Goal: Task Accomplishment & Management: Manage account settings

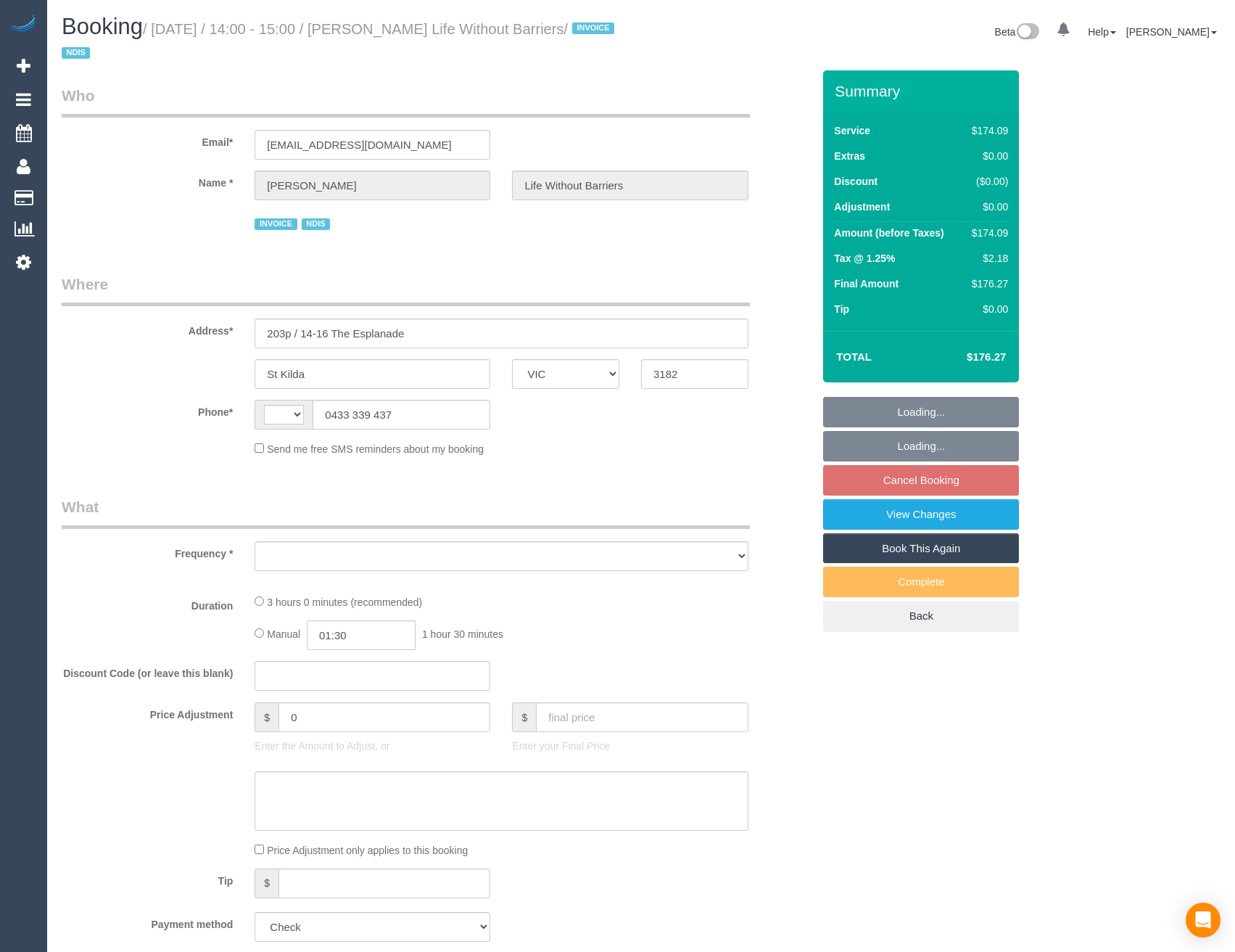
select select "VIC"
select select "object:781"
select select "180"
select select "number:28"
select select "number:14"
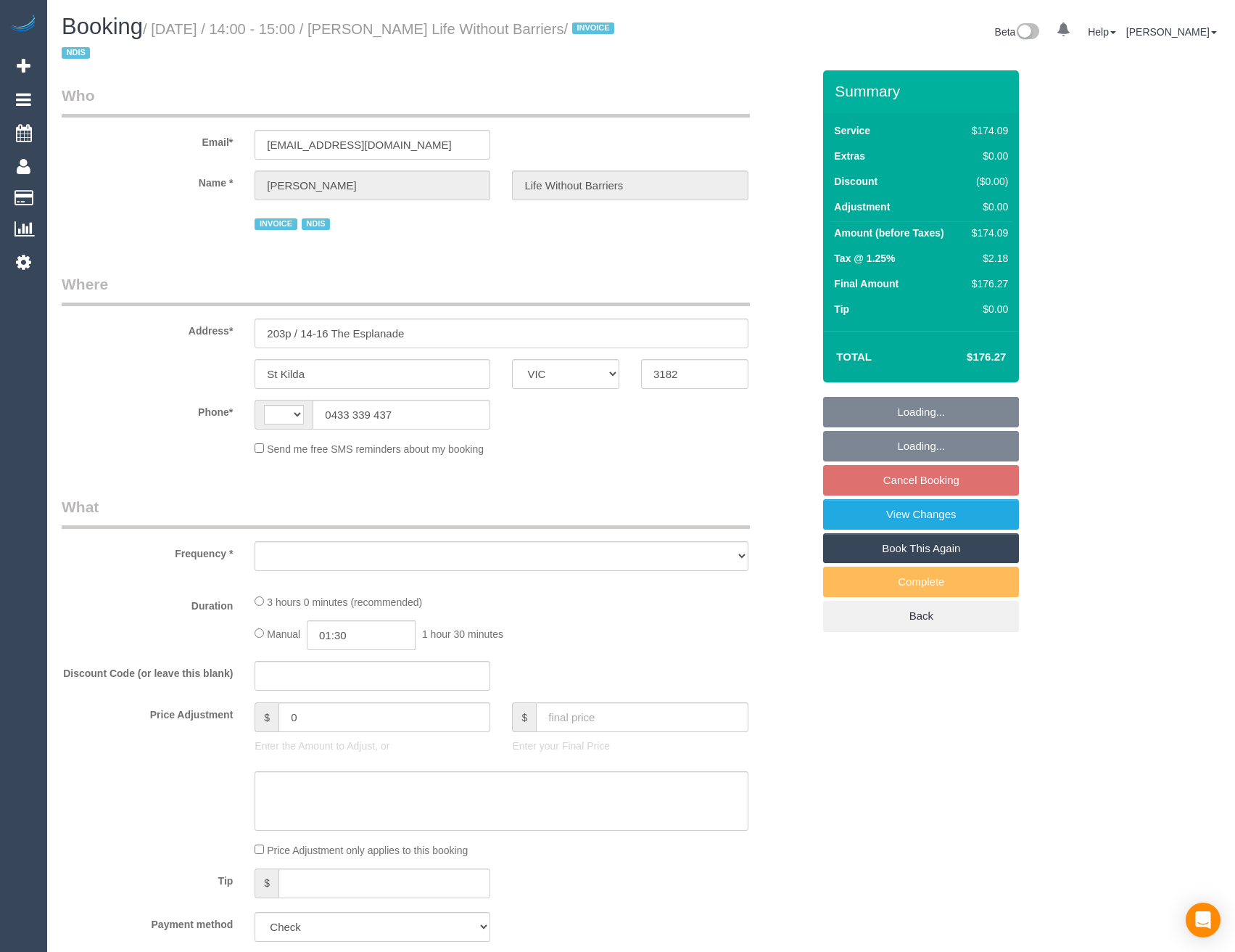
select select "number:18"
select select "number:36"
select select "number:35"
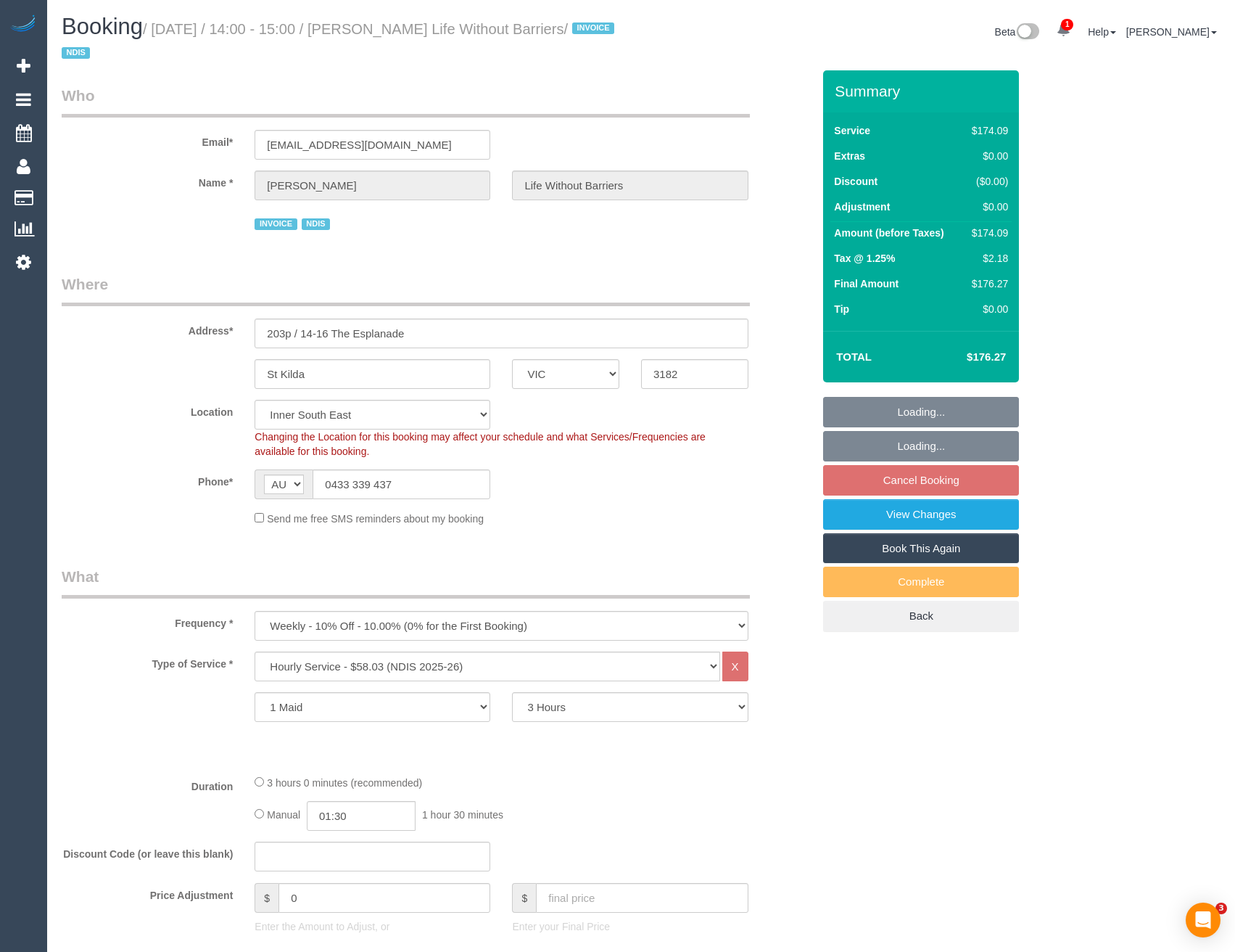
select select "string:AU"
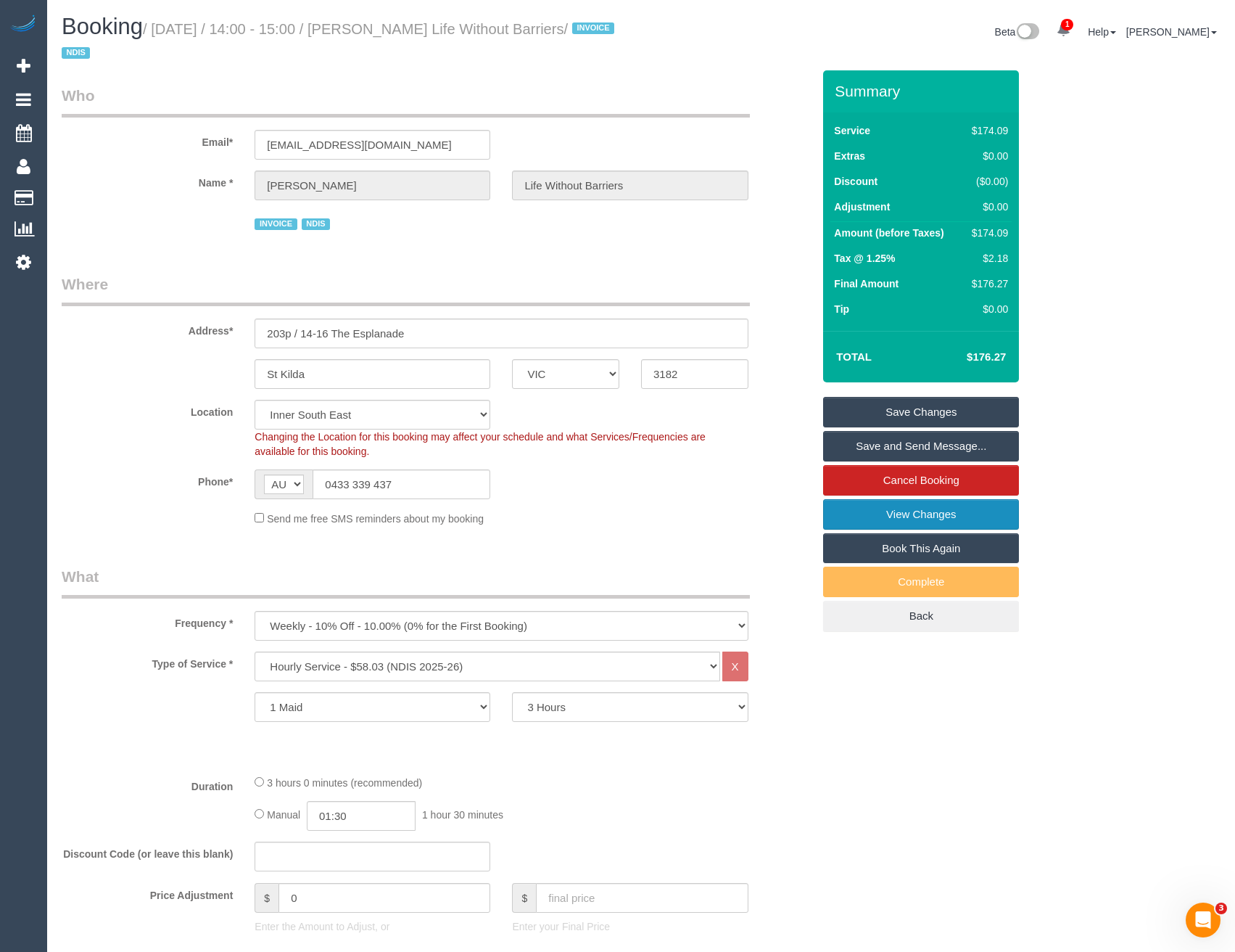
click at [910, 515] on link "View Changes" at bounding box center [922, 514] width 196 height 30
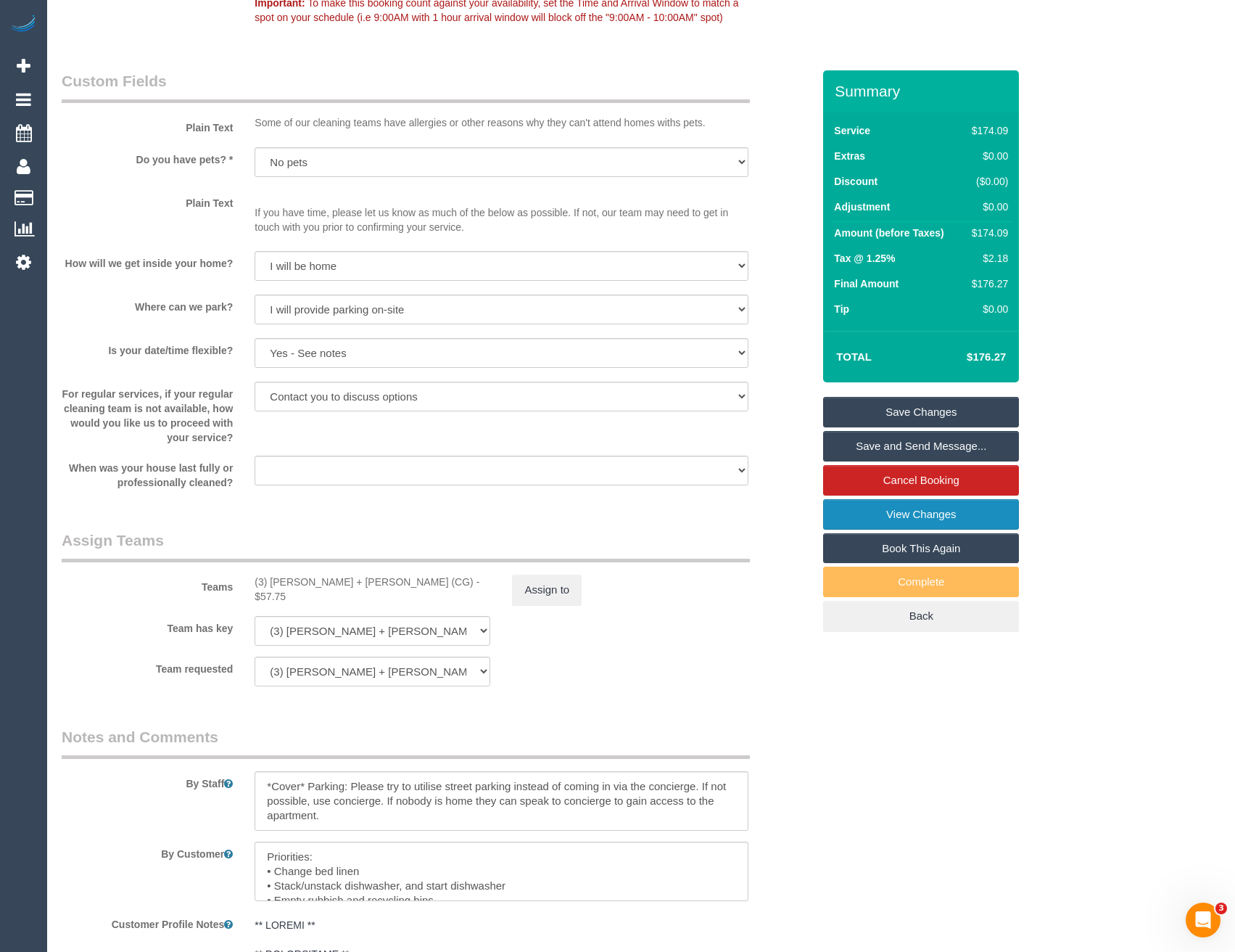
scroll to position [1523, 0]
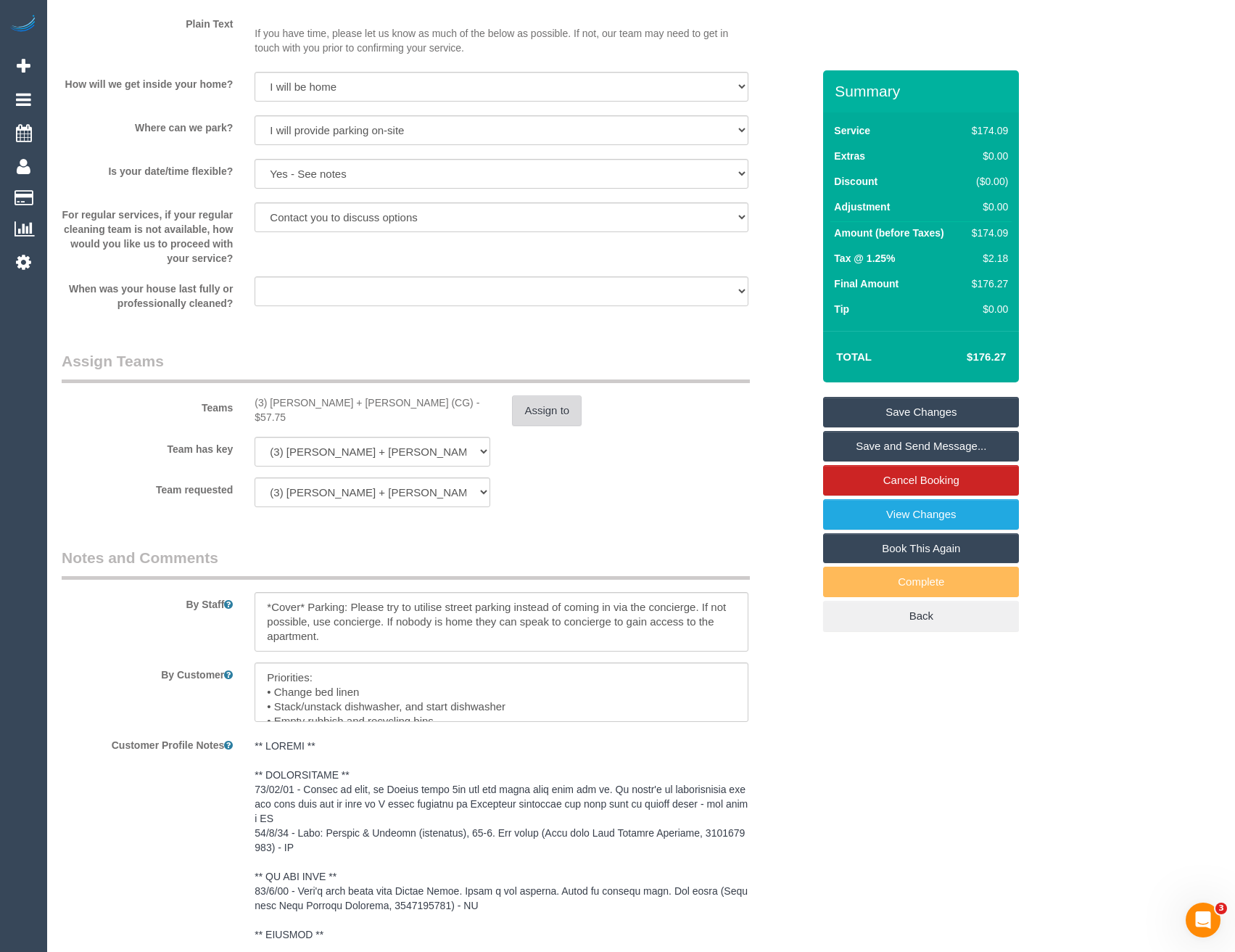
click at [546, 421] on button "Assign to" at bounding box center [547, 410] width 69 height 30
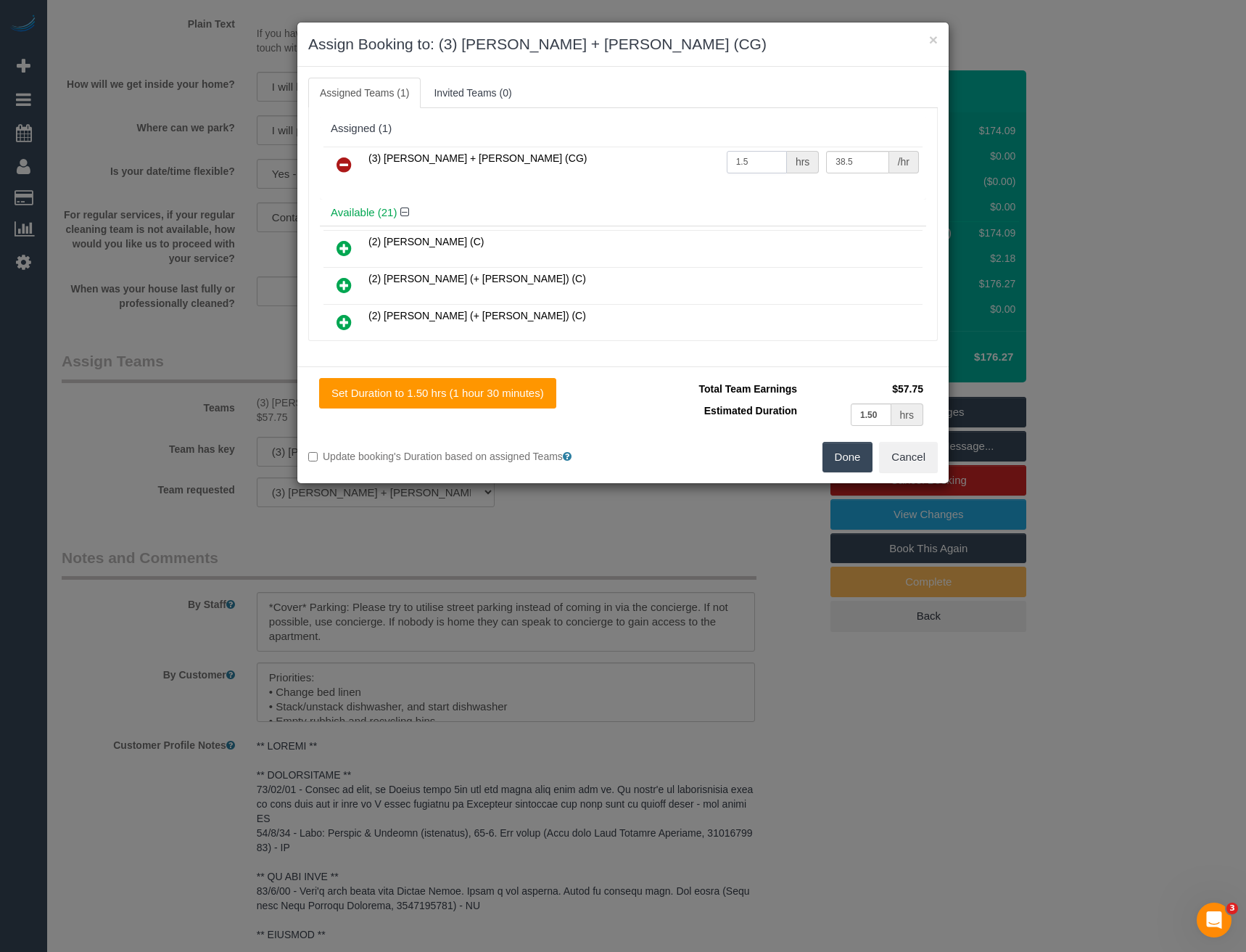
drag, startPoint x: 762, startPoint y: 157, endPoint x: 680, endPoint y: 180, distance: 85.2
click at [680, 180] on tr "(3) Bansari + Bhavesh (CG) 1.5 hrs 38.5 /hr" at bounding box center [623, 165] width 599 height 37
type input "3"
click at [852, 461] on button "Done" at bounding box center [848, 456] width 51 height 30
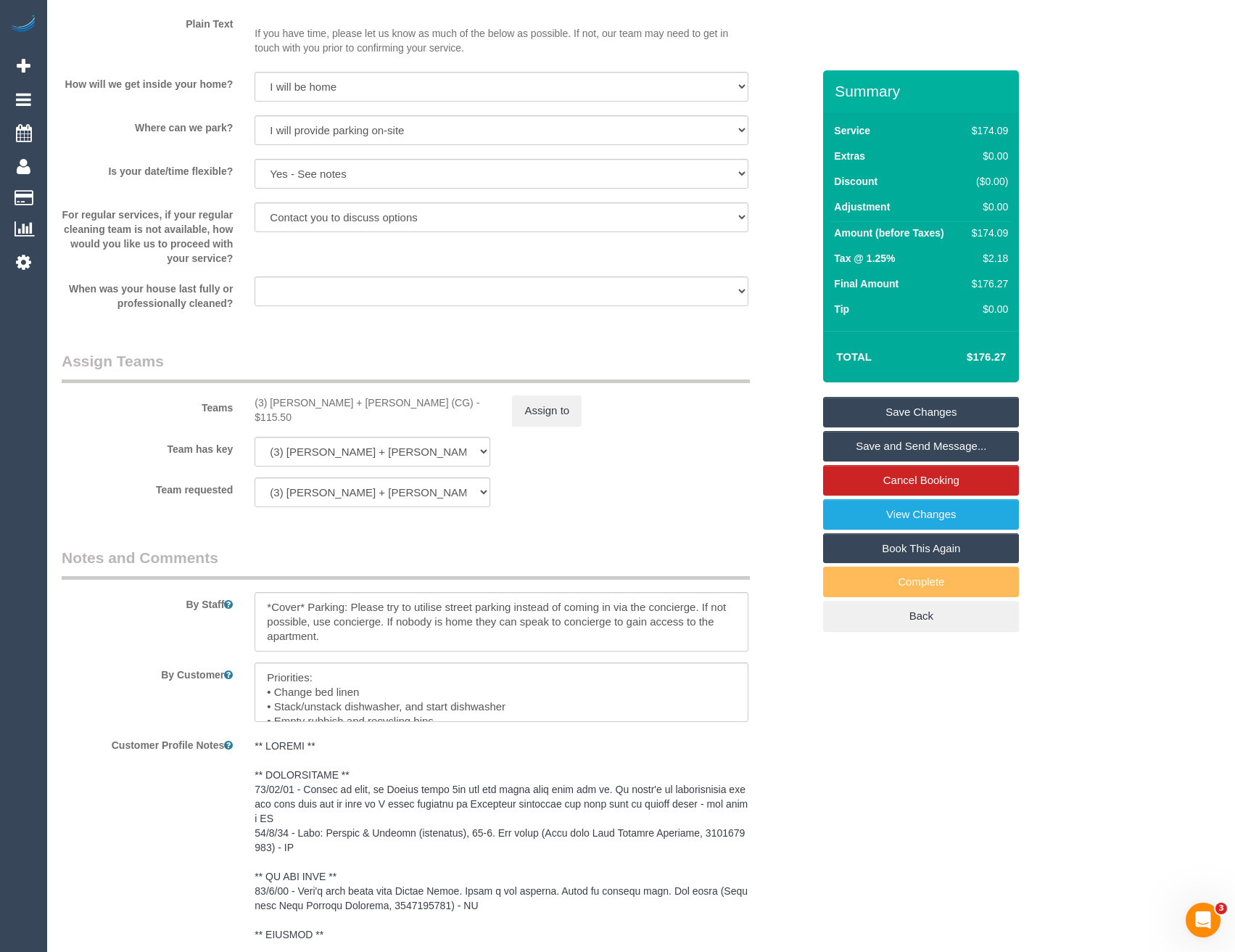
click at [922, 415] on link "Save Changes" at bounding box center [922, 411] width 196 height 30
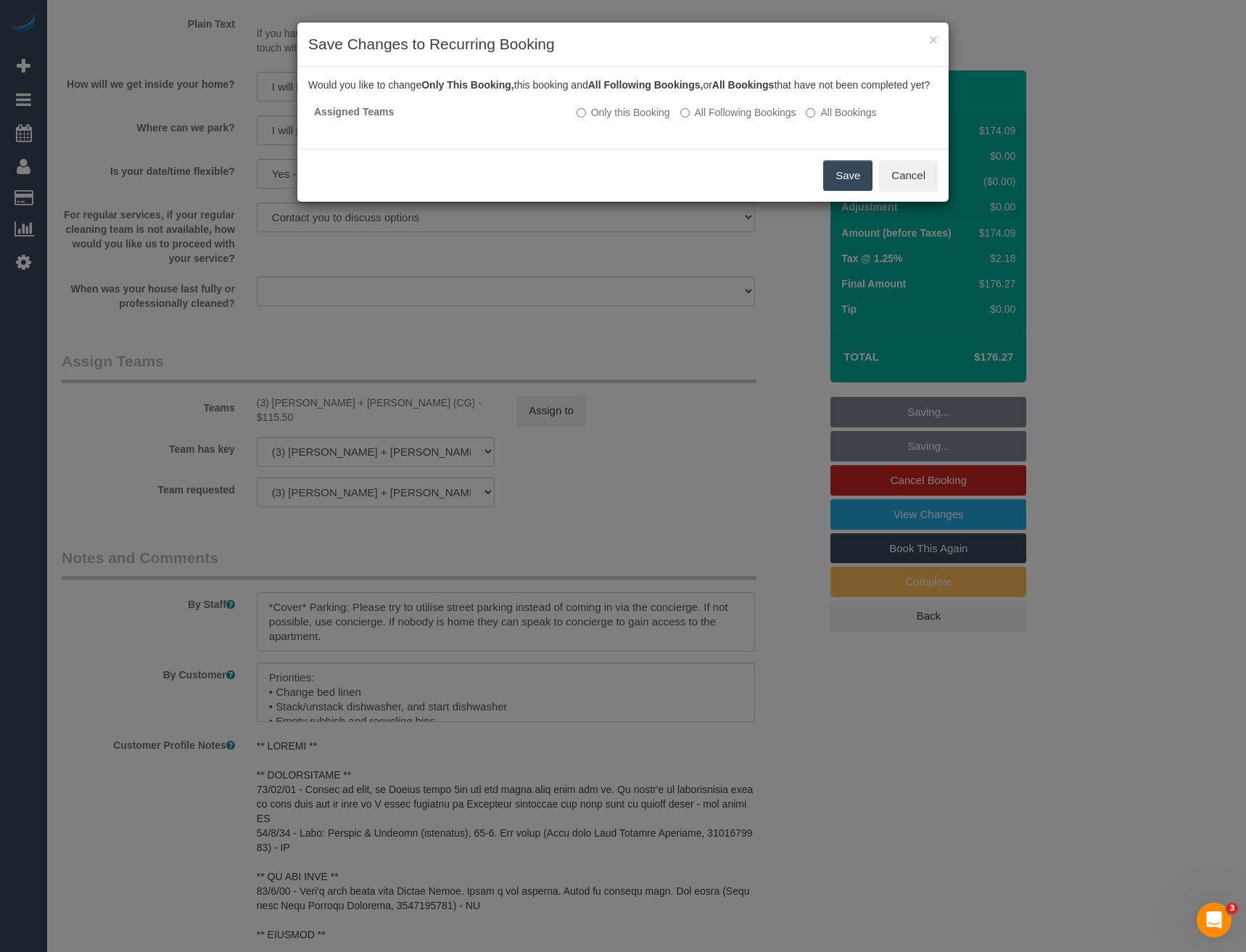
click at [842, 191] on button "Save" at bounding box center [848, 175] width 49 height 30
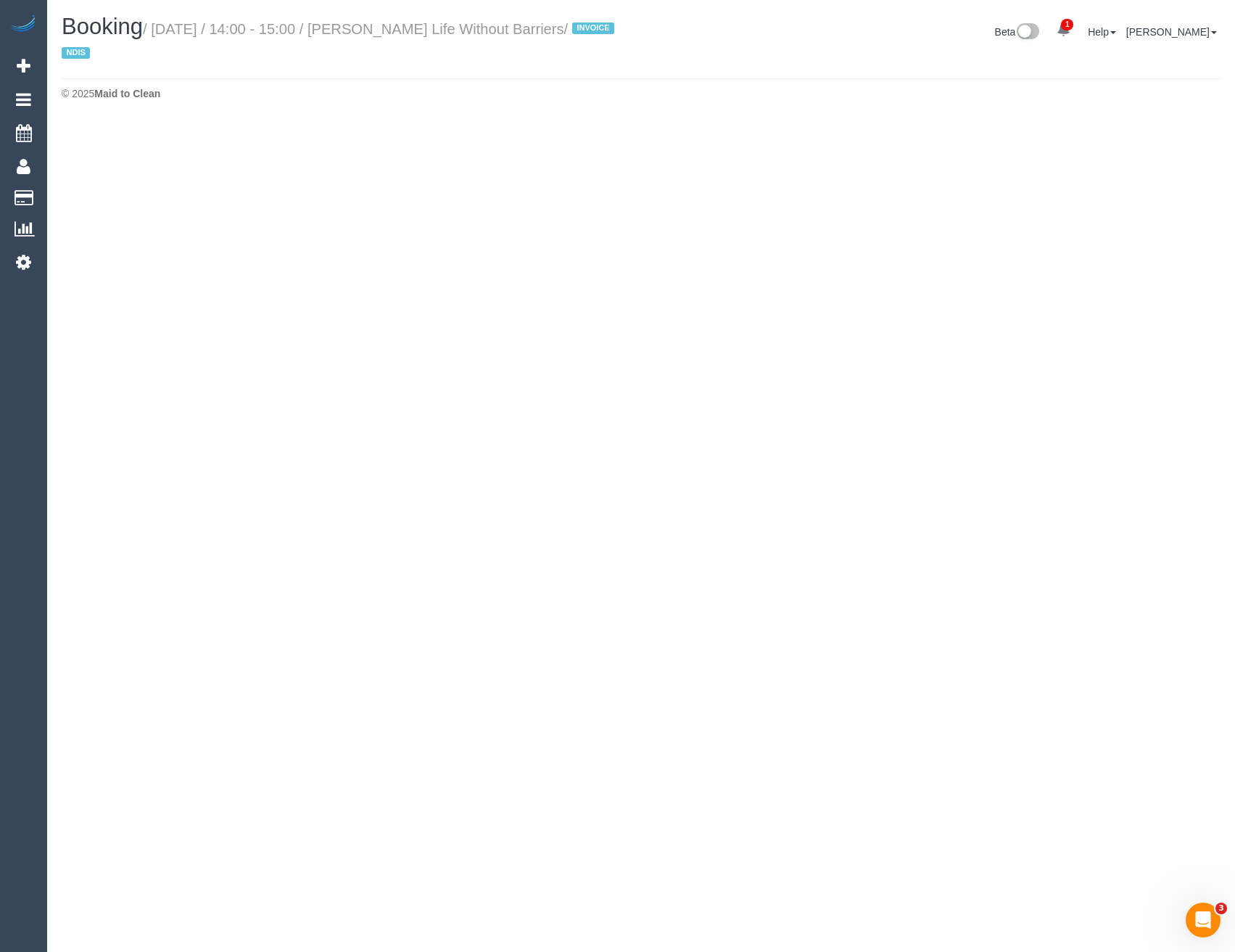
select select "VIC"
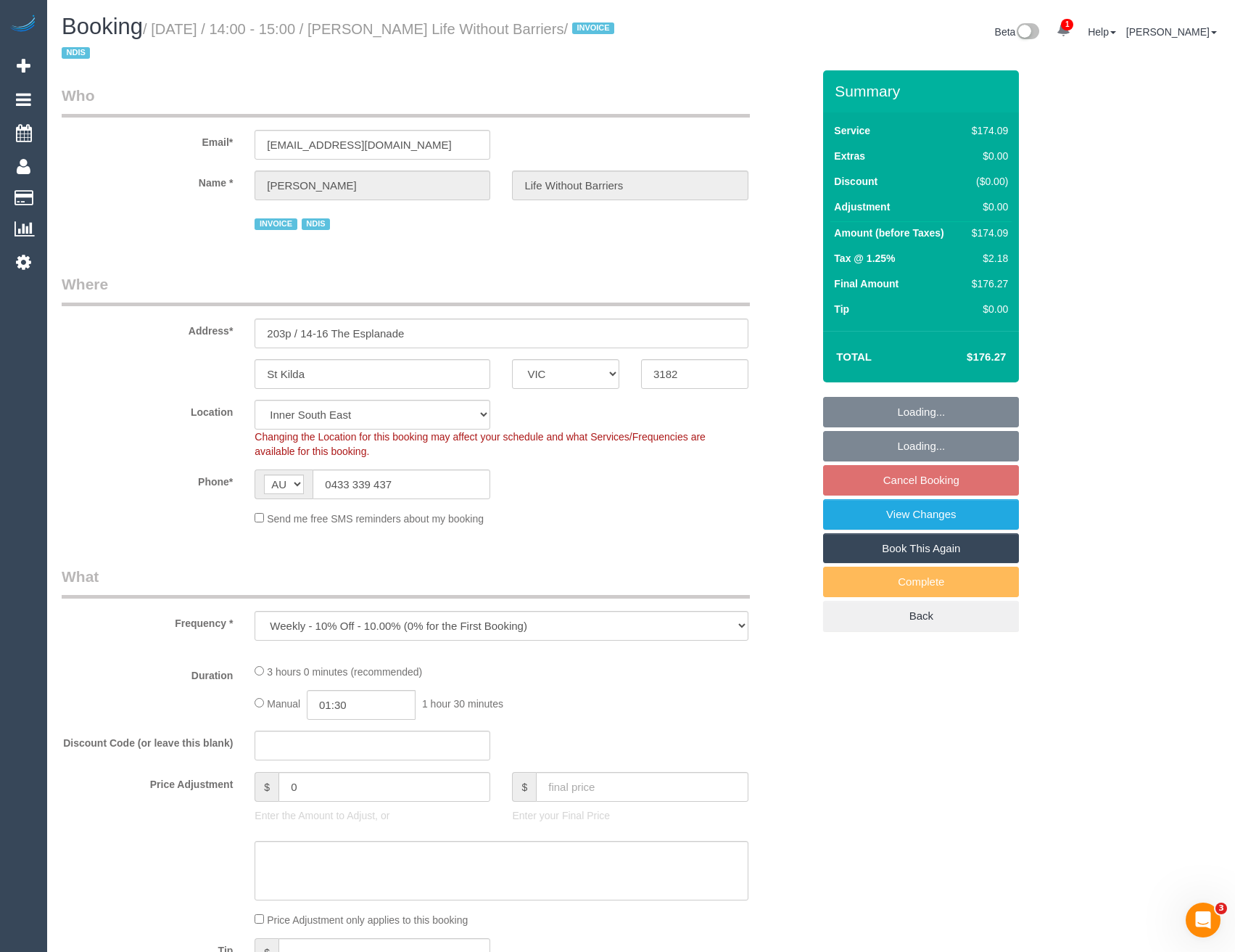
select select "object:5680"
select select "180"
select select "number:28"
select select "number:14"
select select "number:18"
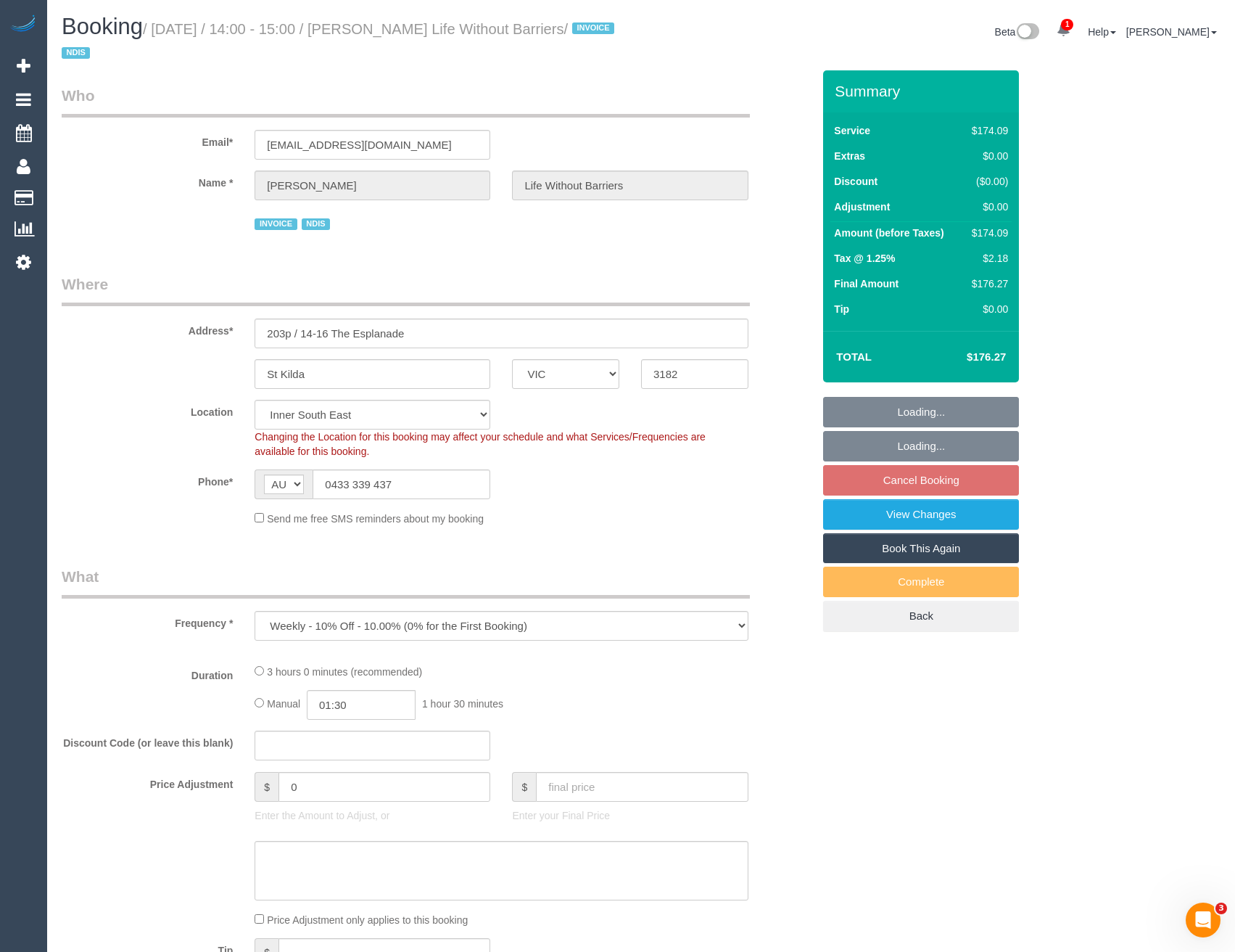
select select "number:36"
select select "number:35"
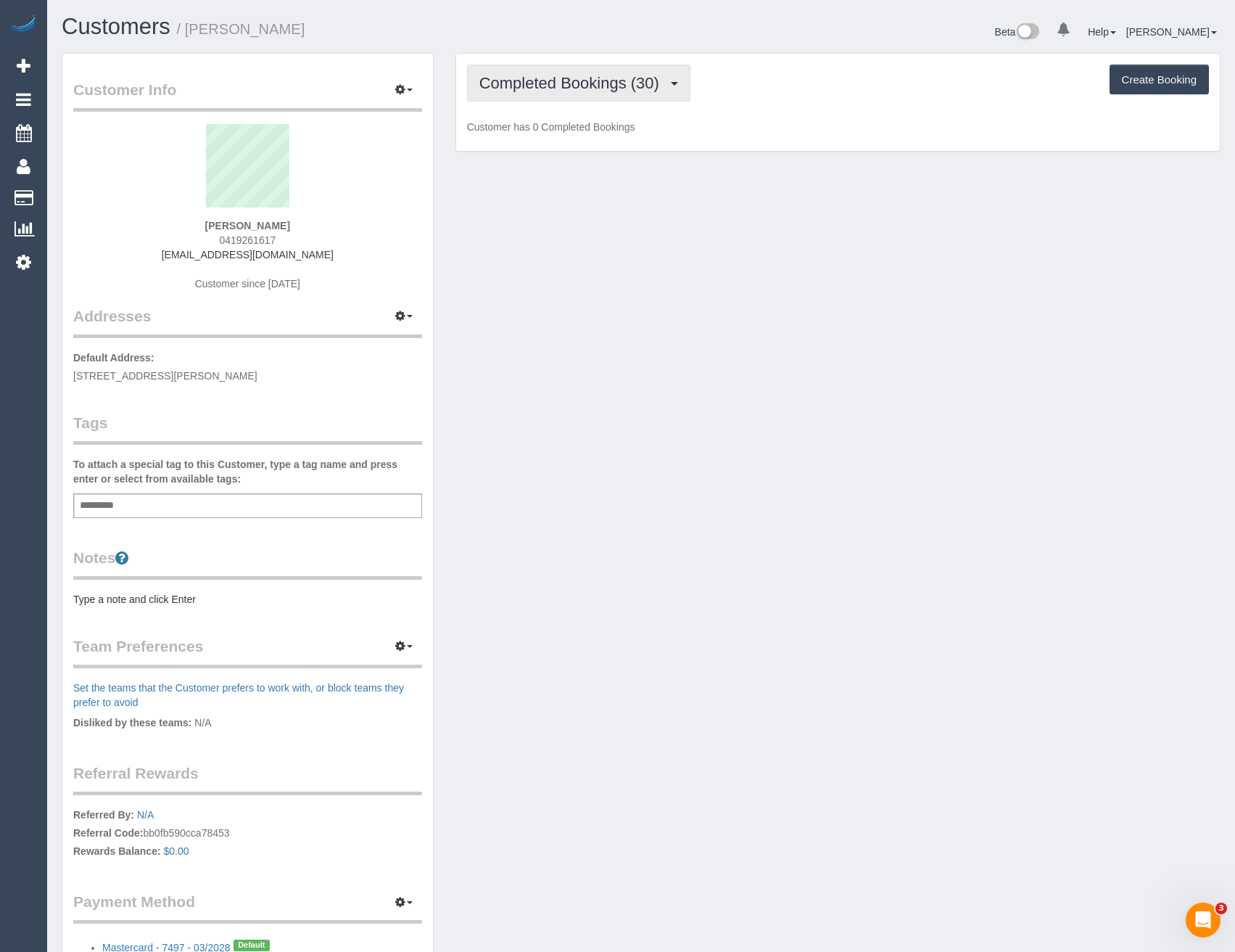
click at [598, 86] on span "Completed Bookings (30)" at bounding box center [573, 83] width 187 height 18
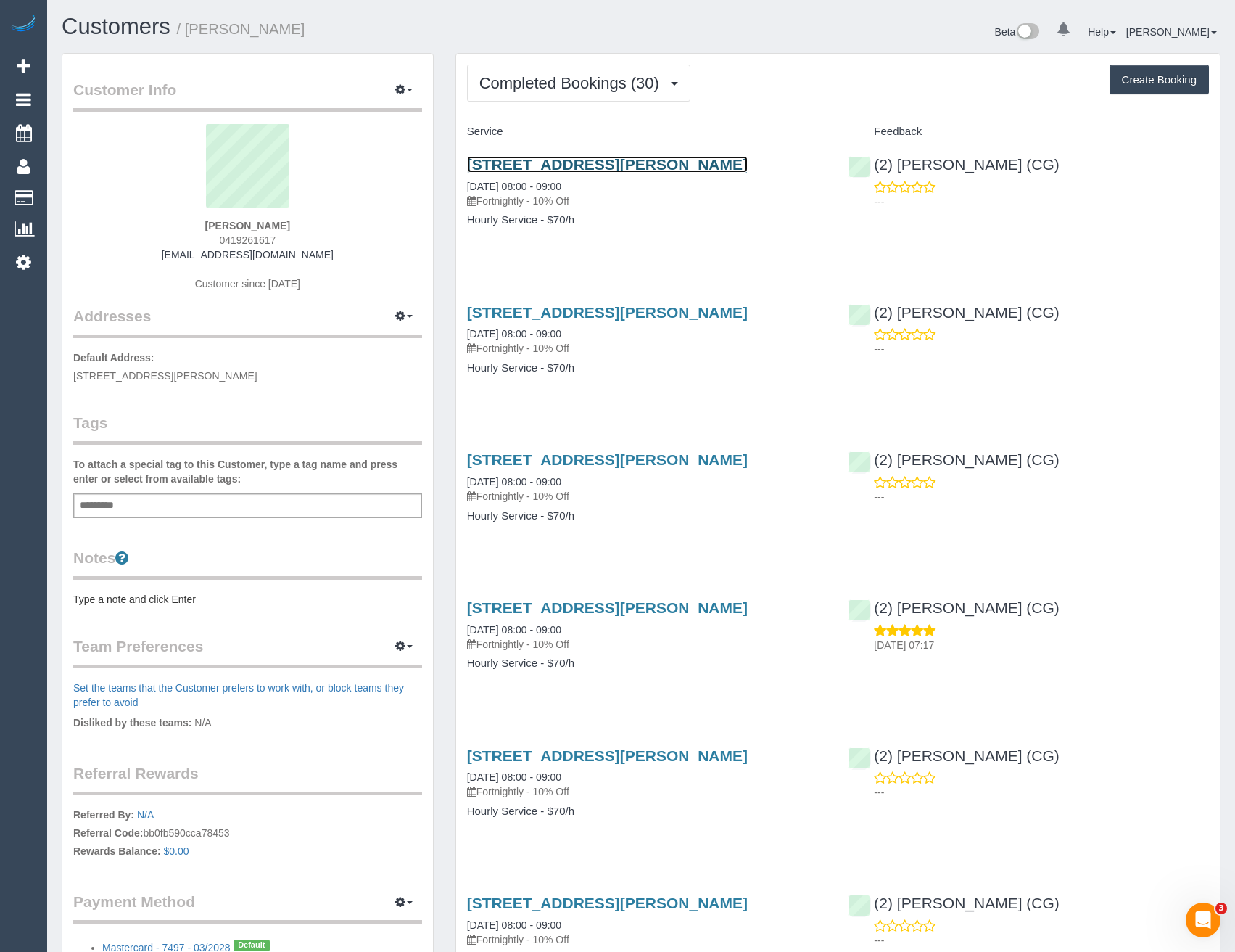
click at [681, 166] on link "8 Clinch Ave, 104b, Preston, VIC 3072" at bounding box center [608, 164] width 281 height 17
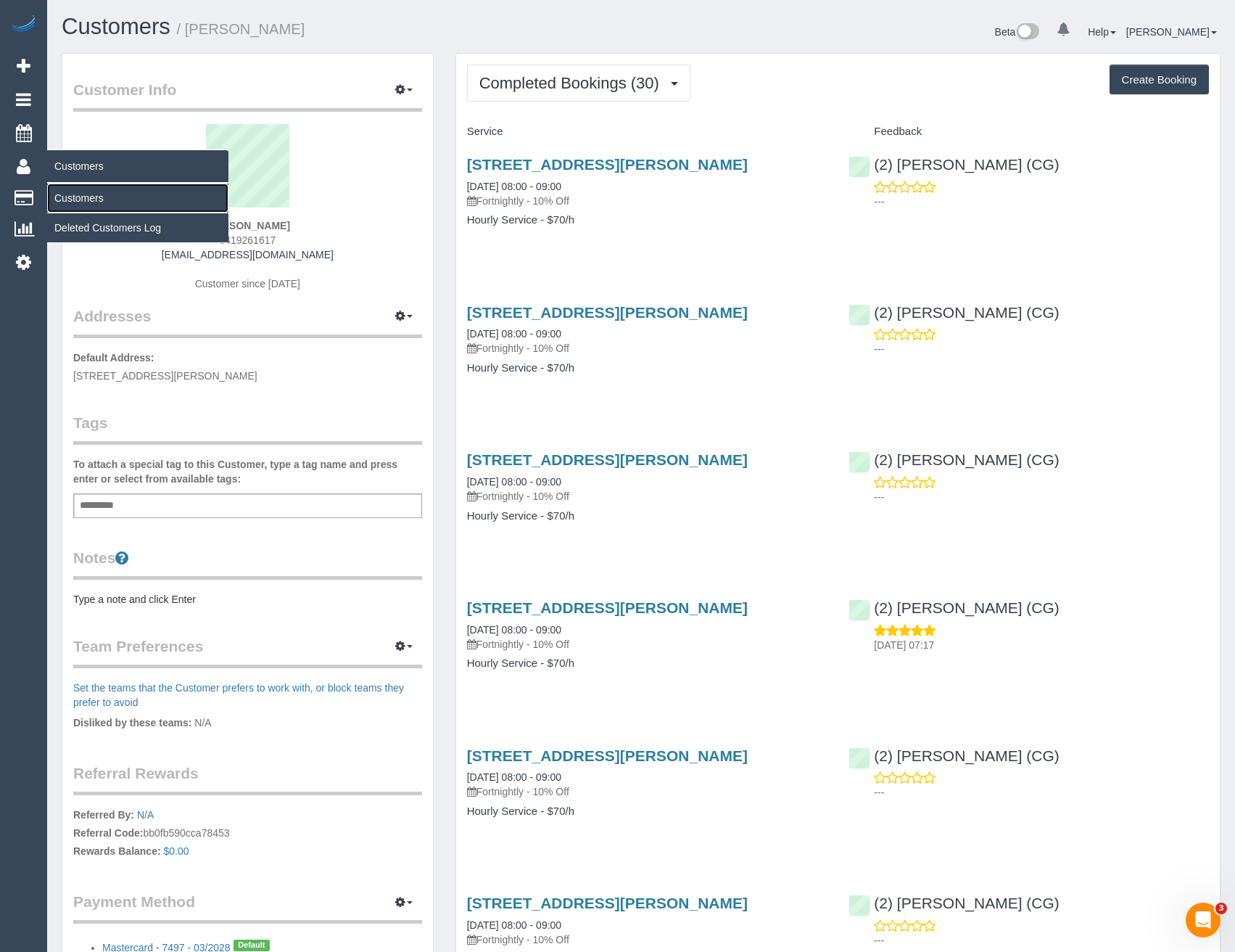
drag, startPoint x: 70, startPoint y: 194, endPoint x: 195, endPoint y: 177, distance: 126.2
click at [70, 194] on link "Customers" at bounding box center [138, 198] width 181 height 29
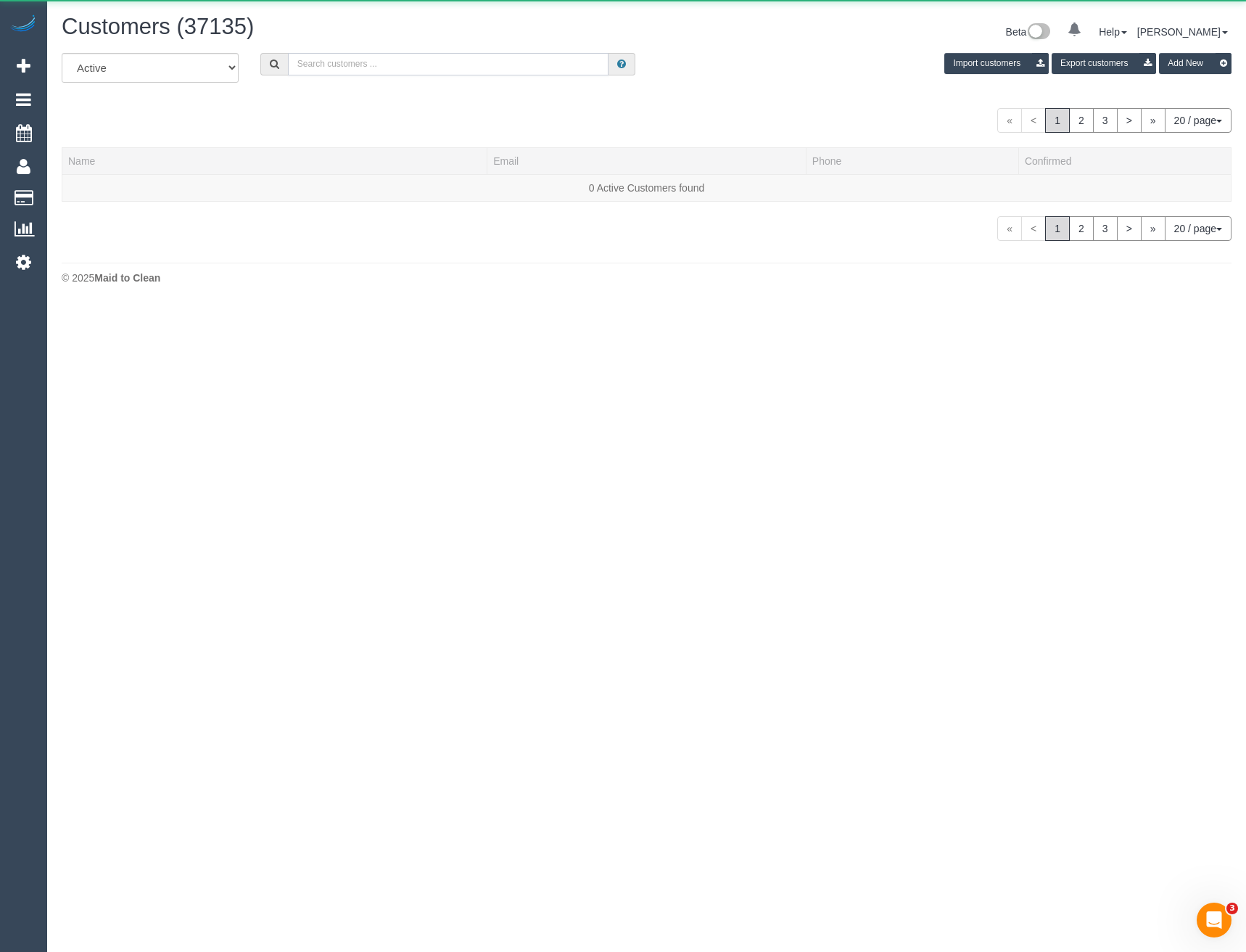
click at [392, 64] on input "text" at bounding box center [449, 64] width 321 height 22
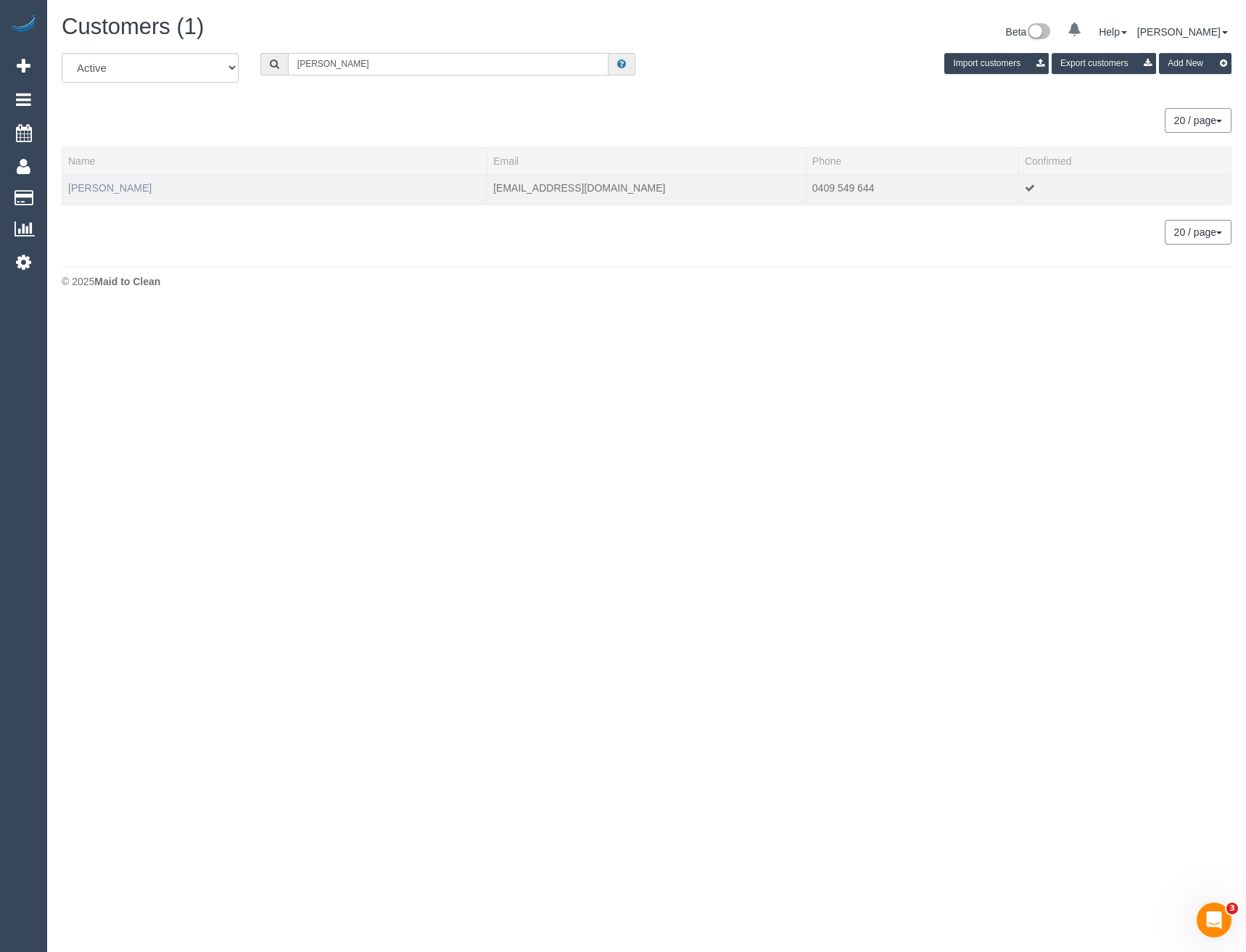
type input "Jennifer Flight"
click at [116, 187] on link "Jennifer Flight" at bounding box center [109, 188] width 83 height 12
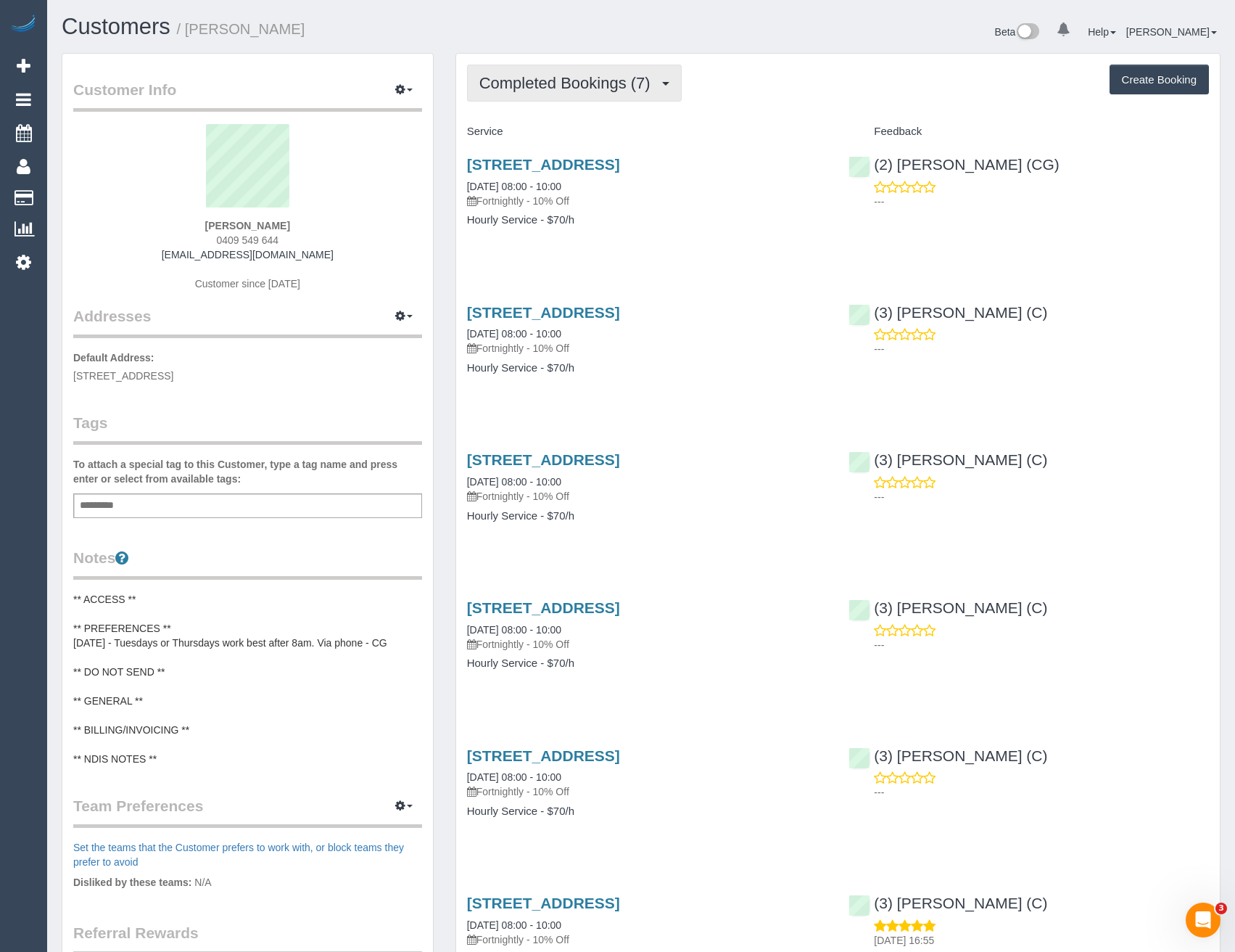
click at [612, 91] on span "Completed Bookings (7)" at bounding box center [568, 83] width 178 height 18
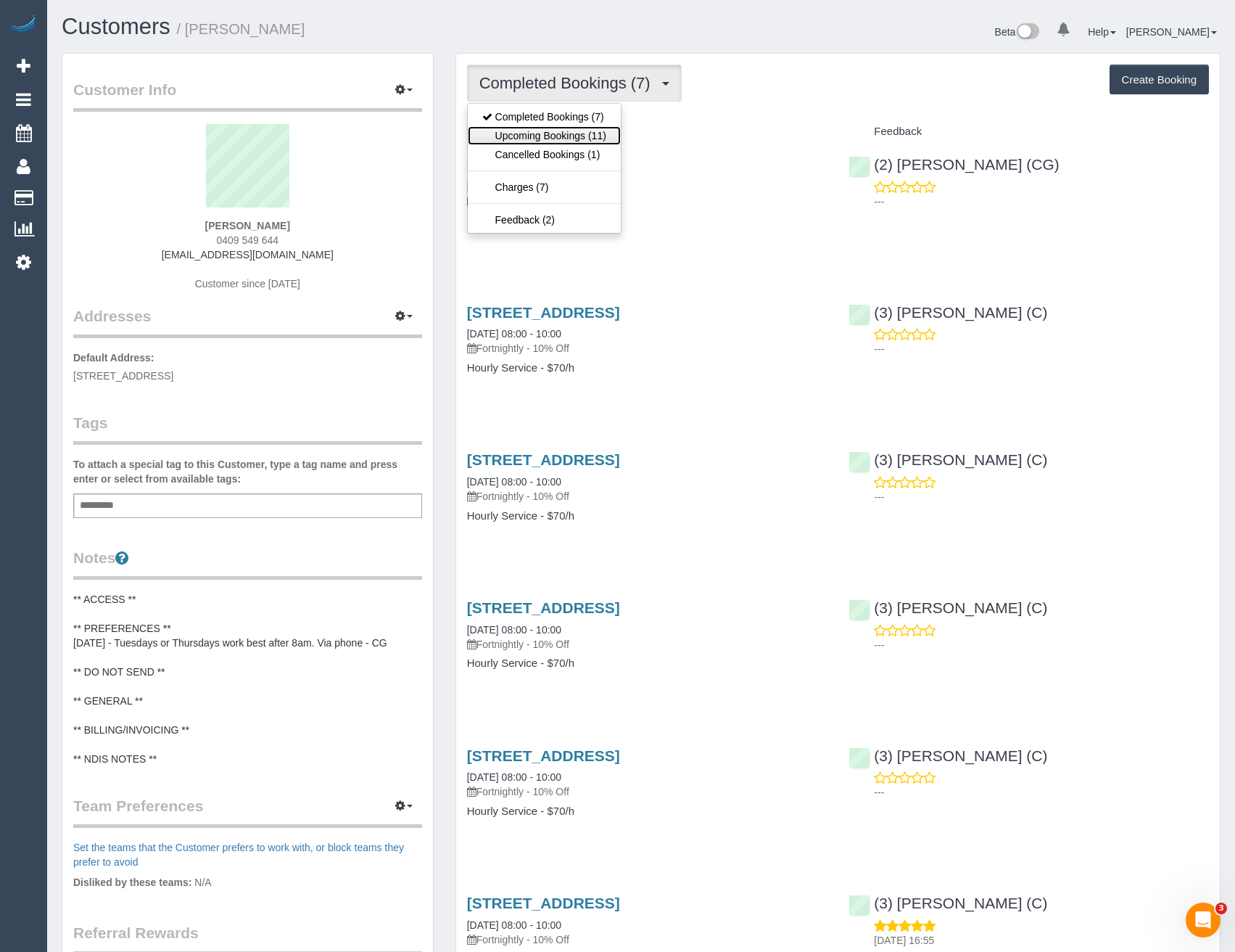
click at [575, 136] on link "Upcoming Bookings (11)" at bounding box center [545, 136] width 153 height 19
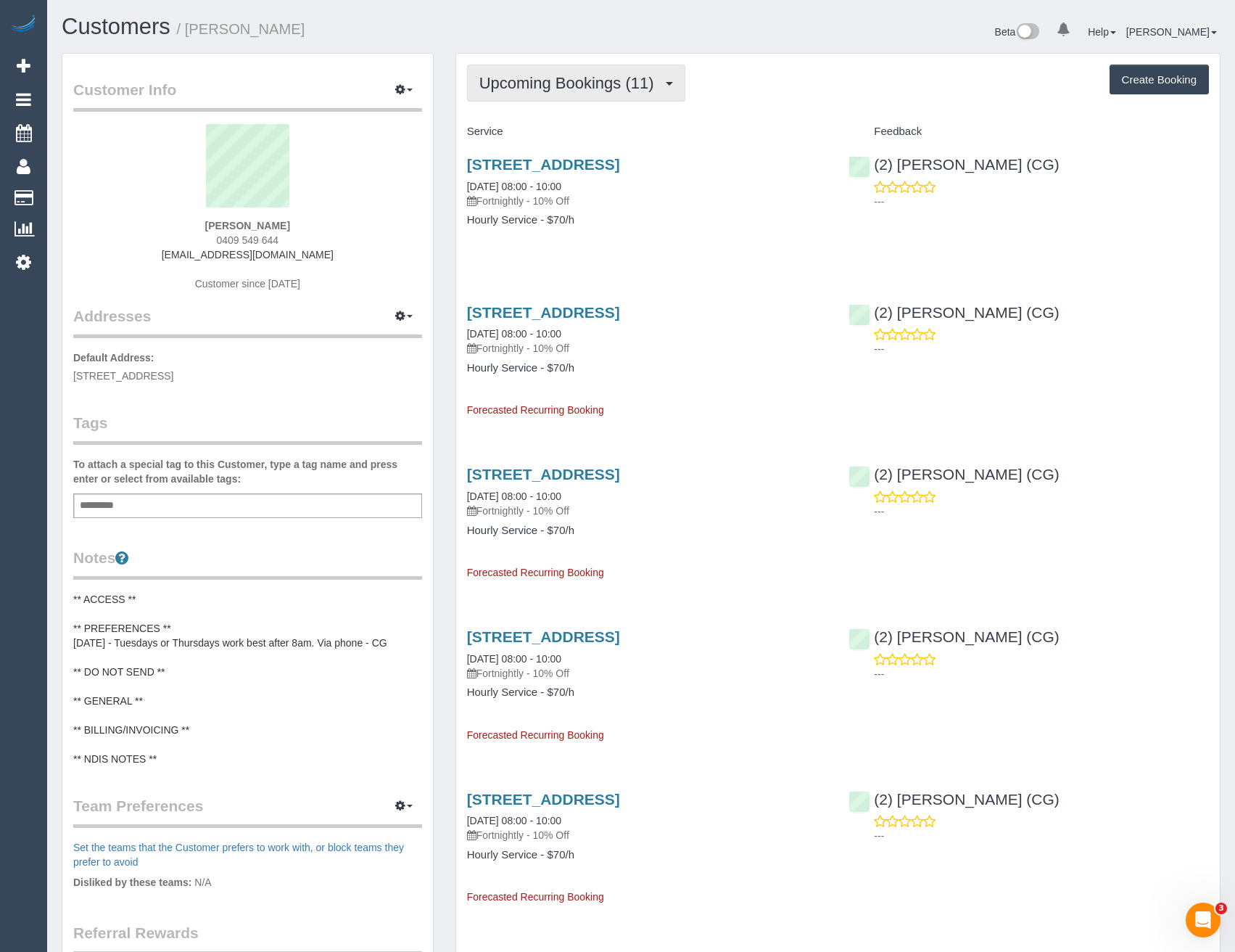
click at [609, 97] on button "Upcoming Bookings (11)" at bounding box center [577, 83] width 218 height 37
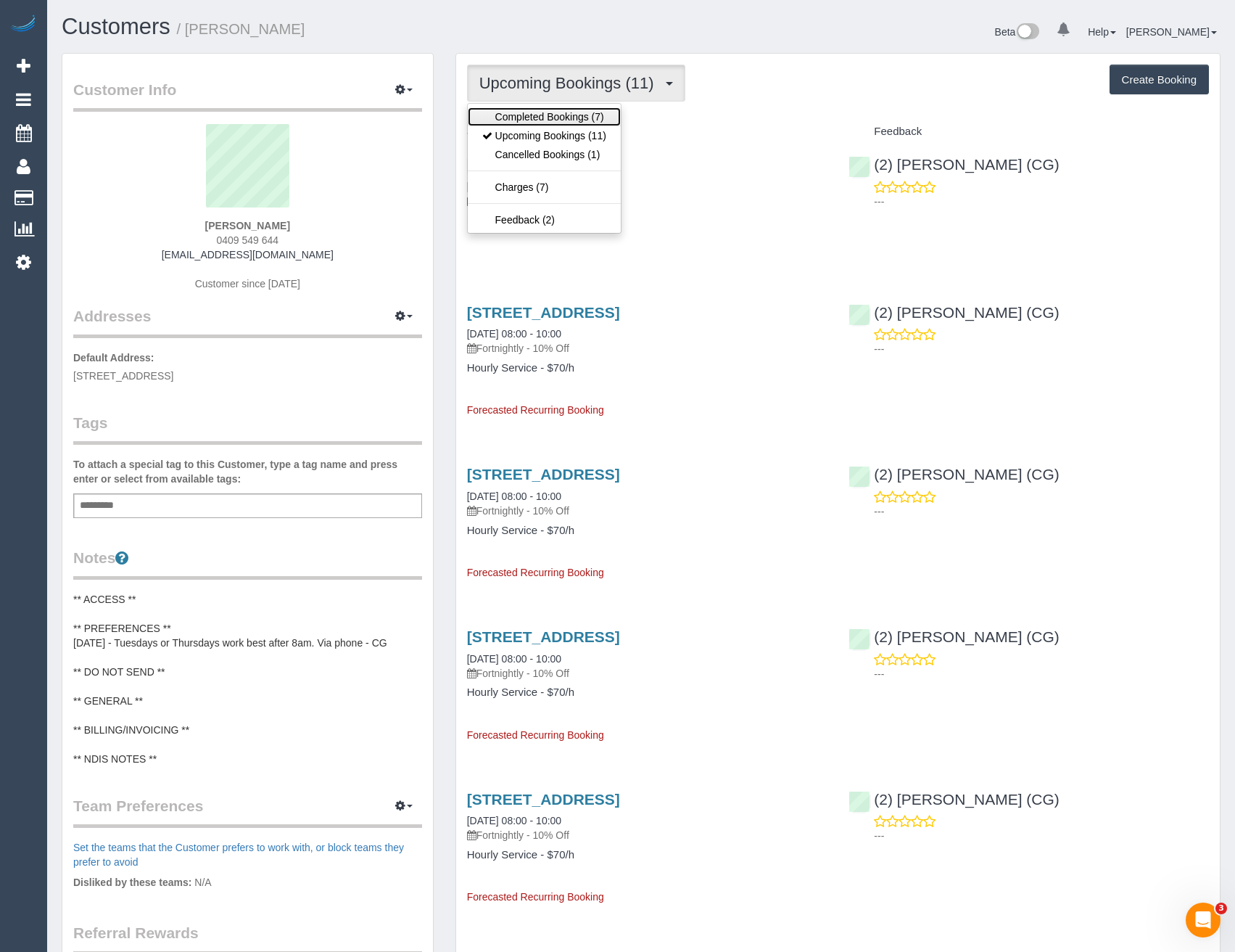
click at [600, 117] on link "Completed Bookings (7)" at bounding box center [545, 117] width 153 height 19
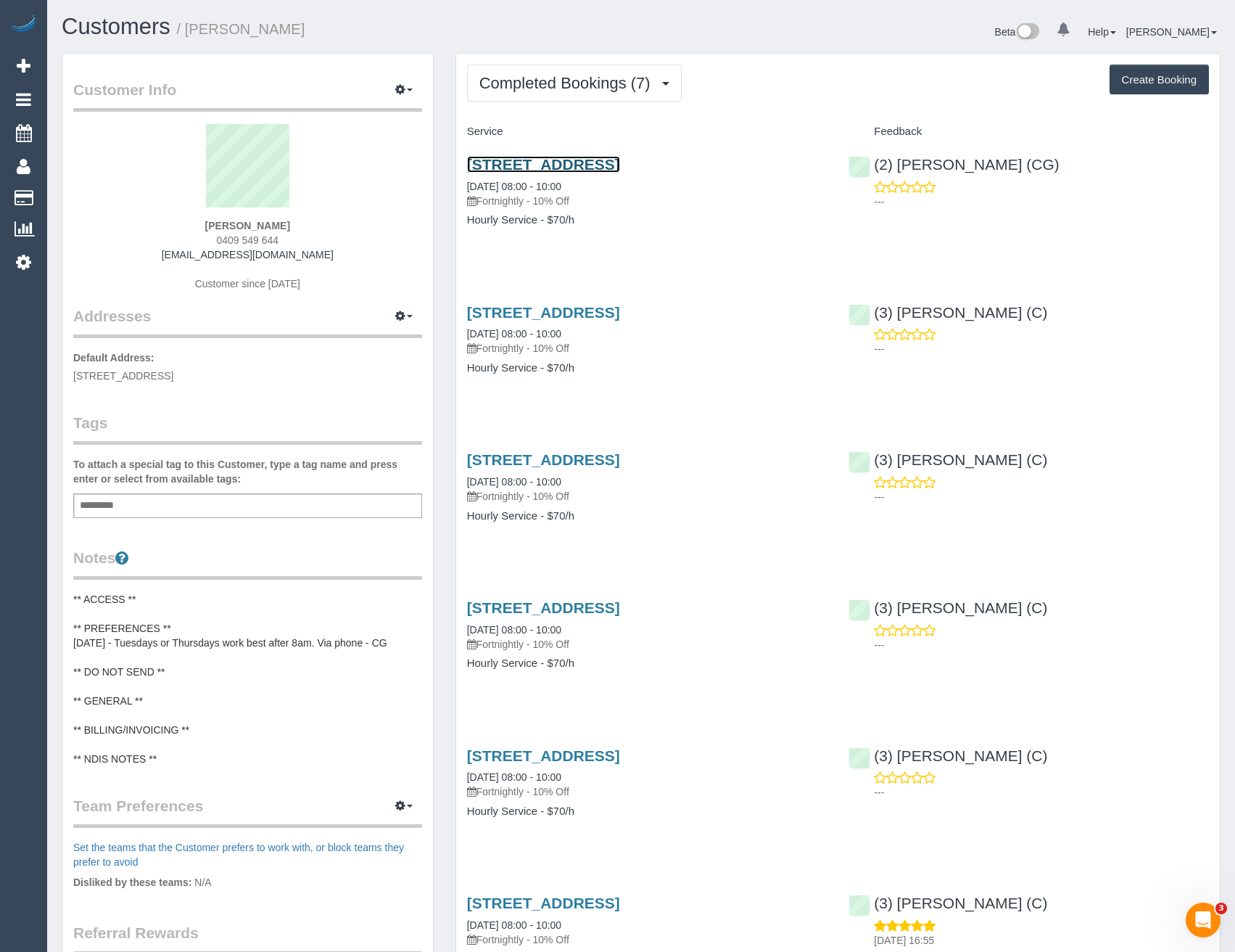
click at [577, 165] on link "55 Clive Street, West Footscray, VIC 3012" at bounding box center [544, 164] width 153 height 17
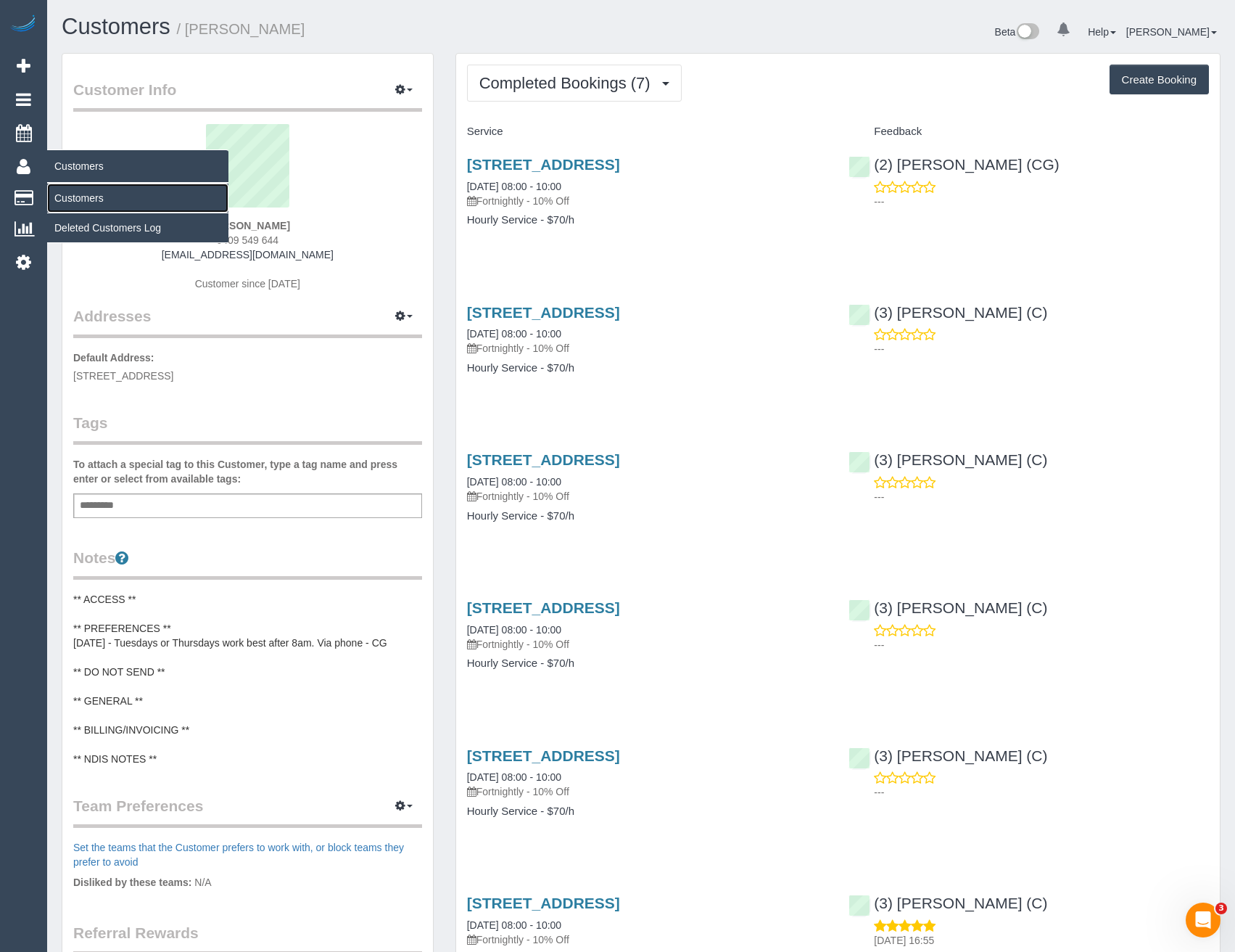
click at [69, 193] on link "Customers" at bounding box center [138, 198] width 181 height 29
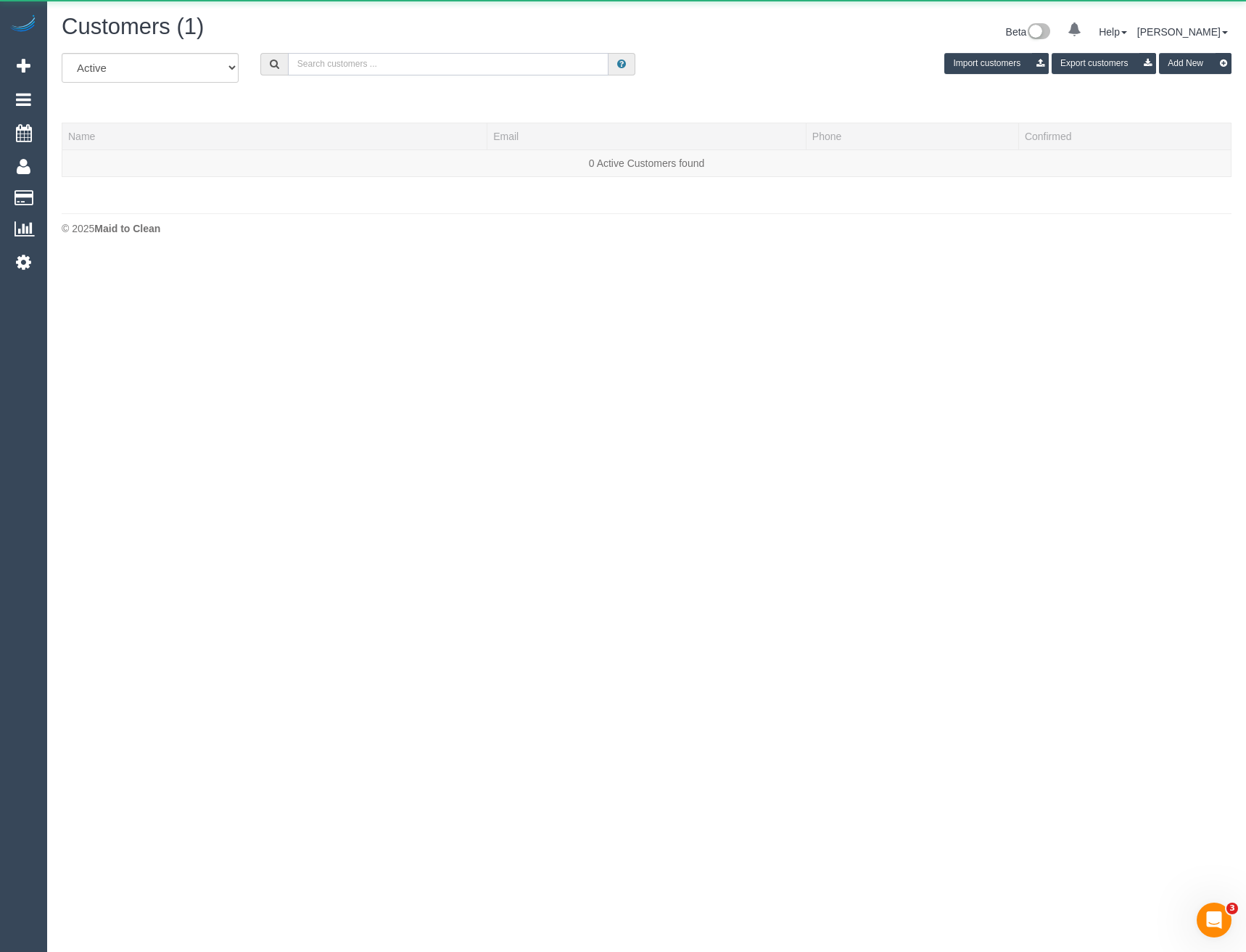
click at [381, 70] on input "text" at bounding box center [449, 64] width 321 height 22
drag, startPoint x: 367, startPoint y: 69, endPoint x: 273, endPoint y: 76, distance: 94.3
click at [273, 76] on div "All Active Archived Deward Bord Import customers Export customers Add New" at bounding box center [647, 73] width 1191 height 41
type input "Edward B"
click at [340, 63] on input "Edward B" at bounding box center [449, 64] width 321 height 22
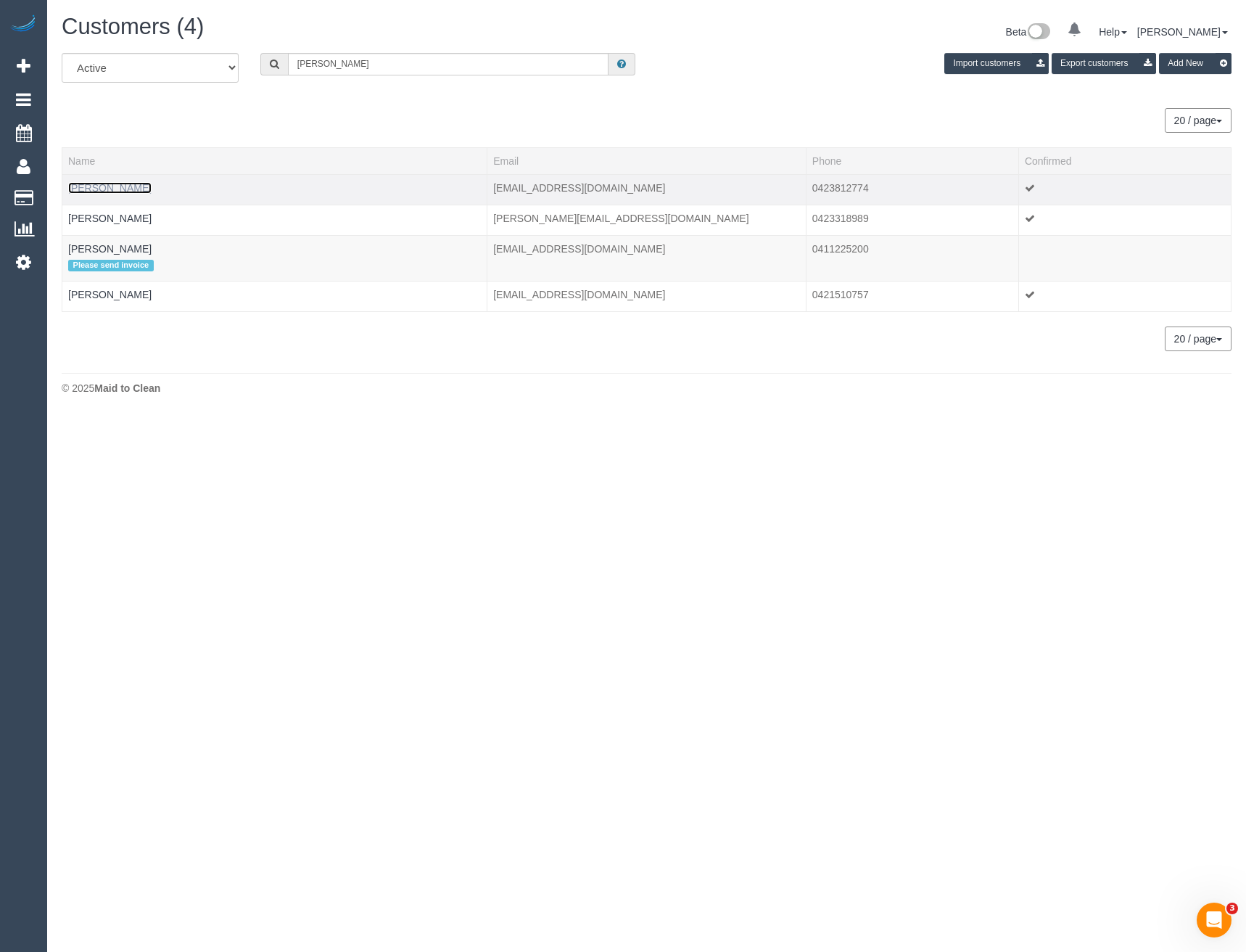
click at [111, 182] on link "Edward Bordin" at bounding box center [109, 188] width 83 height 12
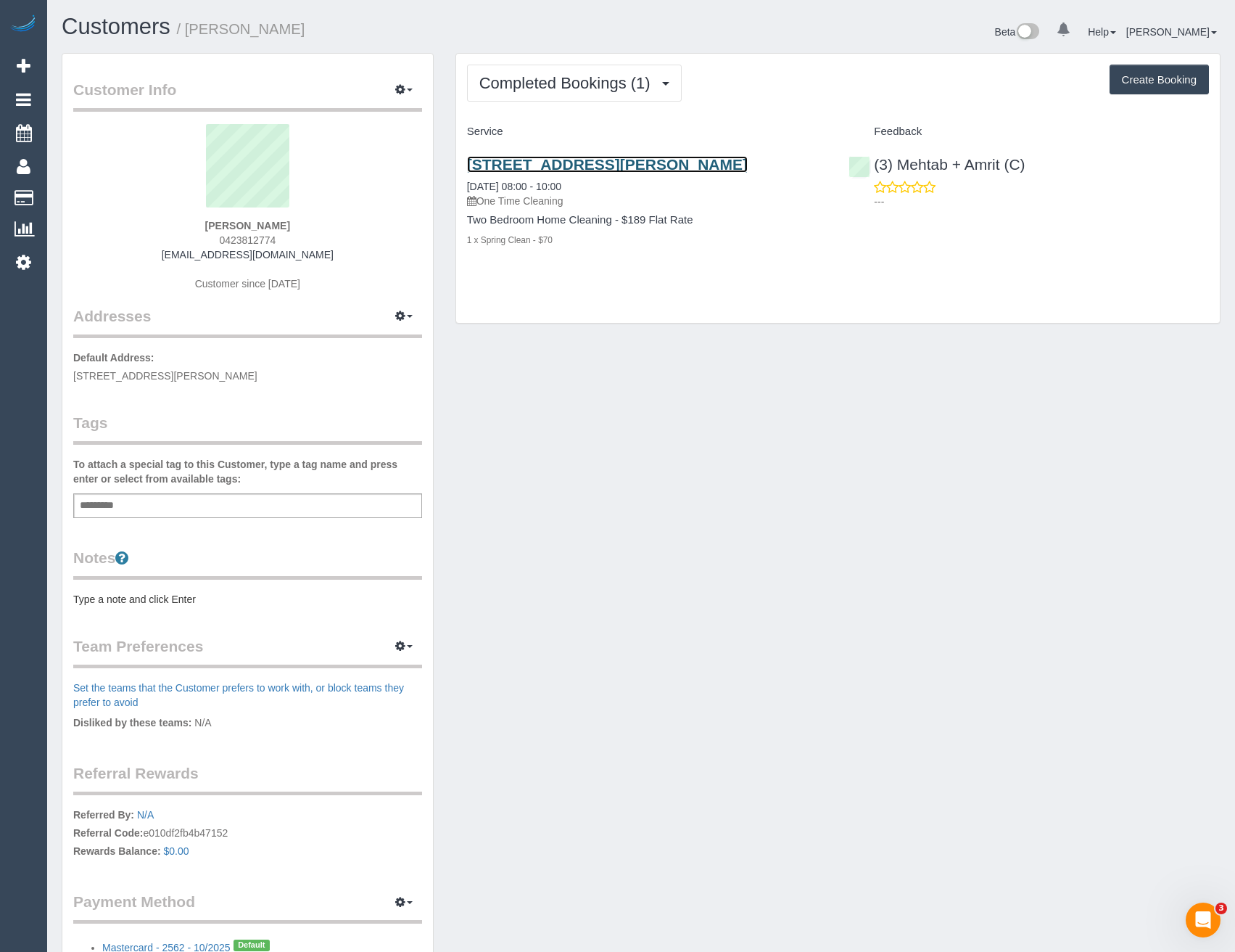
click at [683, 159] on link "46 Murray St, 8, Brunswick West, VIC 3055" at bounding box center [608, 164] width 281 height 17
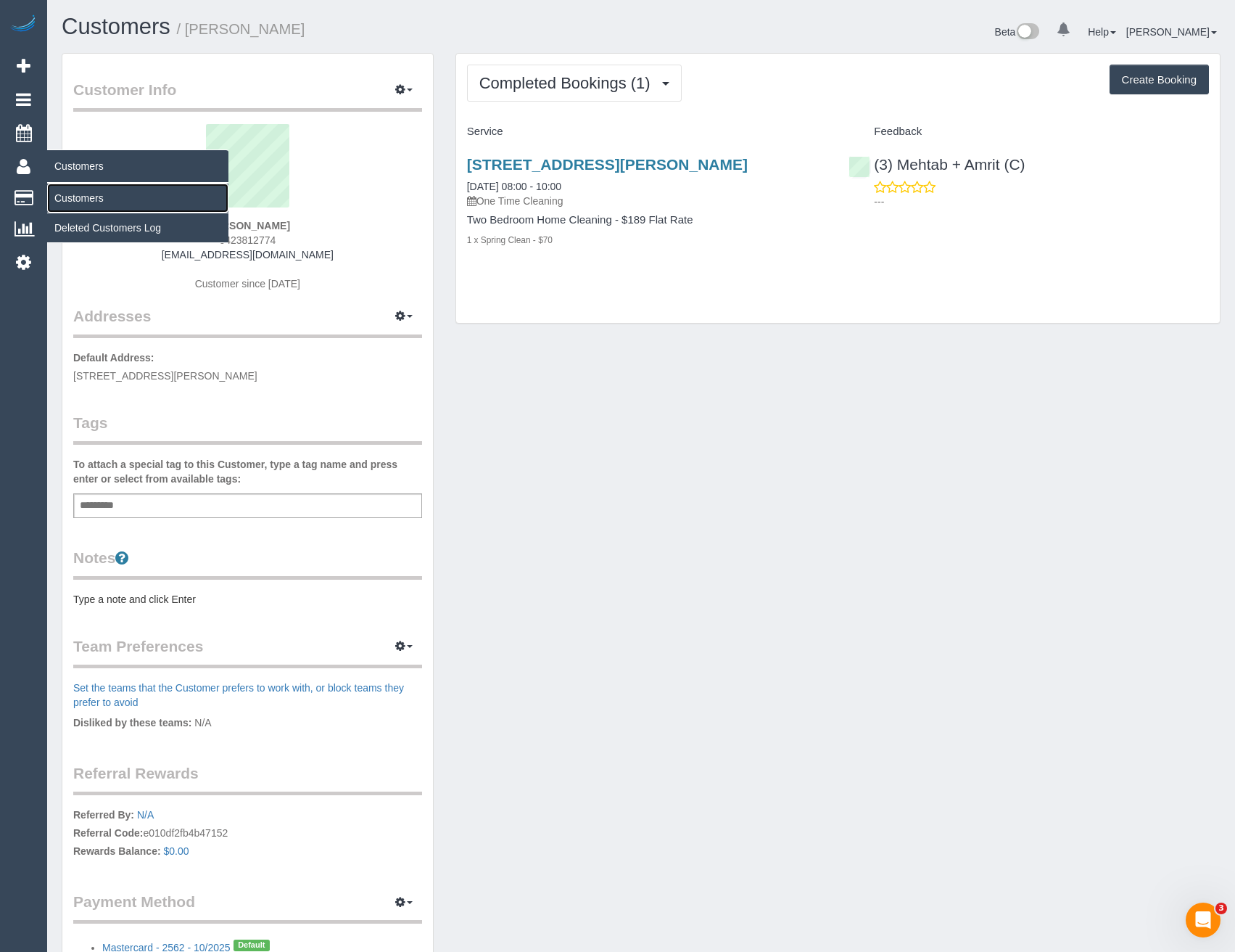
click at [94, 199] on link "Customers" at bounding box center [138, 198] width 181 height 29
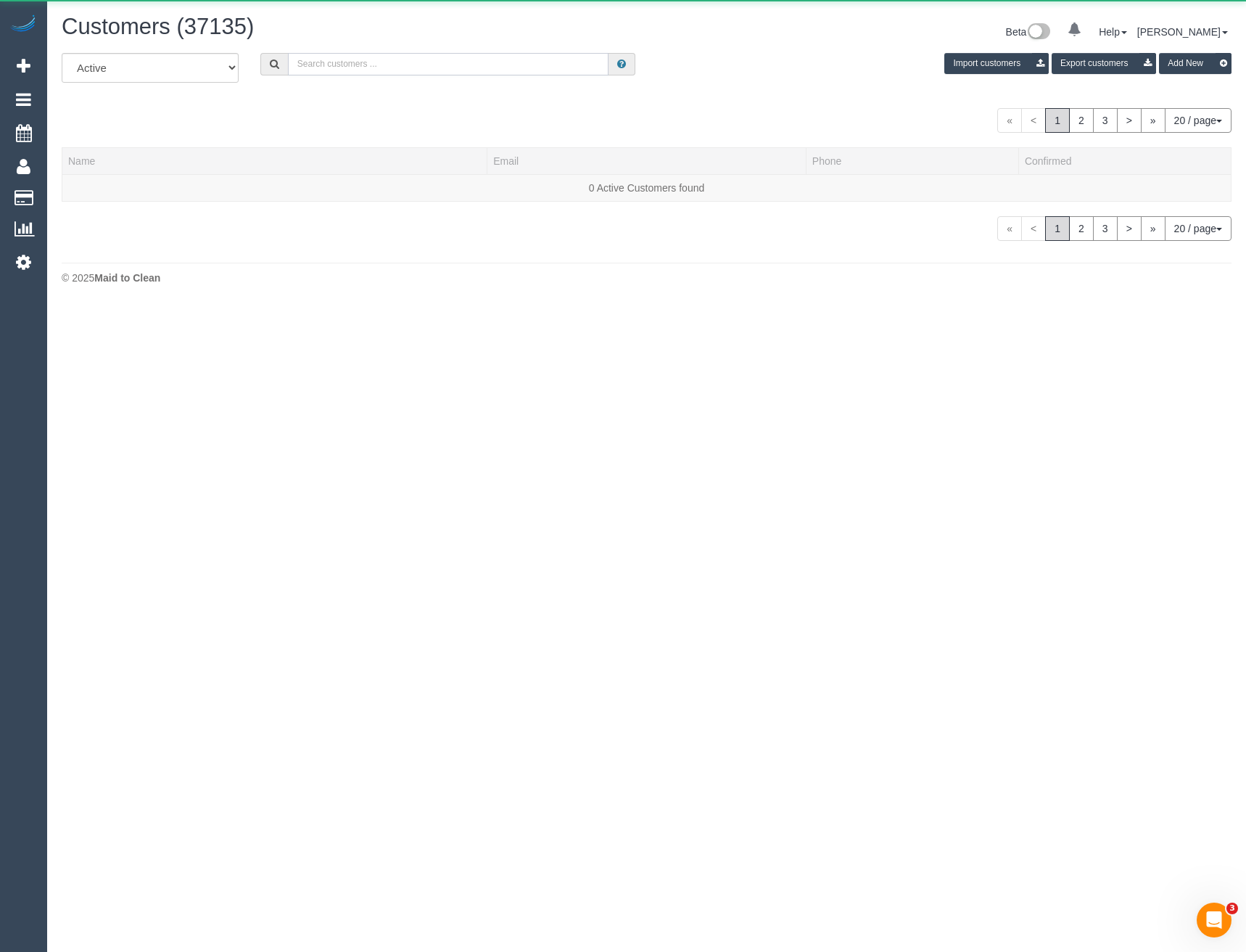
click at [374, 69] on input "text" at bounding box center [449, 64] width 321 height 22
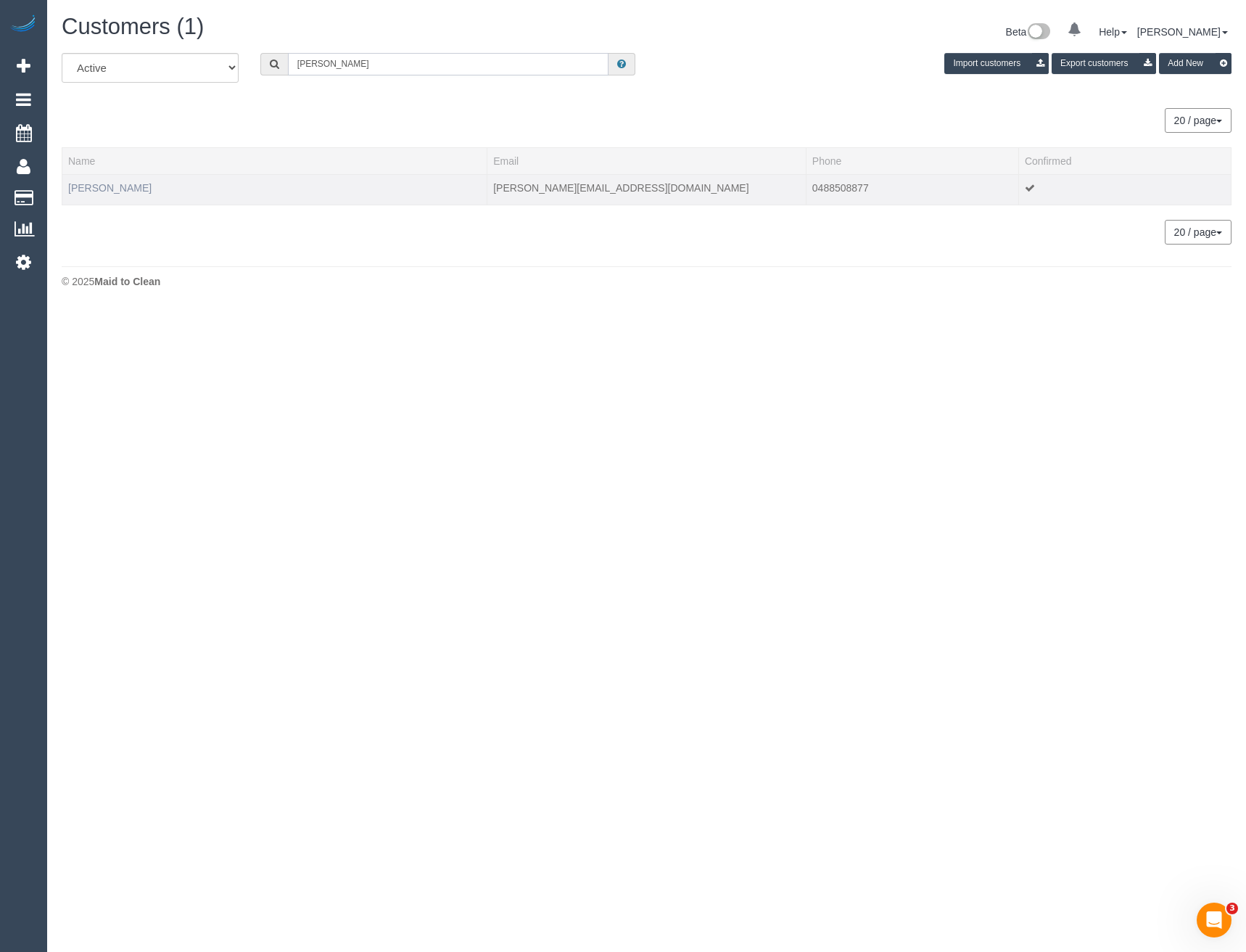
type input "Anna Thomas"
click at [89, 192] on link "Anna Thomas" at bounding box center [109, 188] width 83 height 12
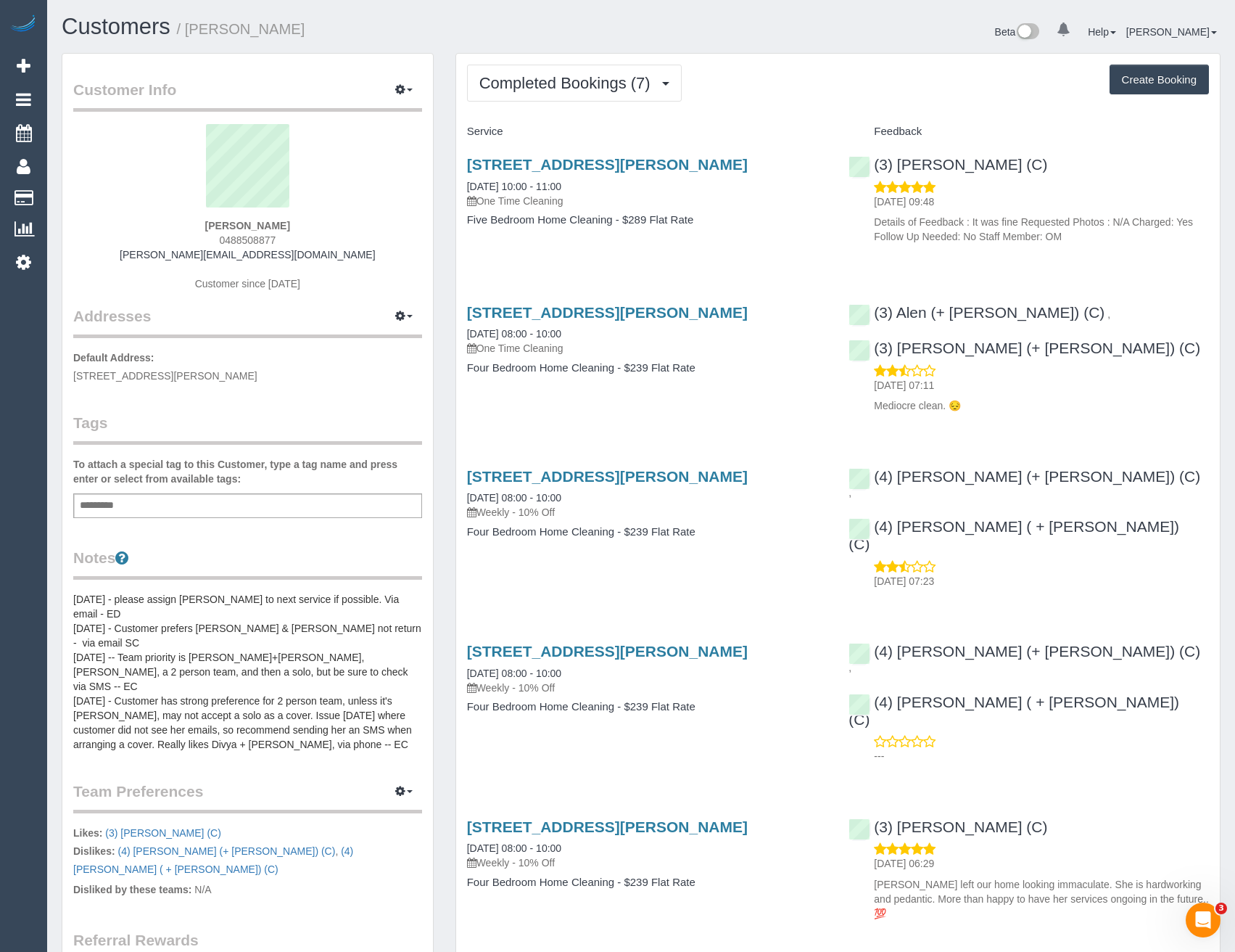
click at [601, 63] on div "Completed Bookings (7) Completed Bookings (7) Upcoming Bookings (1) Cancelled B…" at bounding box center [838, 732] width 764 height 1356
click at [596, 80] on span "Completed Bookings (7)" at bounding box center [568, 83] width 178 height 18
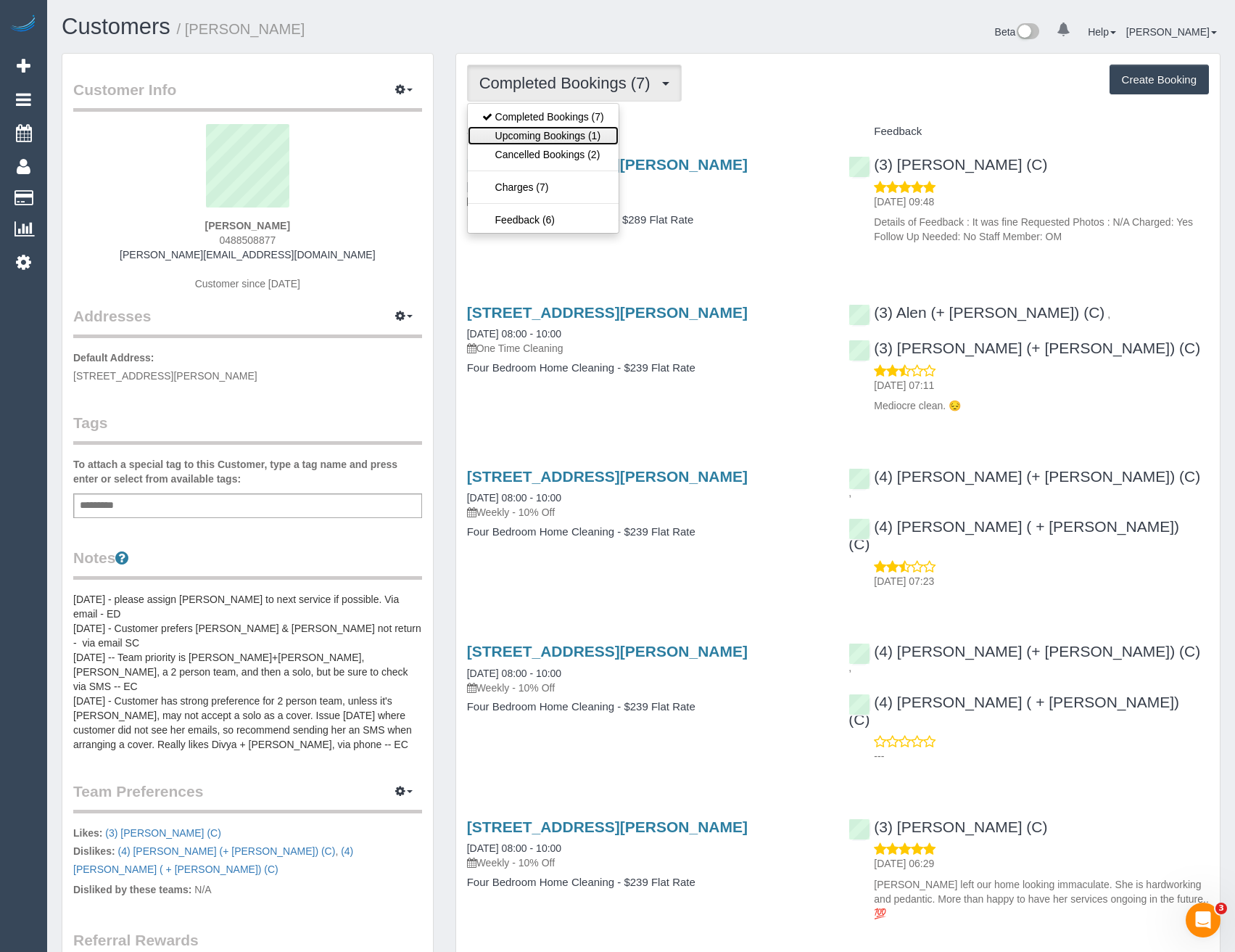
click at [605, 129] on link "Upcoming Bookings (1)" at bounding box center [543, 136] width 151 height 19
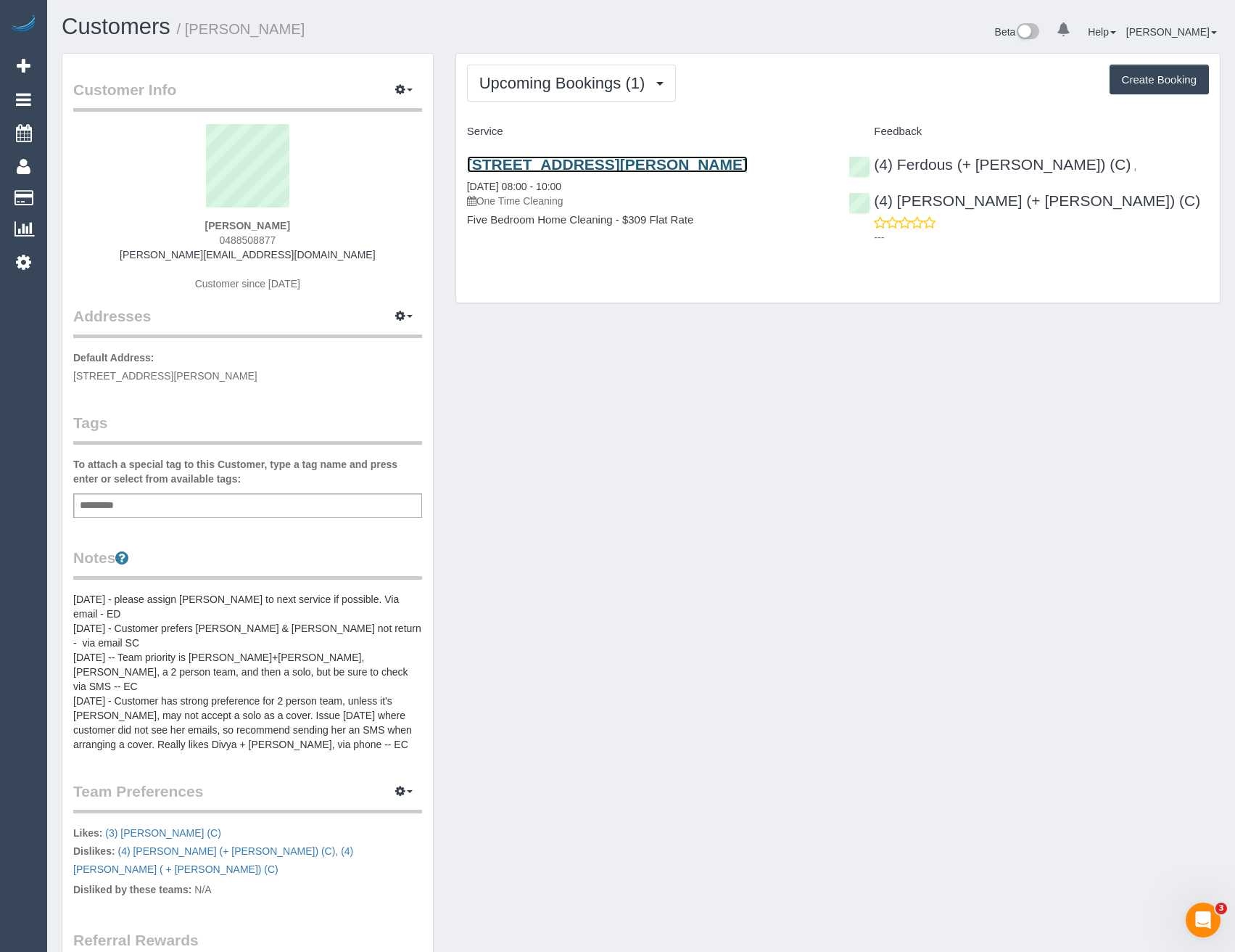
click at [642, 164] on link "24 Timbertop Drive, Doreen, VIC 3754" at bounding box center [608, 164] width 281 height 17
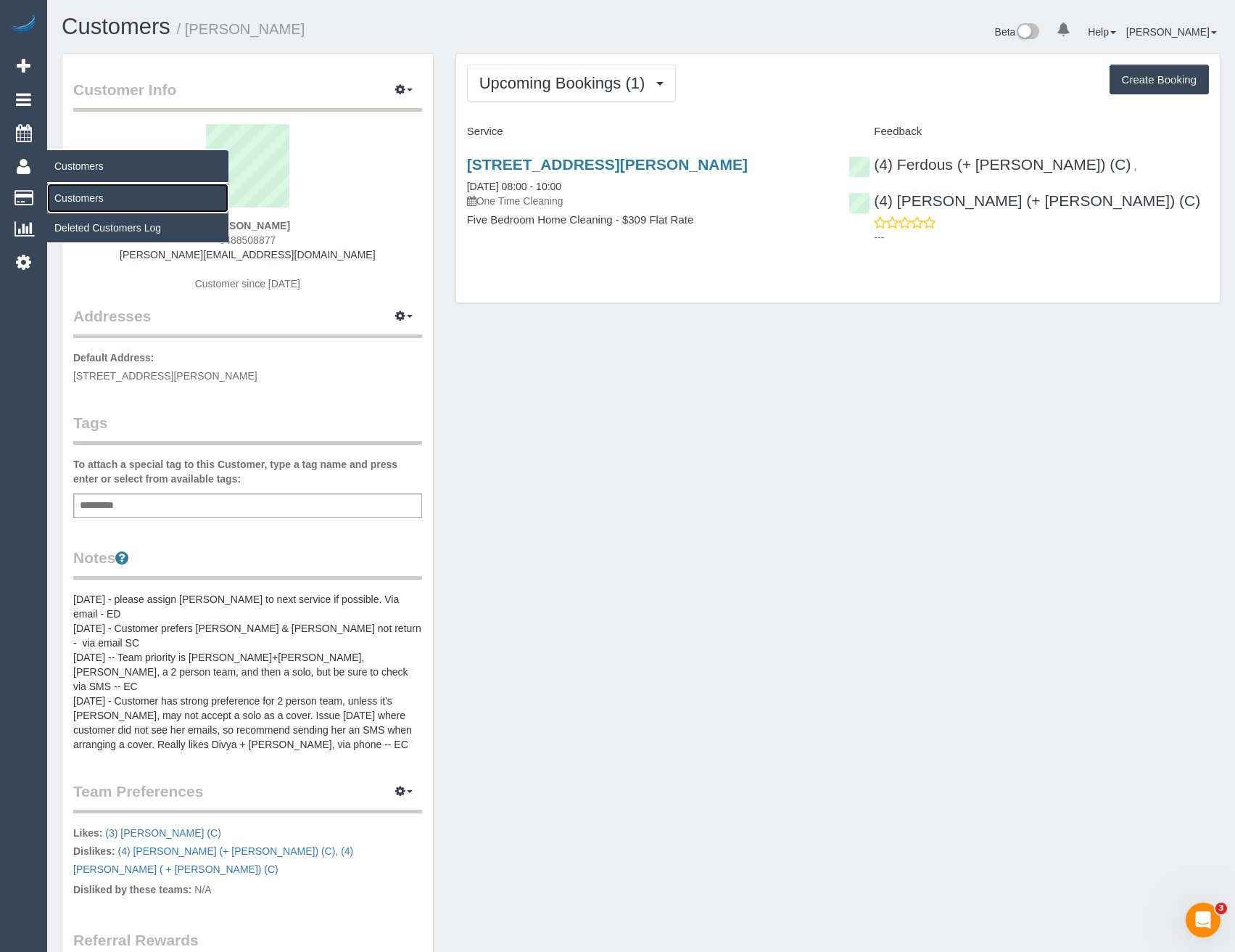
drag, startPoint x: 64, startPoint y: 198, endPoint x: 128, endPoint y: 201, distance: 64.1
click at [65, 198] on link "Customers" at bounding box center [138, 198] width 181 height 29
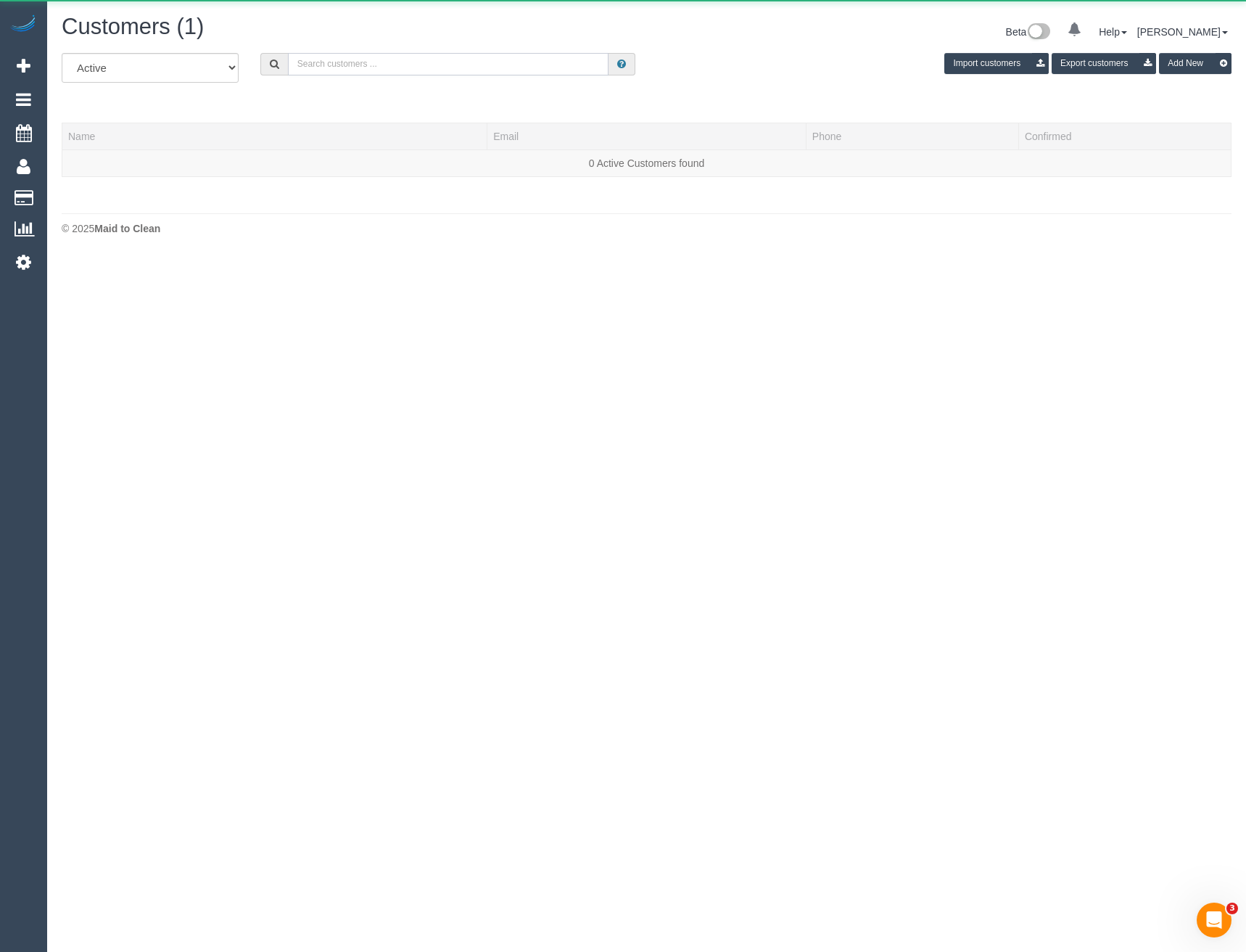
click at [325, 67] on input "text" at bounding box center [449, 64] width 321 height 22
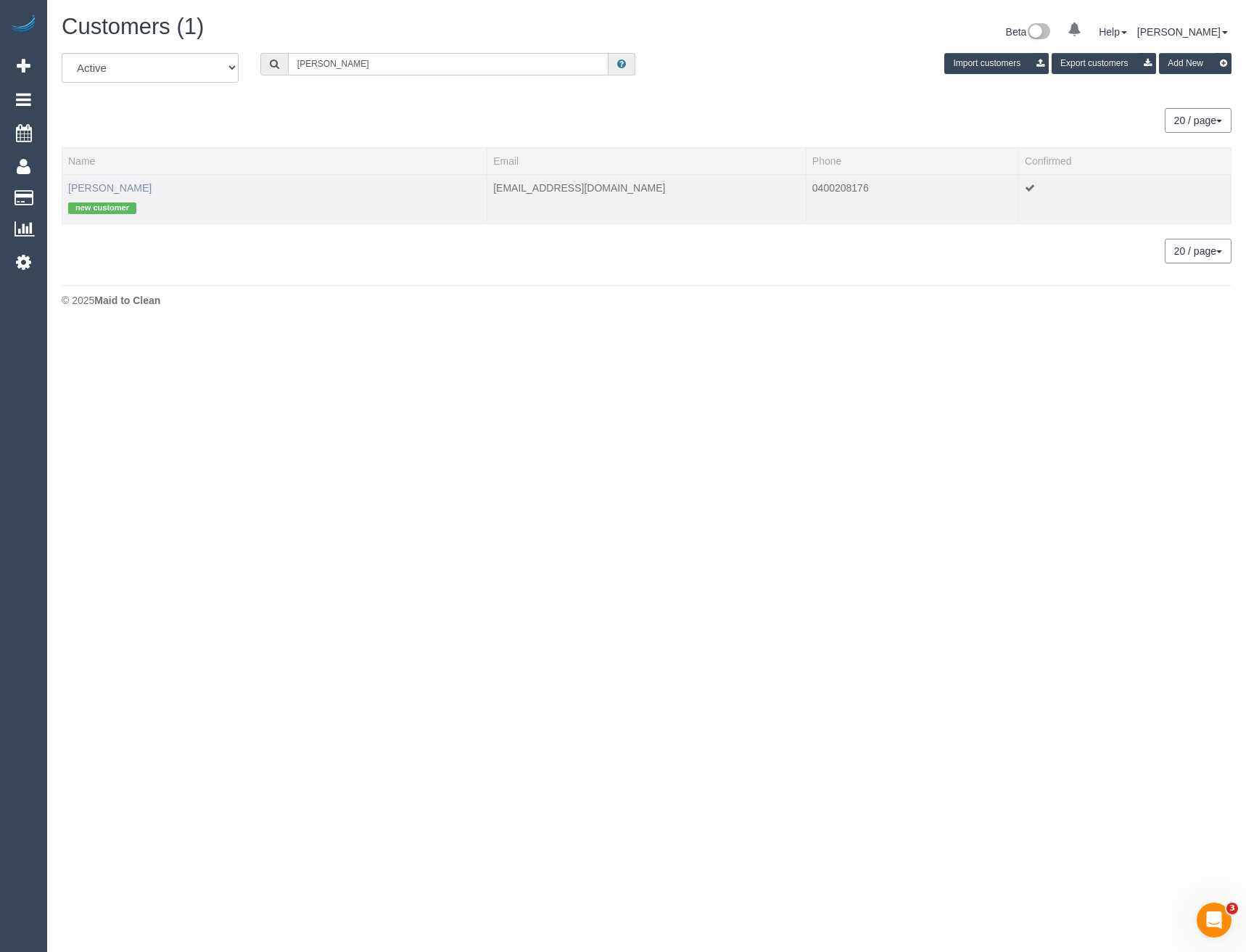
type input "Chloe Egg"
click at [125, 185] on link "Chloe Egglestone" at bounding box center [109, 188] width 83 height 12
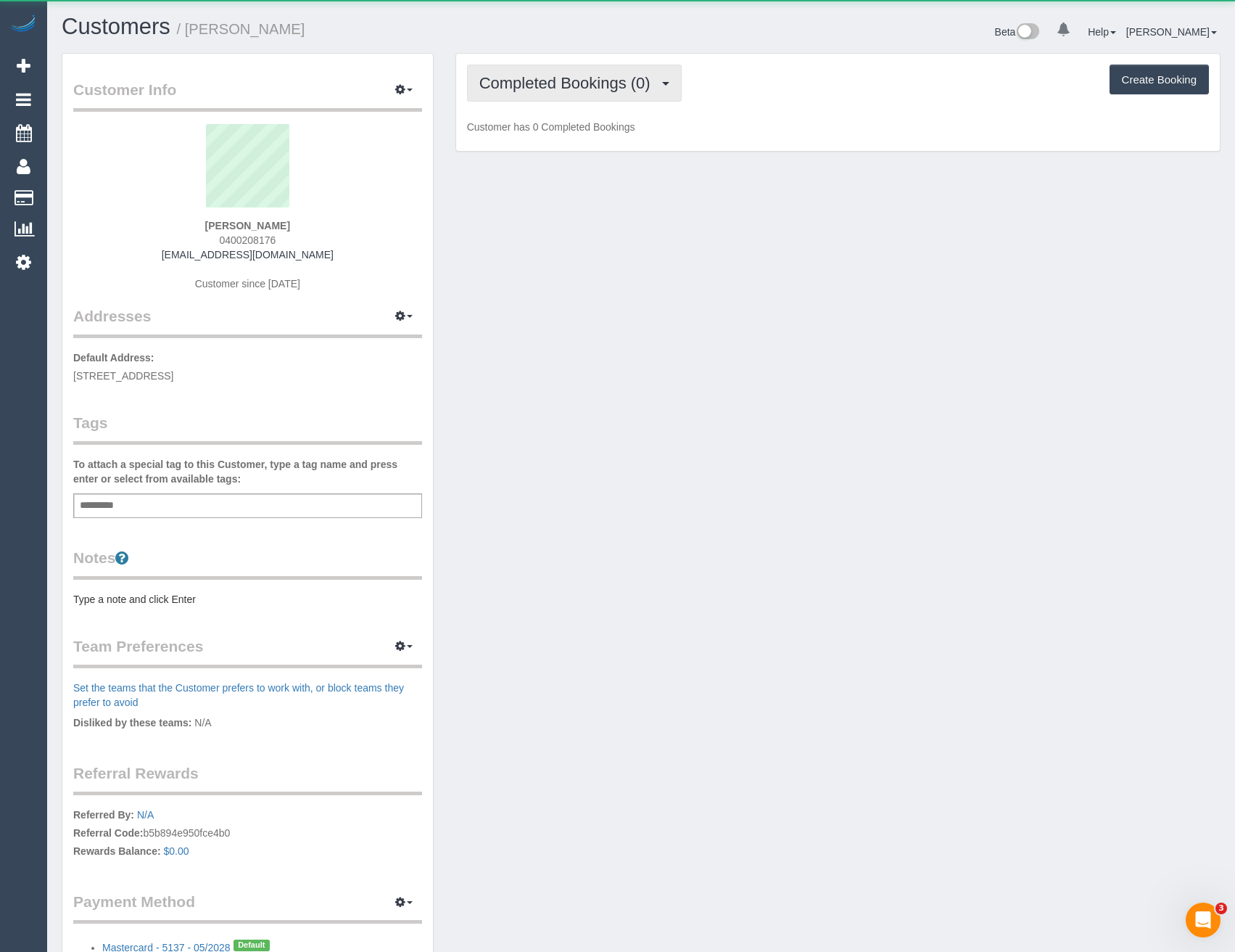
click at [641, 86] on span "Completed Bookings (0)" at bounding box center [568, 83] width 178 height 18
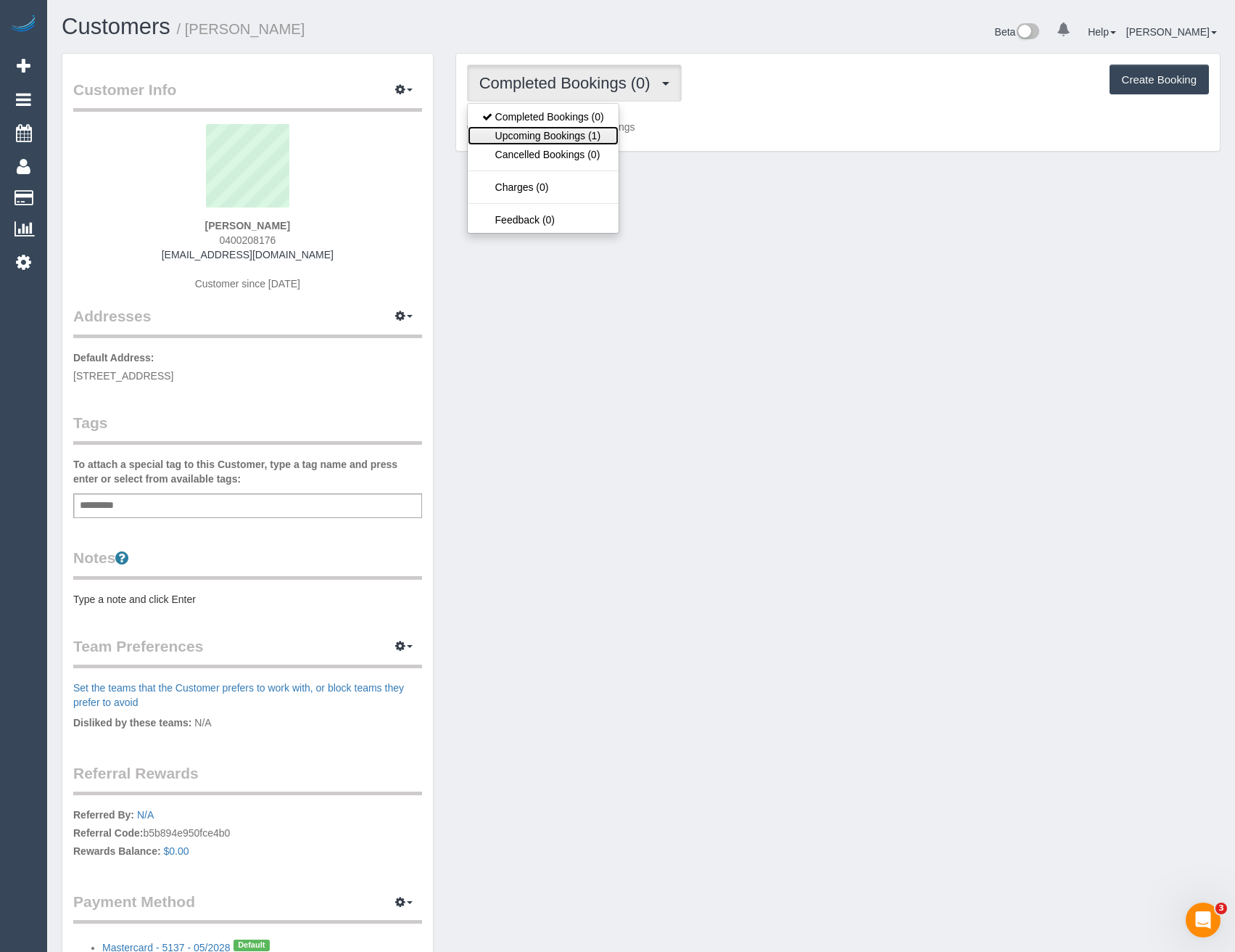
click at [594, 137] on link "Upcoming Bookings (1)" at bounding box center [543, 136] width 151 height 19
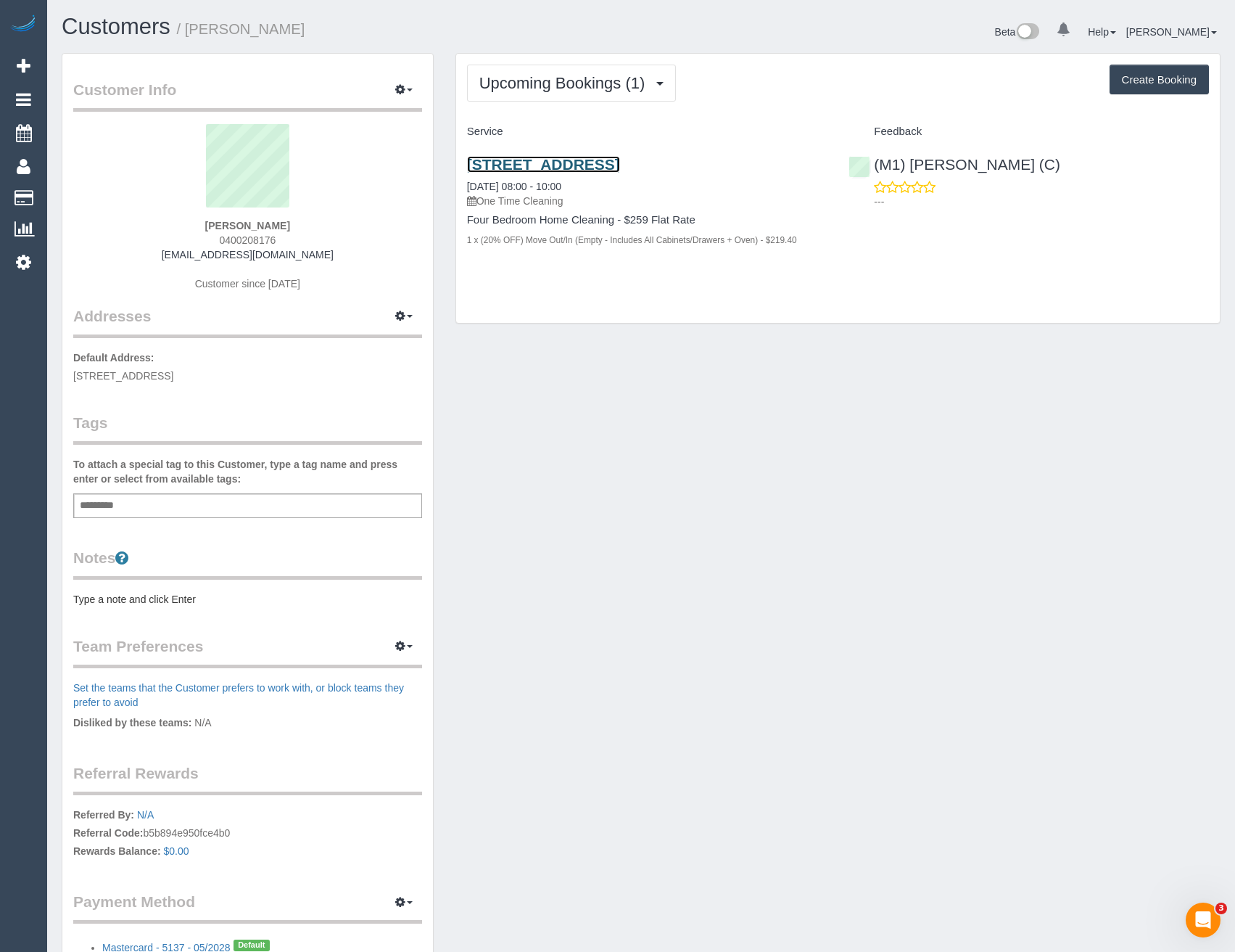
click at [620, 167] on link "17 Laluma Street, Essendon, VIC 3040" at bounding box center [544, 164] width 153 height 17
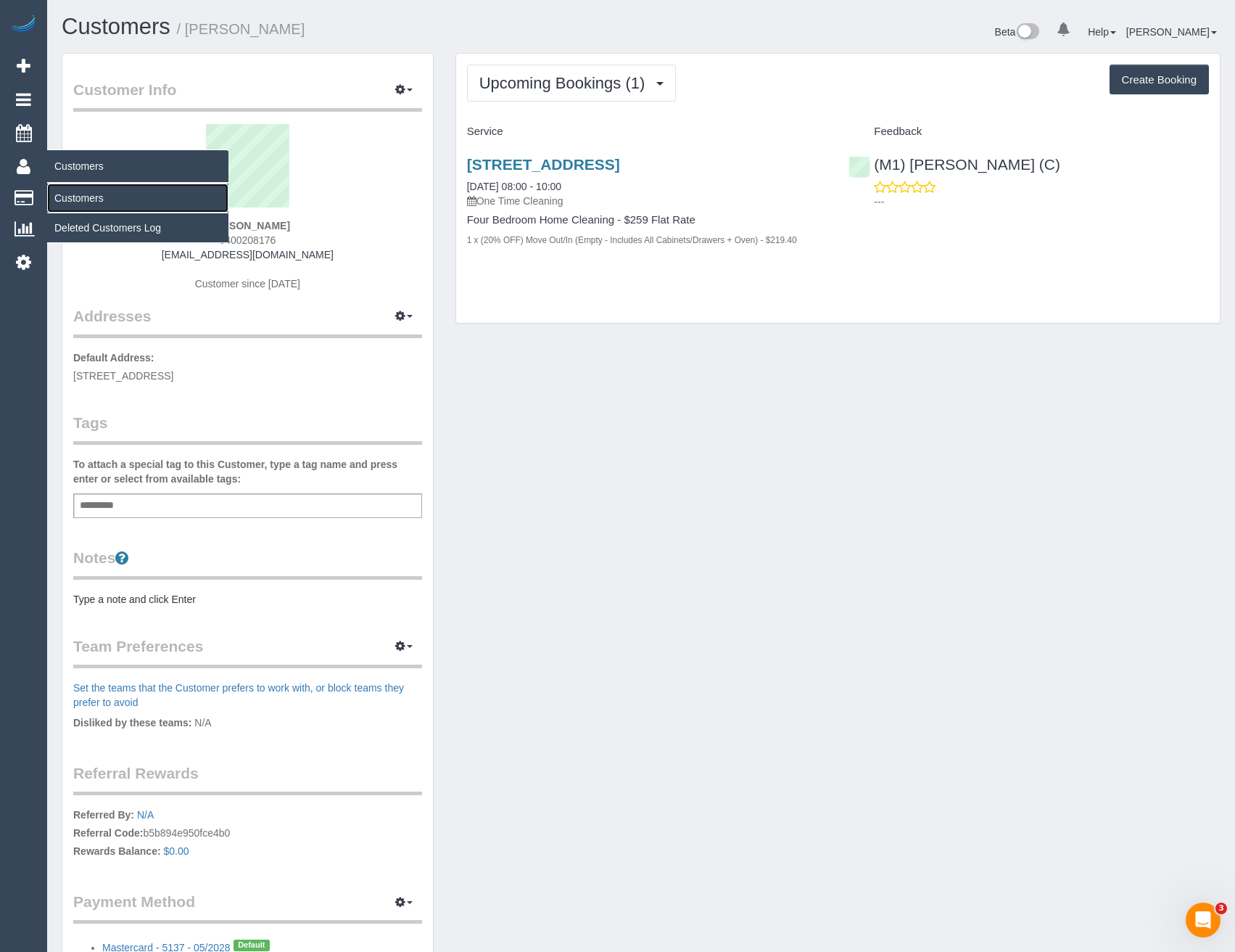
click at [83, 194] on link "Customers" at bounding box center [138, 198] width 181 height 29
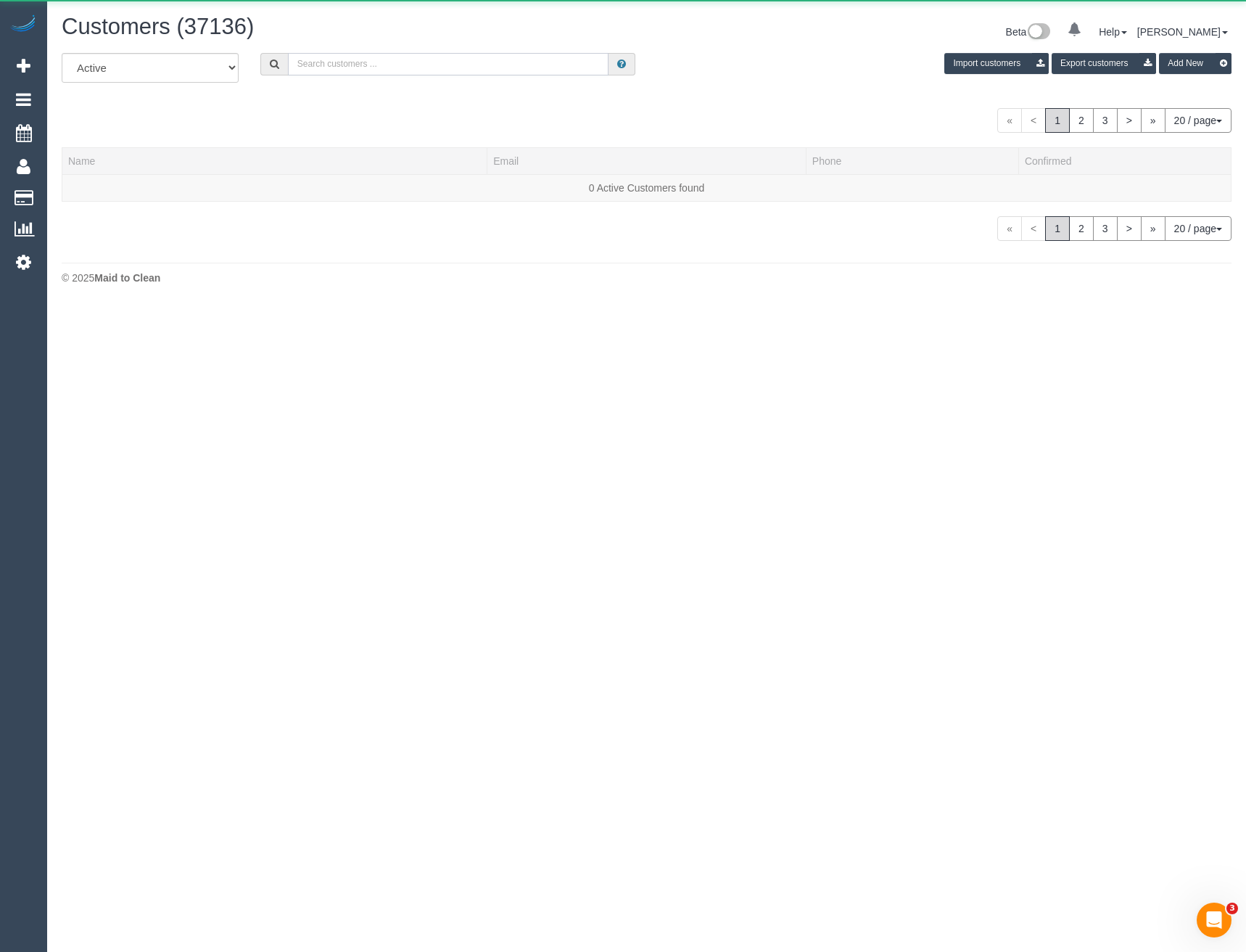
click at [411, 57] on input "text" at bounding box center [449, 64] width 321 height 22
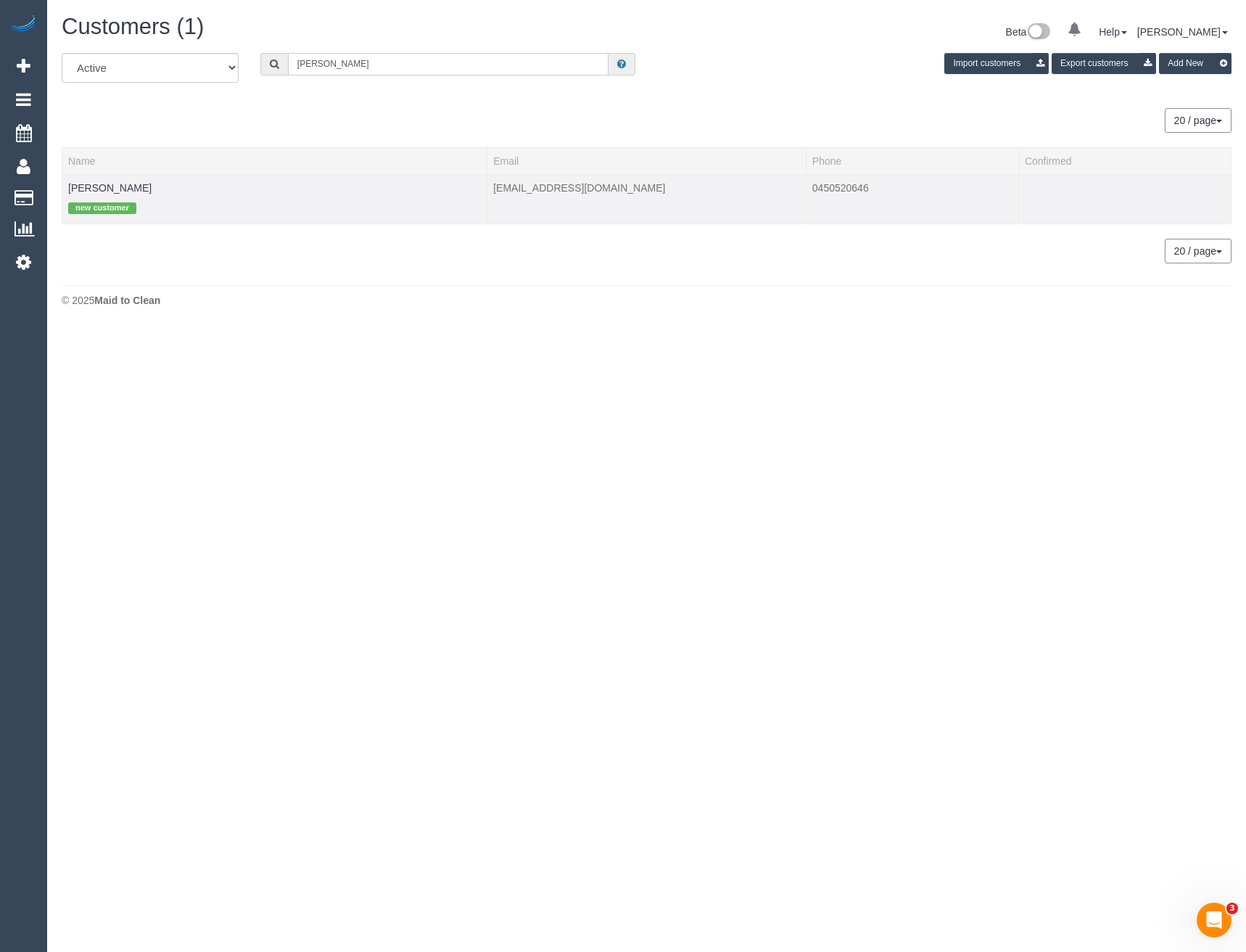
type input "Jillian Sut"
click at [101, 195] on td "Jillian Sutherland new customer" at bounding box center [275, 198] width 425 height 49
click at [112, 186] on link "Jillian Sutherland" at bounding box center [109, 188] width 83 height 12
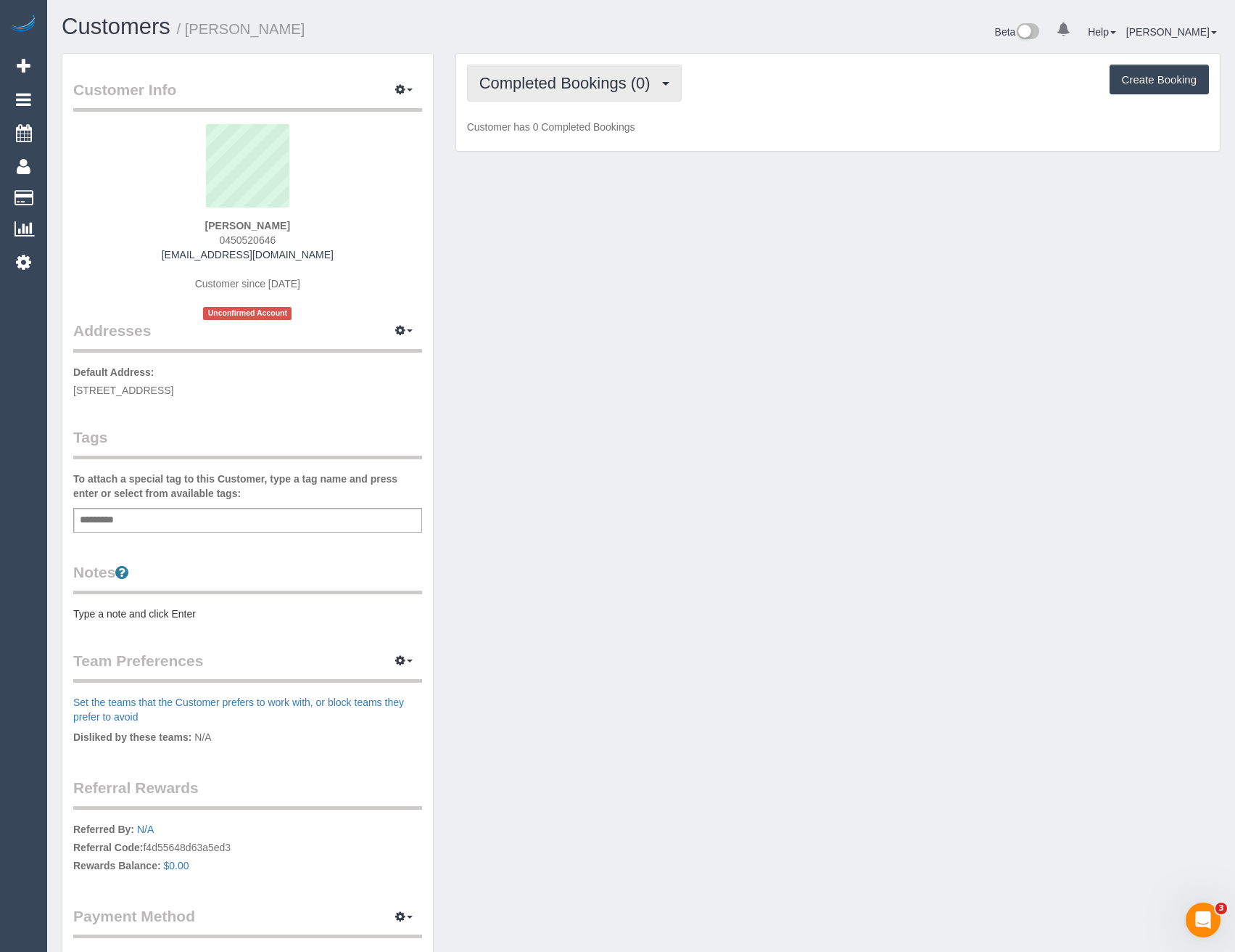
click at [632, 84] on span "Completed Bookings (0)" at bounding box center [568, 83] width 178 height 18
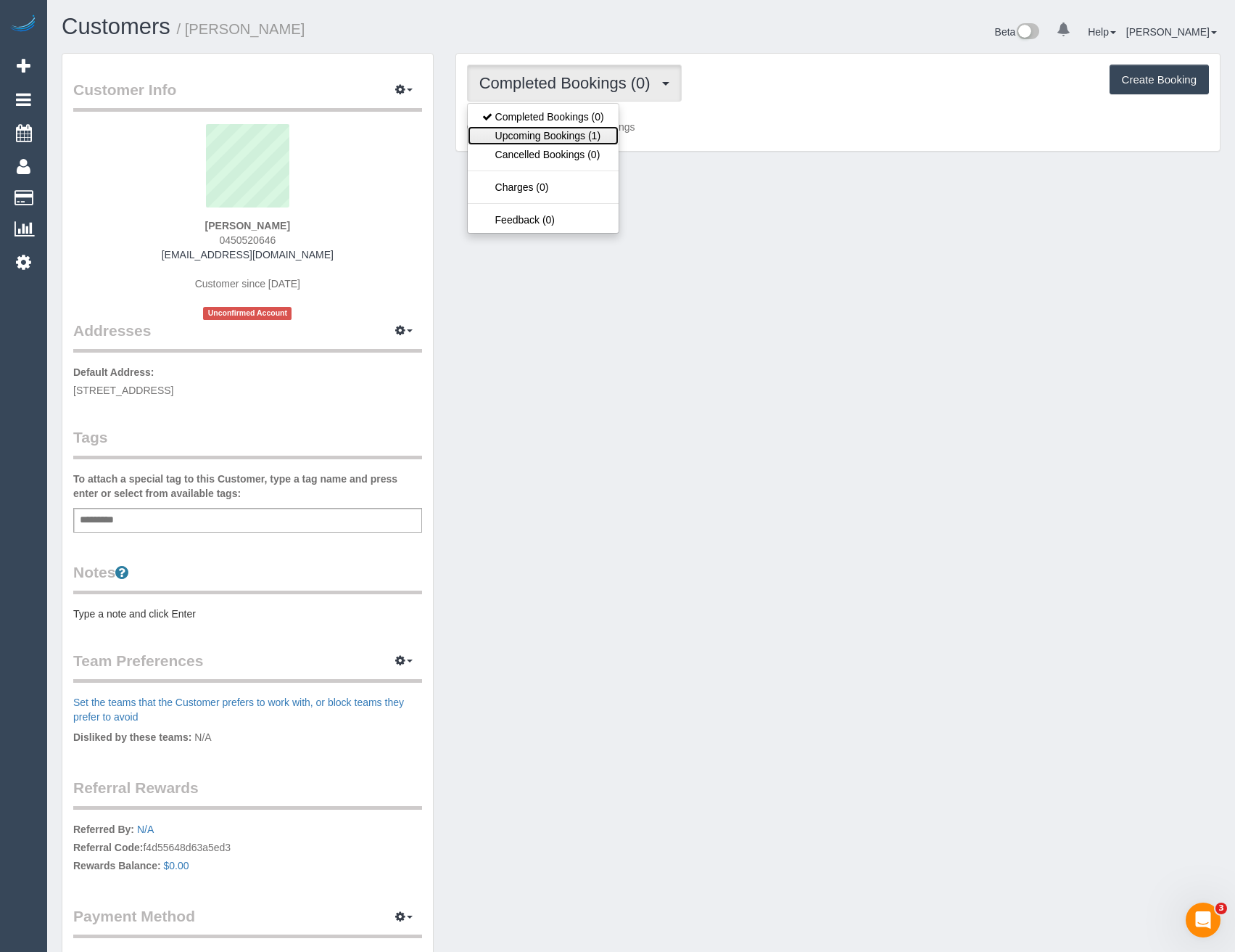
click at [583, 140] on link "Upcoming Bookings (1)" at bounding box center [543, 136] width 151 height 19
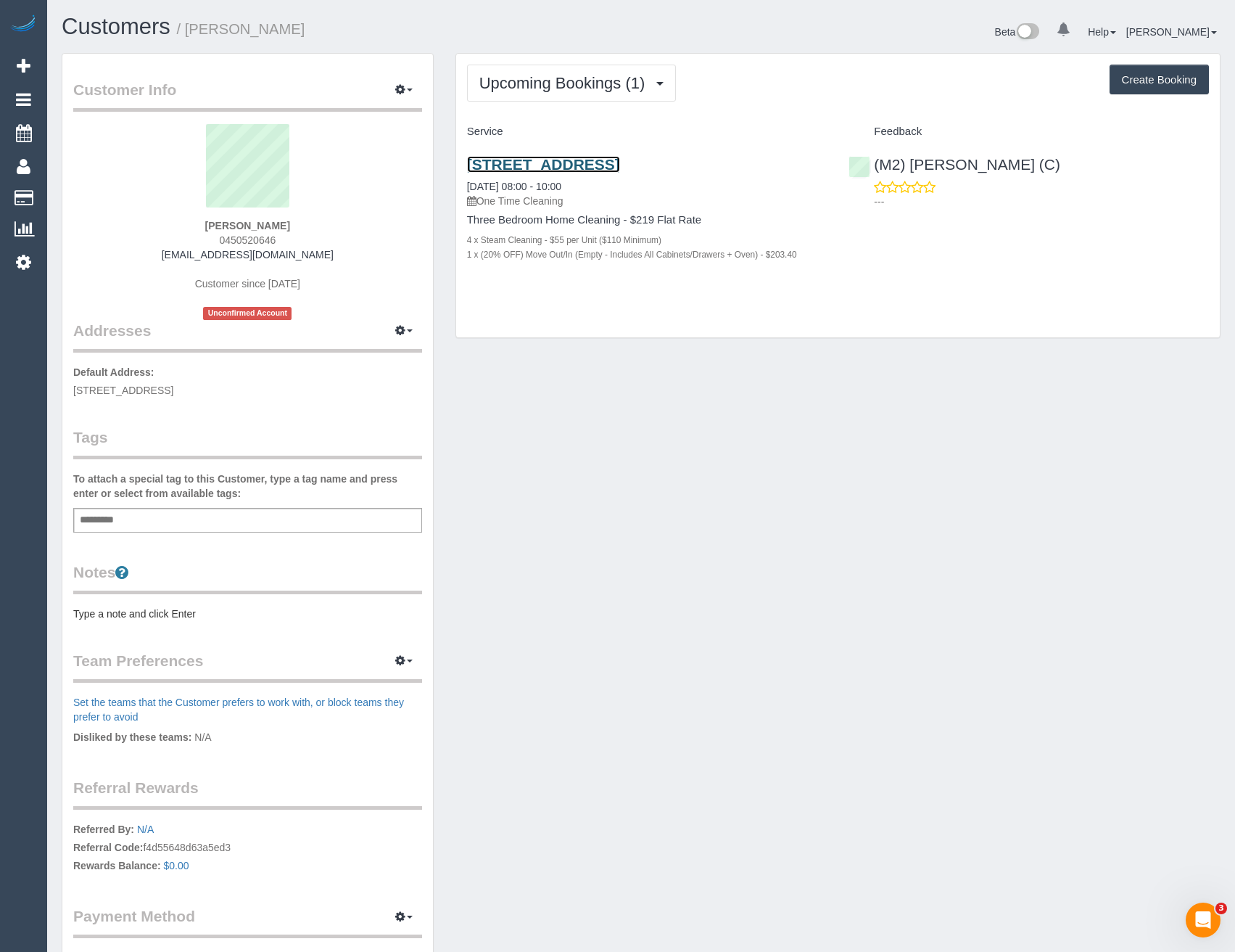
click at [620, 162] on link "2a Capesthorne Drive, Derrimut, VIC 3026" at bounding box center [544, 164] width 153 height 17
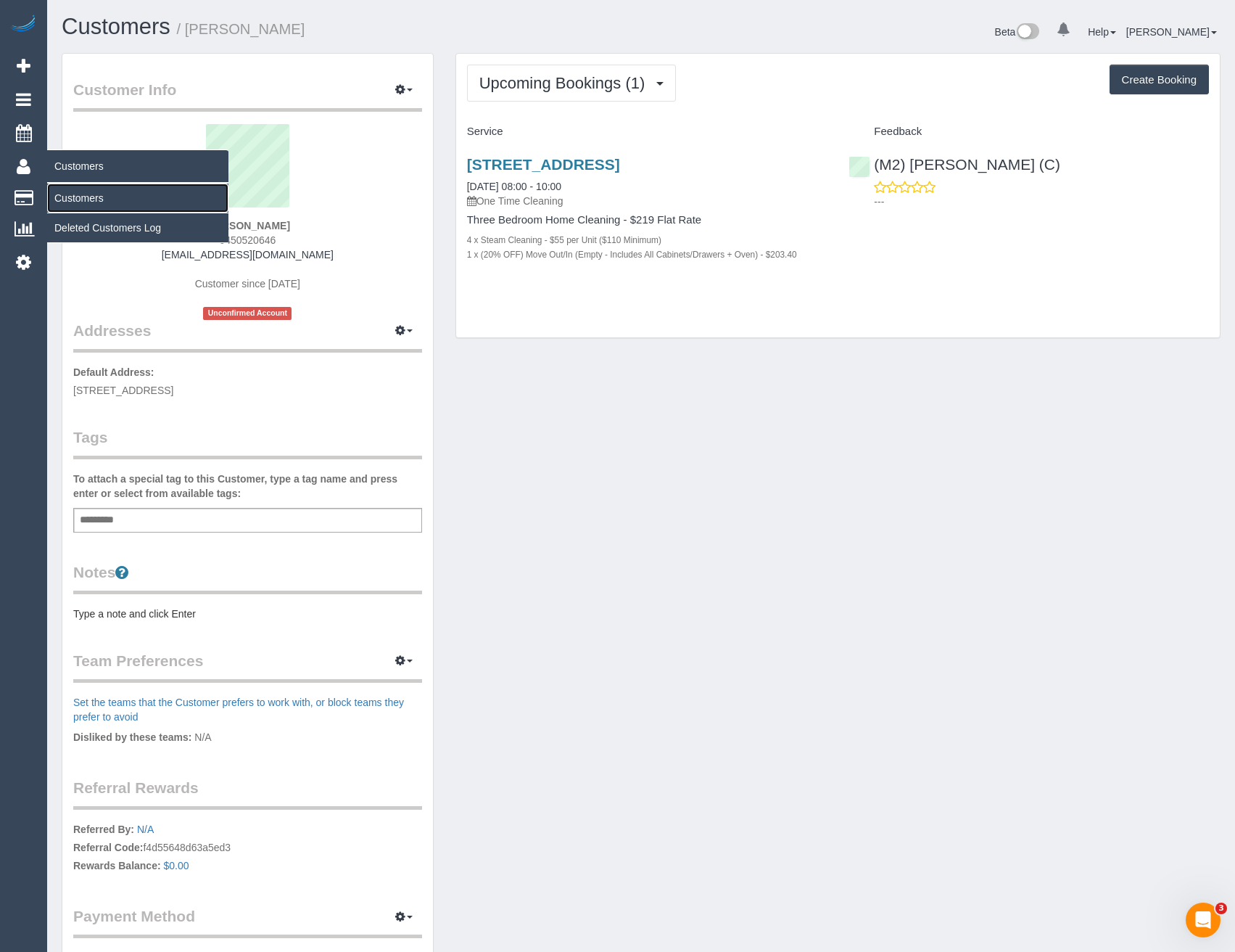
click at [66, 199] on link "Customers" at bounding box center [138, 198] width 181 height 29
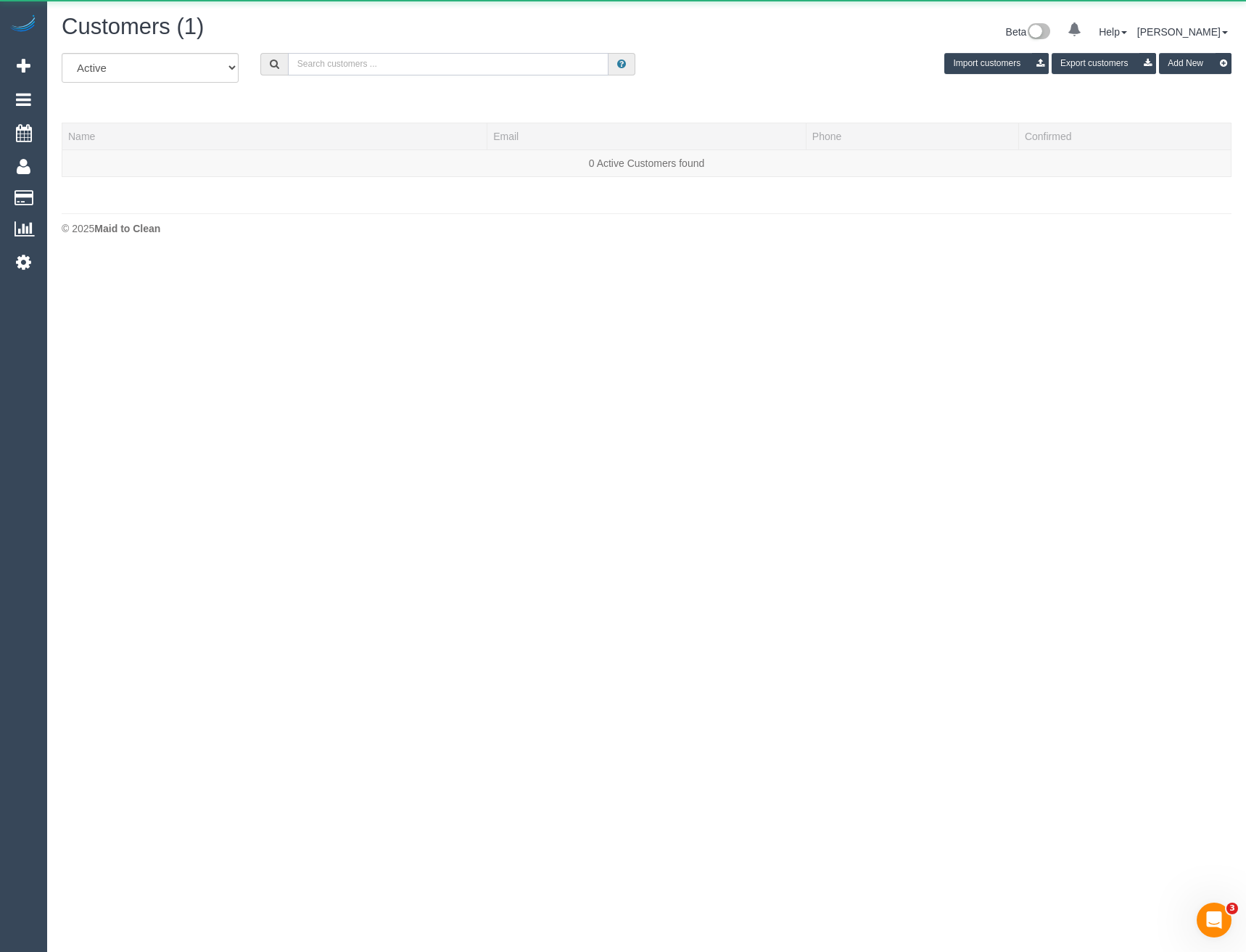
click at [426, 69] on input "text" at bounding box center [449, 64] width 321 height 22
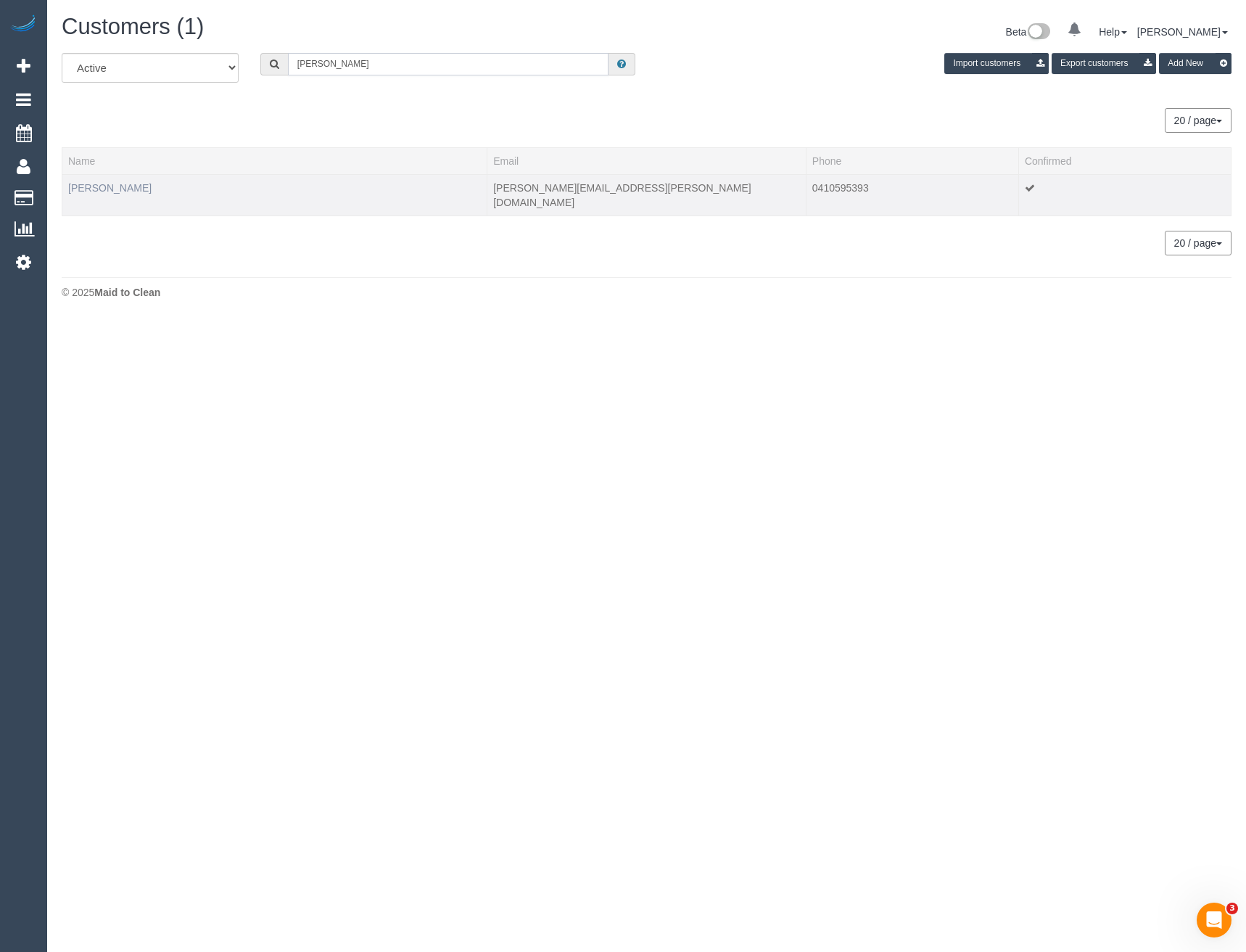
type input "Elaine van"
click at [125, 188] on link "Elaine van Bergen" at bounding box center [109, 188] width 83 height 12
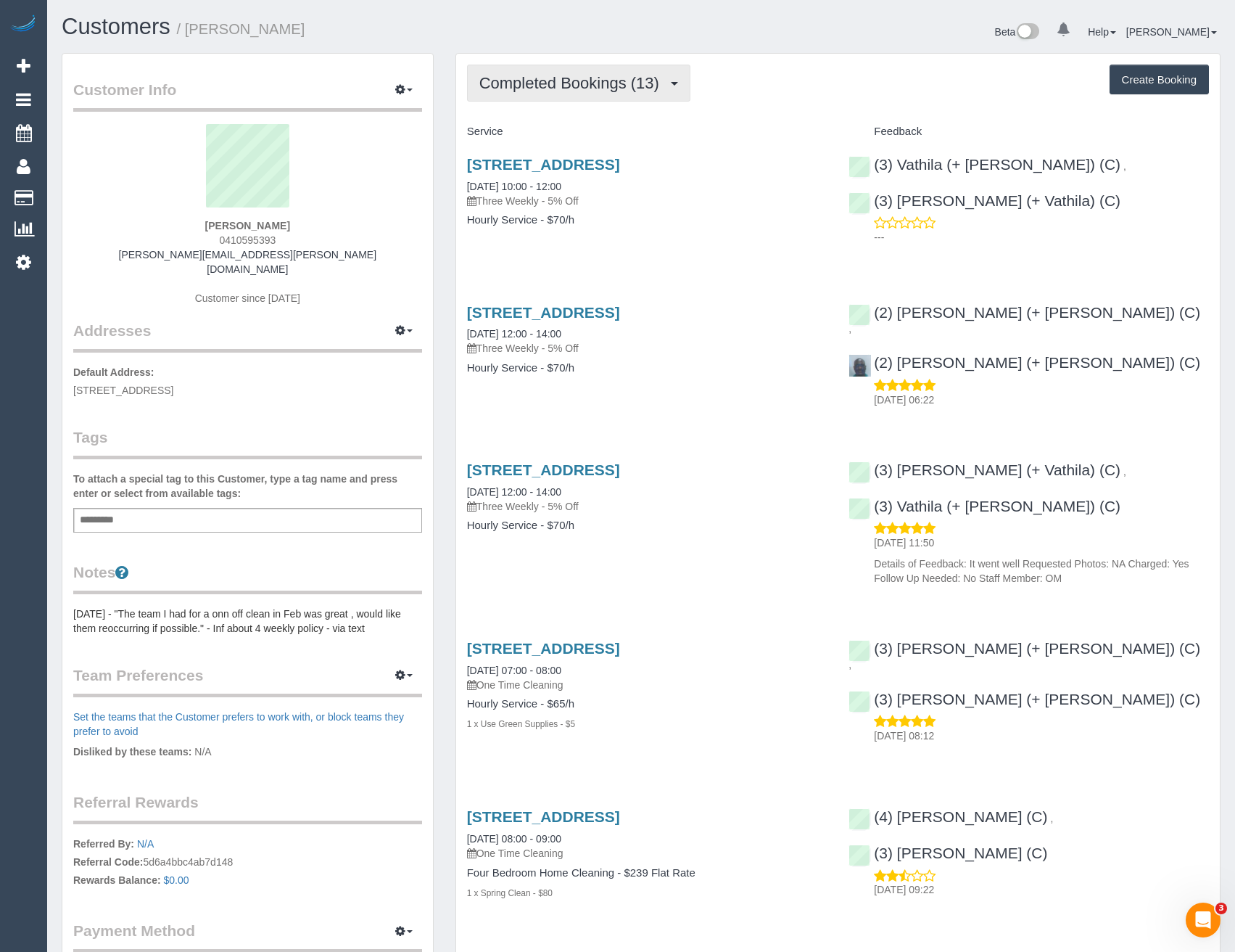
click at [619, 92] on button "Completed Bookings (13)" at bounding box center [579, 83] width 223 height 37
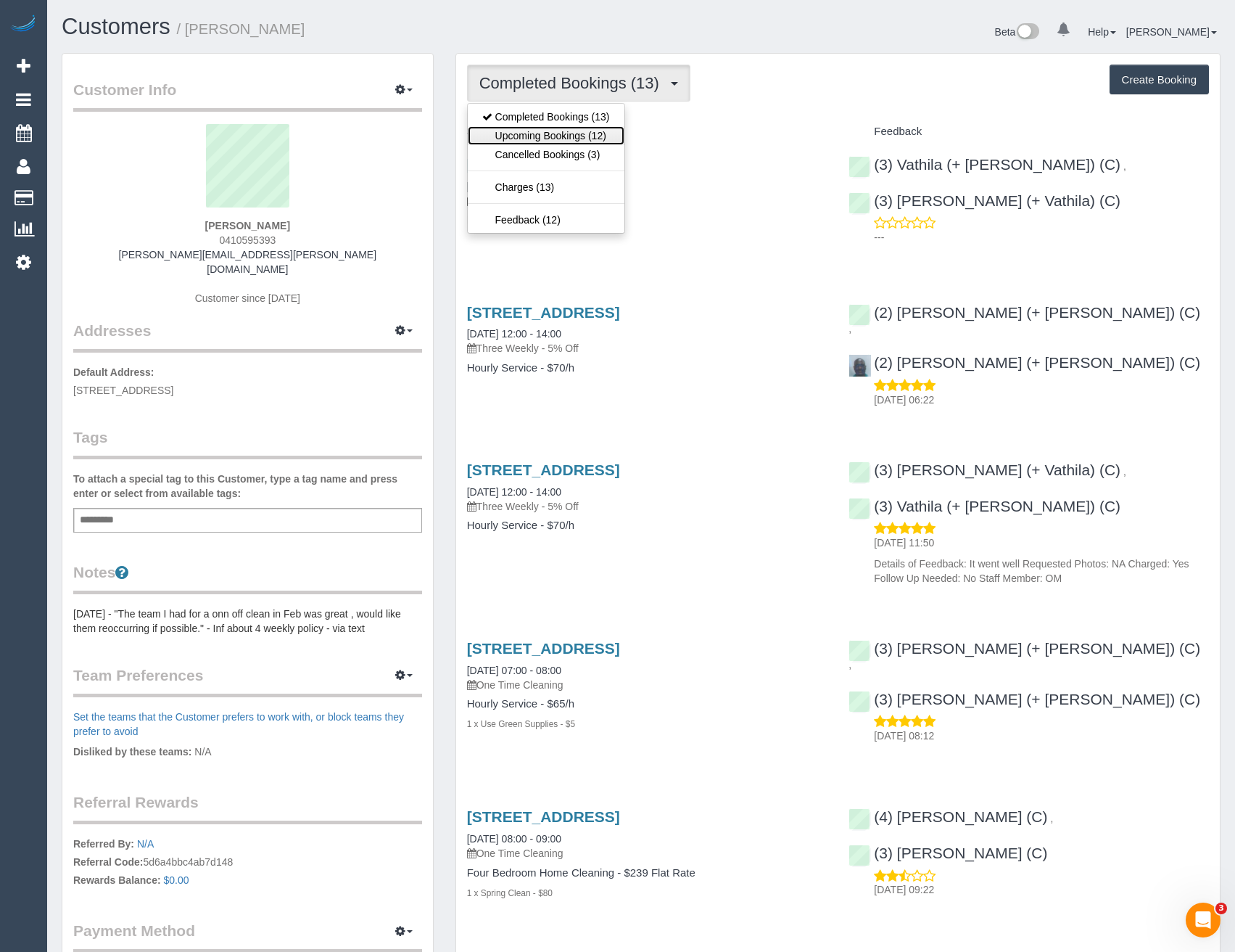
click at [605, 135] on link "Upcoming Bookings (12)" at bounding box center [546, 136] width 157 height 19
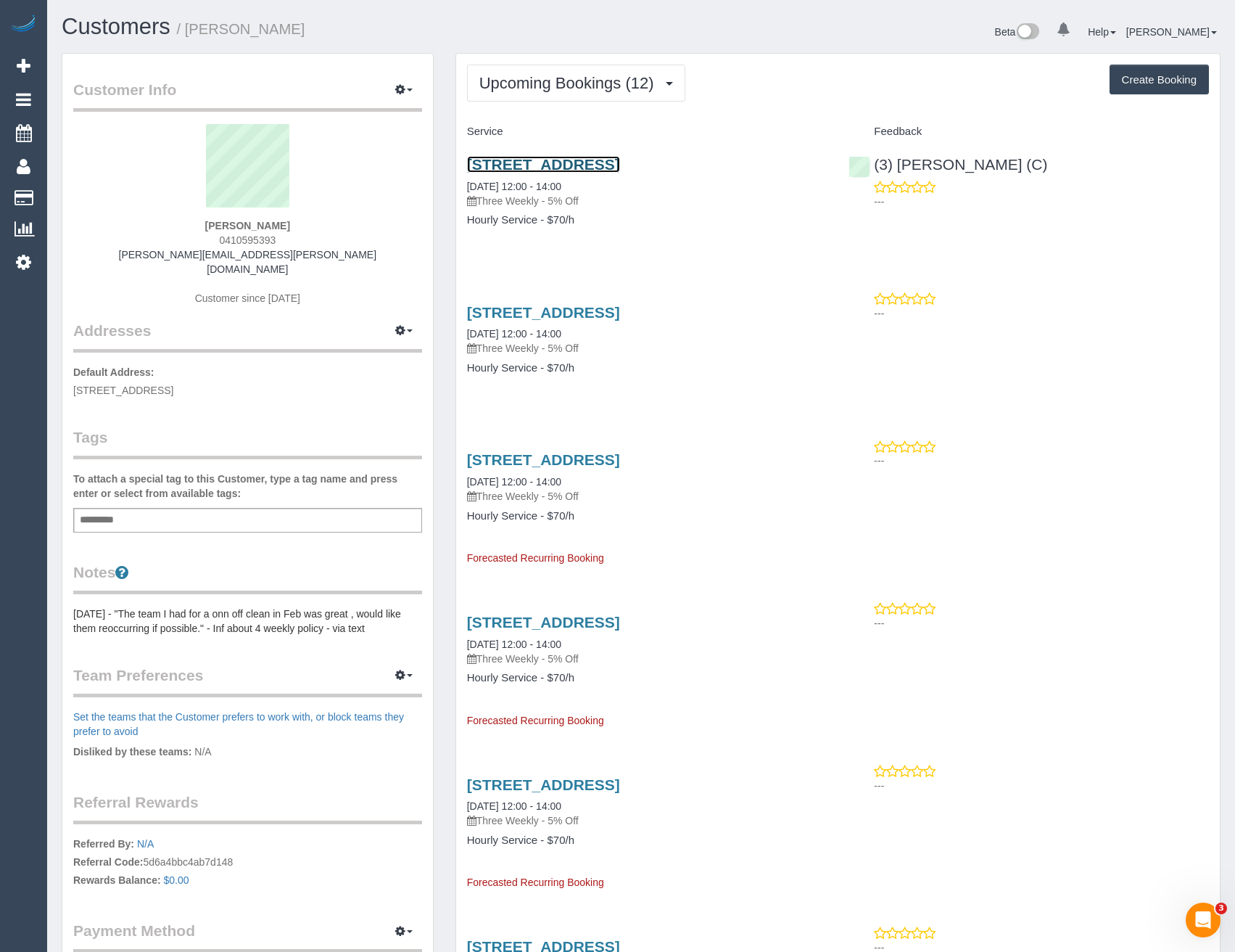
click at [620, 165] on link "1 Minya Crt, Rowville, VIC 3178" at bounding box center [544, 164] width 153 height 17
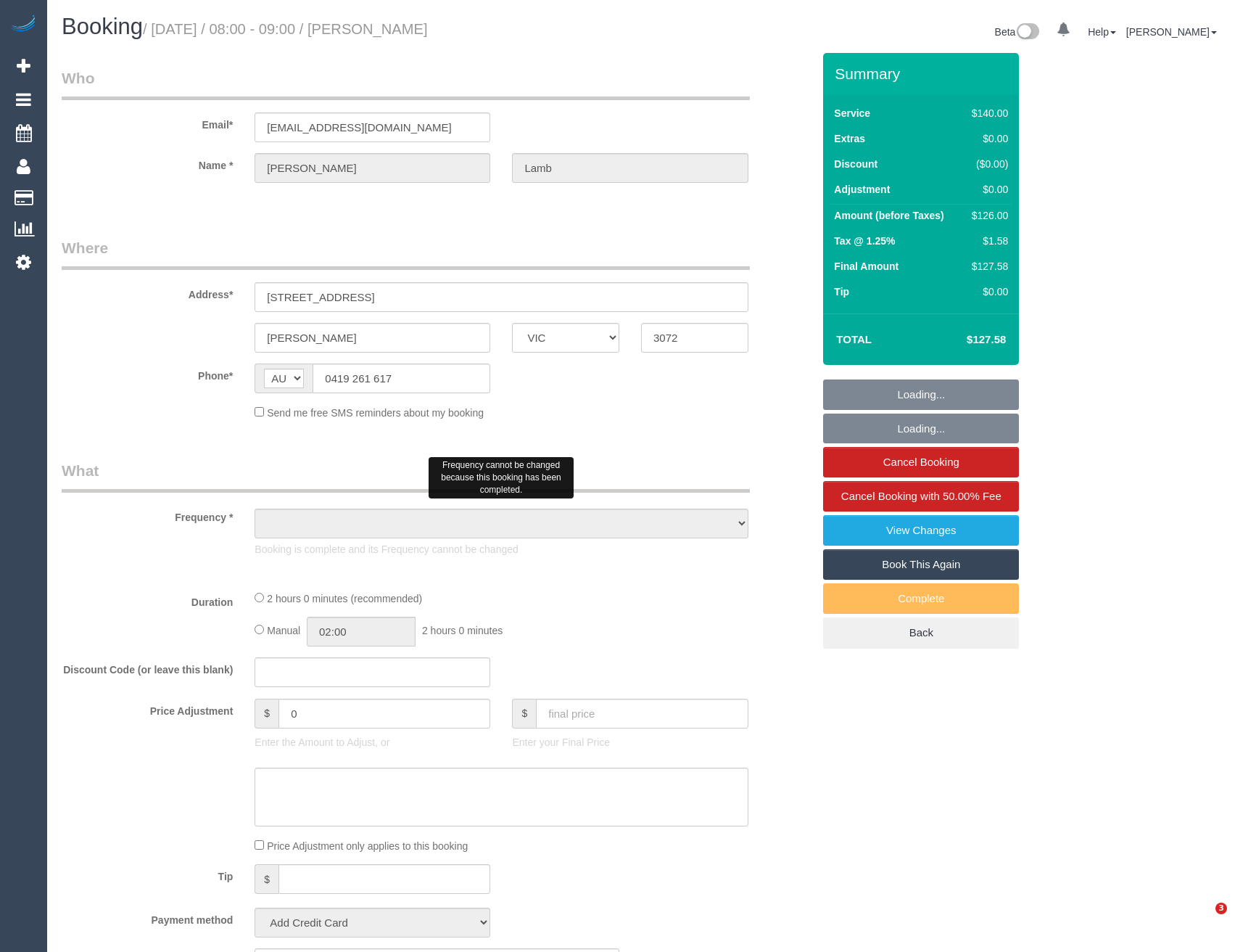
select select "VIC"
select select "string:stripe-pm_1PWzkH2GScqysDRViKg2S0Rx"
select select "number:28"
select select "number:14"
select select "number:19"
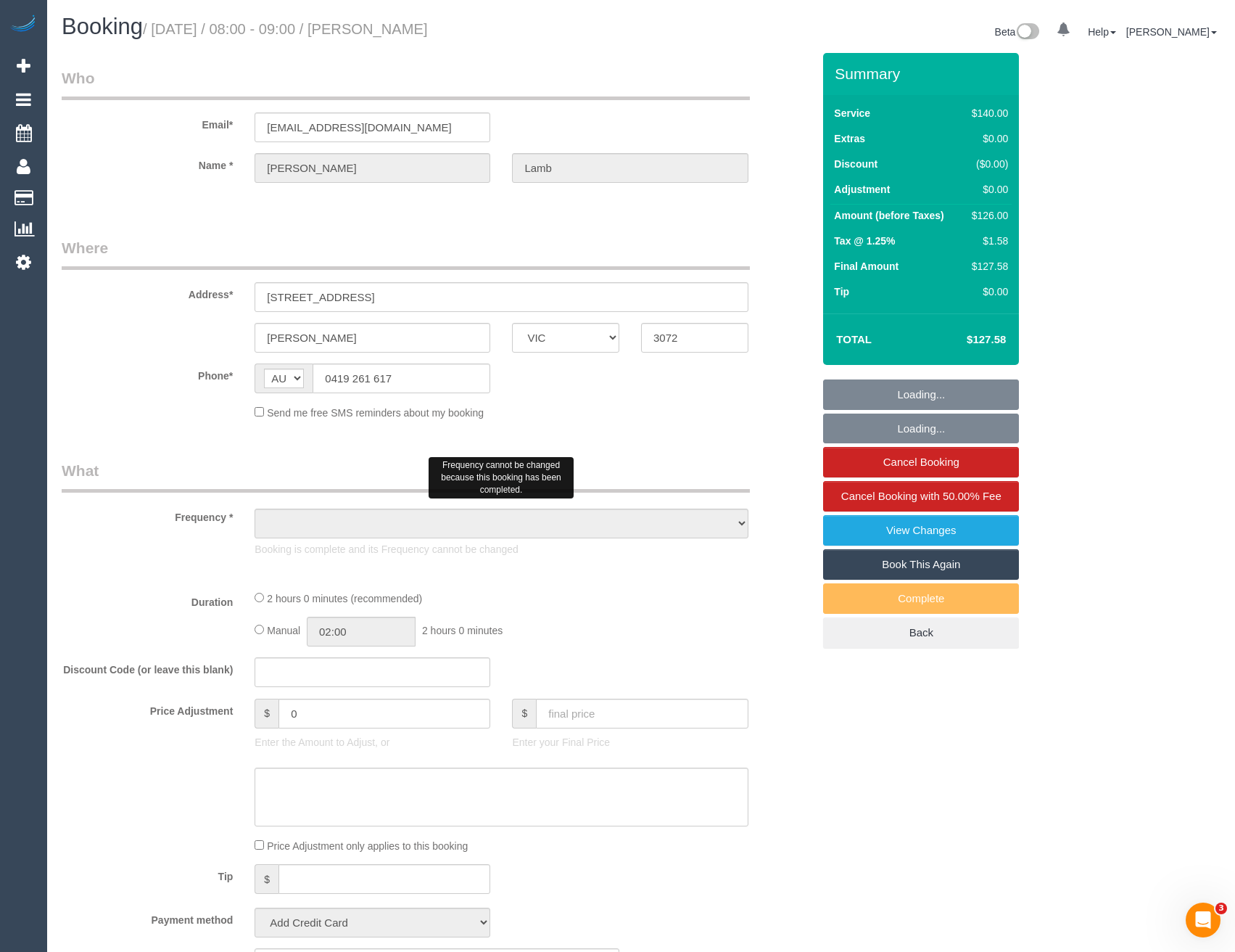
select select "number:36"
select select "number:34"
select select "number:11"
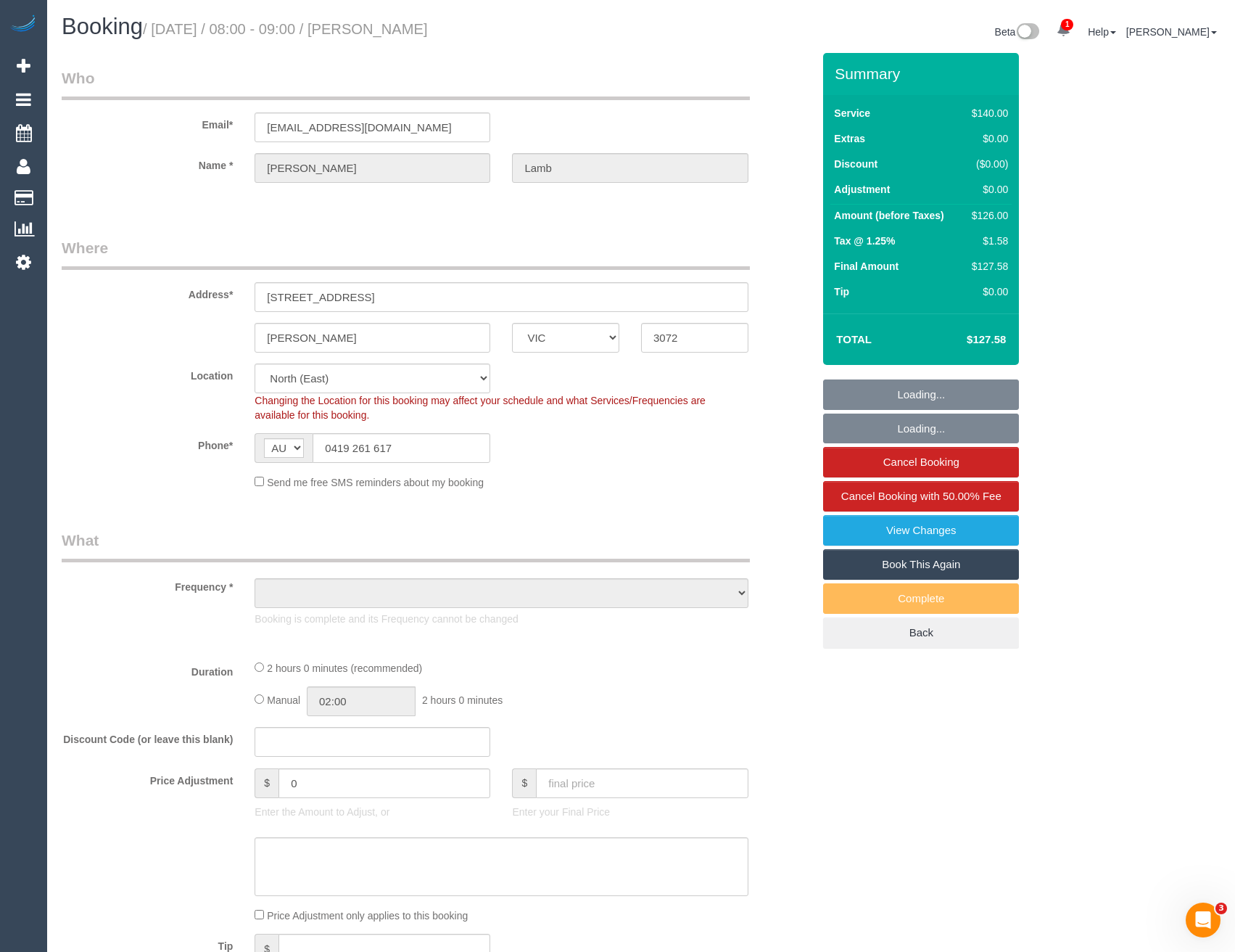
select select "object:1364"
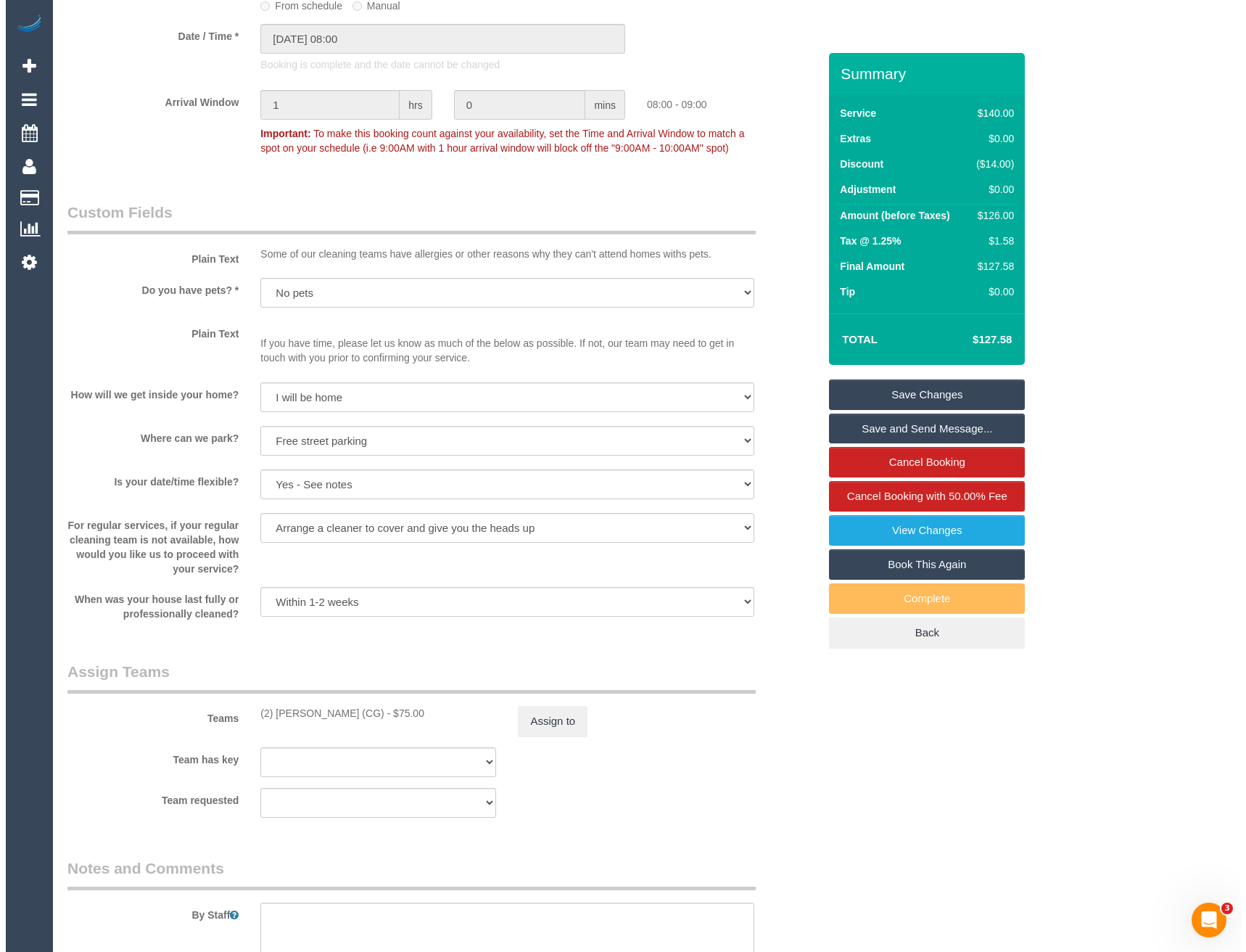
scroll to position [1669, 0]
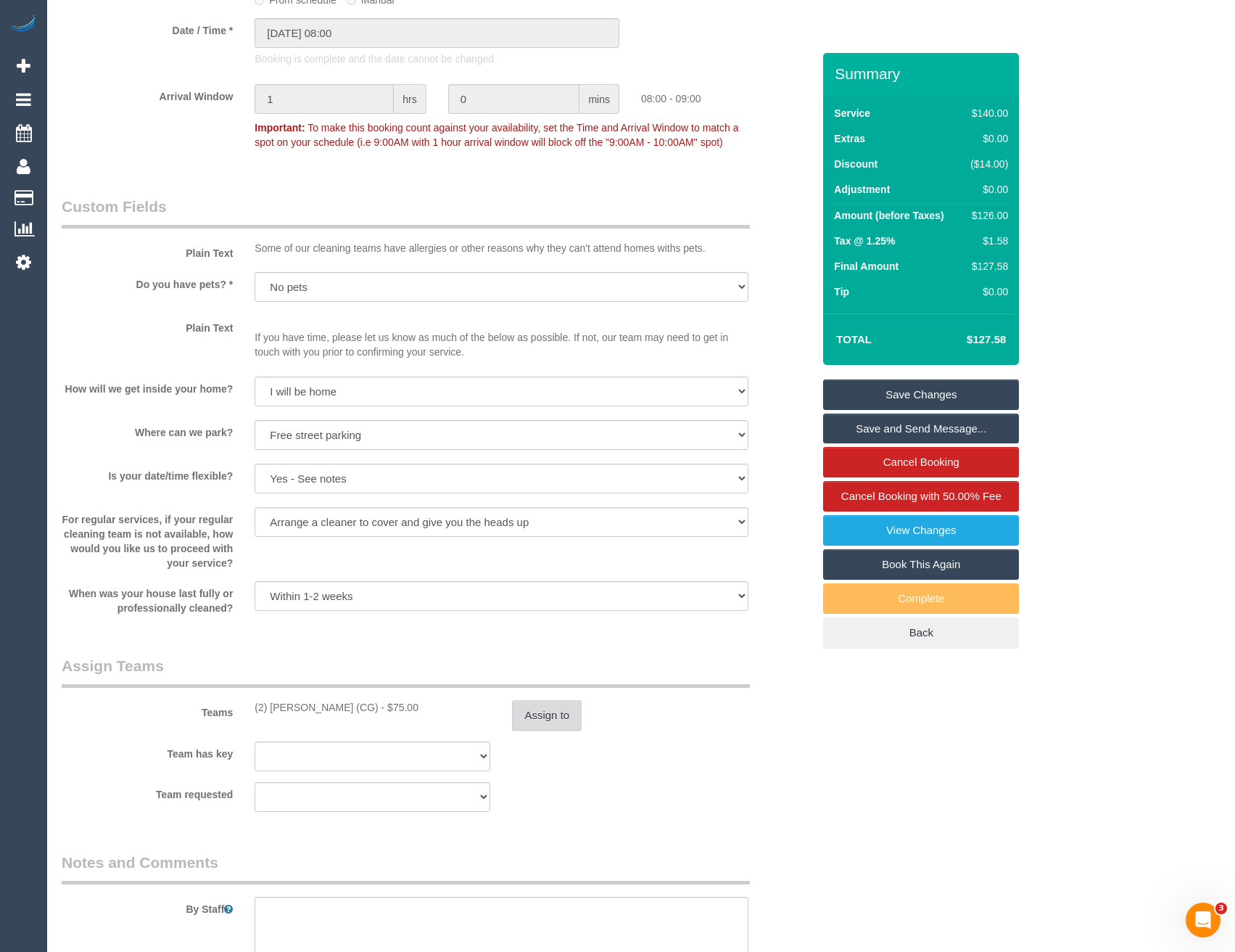
click at [550, 710] on button "Assign to" at bounding box center [547, 715] width 69 height 30
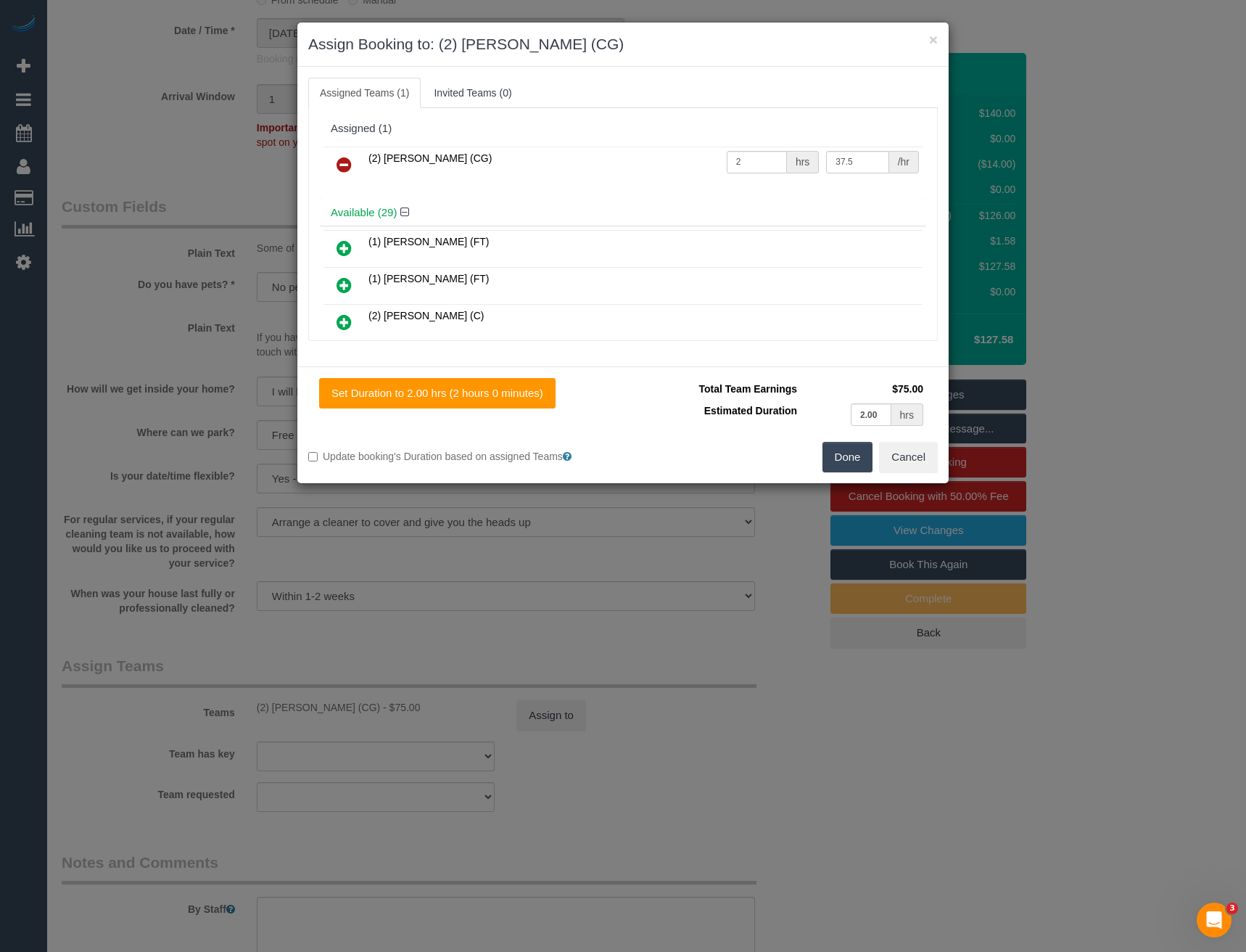
click at [639, 579] on div "× Assign Booking to: (2) Binoy Adheesha (CG) Assigned Teams (1) Invited Teams (…" at bounding box center [623, 476] width 1246 height 952
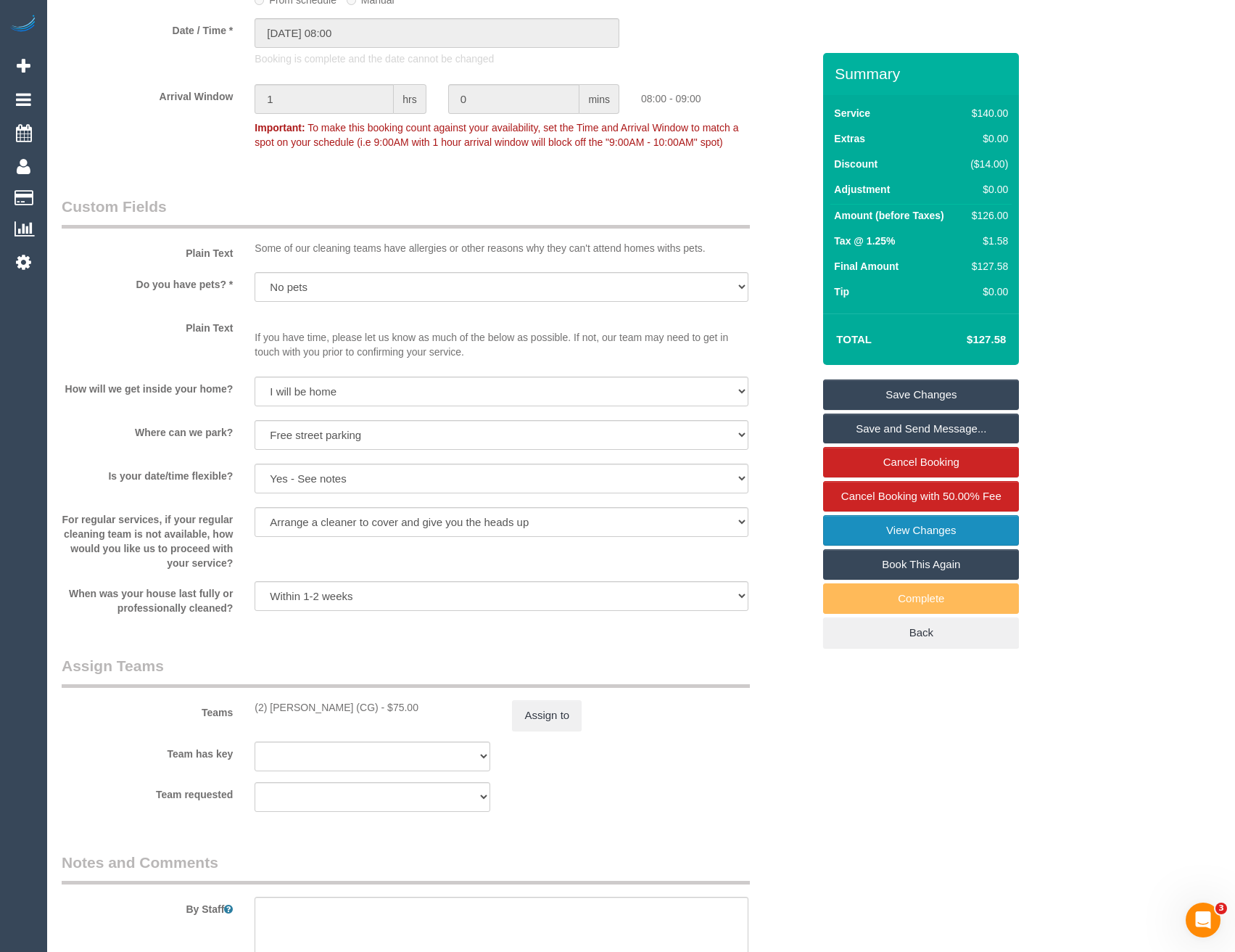
click at [914, 529] on link "View Changes" at bounding box center [922, 530] width 196 height 30
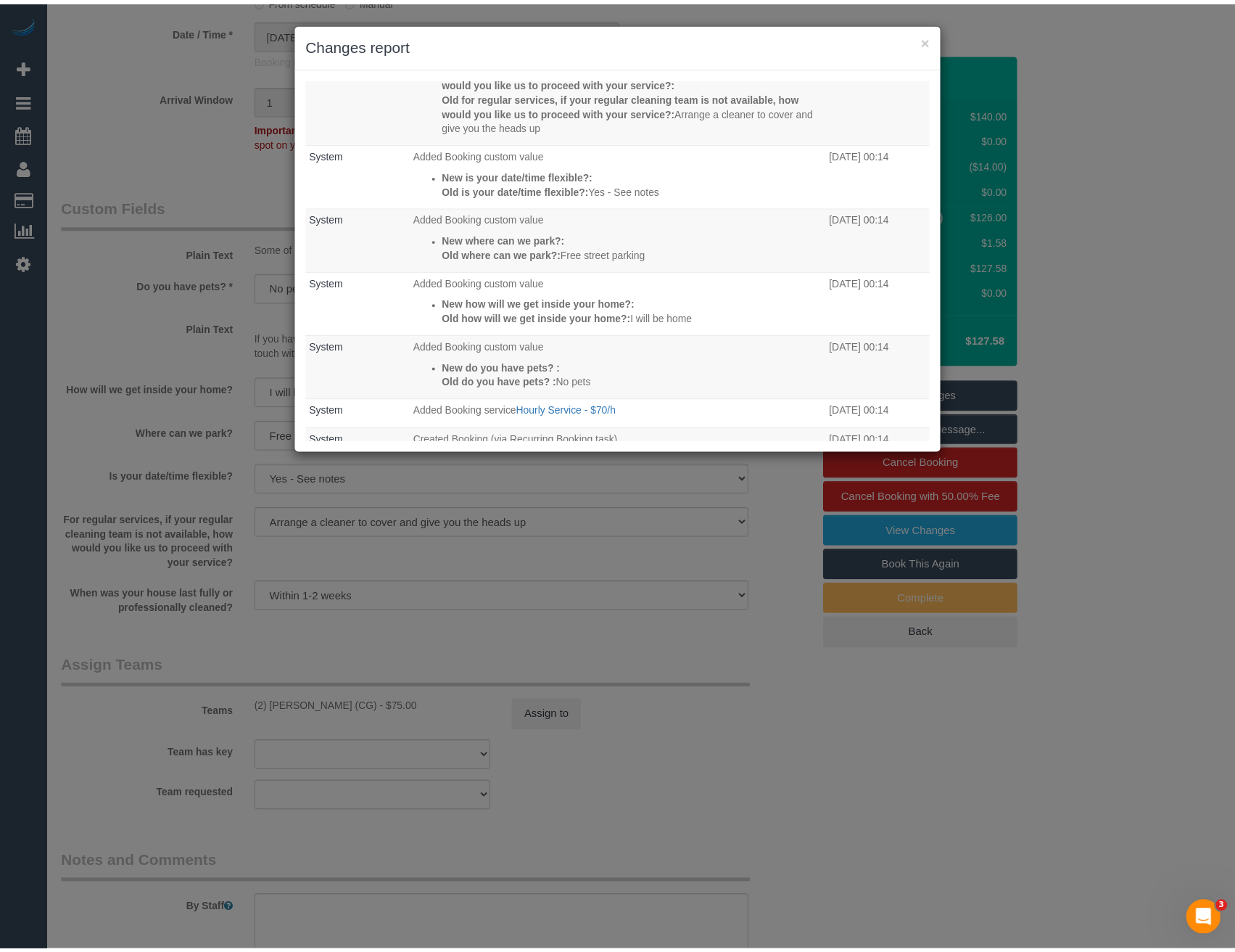
scroll to position [501, 0]
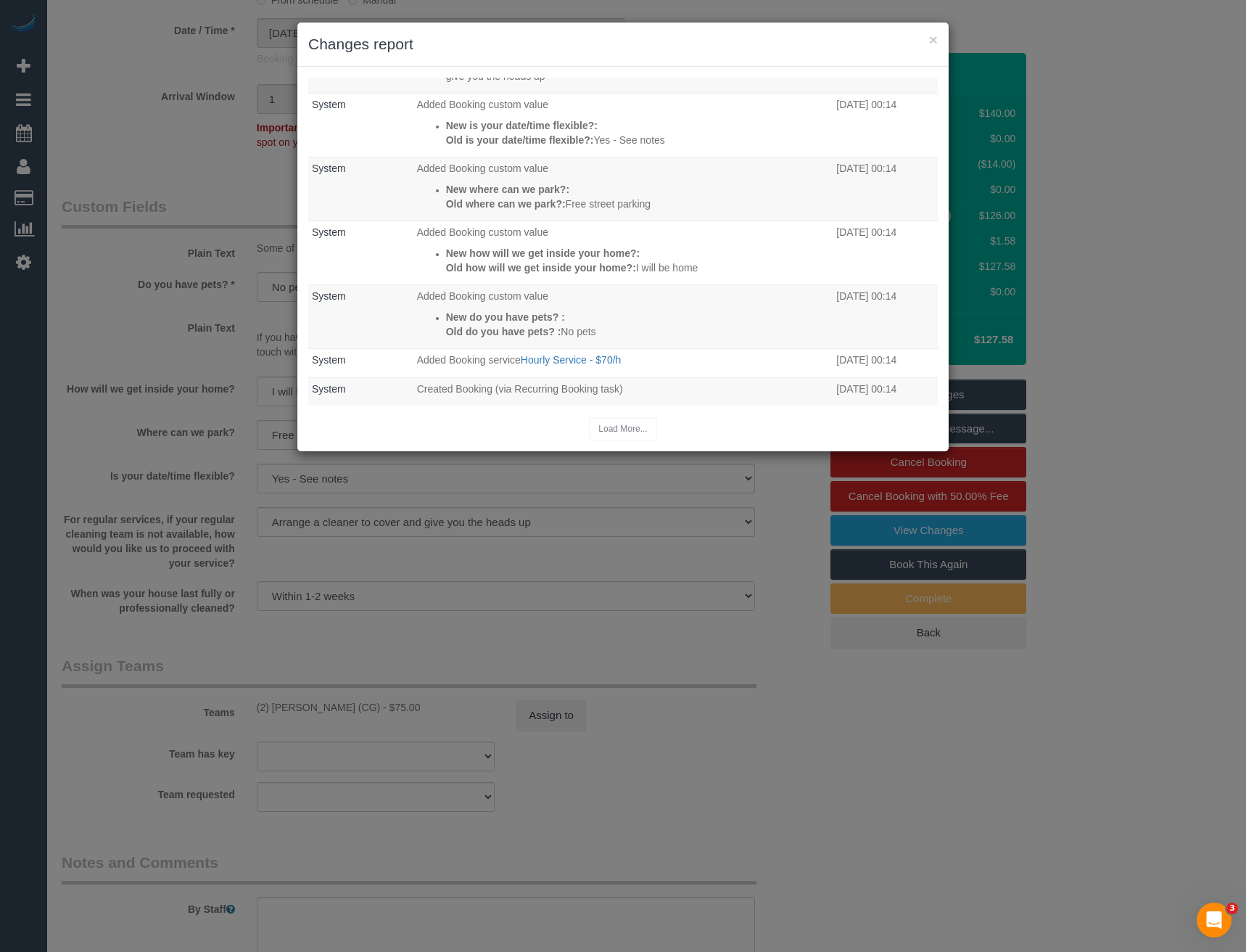
click at [610, 605] on div "× Changes report Who What When Odelle Marie The Invoice charged email was sent …" at bounding box center [623, 476] width 1246 height 952
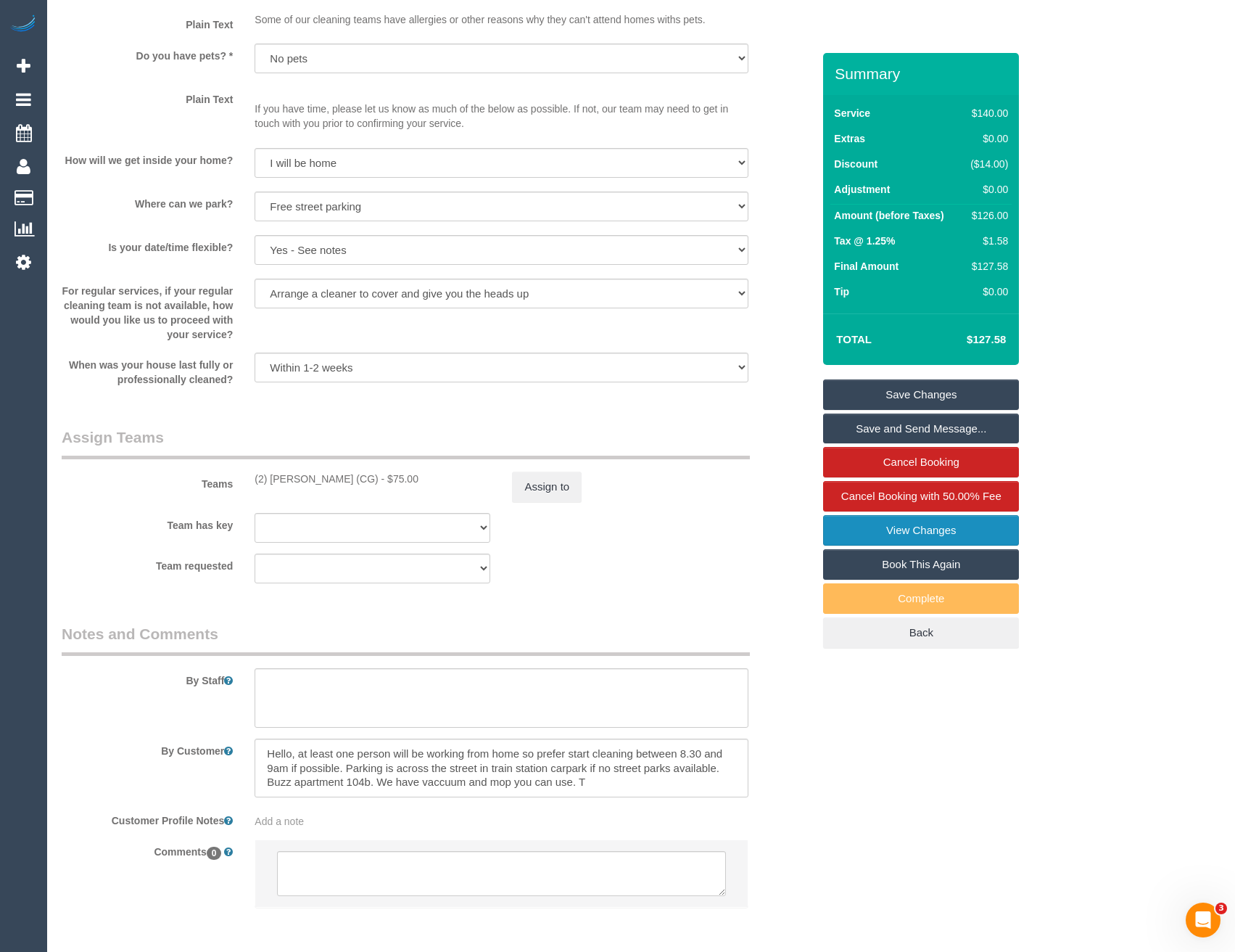
scroll to position [1958, 0]
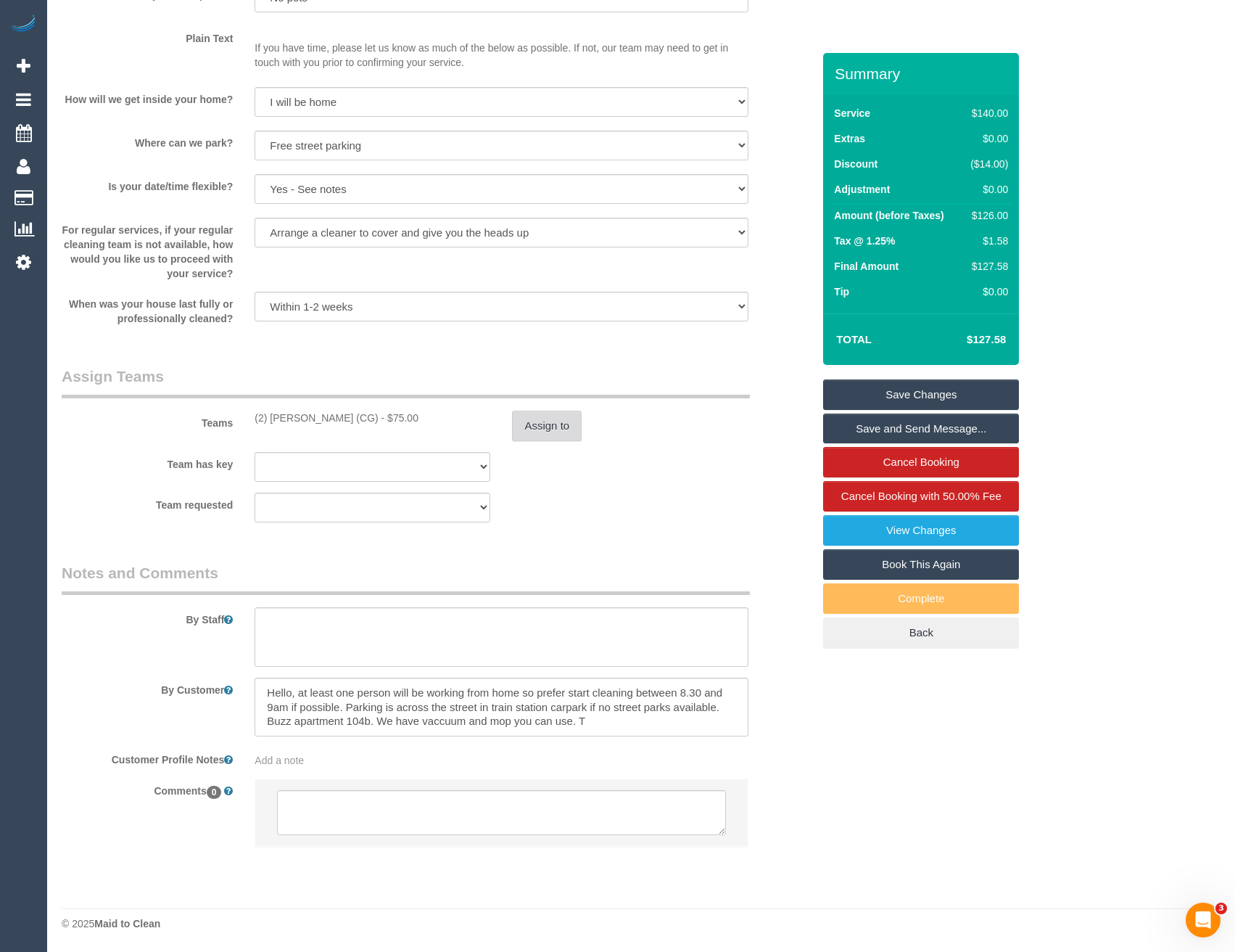
click at [535, 422] on button "Assign to" at bounding box center [547, 425] width 69 height 30
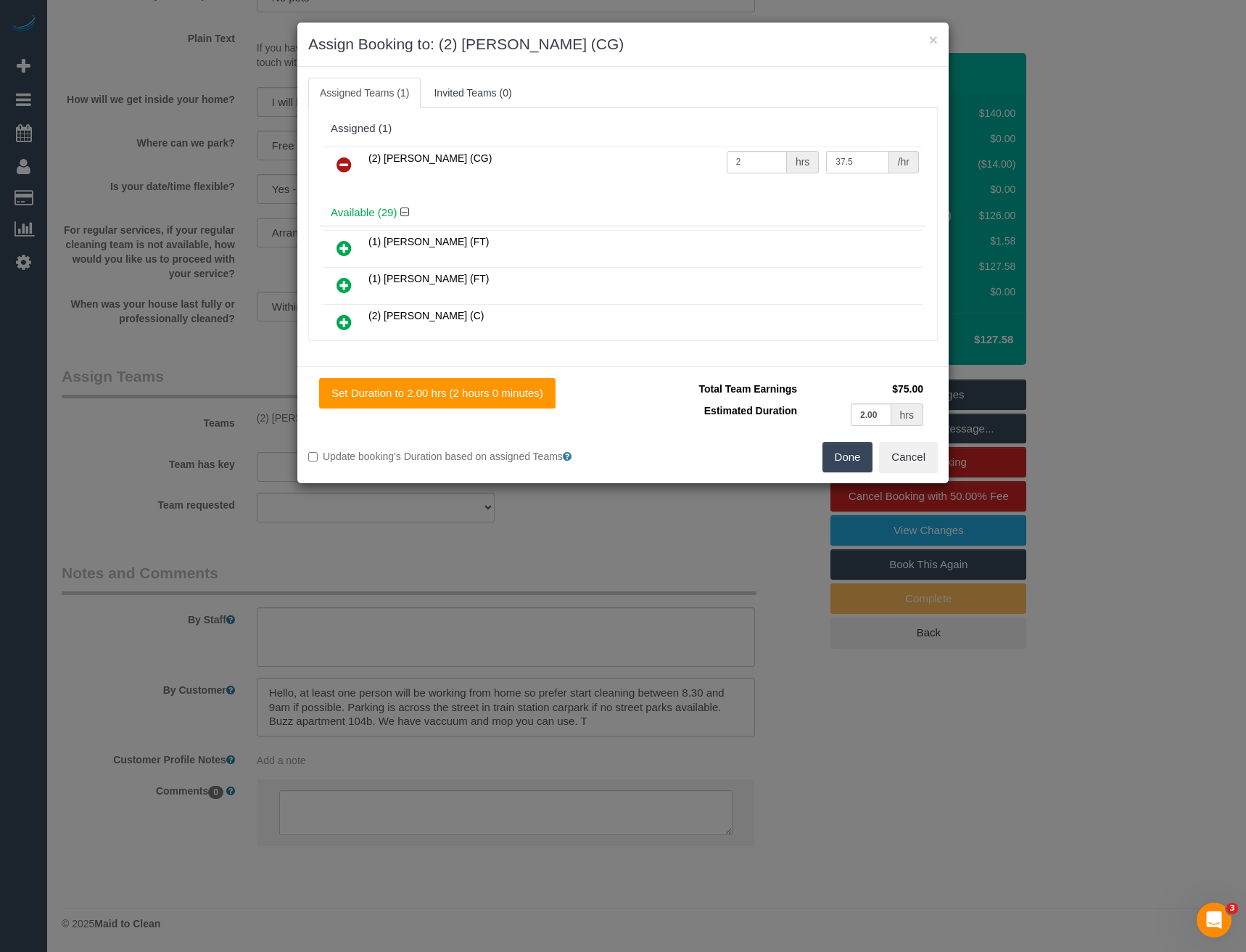
drag, startPoint x: 849, startPoint y: 169, endPoint x: 722, endPoint y: 163, distance: 127.1
click at [734, 166] on tr "(2) Binoy Adheesha (CG) 2 hrs 37.5 /hr" at bounding box center [623, 165] width 599 height 37
type input "41.25"
click at [852, 461] on button "Done" at bounding box center [848, 456] width 51 height 30
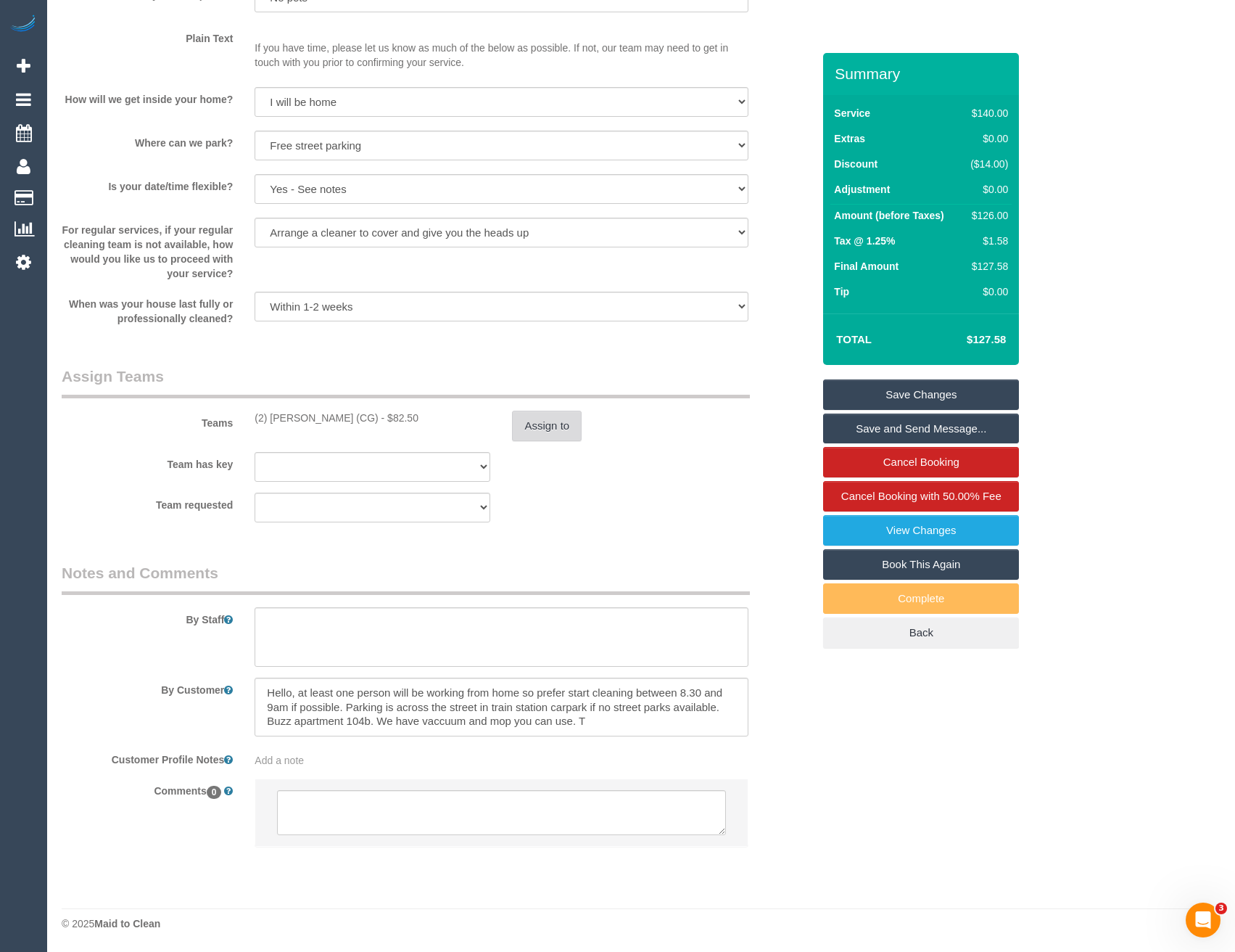
click at [535, 428] on button "Assign to" at bounding box center [547, 425] width 69 height 30
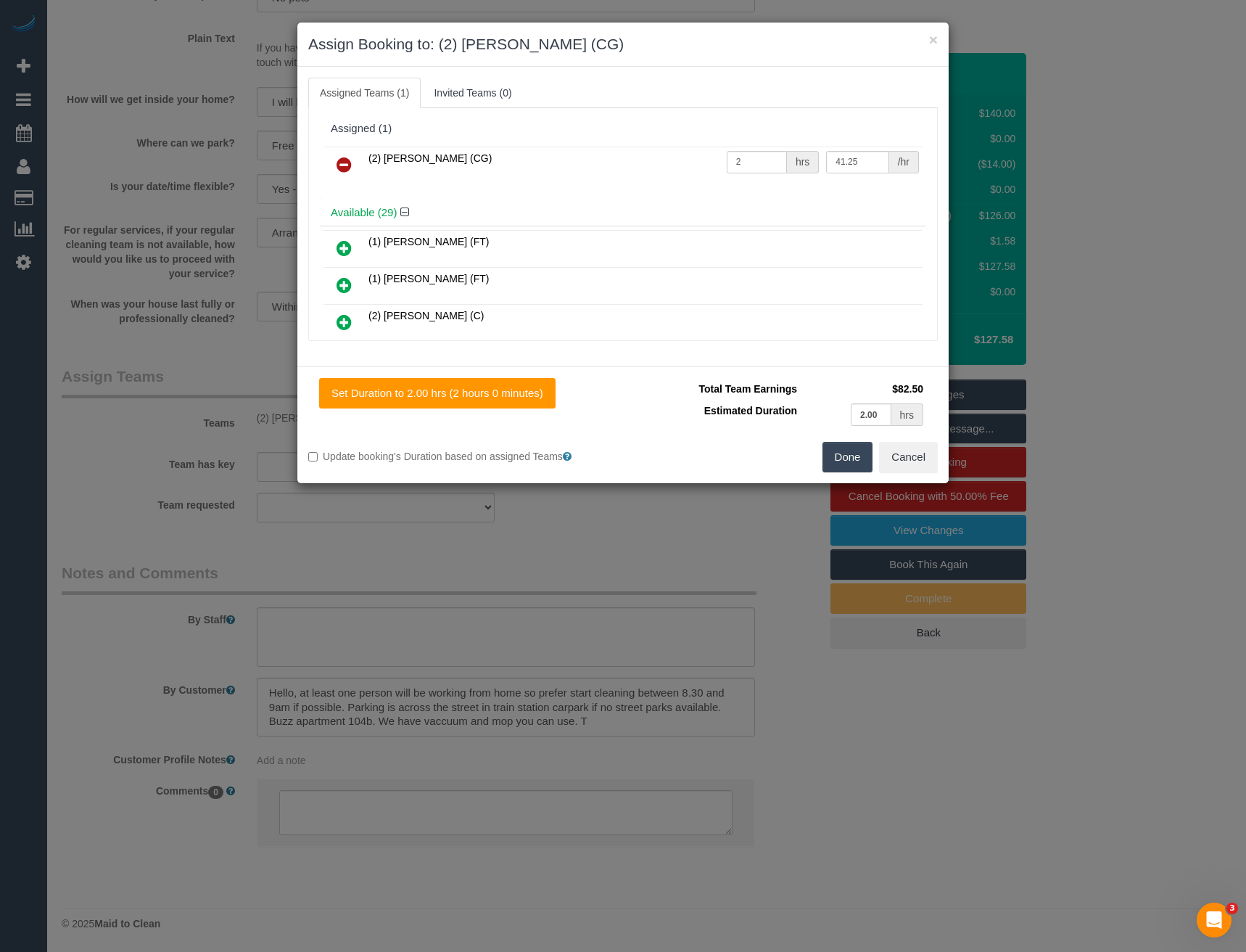
click at [530, 505] on div "× Assign Booking to: (2) Binoy Adheesha (CG) Assigned Teams (1) Invited Teams (…" at bounding box center [623, 476] width 1246 height 952
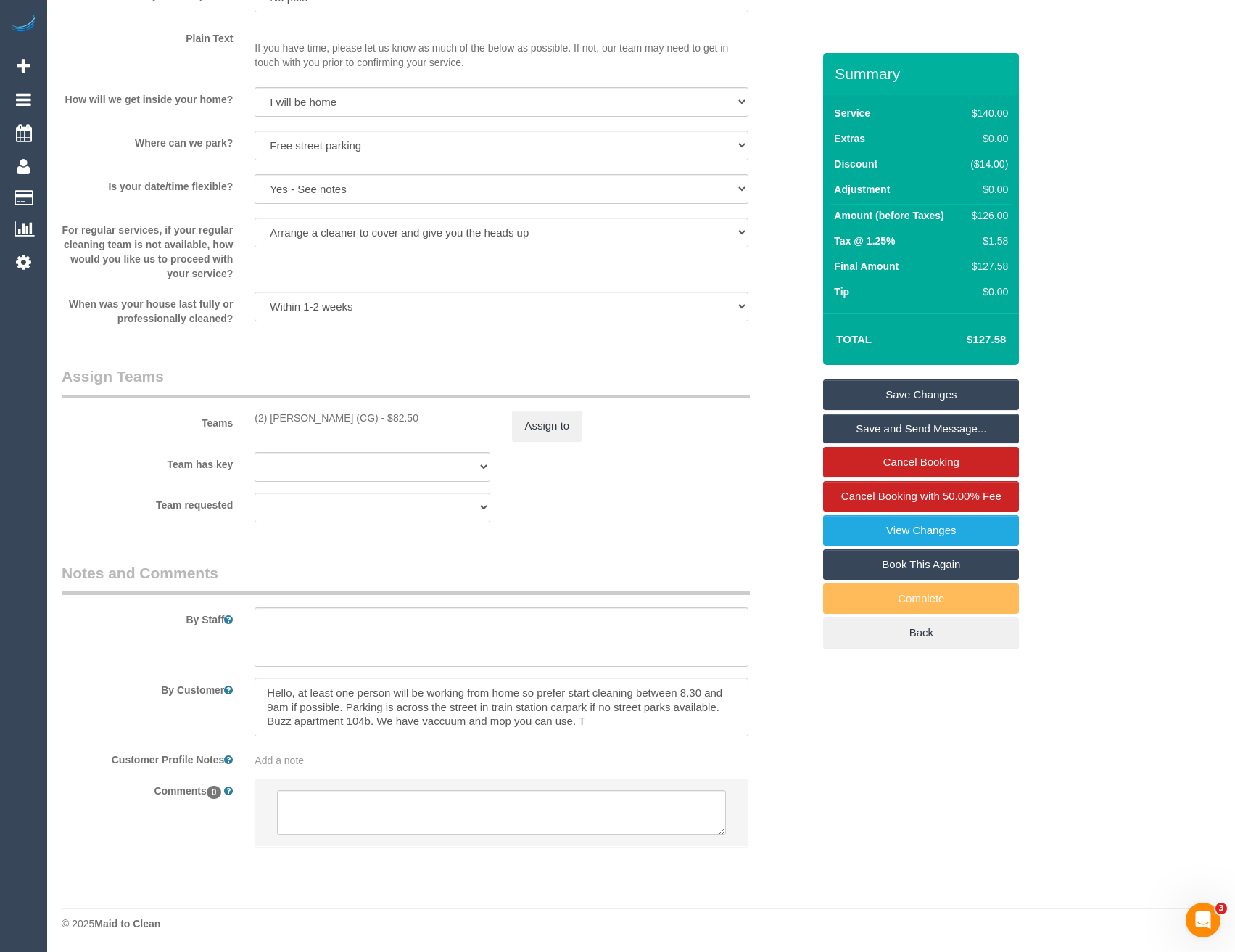
click at [886, 392] on link "Save Changes" at bounding box center [922, 395] width 196 height 30
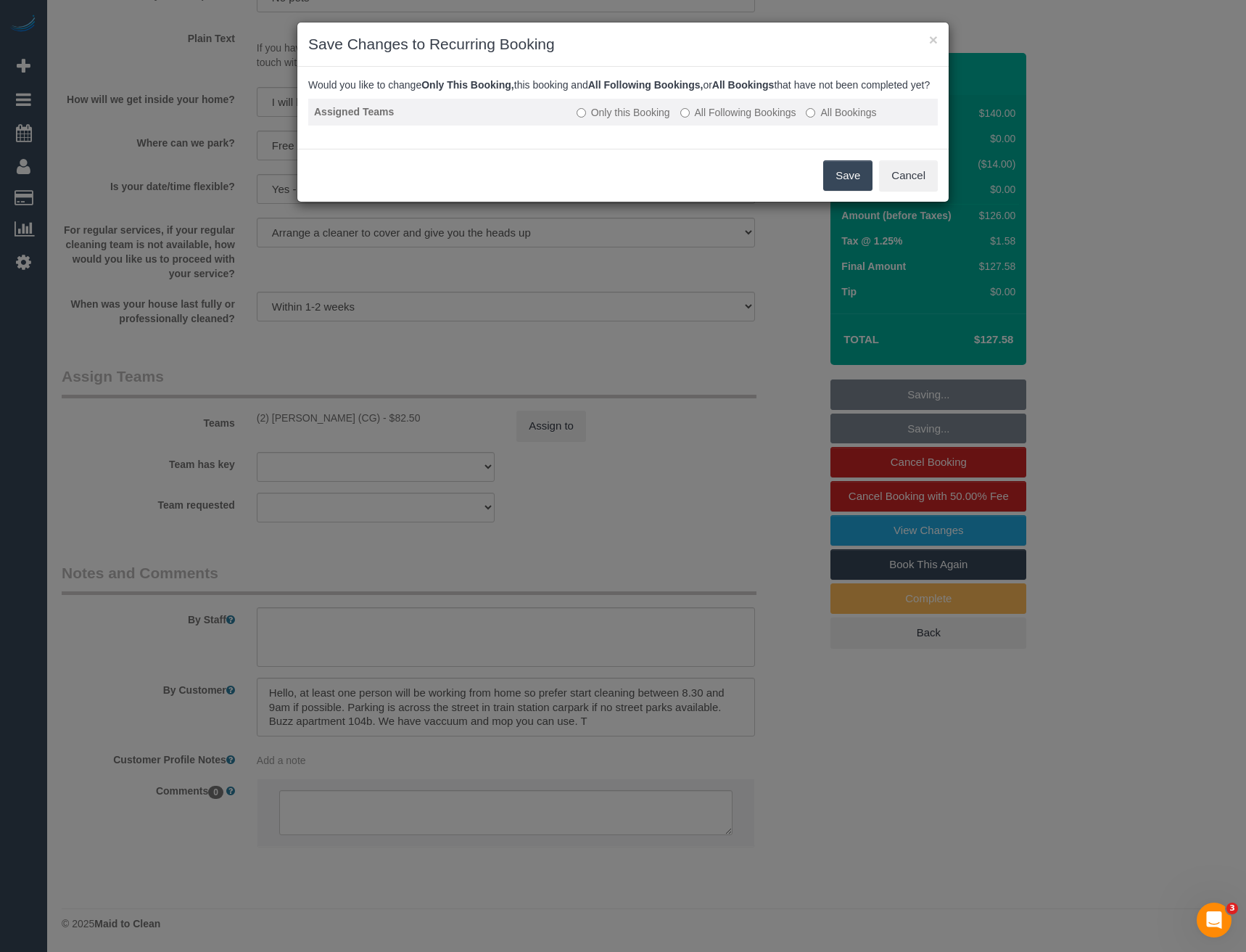
click at [743, 119] on label "All Following Bookings" at bounding box center [738, 113] width 116 height 15
click at [829, 191] on button "Save" at bounding box center [848, 175] width 49 height 30
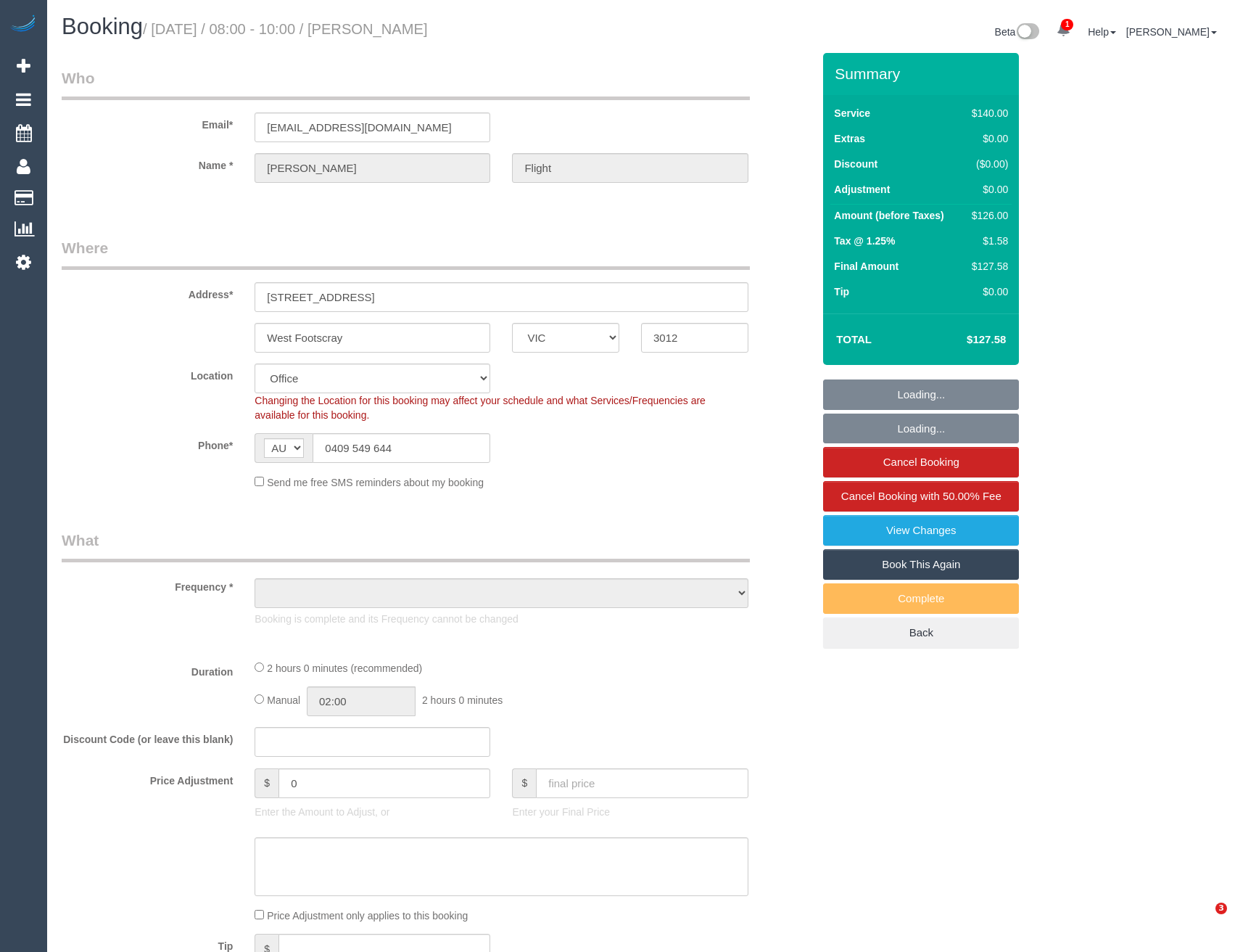
select select "VIC"
select select "number:27"
select select "number:14"
select select "number:19"
select select "number:24"
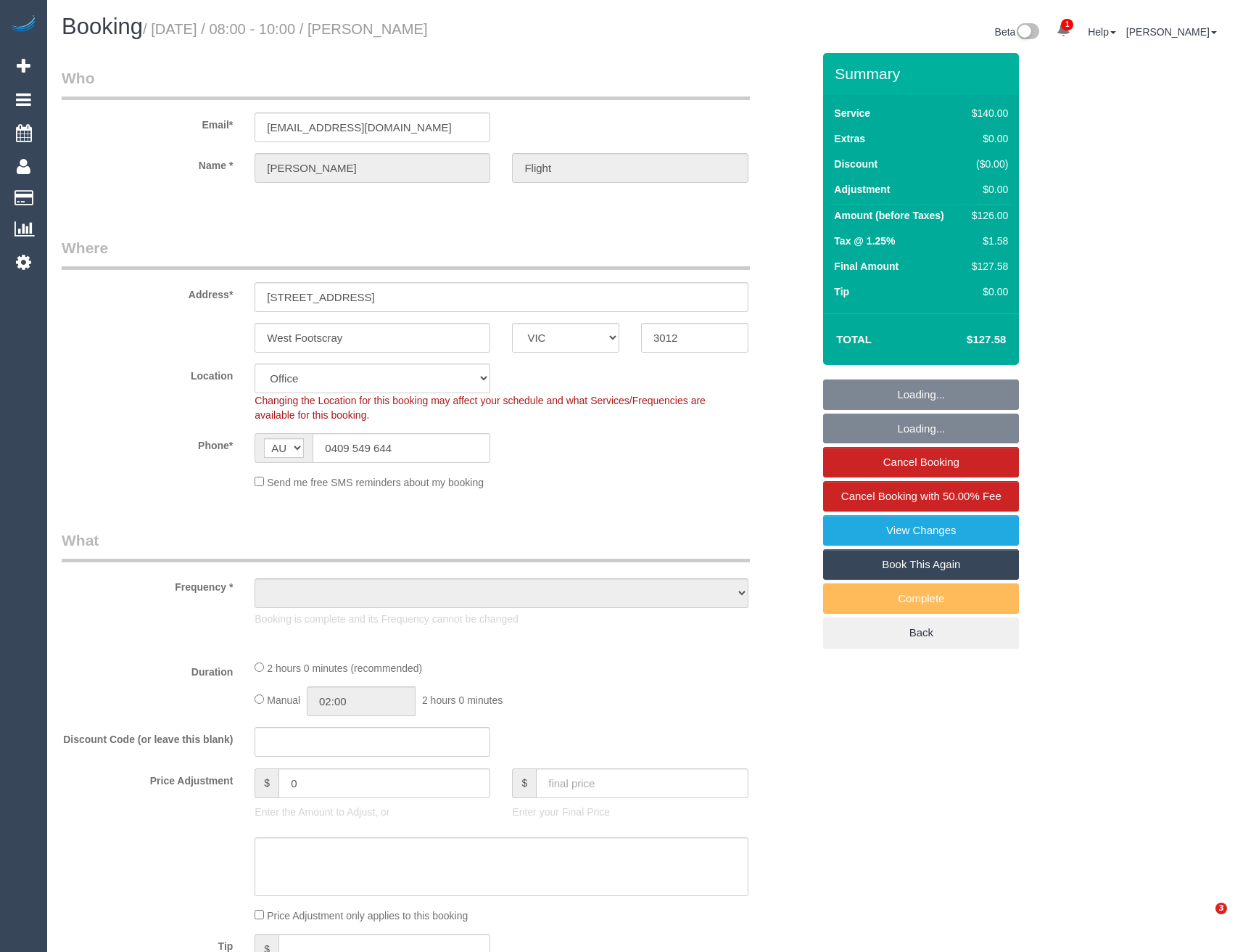
select select "number:34"
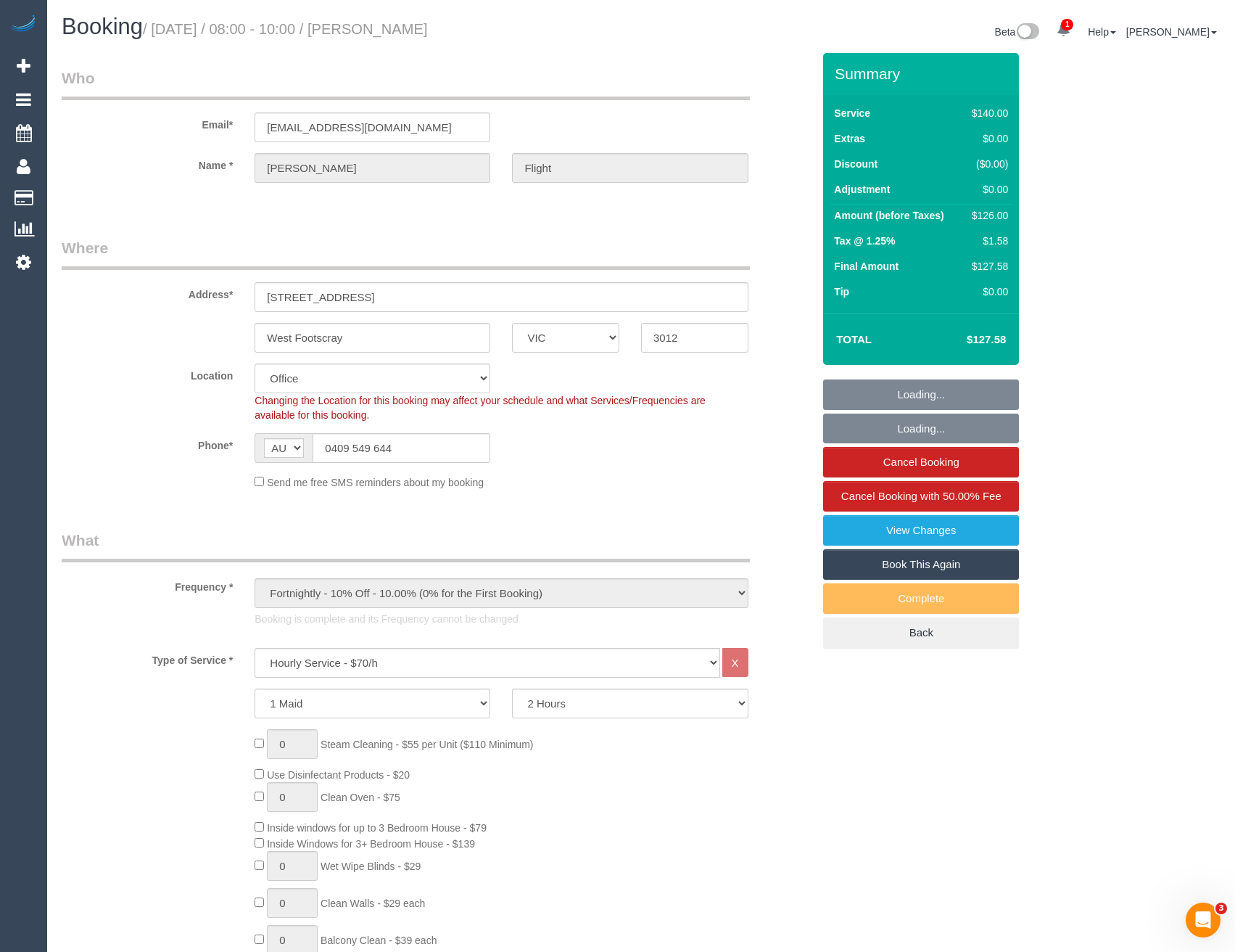
select select "object:2218"
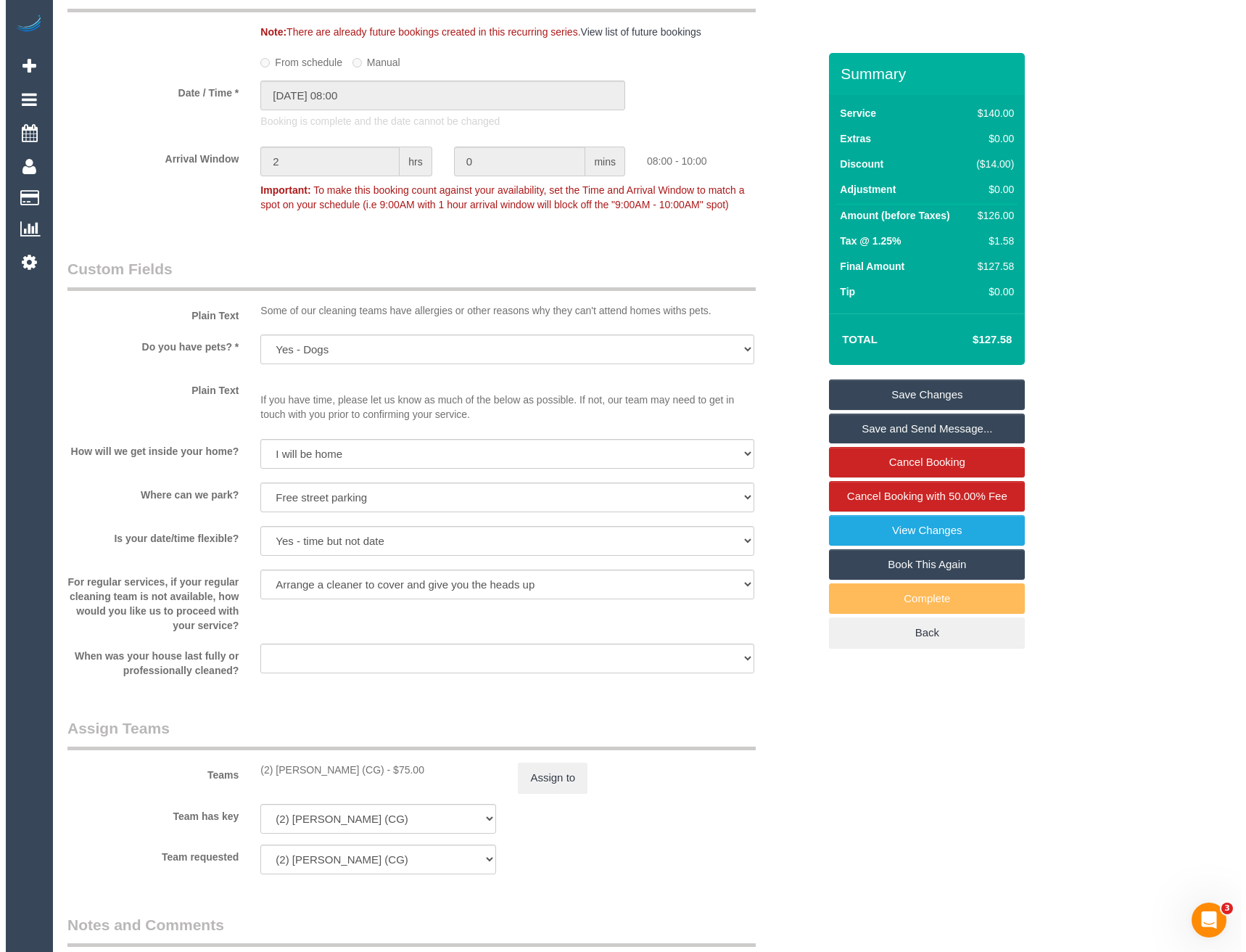
scroll to position [1451, 0]
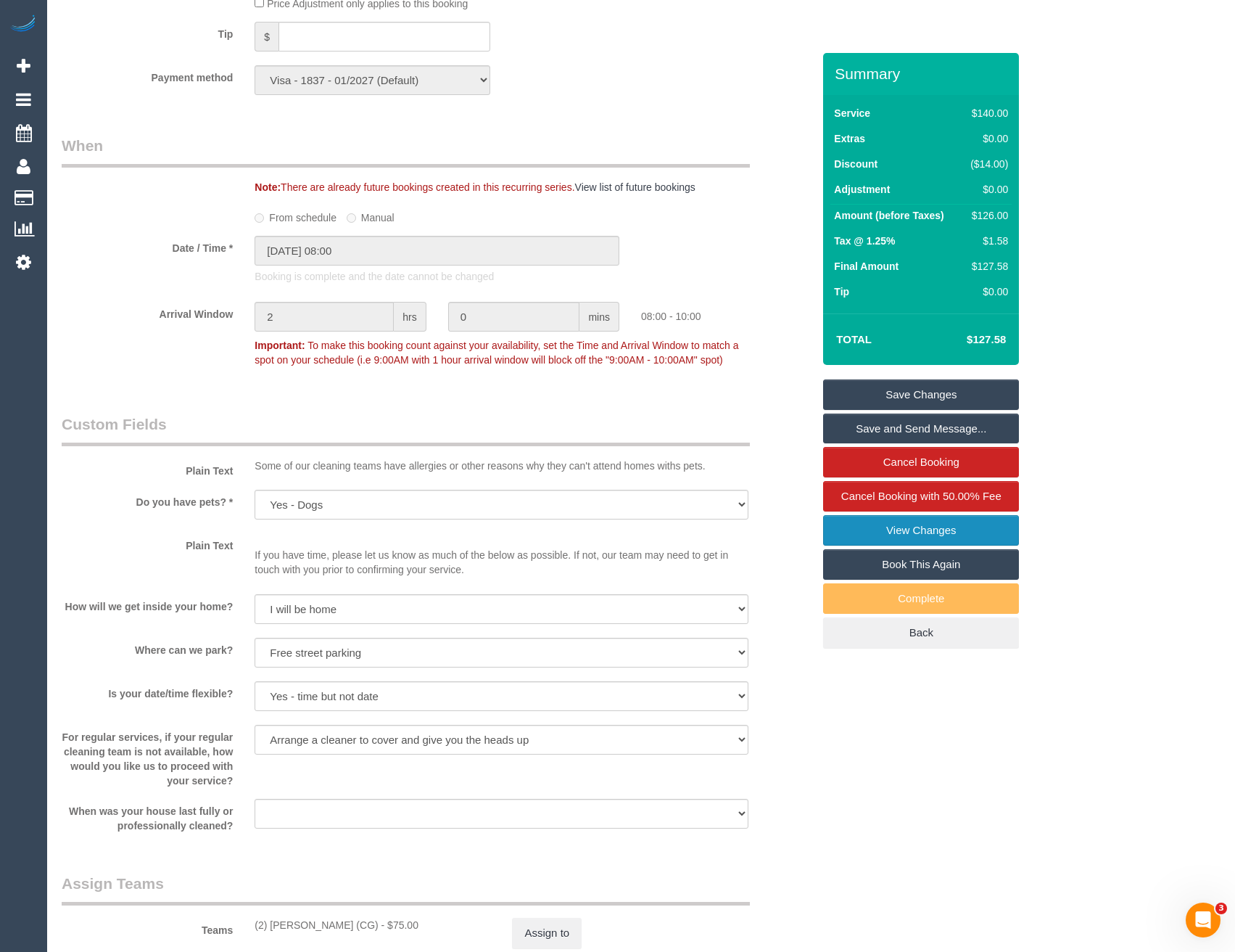
click at [844, 535] on link "View Changes" at bounding box center [922, 530] width 196 height 30
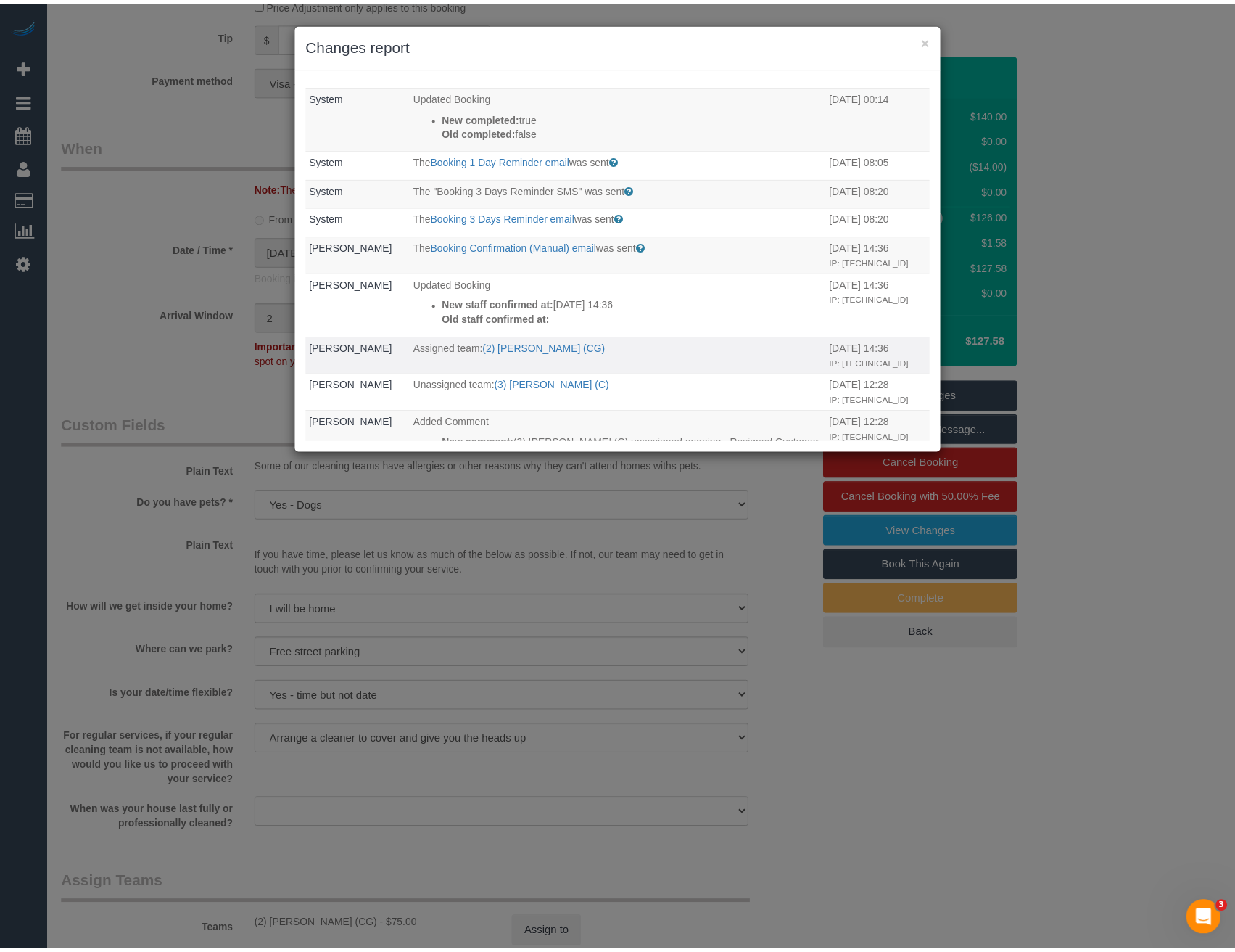
scroll to position [0, 0]
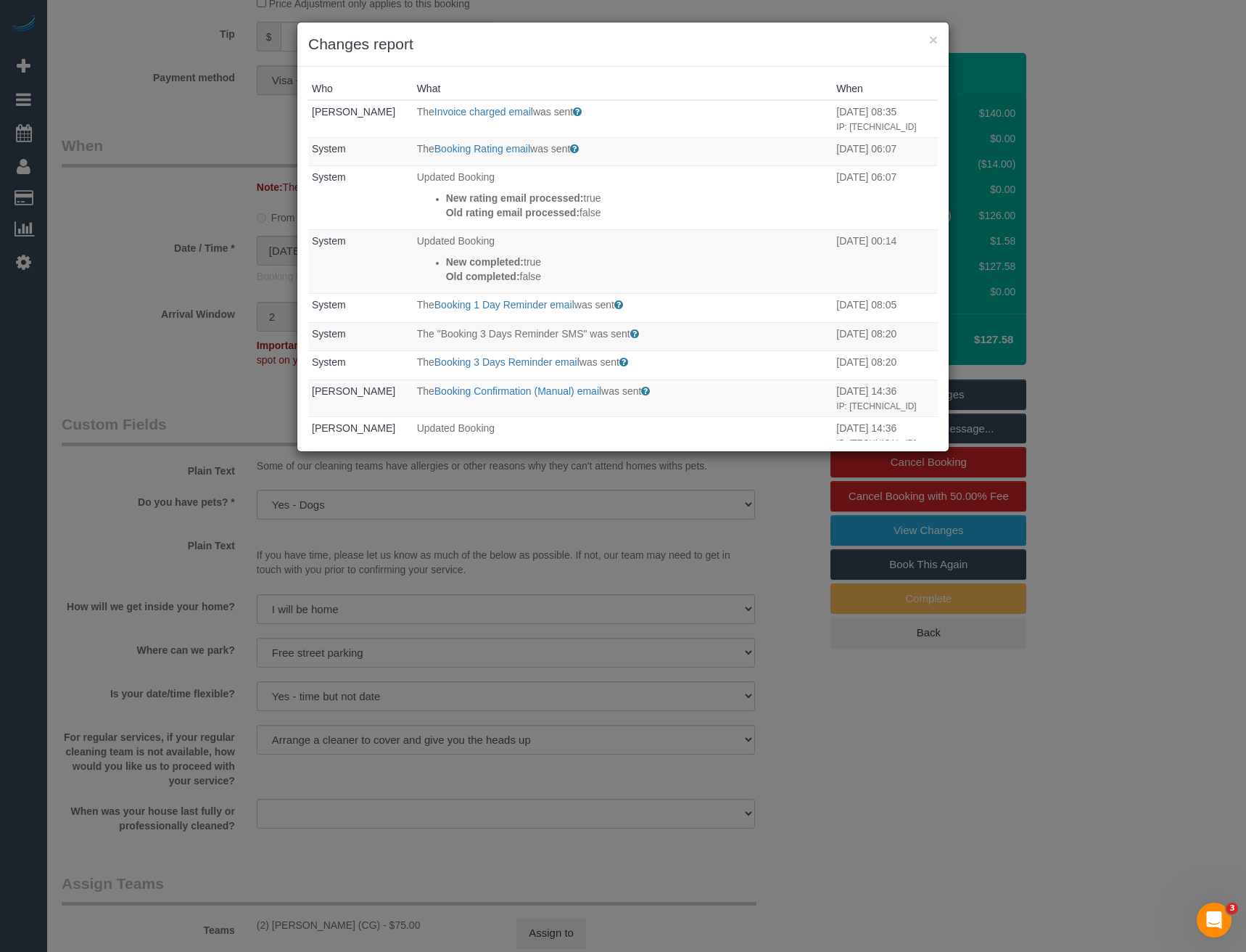
click at [866, 663] on div "× Changes report Who What When Odelle Marie The Invoice charged email was sent …" at bounding box center [623, 476] width 1246 height 952
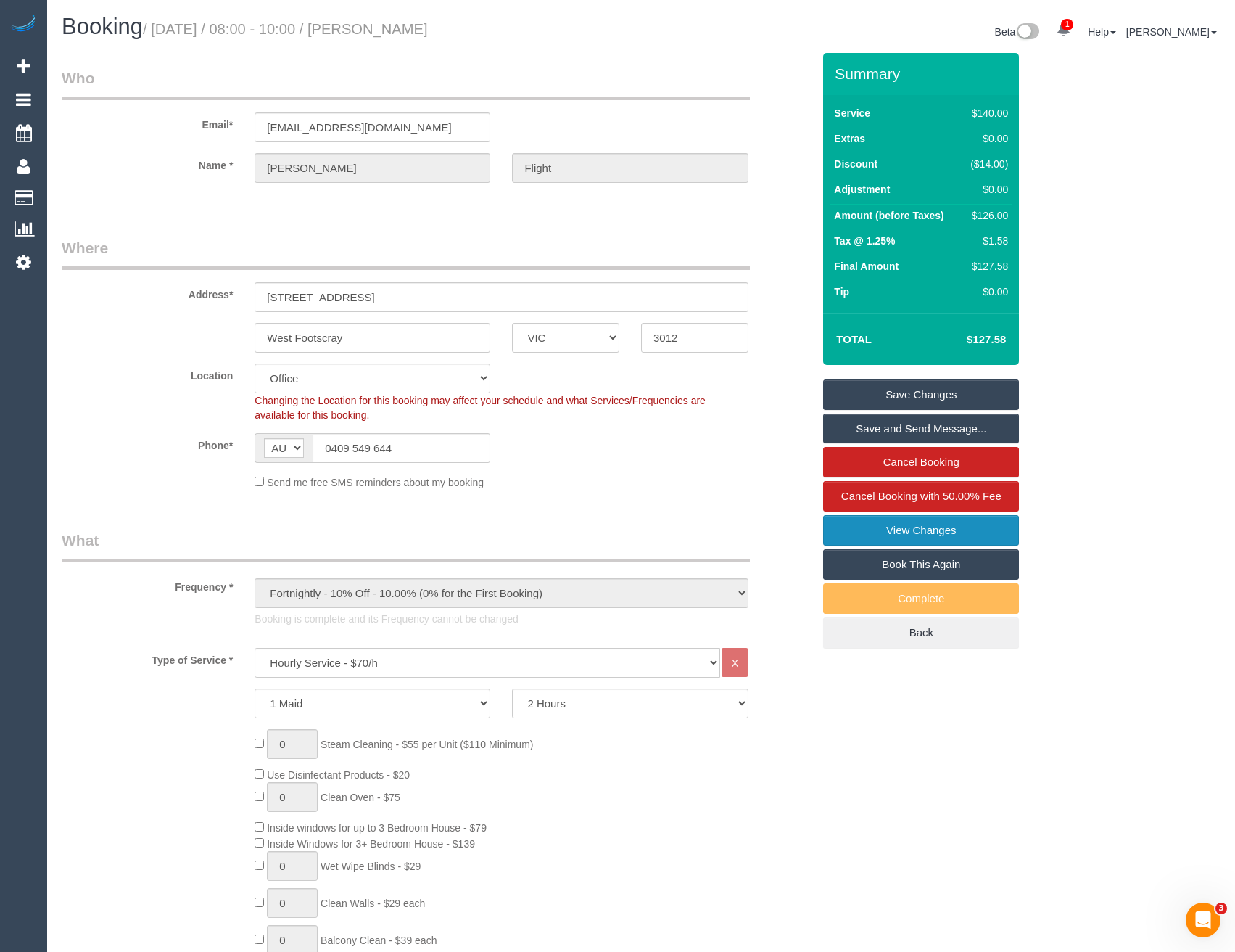
click at [868, 535] on link "View Changes" at bounding box center [922, 530] width 196 height 30
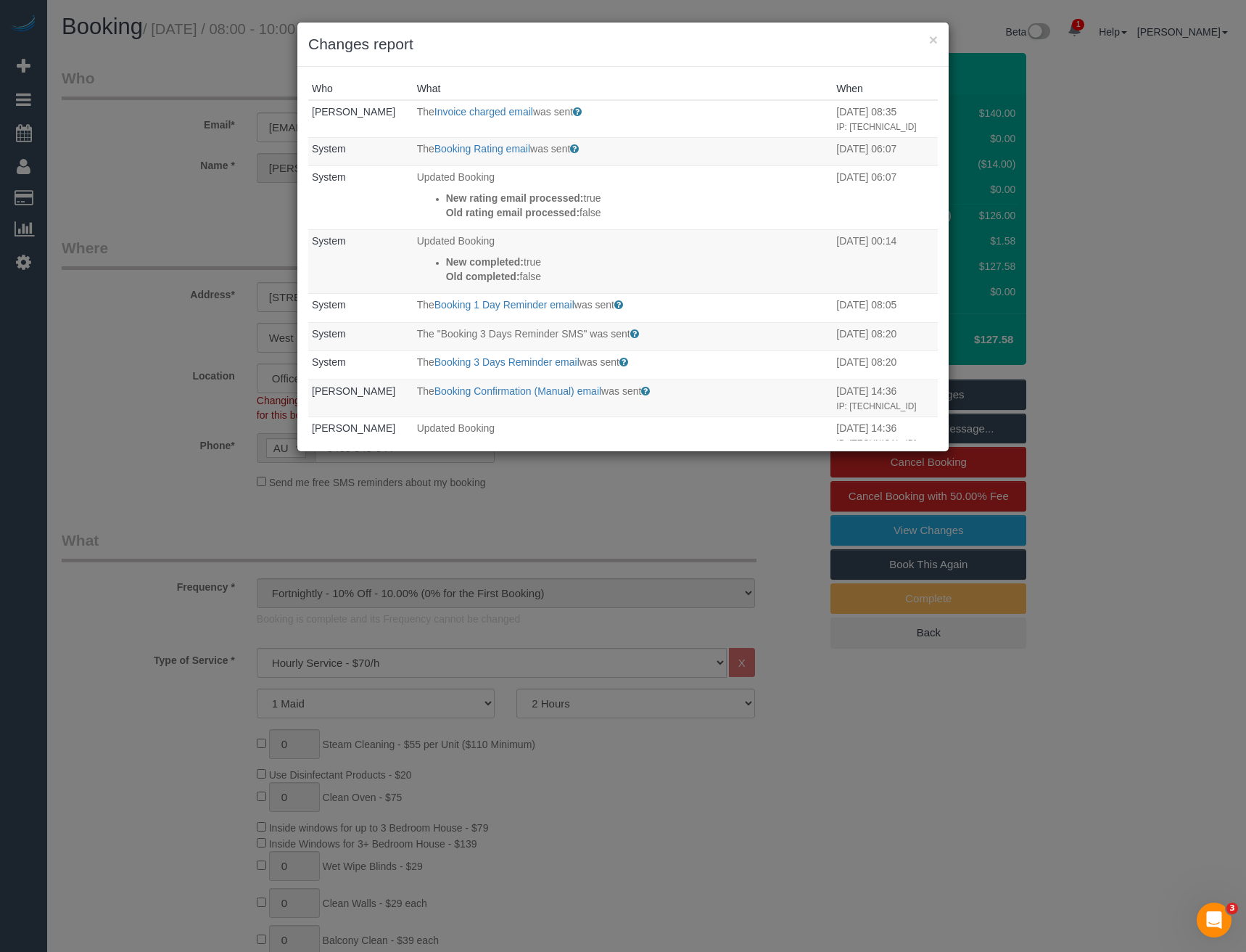
click at [688, 510] on div "× Changes report Who What When Odelle Marie The Invoice charged email was sent …" at bounding box center [623, 476] width 1246 height 952
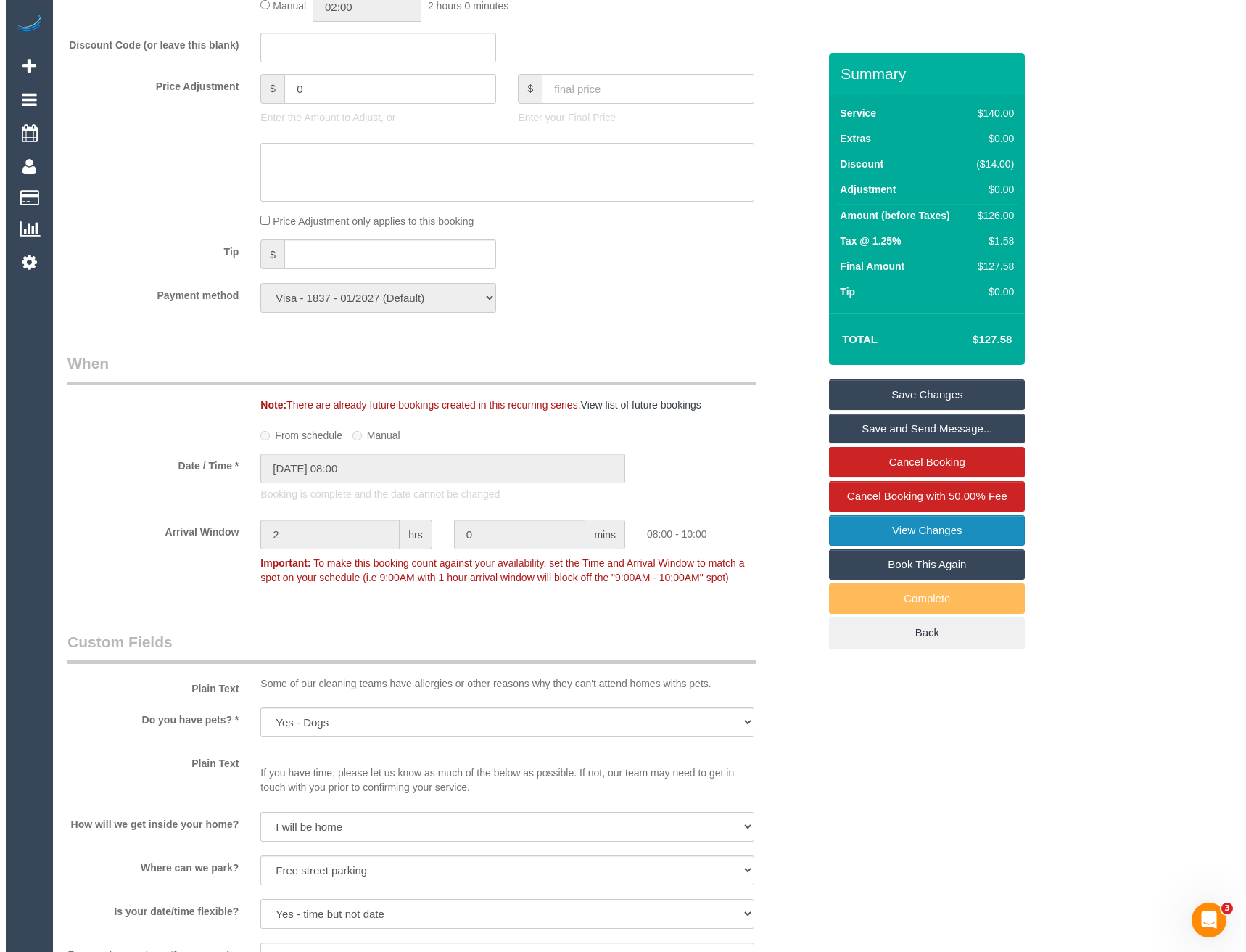
scroll to position [1669, 0]
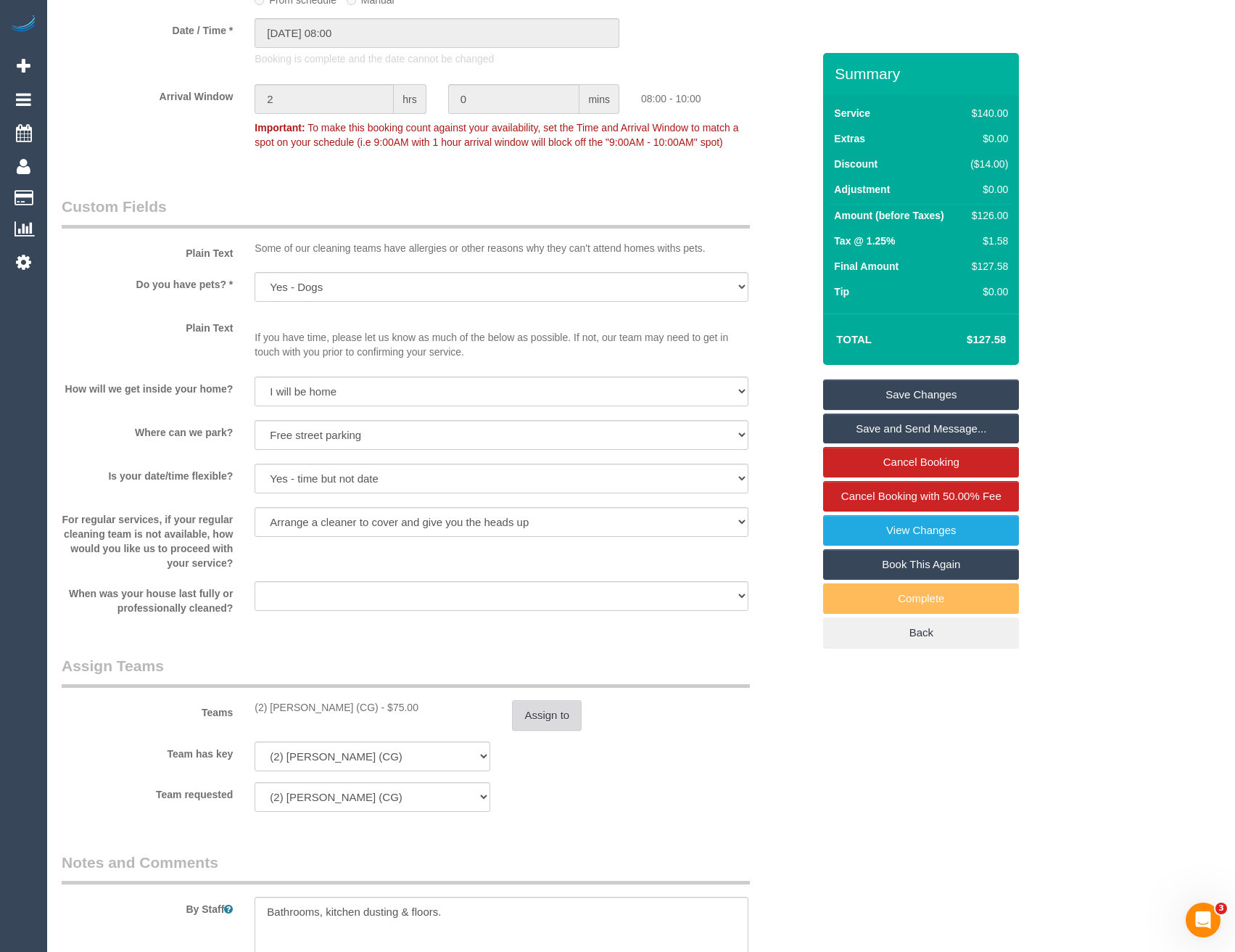
click at [566, 715] on button "Assign to" at bounding box center [547, 715] width 69 height 30
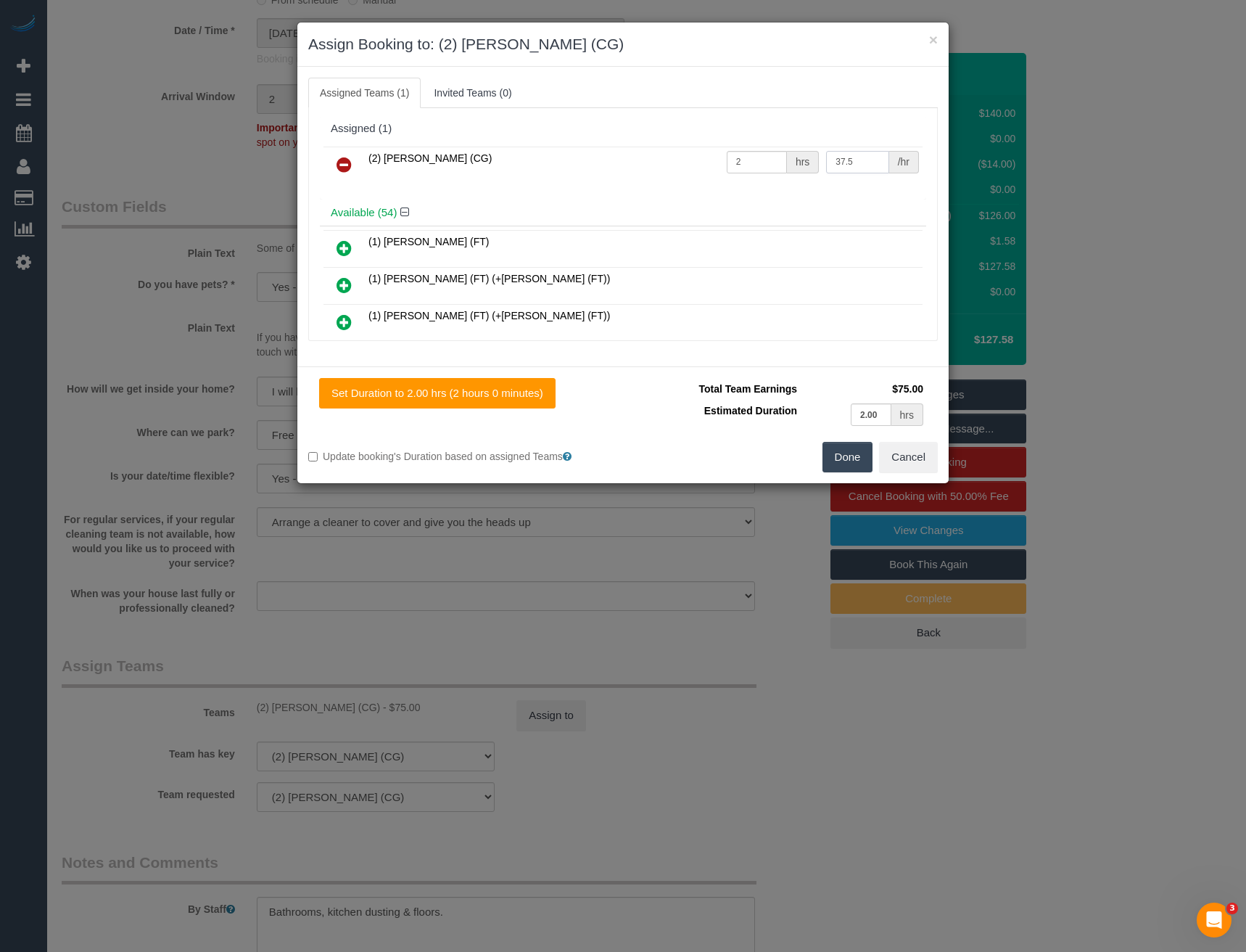
drag, startPoint x: 864, startPoint y: 163, endPoint x: 783, endPoint y: 180, distance: 82.8
click at [784, 180] on tr "(2) Paris Webb (CG) 2 hrs 37.5 /hr" at bounding box center [623, 165] width 599 height 37
type input "41.25"
click at [852, 462] on button "Done" at bounding box center [848, 456] width 51 height 30
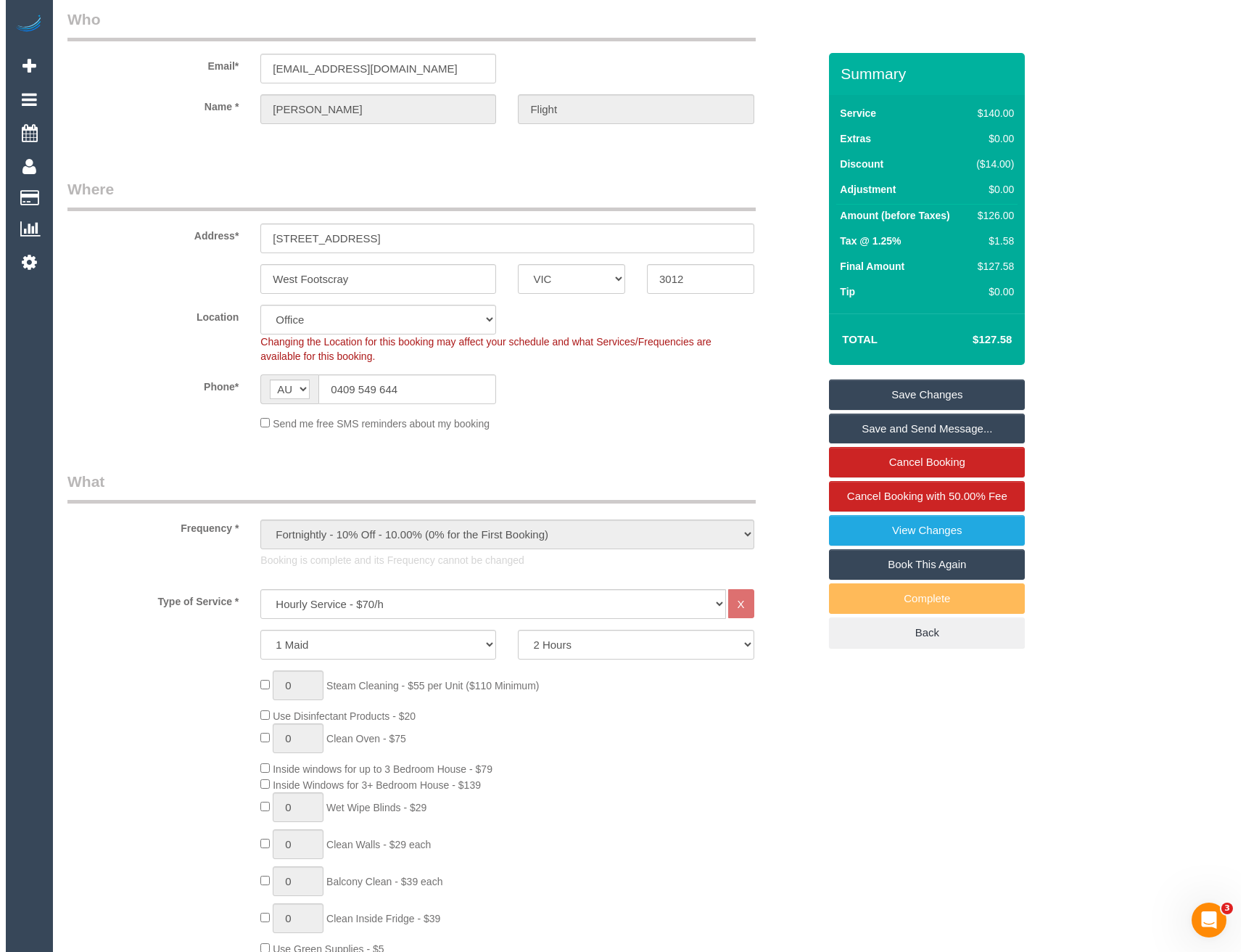
scroll to position [0, 0]
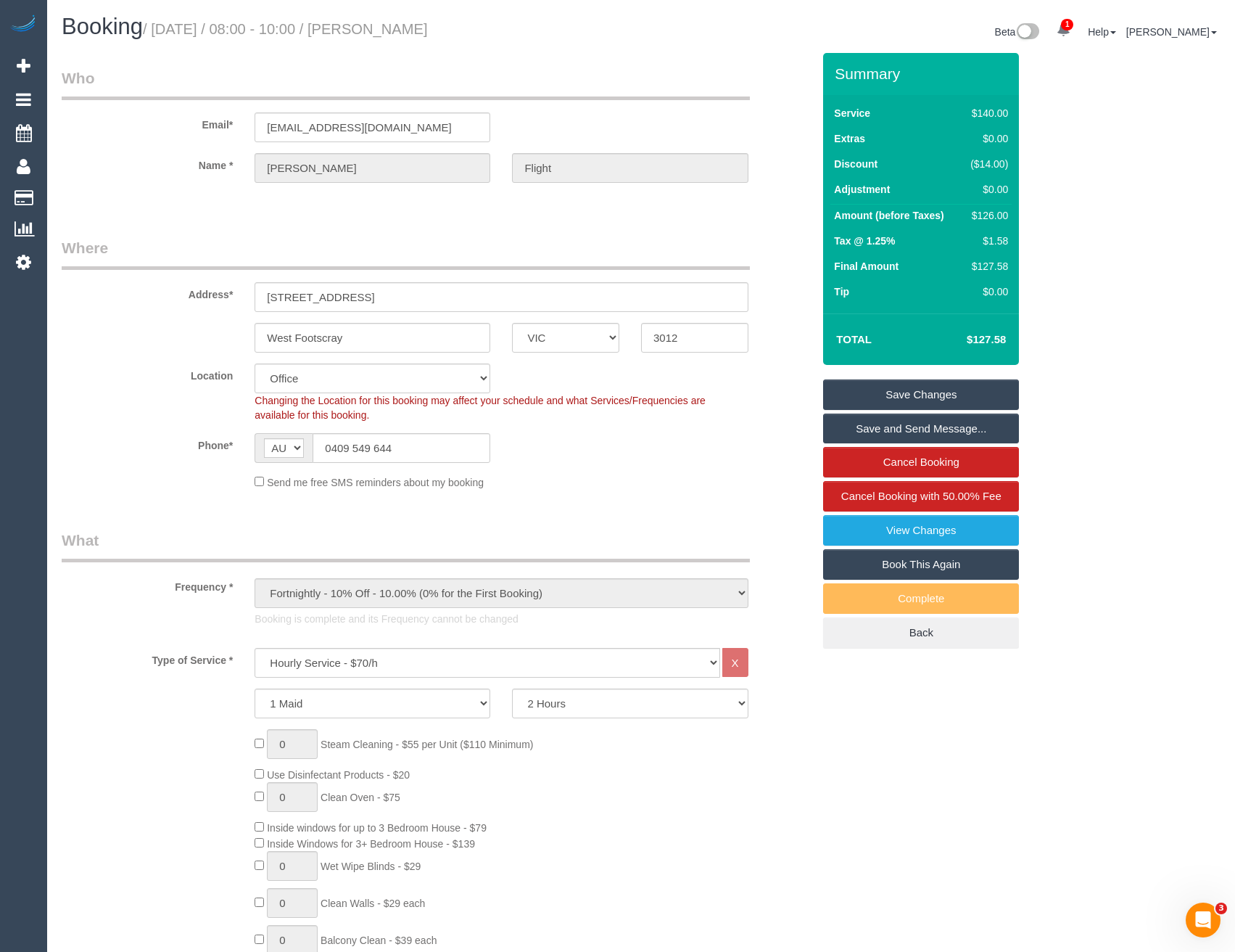
click at [939, 389] on link "Save Changes" at bounding box center [922, 395] width 196 height 30
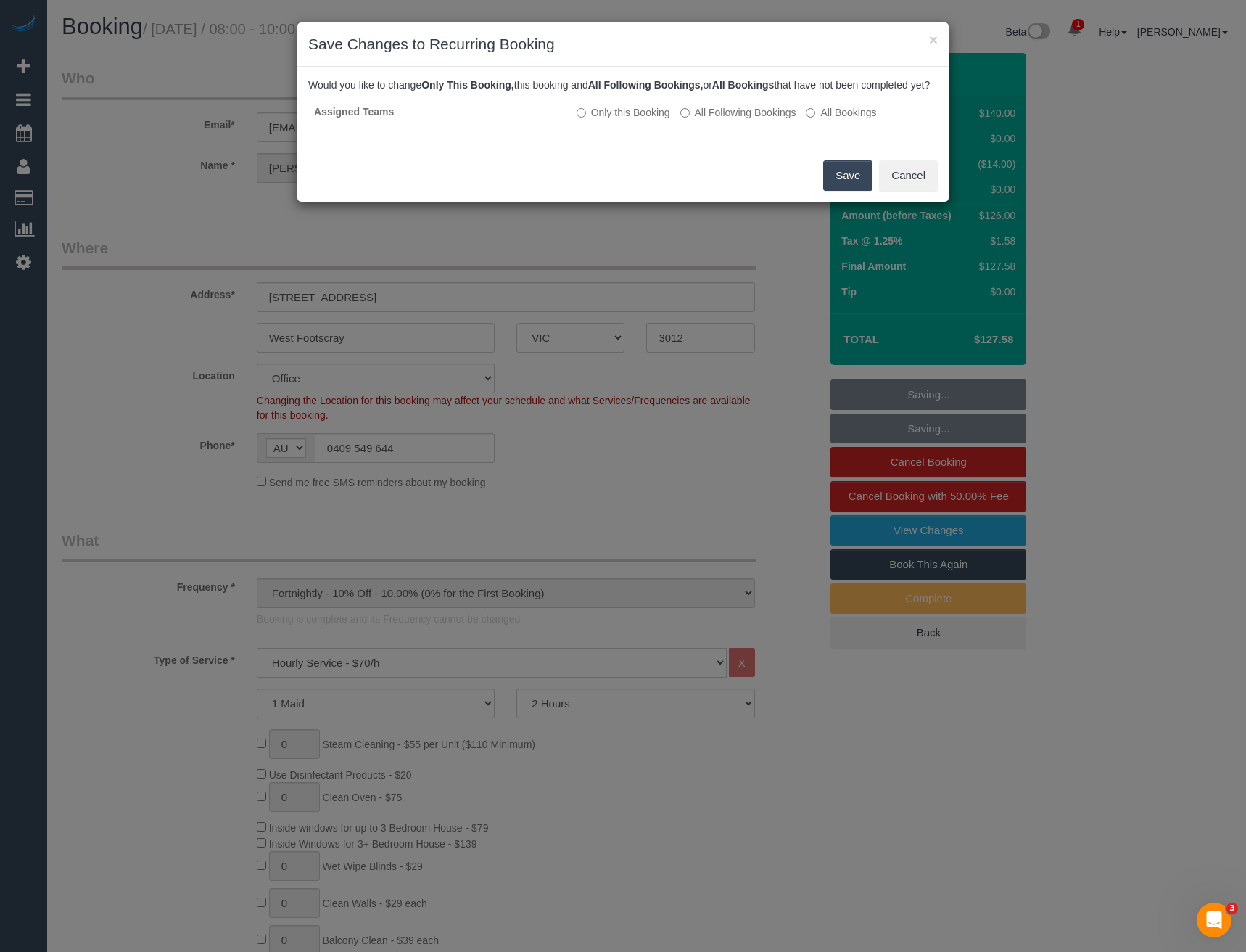
click at [850, 191] on button "Save" at bounding box center [848, 175] width 49 height 30
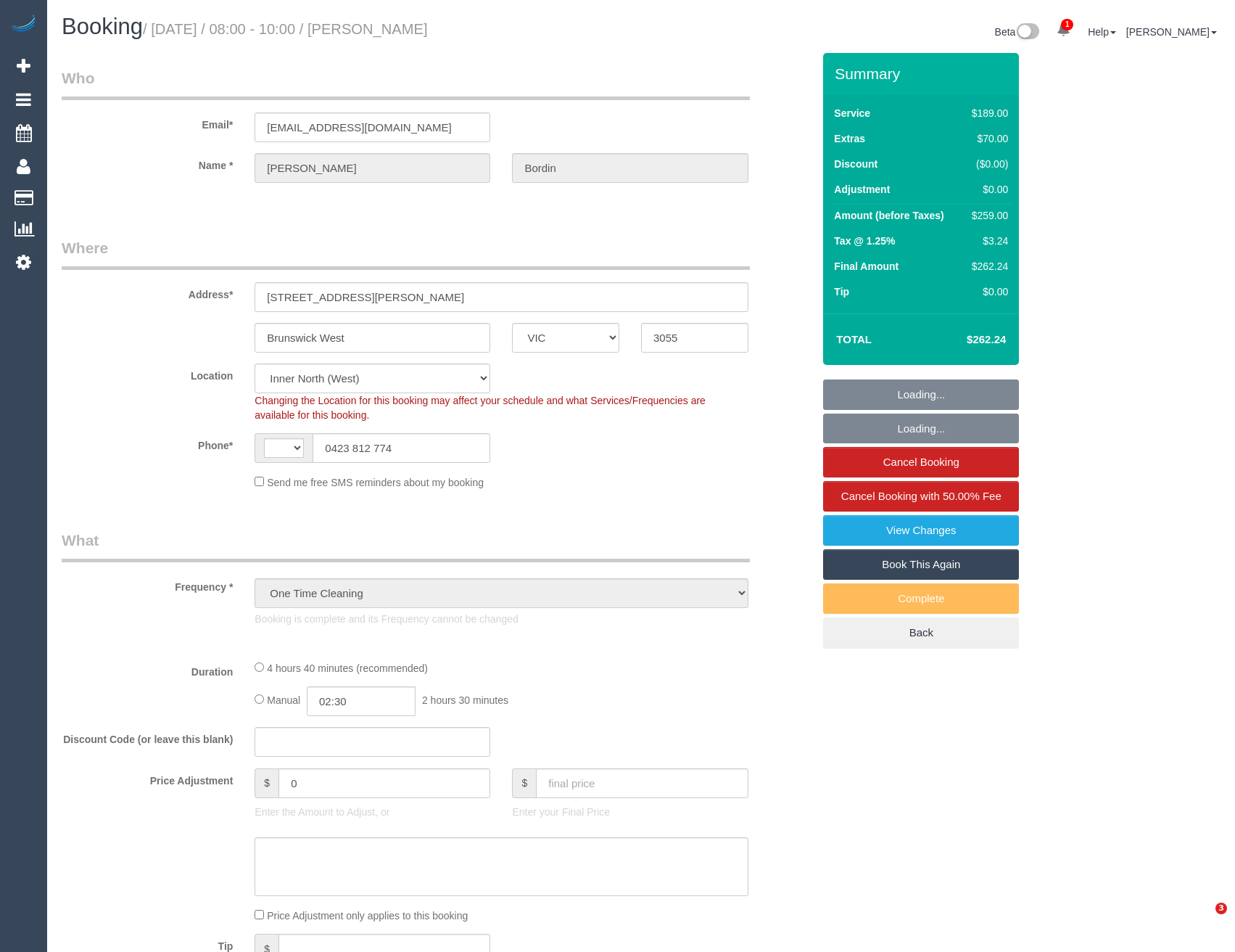
select select "VIC"
select select "object:402"
select select "string:AU"
select select "string:stripe-pm_1RxF2f2GScqysDRVgIFyoVXc"
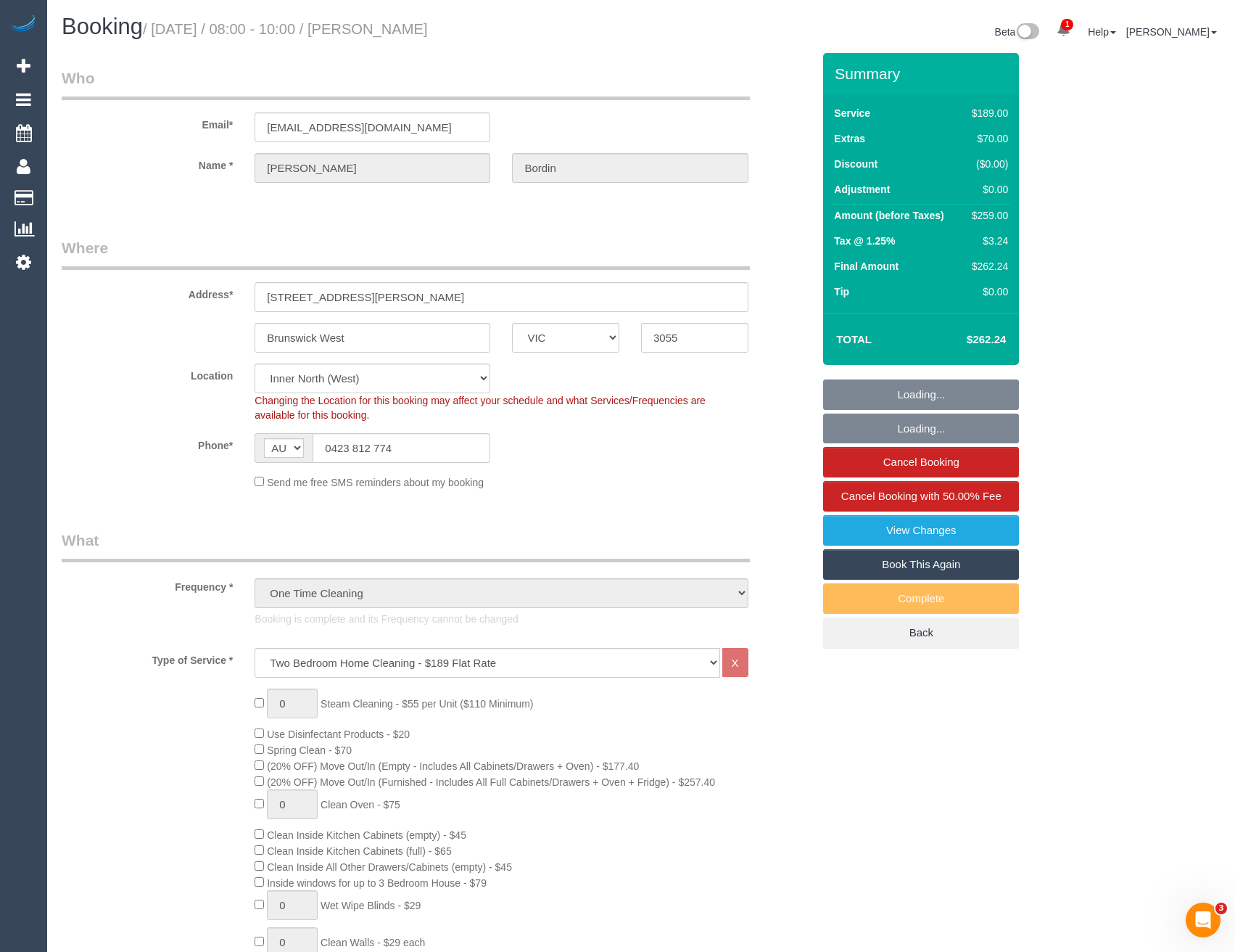
select select "number:28"
select select "number:15"
select select "number:19"
select select "number:22"
select select "number:13"
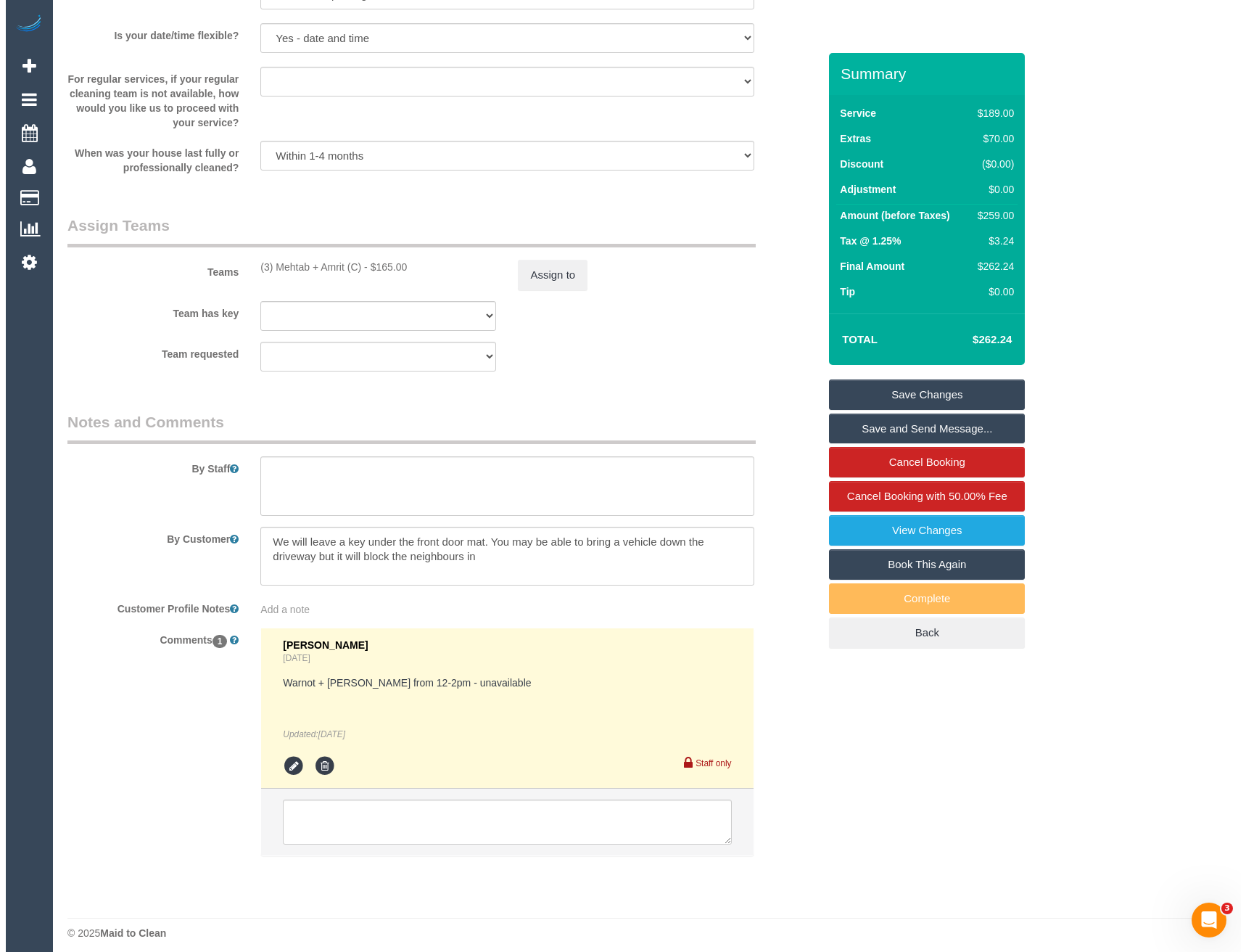
scroll to position [2132, 0]
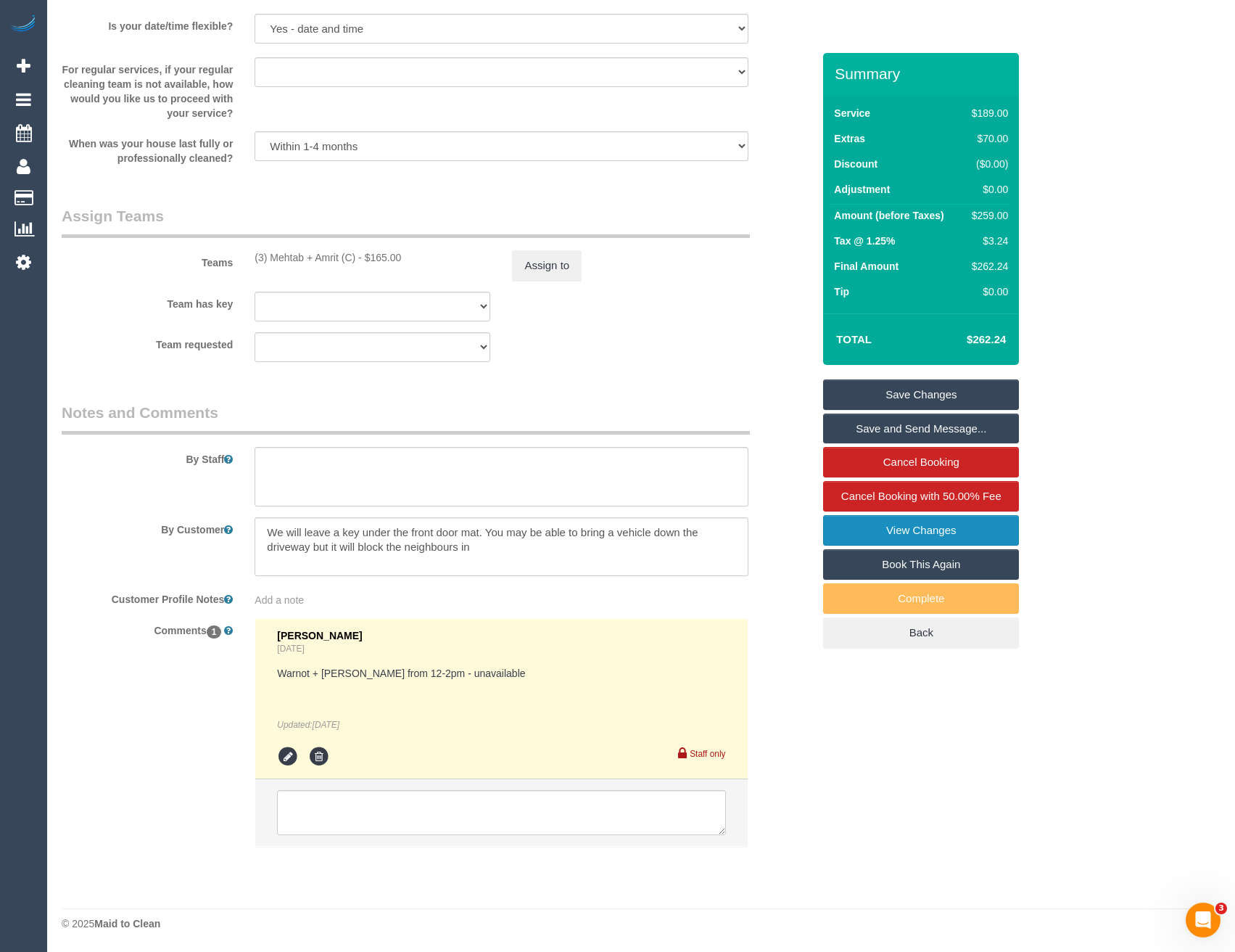
click at [902, 532] on link "View Changes" at bounding box center [922, 530] width 196 height 30
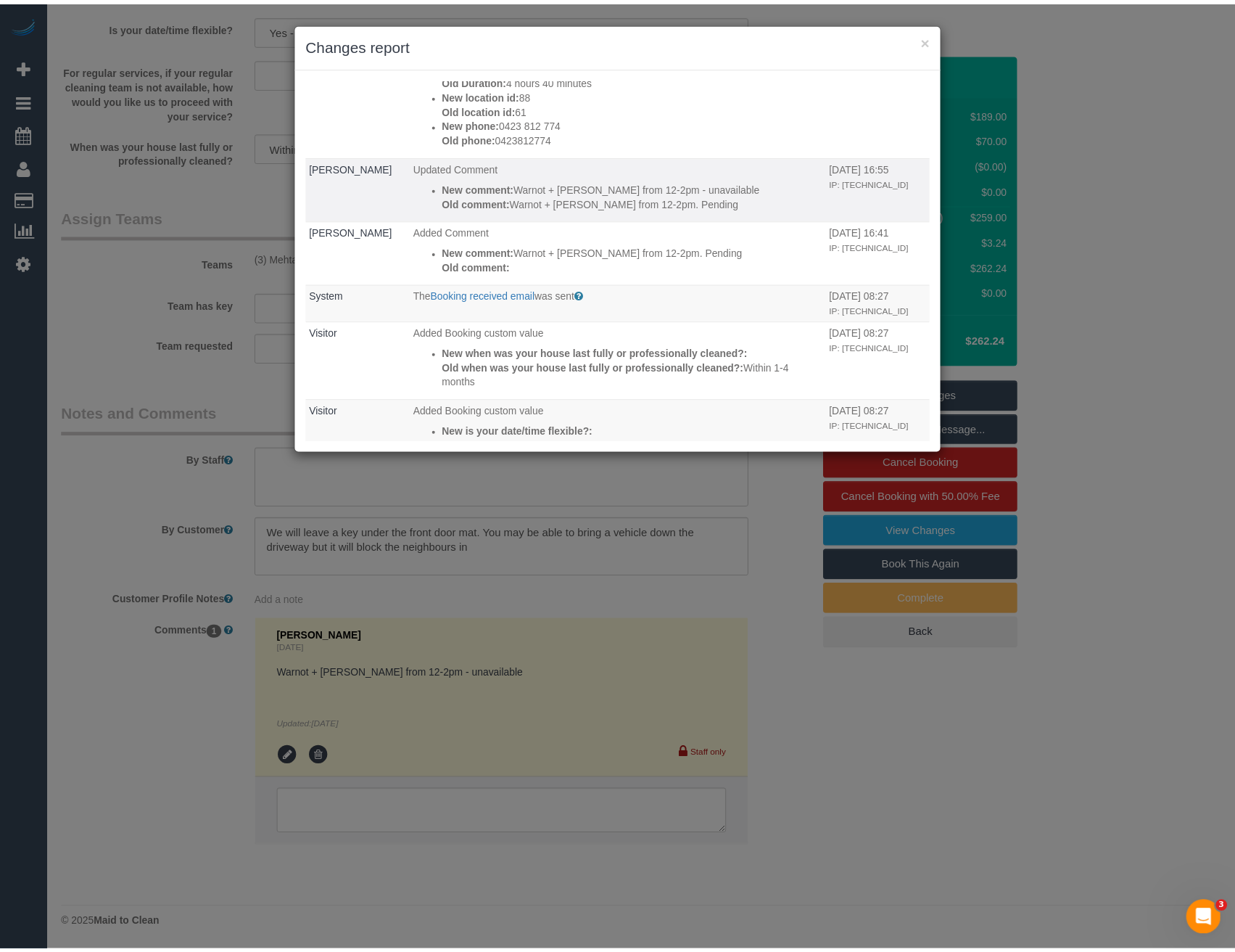
scroll to position [291, 0]
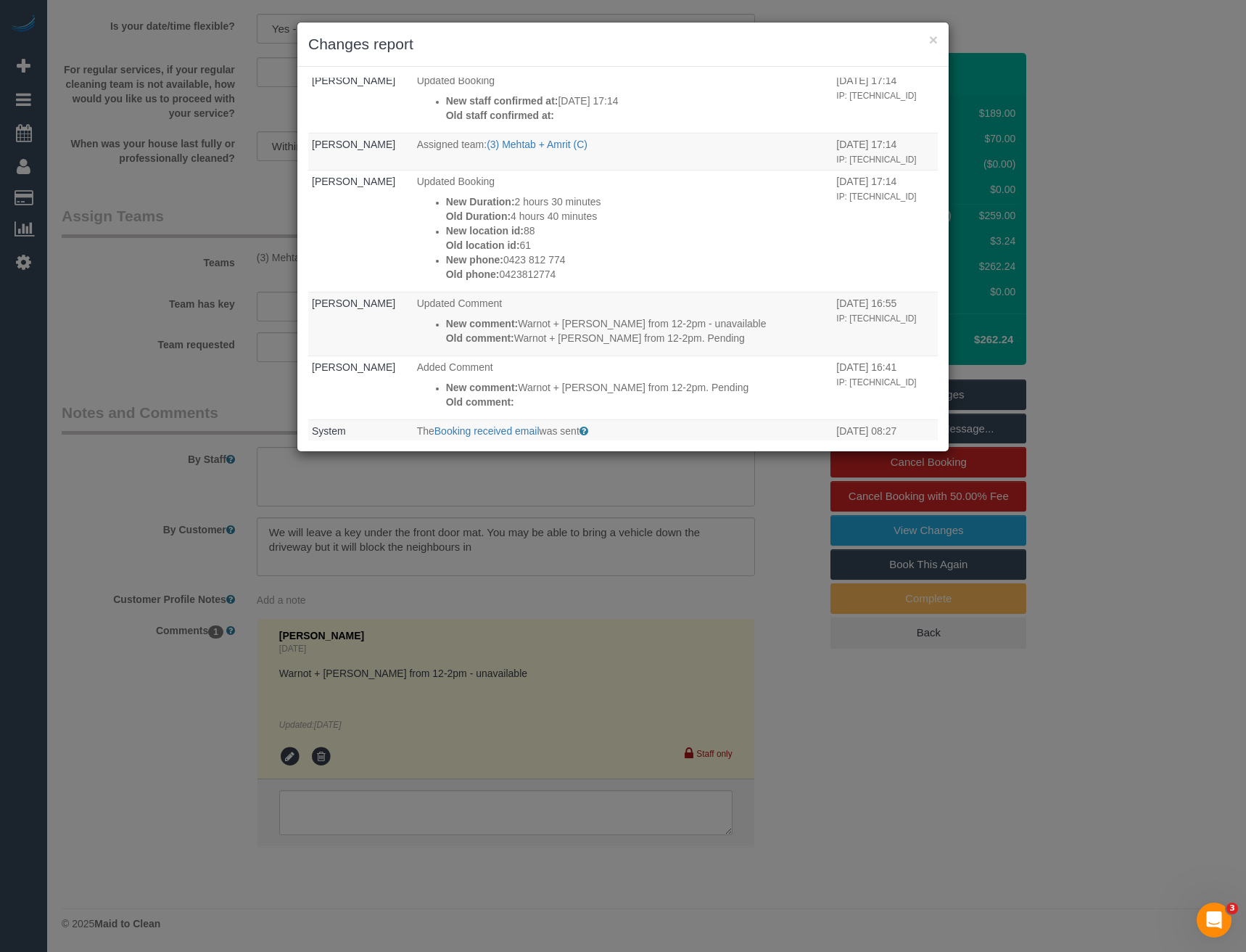
click at [755, 647] on div "× Changes report Who What When [PERSON_NAME] The Invoice charged email was sent…" at bounding box center [623, 476] width 1246 height 952
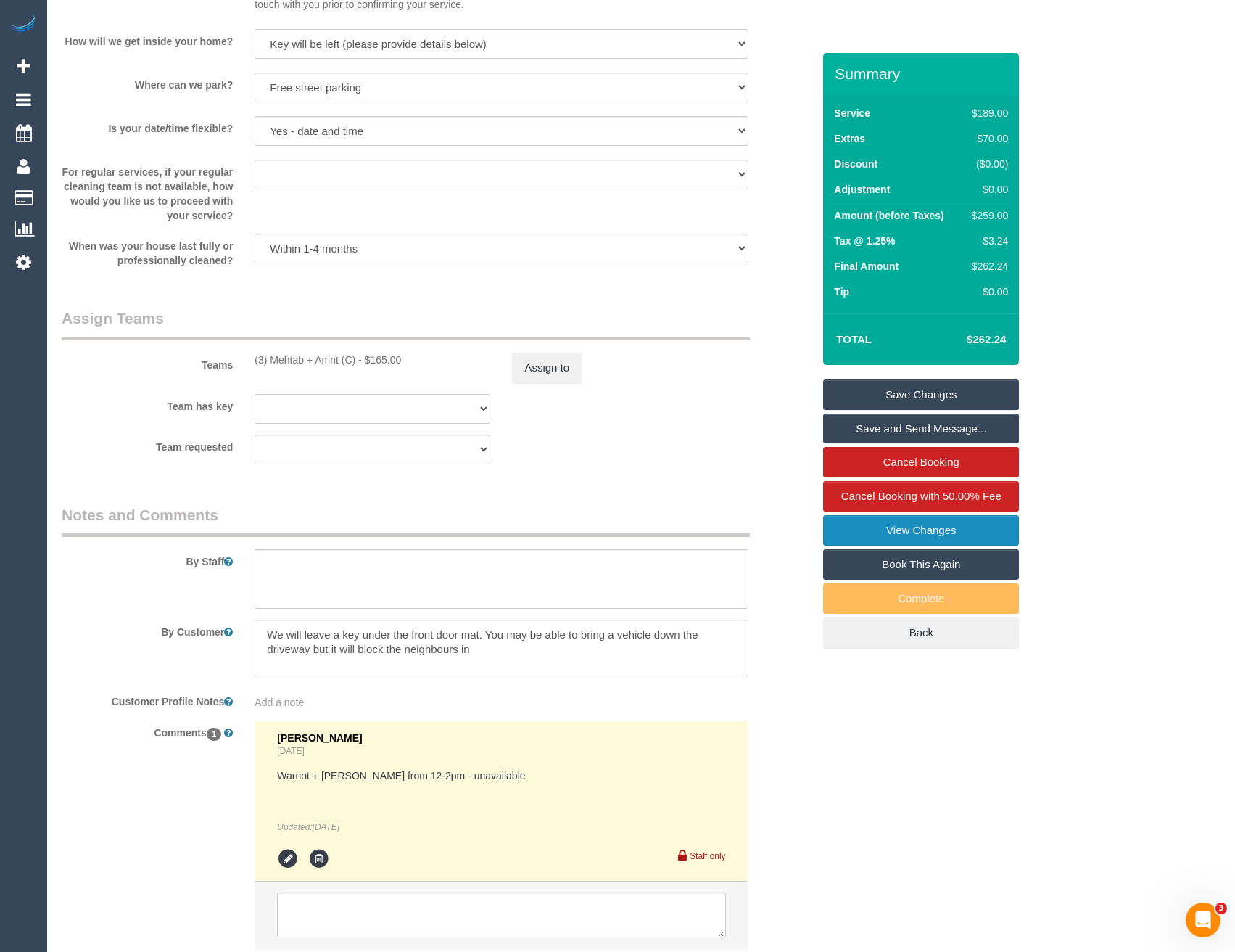
scroll to position [2132, 0]
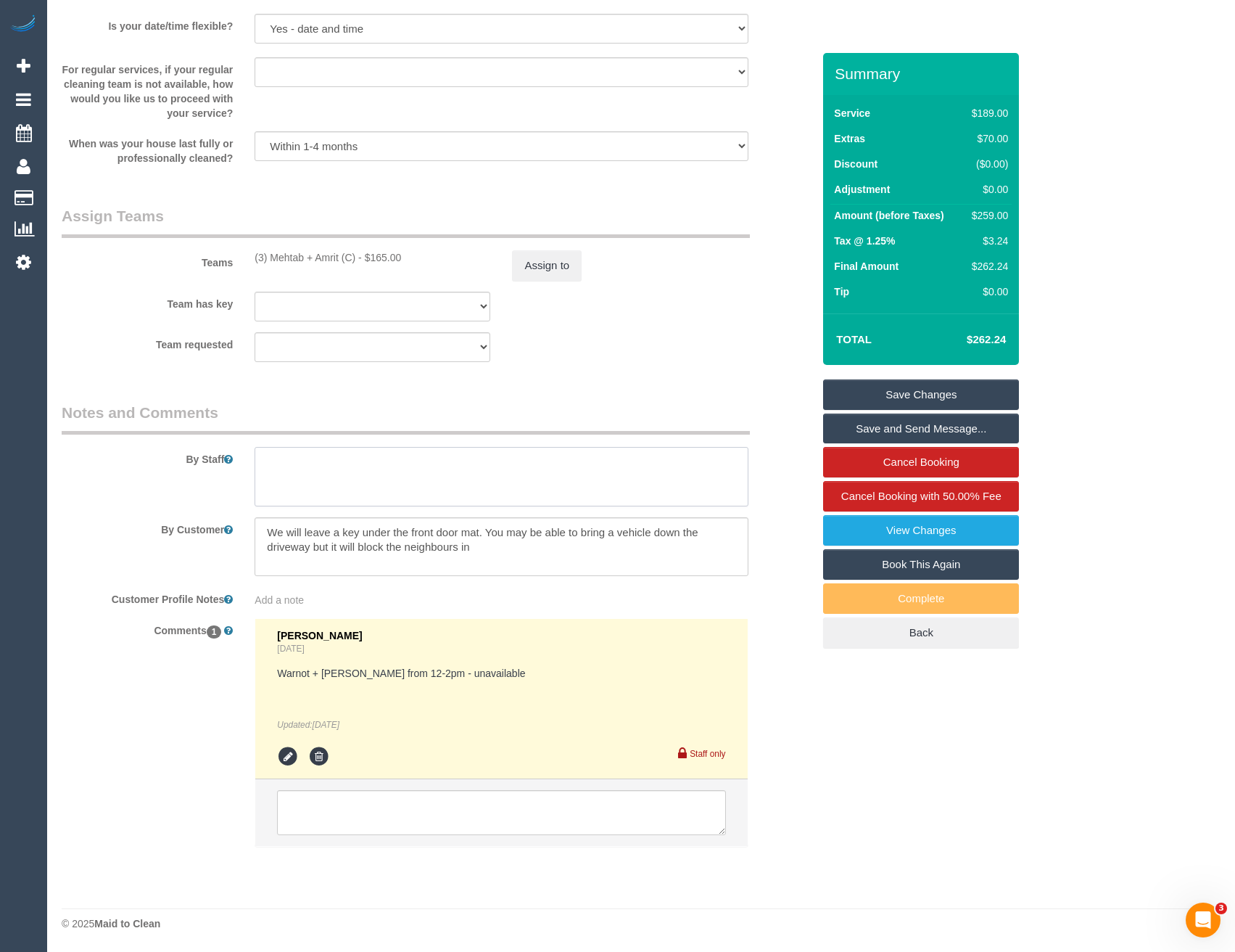
click at [386, 473] on textarea at bounding box center [501, 476] width 493 height 60
type textarea "Est 4 - 5 hours"
click at [886, 396] on link "Save Changes" at bounding box center [922, 395] width 196 height 30
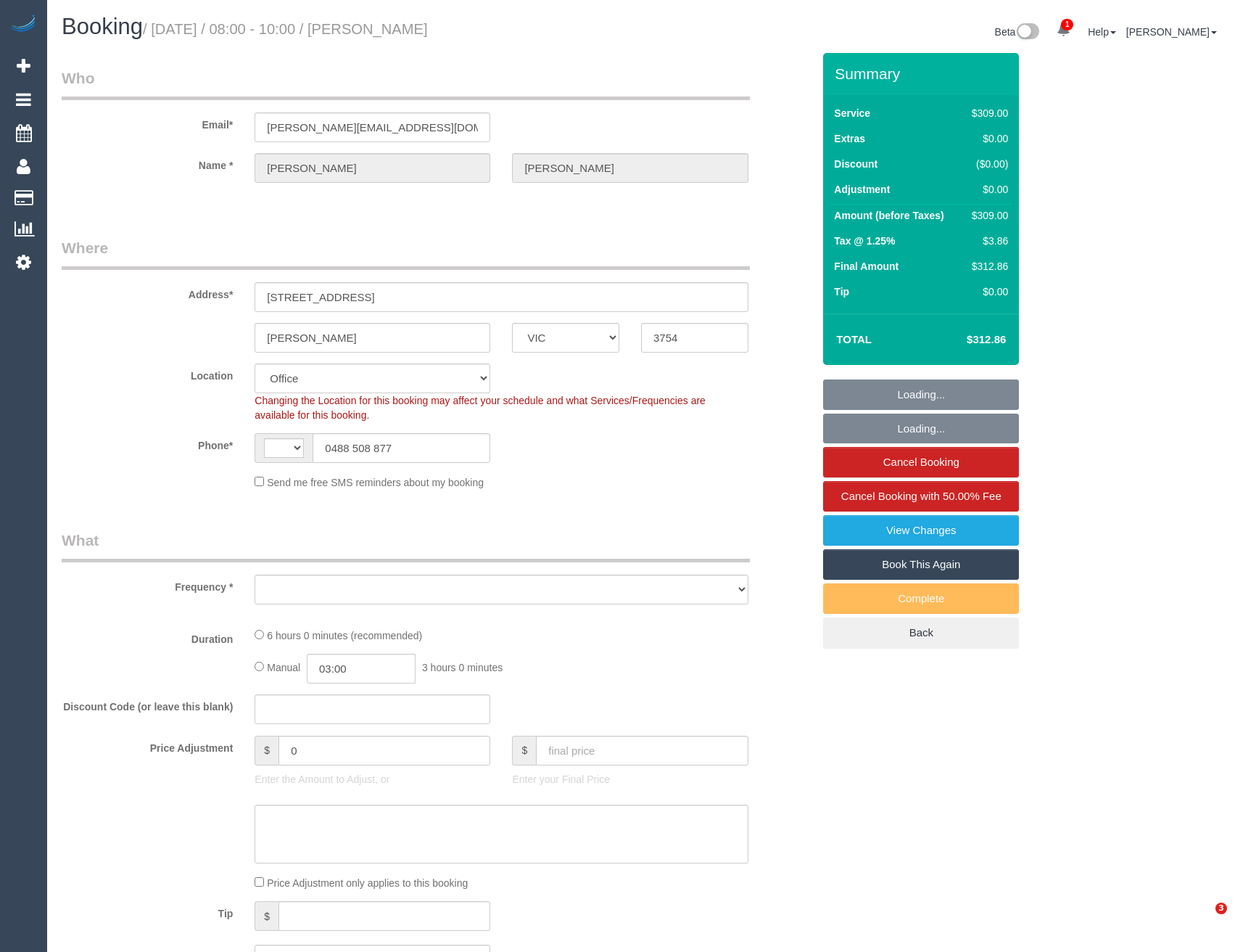
select select "VIC"
select select "string:AU"
select select "string:stripe-pm_1PPARR2GScqysDRVZ4lEYQQY"
select select "number:28"
select select "number:14"
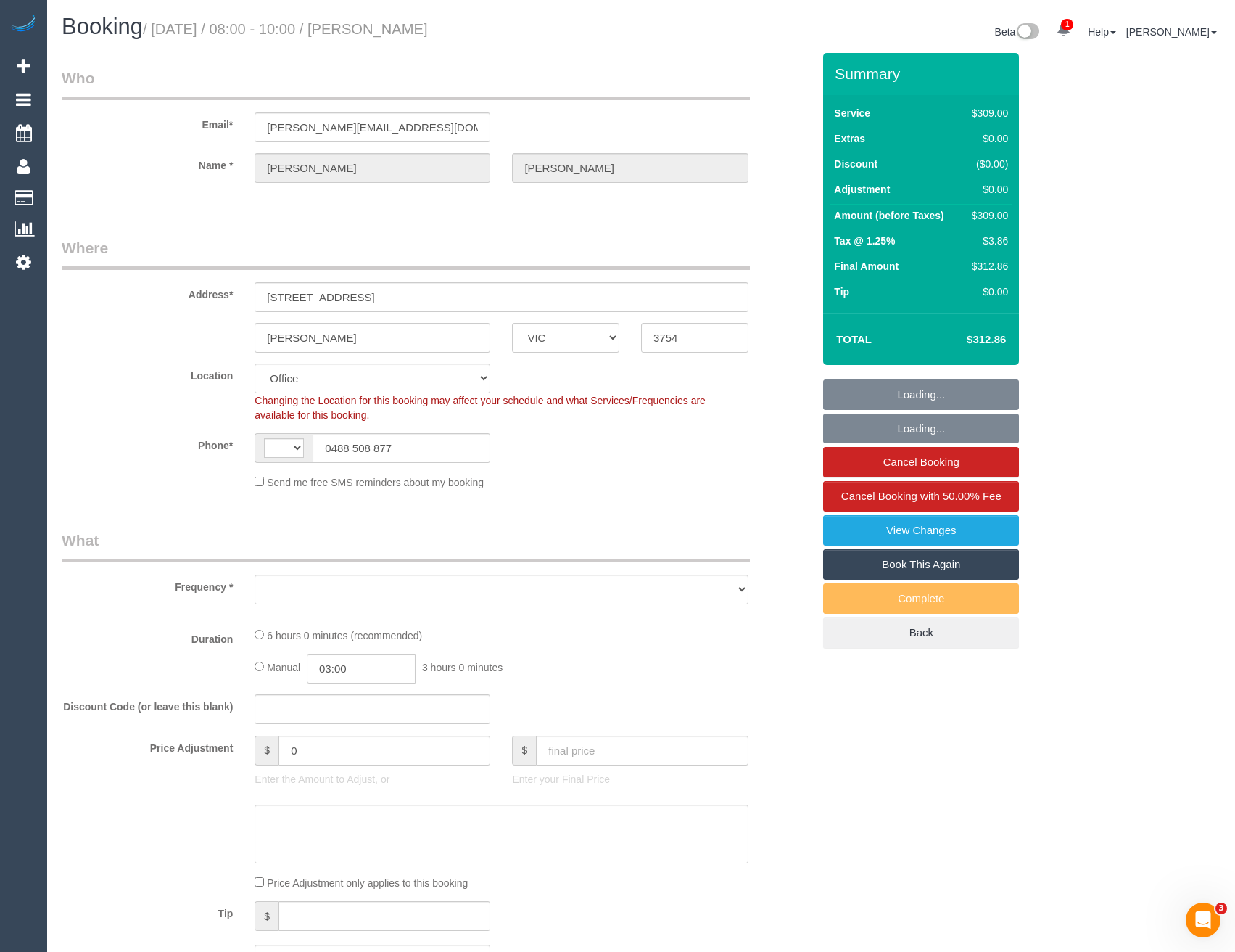
select select "number:19"
select select "number:22"
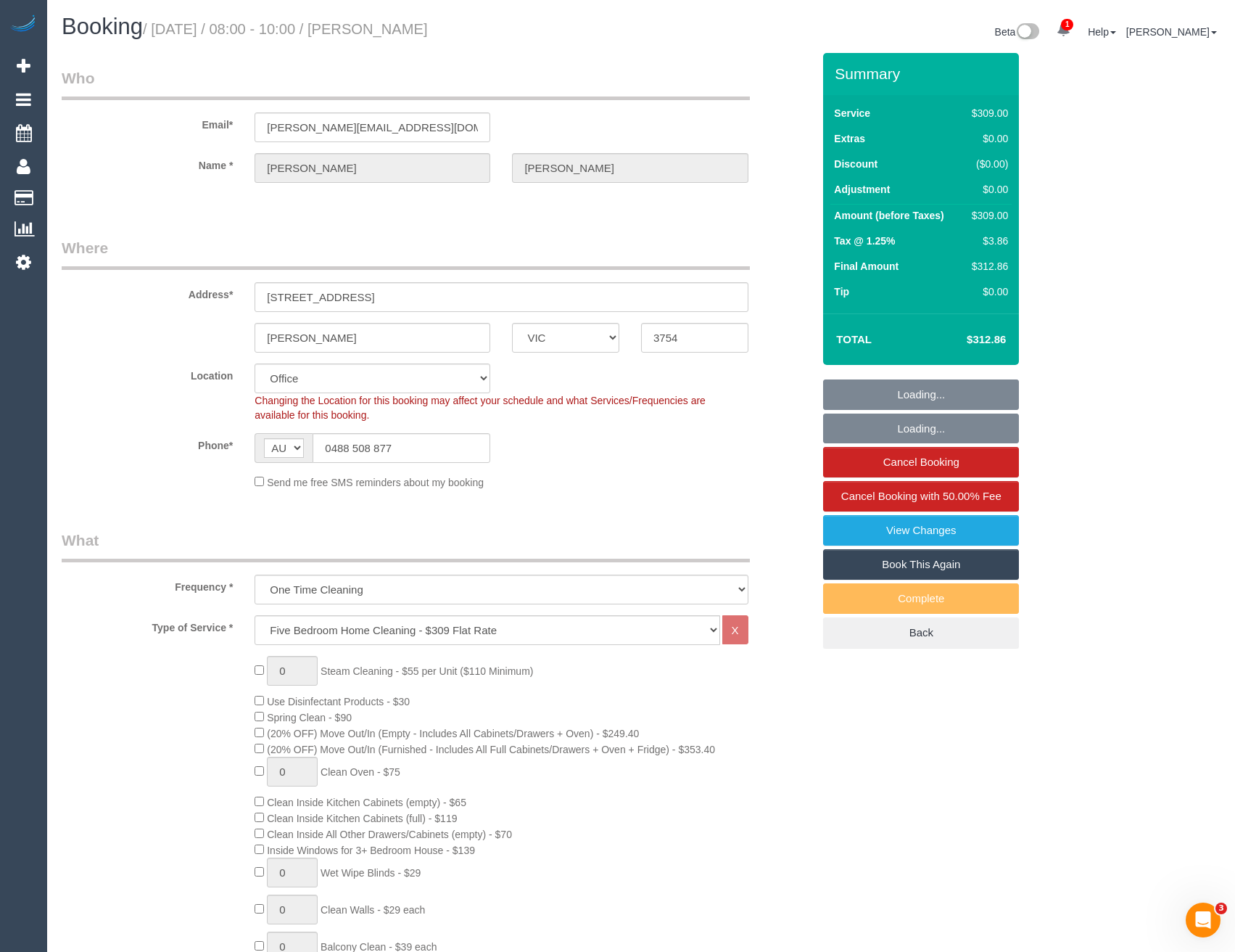
select select "object:2144"
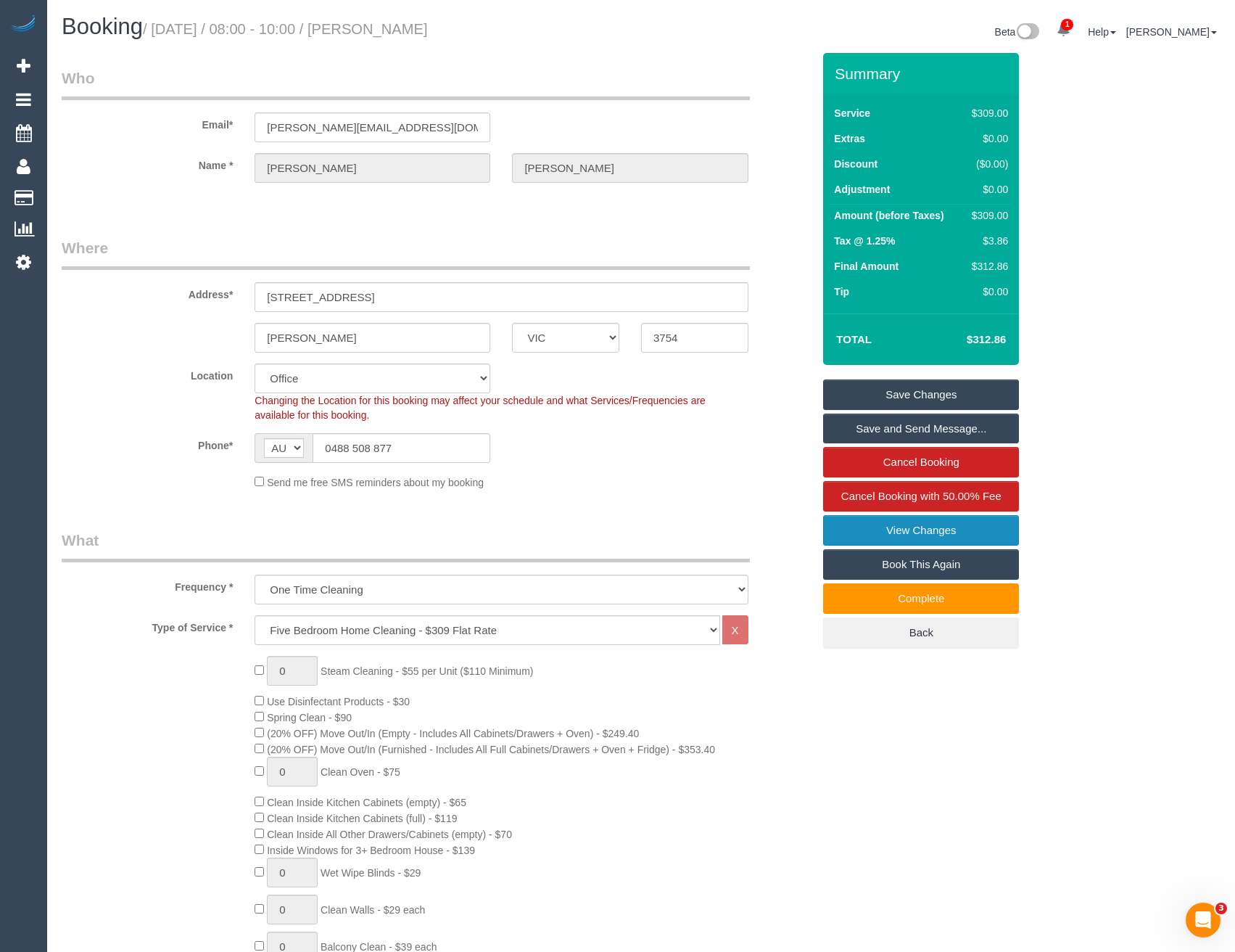
click at [922, 528] on link "View Changes" at bounding box center [922, 530] width 196 height 30
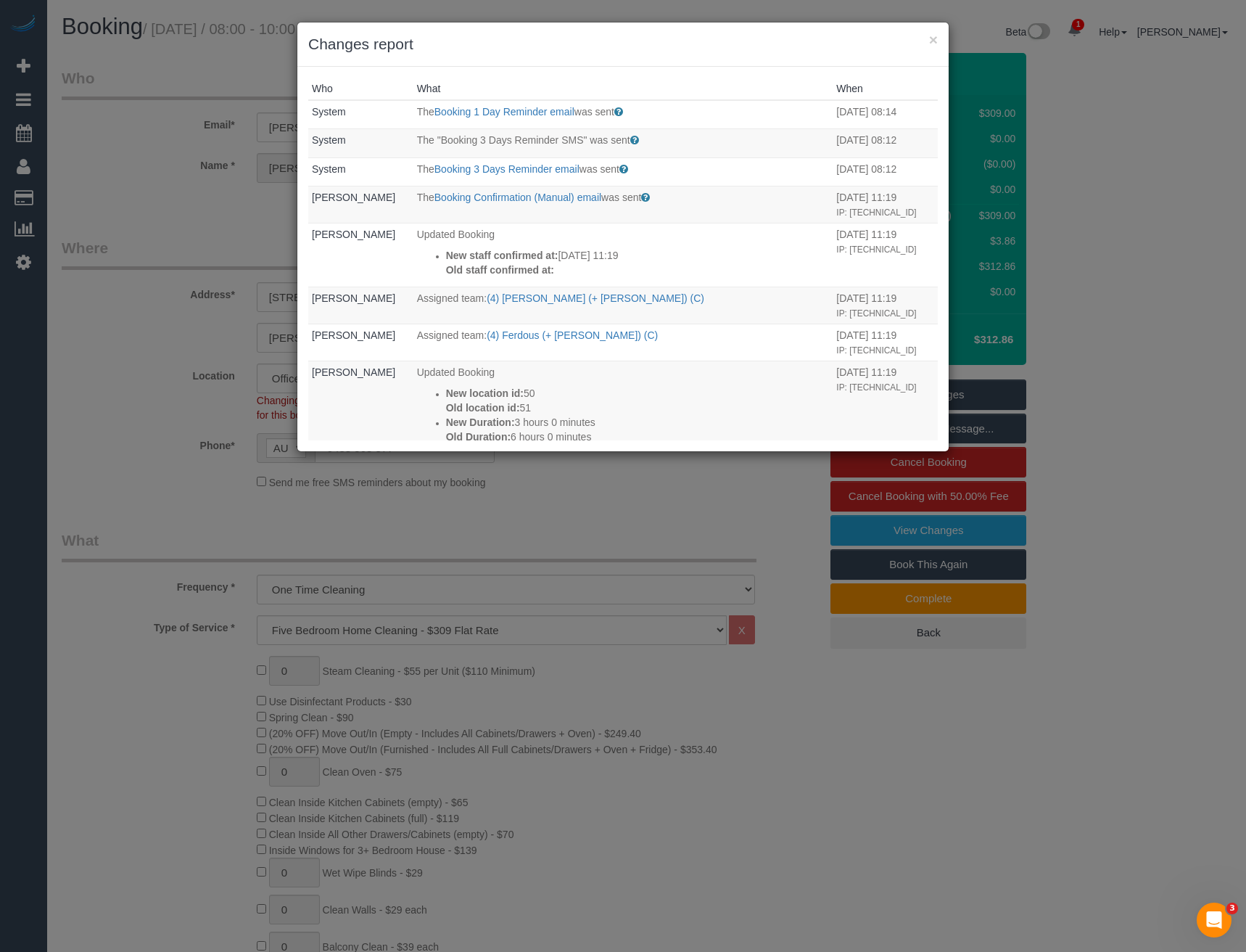
click at [619, 469] on div "× Changes report Who What When System The Booking 1 Day Reminder email was sent…" at bounding box center [623, 476] width 1246 height 952
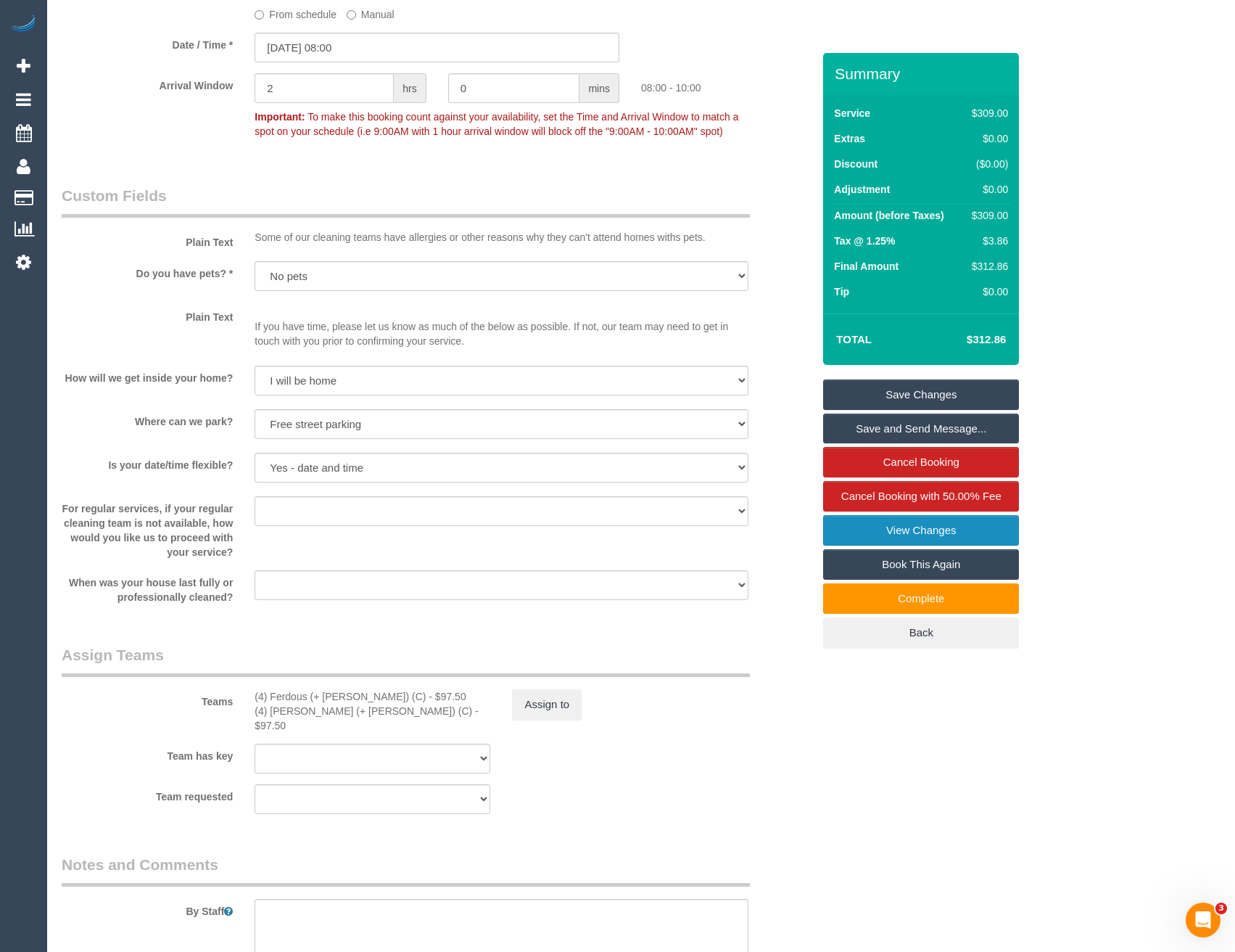
scroll to position [1741, 0]
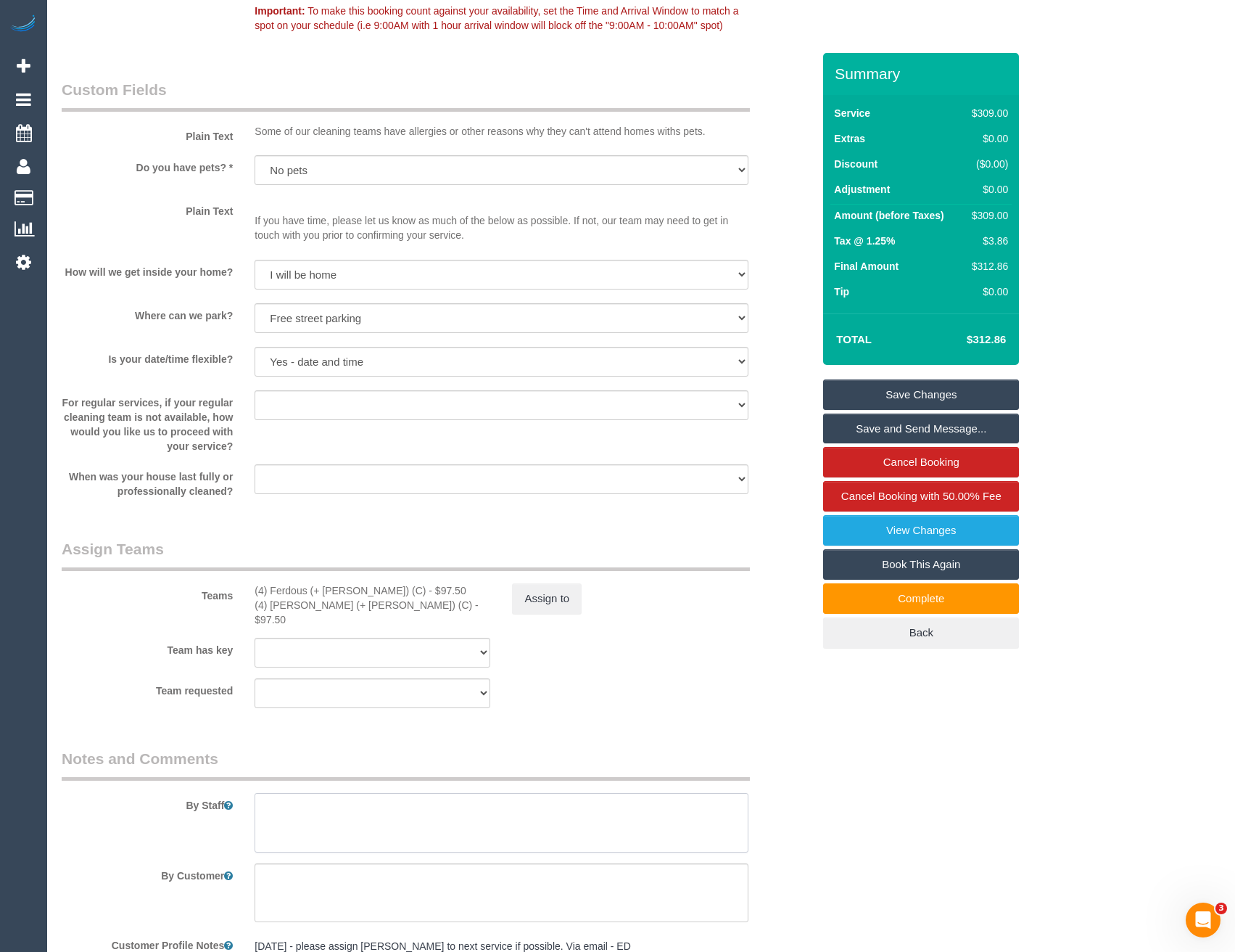
click at [313, 807] on textarea at bounding box center [501, 822] width 493 height 60
type textarea "Est 5 - 6 hours"
click at [919, 395] on link "Save Changes" at bounding box center [922, 395] width 196 height 30
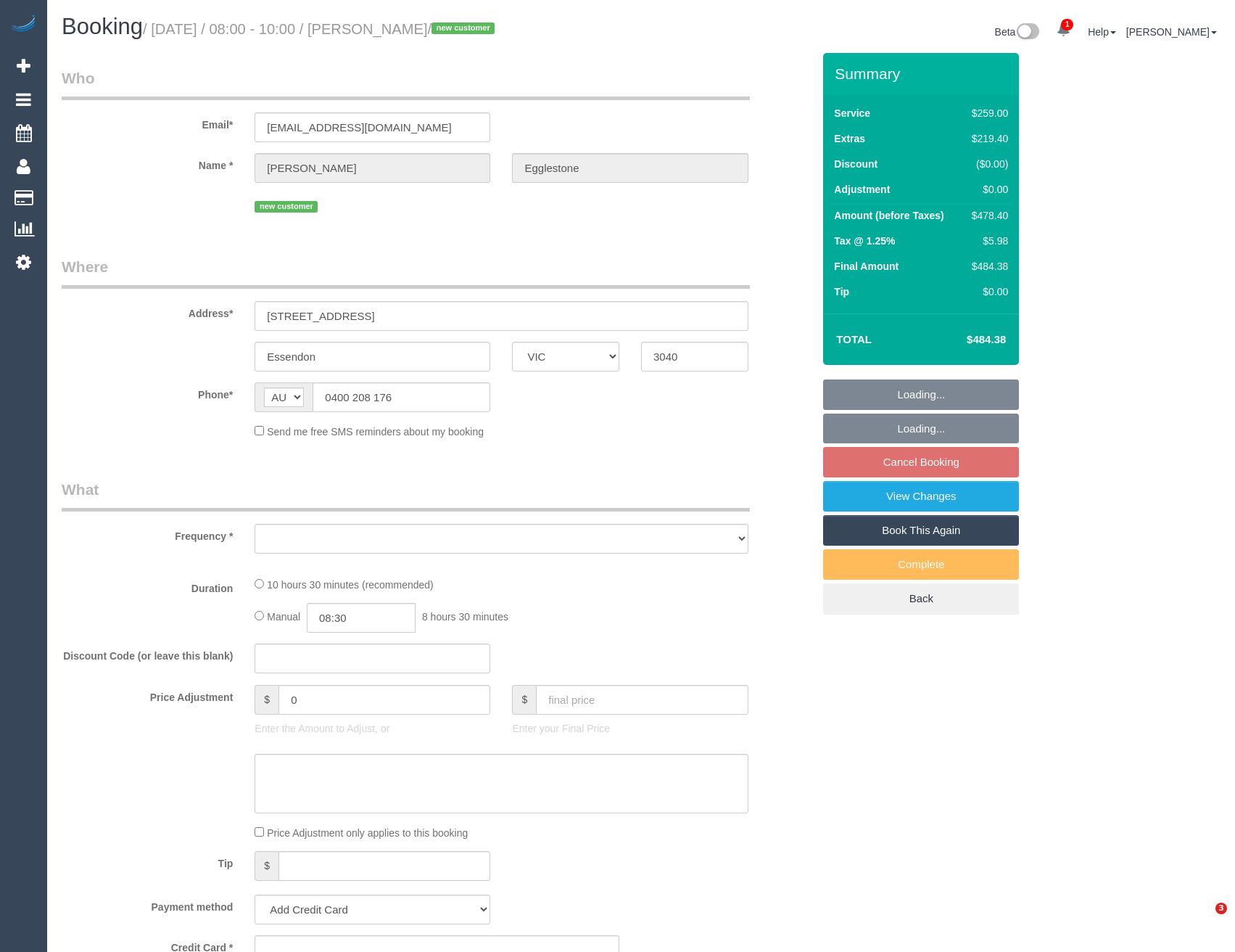
select select "VIC"
select select "object:733"
select select "string:stripe-pm_1Rvs8x2GScqysDRVR2qaTERS"
select select "number:28"
select select "number:16"
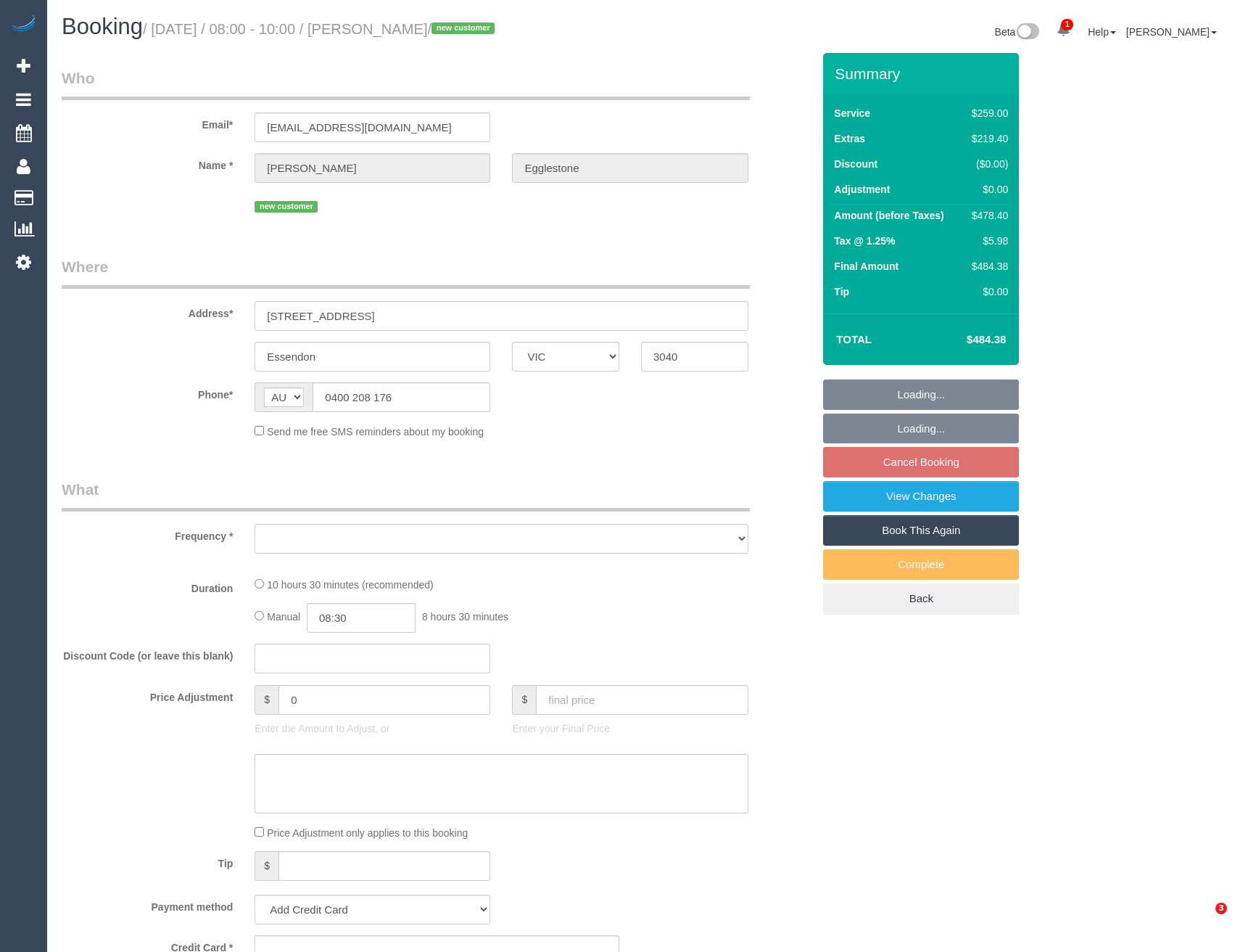
select select "number:18"
select select "number:25"
select select "number:11"
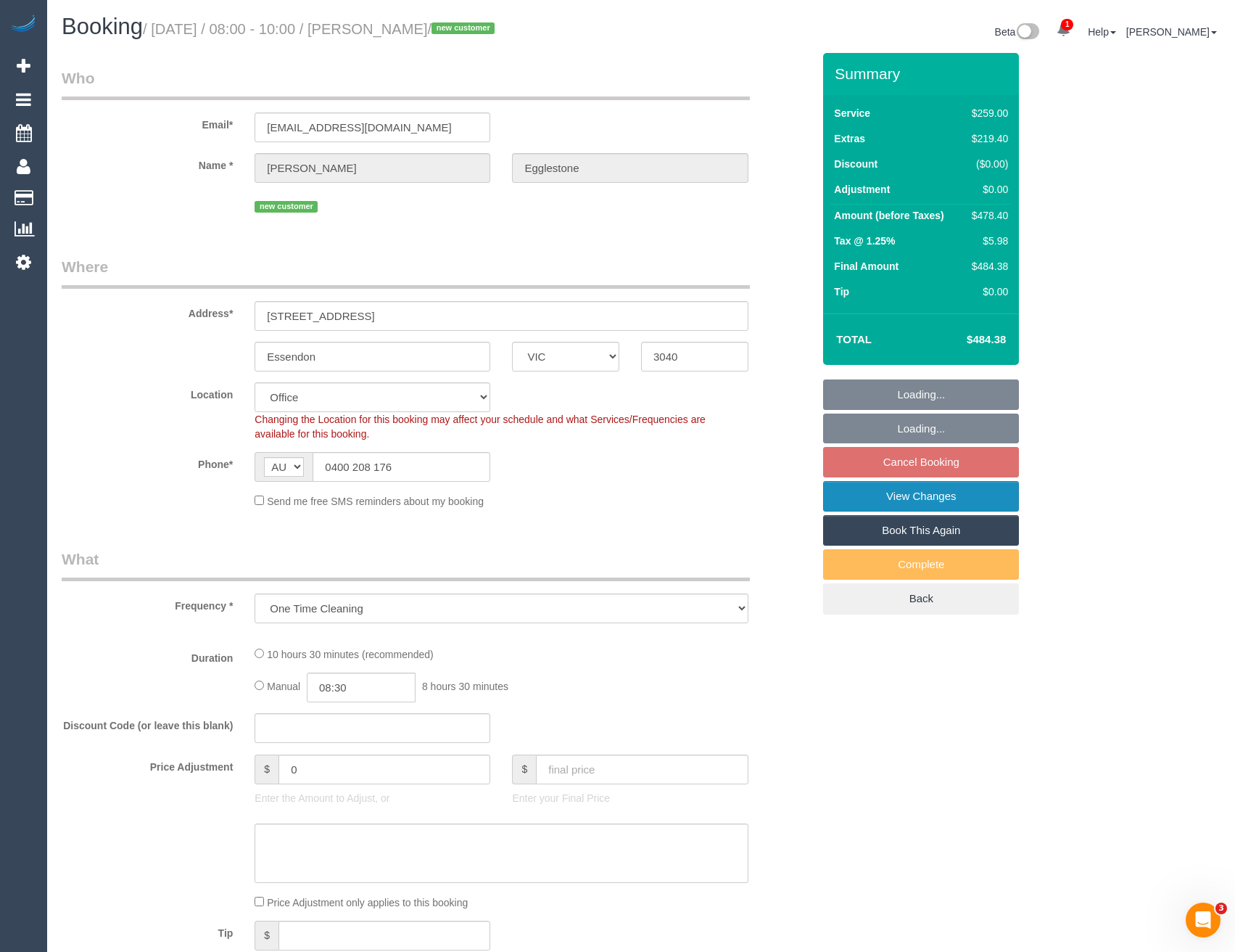
select select "object:752"
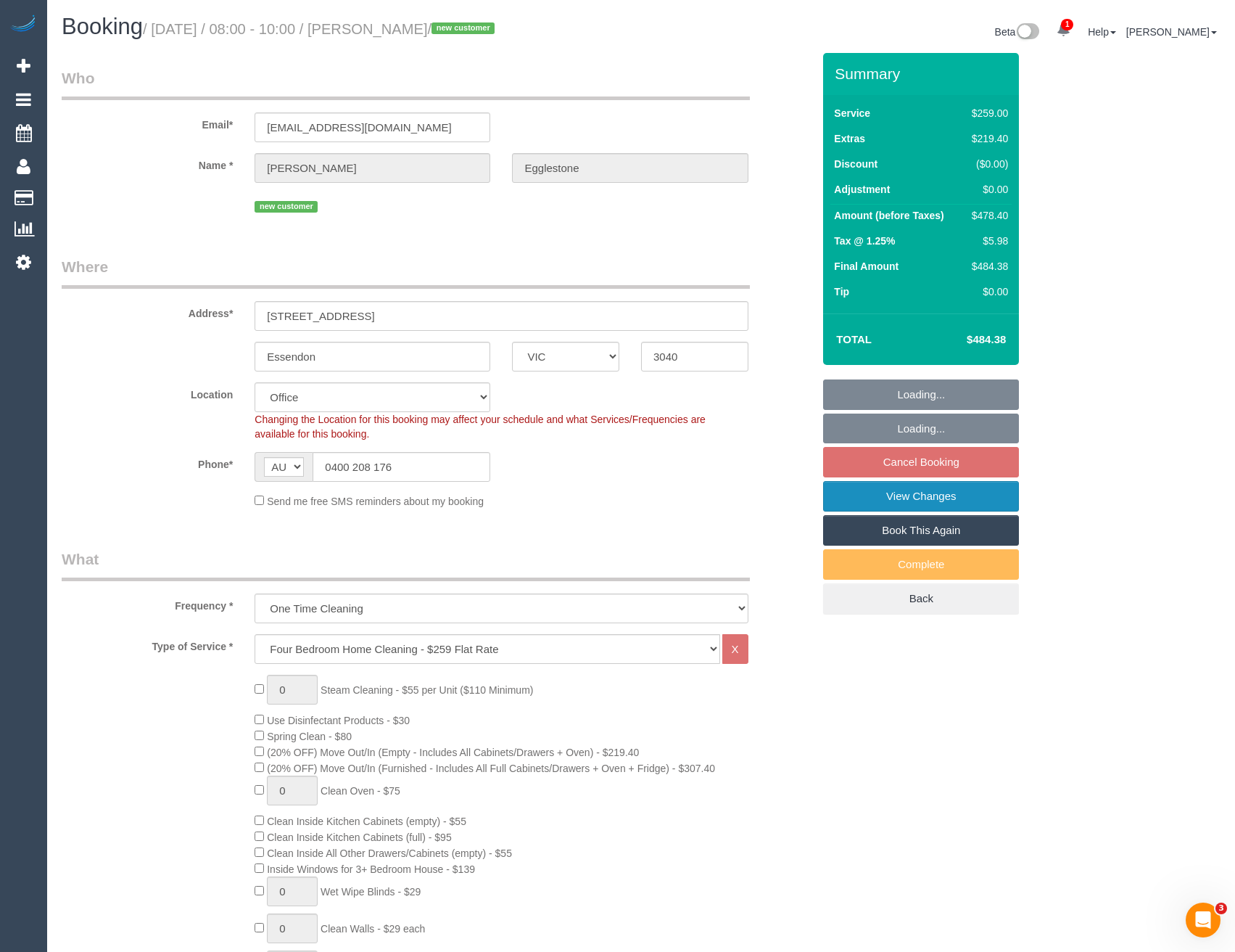
click at [893, 500] on link "View Changes" at bounding box center [922, 496] width 196 height 30
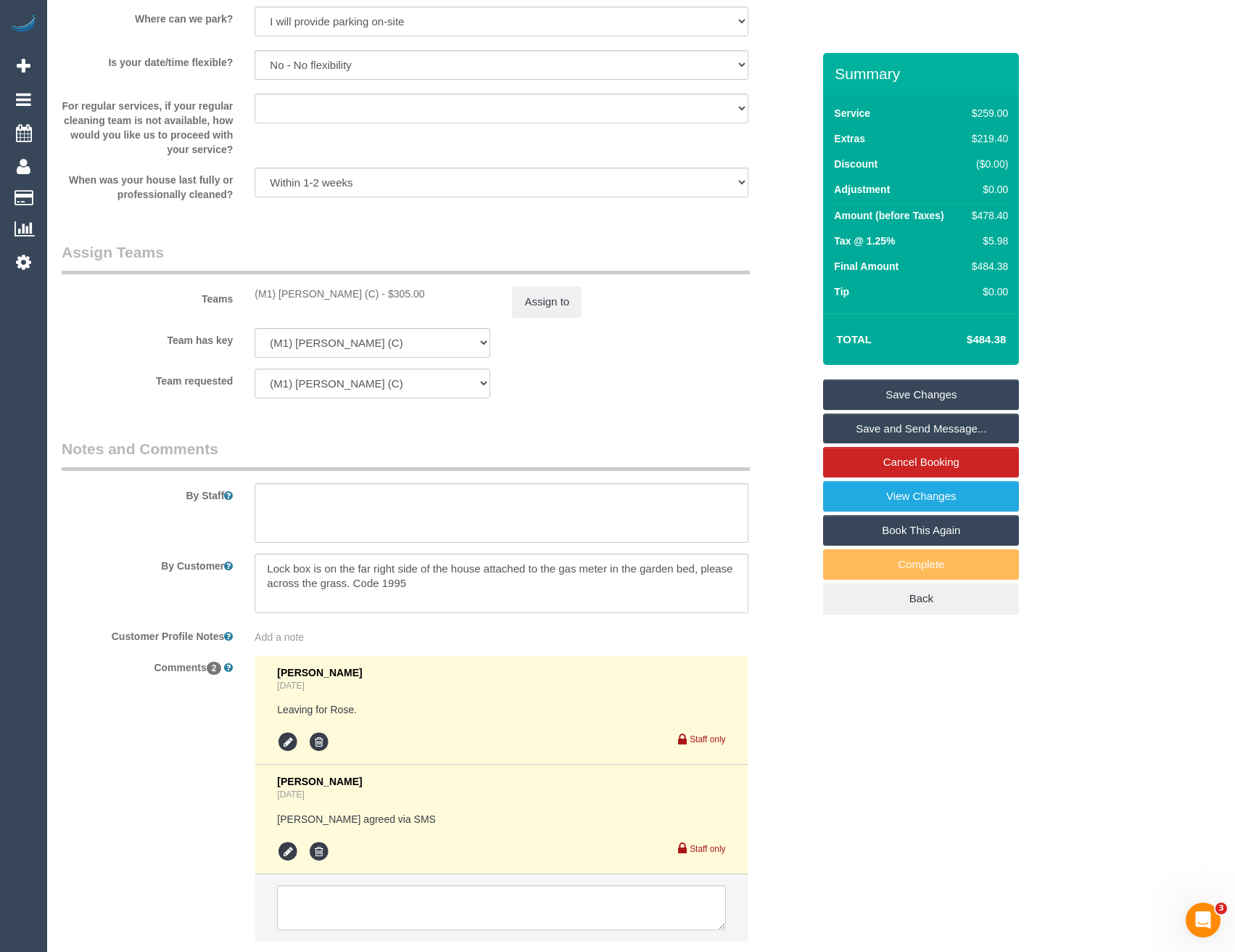
scroll to position [2152, 0]
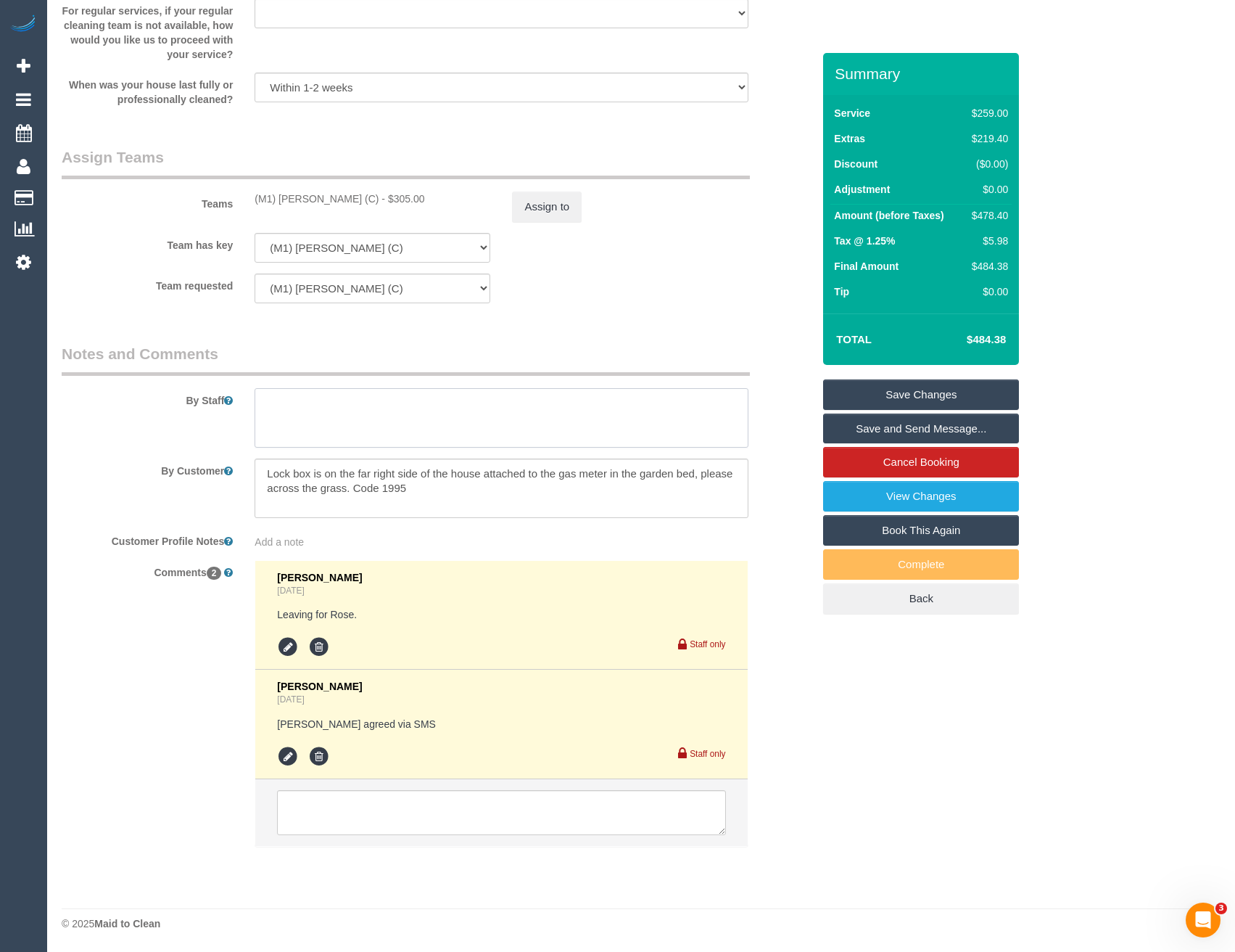
click at [338, 414] on textarea at bounding box center [501, 417] width 493 height 60
type textarea "Est 7 - 9 hours"
click at [882, 504] on link "View Changes" at bounding box center [922, 496] width 196 height 30
click at [888, 394] on link "Save Changes" at bounding box center [922, 395] width 196 height 30
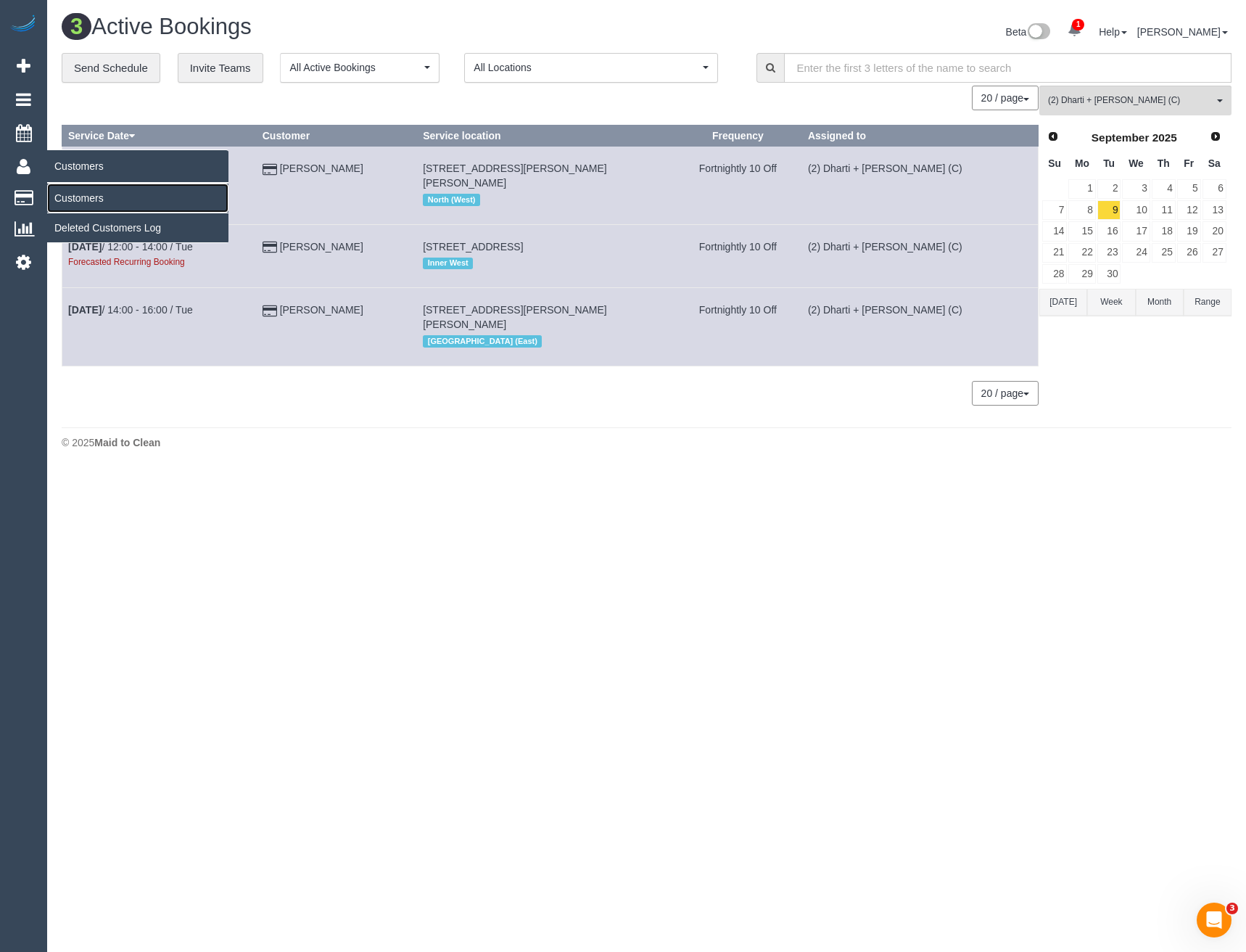
click at [62, 196] on link "Customers" at bounding box center [138, 198] width 181 height 29
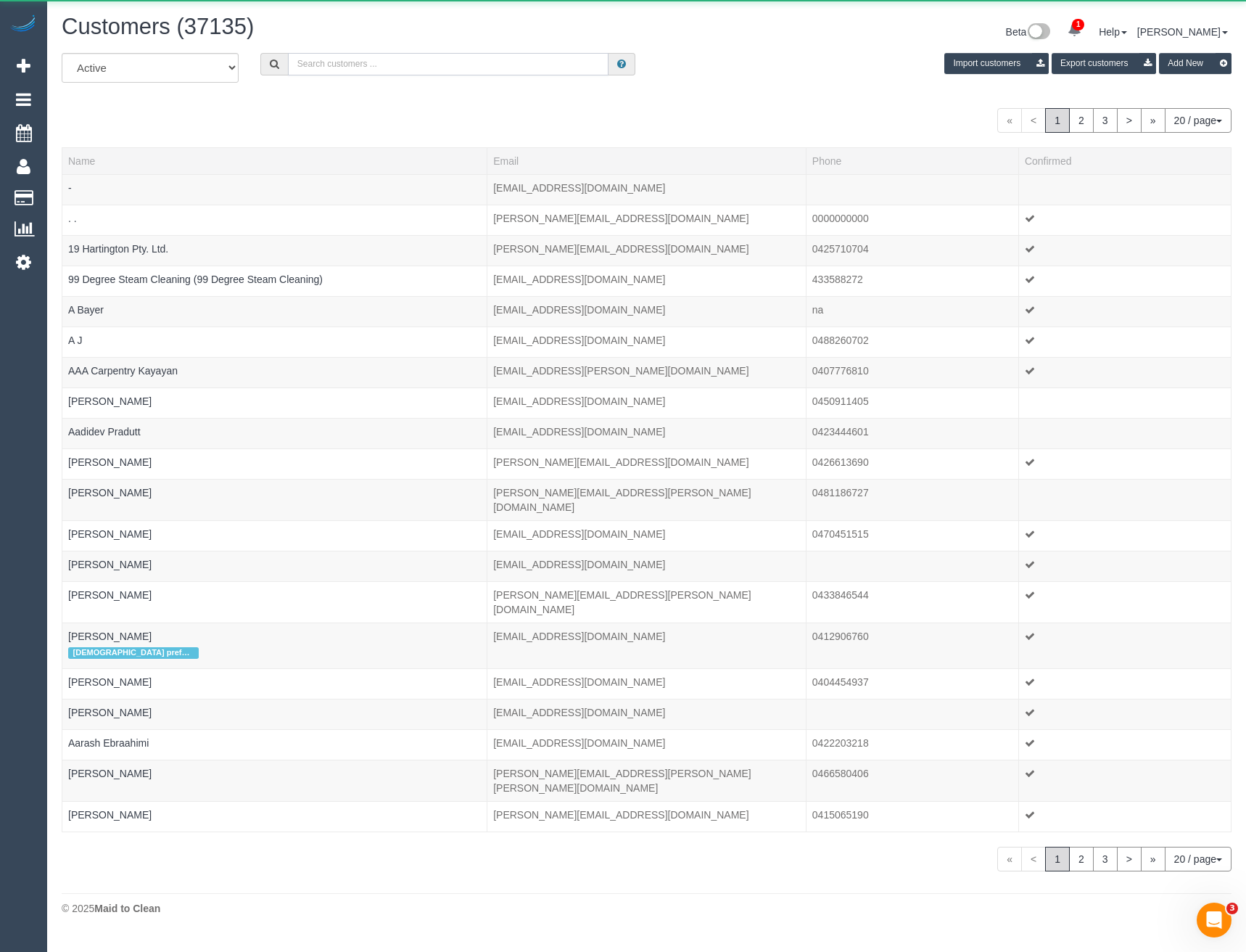
click at [348, 67] on input "text" at bounding box center [449, 64] width 321 height 22
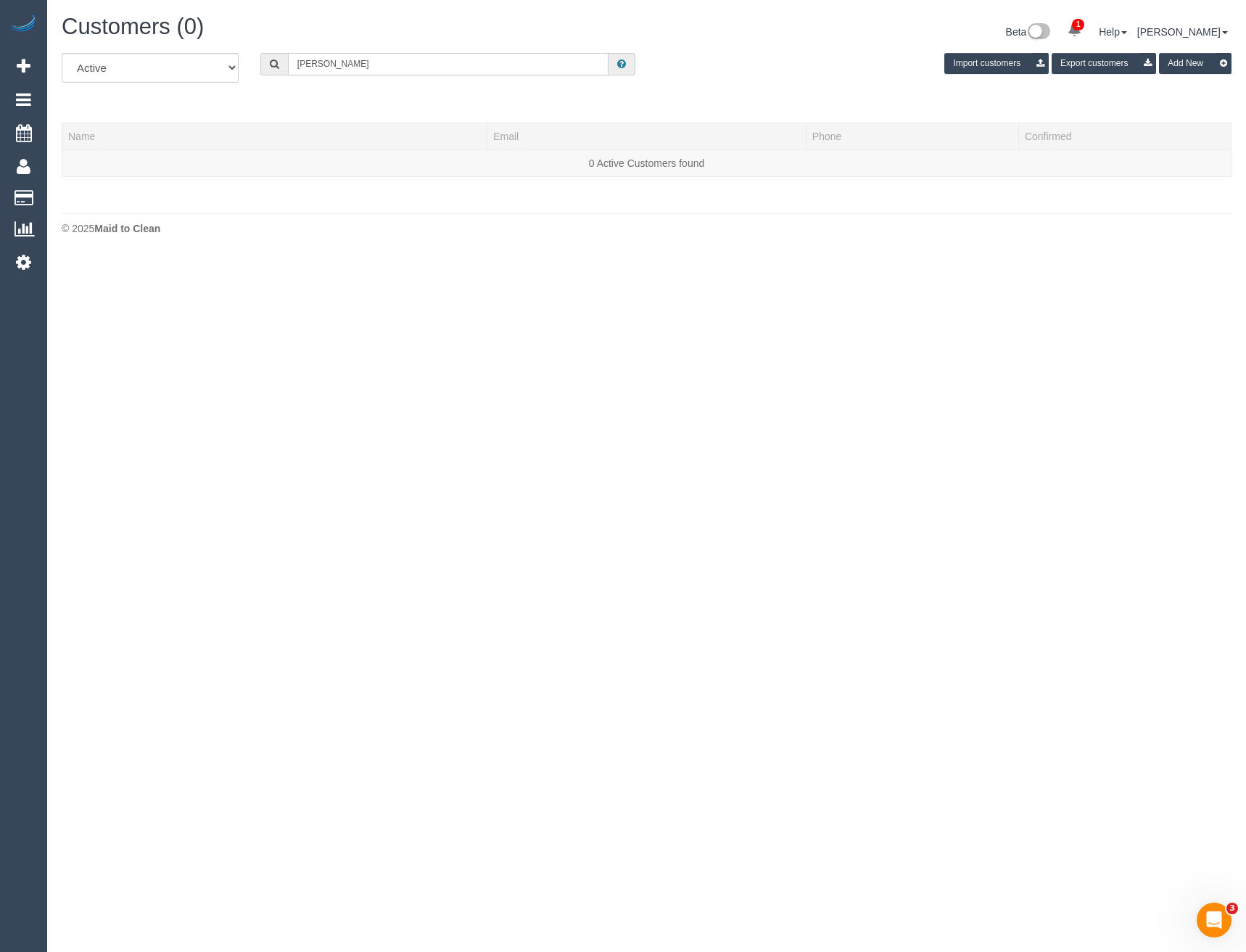
click at [347, 71] on input "Kirin Mil" at bounding box center [449, 64] width 321 height 22
drag, startPoint x: 355, startPoint y: 68, endPoint x: 176, endPoint y: 75, distance: 179.1
click at [177, 75] on div "All Active Archived Kirin Mil Import customers Export customers Add New" at bounding box center [647, 73] width 1191 height 41
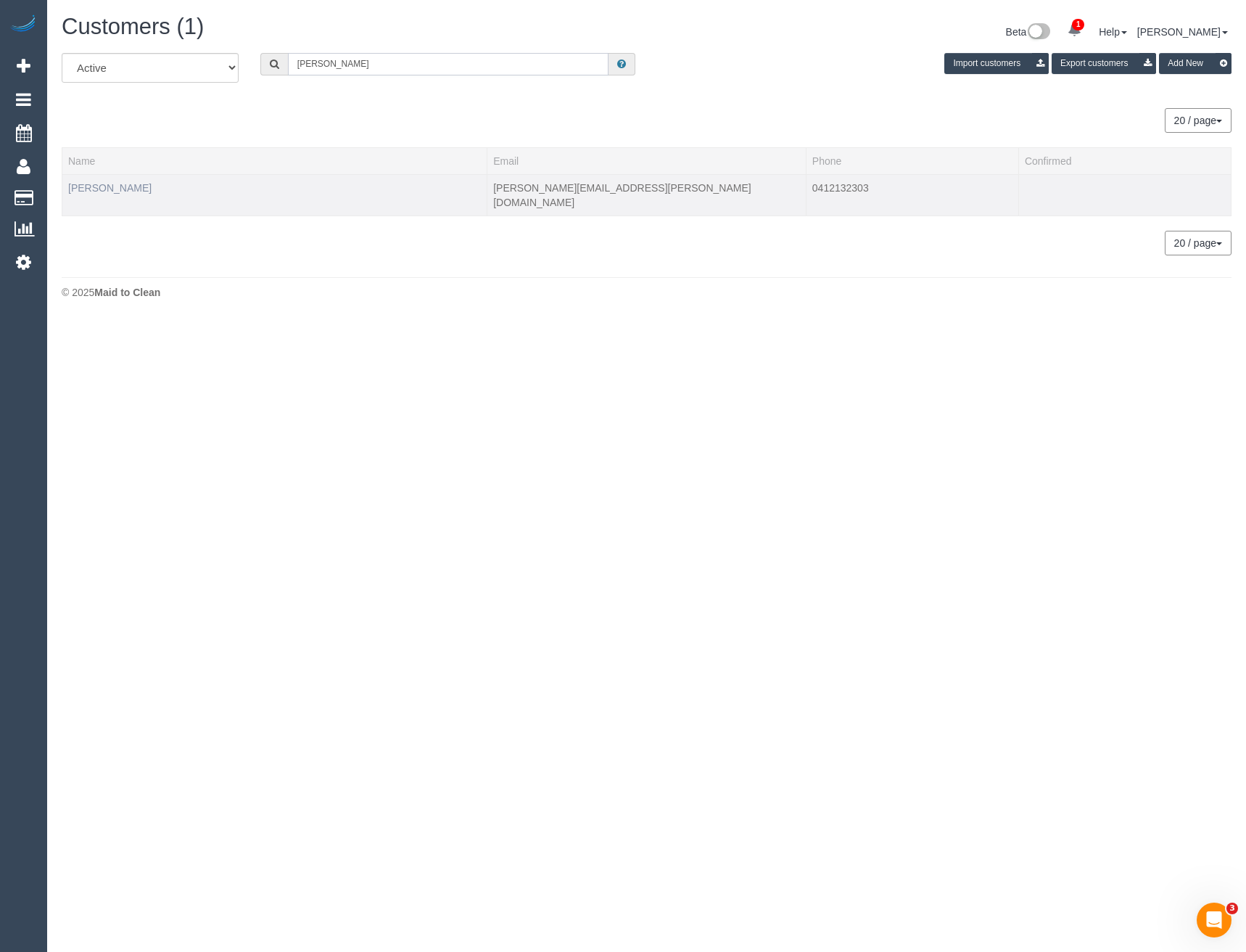
type input "[PERSON_NAME]"
click at [148, 187] on link "Summer Linh Huynh" at bounding box center [109, 188] width 83 height 12
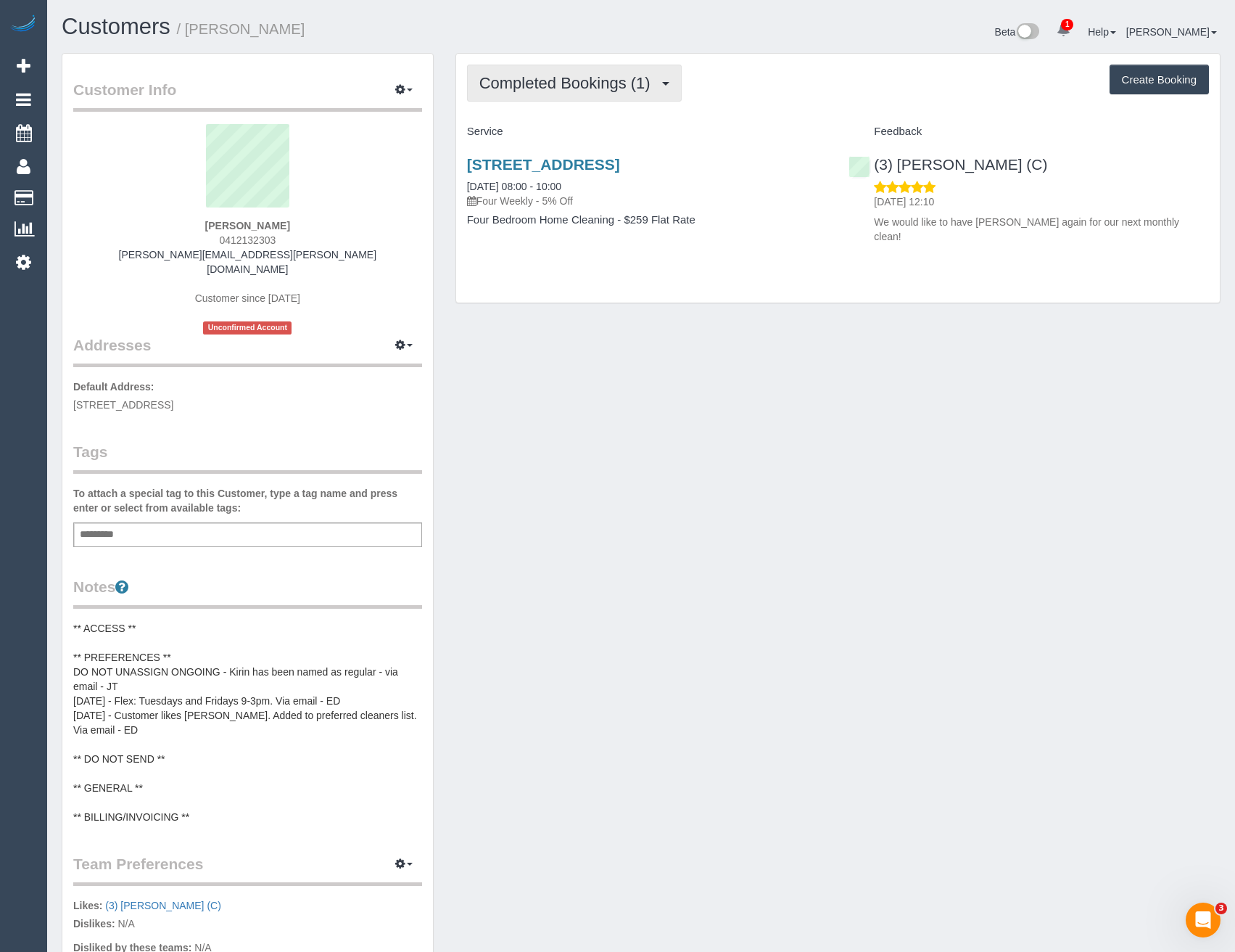
click at [563, 88] on span "Completed Bookings (1)" at bounding box center [568, 83] width 178 height 18
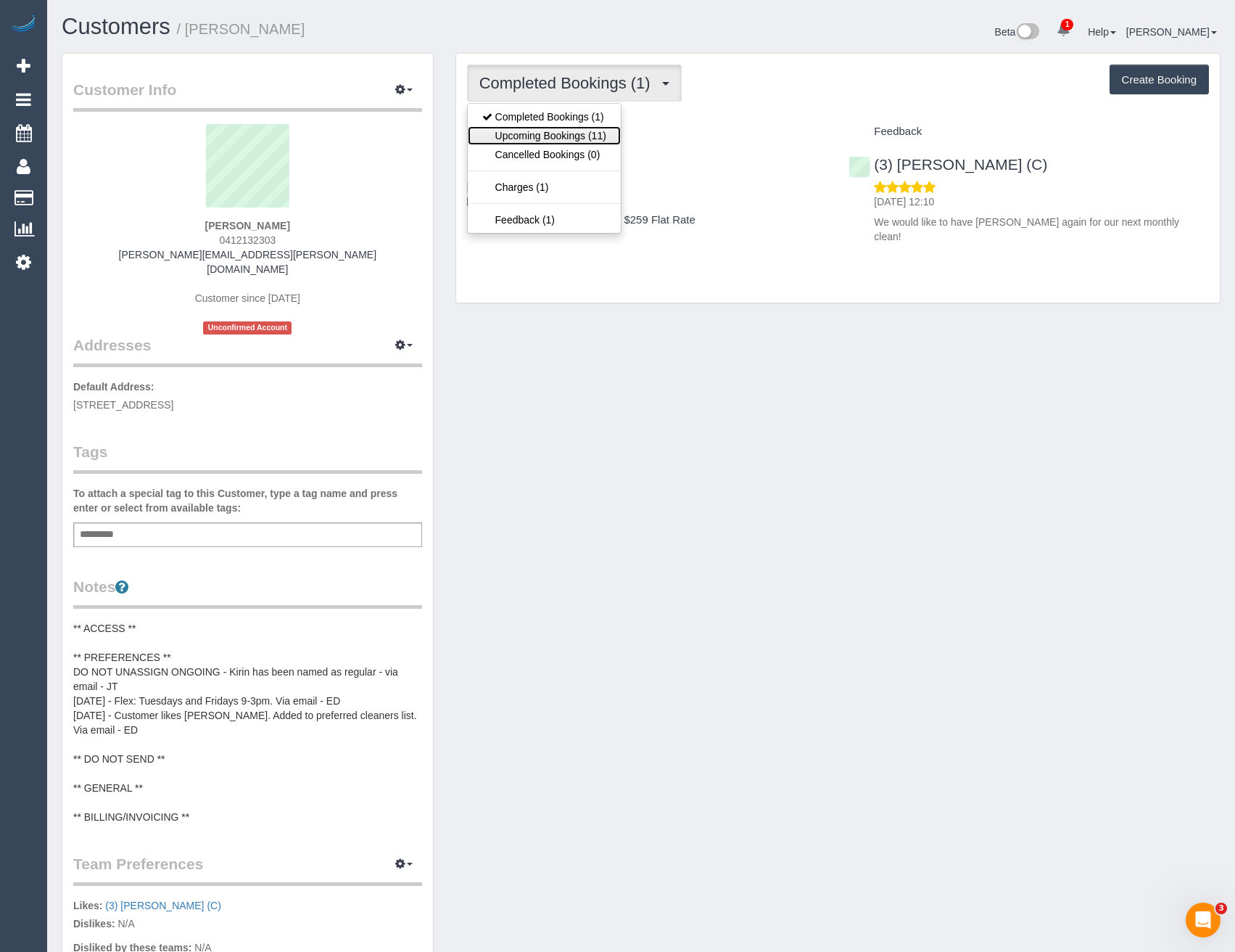
click at [558, 132] on link "Upcoming Bookings (11)" at bounding box center [545, 136] width 153 height 19
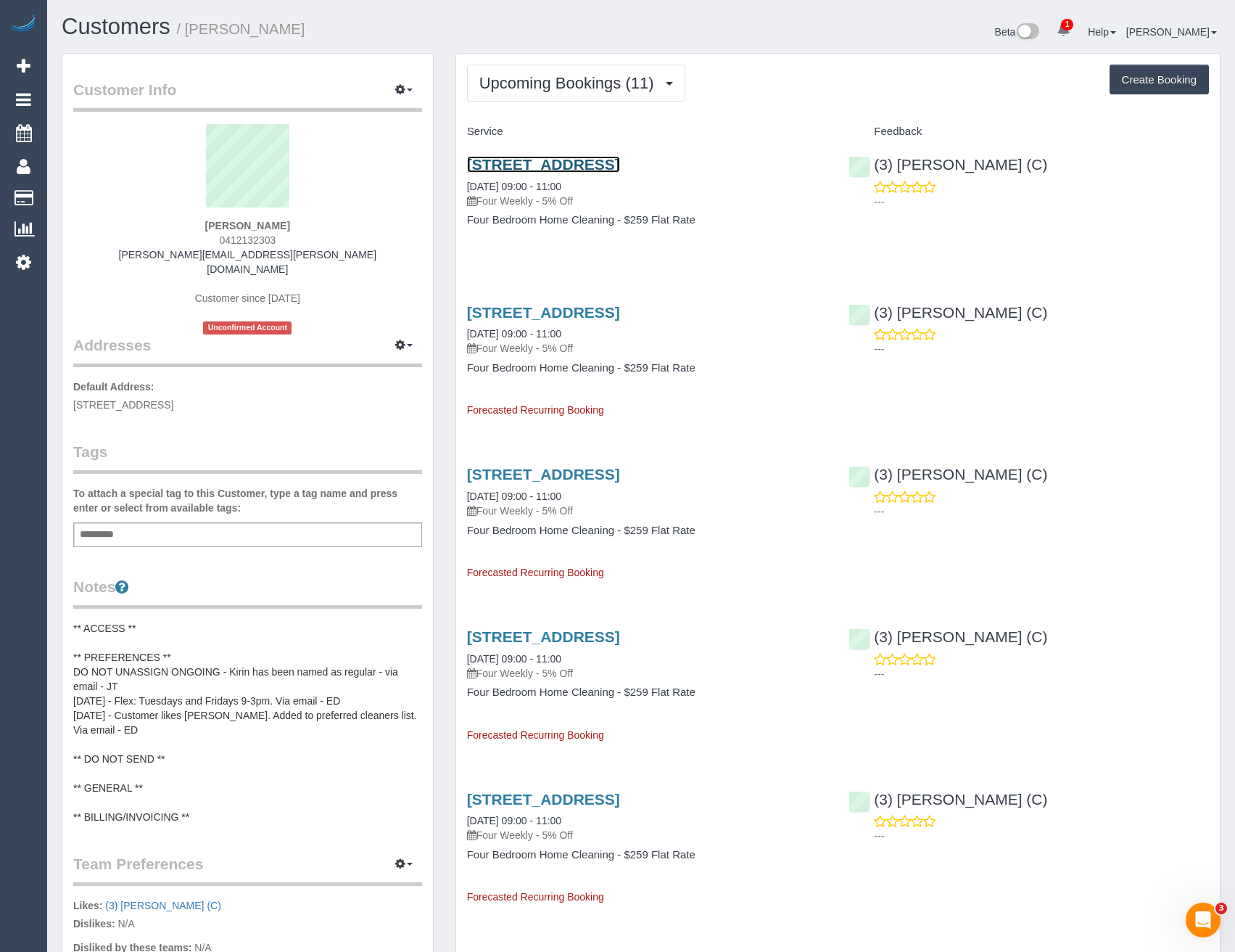
click at [597, 167] on link "8 Springfield Avenue, Camberwell, VIC 3124" at bounding box center [544, 164] width 153 height 17
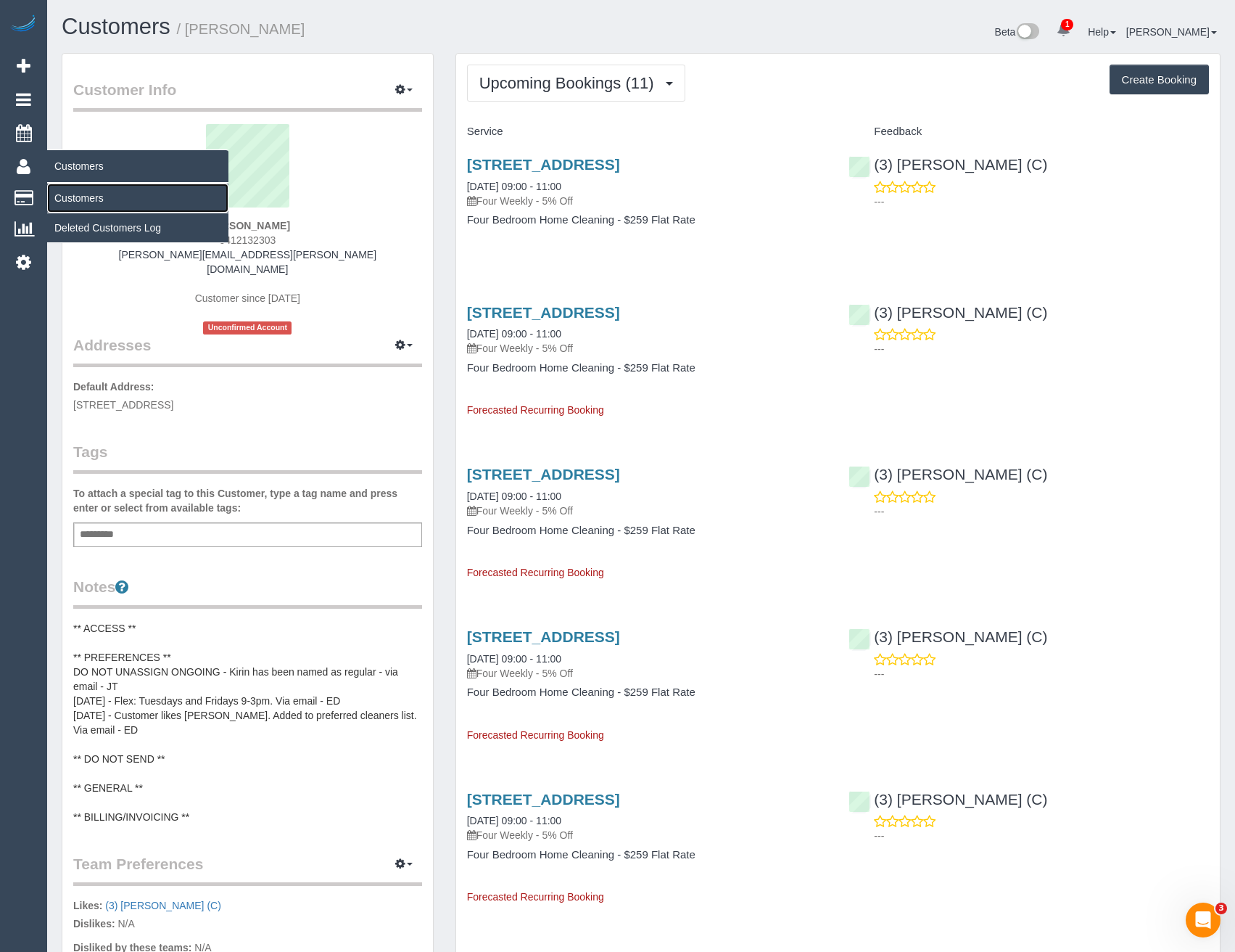
click at [88, 195] on link "Customers" at bounding box center [138, 198] width 181 height 29
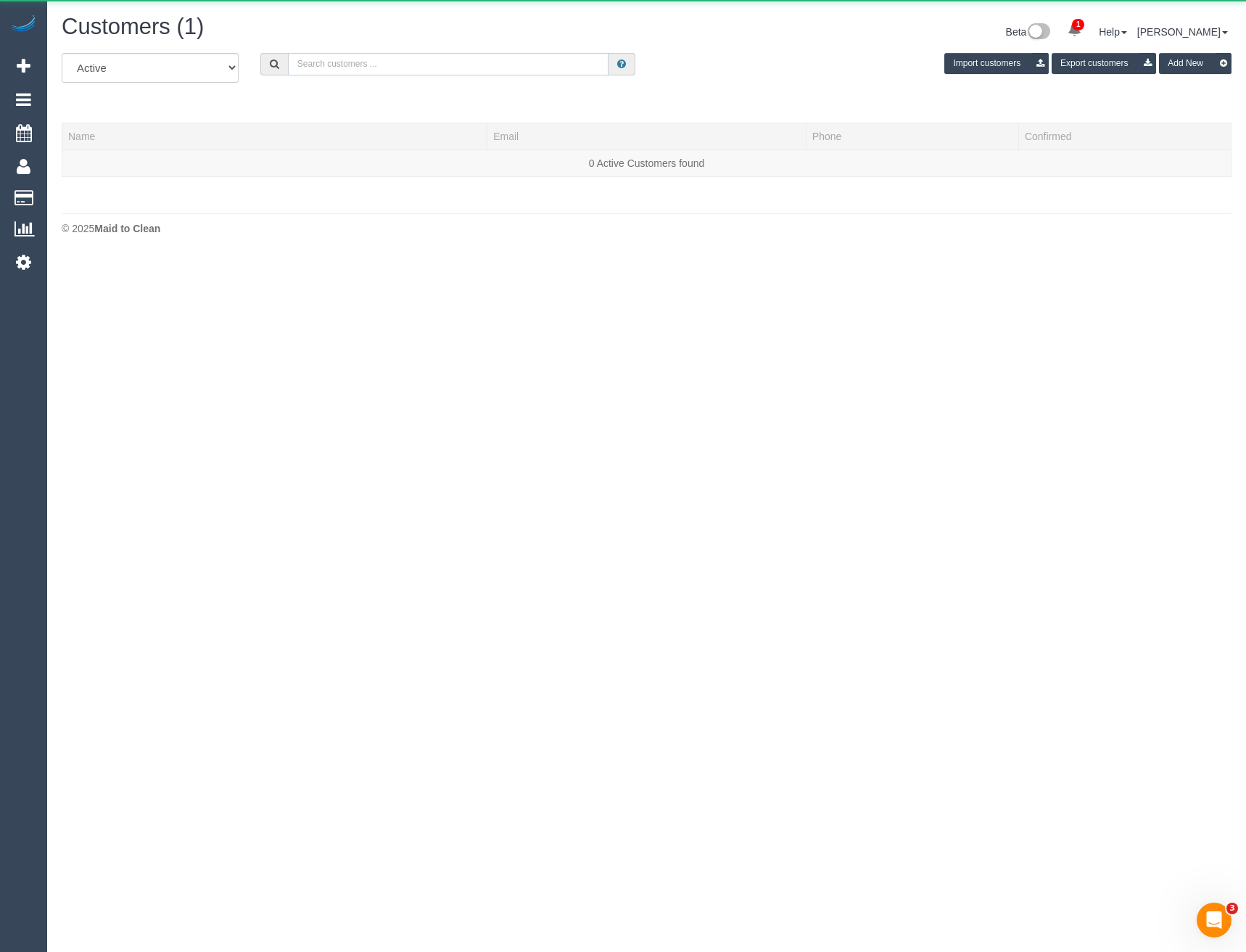
click at [412, 68] on input "text" at bounding box center [449, 64] width 321 height 22
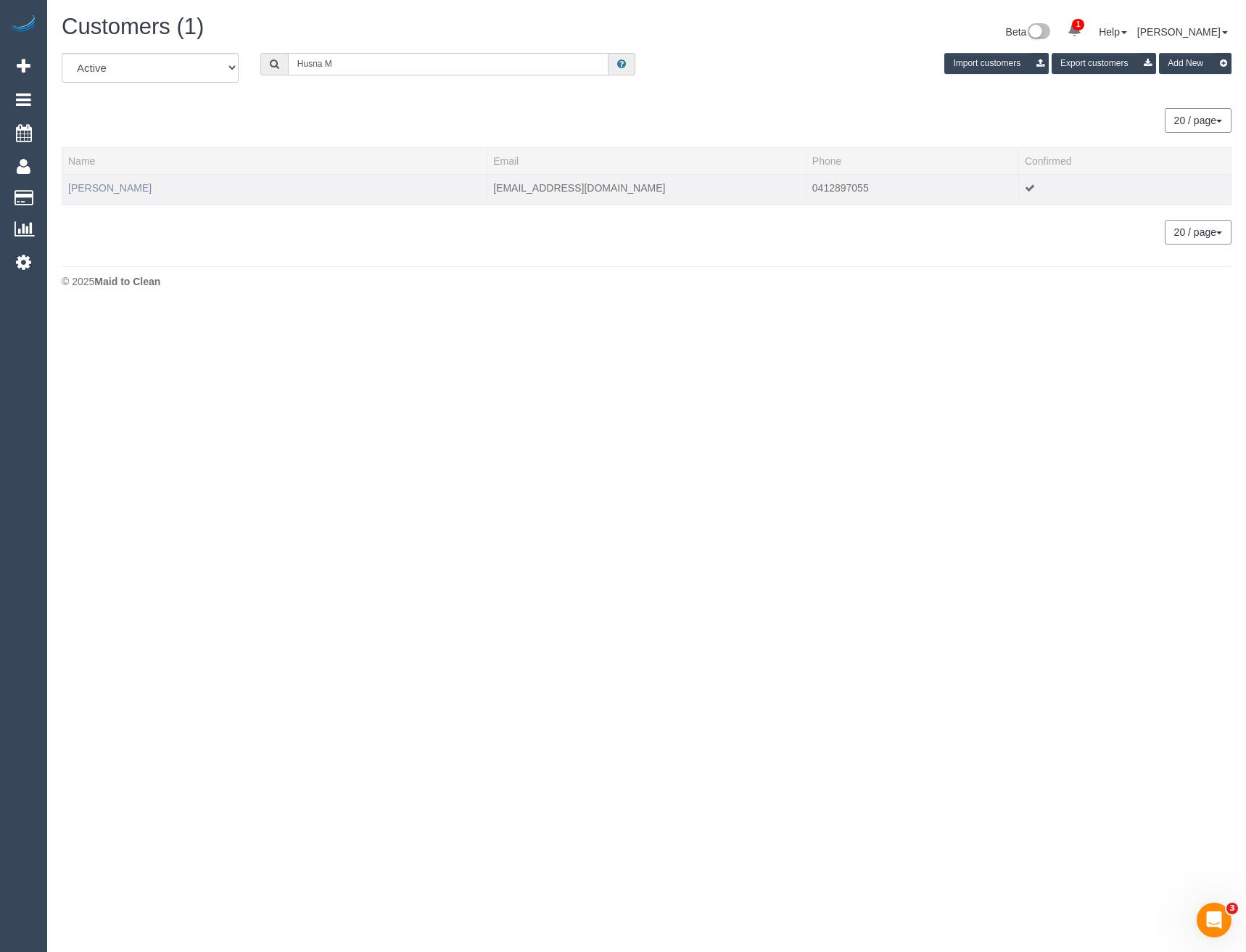
type input "Husna M"
click at [89, 189] on link "Husna Minhaj" at bounding box center [109, 188] width 83 height 12
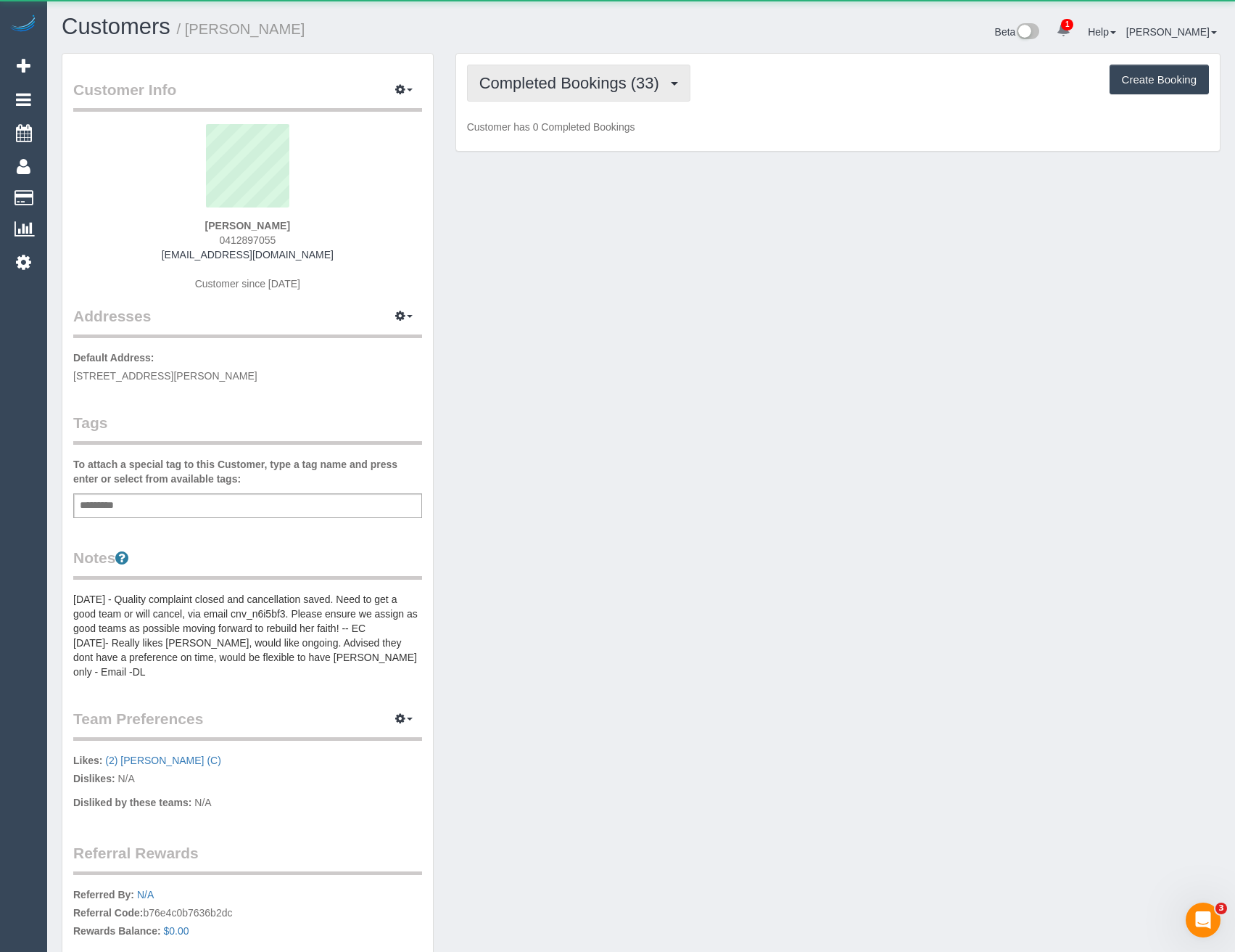
click at [530, 80] on span "Completed Bookings (33)" at bounding box center [573, 83] width 187 height 18
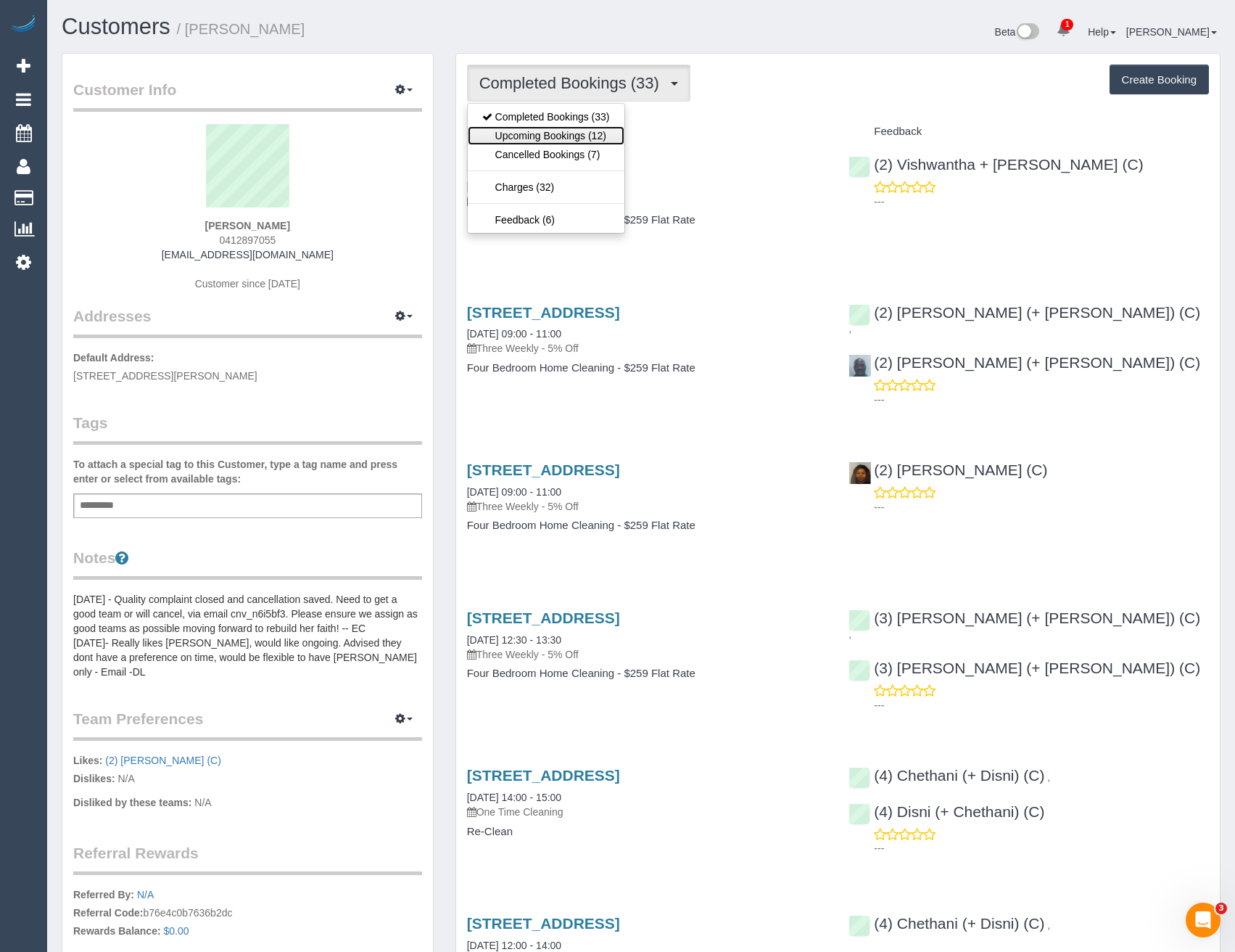
click at [550, 129] on link "Upcoming Bookings (12)" at bounding box center [546, 136] width 157 height 19
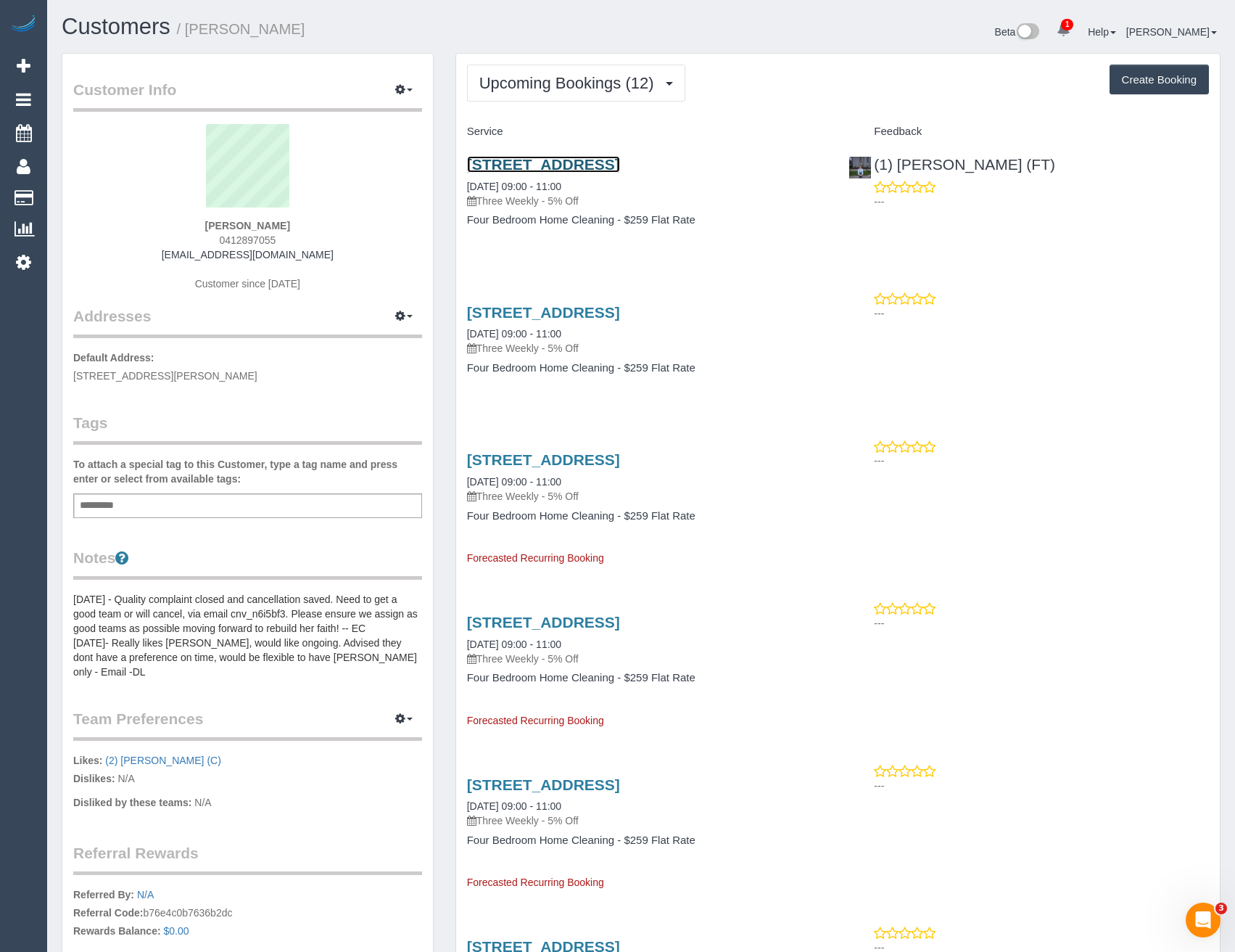
click at [620, 164] on link "3 Whitefriars Way, Donvale, VIC 3111" at bounding box center [544, 164] width 153 height 17
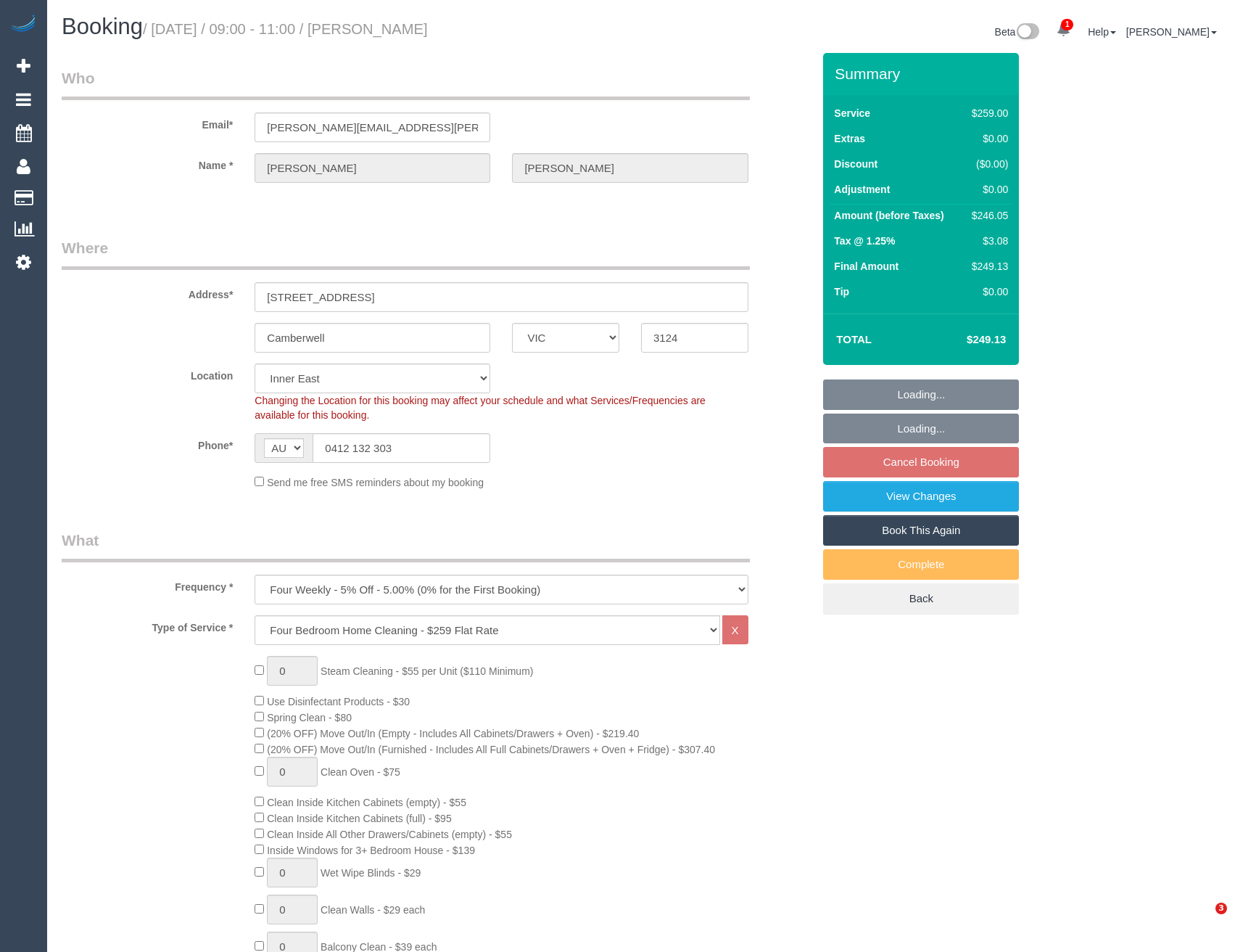
select select "VIC"
select select "object:697"
select select "number:27"
select select "number:14"
select select "number:19"
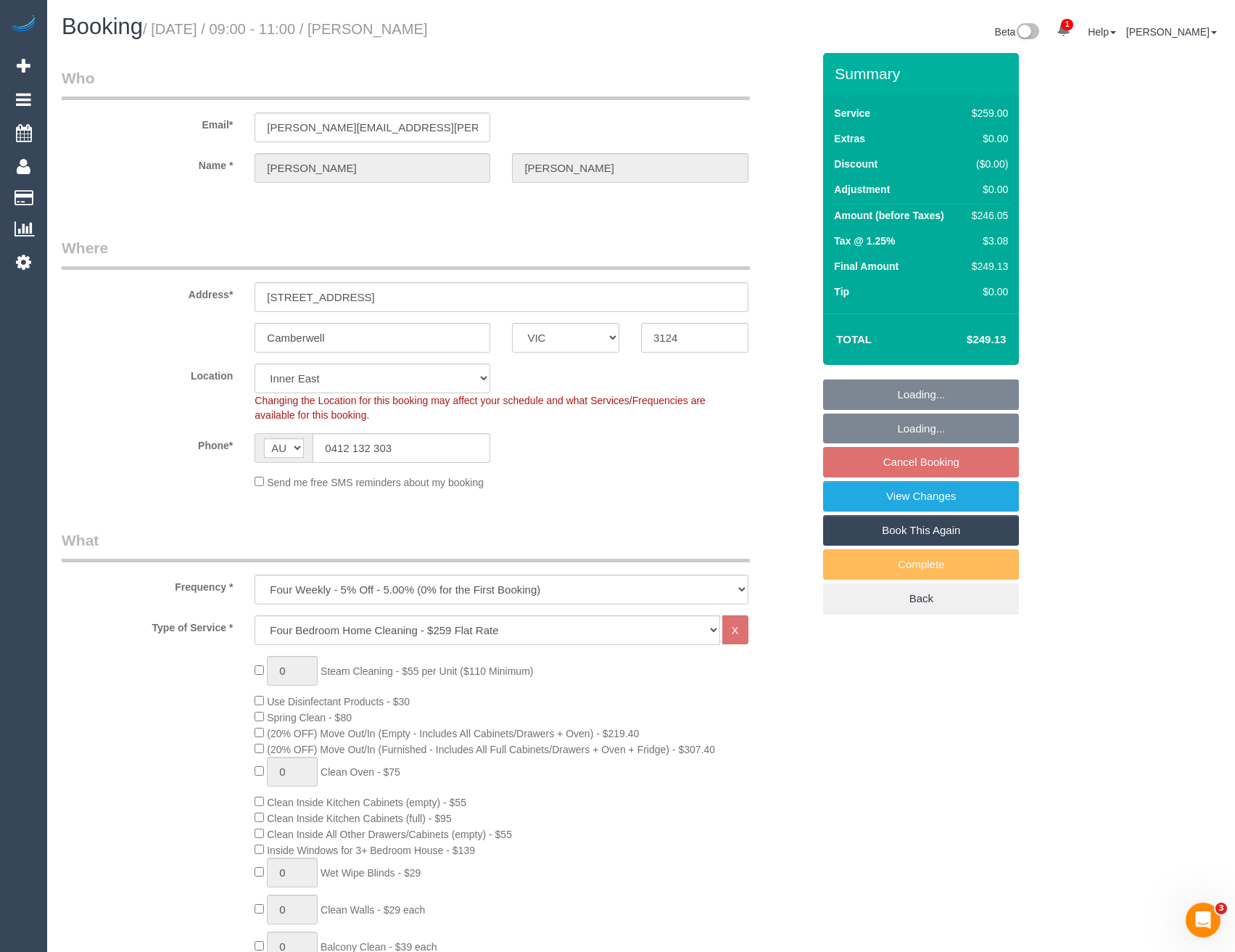
select select "number:25"
select select "number:34"
select select "number:13"
click at [928, 500] on link "View Changes" at bounding box center [922, 496] width 196 height 30
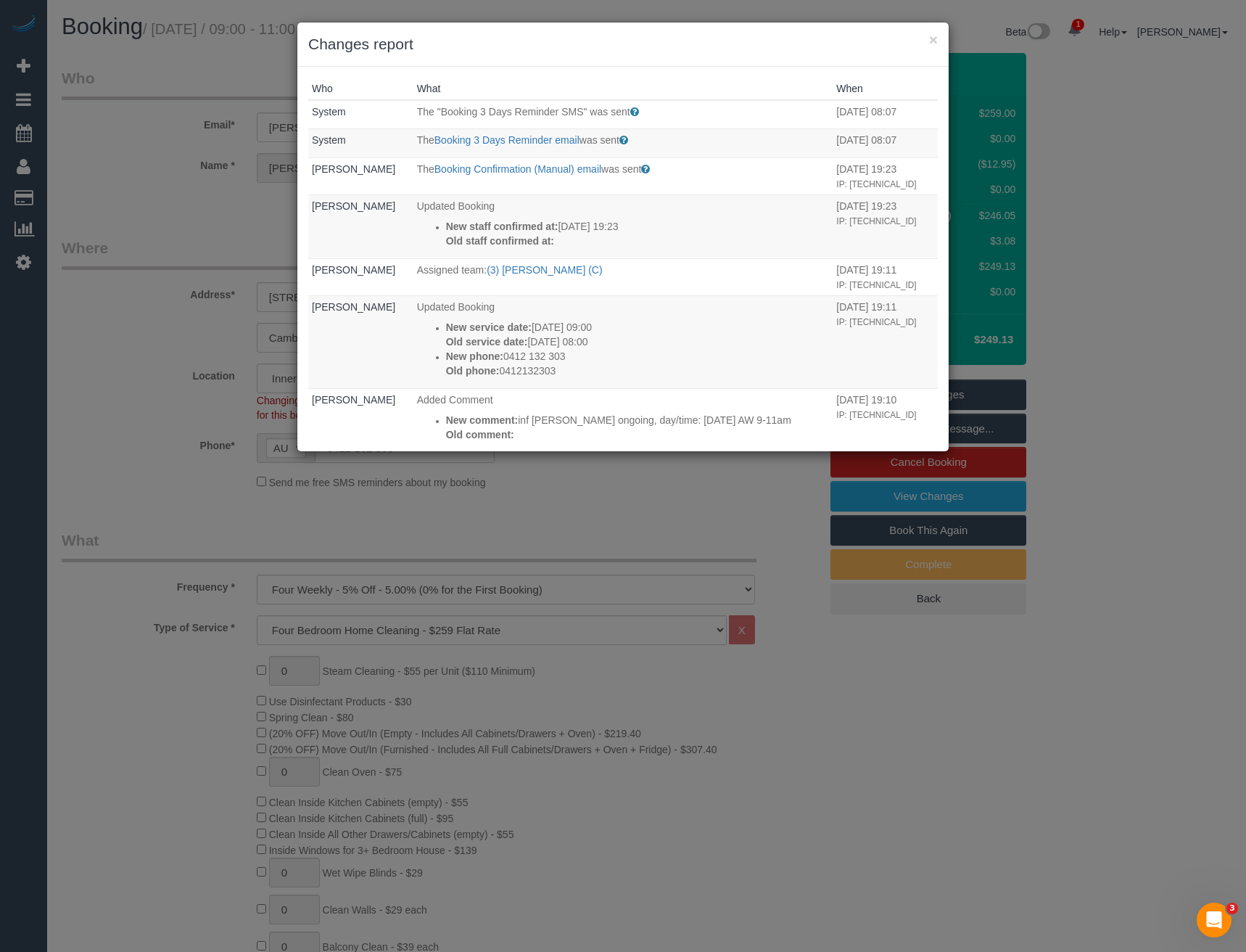
click at [633, 498] on div "× Changes report Who What When System The "Booking 3 Days Reminder SMS" was sen…" at bounding box center [623, 476] width 1246 height 952
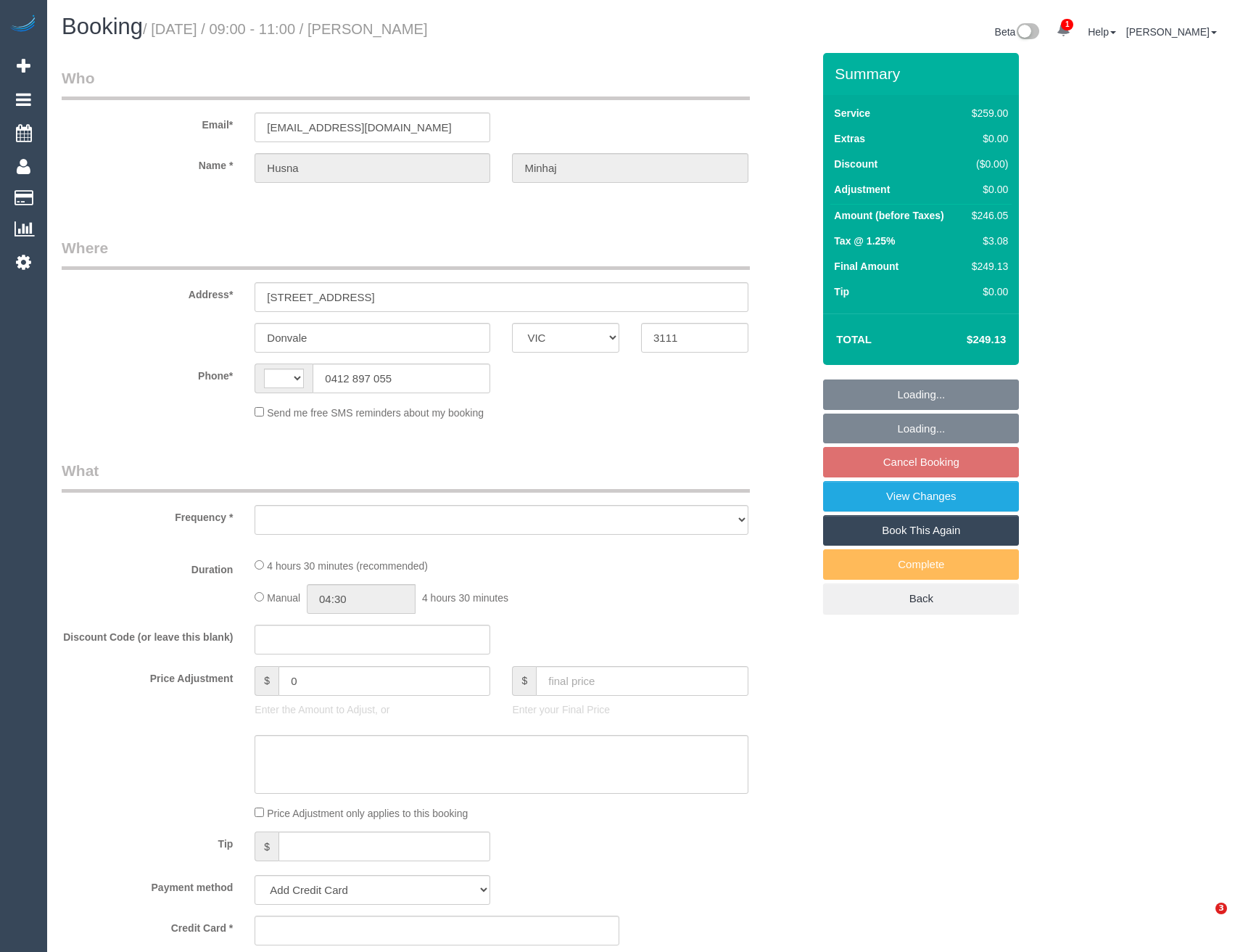
select select "VIC"
select select "string:AU"
select select "string:stripe-pm_1NQIXZ2GScqysDRVFXgBb0MV"
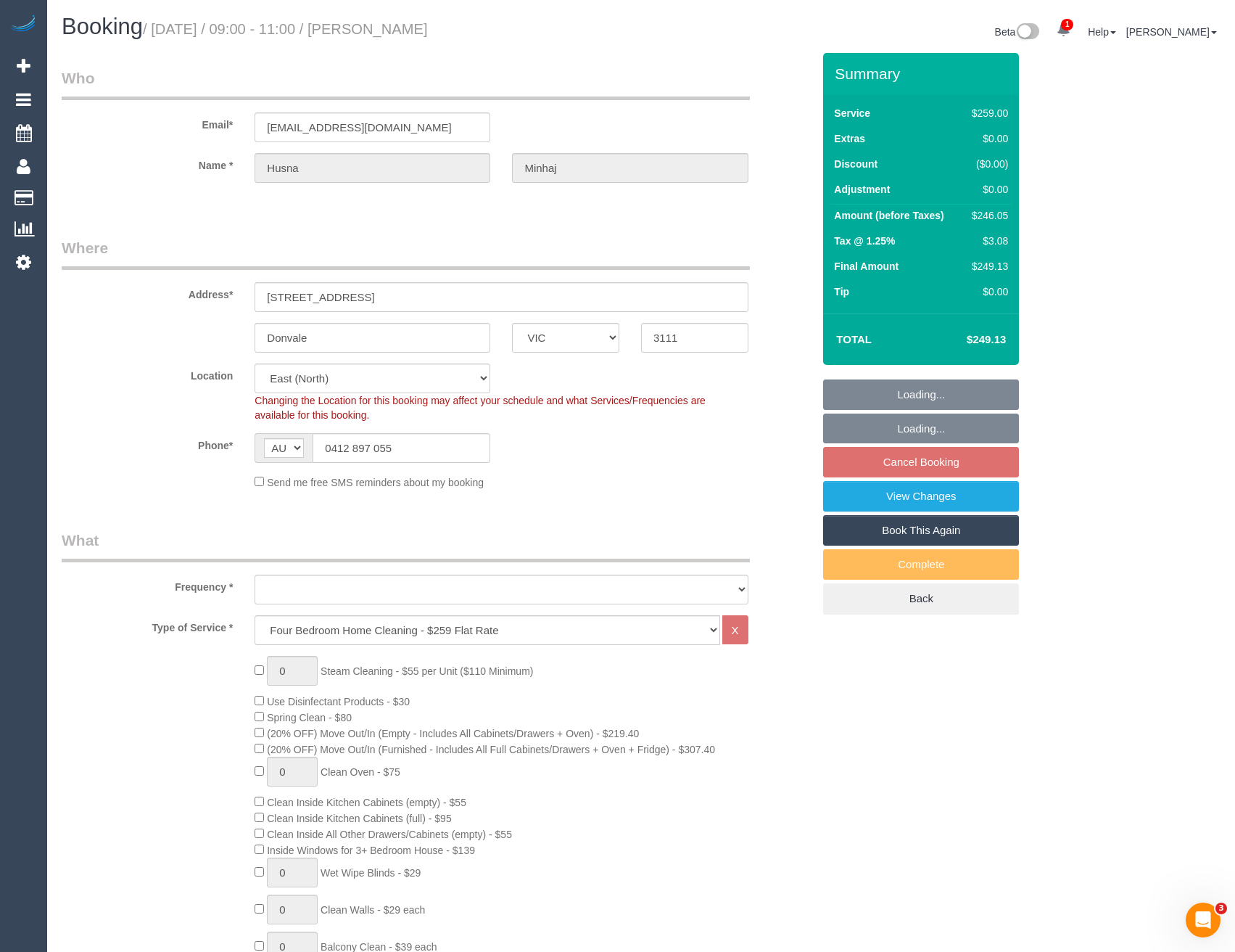
select select "object:635"
select select "number:28"
select select "number:14"
select select "number:18"
select select "number:22"
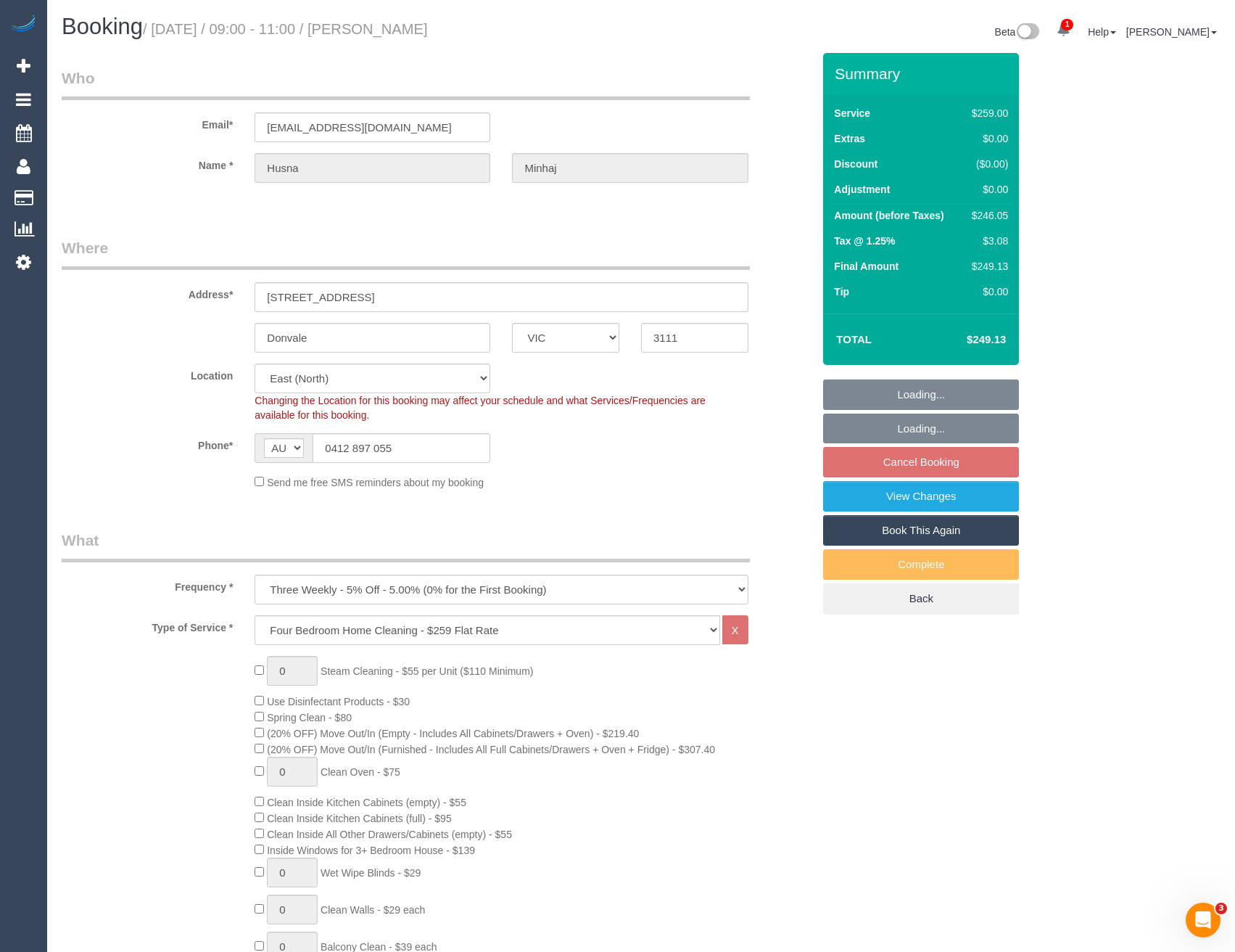
select select "object:790"
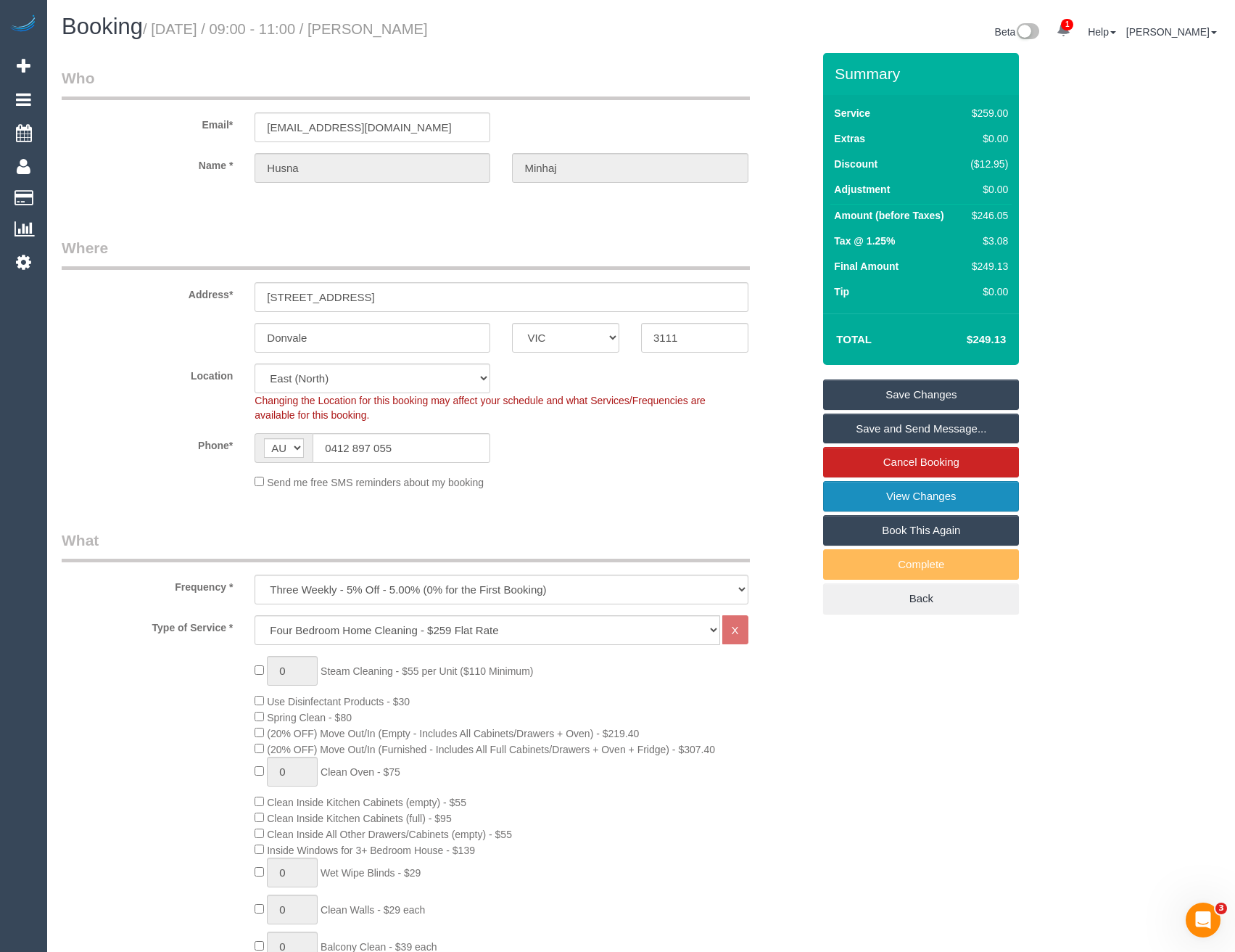
click at [924, 498] on link "View Changes" at bounding box center [922, 496] width 196 height 30
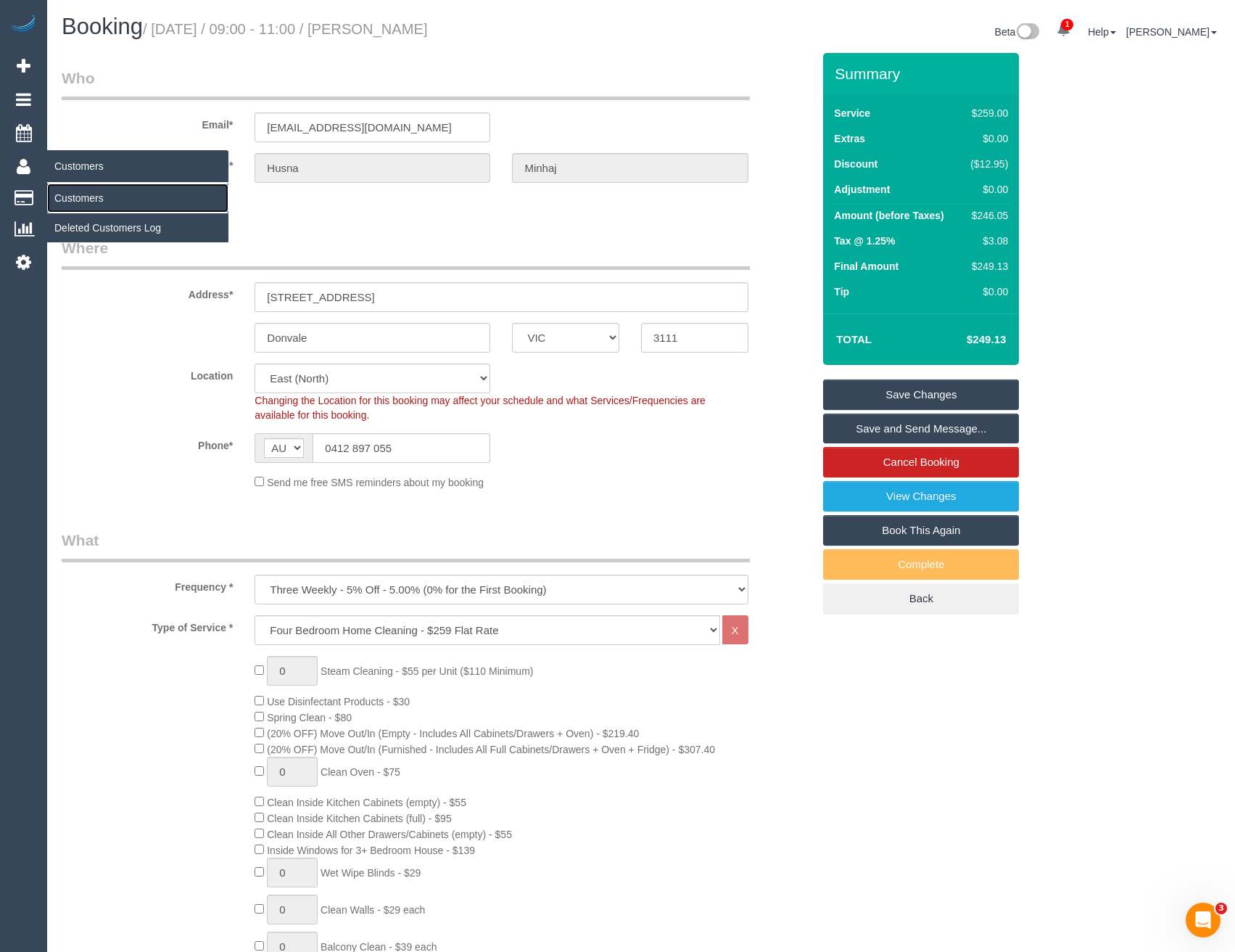
drag, startPoint x: 67, startPoint y: 190, endPoint x: 113, endPoint y: 185, distance: 46.3
click at [67, 190] on link "Customers" at bounding box center [138, 198] width 181 height 29
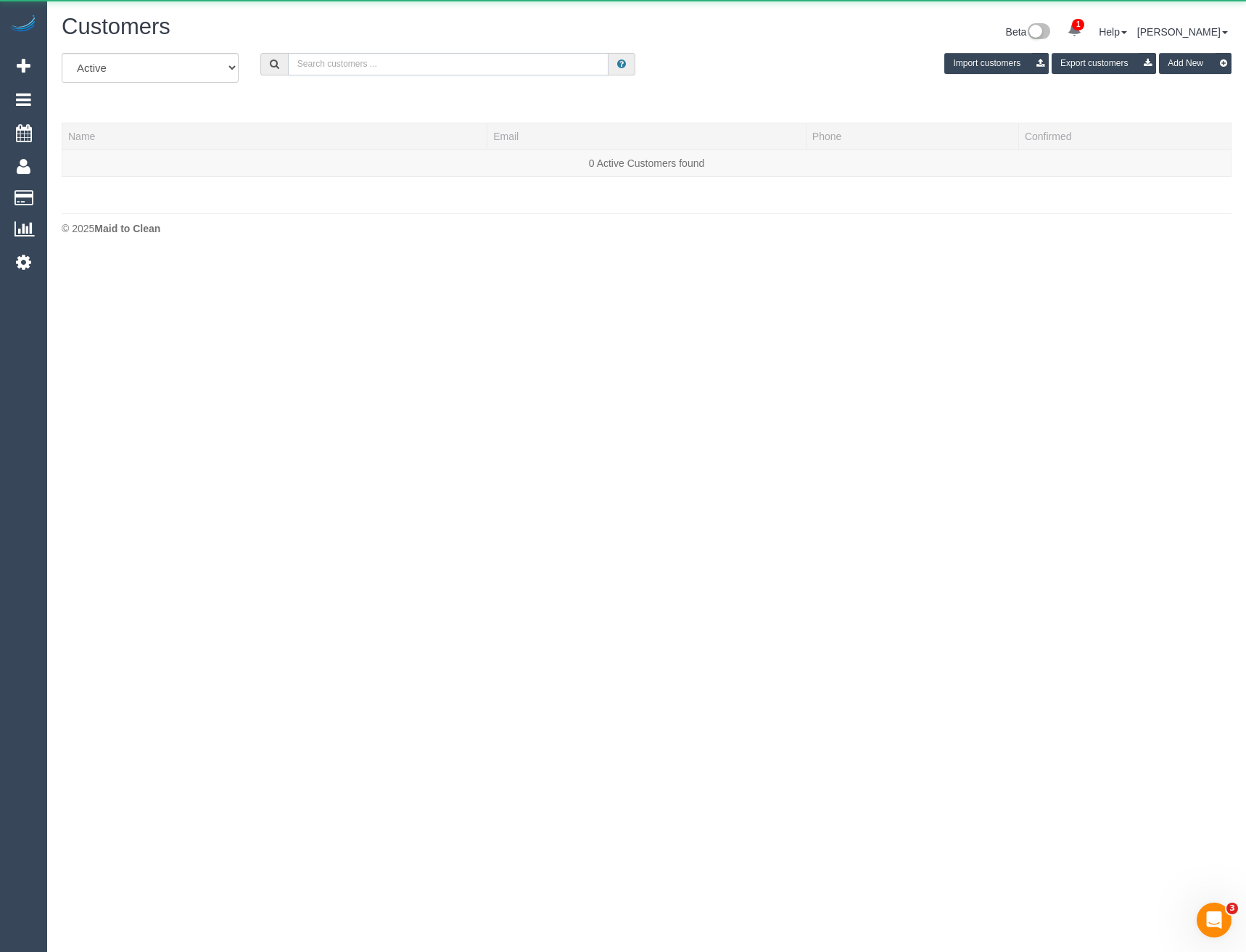
click at [384, 57] on input "text" at bounding box center [449, 64] width 321 height 22
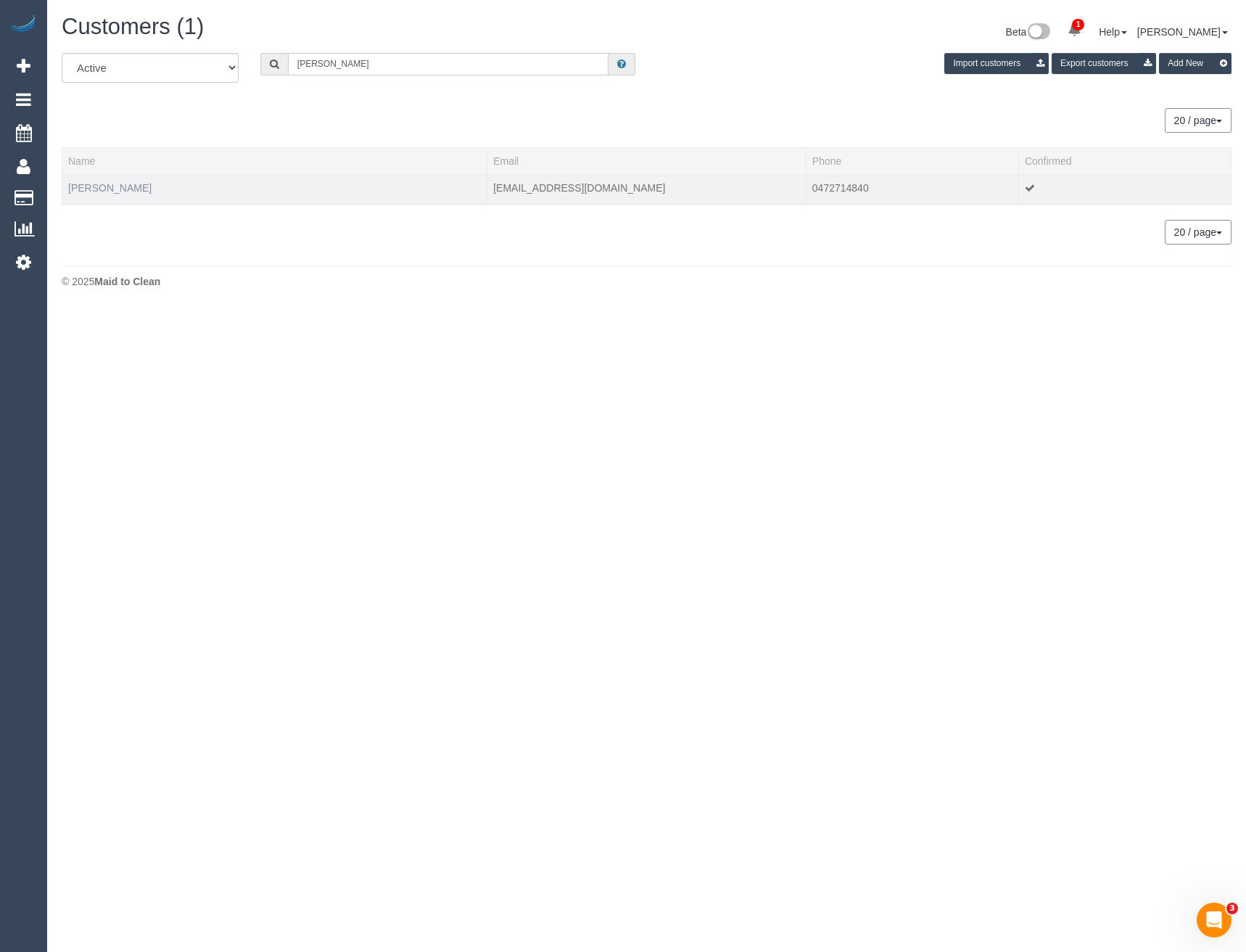
type input "Fiona bri"
click at [115, 190] on link "Fiona Bricknell" at bounding box center [109, 188] width 83 height 12
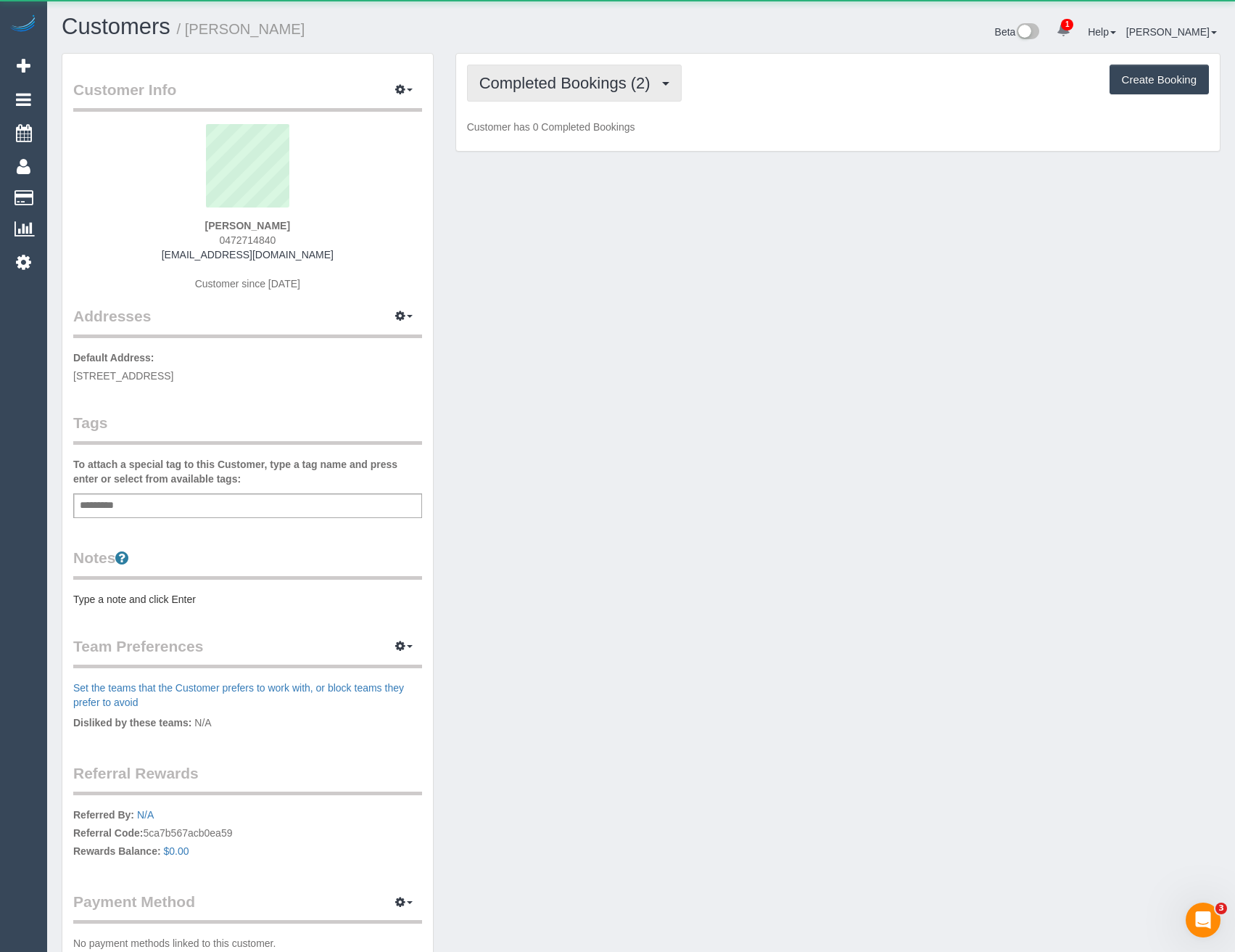
click at [605, 90] on span "Completed Bookings (2)" at bounding box center [568, 83] width 178 height 18
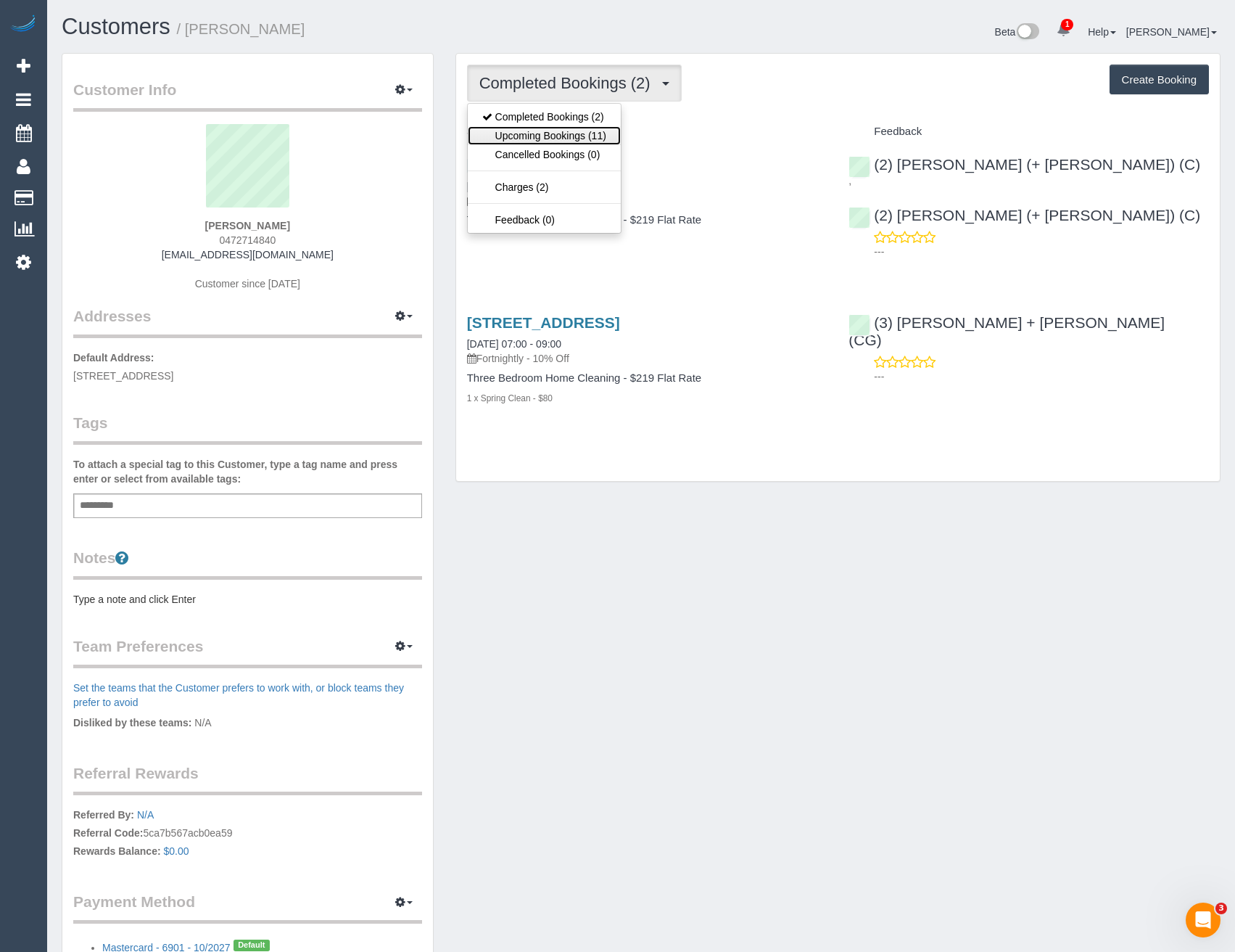
click at [581, 142] on link "Upcoming Bookings (11)" at bounding box center [545, 136] width 153 height 19
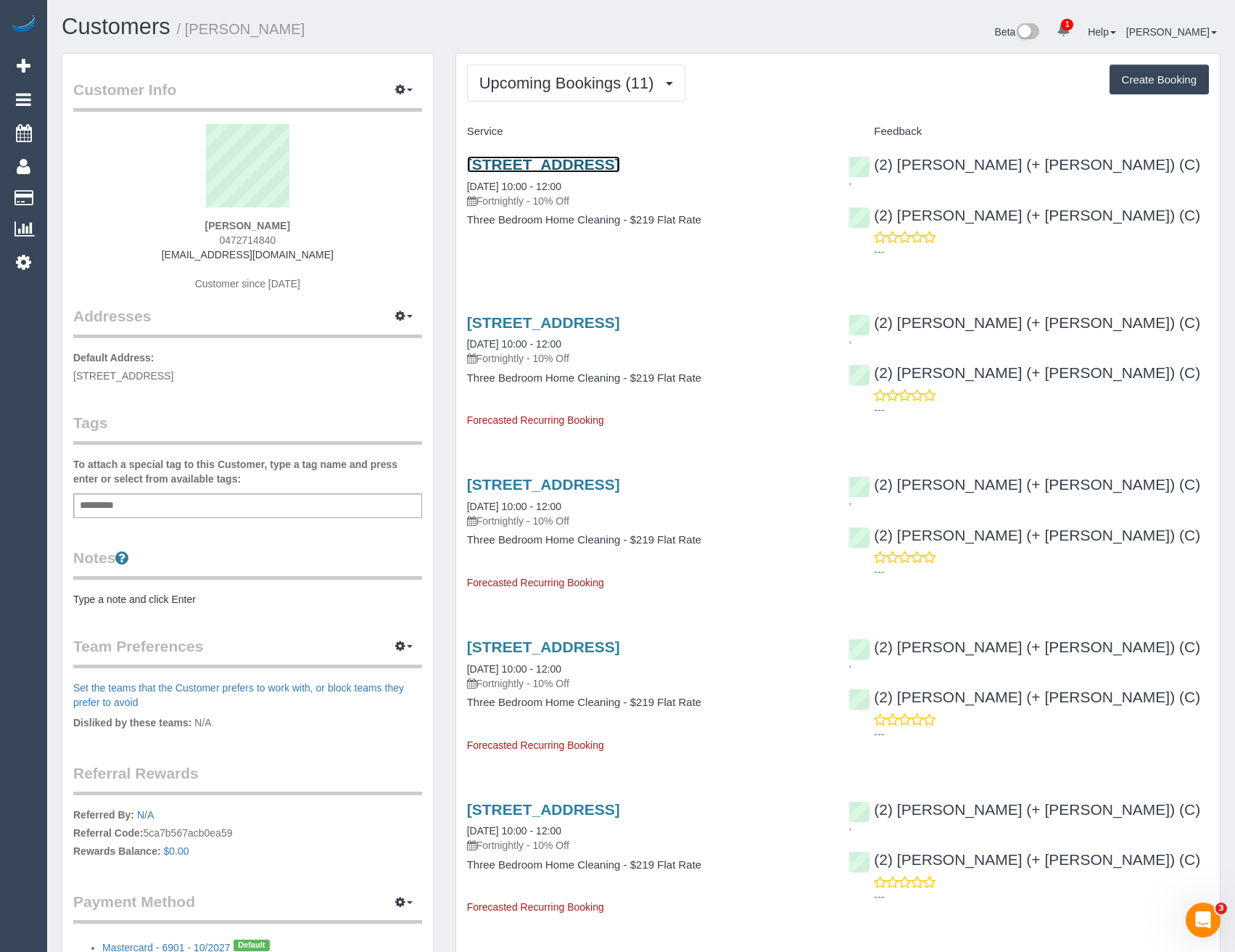
click at [613, 160] on link "3 St Georges Rd, 6, Toorak, VIC 3142" at bounding box center [544, 164] width 153 height 17
click at [602, 165] on link "3 St Georges Rd, 6, Toorak, VIC 3142" at bounding box center [544, 164] width 153 height 17
click at [518, 97] on button "Upcoming Bookings (11)" at bounding box center [577, 83] width 218 height 37
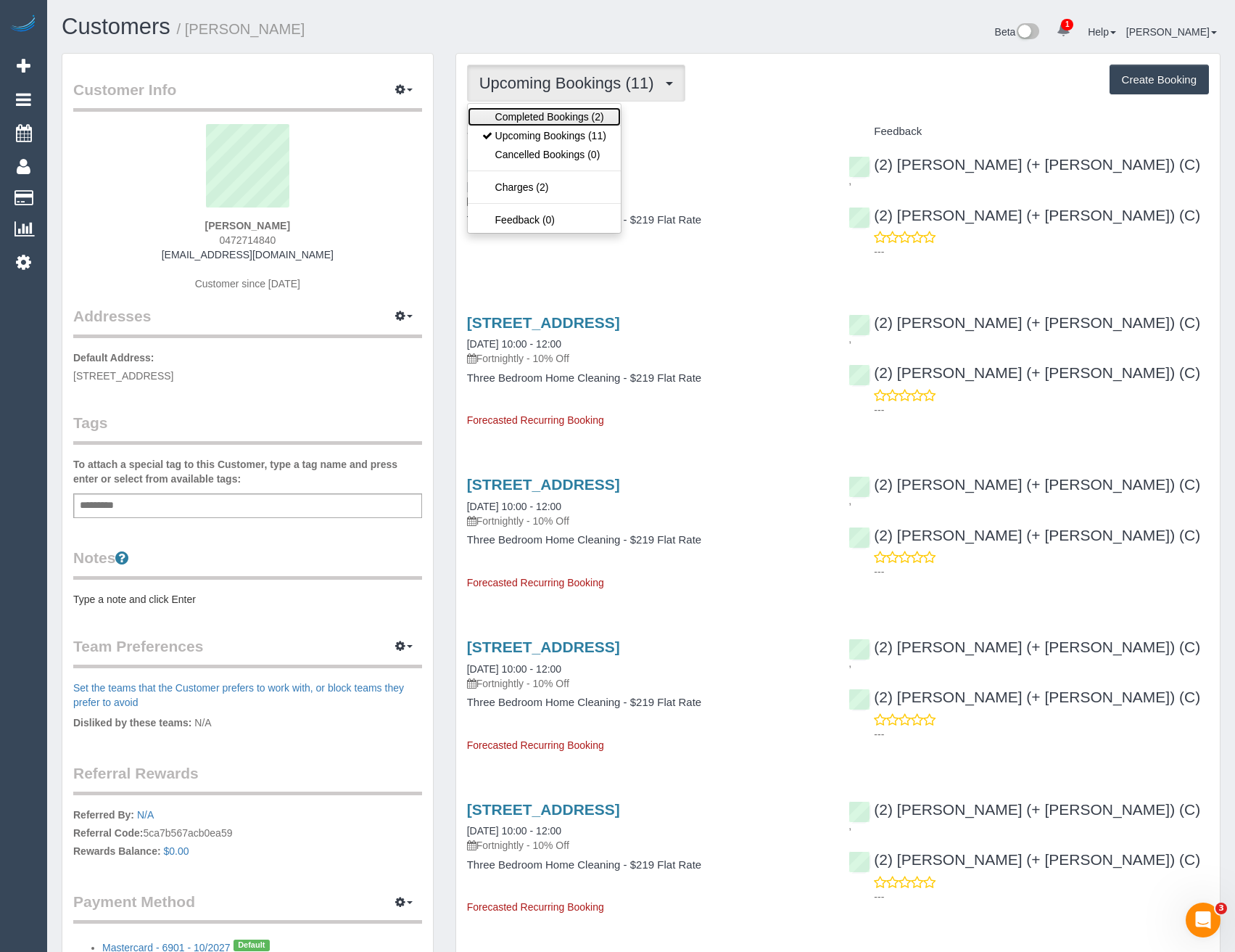
click at [528, 117] on link "Completed Bookings (2)" at bounding box center [545, 117] width 153 height 19
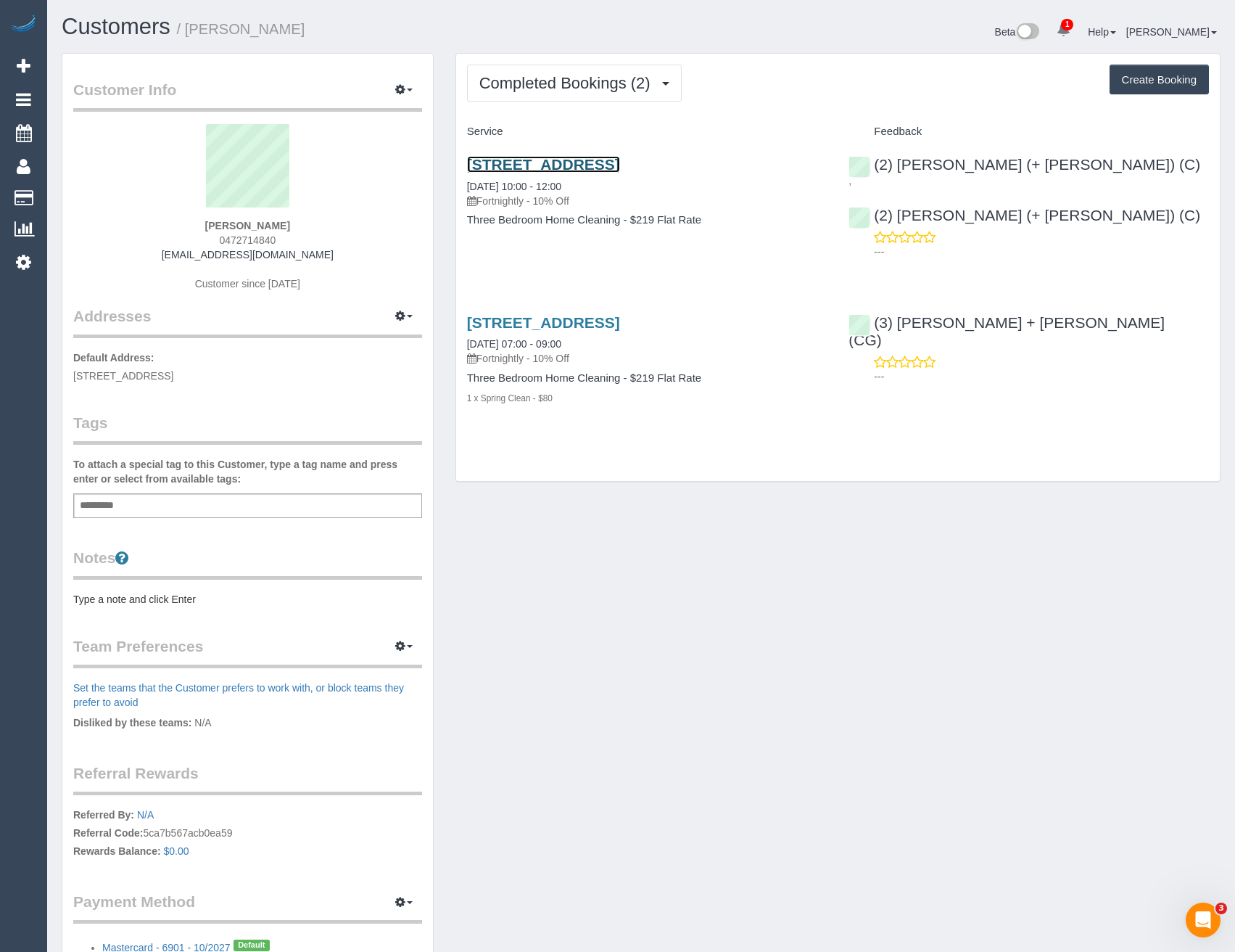
click at [613, 157] on link "3 St Georges Rd, 6, Toorak, VIC 3142" at bounding box center [544, 164] width 153 height 17
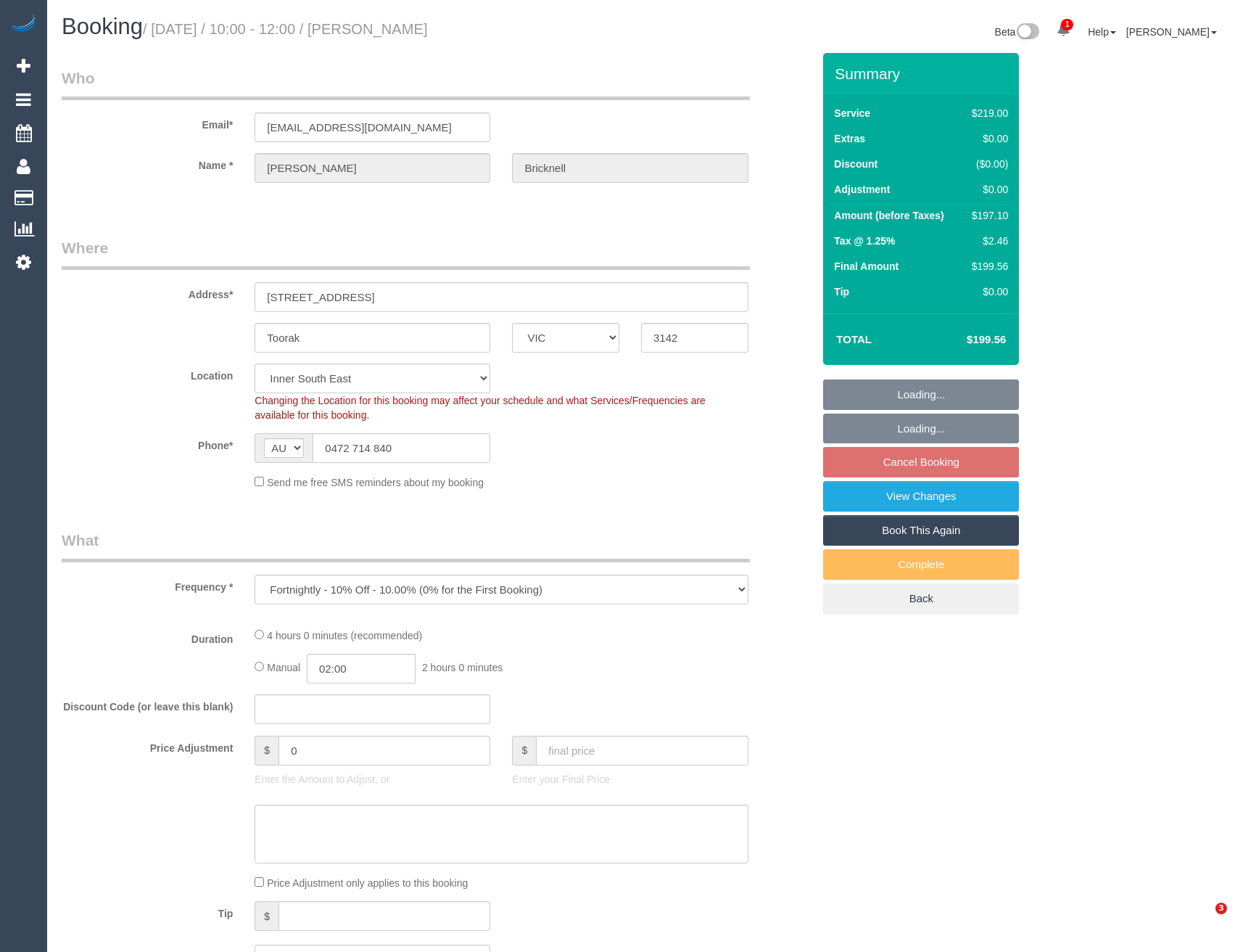
select select "VIC"
select select "object:790"
select select "number:28"
select select "number:14"
select select "number:19"
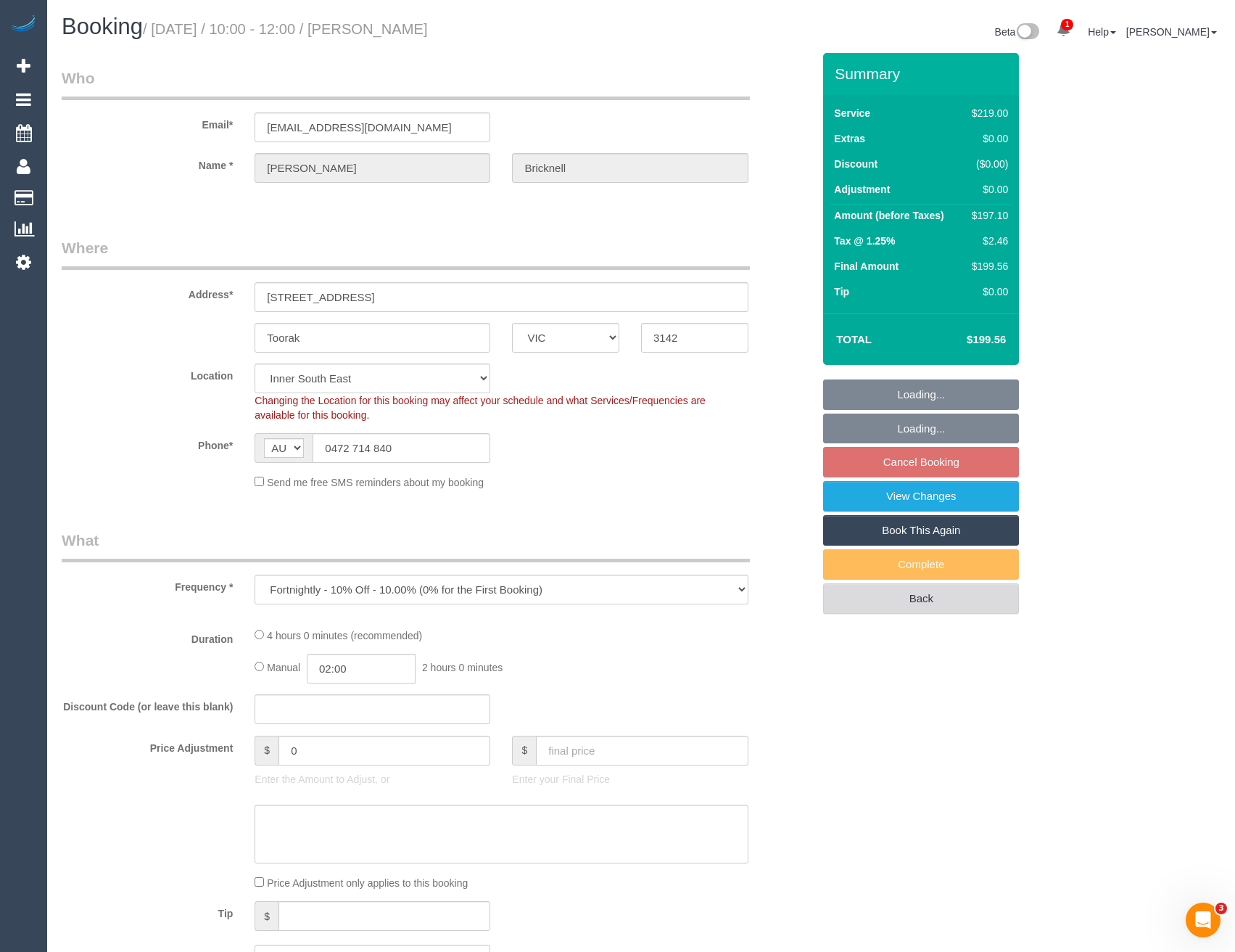
select select "number:23"
select select "number:34"
select select "number:13"
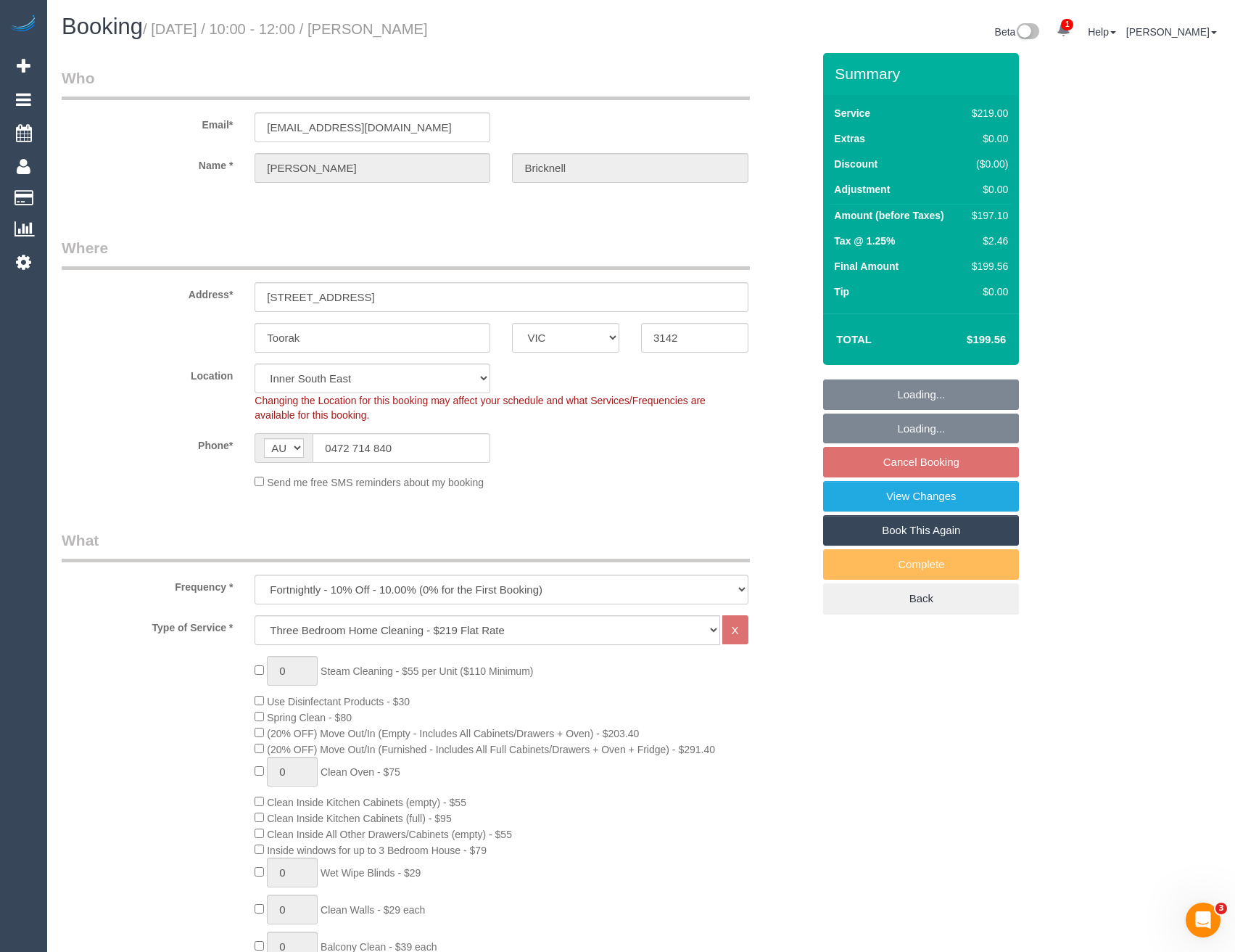
select select "string:stripe-pm_1RoZQN2GScqysDRV1n5C7A1u"
click at [933, 492] on link "View Changes" at bounding box center [922, 496] width 196 height 30
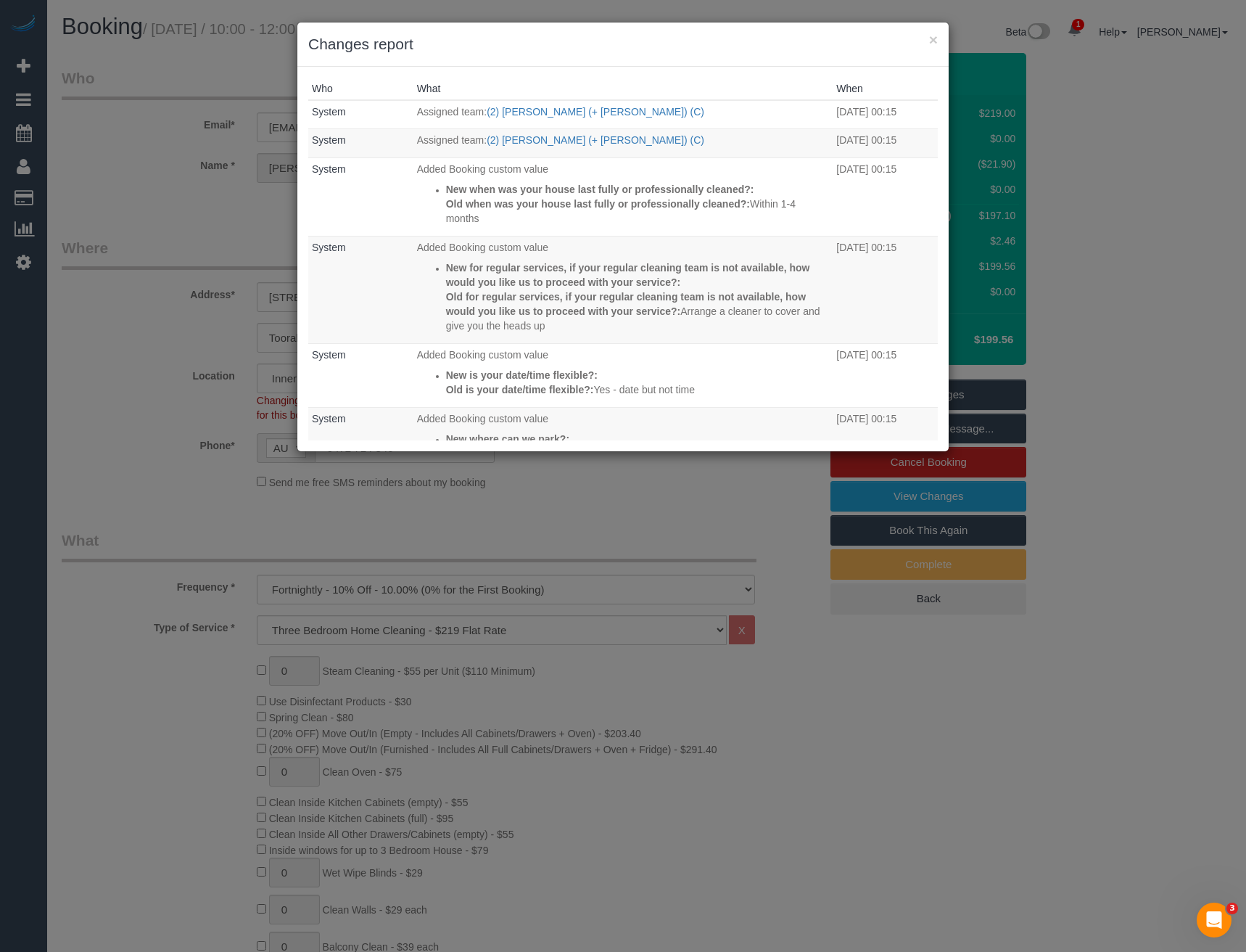
click at [630, 467] on div "× Changes report Who What When System Assigned team: (2) [PERSON_NAME] (+ [PERS…" at bounding box center [623, 476] width 1246 height 952
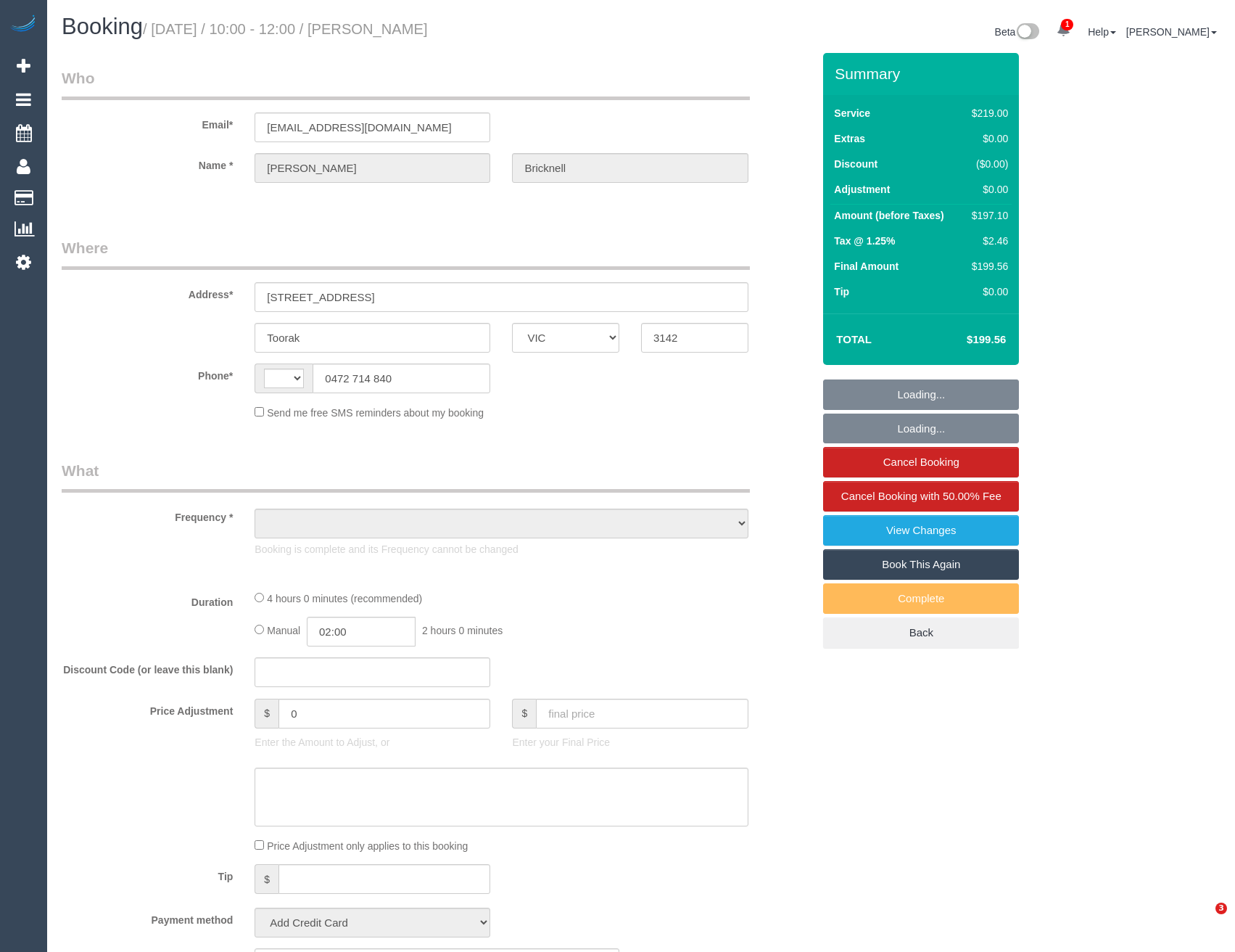
select select "VIC"
select select "string:stripe-pm_1RoZQN2GScqysDRV1n5C7A1u"
select select "string:AU"
select select "object:651"
select select "number:28"
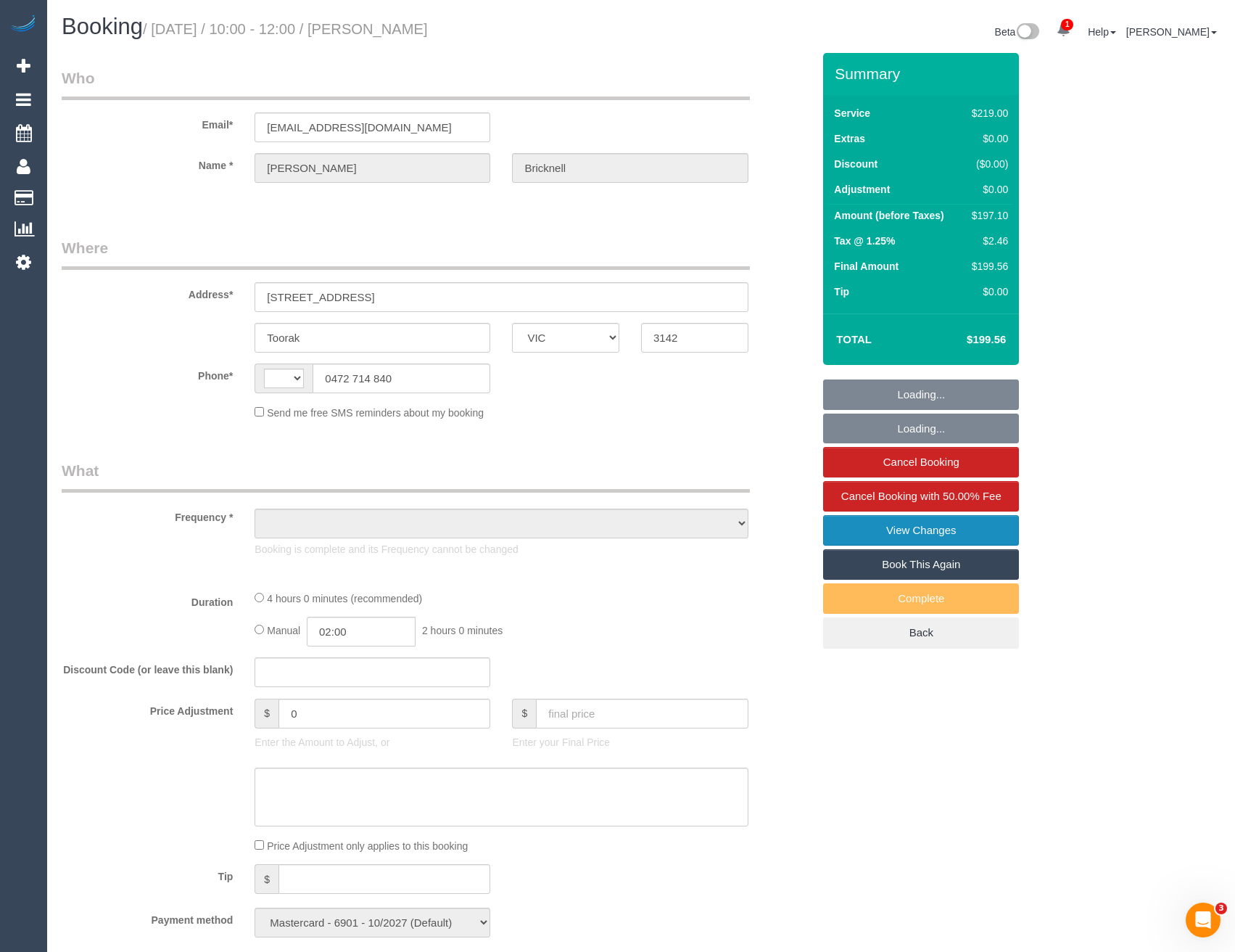
select select "number:14"
select select "number:19"
select select "number:23"
select select "number:34"
select select "number:13"
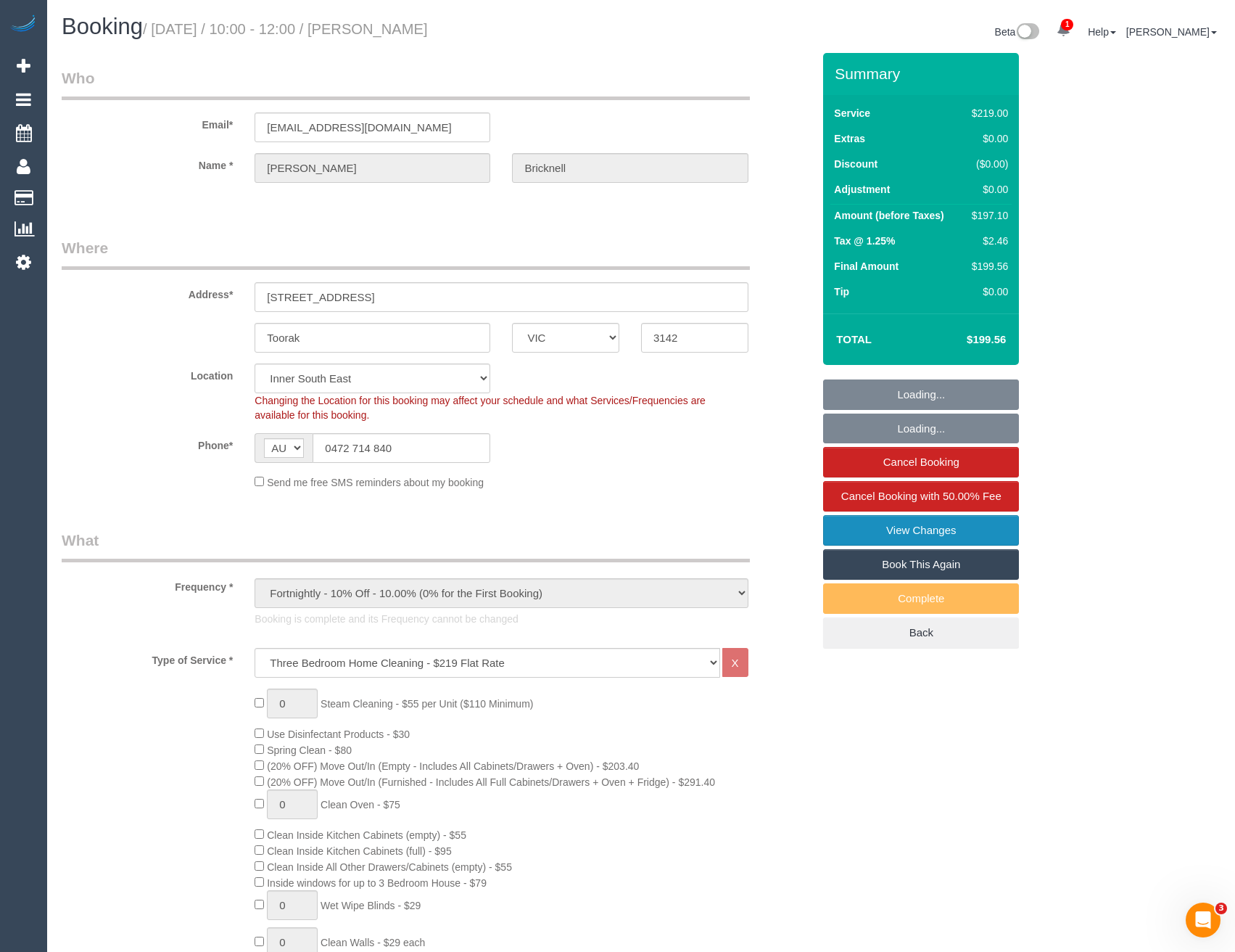
select select "object:1393"
click at [922, 528] on link "View Changes" at bounding box center [922, 530] width 196 height 30
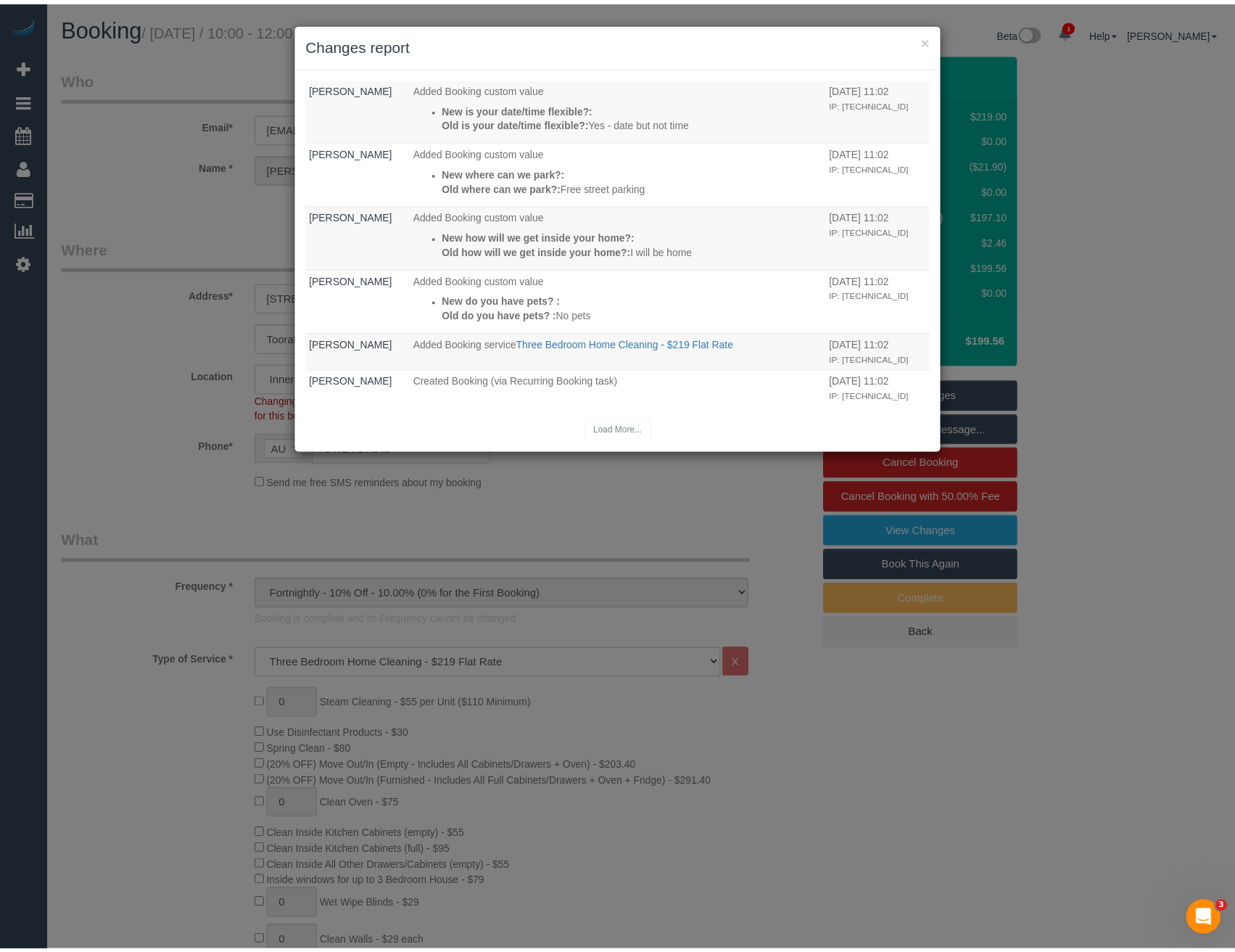
scroll to position [722, 0]
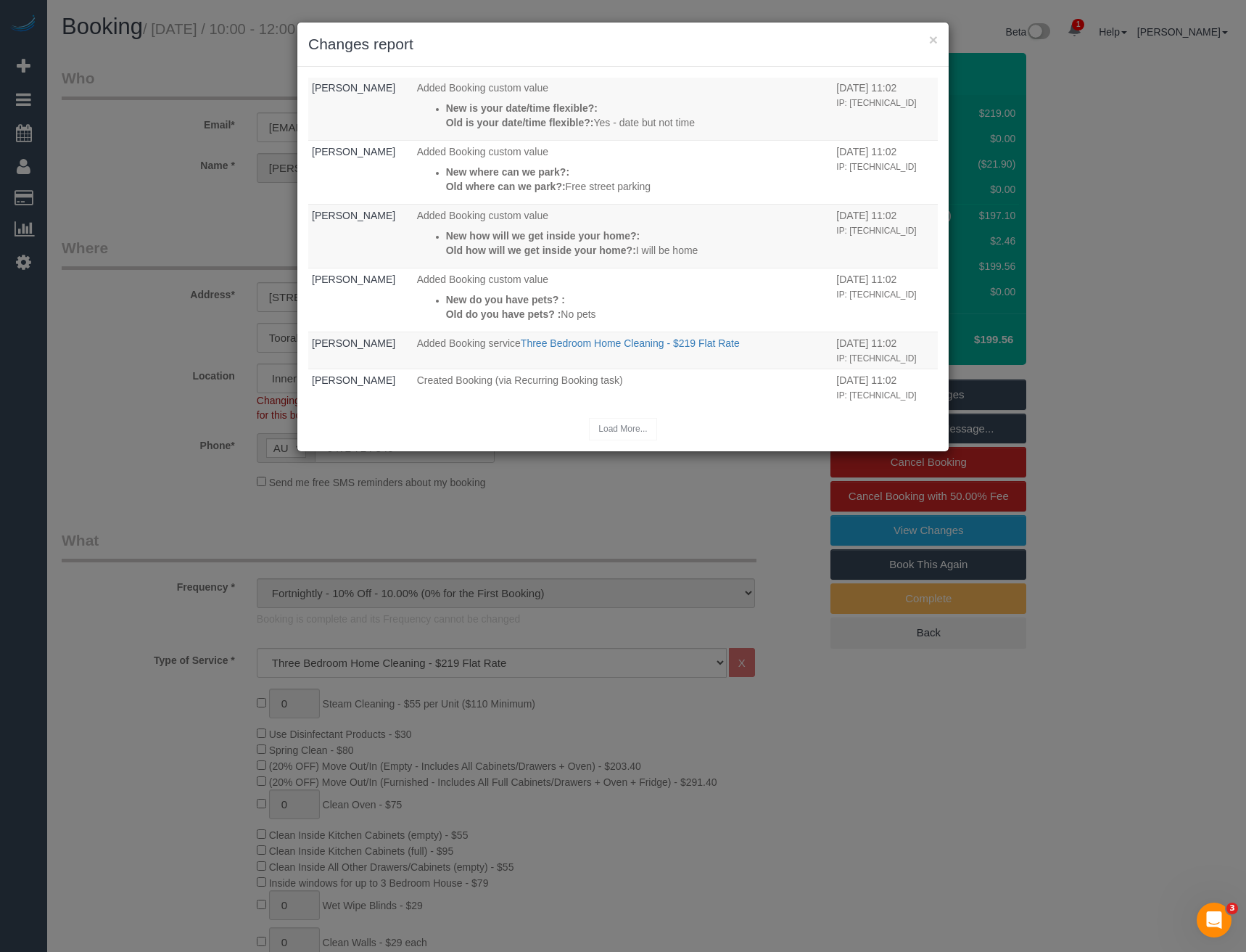
click at [606, 511] on div "× Changes report Who What When Odelle Marie The Invoice charged email was sent …" at bounding box center [623, 476] width 1246 height 952
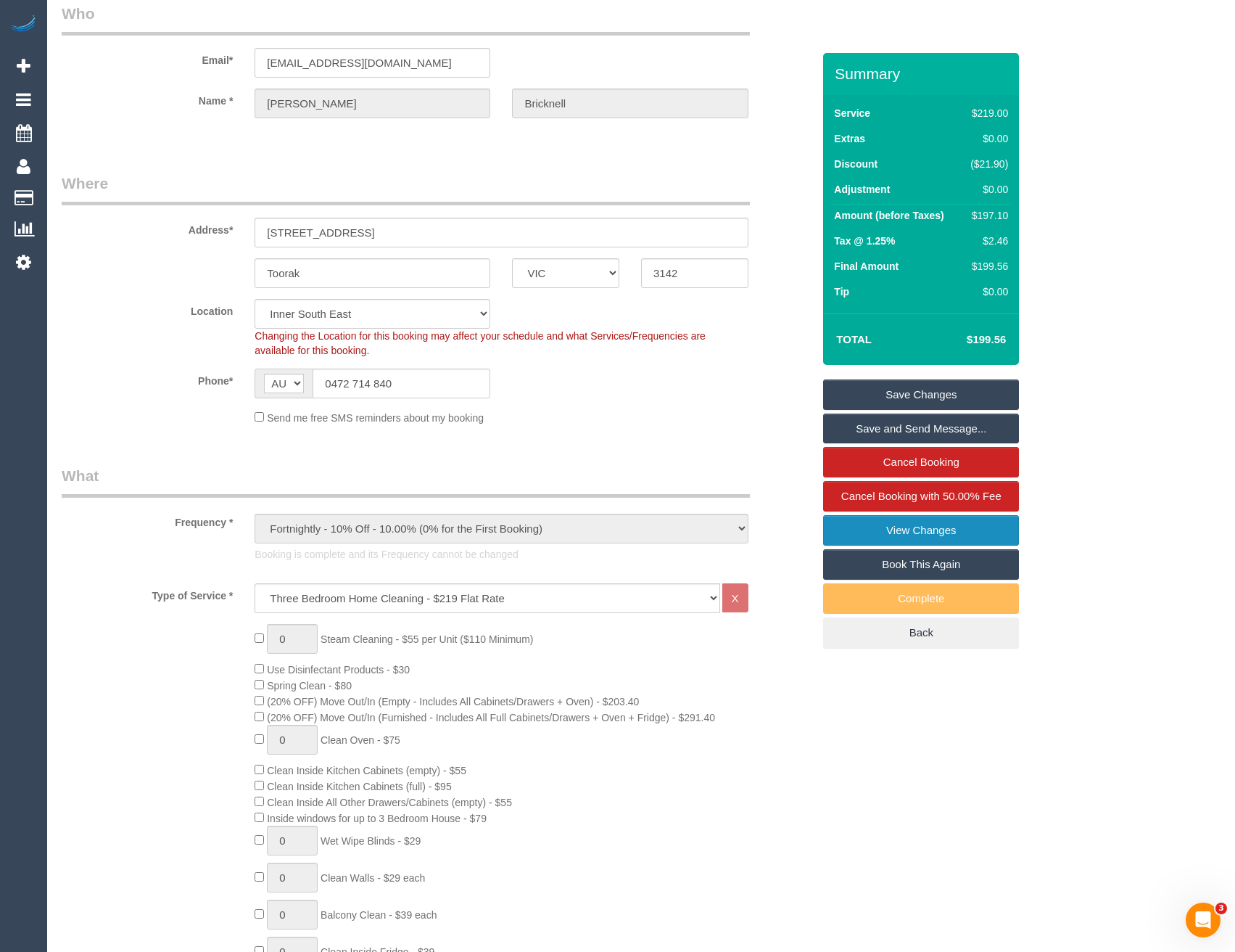
scroll to position [0, 0]
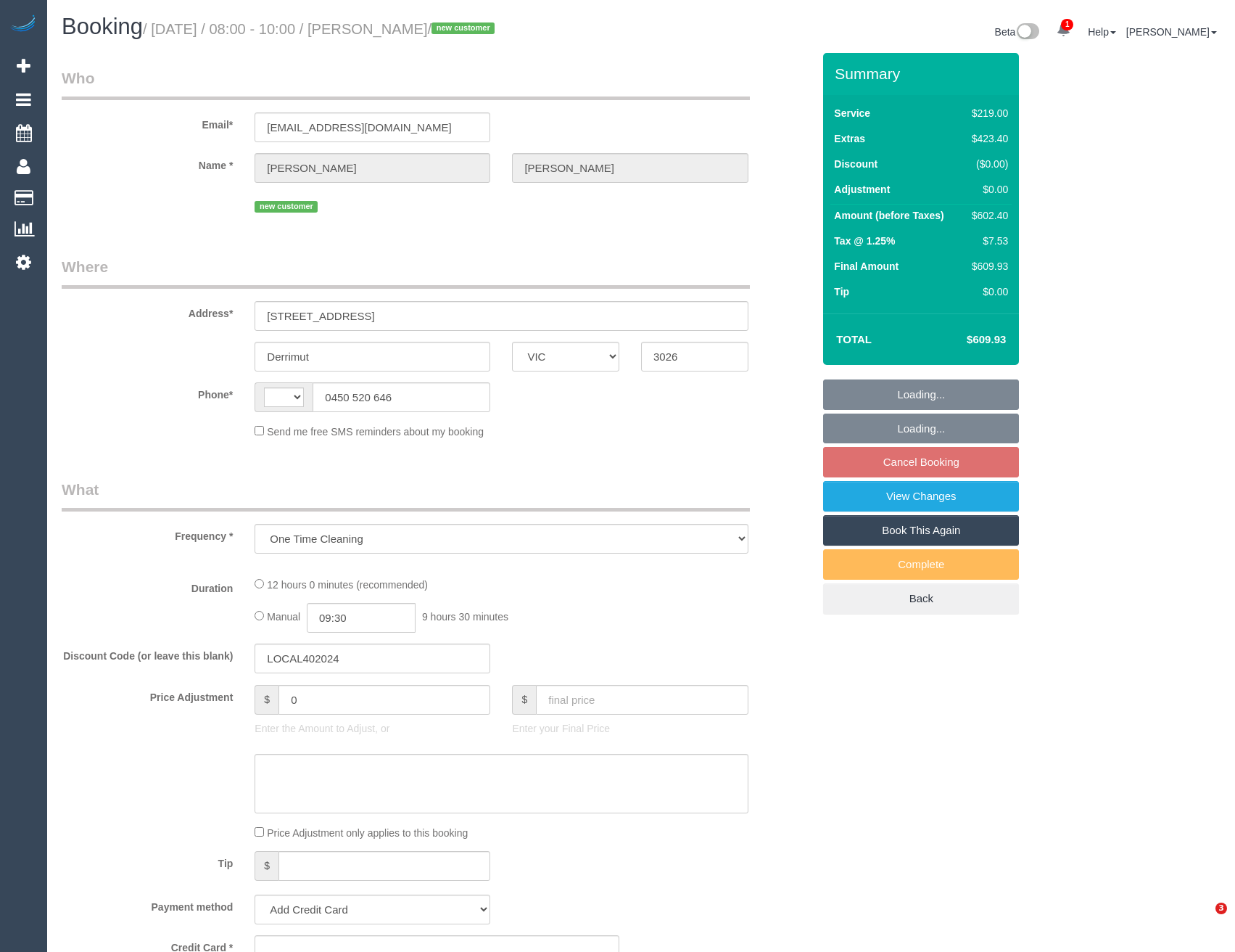
select select "VIC"
select select "string:AU"
select select "string:stripe-pm_1RtfsC2GScqysDRVrIsBmqZM"
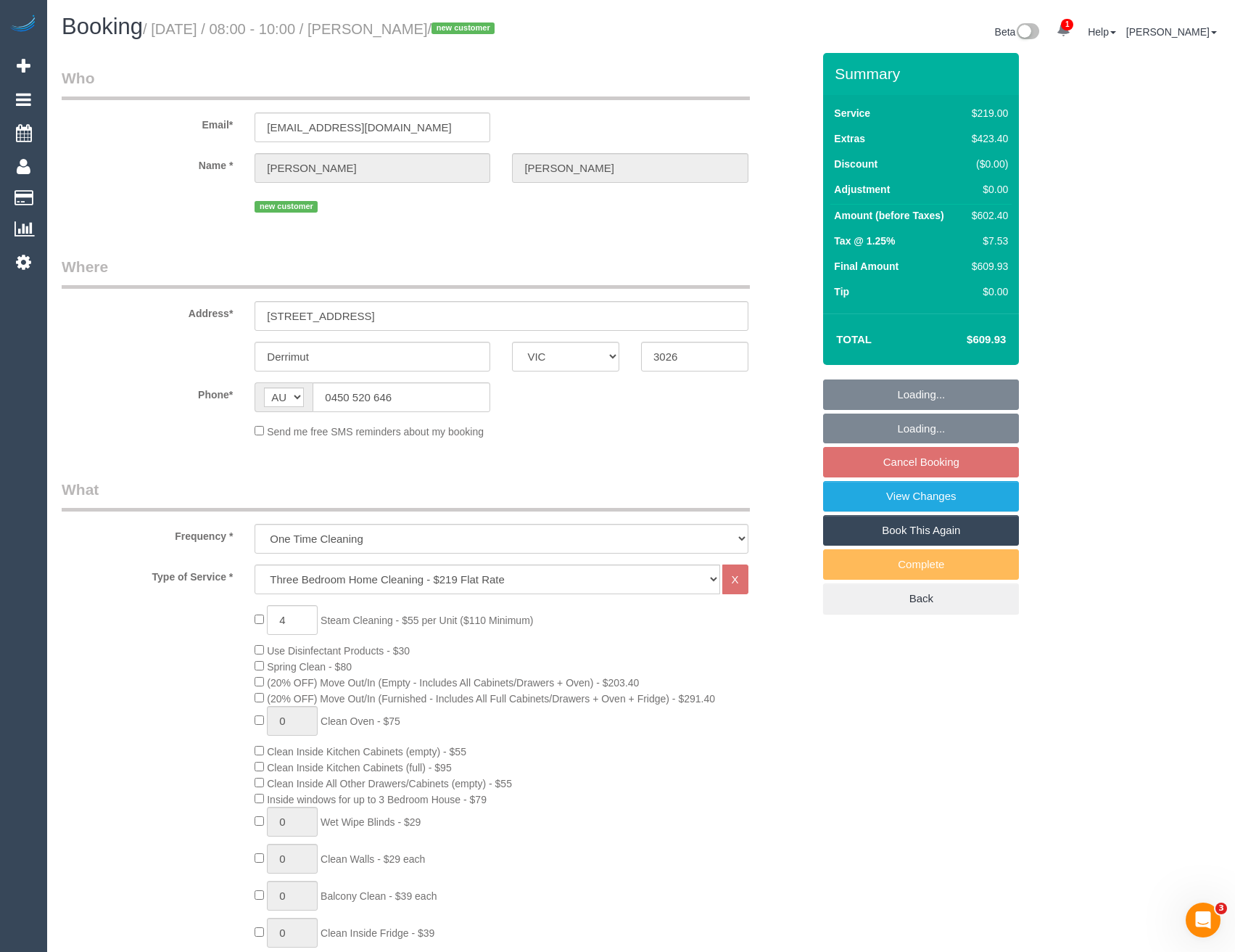
select select "number:28"
select select "number:14"
select select "number:19"
select select "number:25"
select select "number:13"
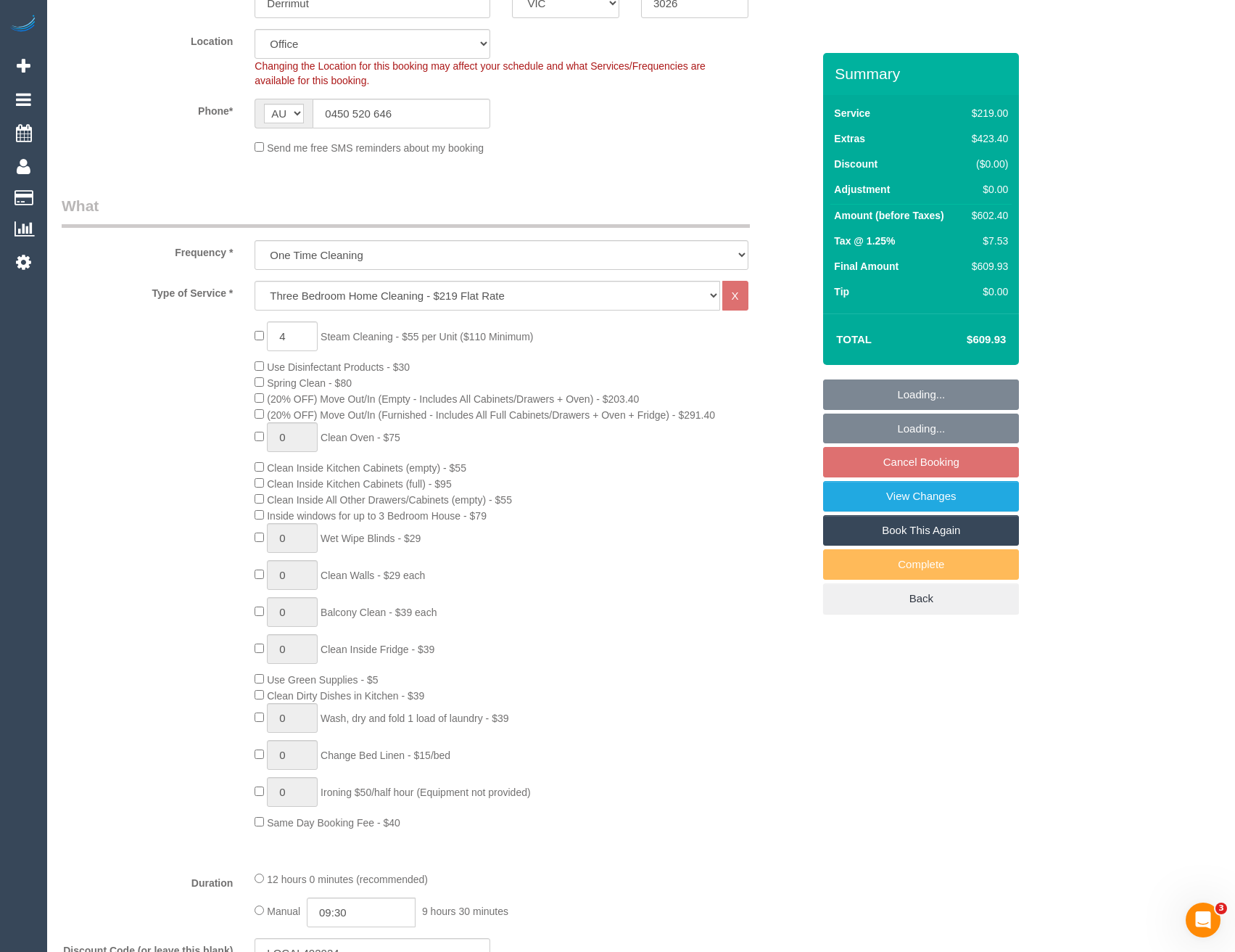
select select "object:840"
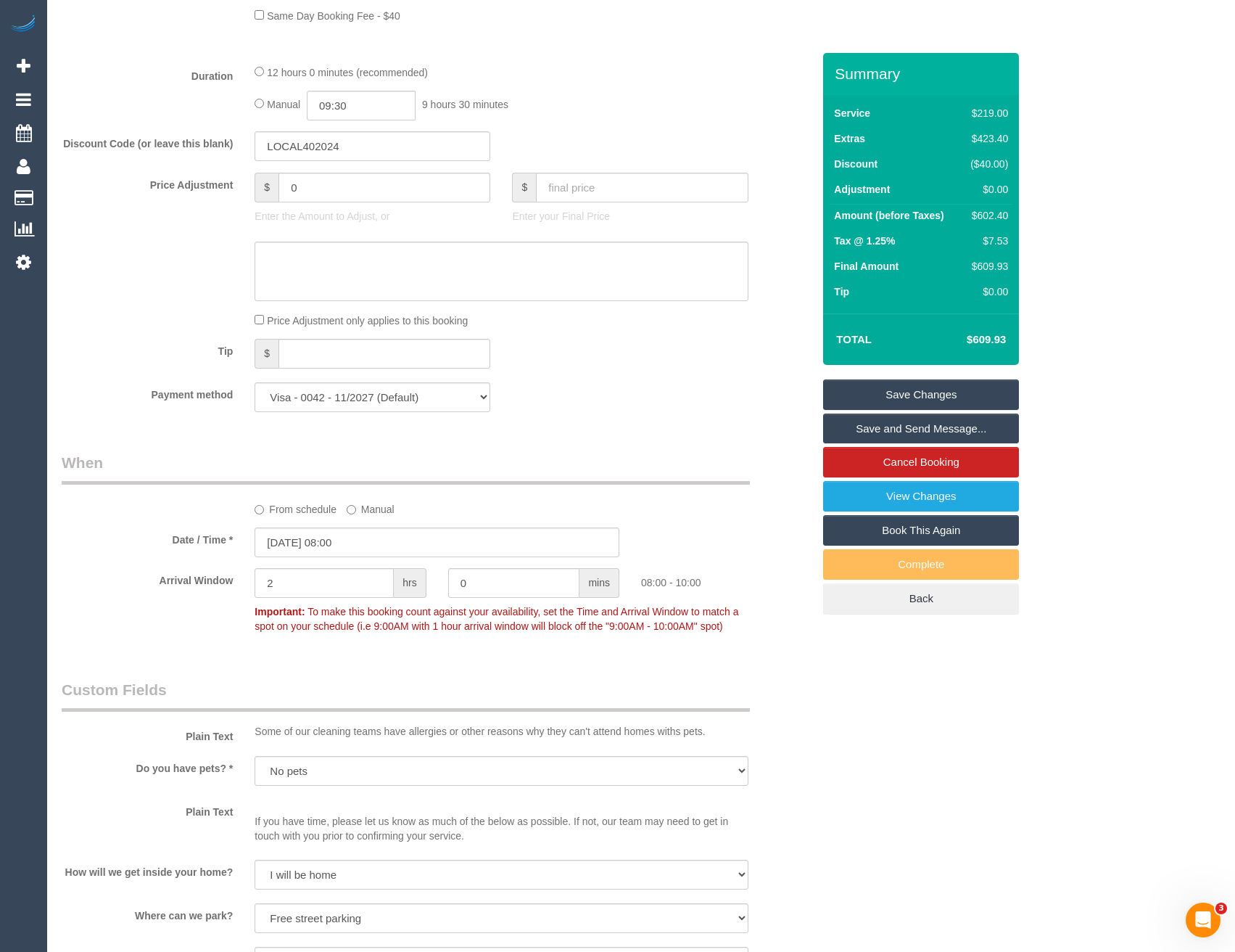
scroll to position [1020, 0]
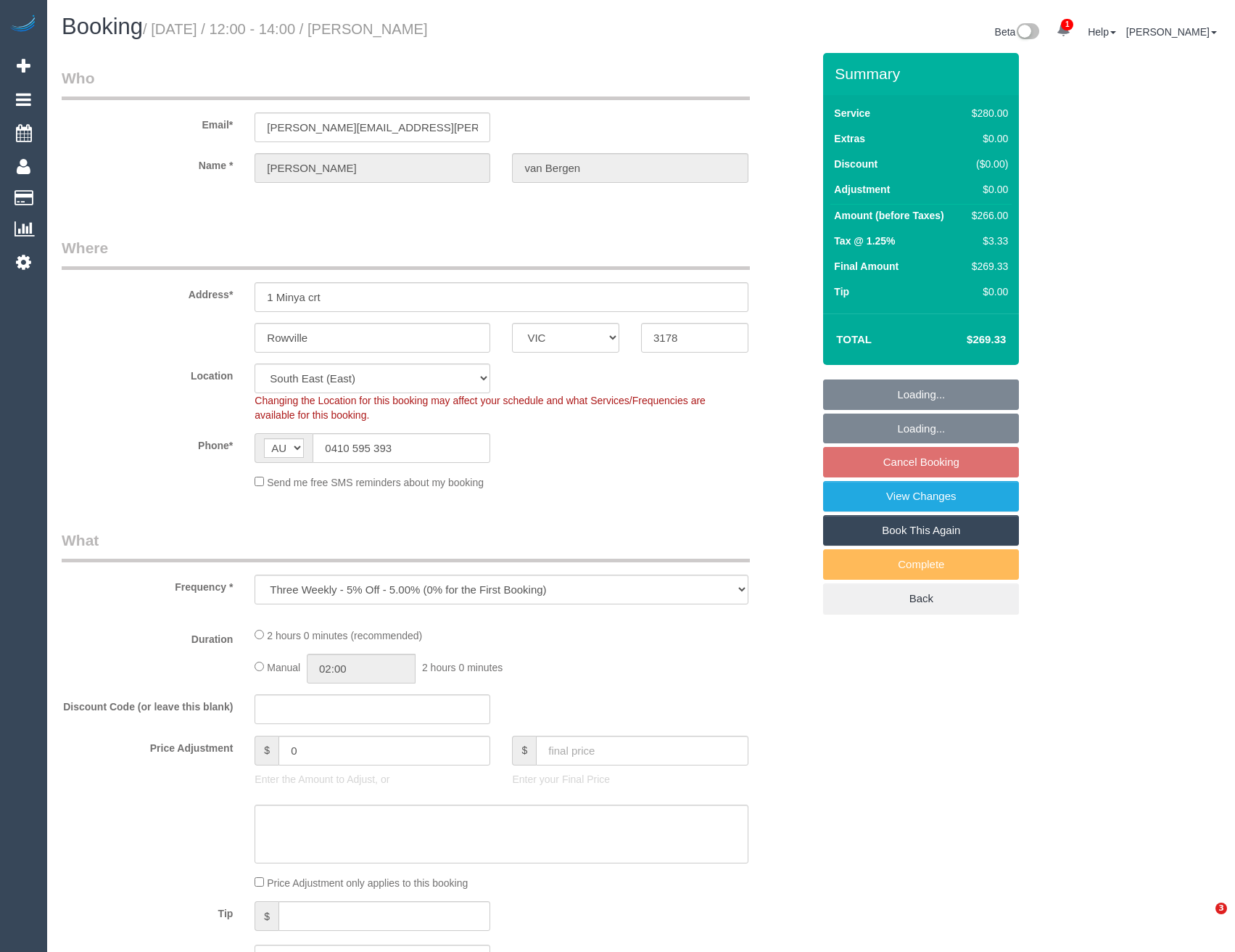
select select "VIC"
select select "number:28"
select select "number:14"
select select "number:19"
select select "number:22"
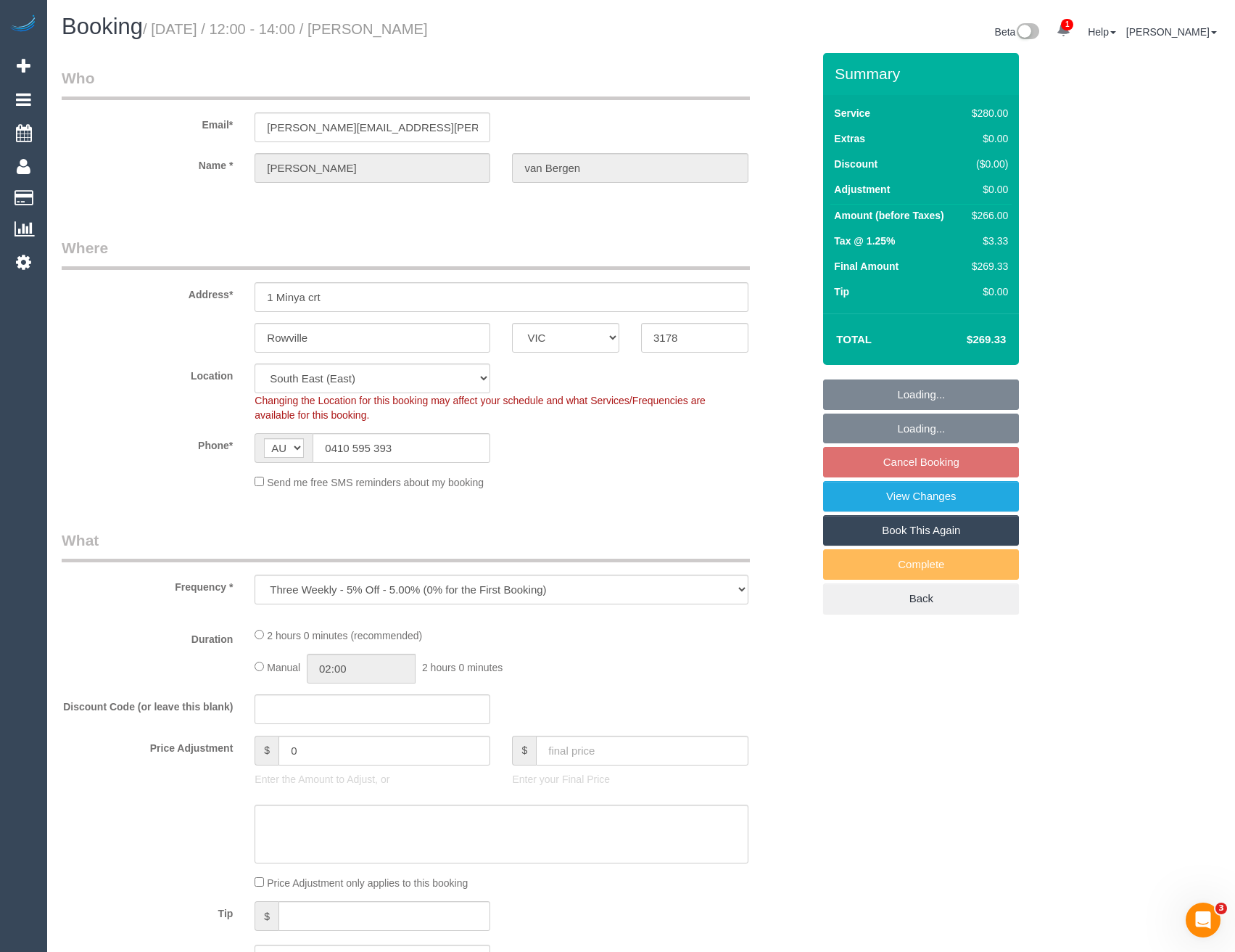
select select "number:34"
select select "number:13"
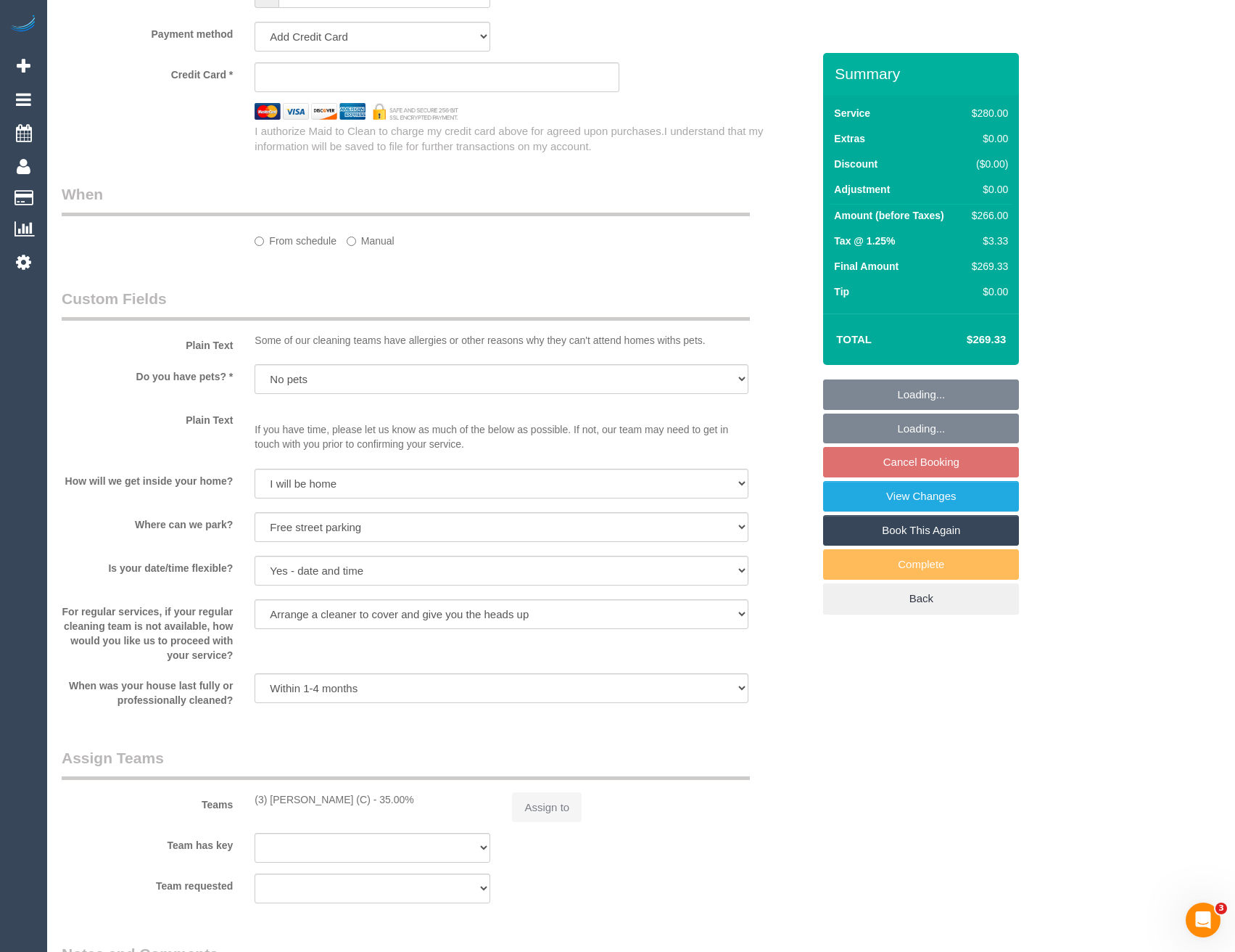
select select "2"
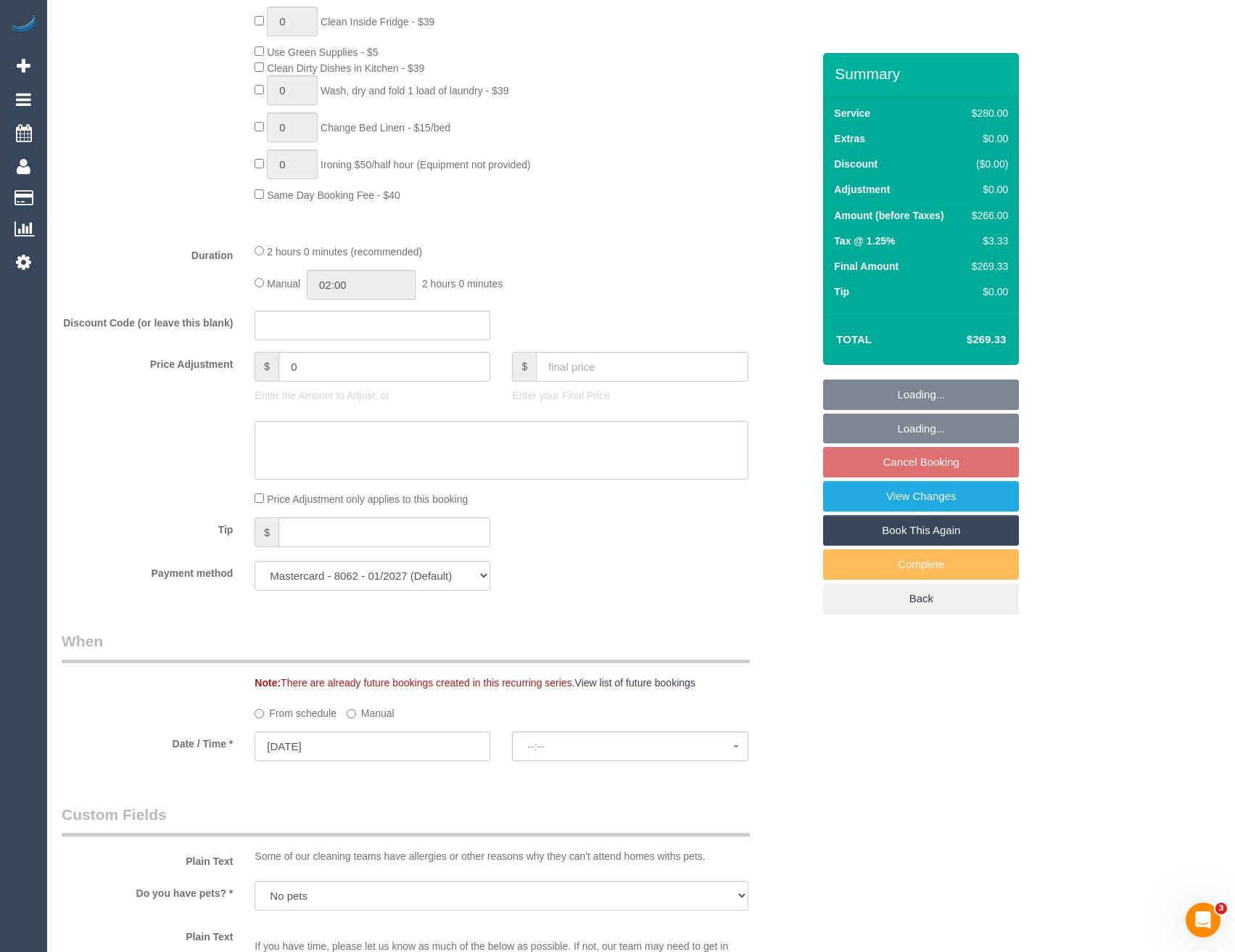
select select "object:1365"
select select "string:stripe-pm_1RbFHU2GScqysDRVNj3nImnY"
select select "spot3"
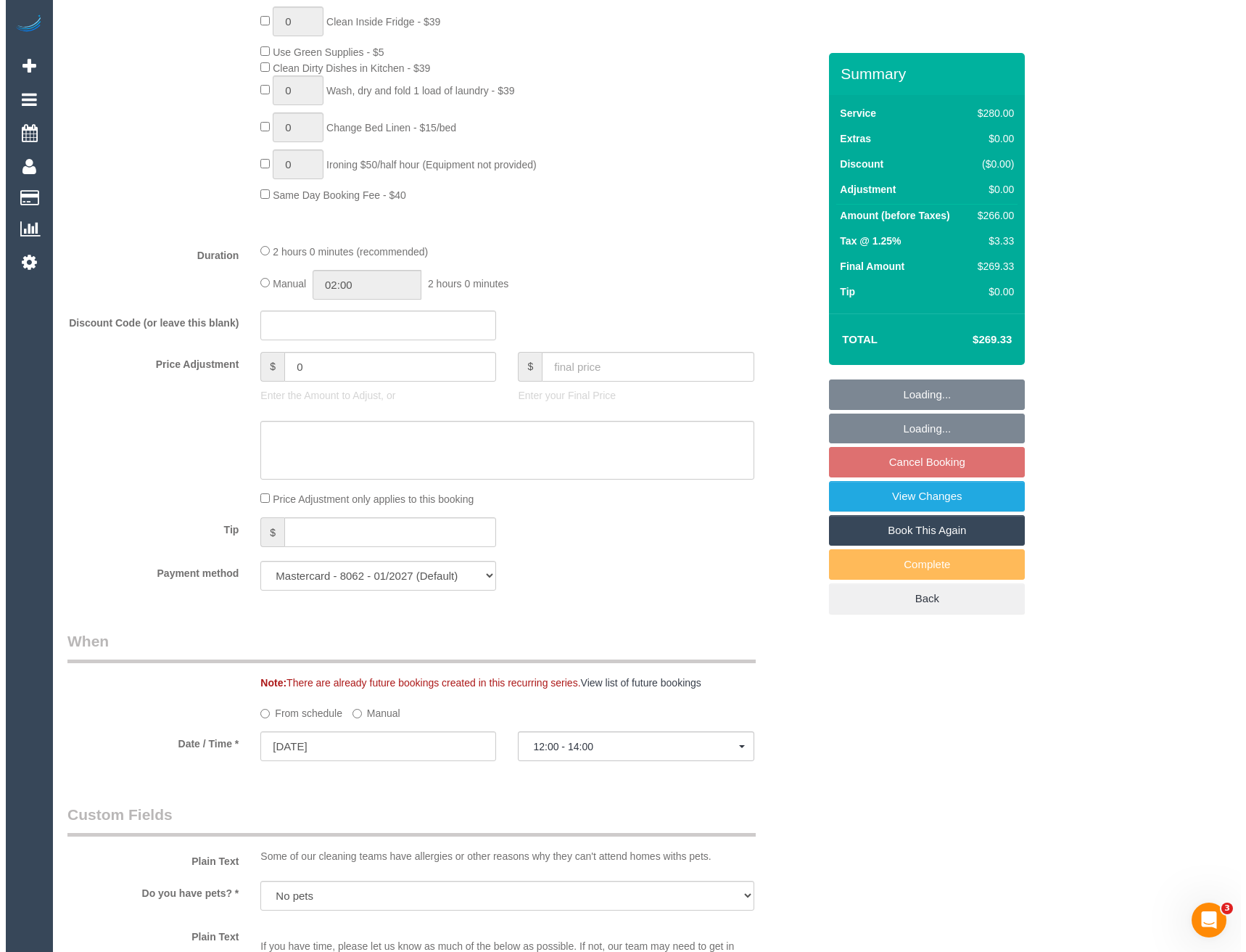
scroll to position [1843, 0]
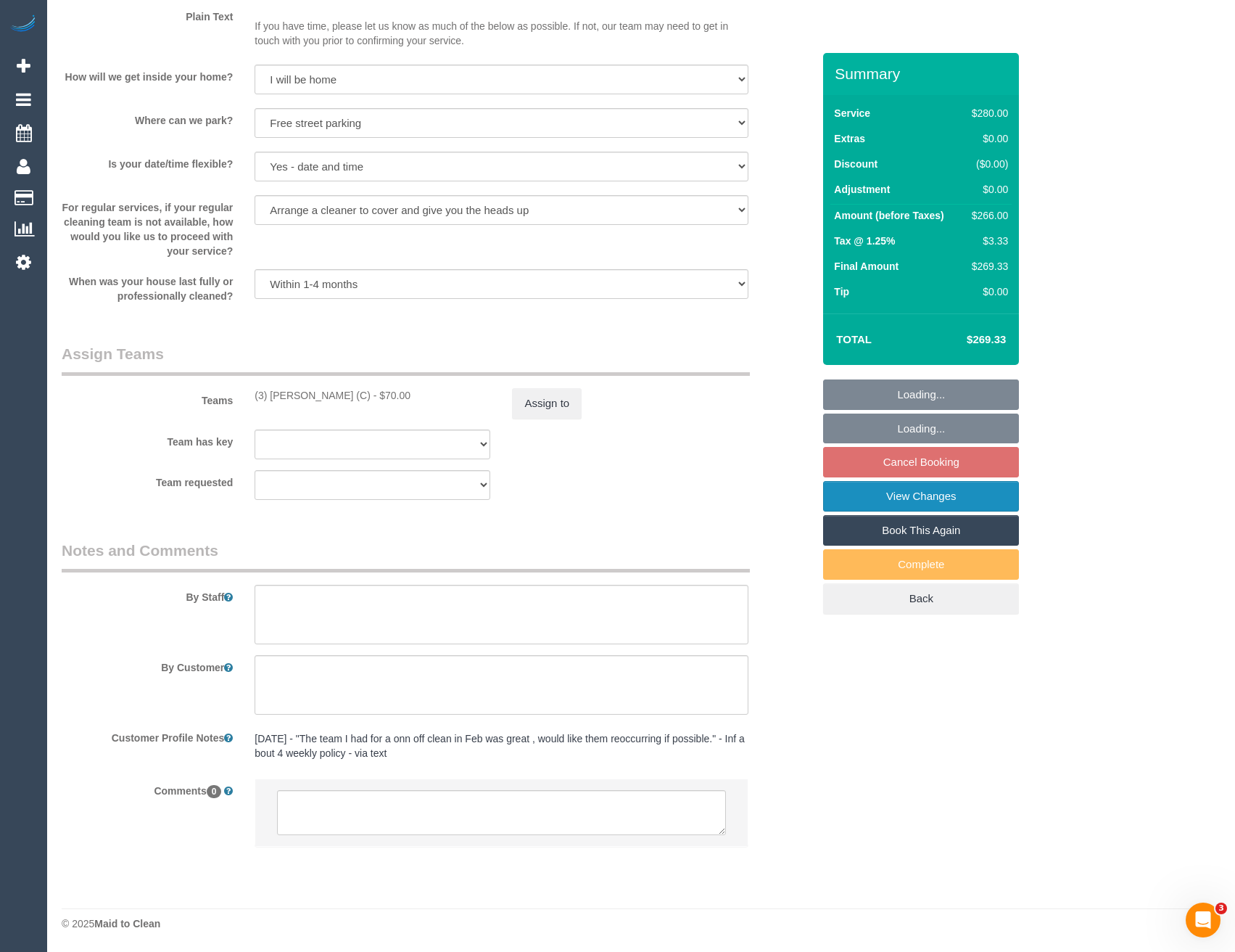
click at [930, 509] on link "View Changes" at bounding box center [922, 496] width 196 height 30
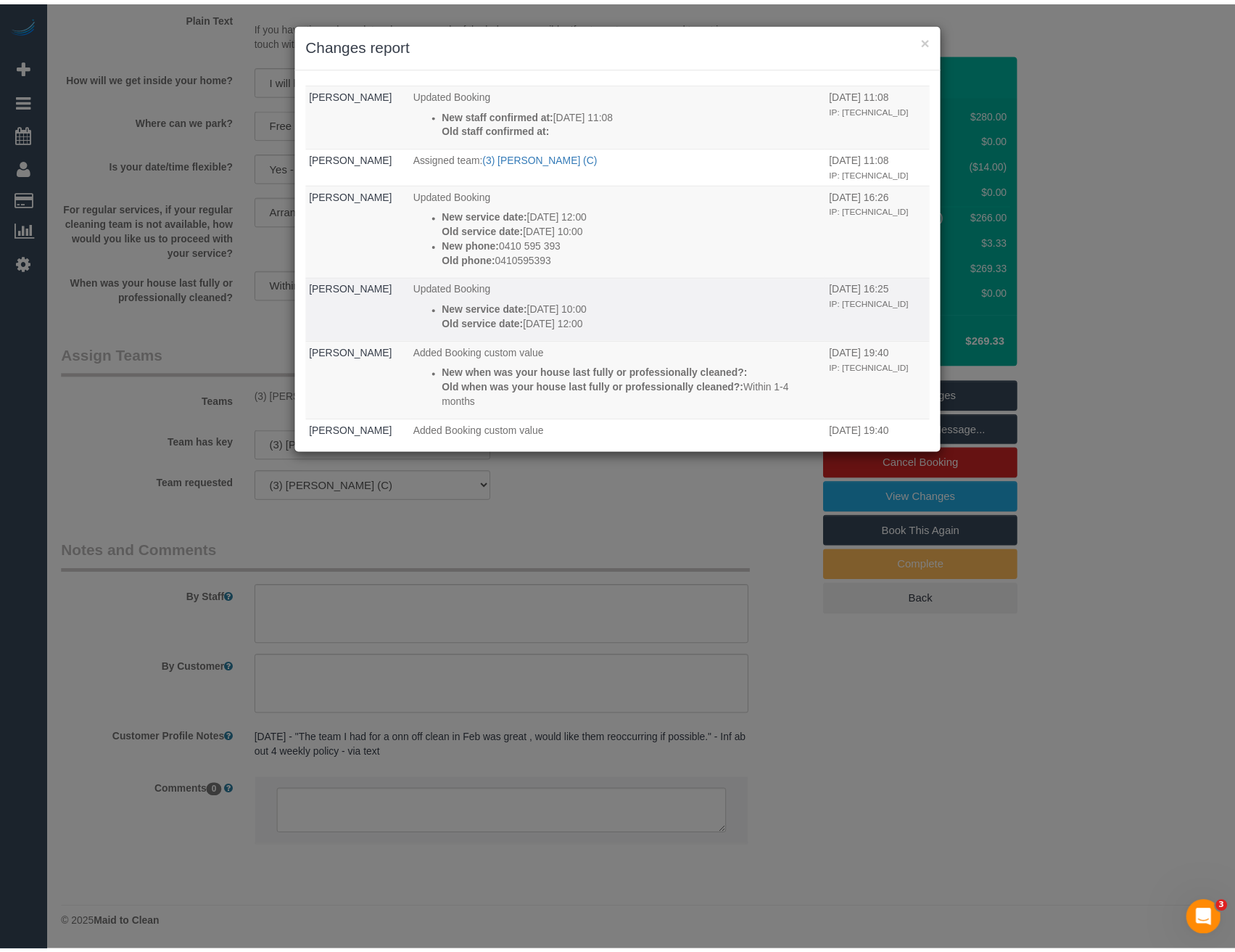
scroll to position [0, 0]
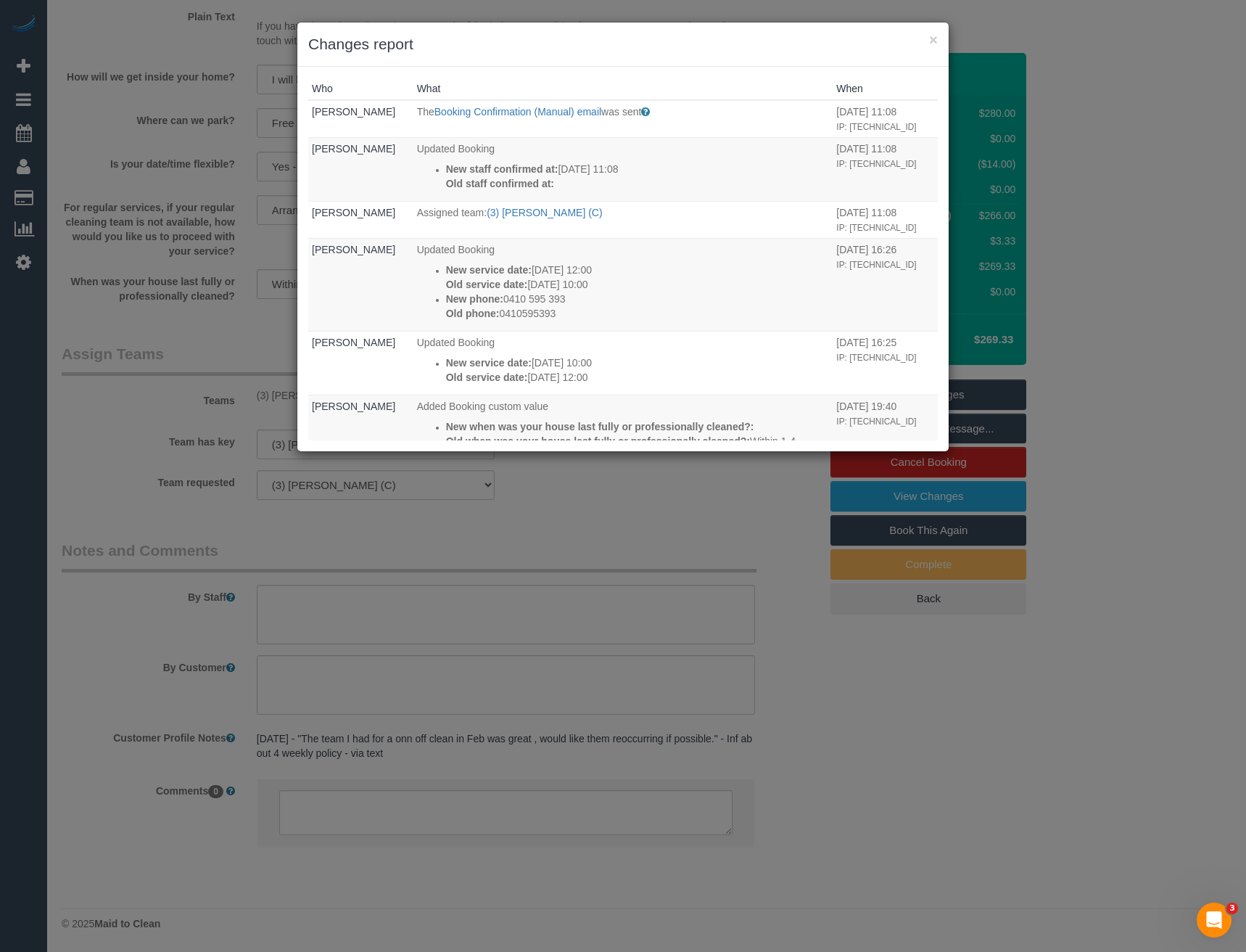
click at [606, 504] on div "× Changes report Who What When Bronie Bryant The Booking Confirmation (Manual) …" at bounding box center [623, 476] width 1246 height 952
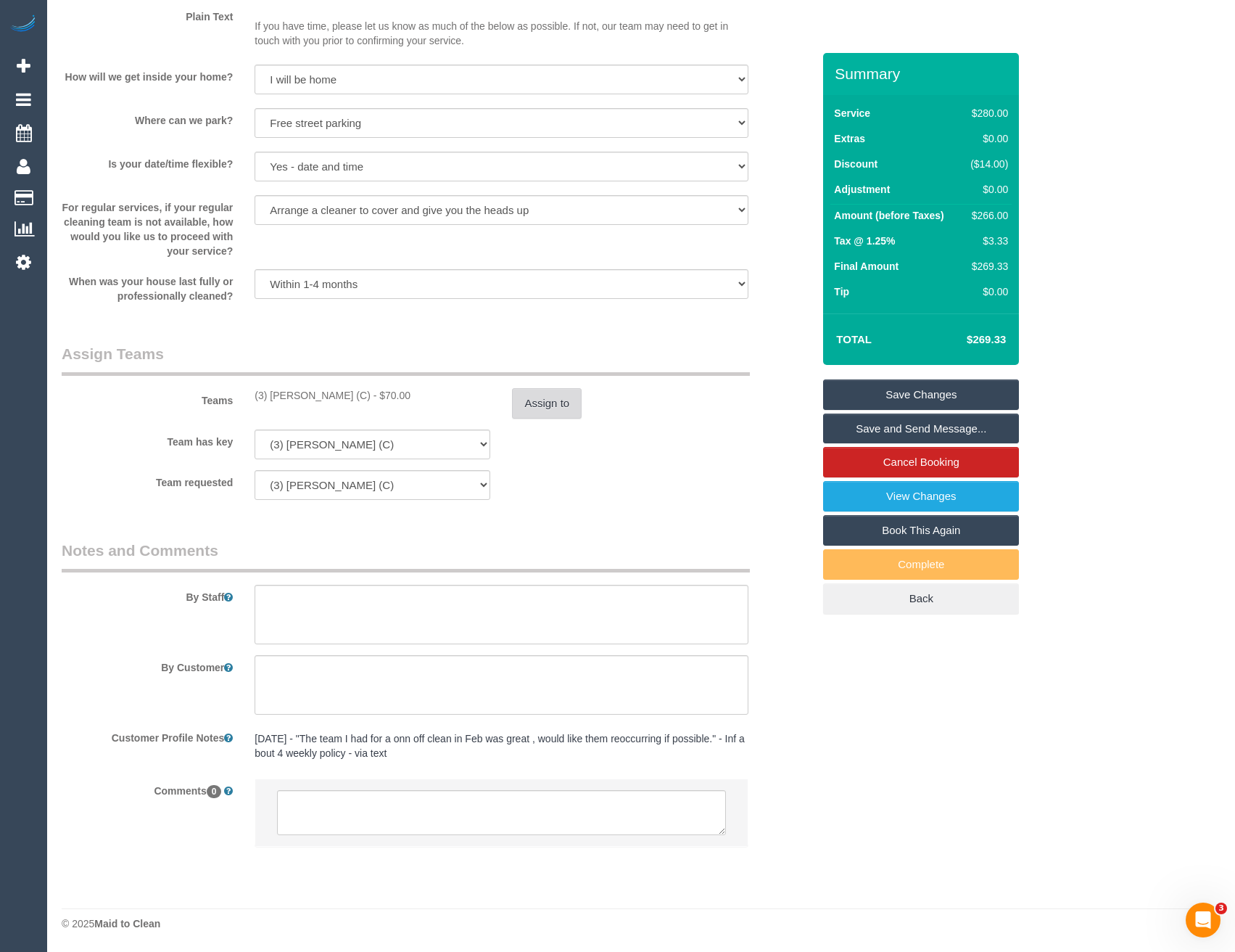
click at [540, 406] on button "Assign to" at bounding box center [547, 403] width 69 height 30
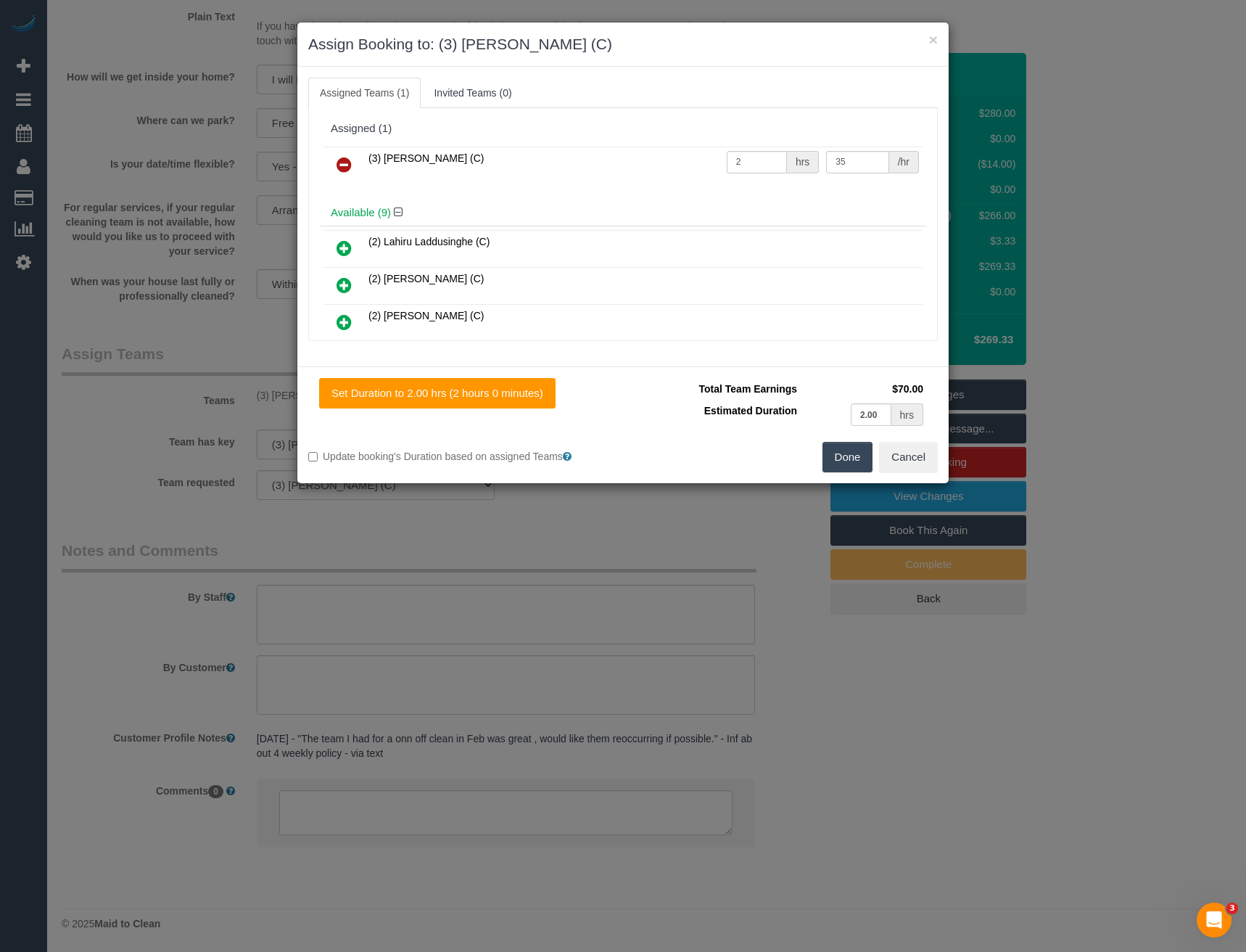
click at [341, 167] on icon at bounding box center [344, 165] width 15 height 18
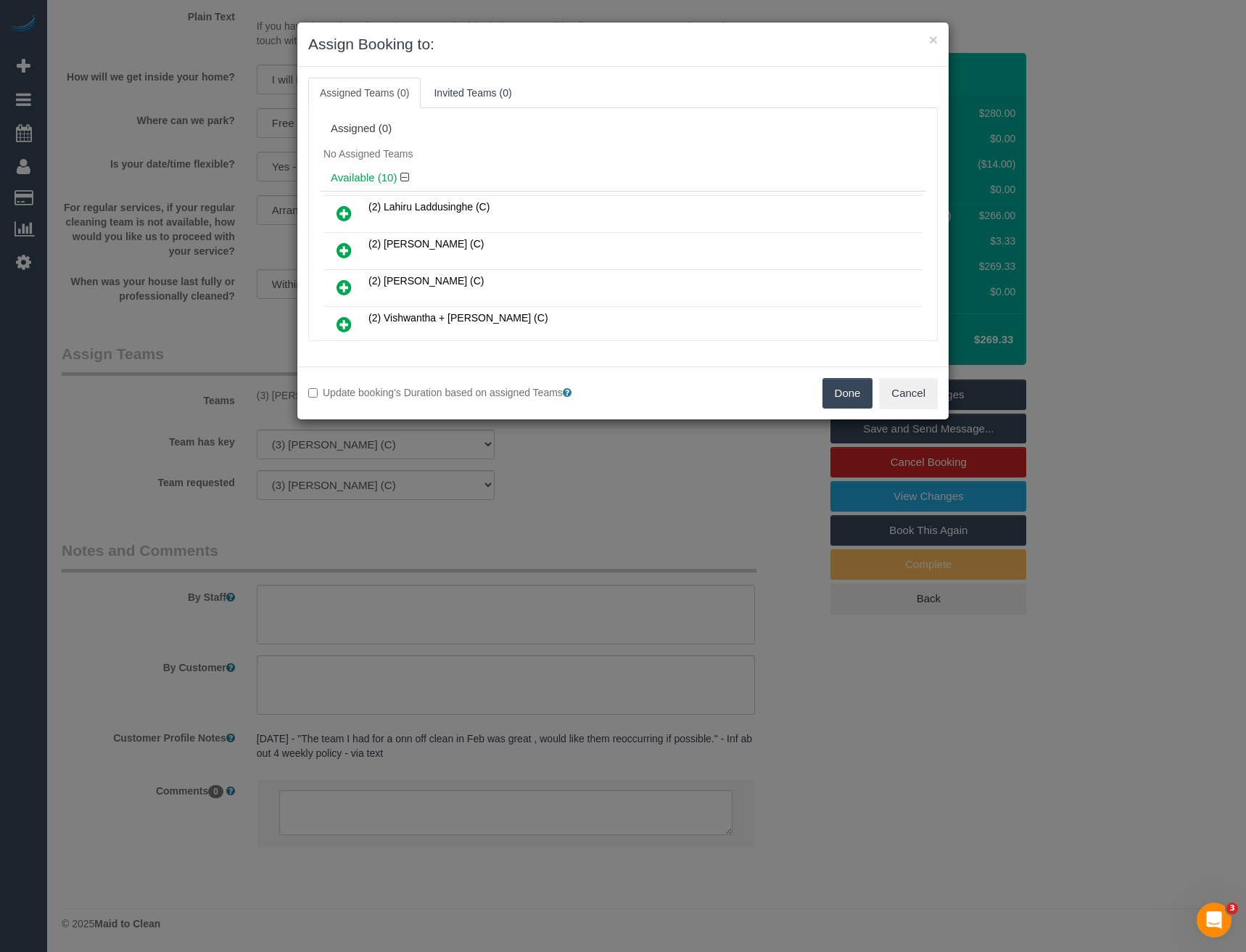
click at [845, 389] on button "Done" at bounding box center [848, 393] width 51 height 30
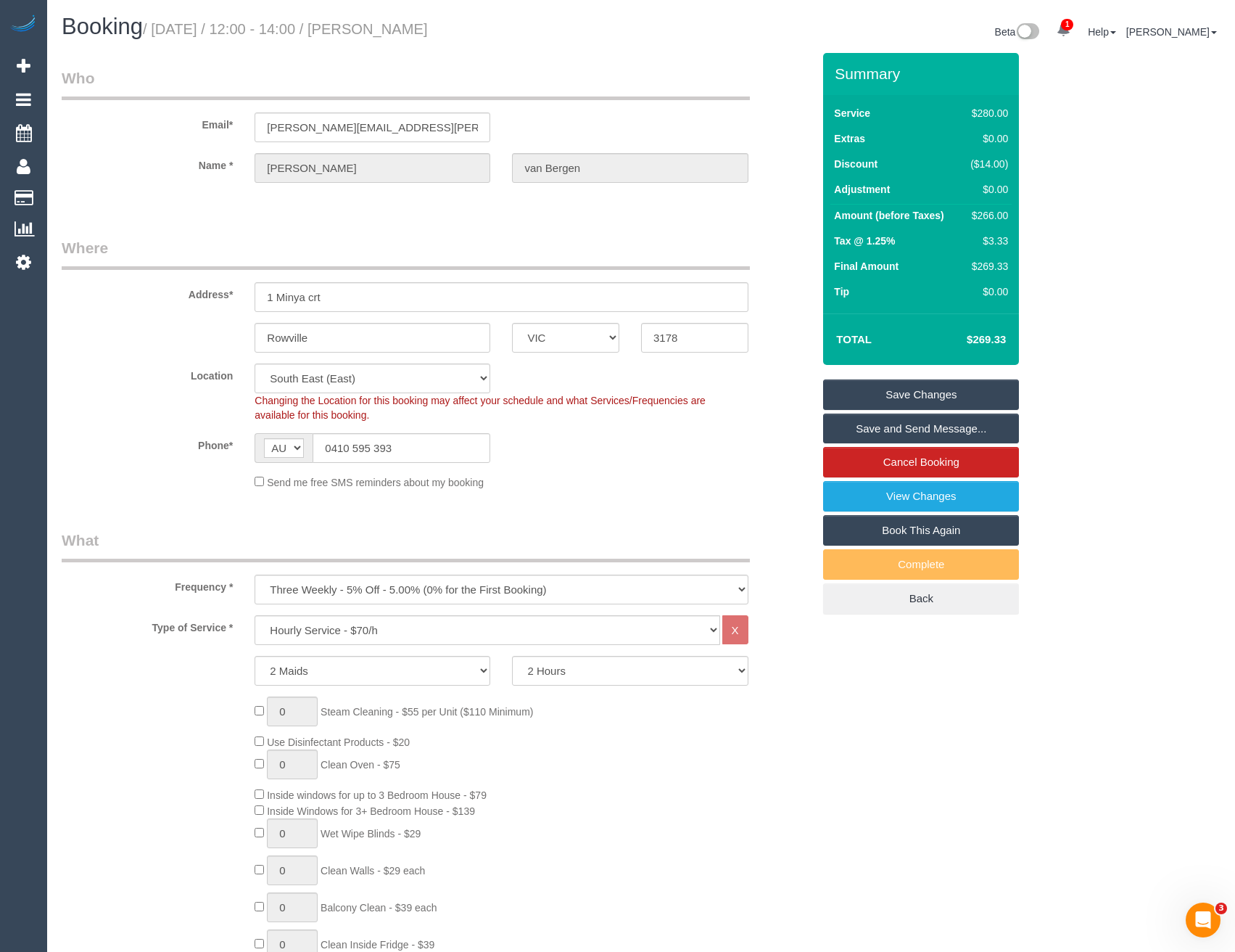
click at [897, 395] on link "Save Changes" at bounding box center [922, 395] width 196 height 30
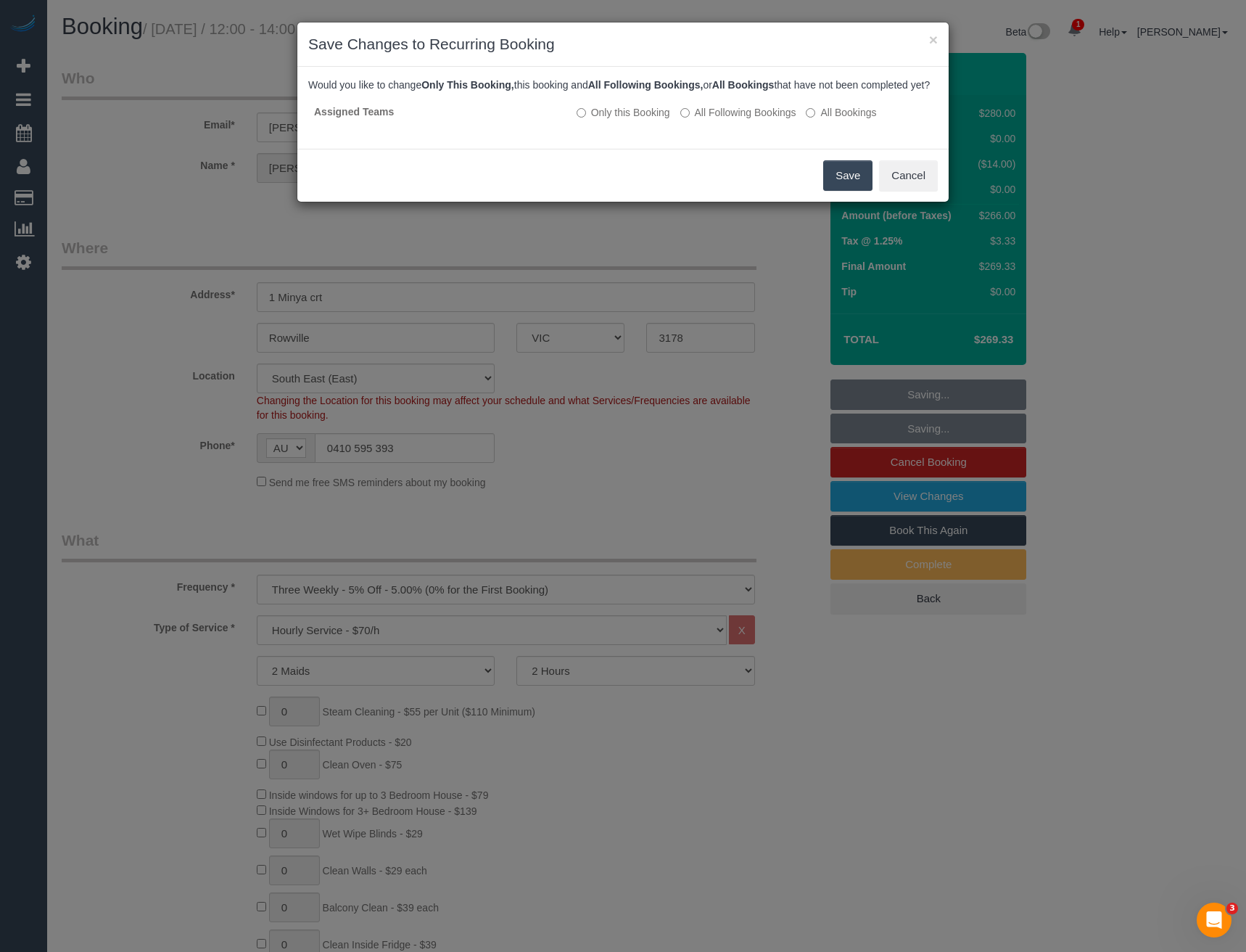
click at [829, 191] on button "Save" at bounding box center [848, 175] width 49 height 30
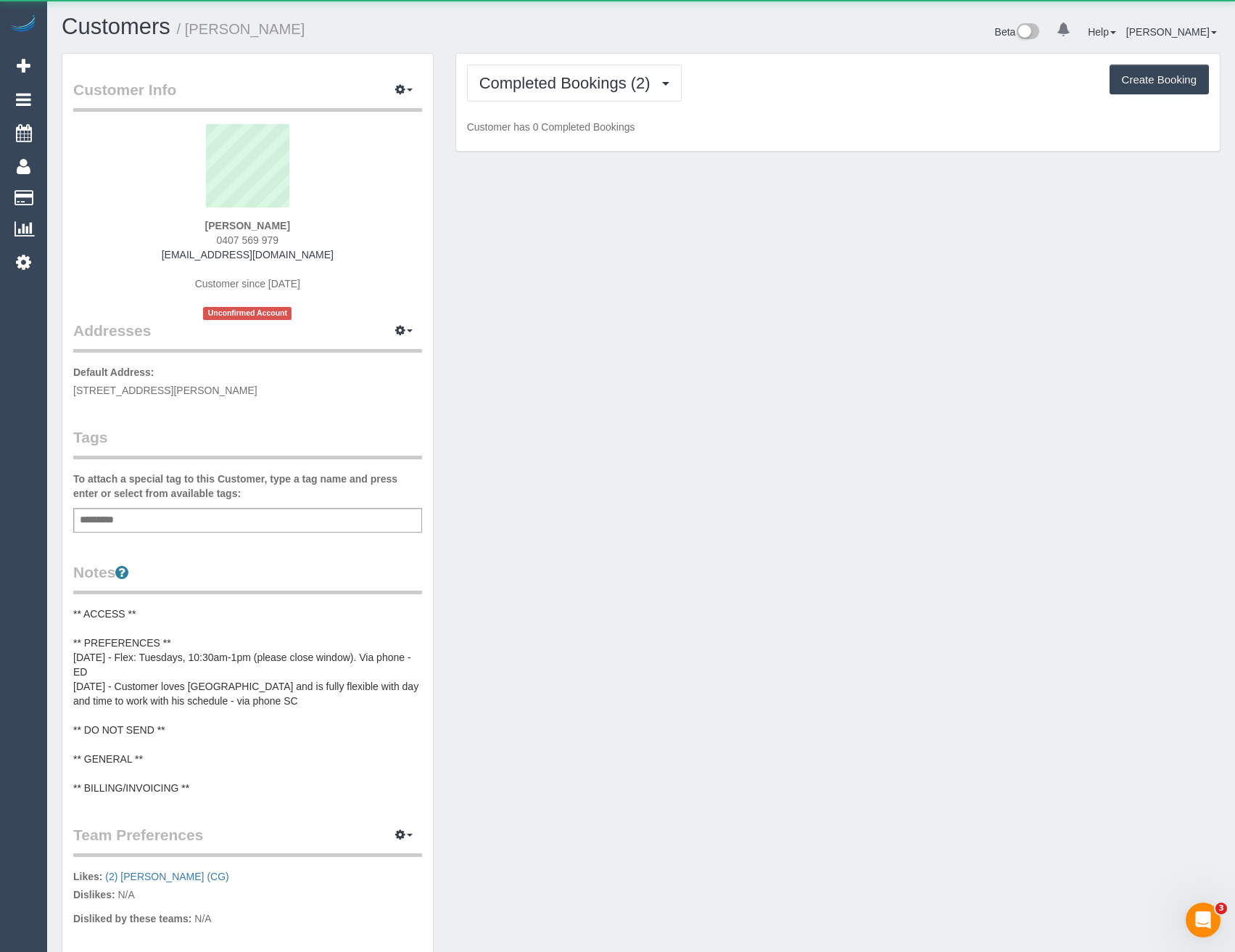
scroll to position [1257, 1235]
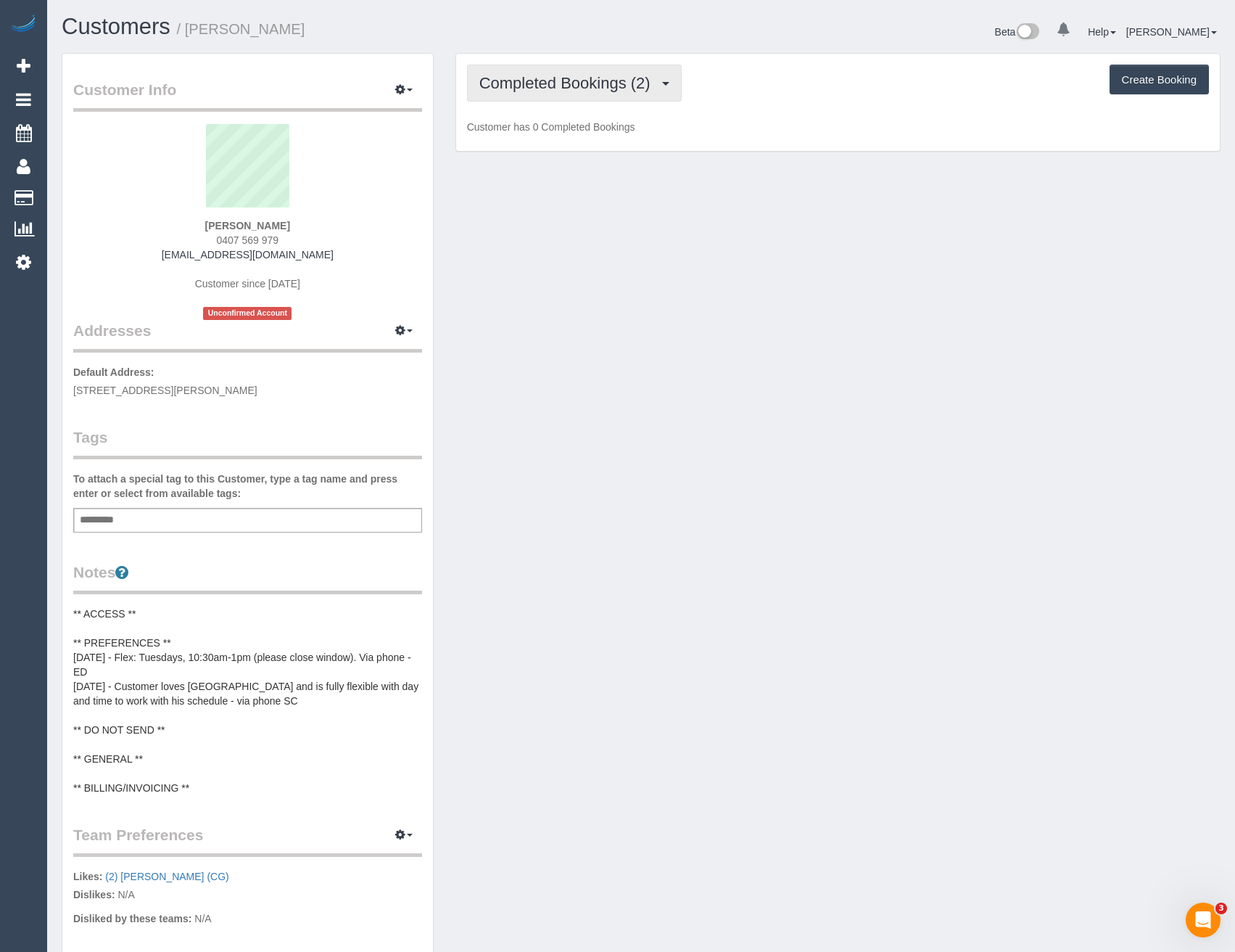
click at [676, 76] on button "Completed Bookings (2)" at bounding box center [574, 83] width 215 height 37
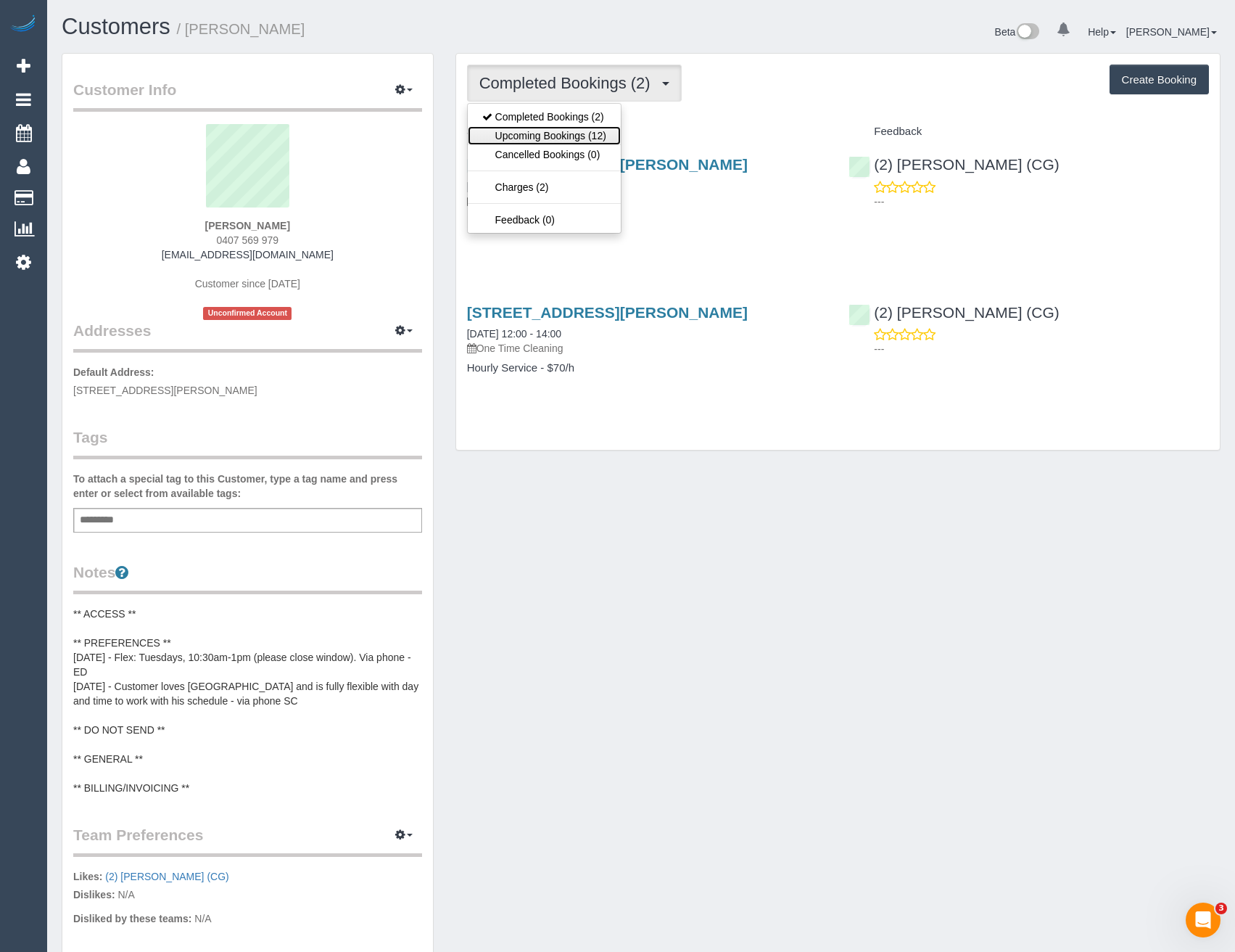
click at [610, 130] on link "Upcoming Bookings (12)" at bounding box center [545, 136] width 153 height 19
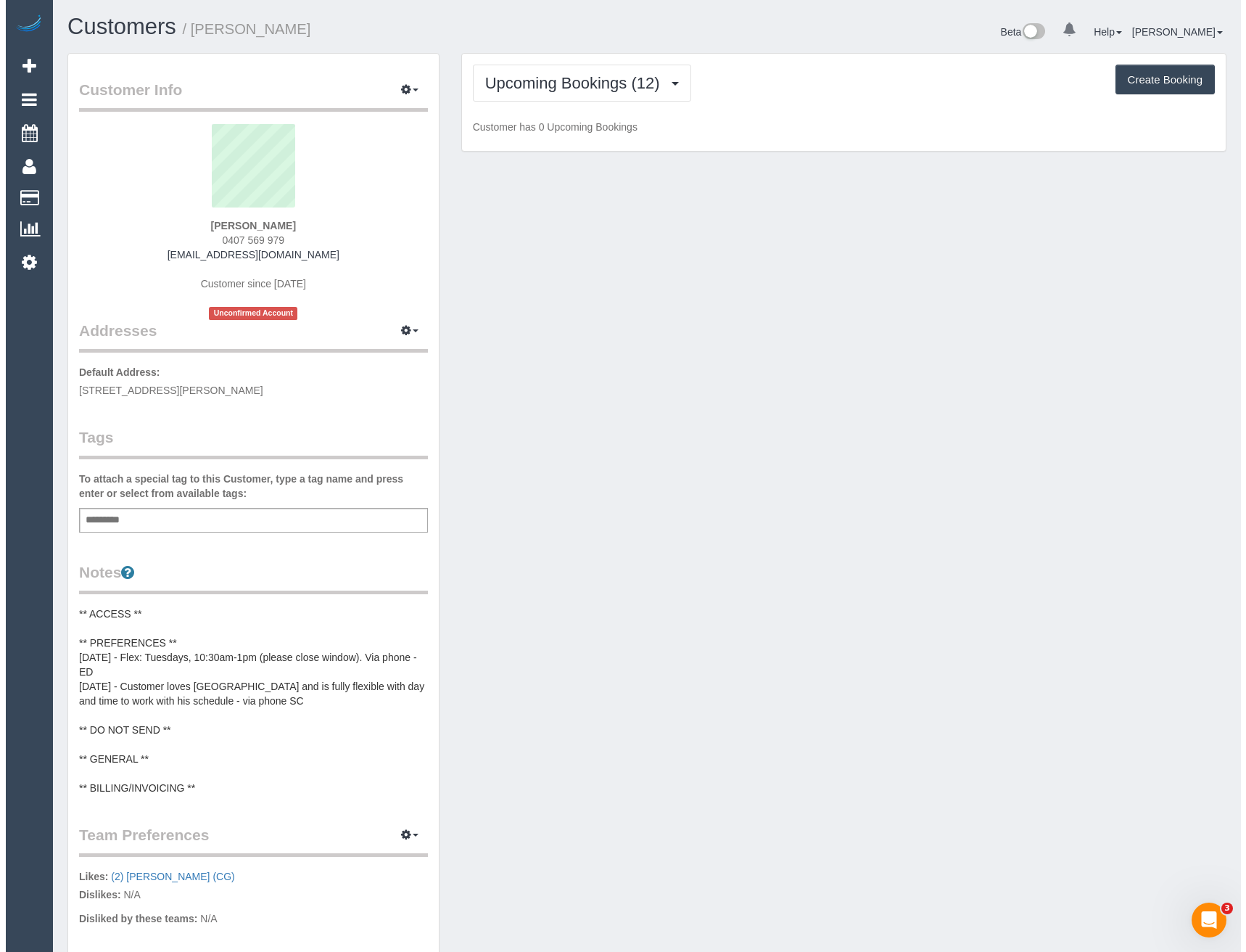
scroll to position [2138, 1235]
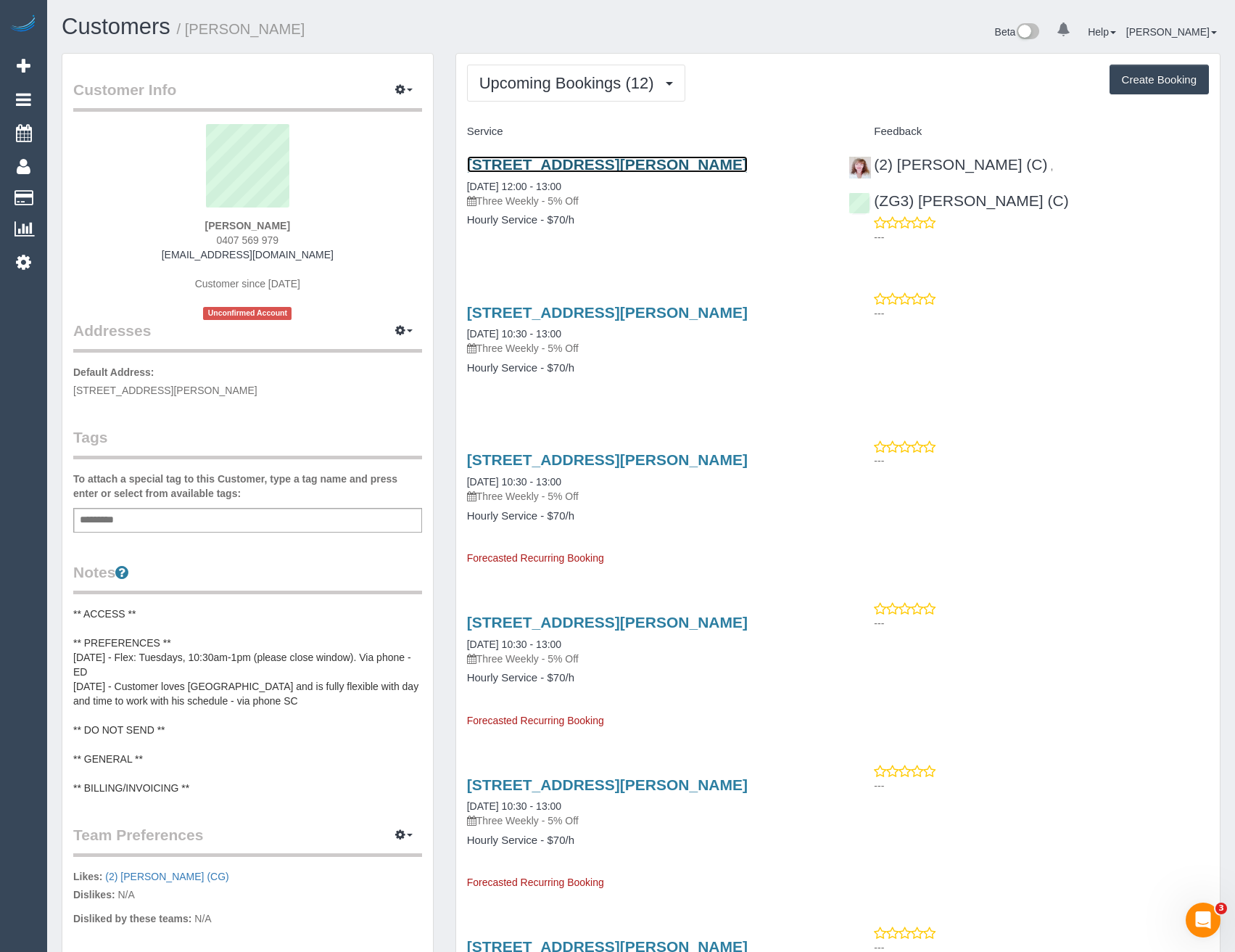
click at [646, 164] on link "[STREET_ADDRESS][PERSON_NAME]" at bounding box center [608, 164] width 281 height 17
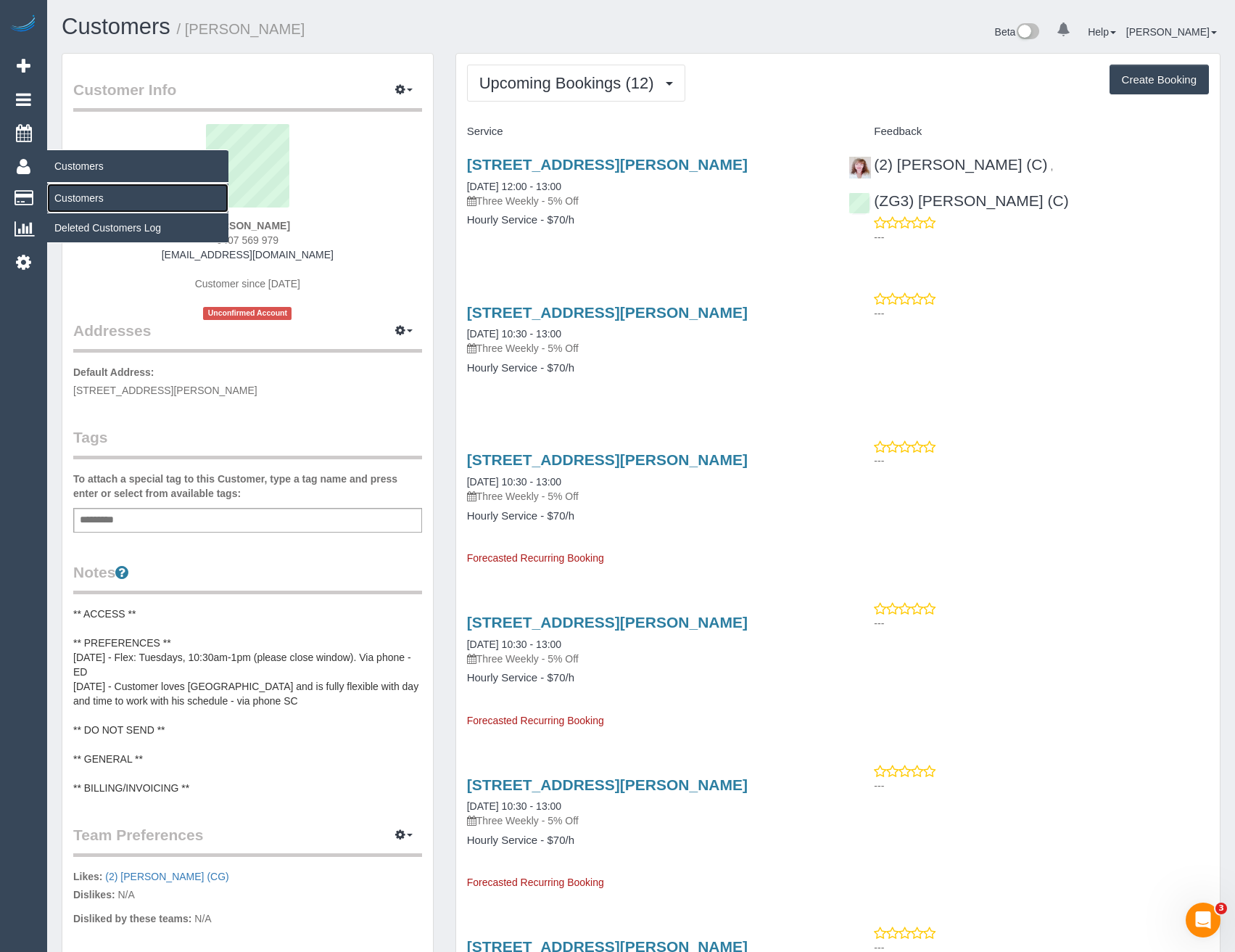
click at [73, 202] on link "Customers" at bounding box center [138, 198] width 181 height 29
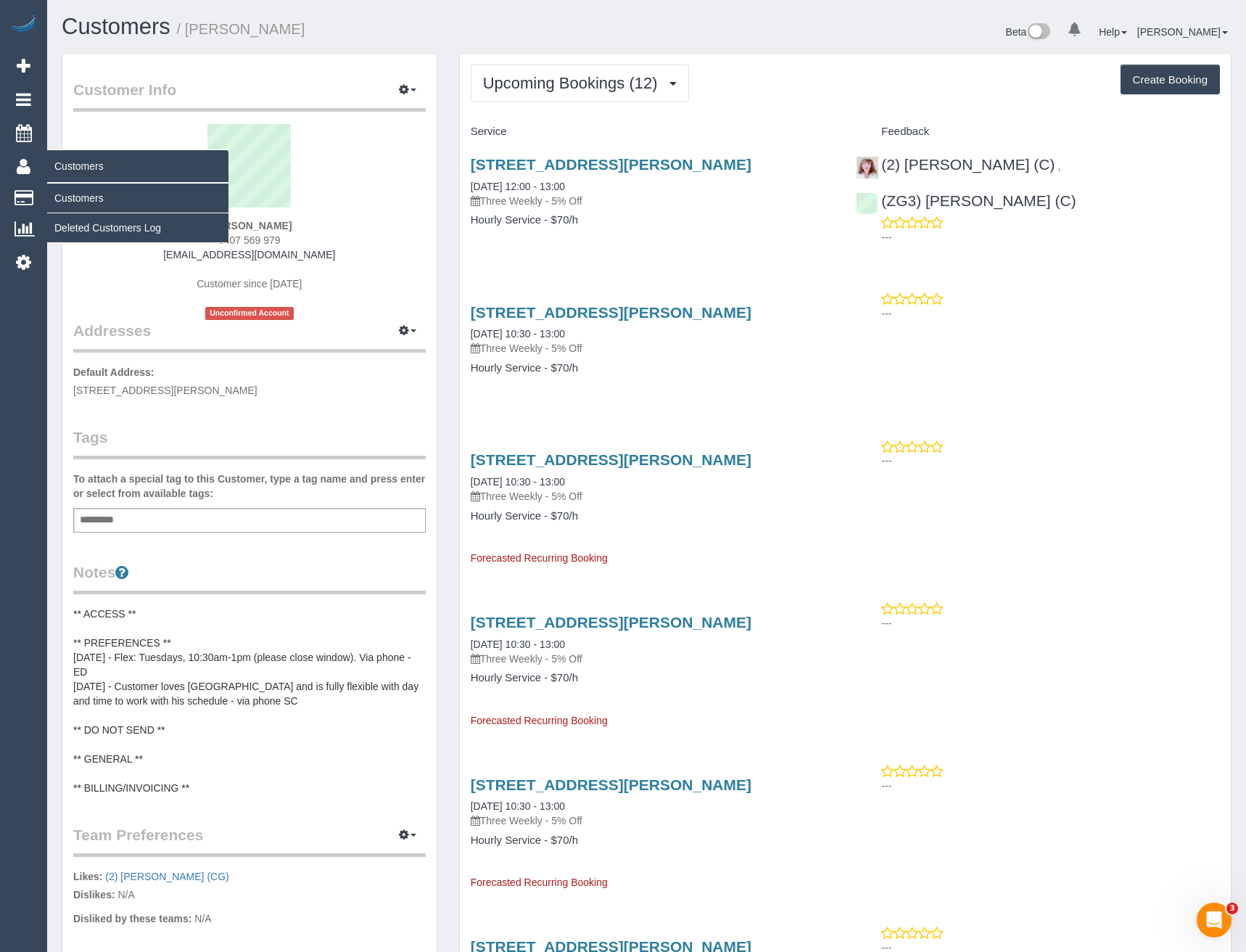
scroll to position [256, 1246]
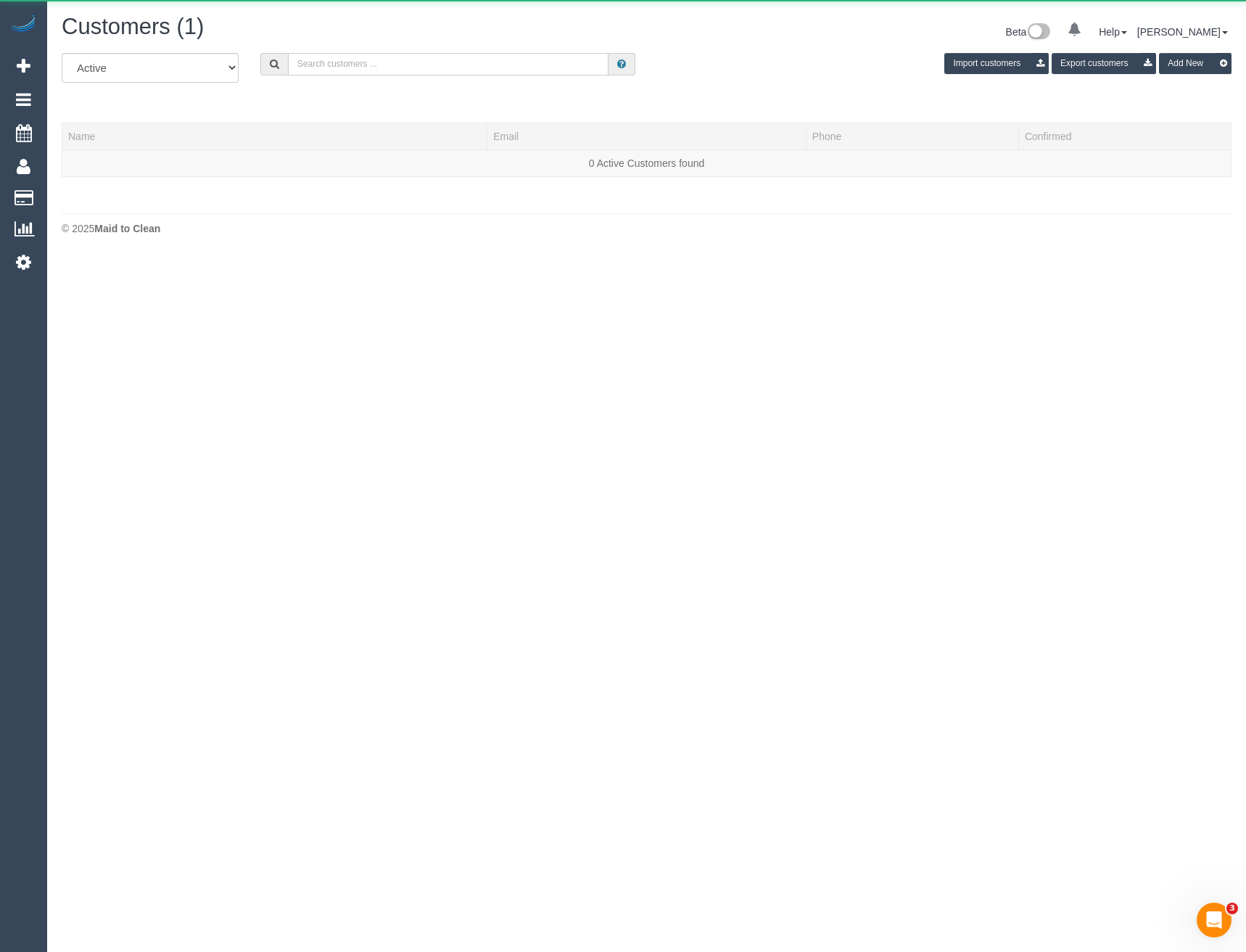
click at [431, 57] on input "text" at bounding box center [449, 64] width 321 height 22
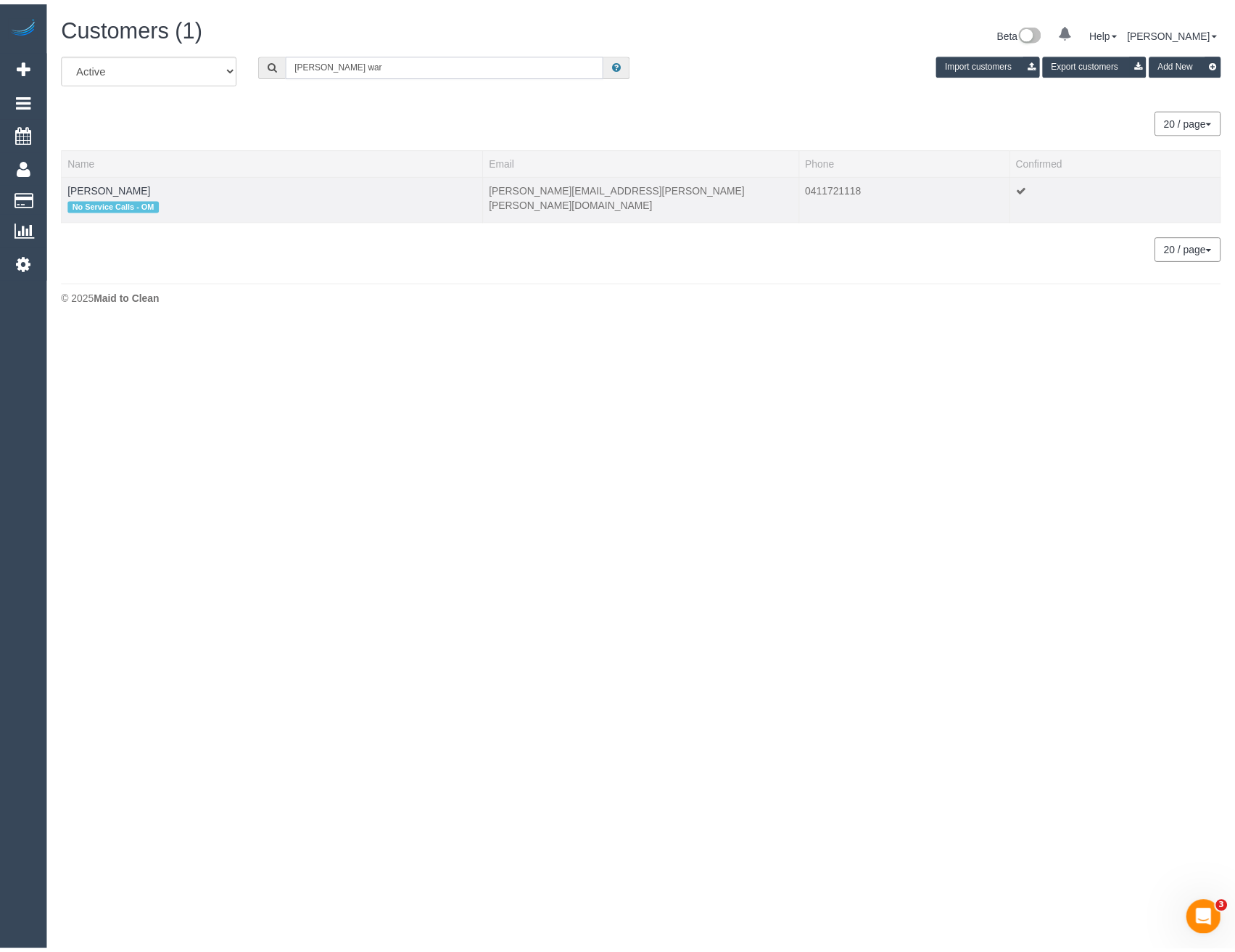
scroll to position [72223, 71292]
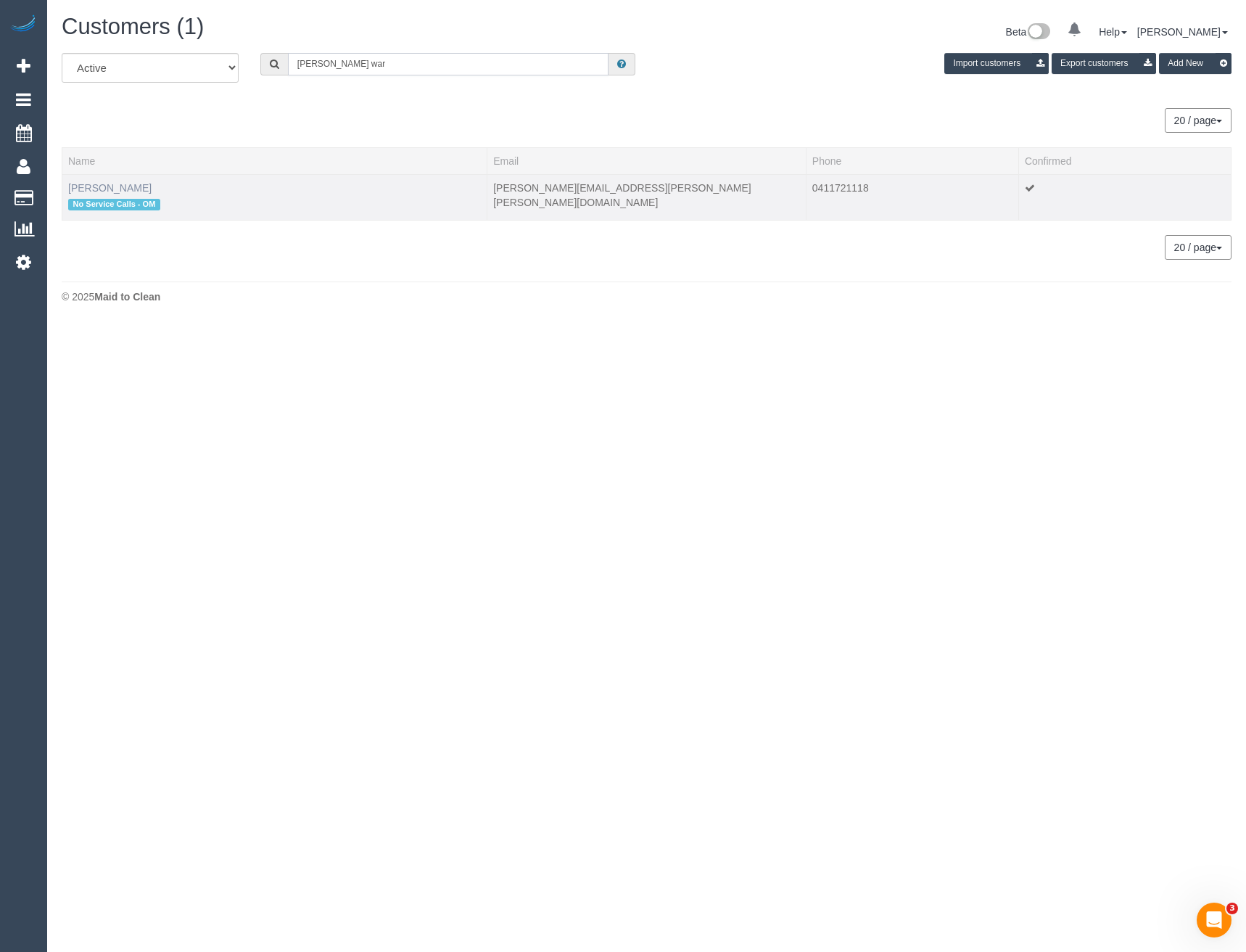
type input "Brooke war"
click at [123, 186] on link "Brooke Ward" at bounding box center [109, 188] width 83 height 12
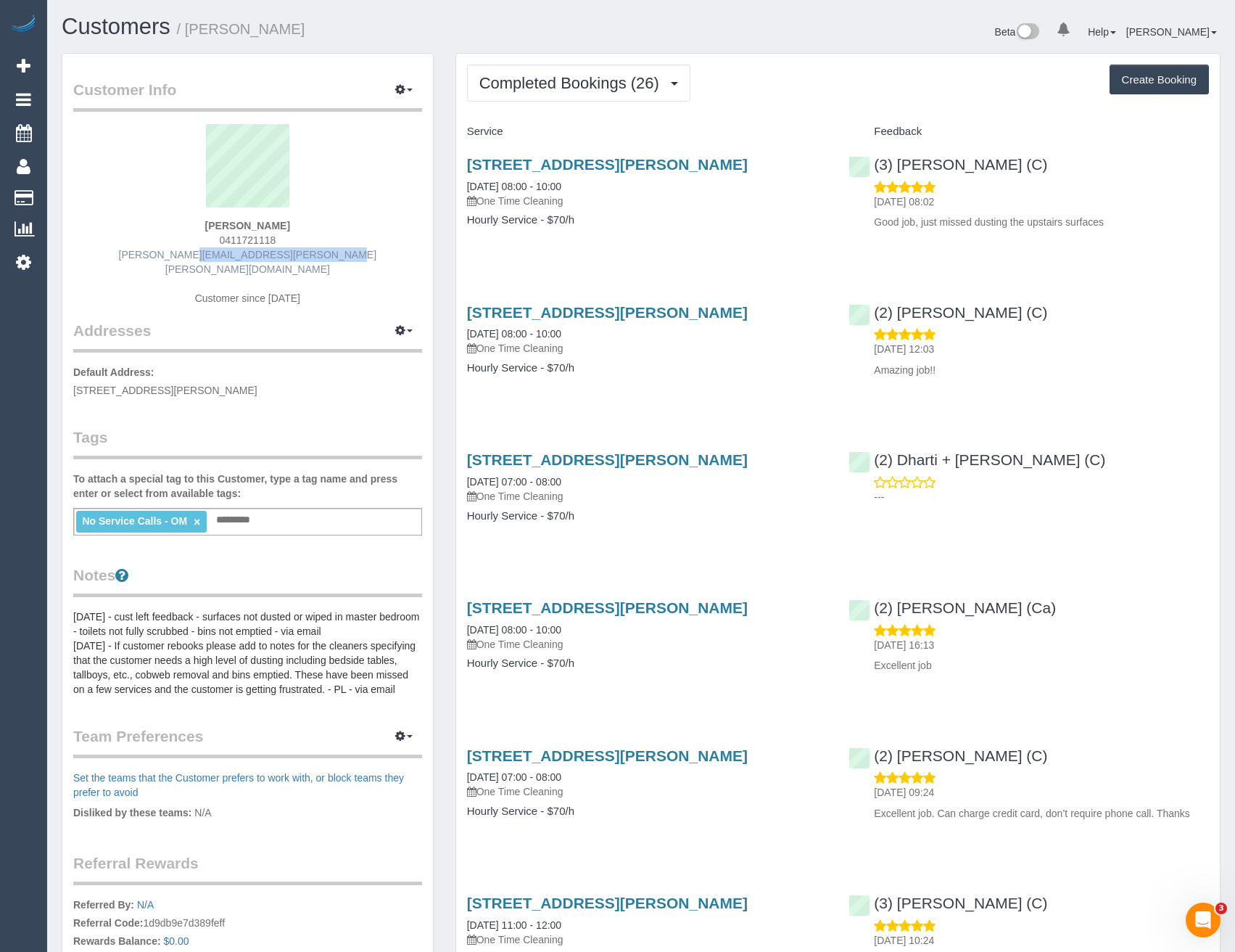
scroll to position [4090, 1235]
drag, startPoint x: 206, startPoint y: 260, endPoint x: 161, endPoint y: 259, distance: 45.0
click at [161, 259] on div "Brooke Ward 0411721118 brooke.michelle.ward@gmail.com Customer since 2023" at bounding box center [247, 222] width 349 height 196
copy link "brooke.michelle.ward@gmail.com"
click at [642, 83] on span "Completed Bookings (26)" at bounding box center [573, 83] width 187 height 18
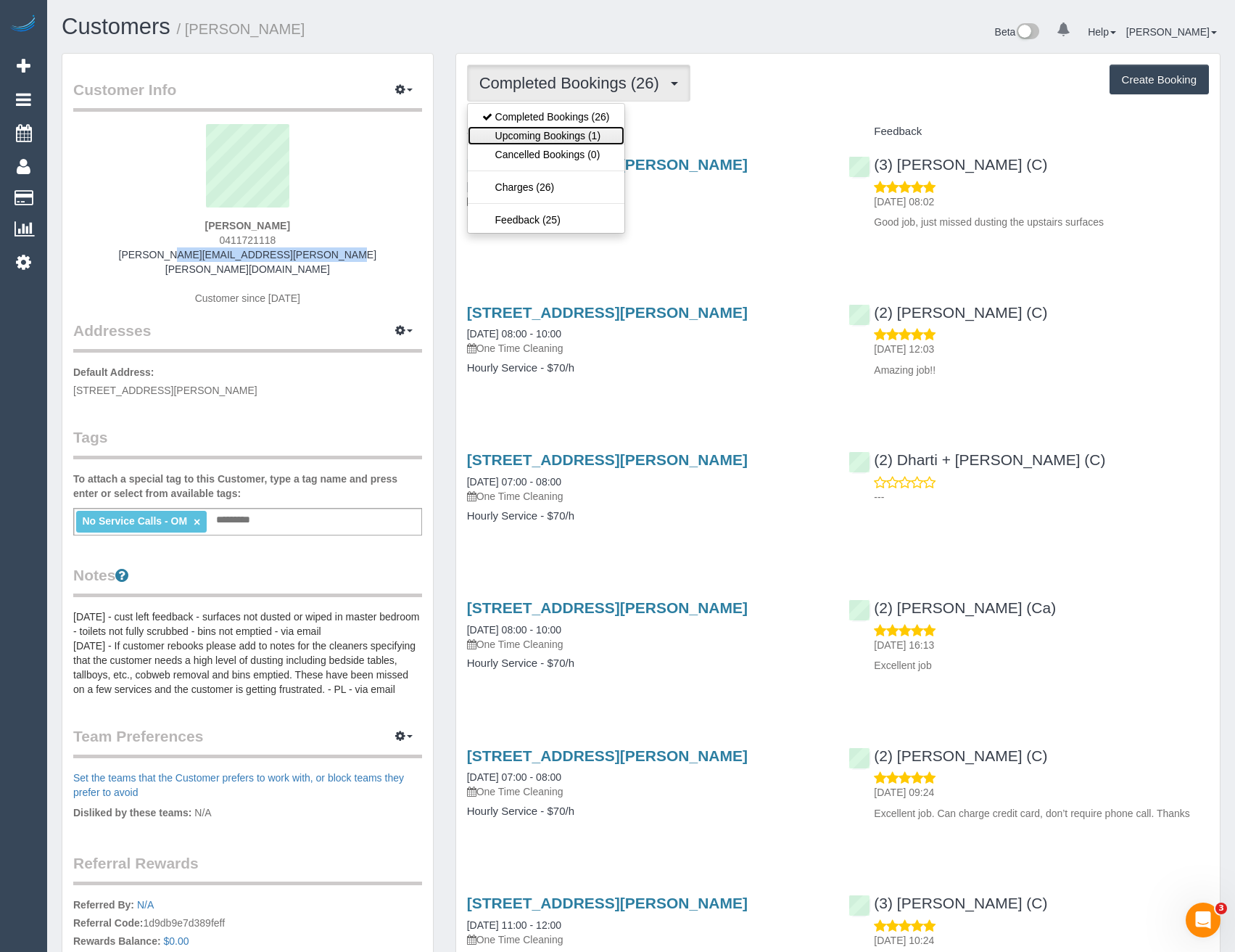
click at [605, 134] on link "Upcoming Bookings (1)" at bounding box center [546, 136] width 157 height 19
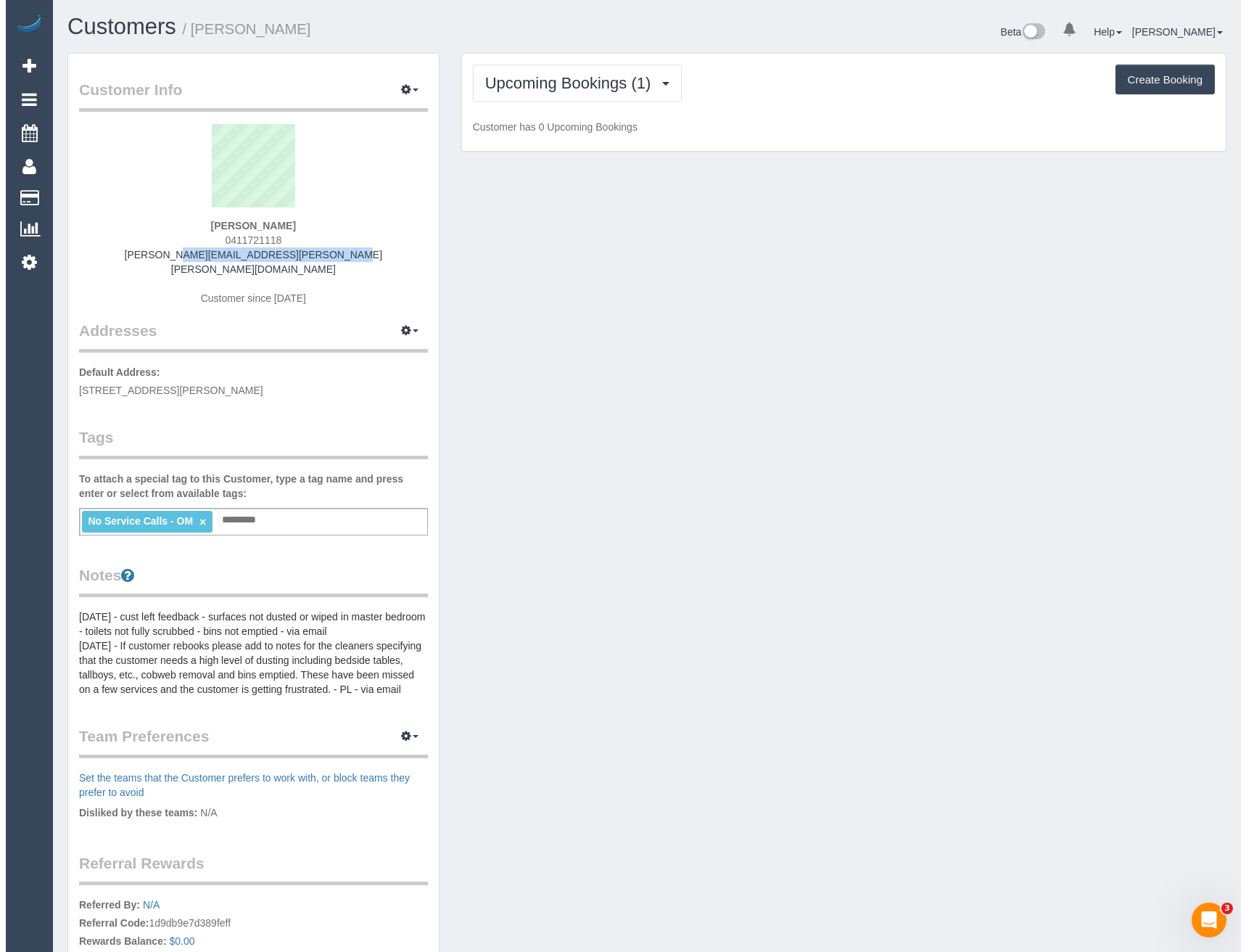
scroll to position [71035, 71299]
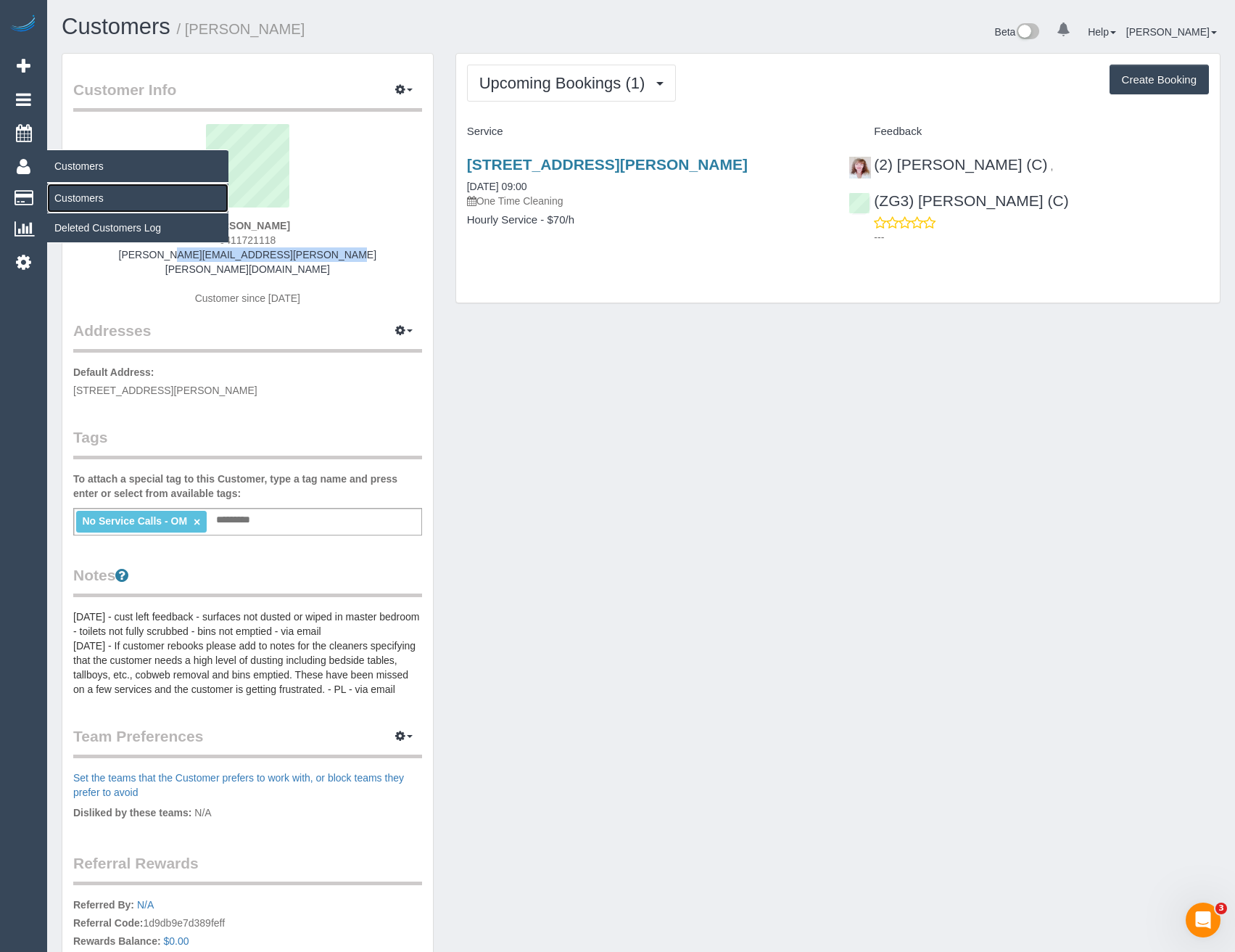
click at [67, 197] on link "Customers" at bounding box center [138, 198] width 181 height 29
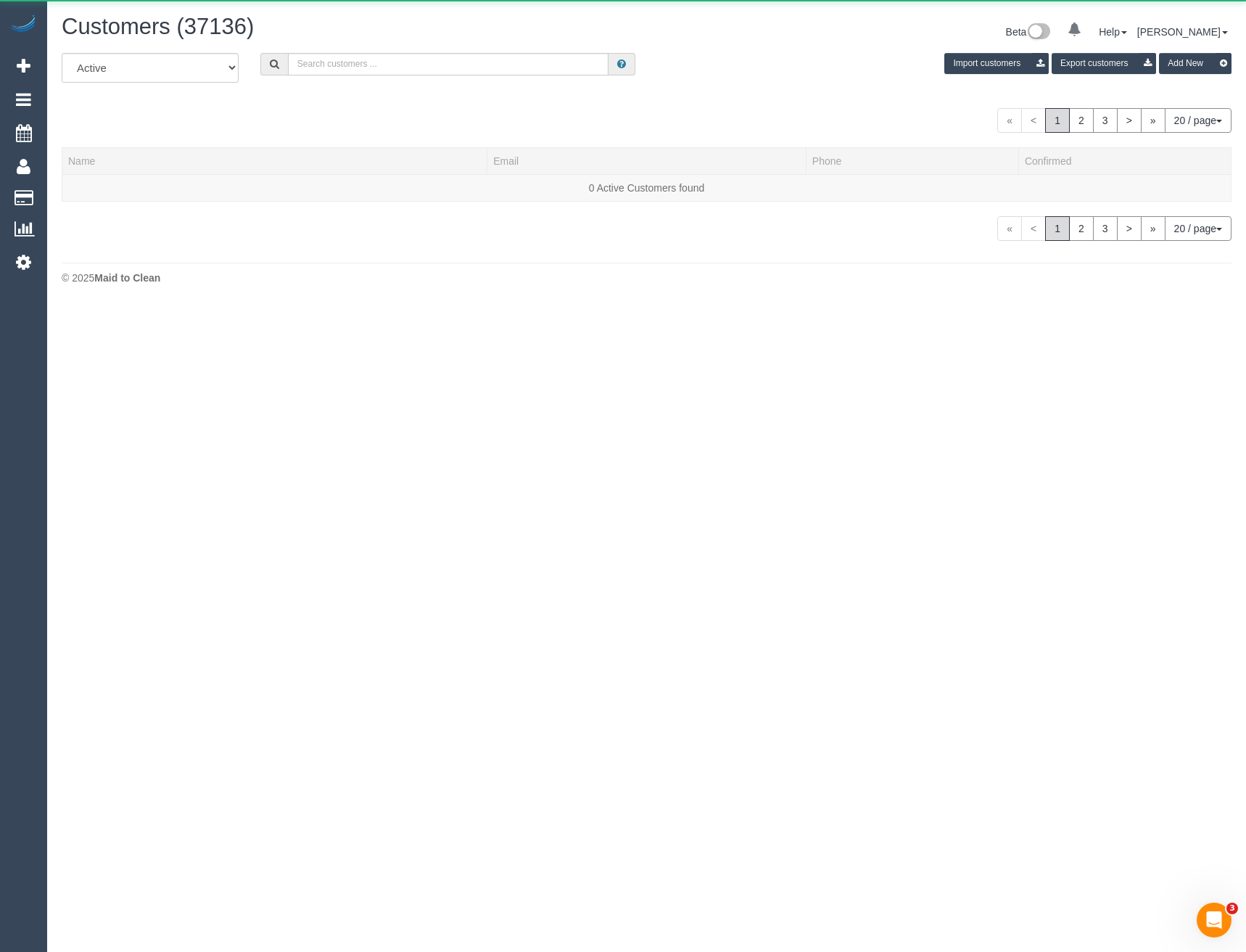
scroll to position [305, 1246]
click at [410, 68] on input "text" at bounding box center [449, 64] width 321 height 22
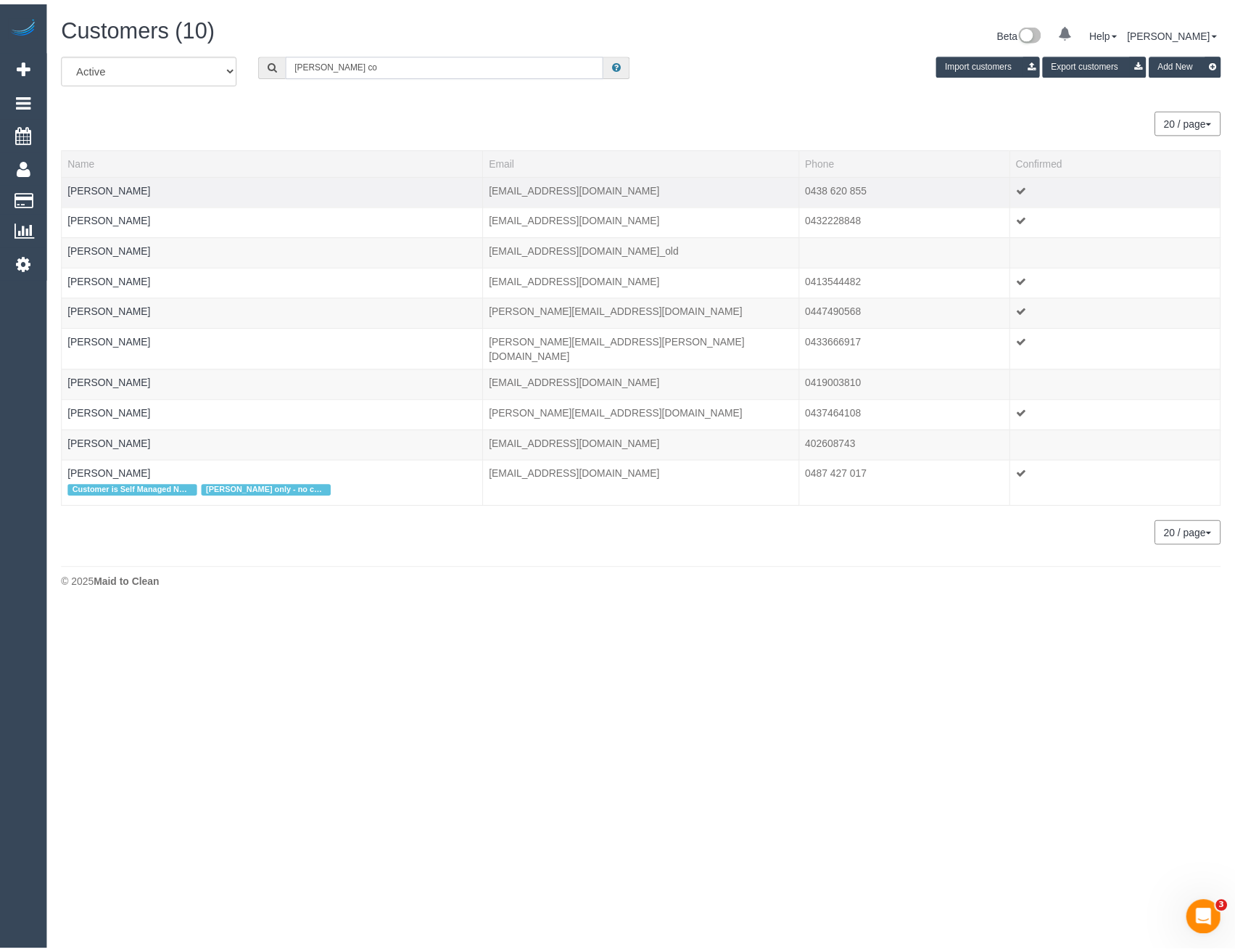
scroll to position [71949, 71292]
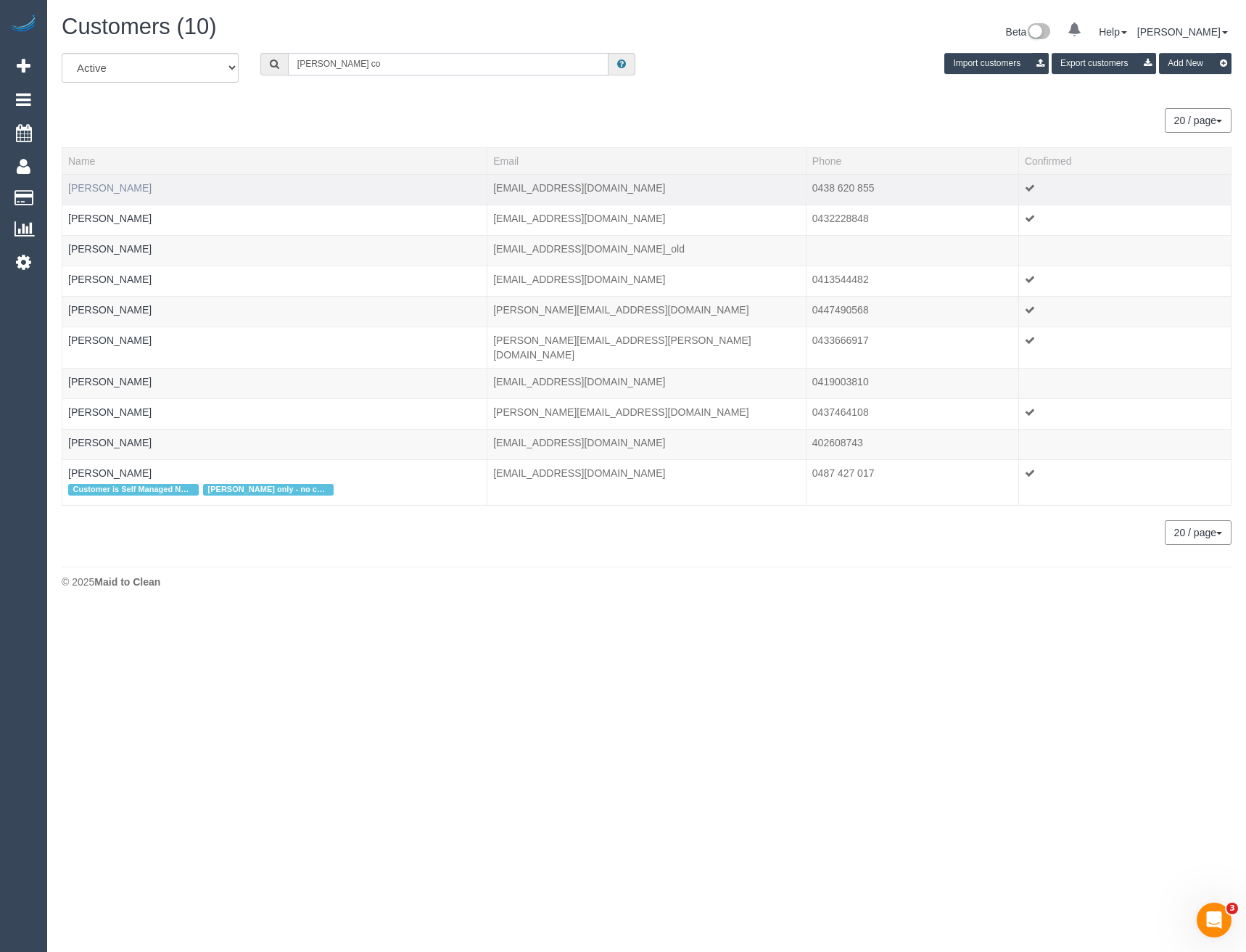
type input "Nicole co"
click at [114, 190] on link "Nicole Coco" at bounding box center [109, 188] width 83 height 12
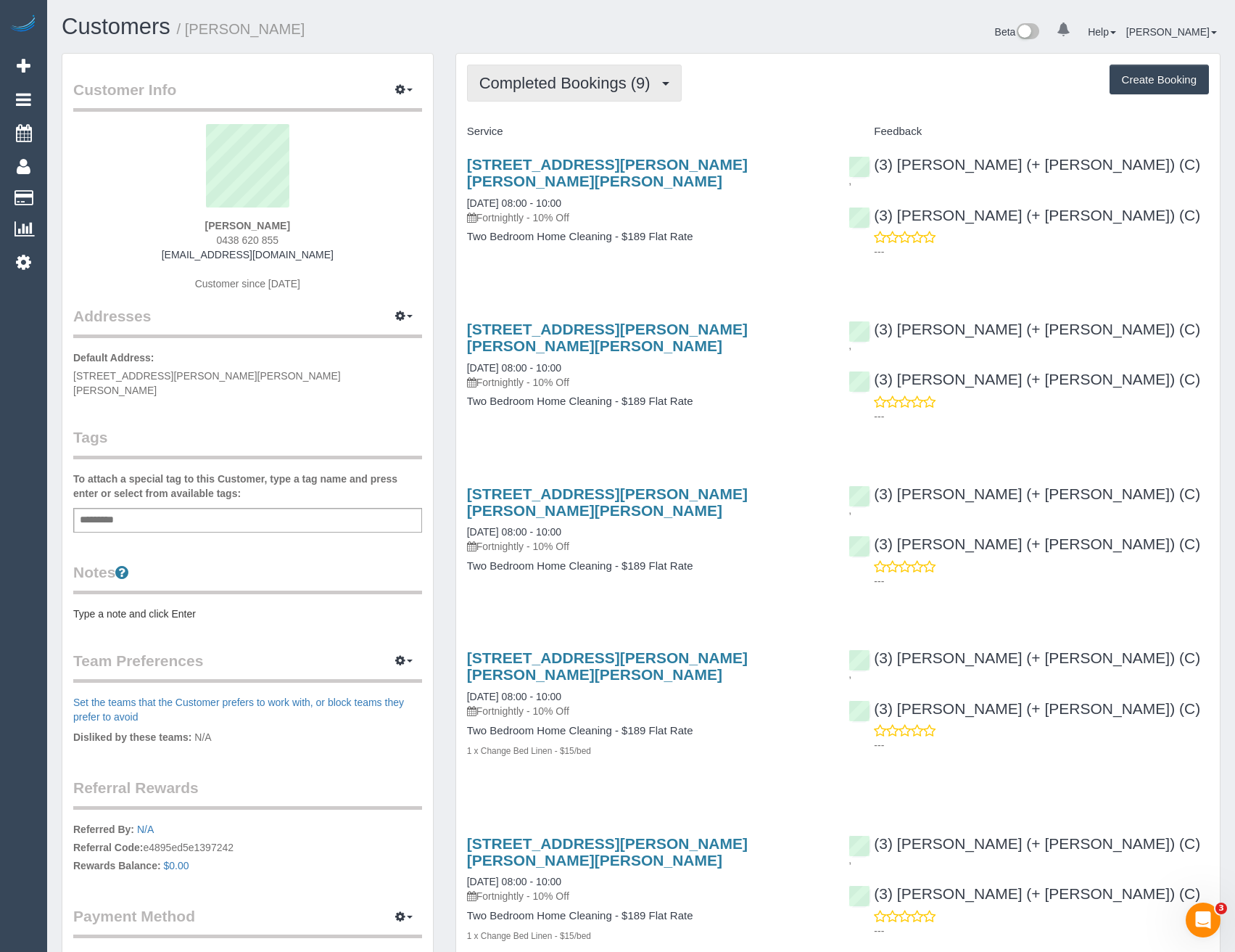
scroll to position [1688, 1235]
click at [571, 69] on button "Completed Bookings (9)" at bounding box center [574, 83] width 215 height 37
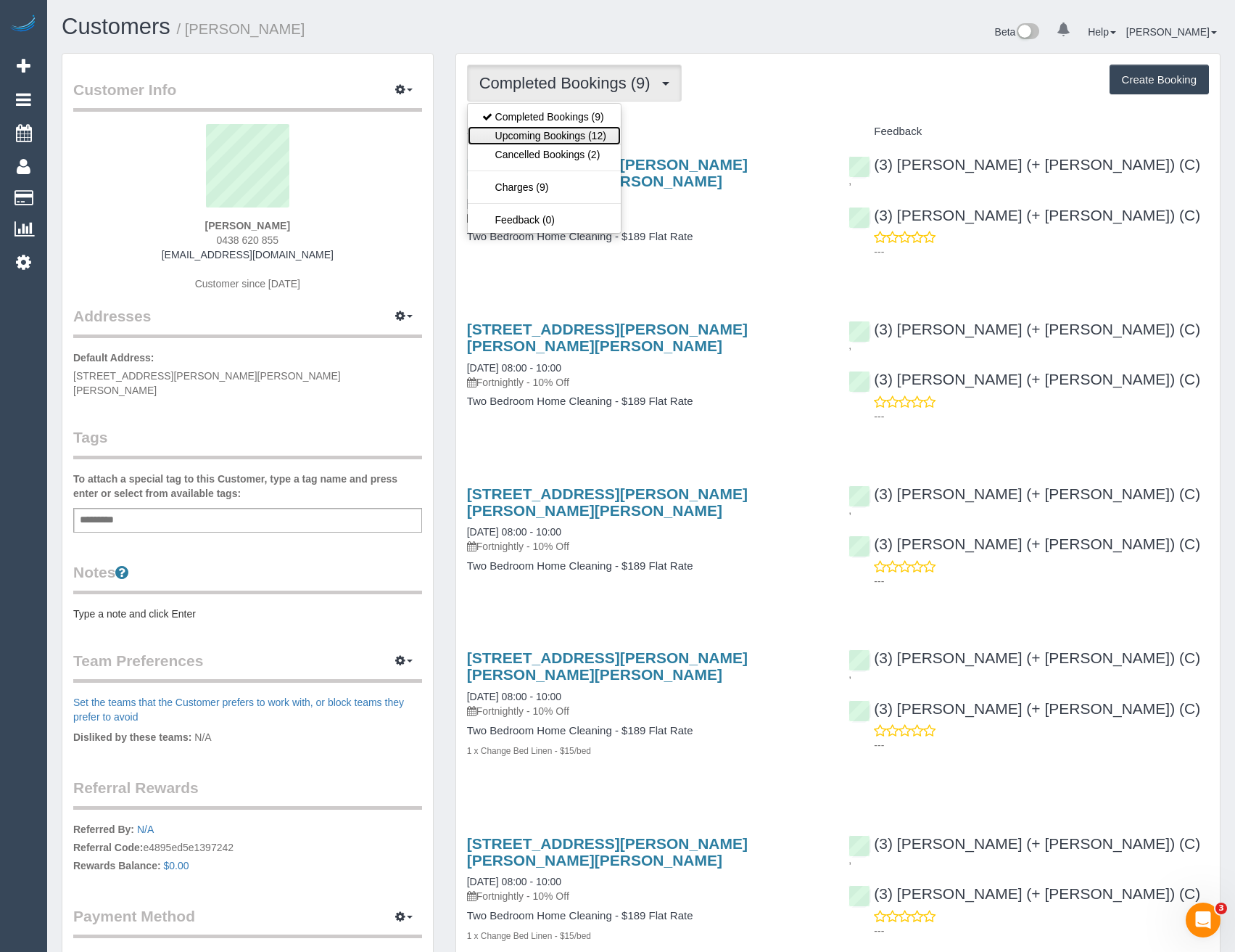
click at [570, 135] on link "Upcoming Bookings (12)" at bounding box center [545, 136] width 153 height 19
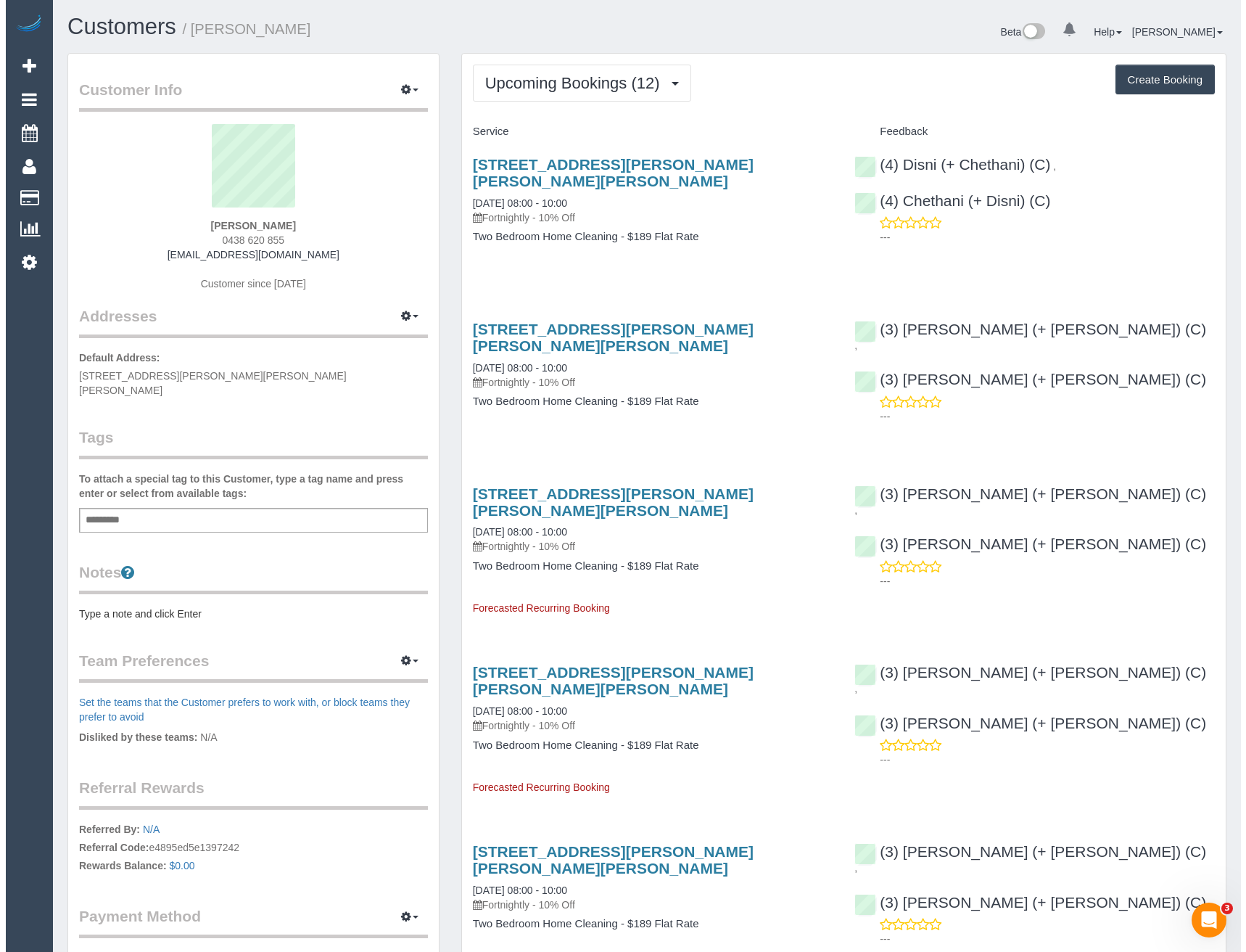
scroll to position [2138, 1235]
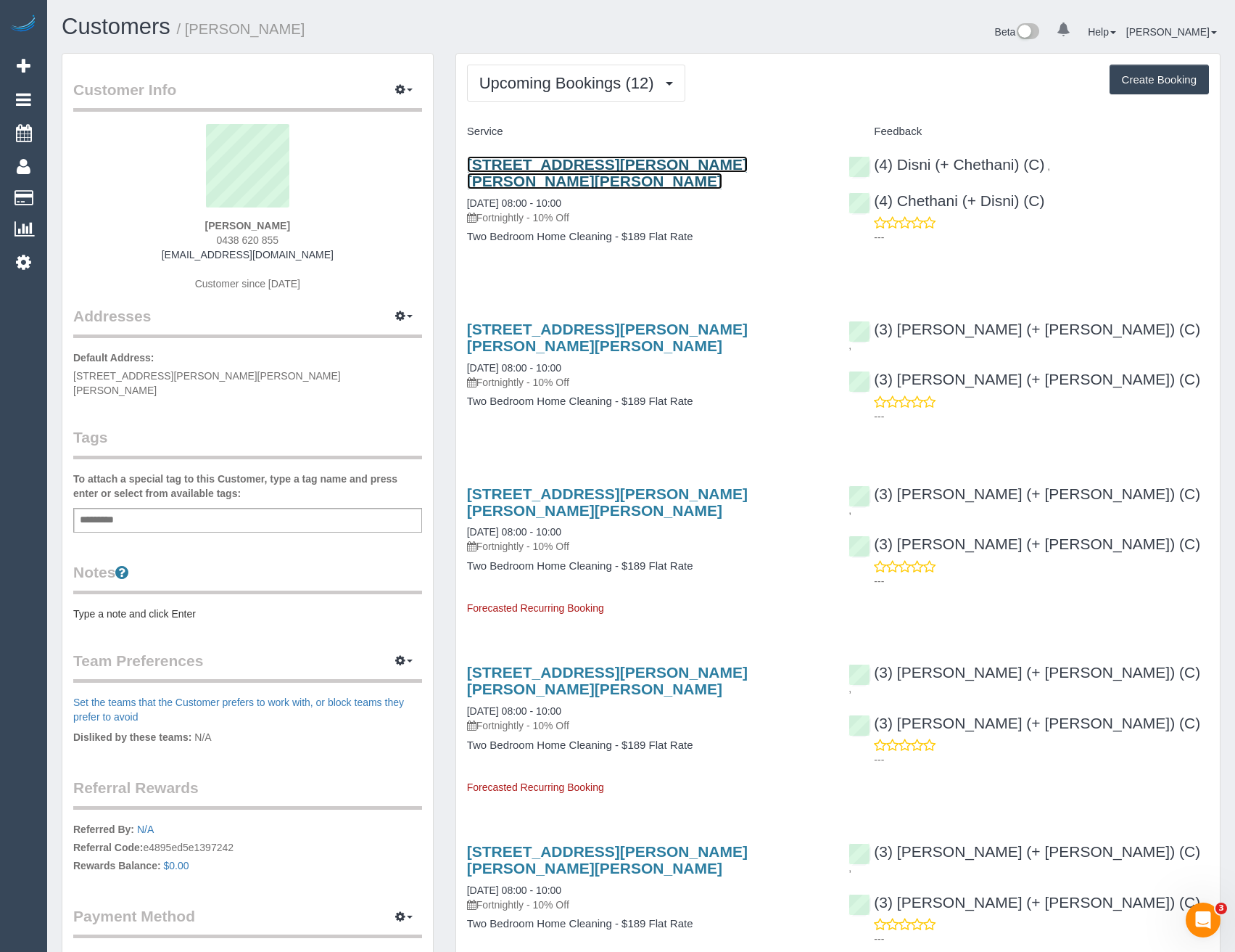
click at [623, 170] on link "439-443 Burke Road, Unit 3, Glen Iris, VIC 3146" at bounding box center [608, 173] width 281 height 33
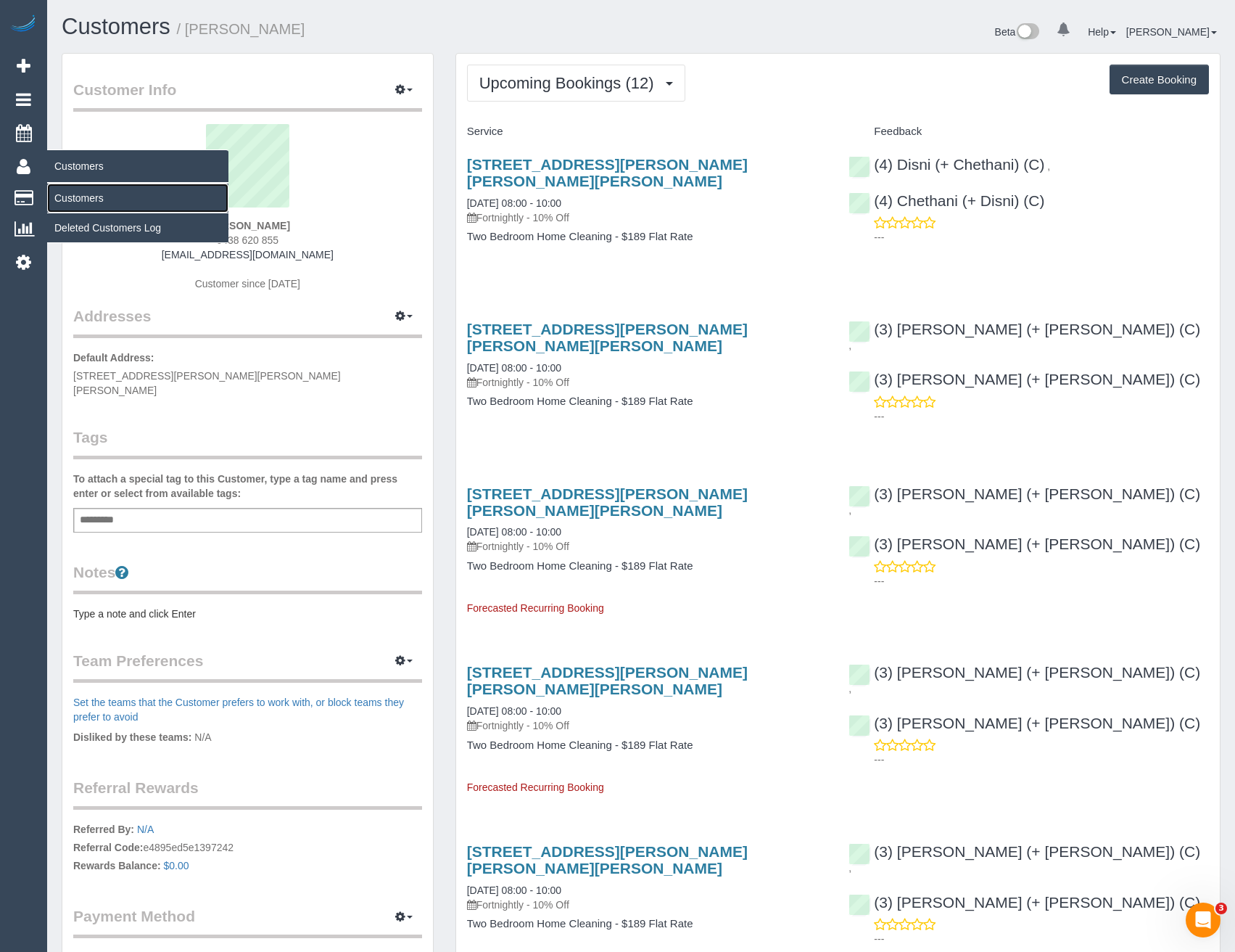
drag, startPoint x: 103, startPoint y: 197, endPoint x: 191, endPoint y: 171, distance: 91.8
click at [103, 198] on link "Customers" at bounding box center [138, 198] width 181 height 29
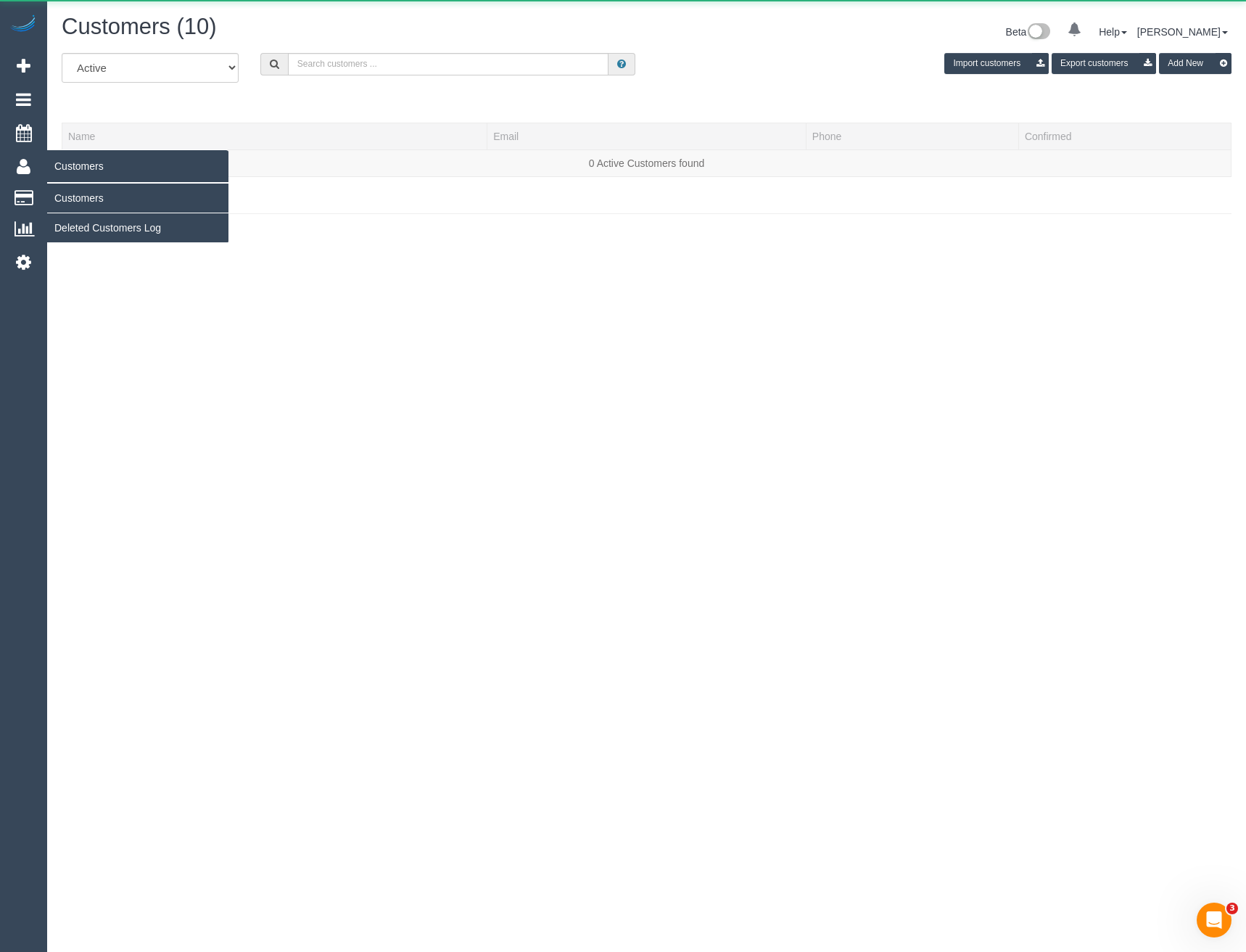
scroll to position [256, 1246]
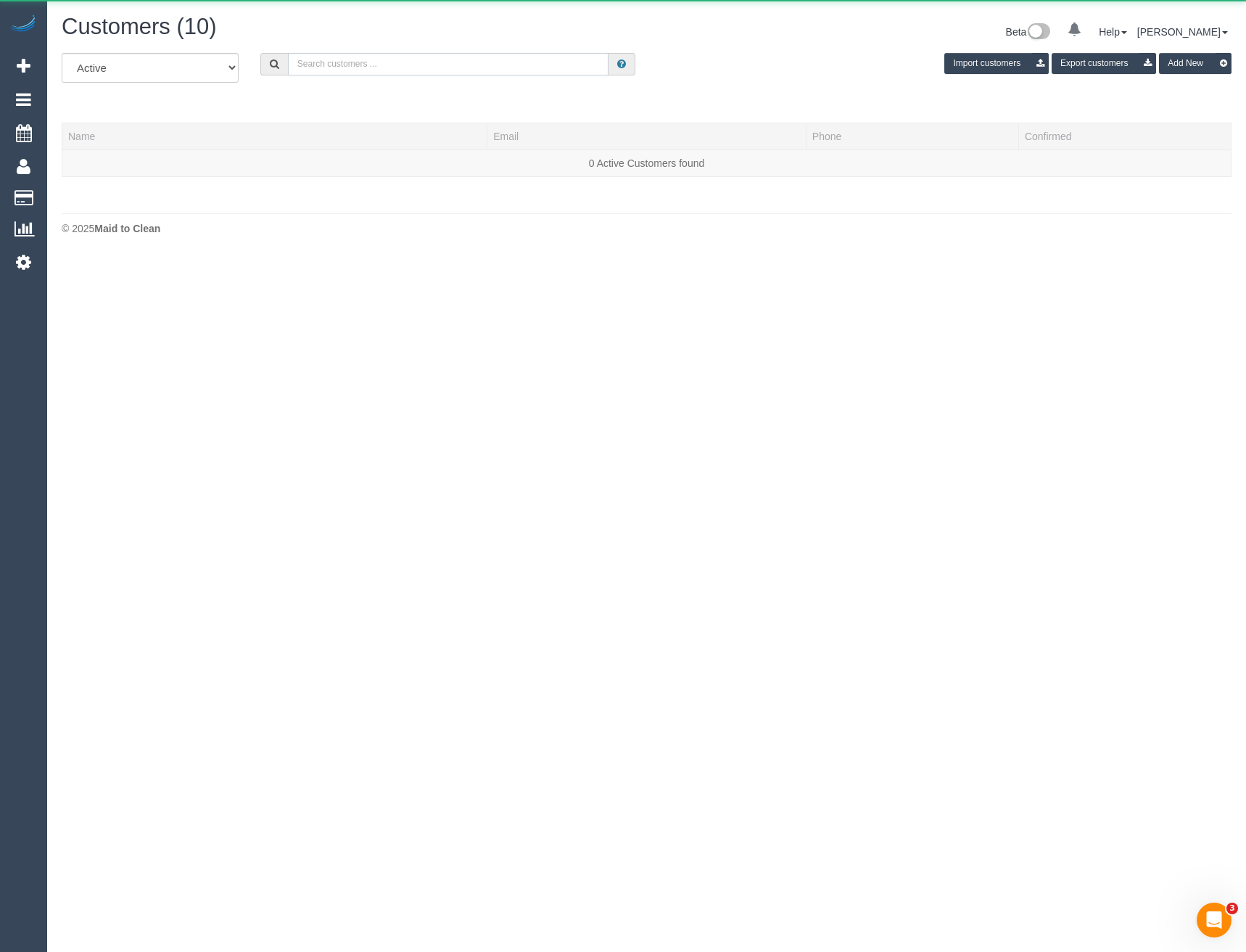
click at [403, 60] on input "text" at bounding box center [449, 64] width 321 height 22
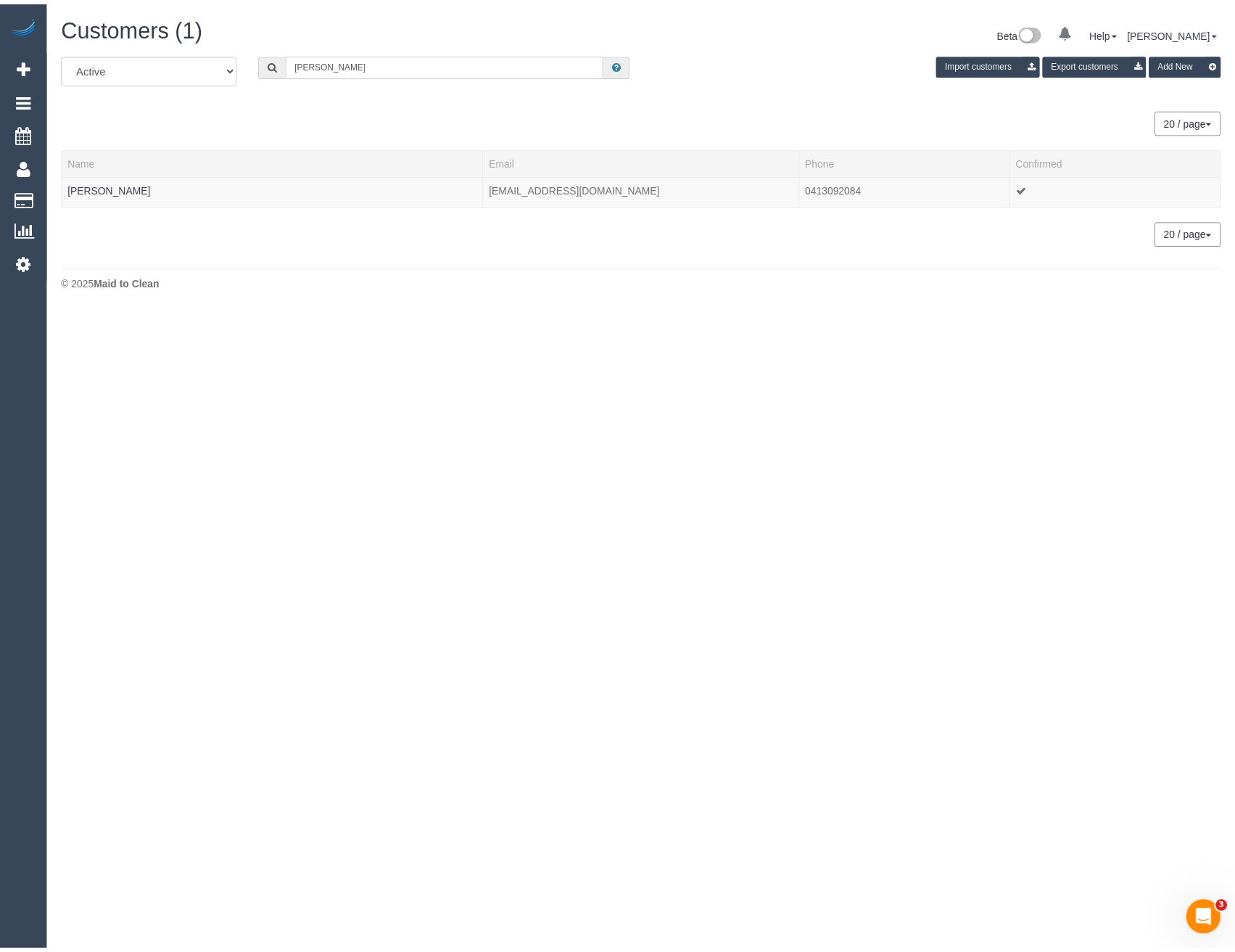
scroll to position [72238, 71292]
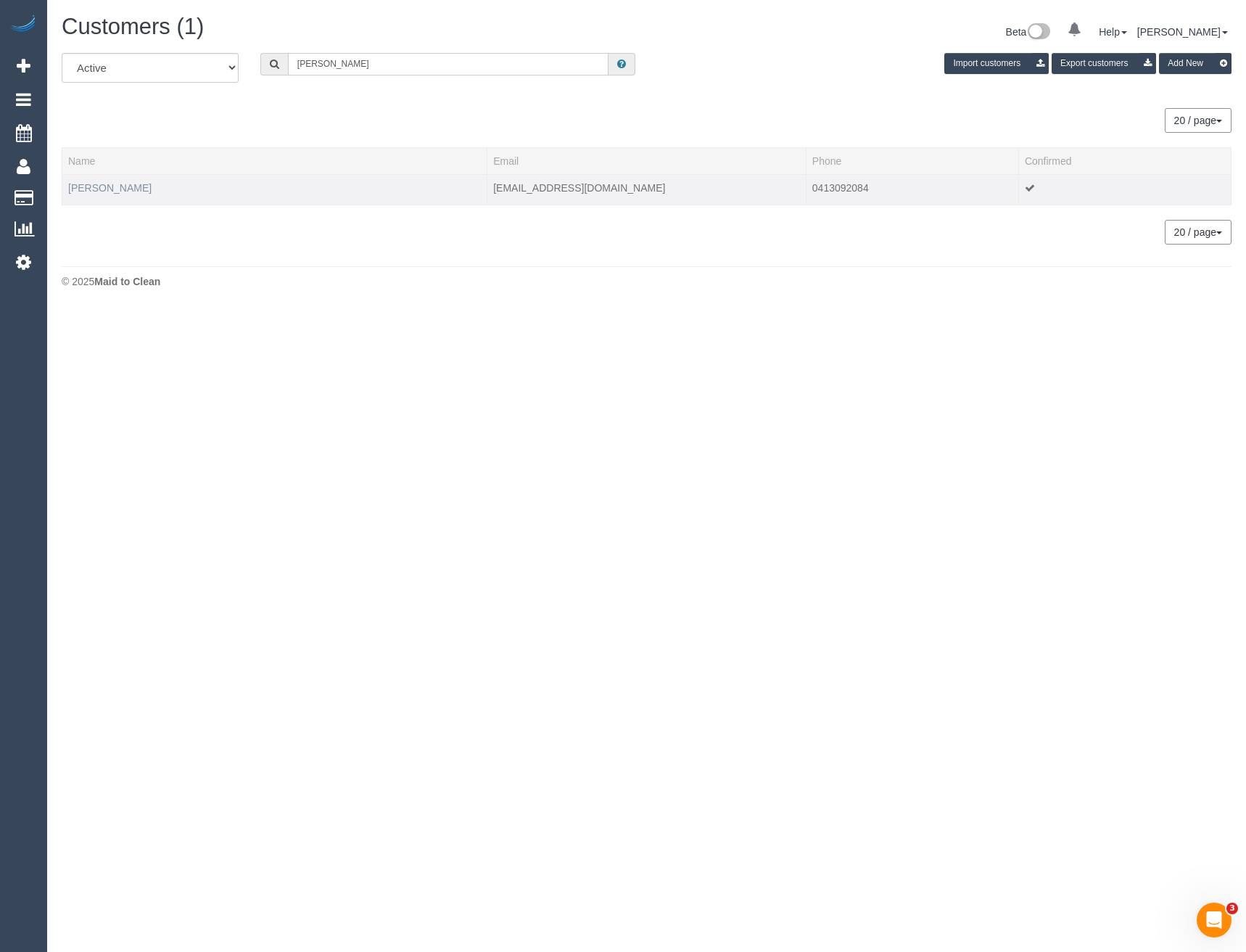
type input "Natalie sor"
click at [139, 190] on link "Natalie Sorrentino" at bounding box center [109, 188] width 83 height 12
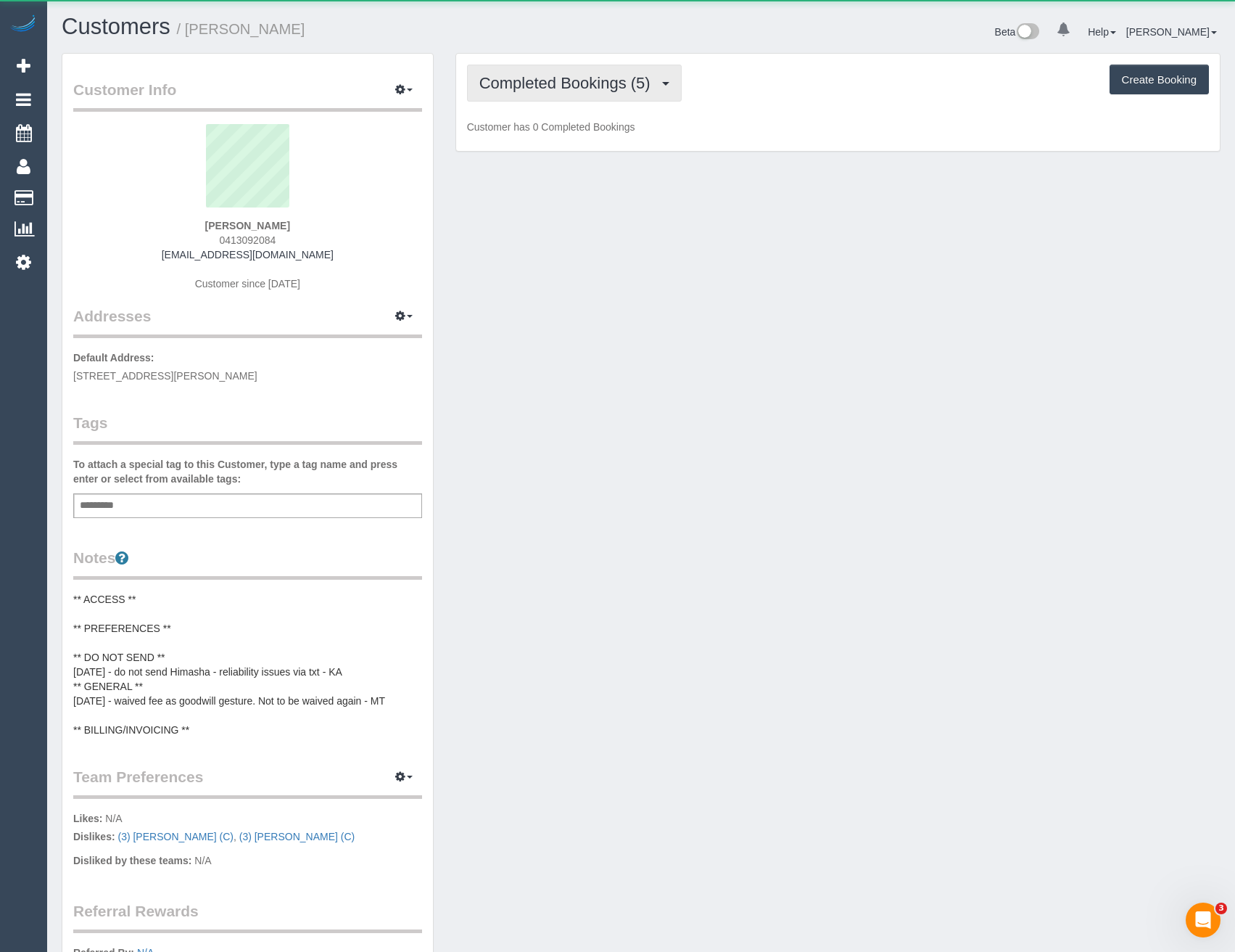
scroll to position [1194, 1235]
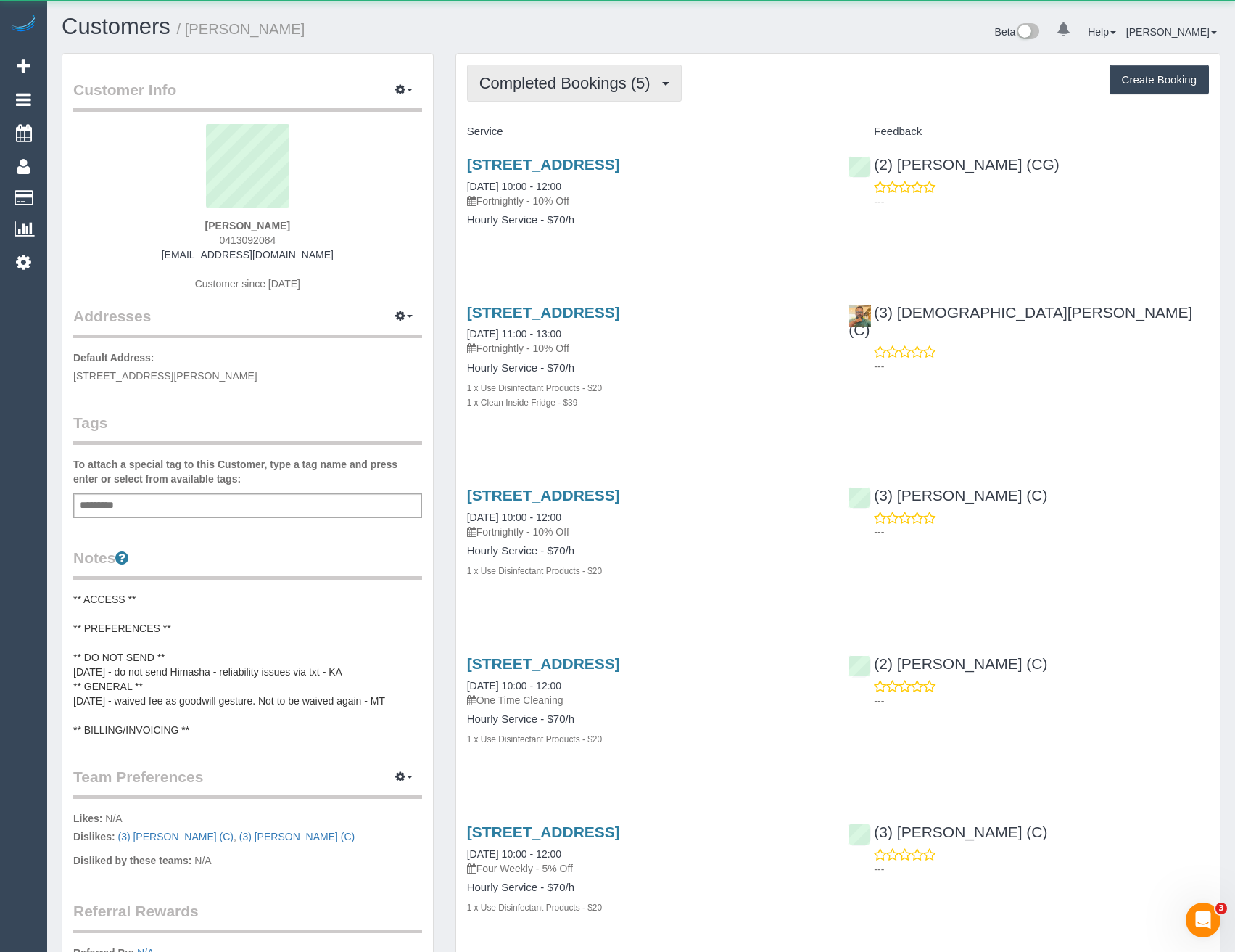
click at [567, 80] on span "Completed Bookings (5)" at bounding box center [568, 83] width 178 height 18
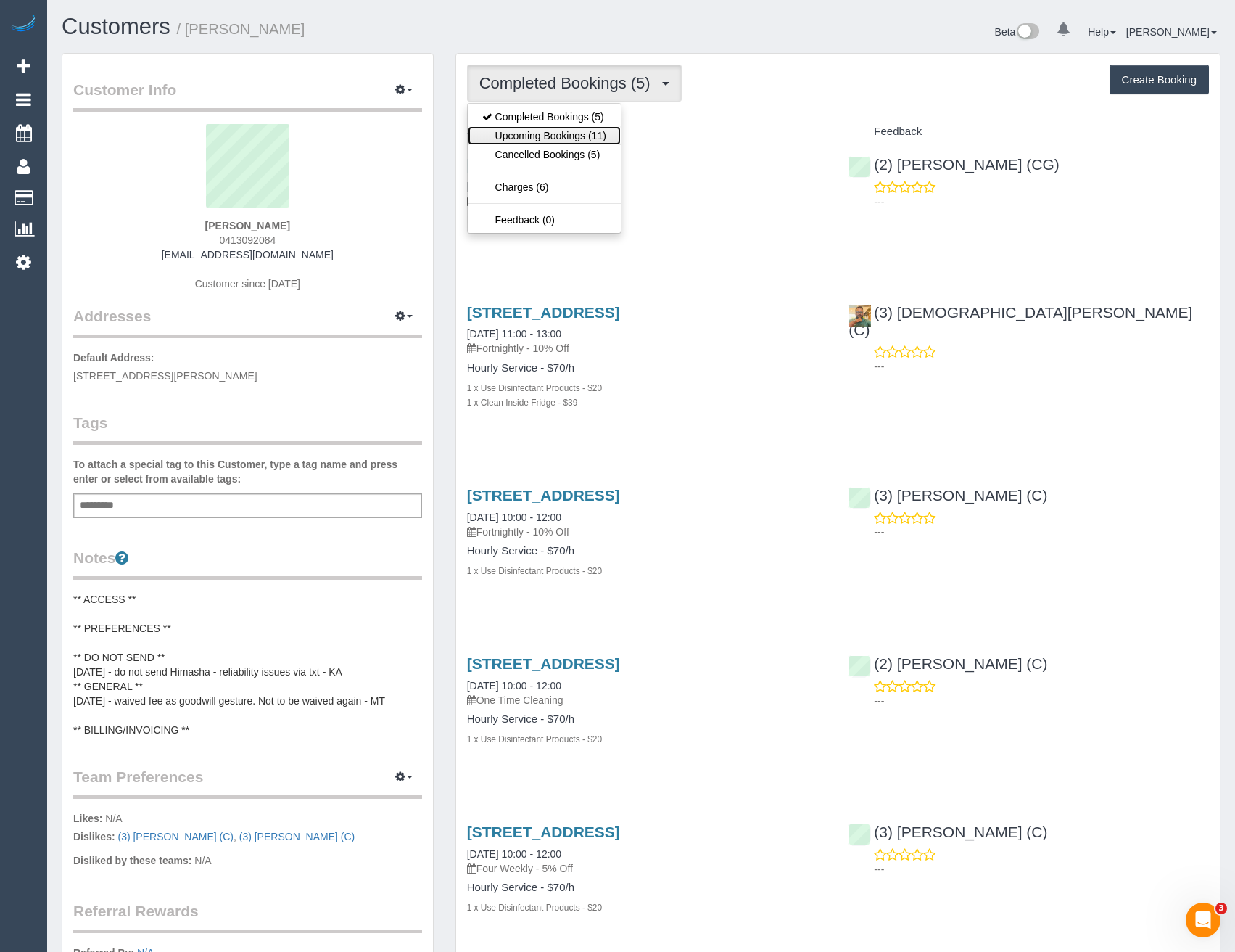
click at [578, 136] on link "Upcoming Bookings (11)" at bounding box center [545, 136] width 153 height 19
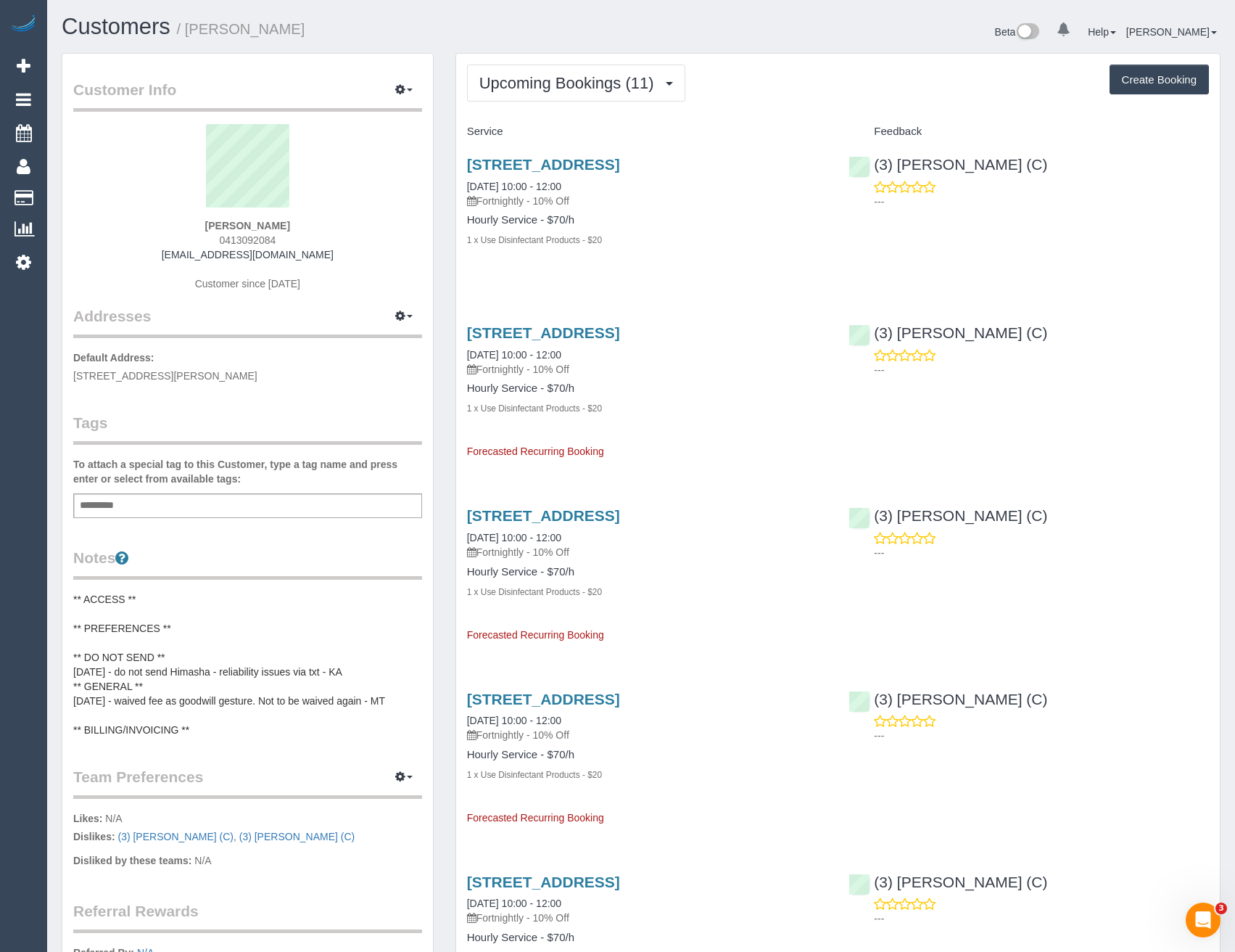
scroll to position [2219, 1235]
click at [620, 167] on link "61 Brown St, 1, Heidelberg, VIC 3084" at bounding box center [544, 164] width 153 height 17
click at [594, 94] on button "Upcoming Bookings (11)" at bounding box center [577, 83] width 218 height 37
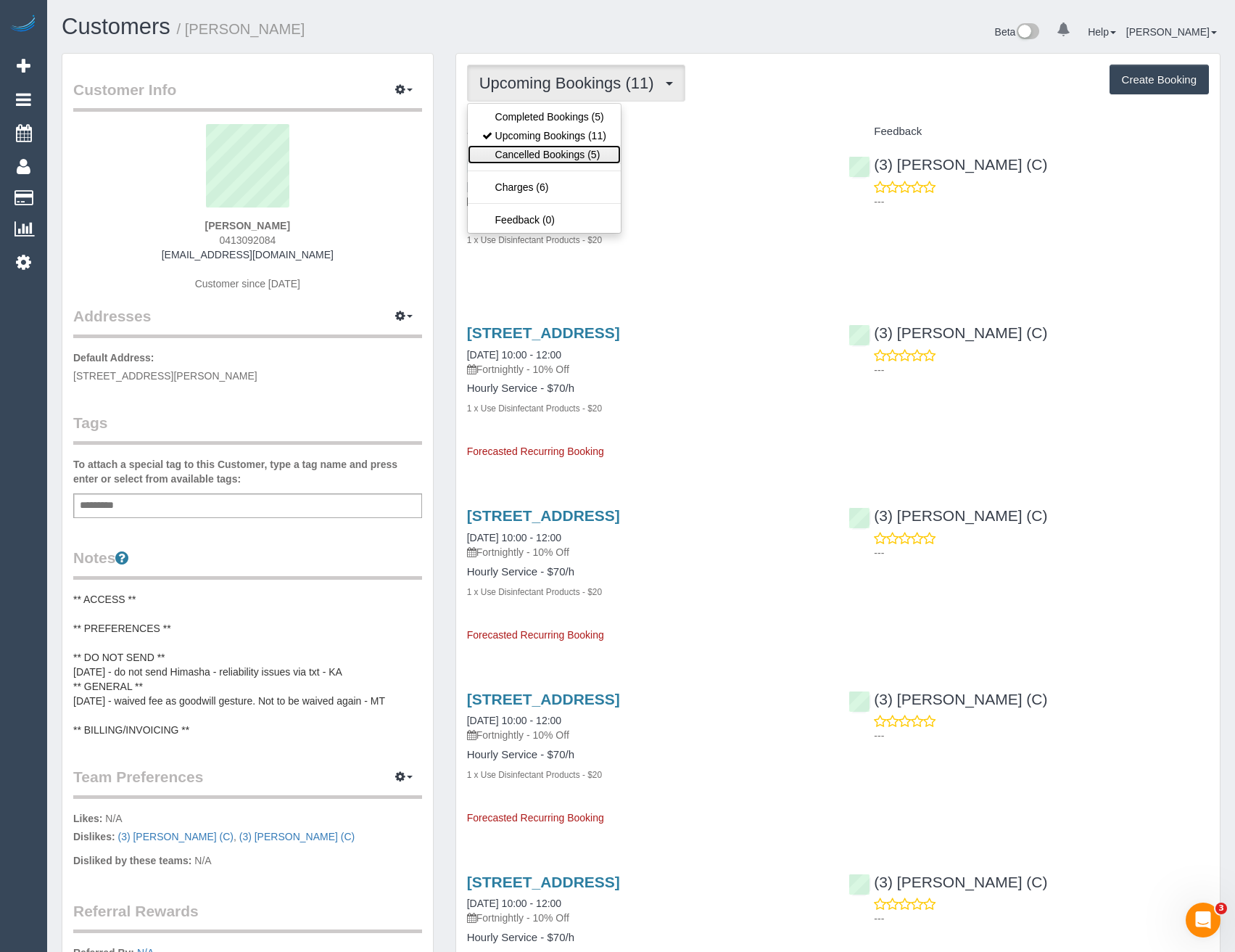
click at [575, 153] on link "Cancelled Bookings (5)" at bounding box center [545, 155] width 153 height 19
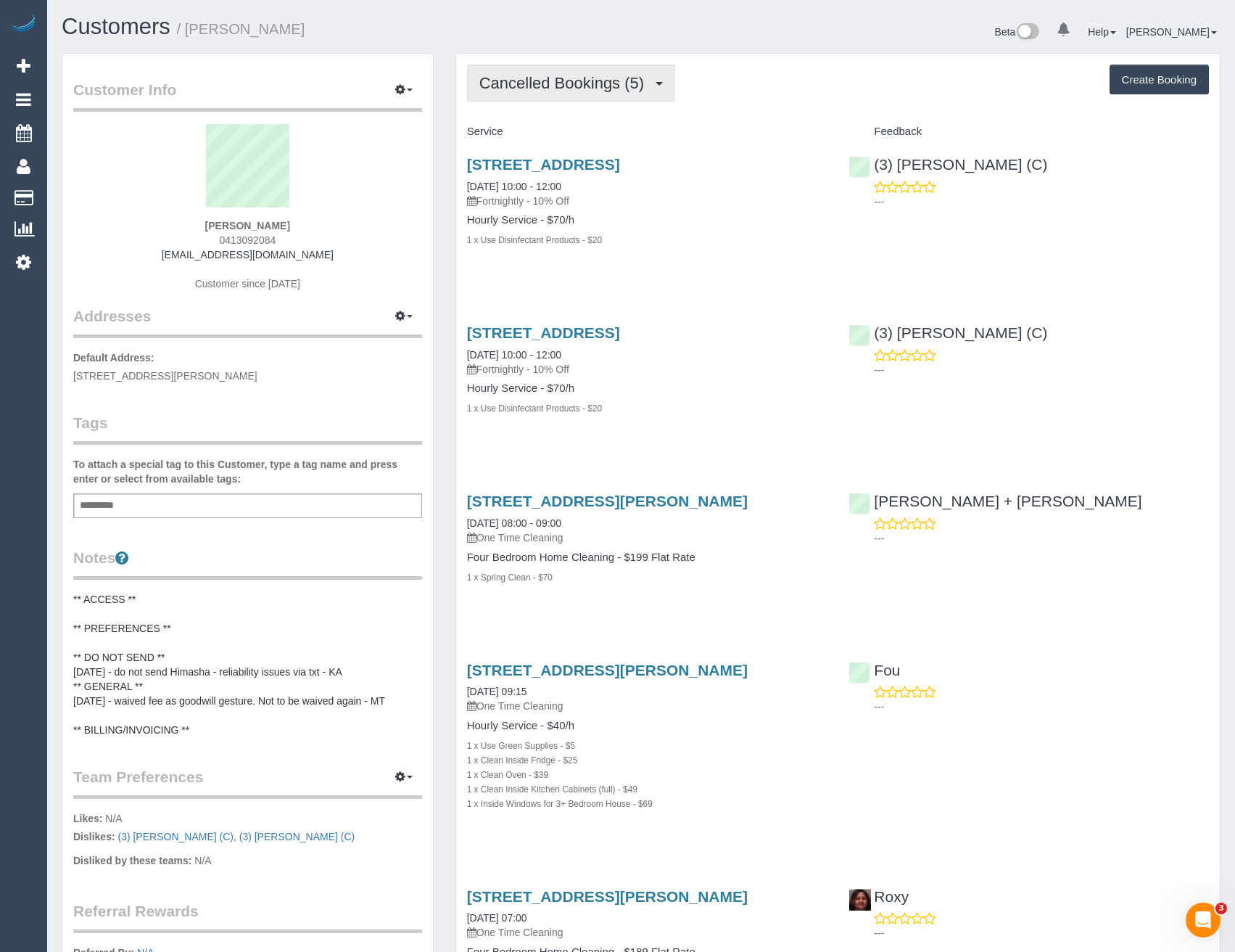
click at [579, 80] on span "Cancelled Bookings (5)" at bounding box center [565, 83] width 172 height 18
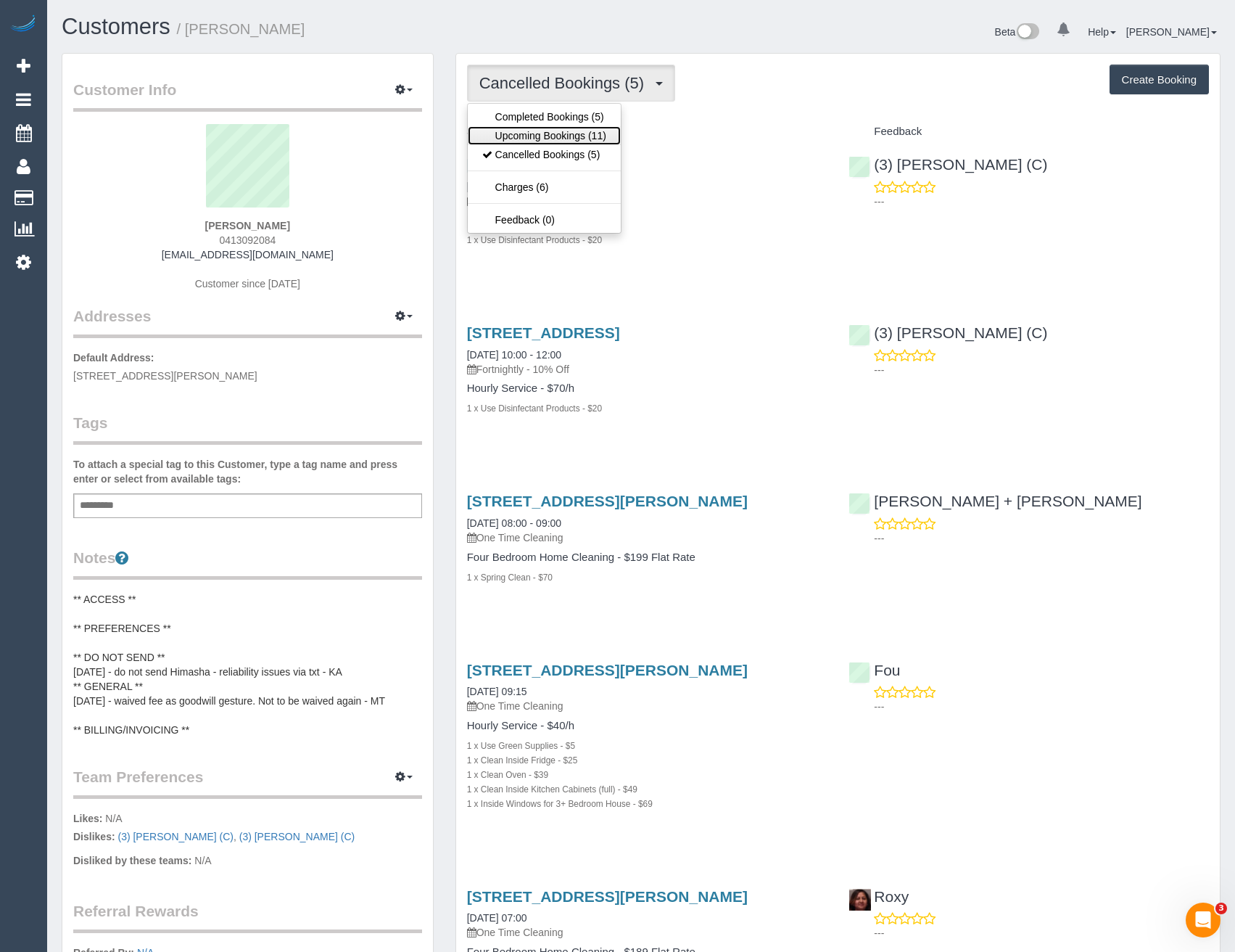
click at [543, 143] on link "Upcoming Bookings (11)" at bounding box center [545, 136] width 153 height 19
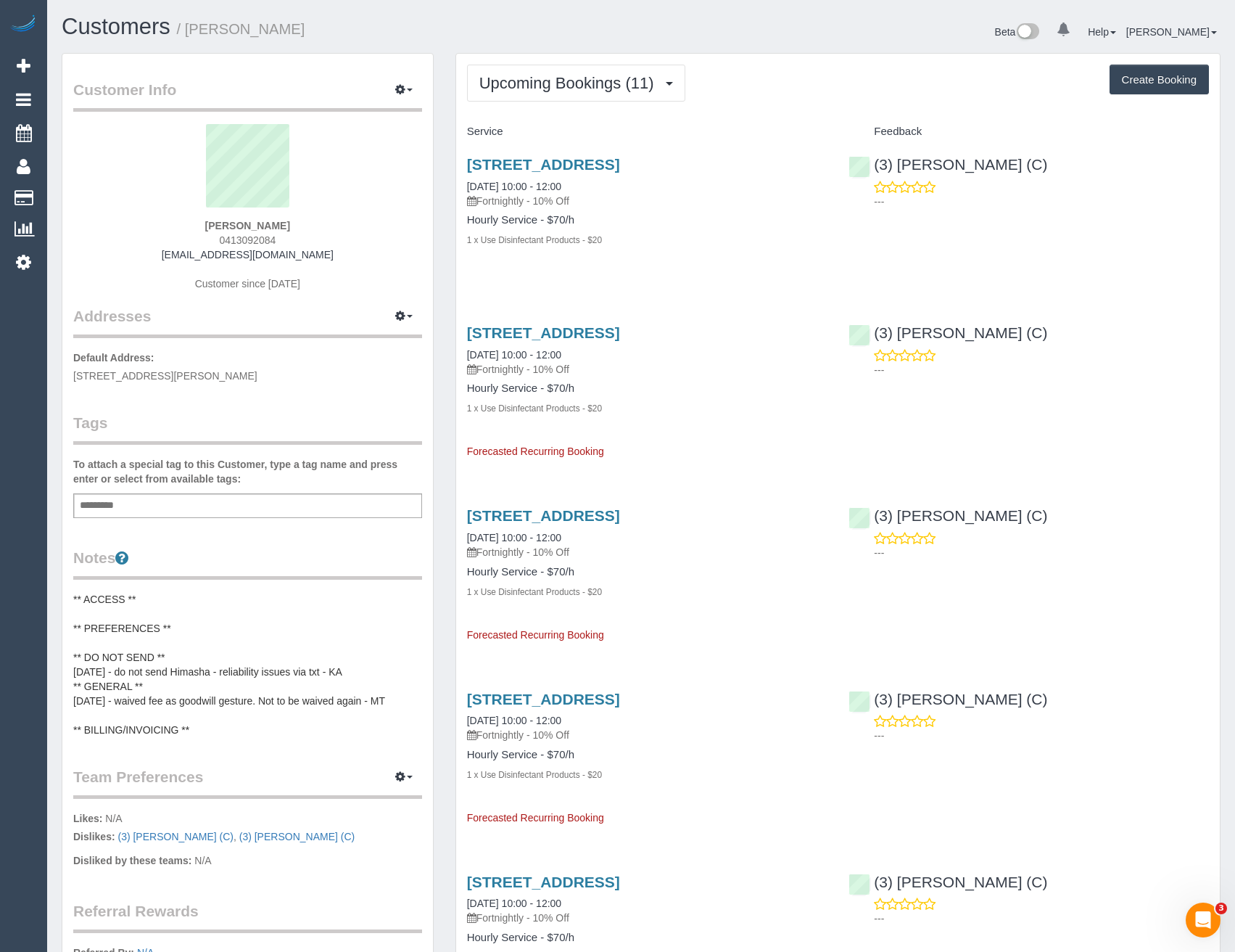
scroll to position [2219, 1235]
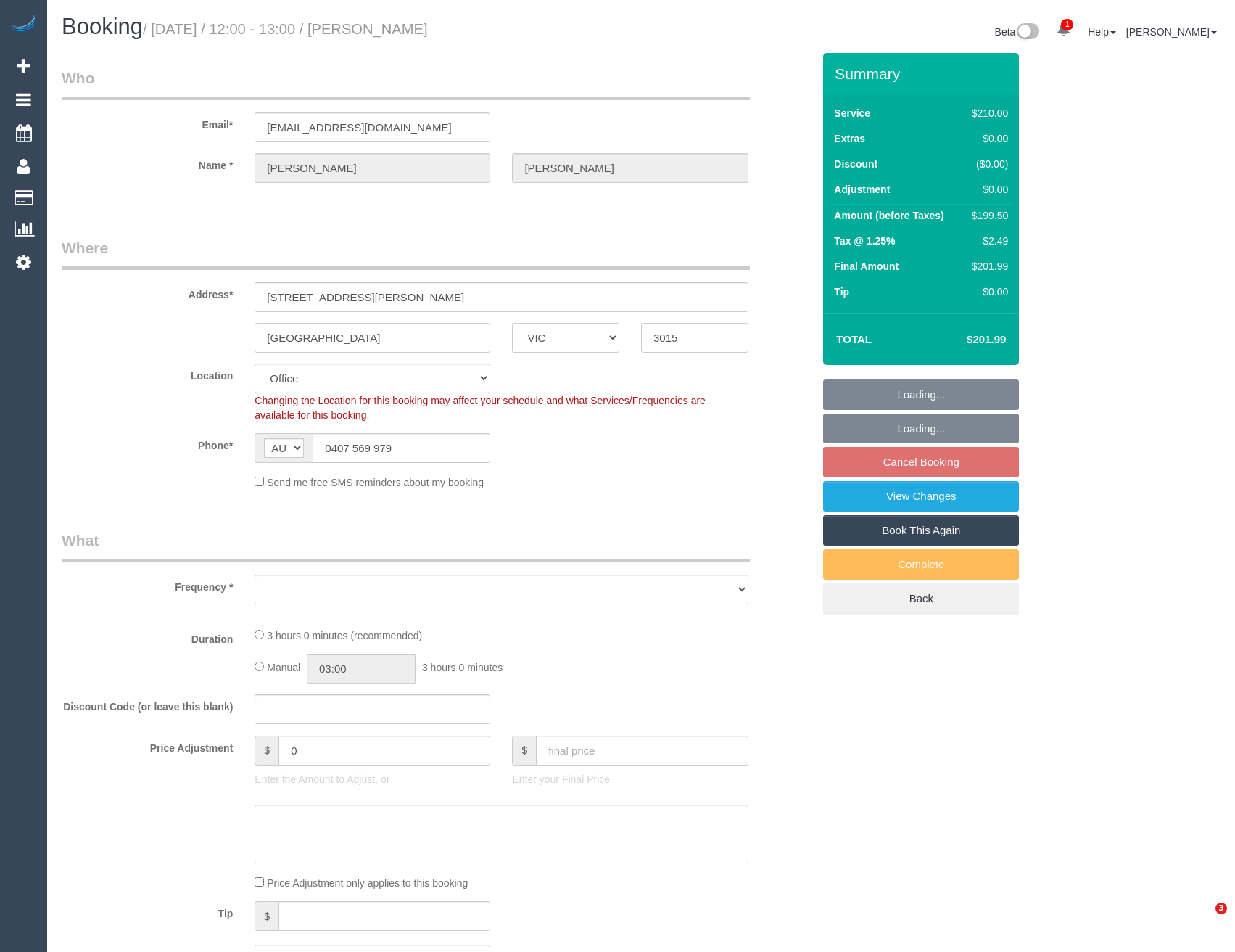
select select "VIC"
select select "object:764"
select select "string:stripe-pm_1RftBV2GScqysDRVj1GvkKvE"
select select "number:28"
select select "number:14"
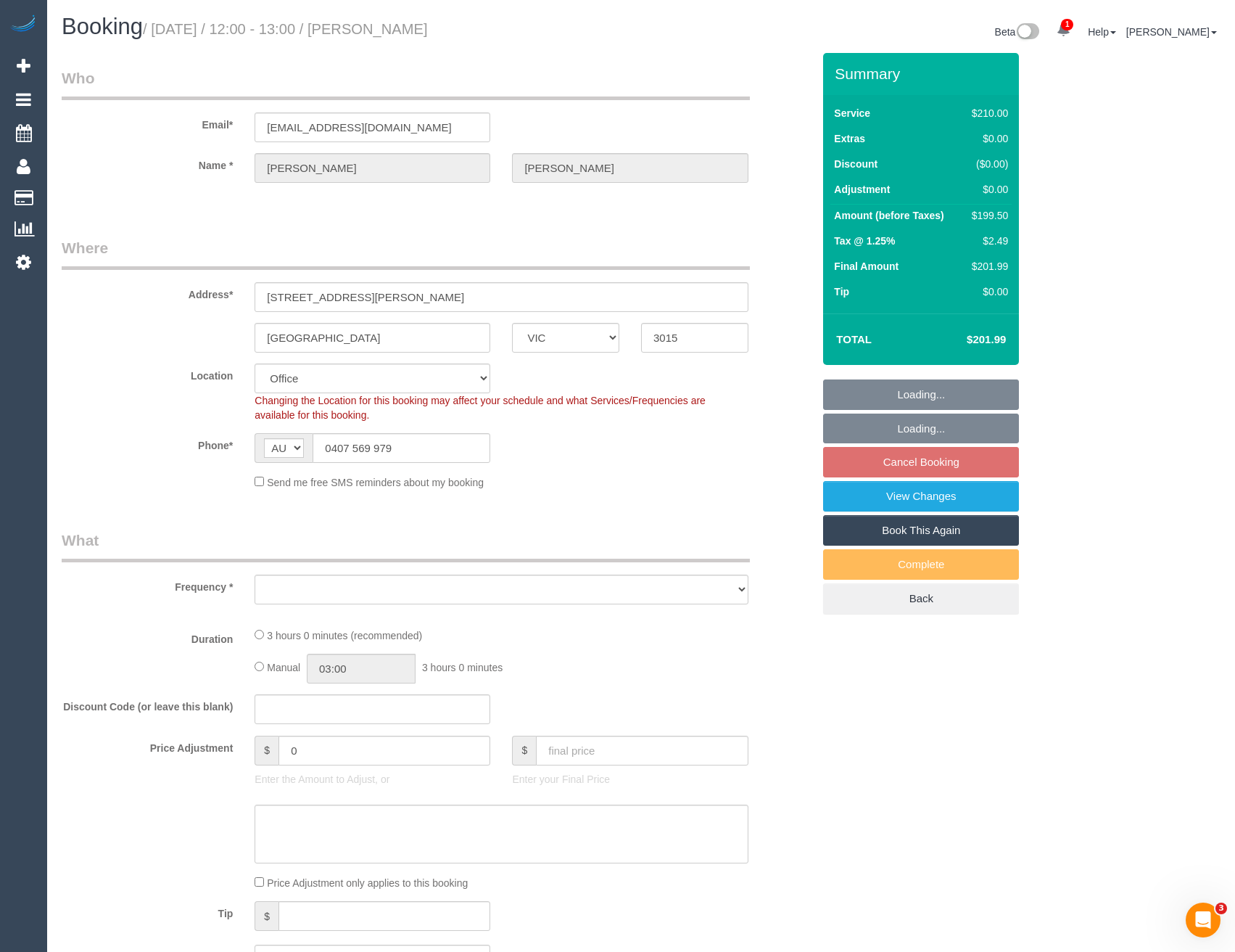
select select "number:19"
select select "number:22"
select select "number:35"
select select "number:13"
select select "object:783"
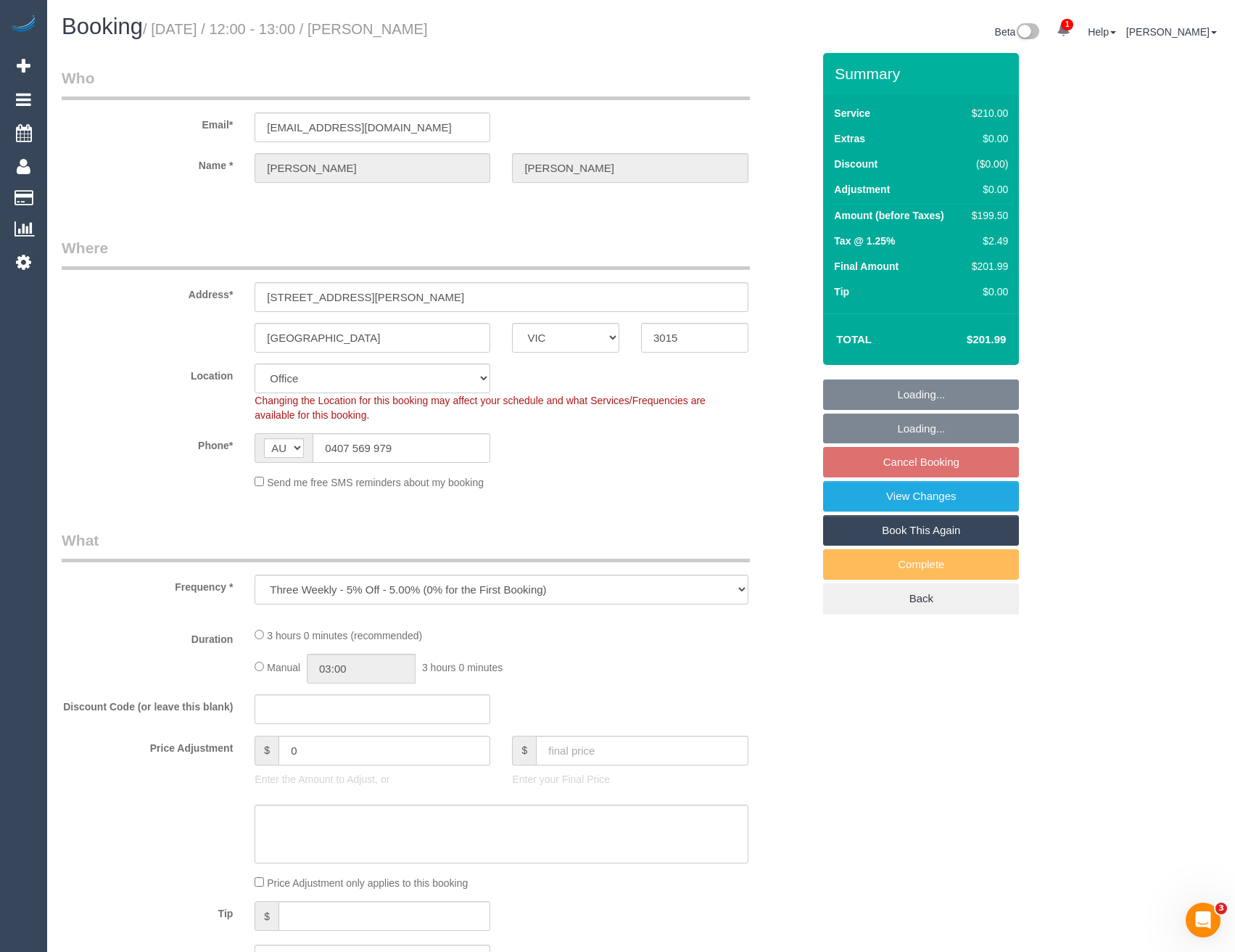
select select "180"
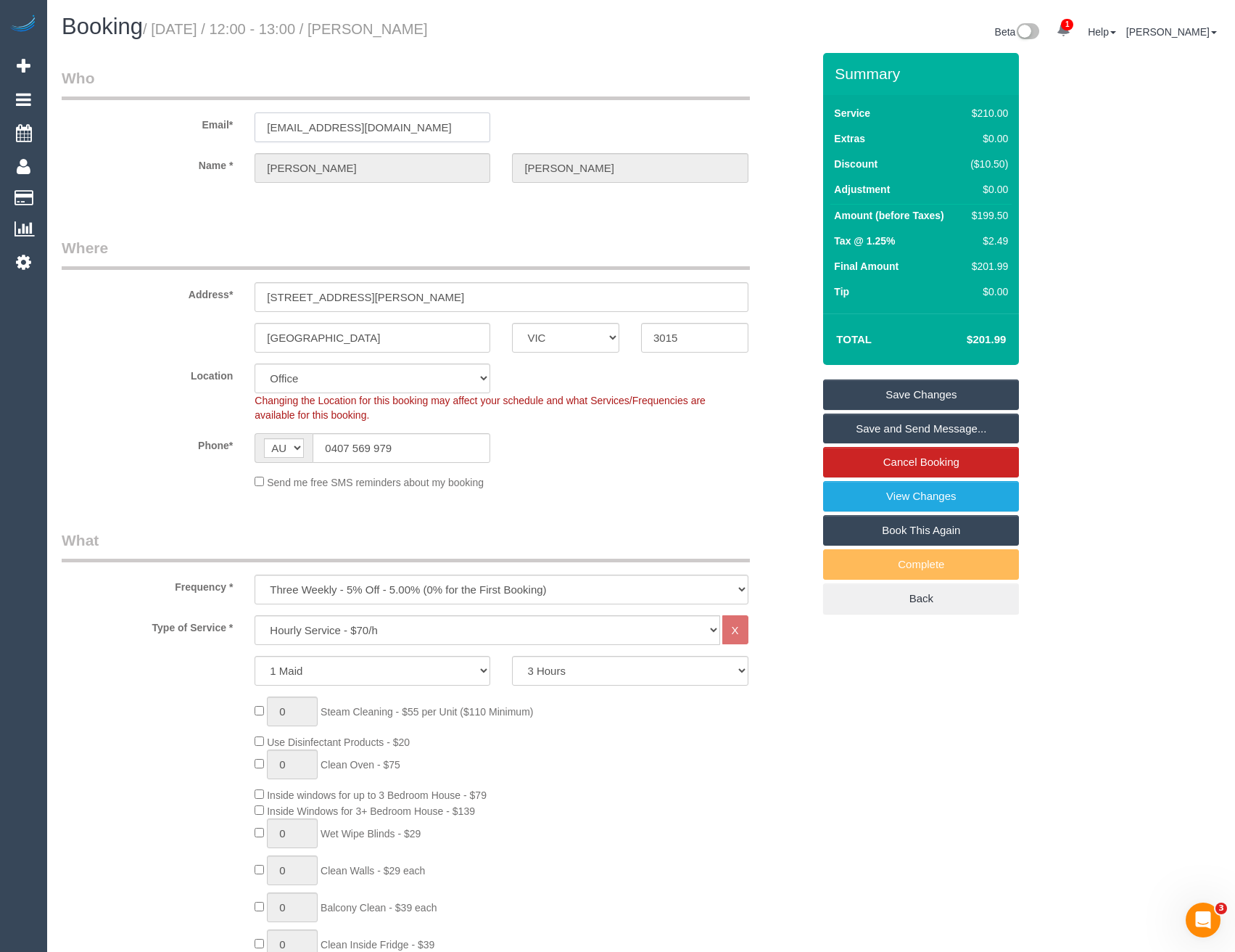
drag, startPoint x: 414, startPoint y: 125, endPoint x: 296, endPoint y: 122, distance: 118.0
click at [254, 131] on div "sallyjtonge@gmail.com" at bounding box center [372, 127] width 257 height 29
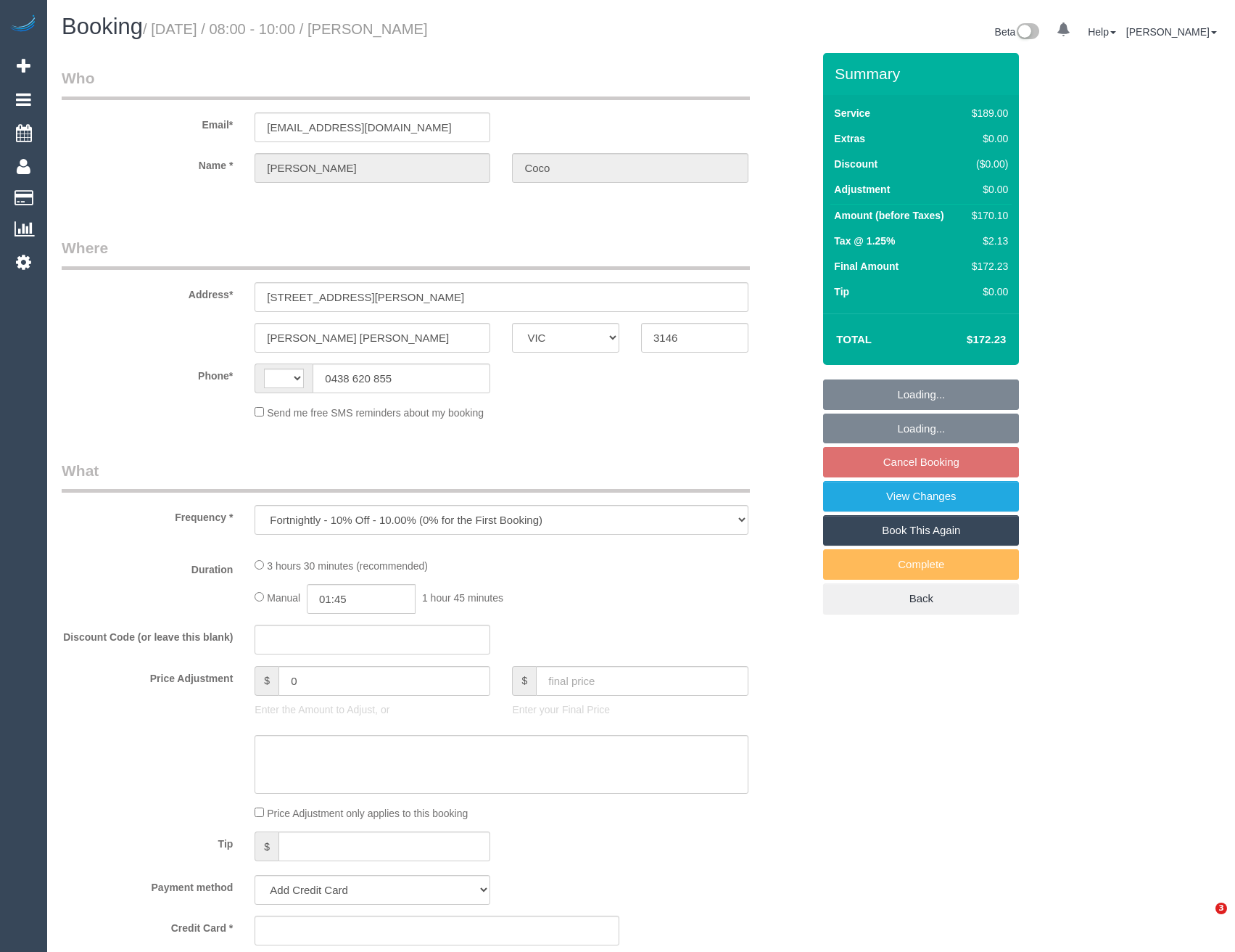
select select "VIC"
select select "string:AU"
select select "string:stripe-pm_1R8bWJ2GScqysDRVQzph50T6"
select select "number:29"
select select "number:14"
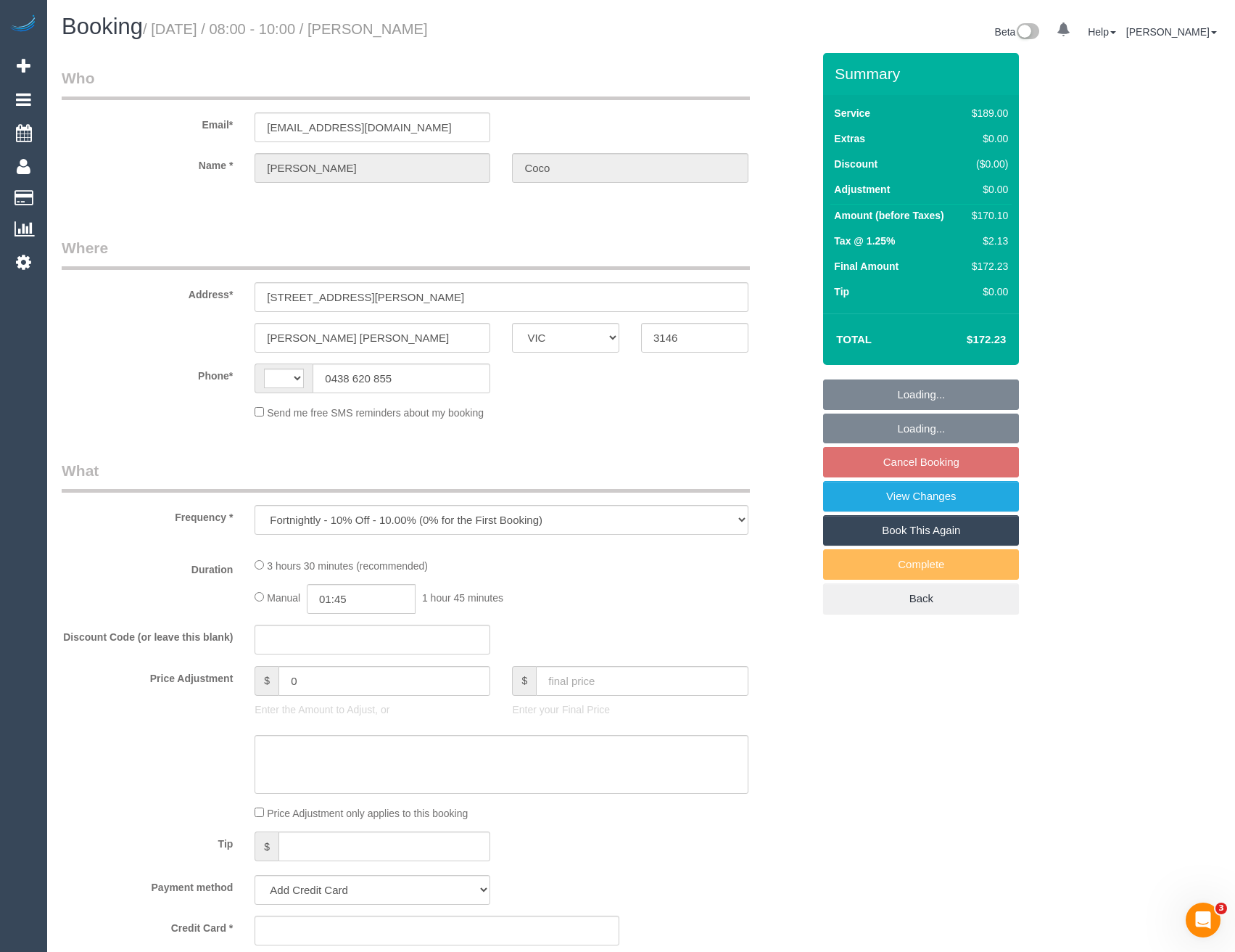
select select "number:18"
select select "number:24"
select select "number:35"
select select "number:26"
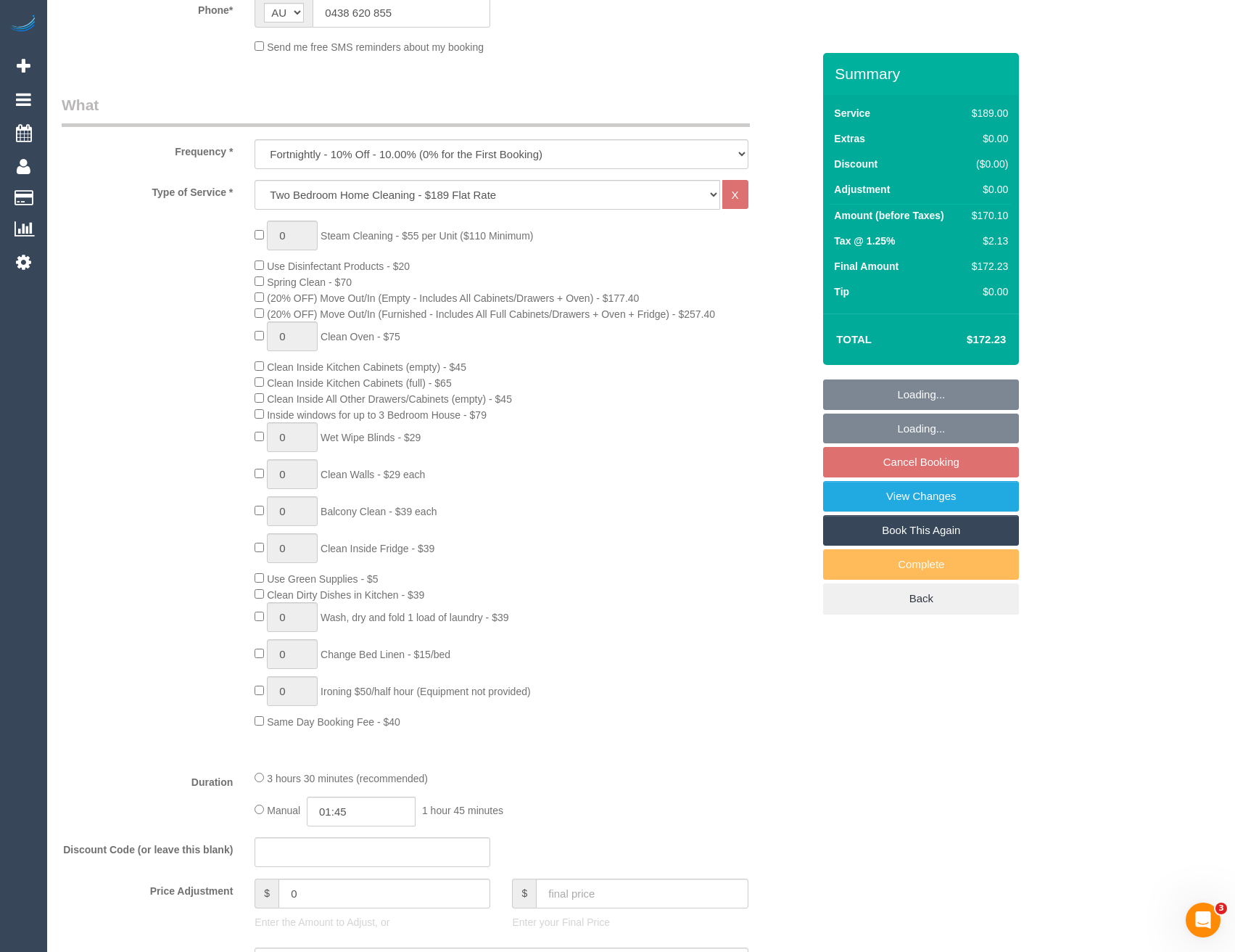
select select "object:1421"
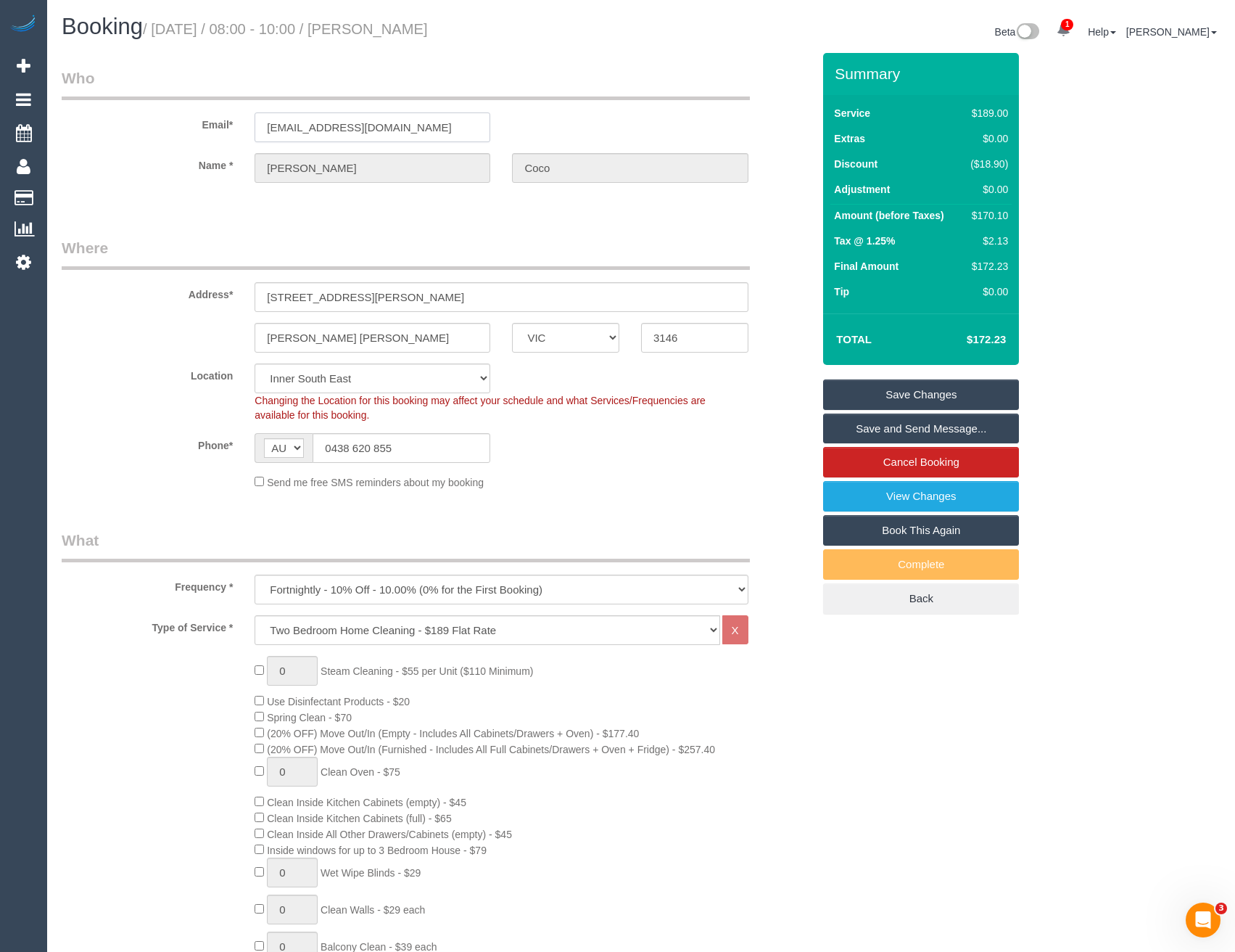
drag, startPoint x: 384, startPoint y: 123, endPoint x: 261, endPoint y: 120, distance: 123.0
click at [261, 120] on input "[EMAIL_ADDRESS][DOMAIN_NAME]" at bounding box center [372, 127] width 236 height 29
click at [921, 429] on link "Save and Send Message..." at bounding box center [922, 428] width 196 height 30
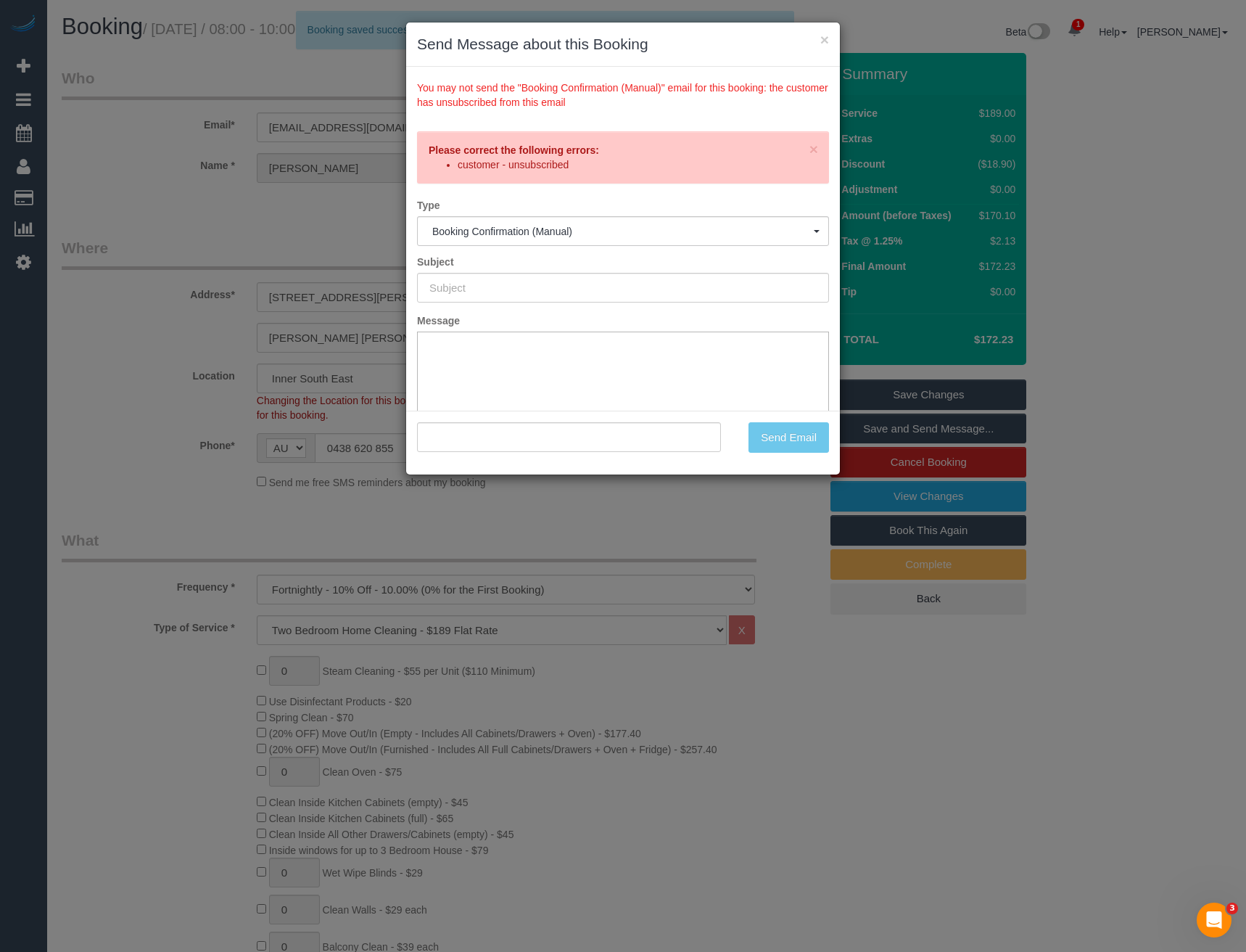
click at [588, 521] on div "× Send Message about this Booking You may not send the "Booking Confirmation (M…" at bounding box center [623, 476] width 1246 height 952
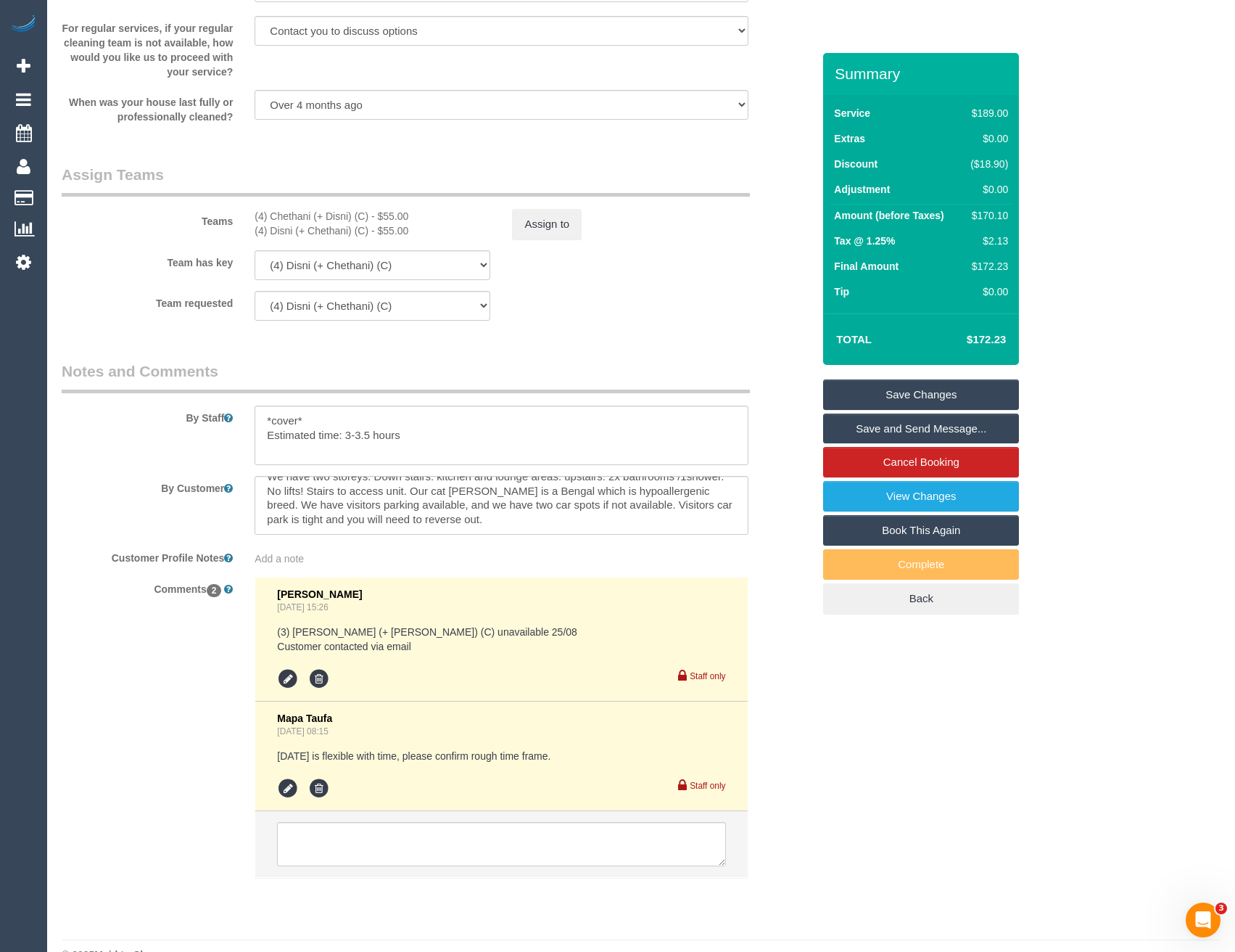
scroll to position [2172, 0]
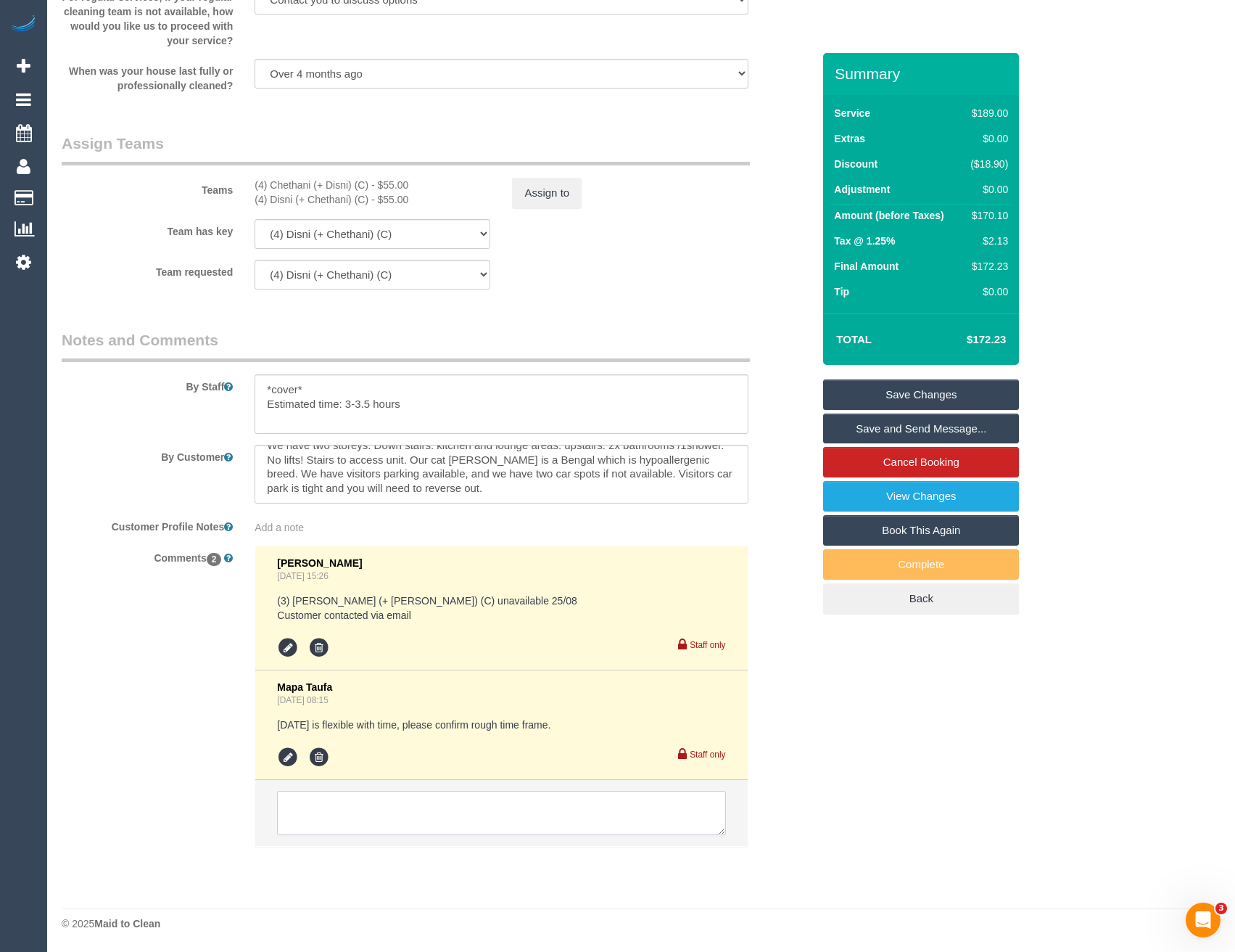
click at [327, 821] on textarea at bounding box center [501, 813] width 448 height 45
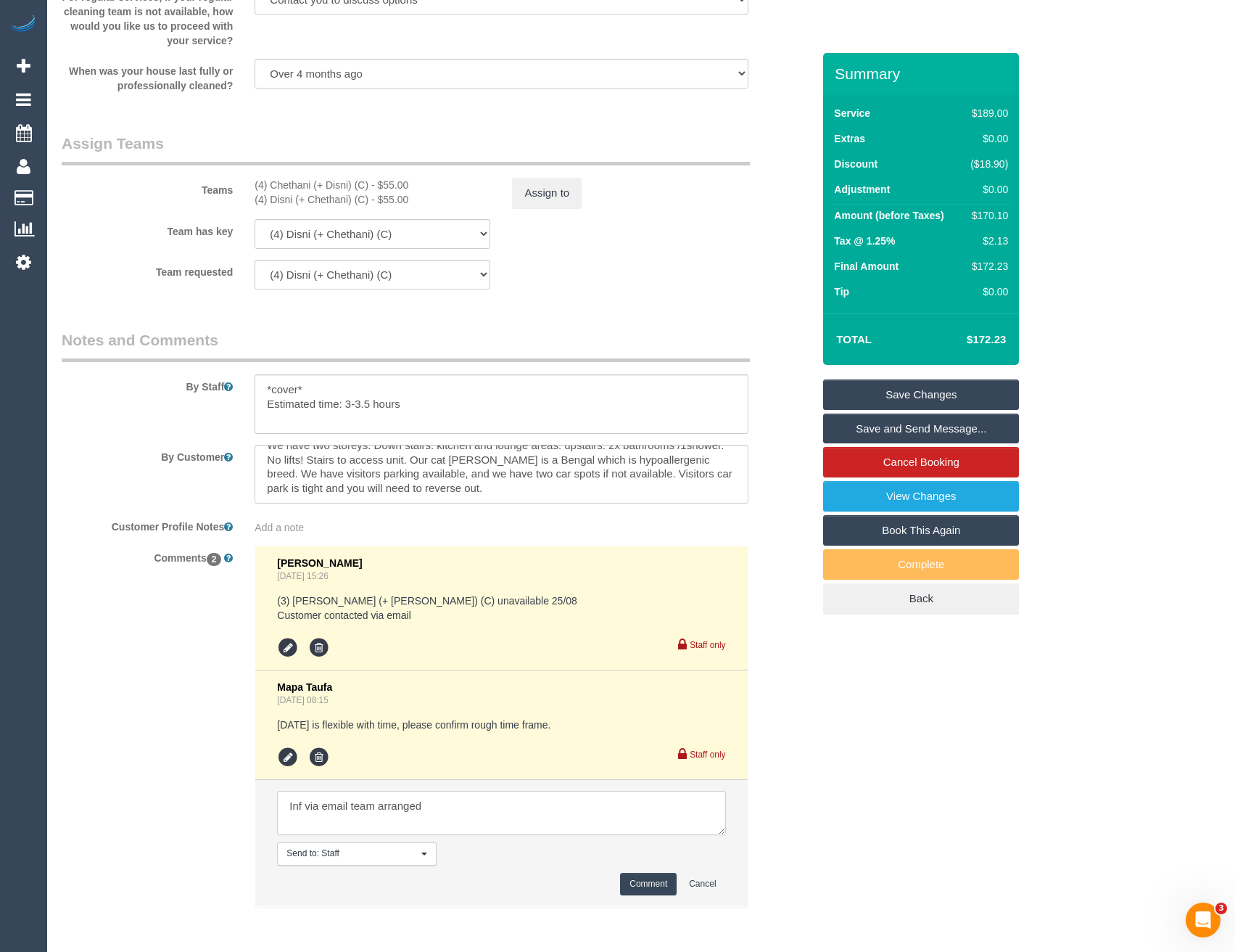
type textarea "Inf via email team arranged"
click at [628, 882] on button "Comment" at bounding box center [648, 884] width 57 height 22
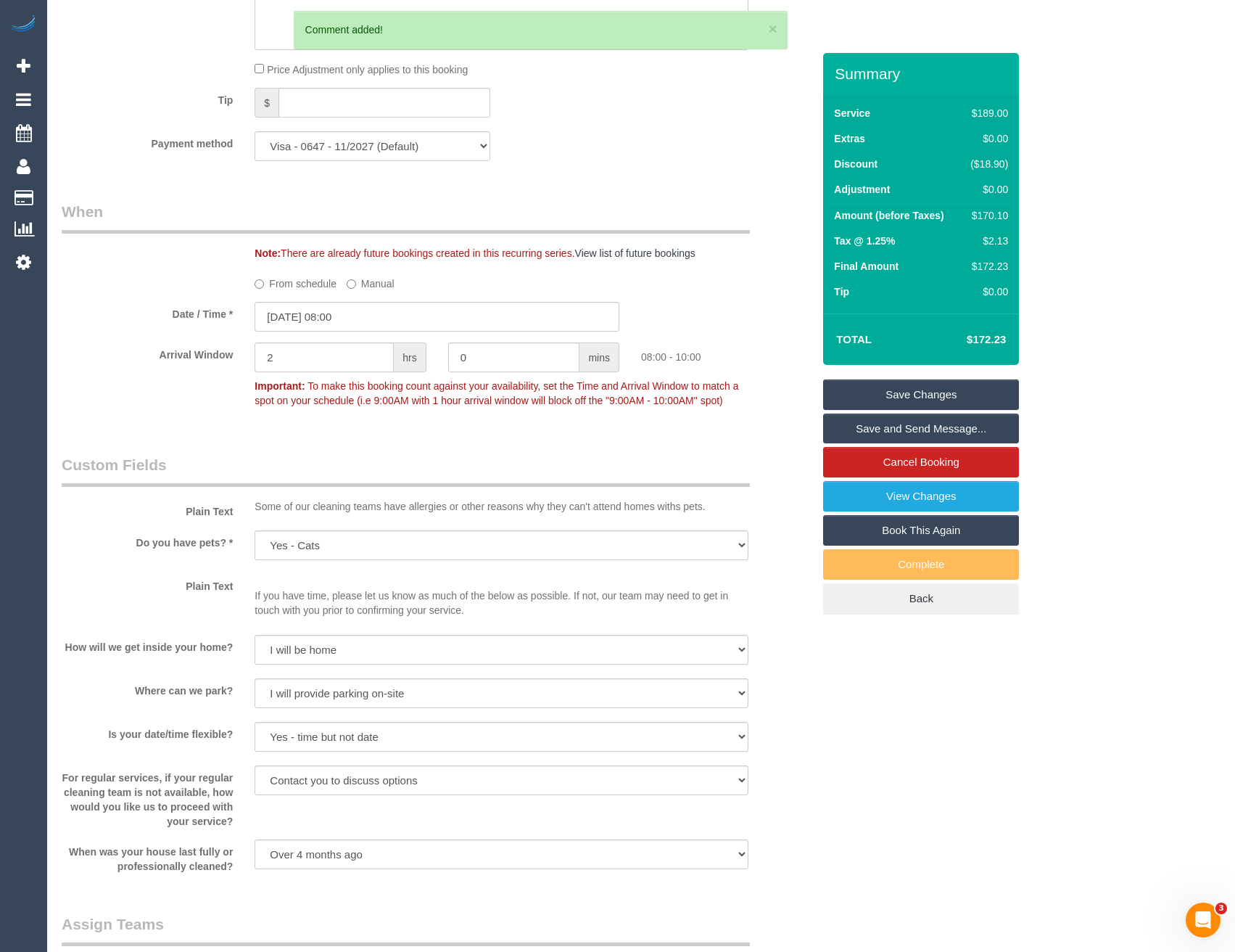
scroll to position [1302, 0]
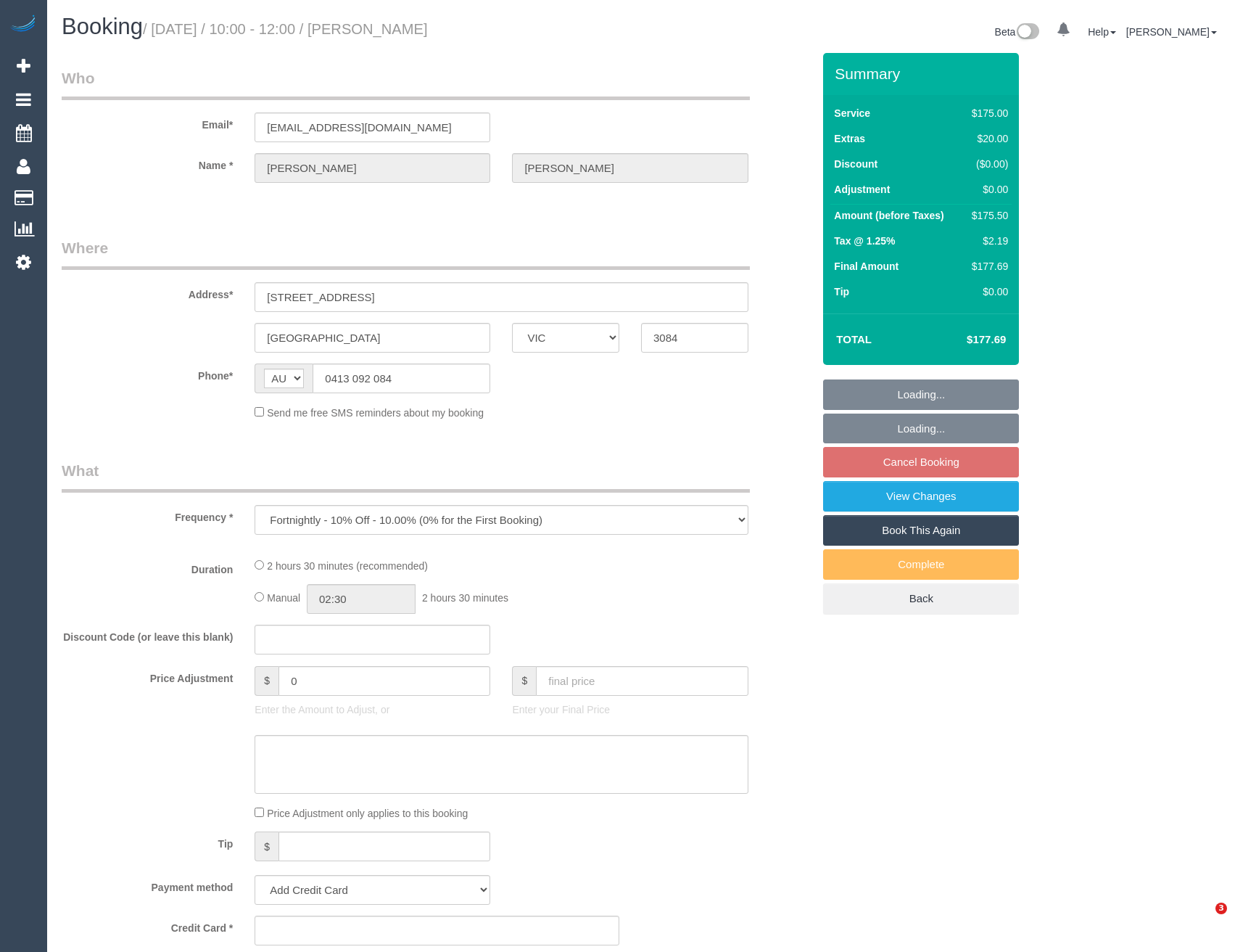
select select "VIC"
select select "150"
select select "number:29"
select select "number:15"
select select "number:18"
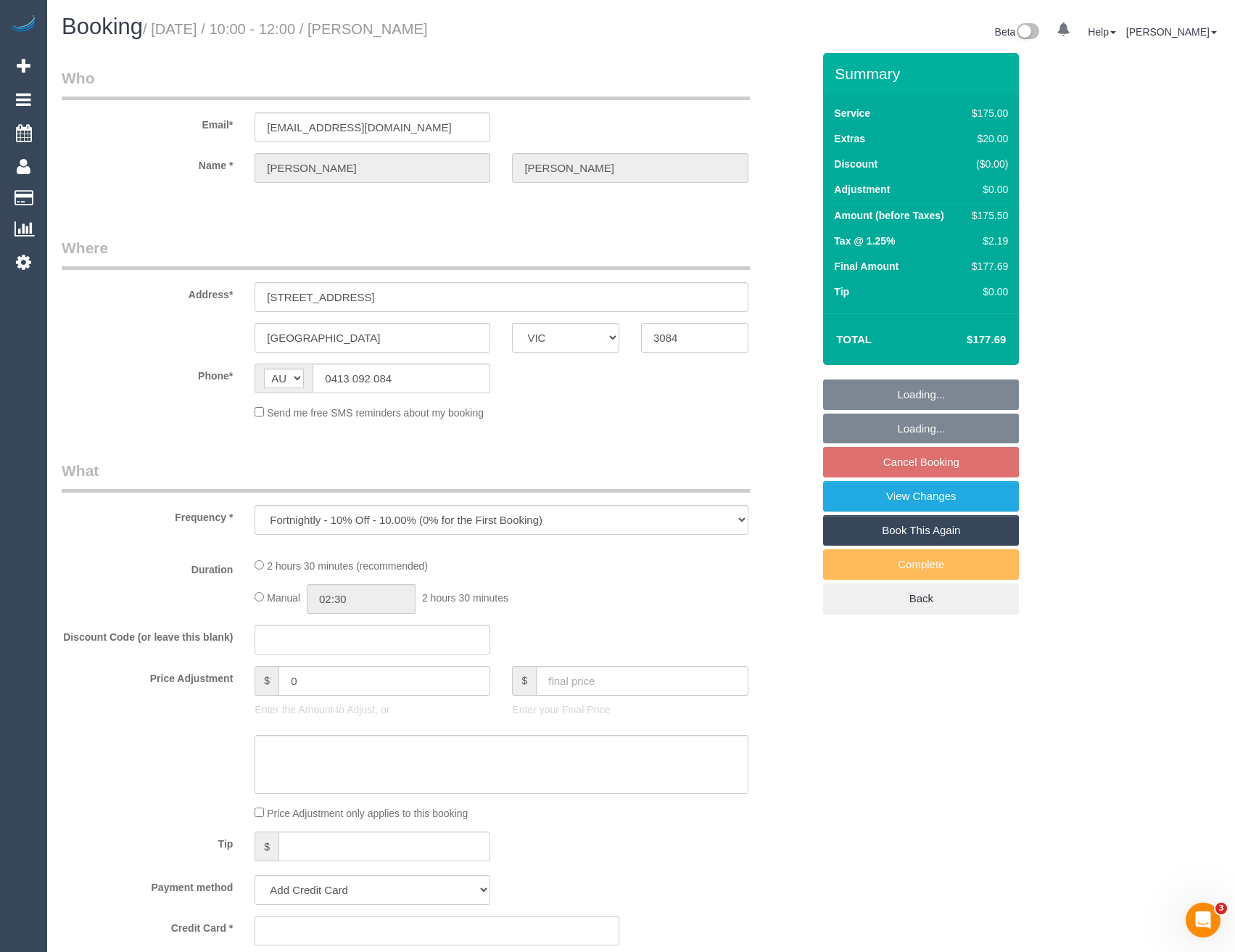
select select "number:25"
select select "number:34"
select select "number:12"
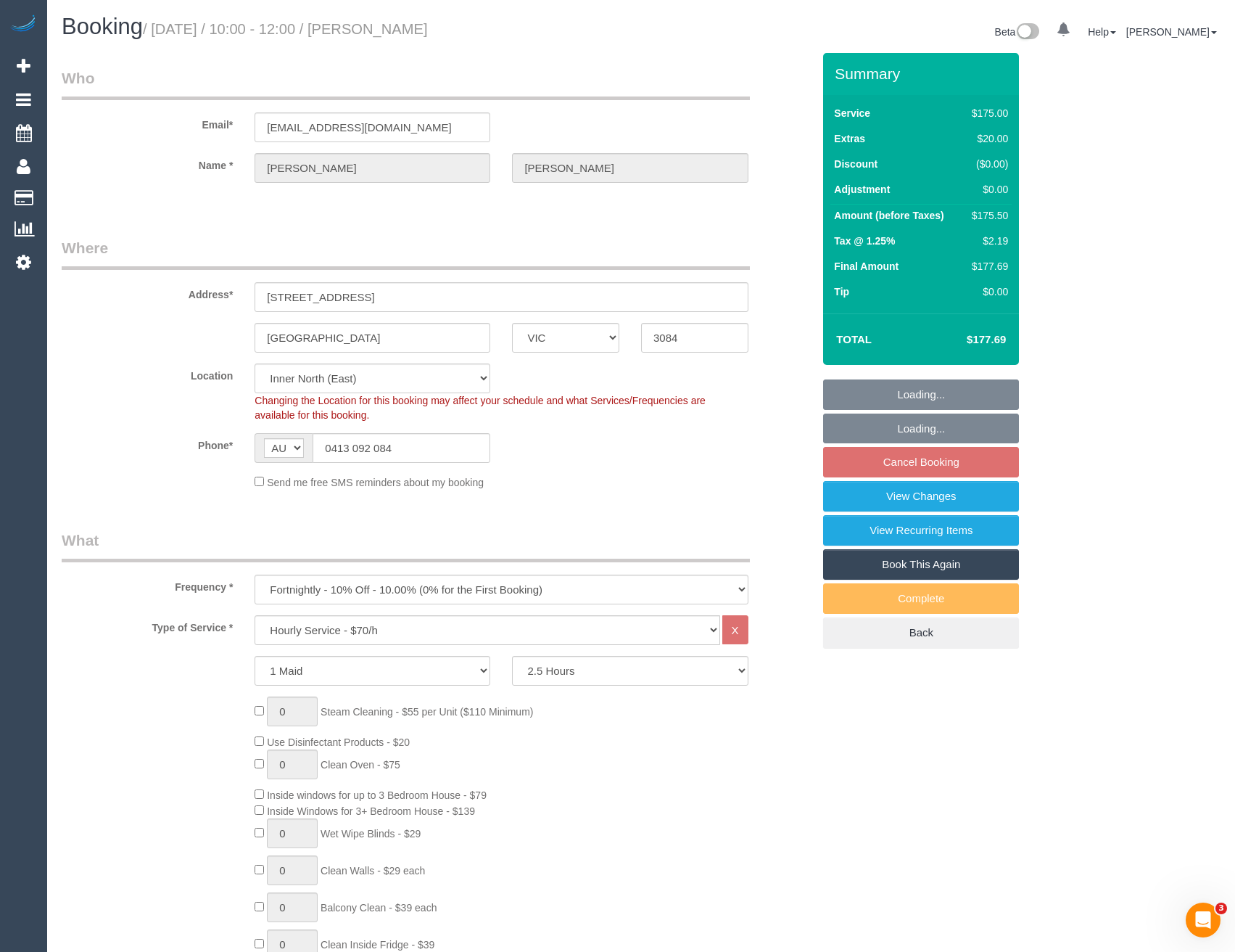
select select "object:856"
select select "string:stripe-pm_1RTuXC2GScqysDRV2vUyy1u0"
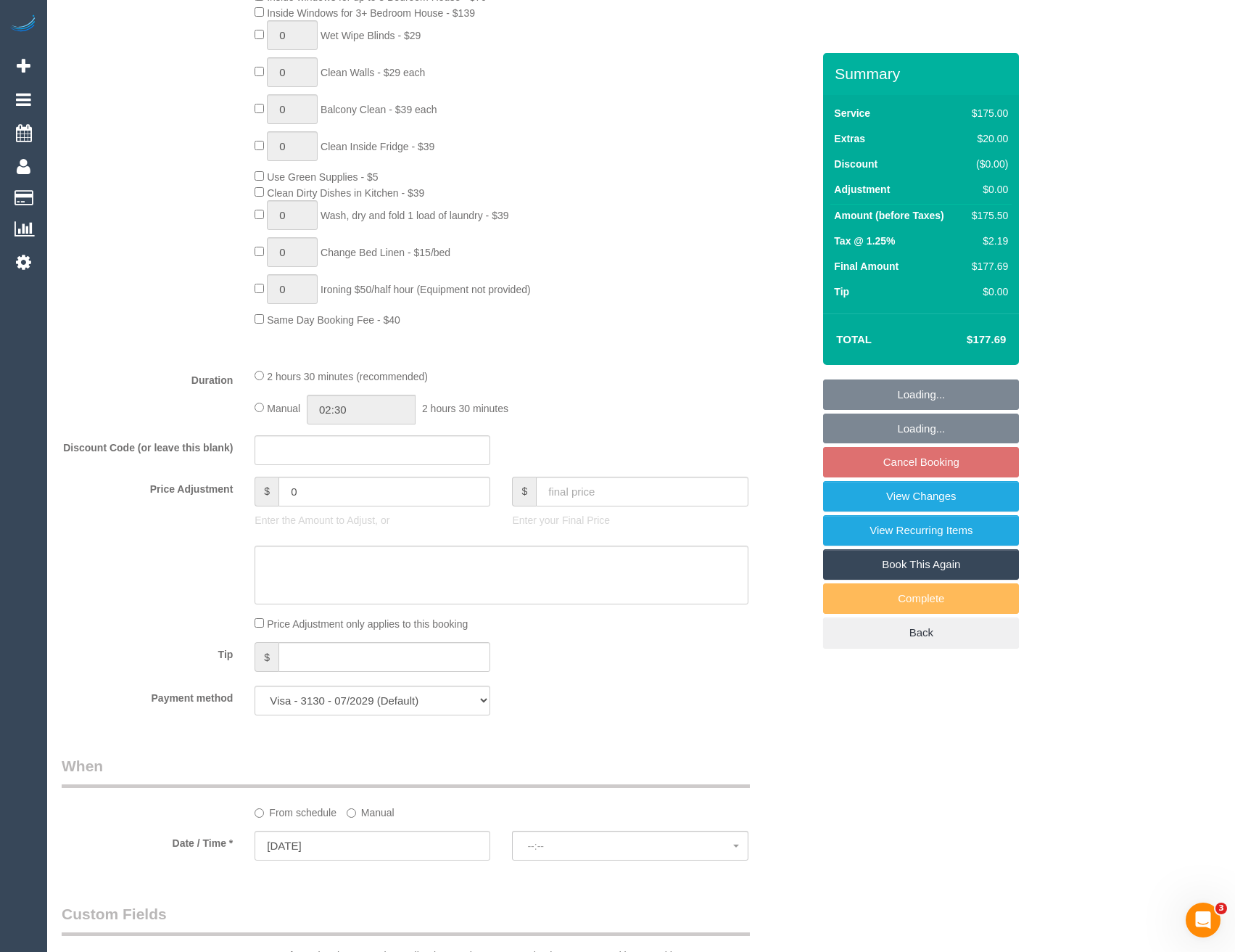
select select "spot3"
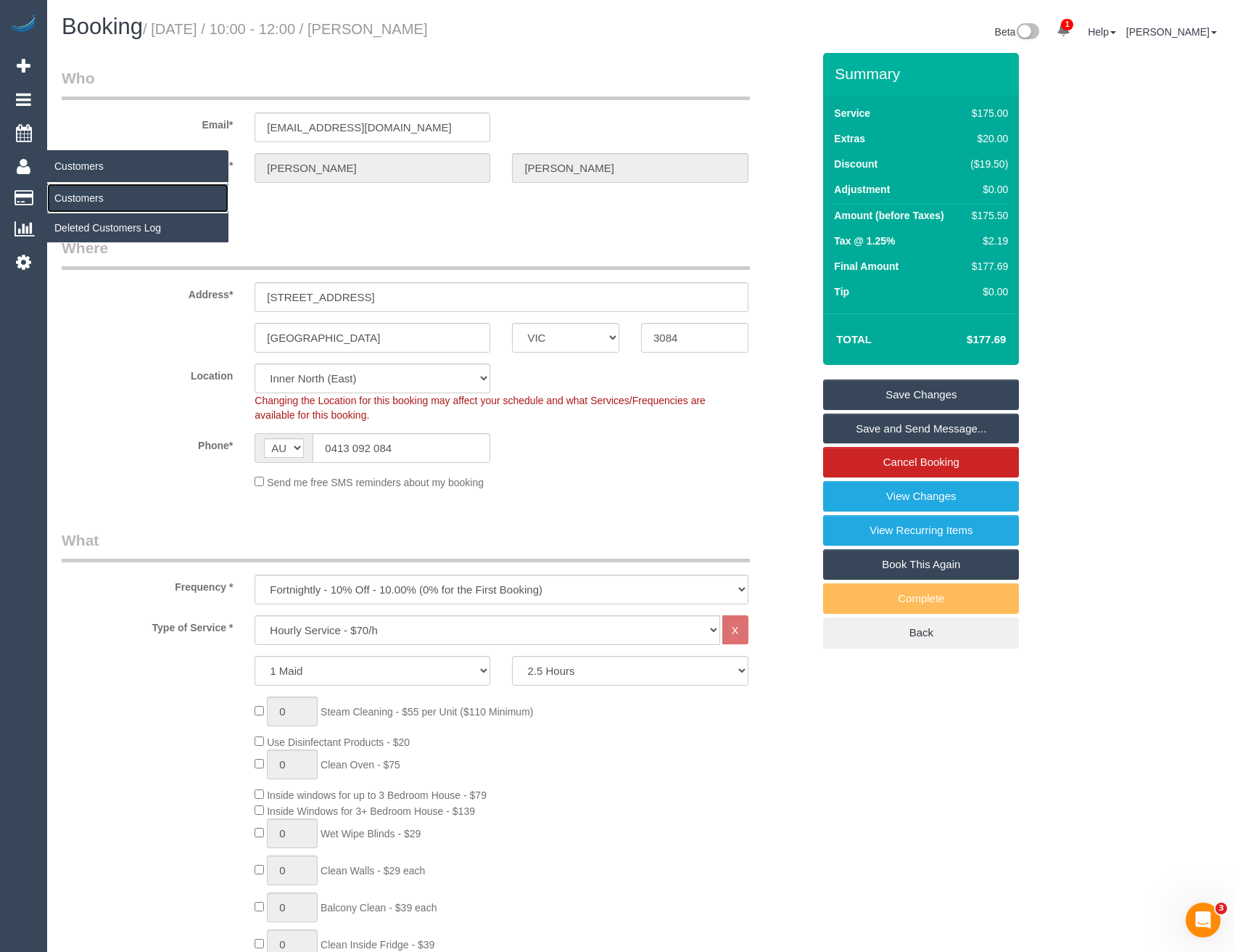
click at [77, 195] on link "Customers" at bounding box center [138, 198] width 181 height 29
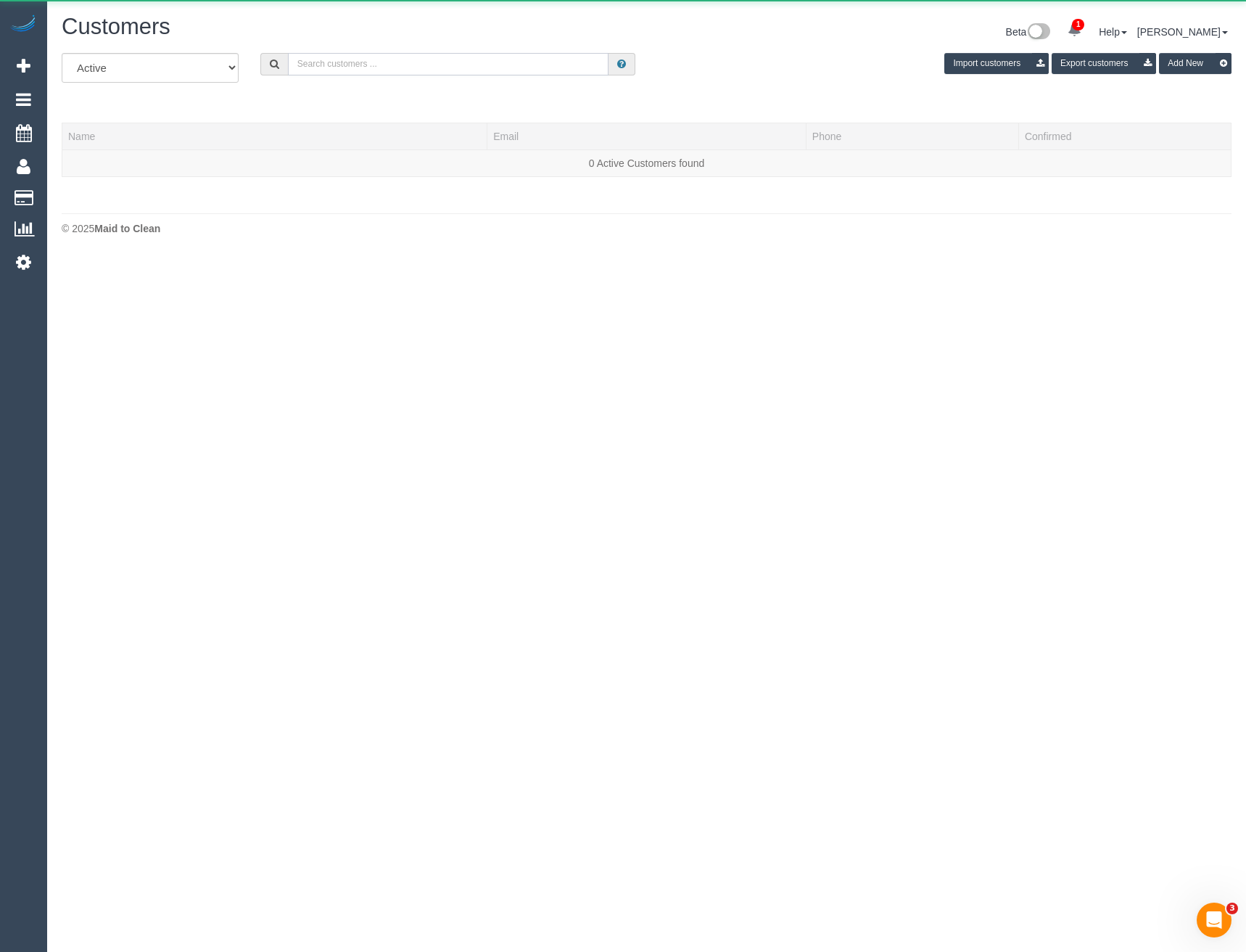
click at [361, 59] on input "text" at bounding box center [449, 64] width 321 height 22
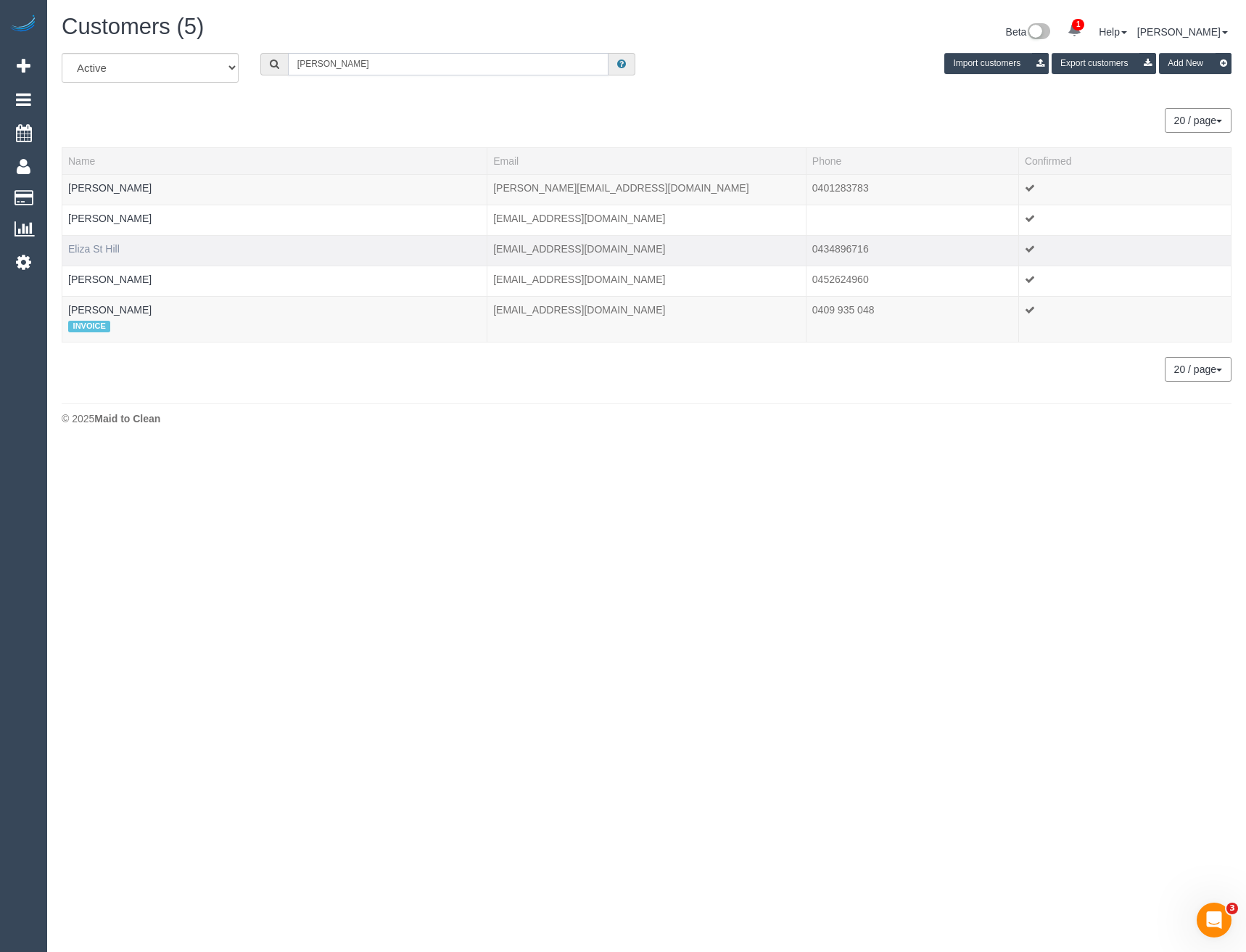
type input "[PERSON_NAME]"
click at [104, 250] on link "Eliza St Hill" at bounding box center [94, 249] width 52 height 12
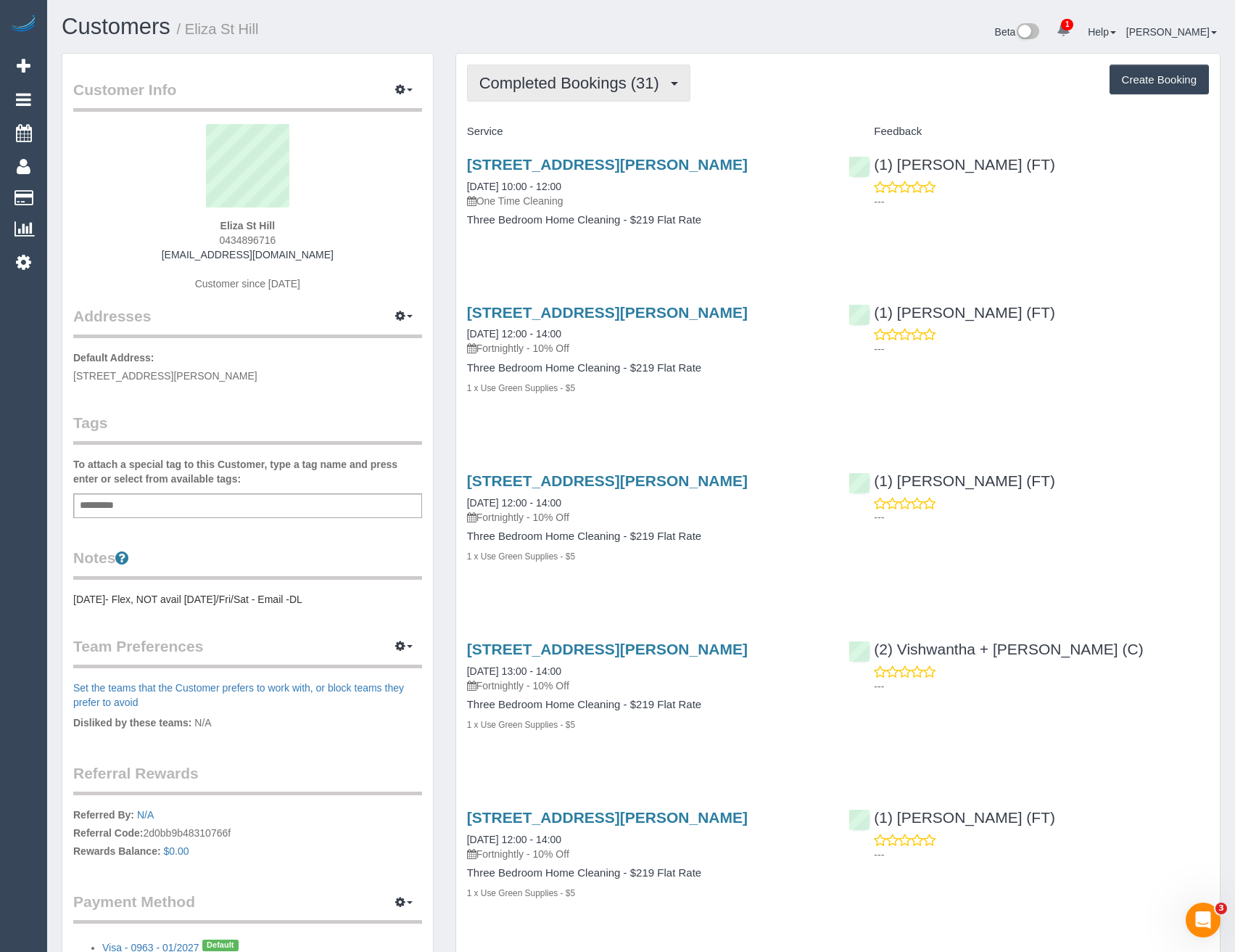
click at [604, 91] on span "Completed Bookings (31)" at bounding box center [573, 83] width 187 height 18
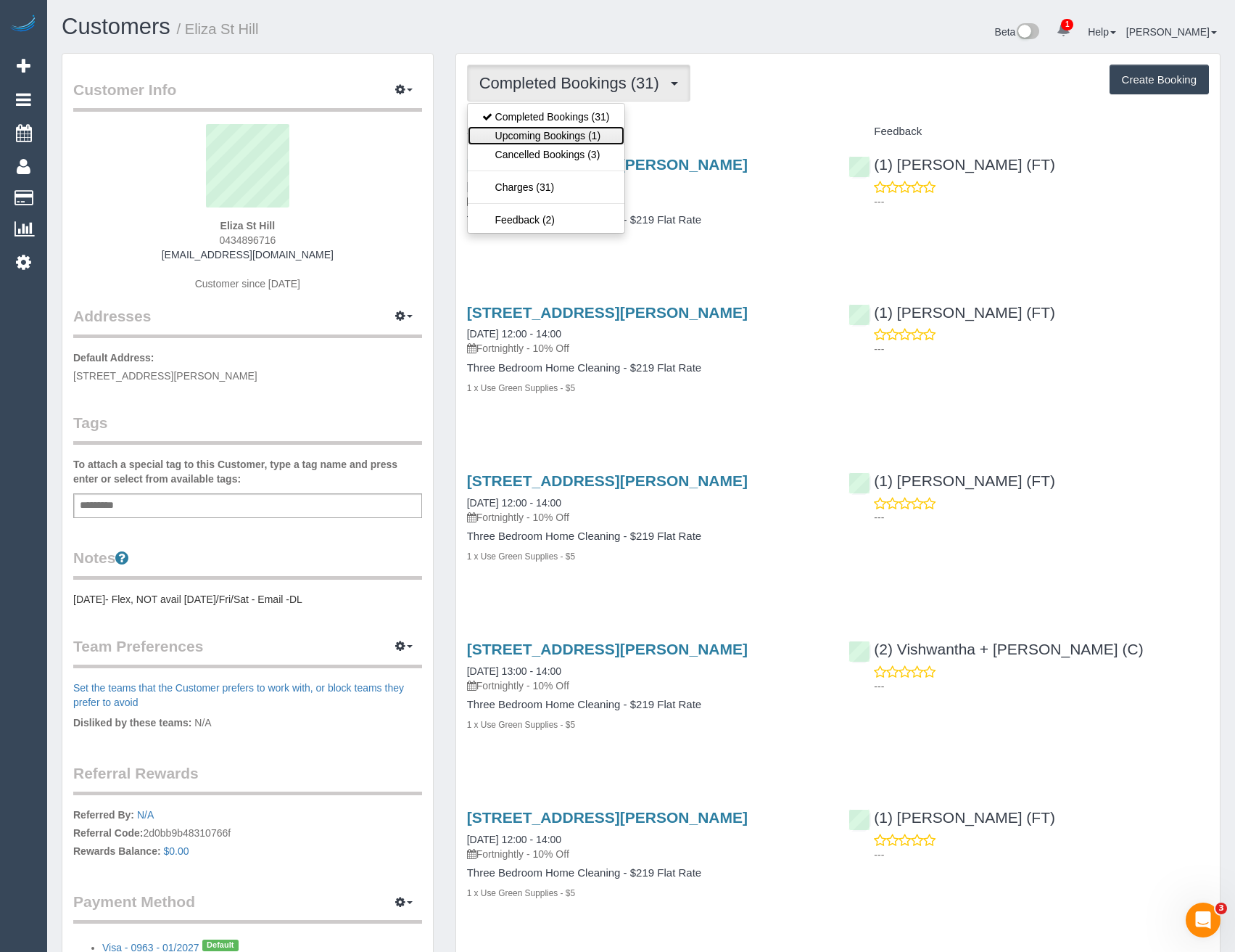
click at [591, 136] on link "Upcoming Bookings (1)" at bounding box center [546, 136] width 157 height 19
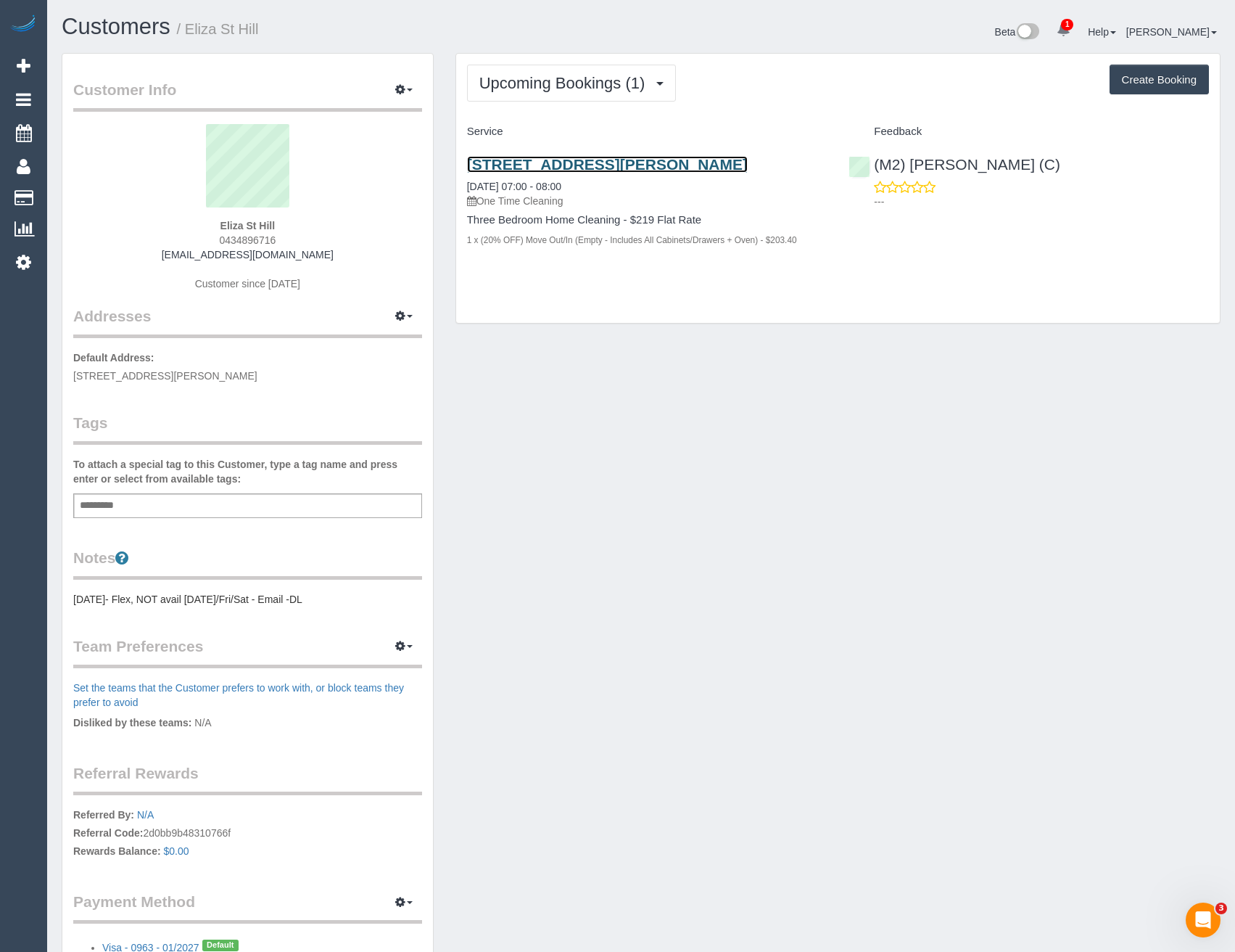
click at [675, 166] on link "[STREET_ADDRESS][PERSON_NAME]" at bounding box center [608, 164] width 281 height 17
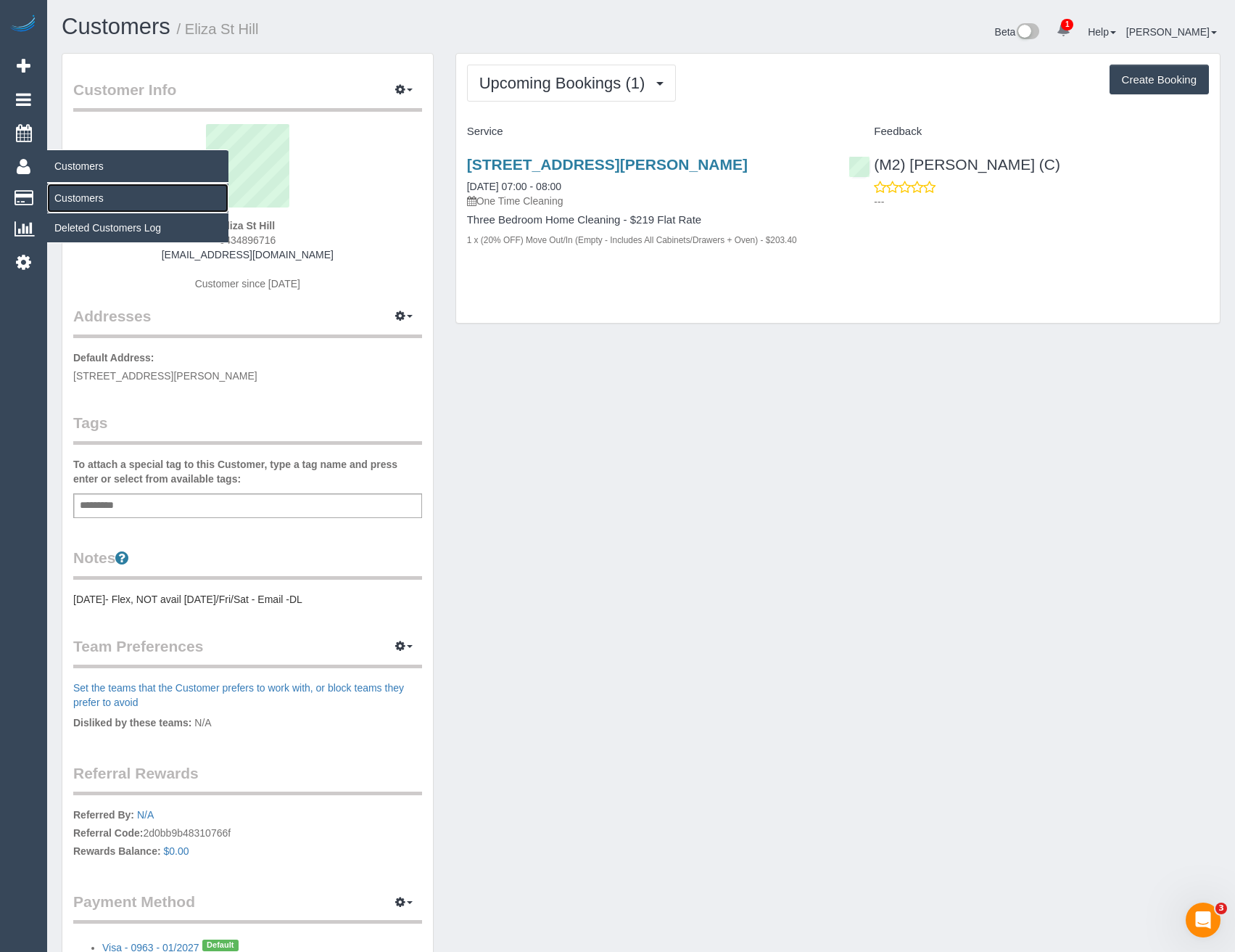
click at [63, 193] on link "Customers" at bounding box center [138, 198] width 181 height 29
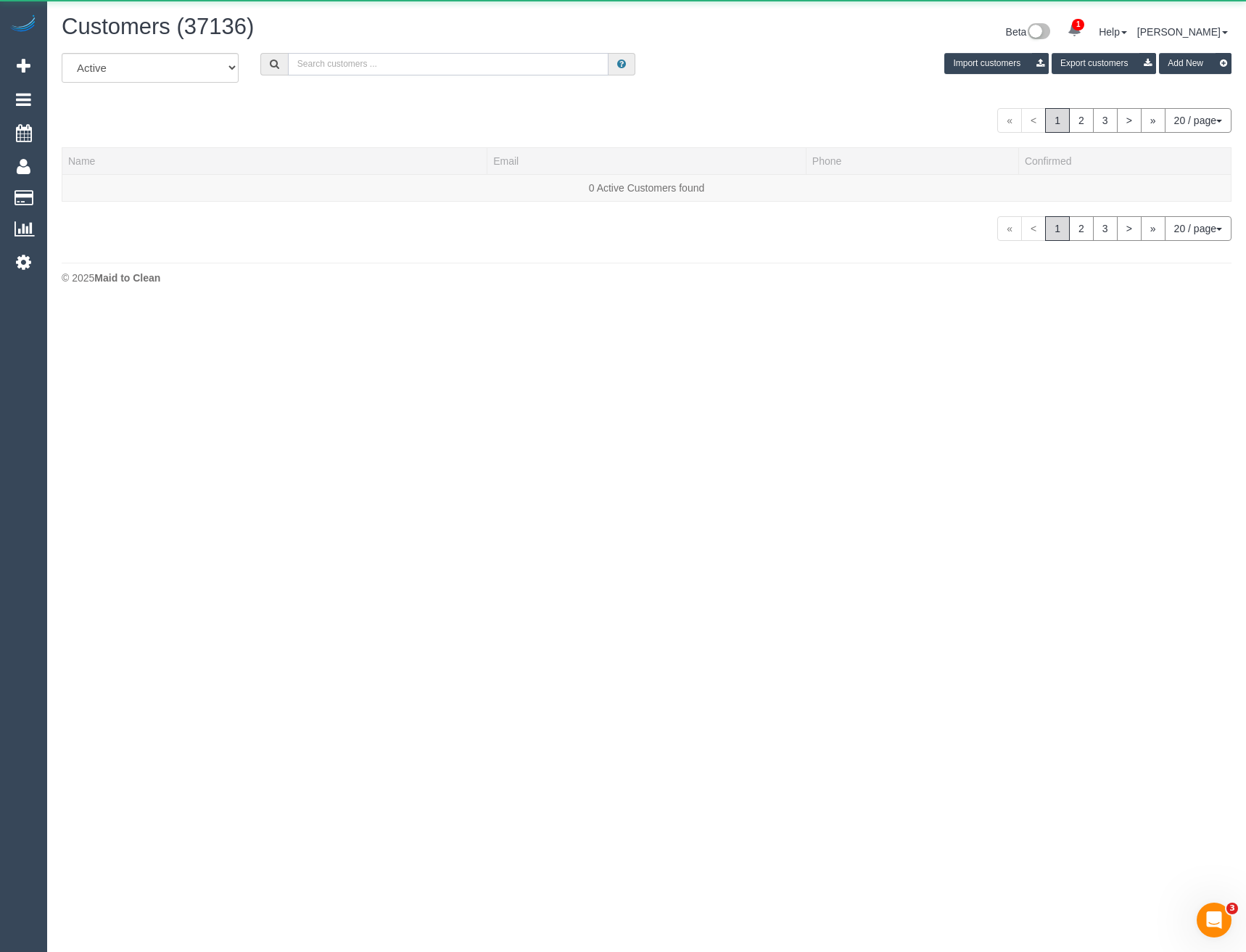
drag, startPoint x: 419, startPoint y: 63, endPoint x: 426, endPoint y: 66, distance: 7.6
click at [419, 63] on input "text" at bounding box center [449, 64] width 321 height 22
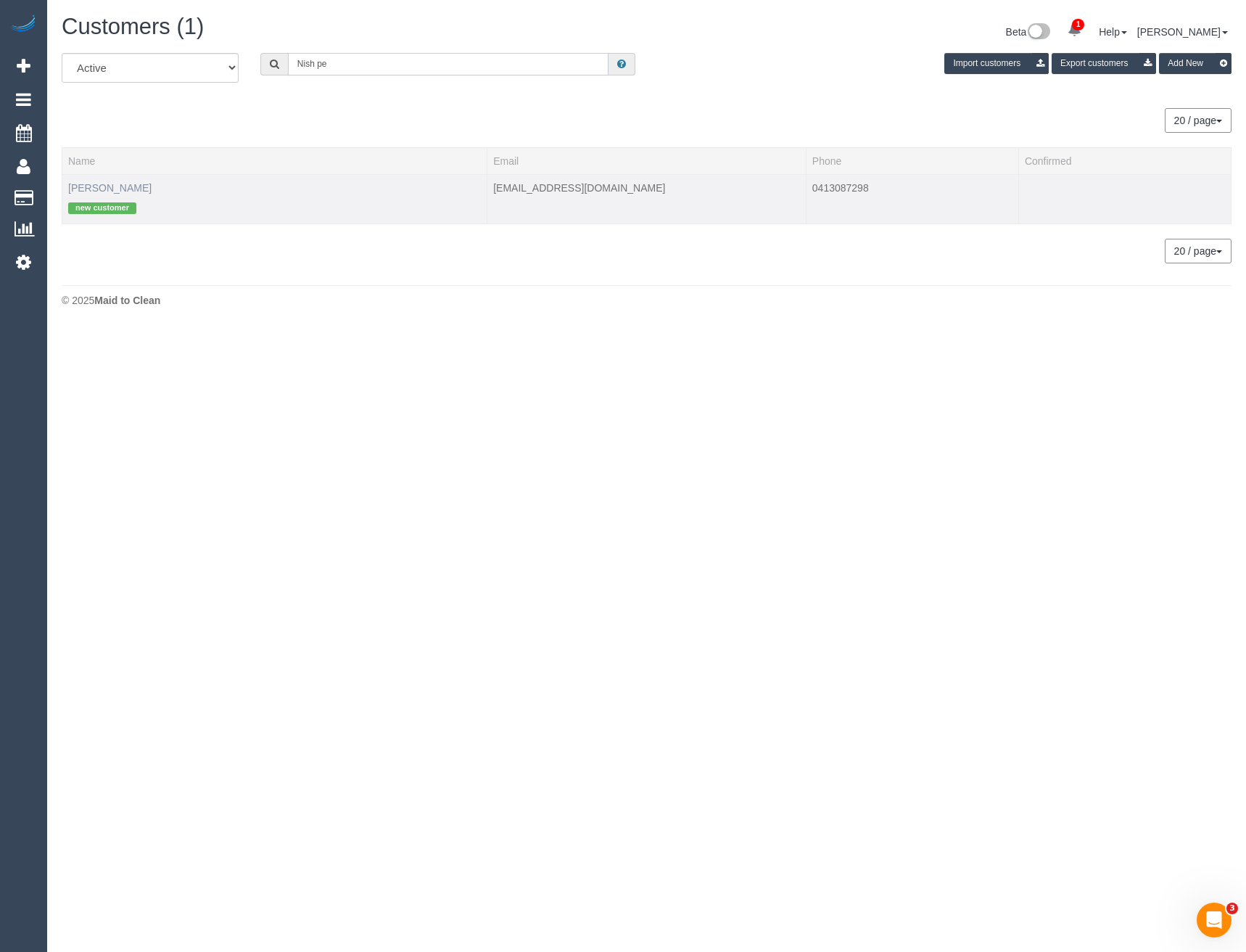
type input "Nish pe"
click at [108, 187] on link "[PERSON_NAME]" at bounding box center [109, 188] width 83 height 12
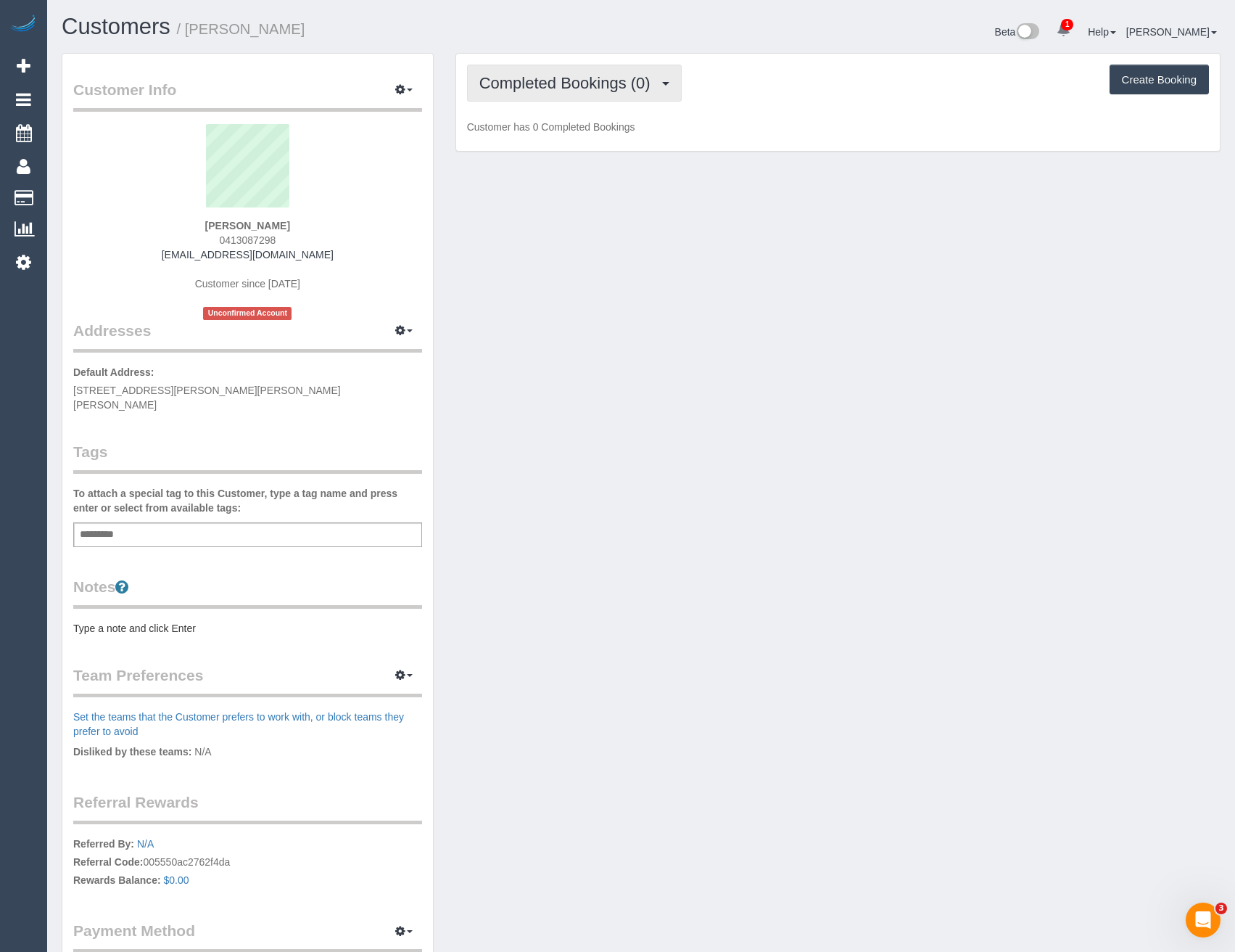
click at [650, 80] on span "Completed Bookings (0)" at bounding box center [568, 83] width 178 height 18
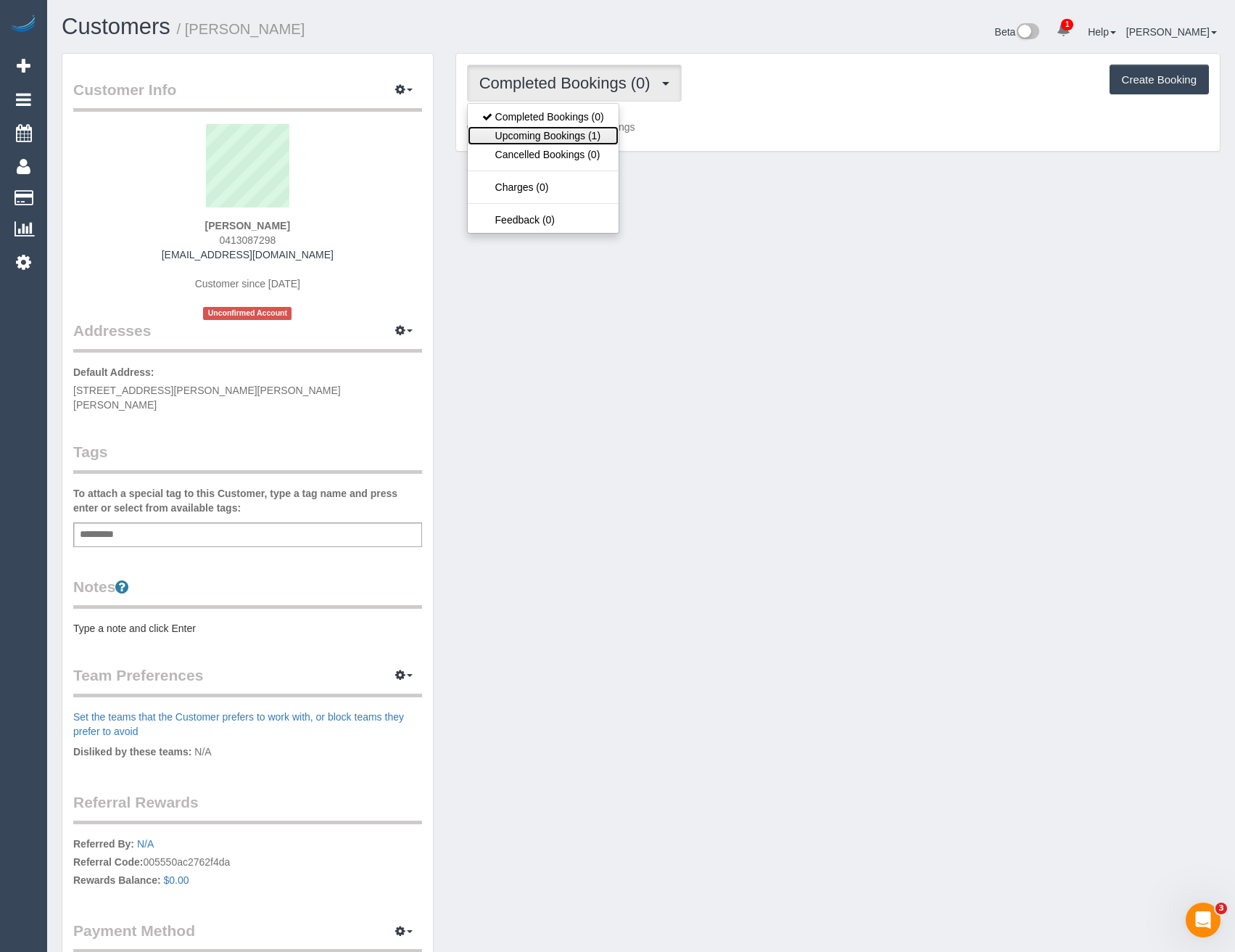
click at [603, 136] on link "Upcoming Bookings (1)" at bounding box center [543, 136] width 151 height 19
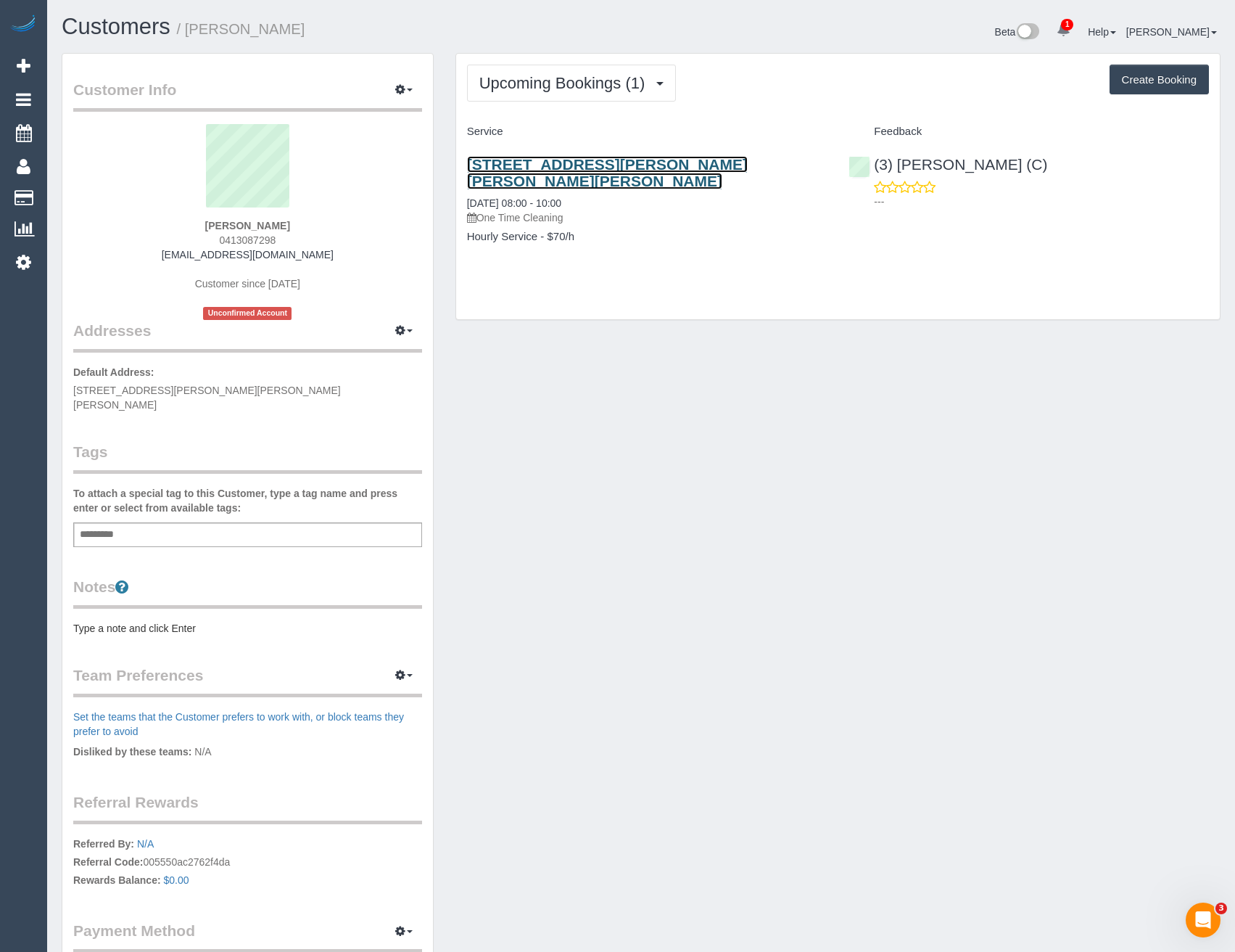
click at [685, 167] on link "[STREET_ADDRESS][PERSON_NAME][PERSON_NAME][PERSON_NAME]" at bounding box center [608, 173] width 281 height 33
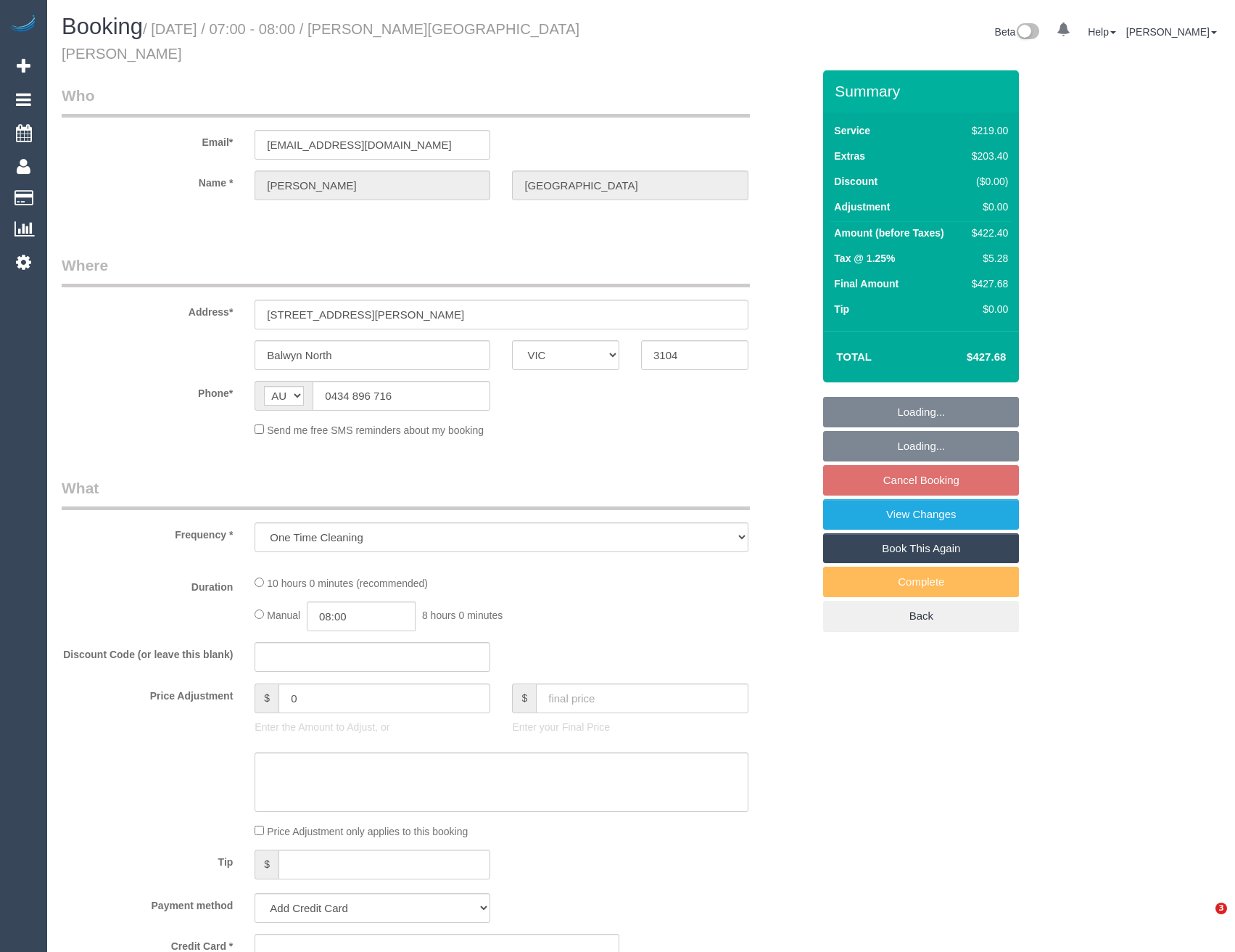
select select "VIC"
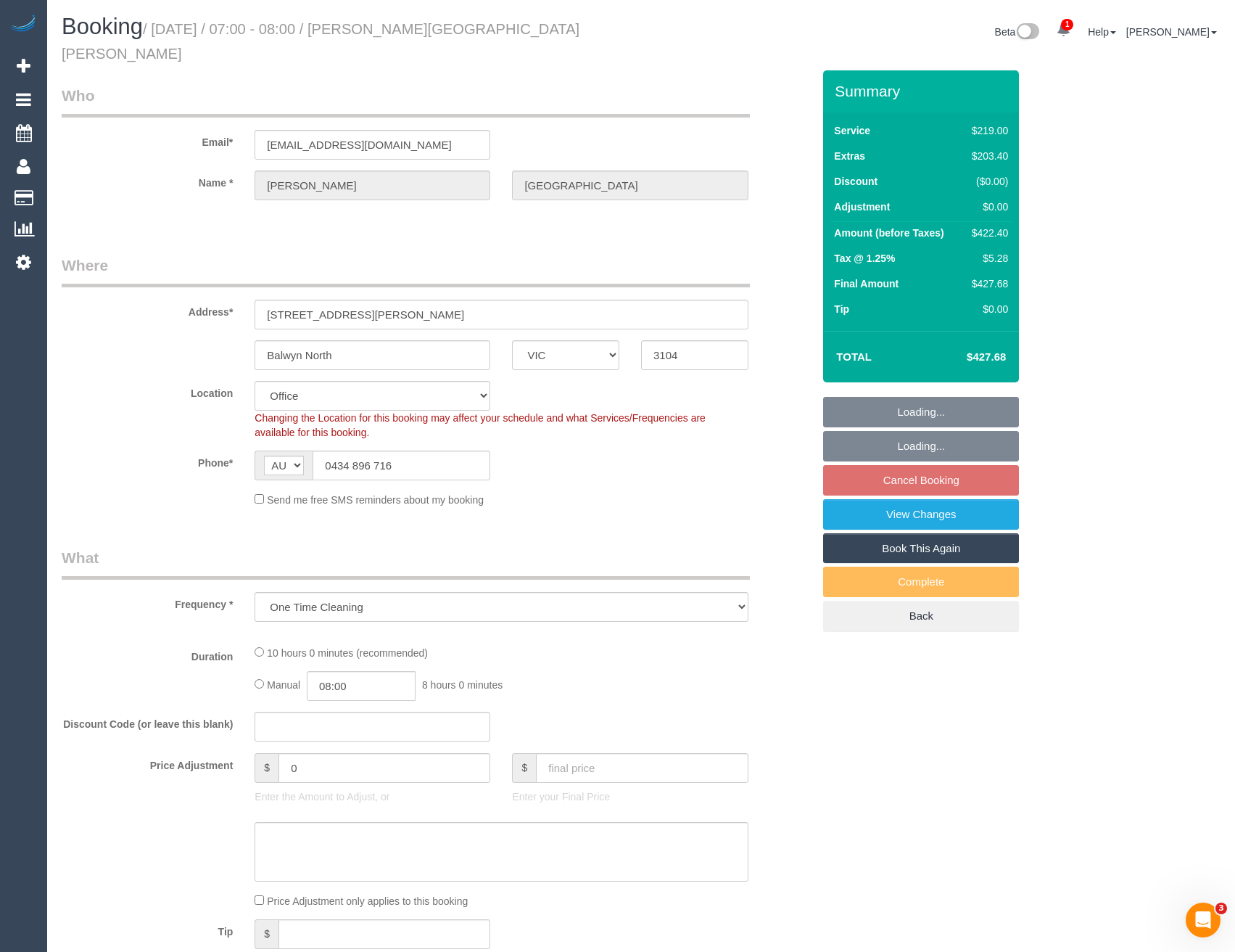
select select "object:544"
select select "string:stripe-pm_1Qdgkb2GScqysDRVL2XOrKeL"
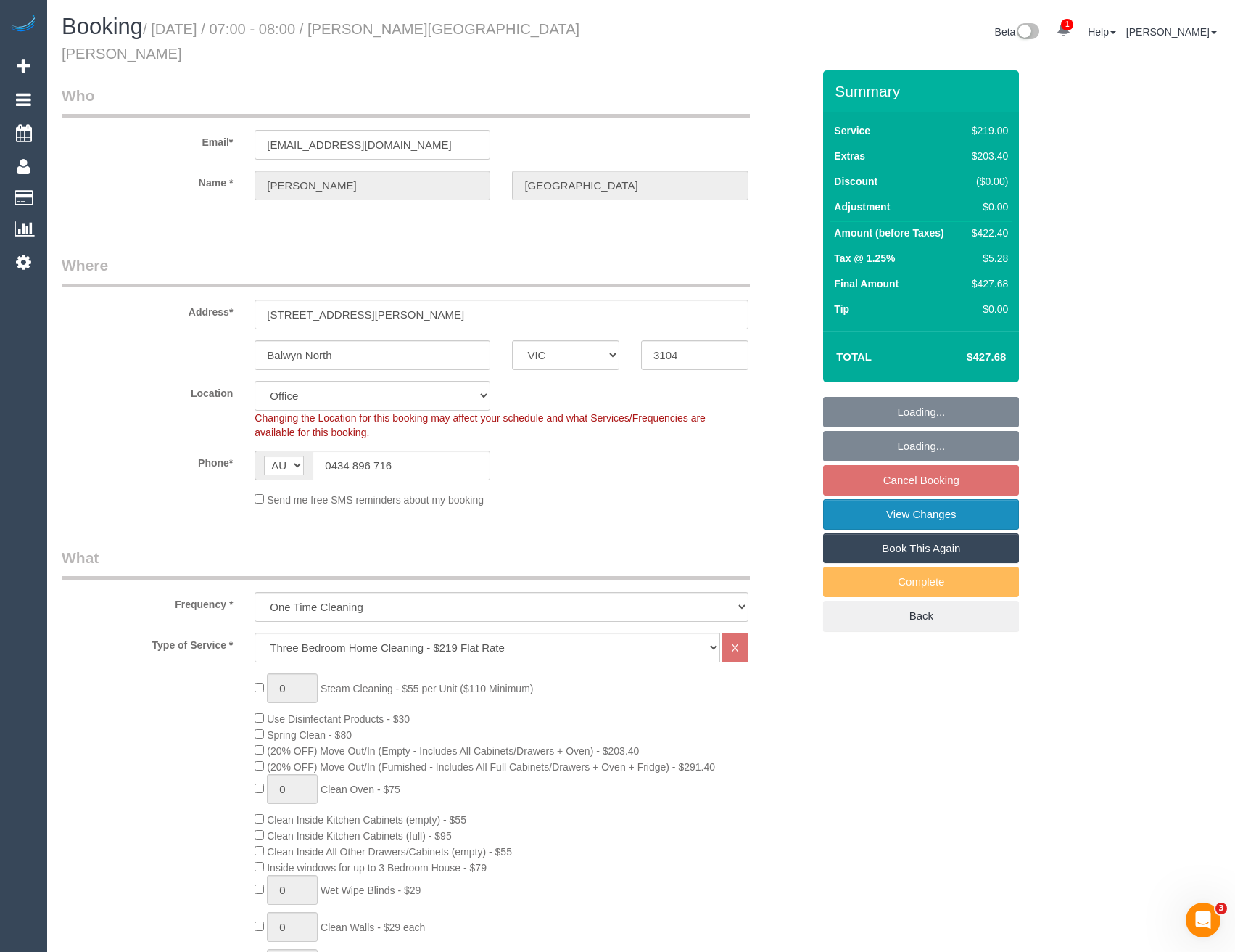
click at [919, 501] on link "View Changes" at bounding box center [922, 514] width 196 height 30
select select "number:27"
select select "number:15"
select select "number:19"
select select "number:24"
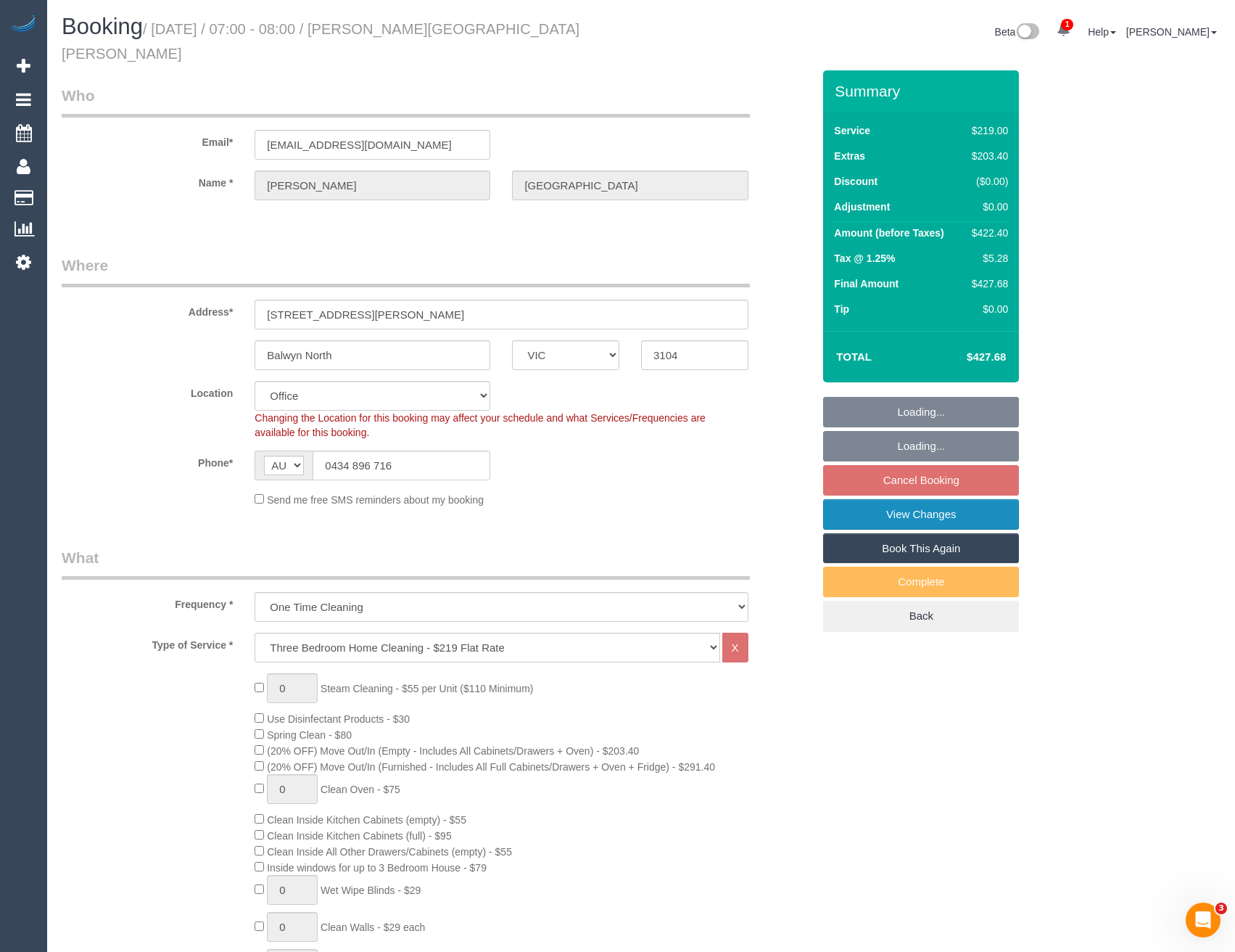
select select "number:11"
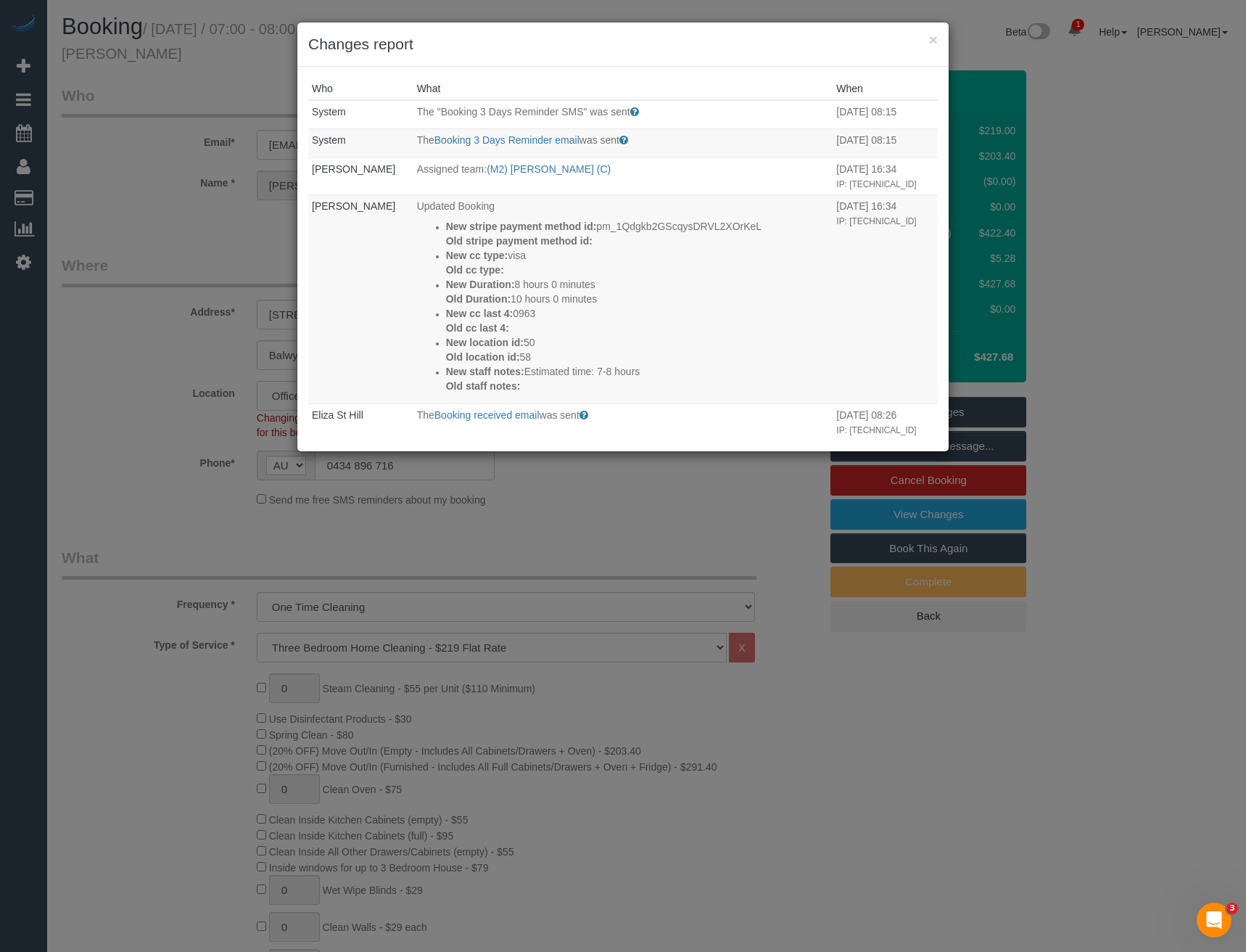
click at [550, 479] on div "× Changes report Who What When System The "Booking 3 Days Reminder SMS" was sen…" at bounding box center [623, 476] width 1246 height 952
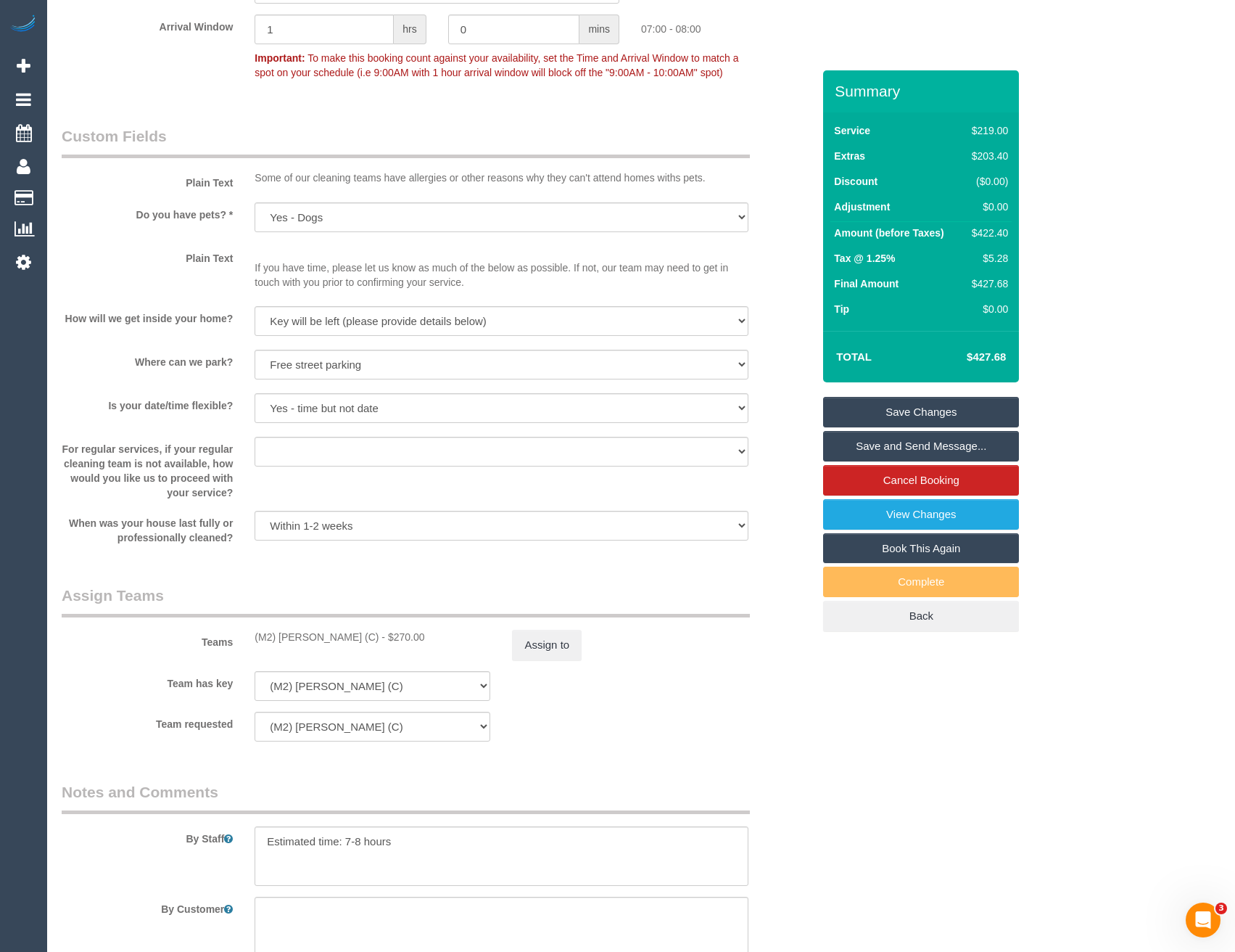
scroll to position [1486, 0]
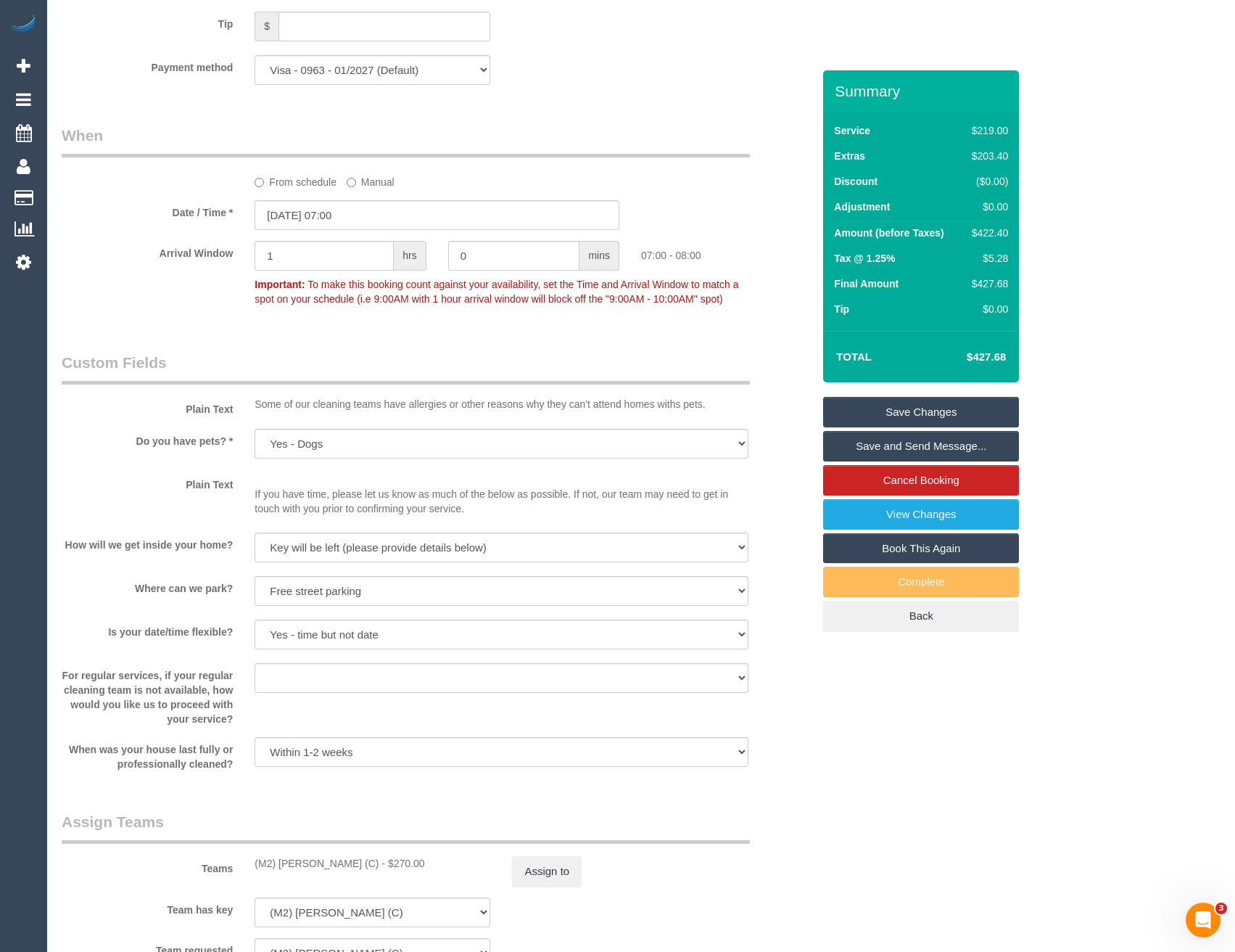
click at [908, 431] on link "Save and Send Message..." at bounding box center [922, 445] width 196 height 30
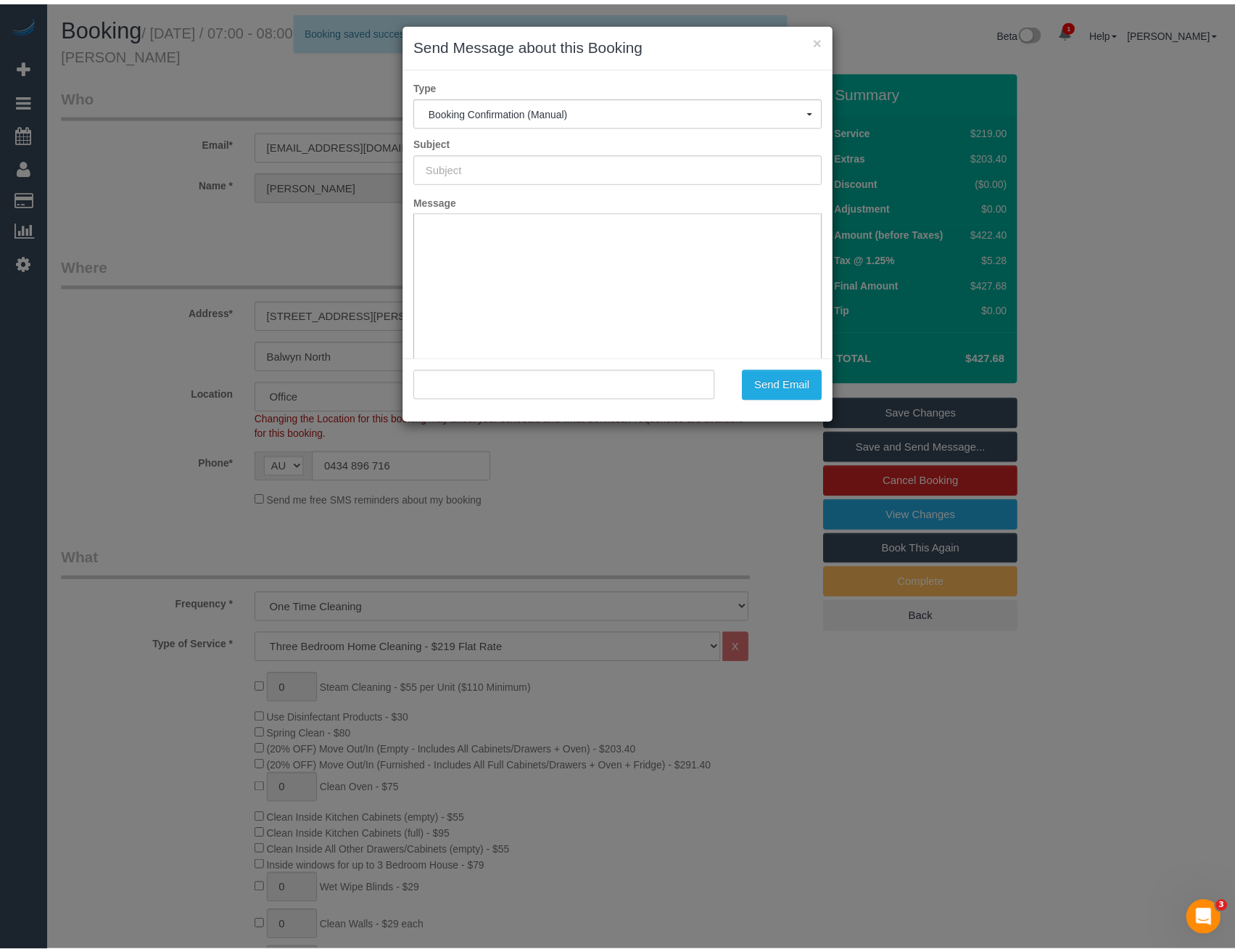
scroll to position [0, 0]
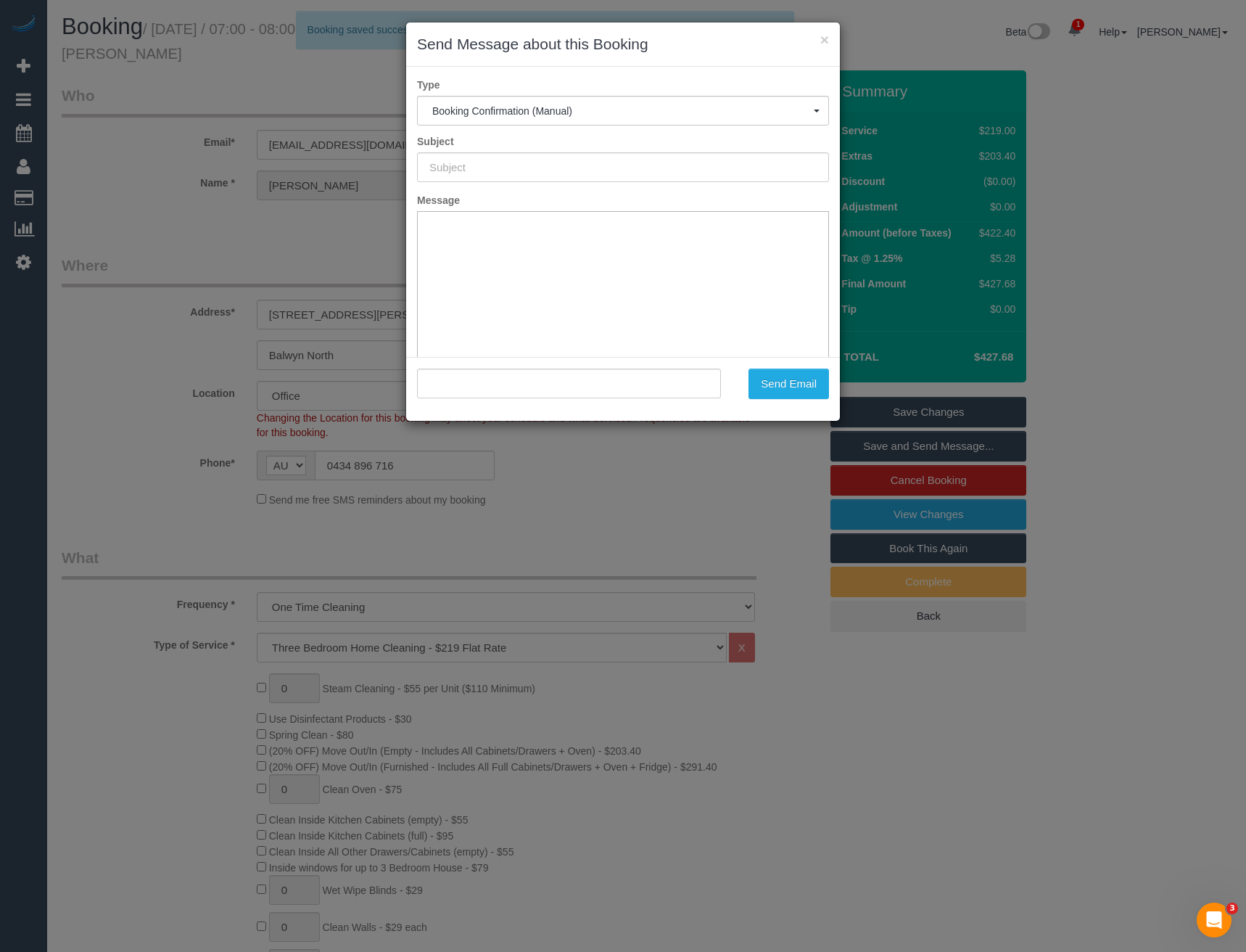
type input "Booking Confirmed"
type input ""[PERSON_NAME][GEOGRAPHIC_DATA][PERSON_NAME]" <[PERSON_NAME][EMAIL_ADDRESS][PER…"
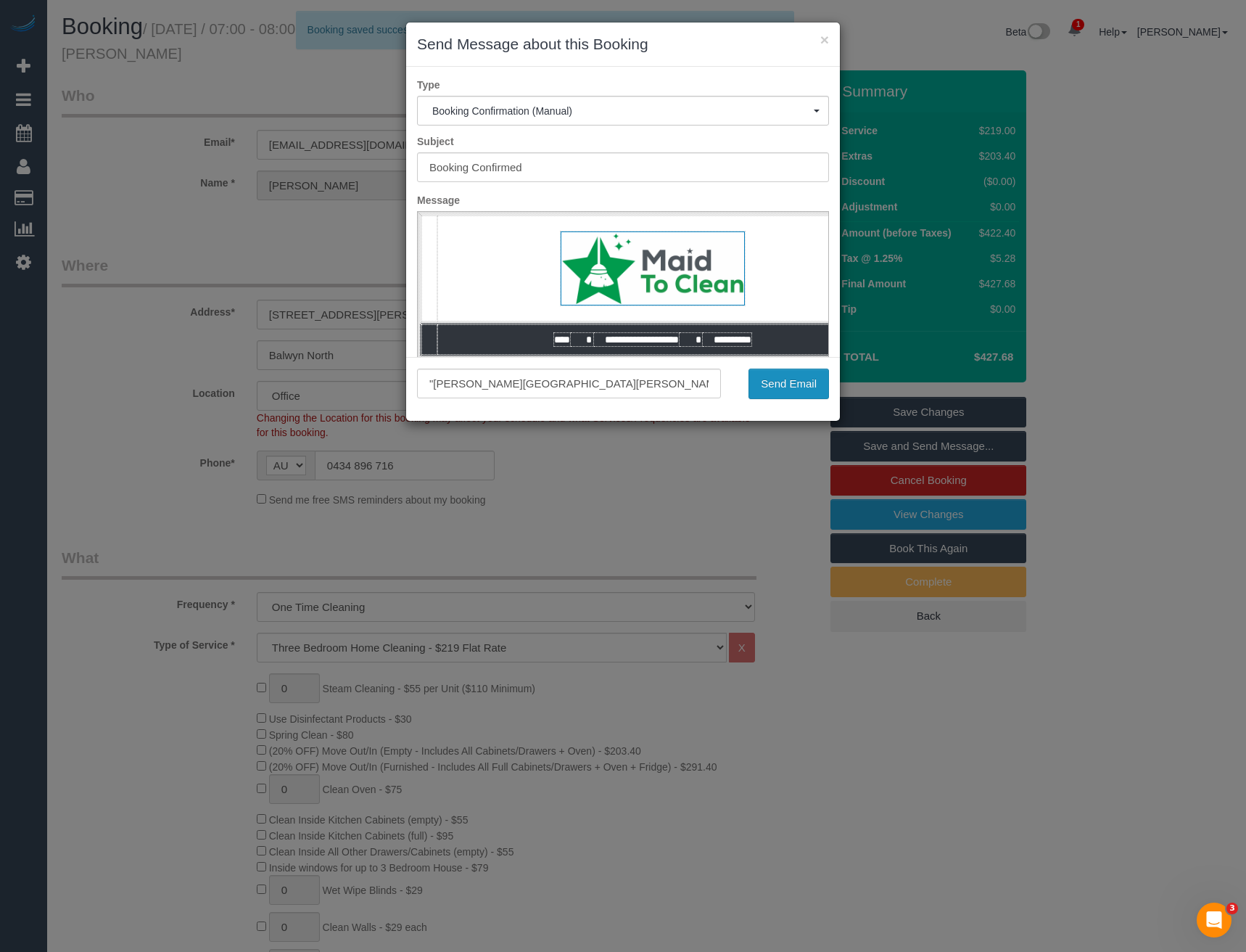
click at [767, 385] on button "Send Email" at bounding box center [788, 383] width 80 height 30
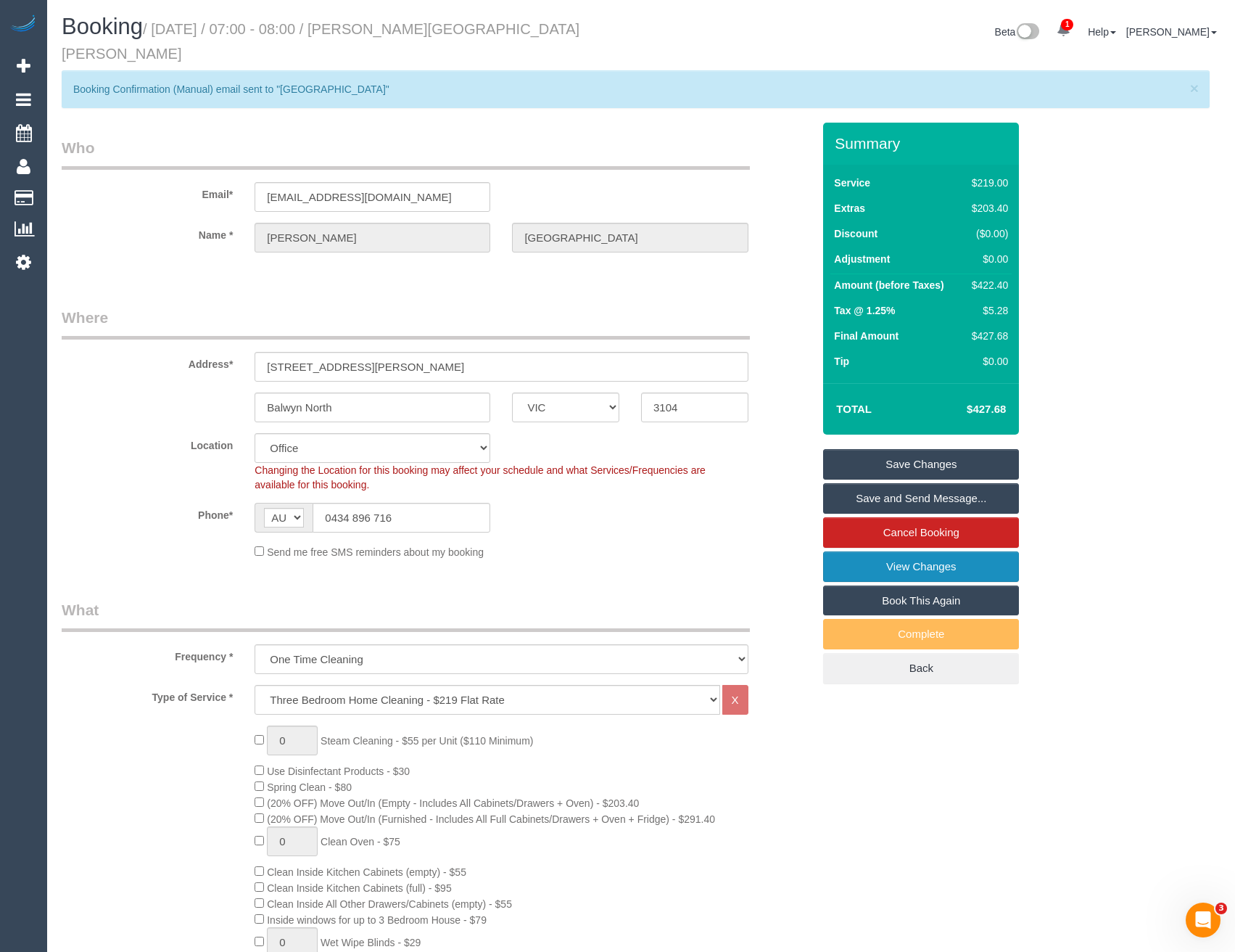
click at [897, 552] on link "View Changes" at bounding box center [922, 566] width 196 height 30
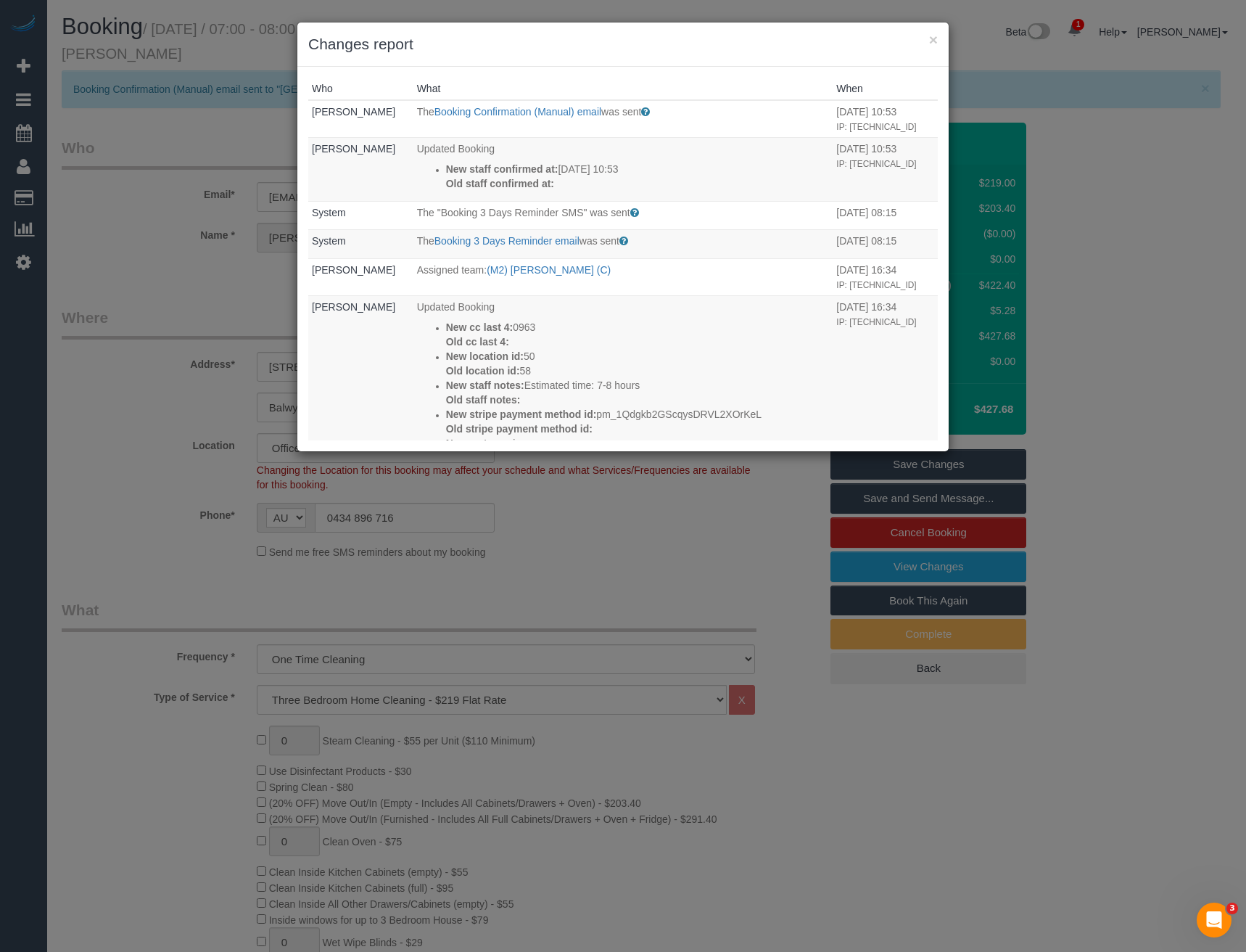
click at [505, 526] on div "× Changes report Who What When [PERSON_NAME] The Booking Confirmation (Manual) …" at bounding box center [623, 476] width 1246 height 952
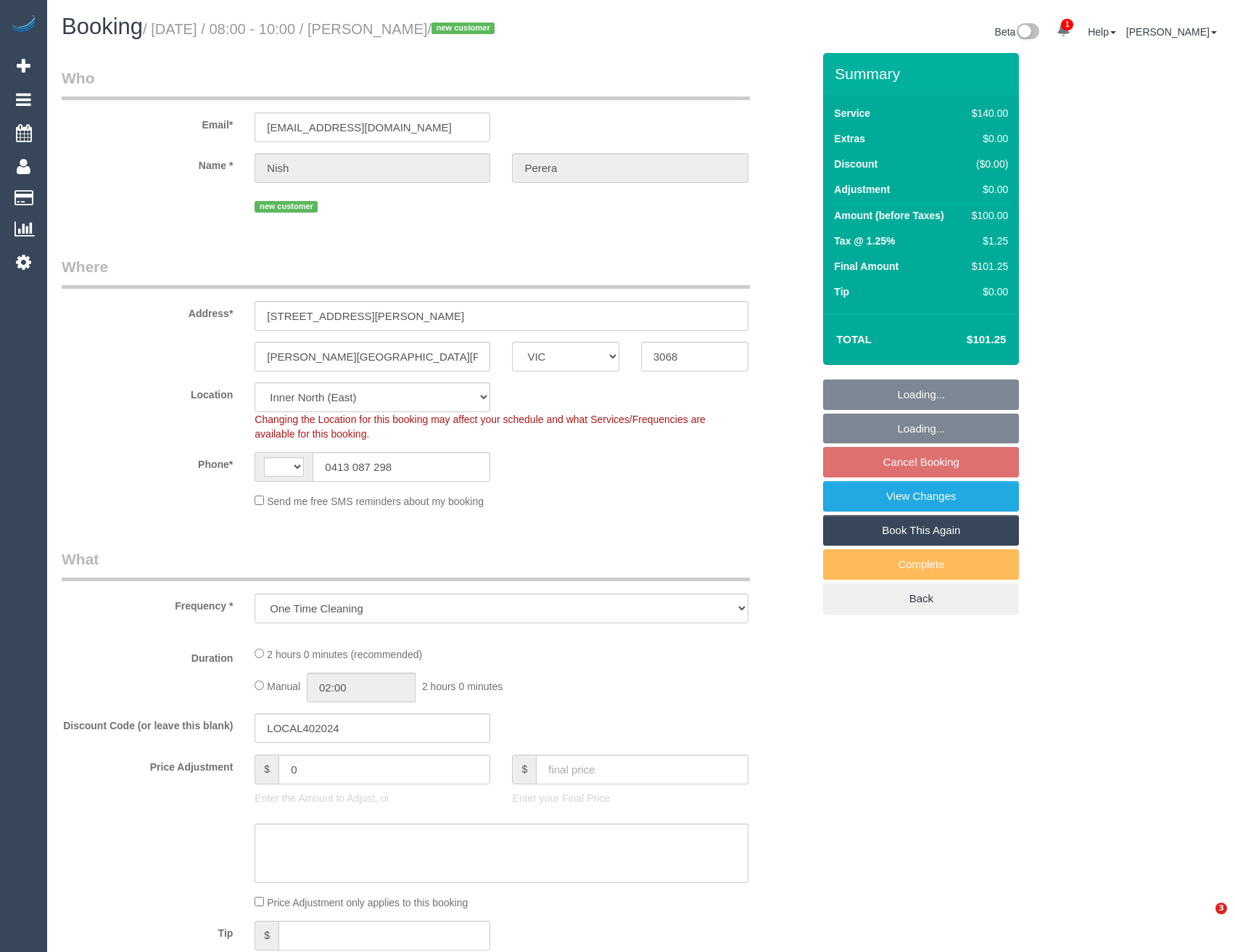
select select "VIC"
select select "object:473"
select select "string:stripe-pm_1Rx7Vz2GScqysDRVBf70qQyO"
select select "number:28"
select select "number:14"
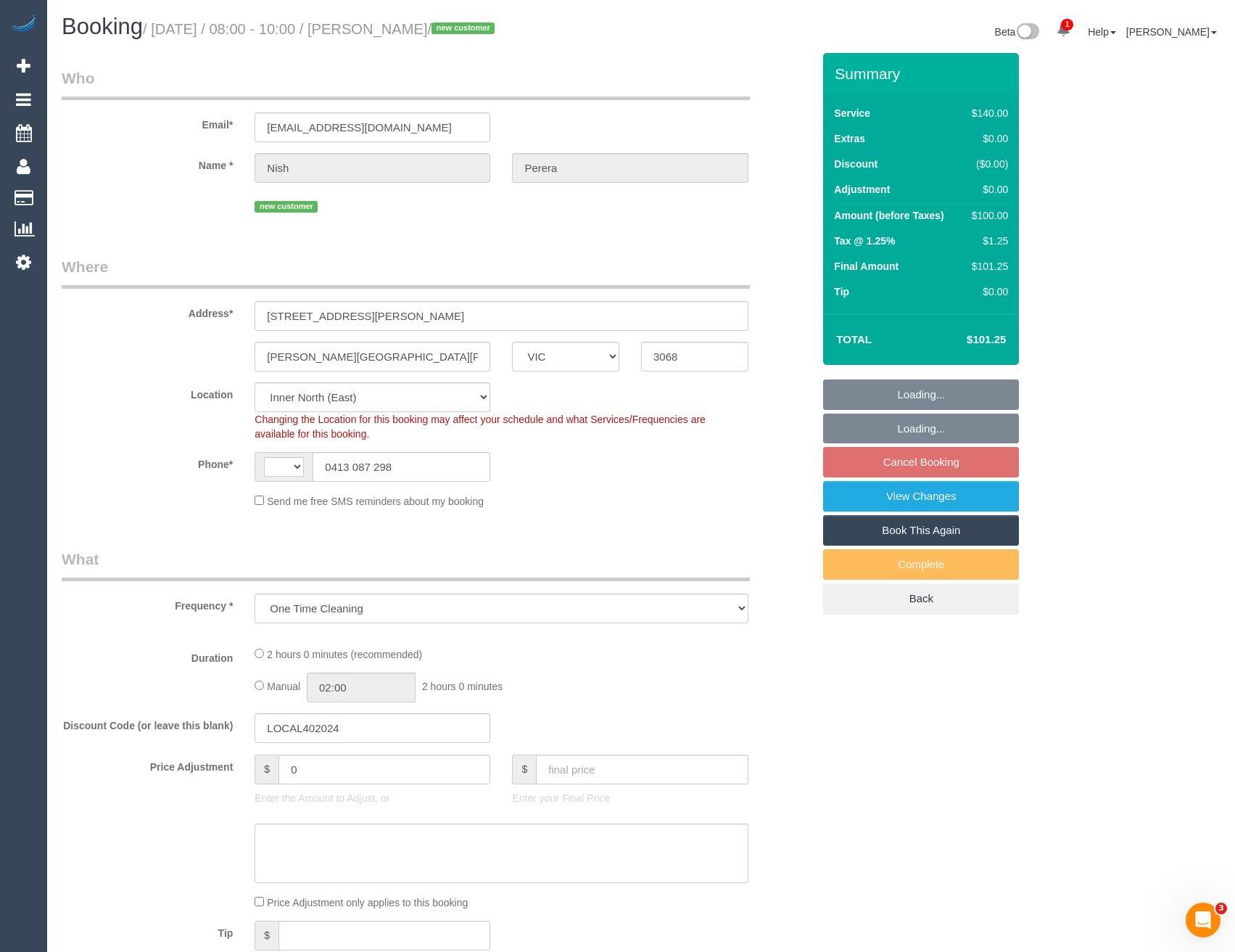
select select "number:19"
select select "number:25"
select select "number:35"
select select "number:11"
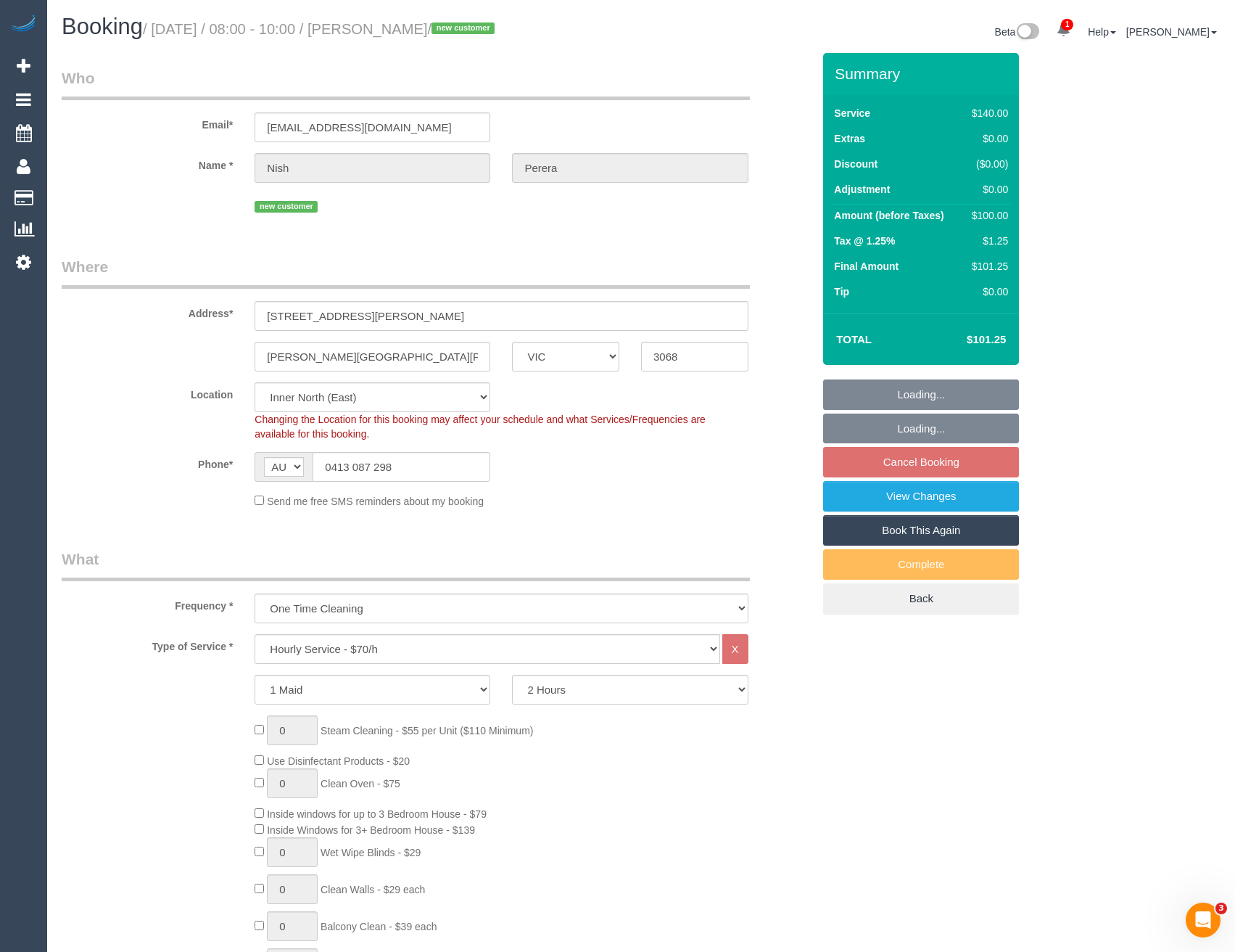
select select "string:AU"
click at [913, 494] on link "View Changes" at bounding box center [922, 496] width 196 height 30
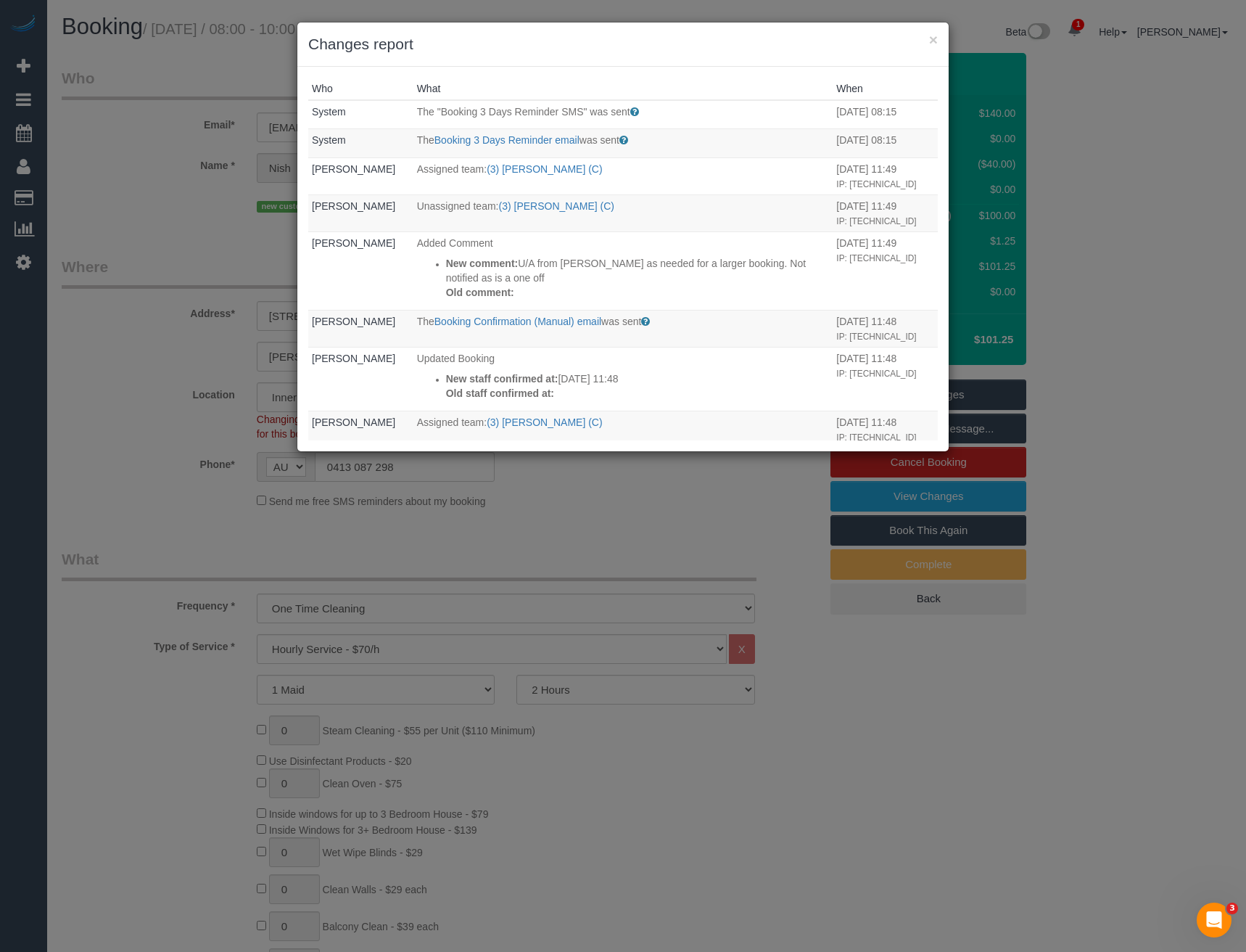
click at [591, 497] on div "× Changes report Who What When System The "Booking 3 Days Reminder SMS" was sen…" at bounding box center [623, 476] width 1246 height 952
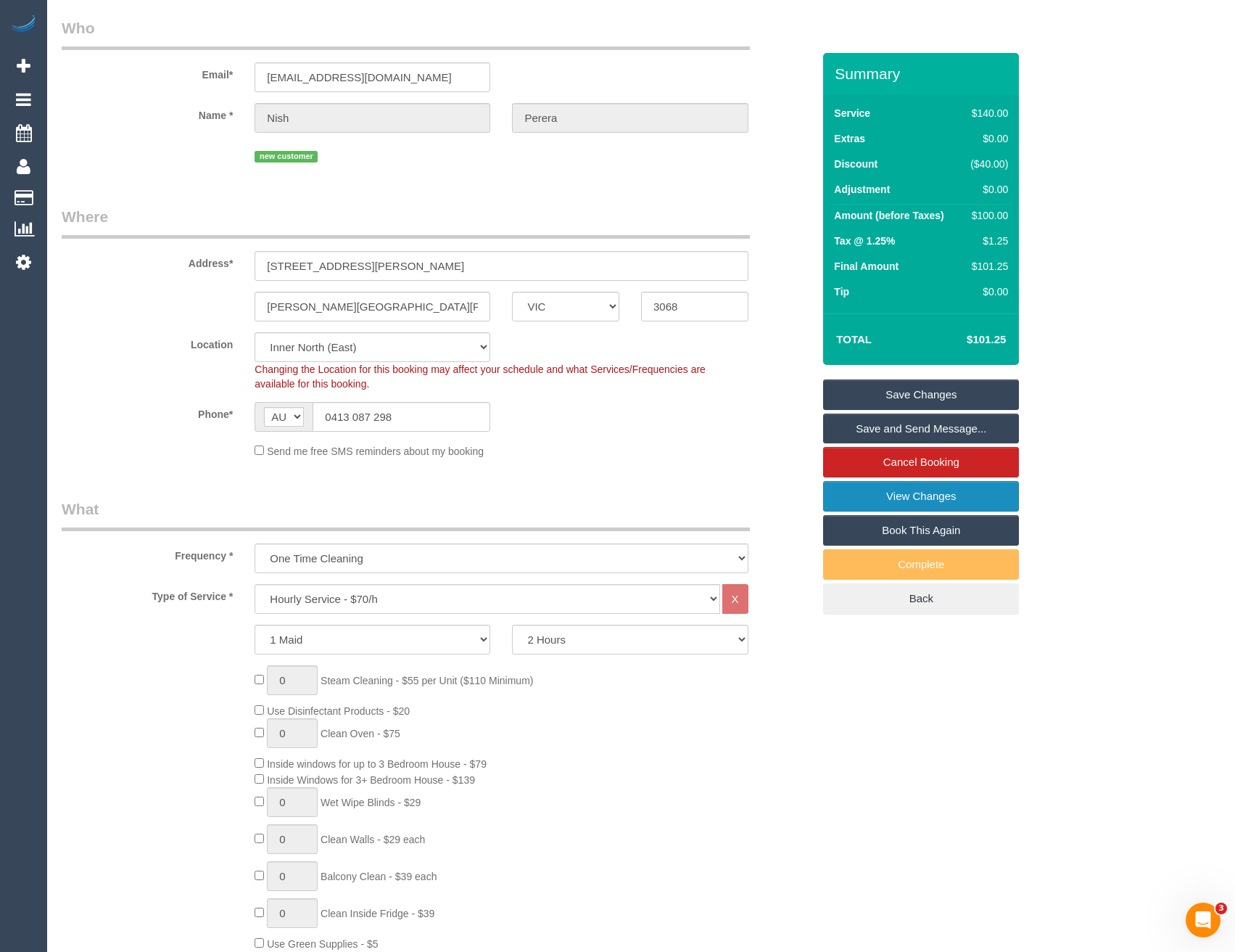
scroll to position [72, 0]
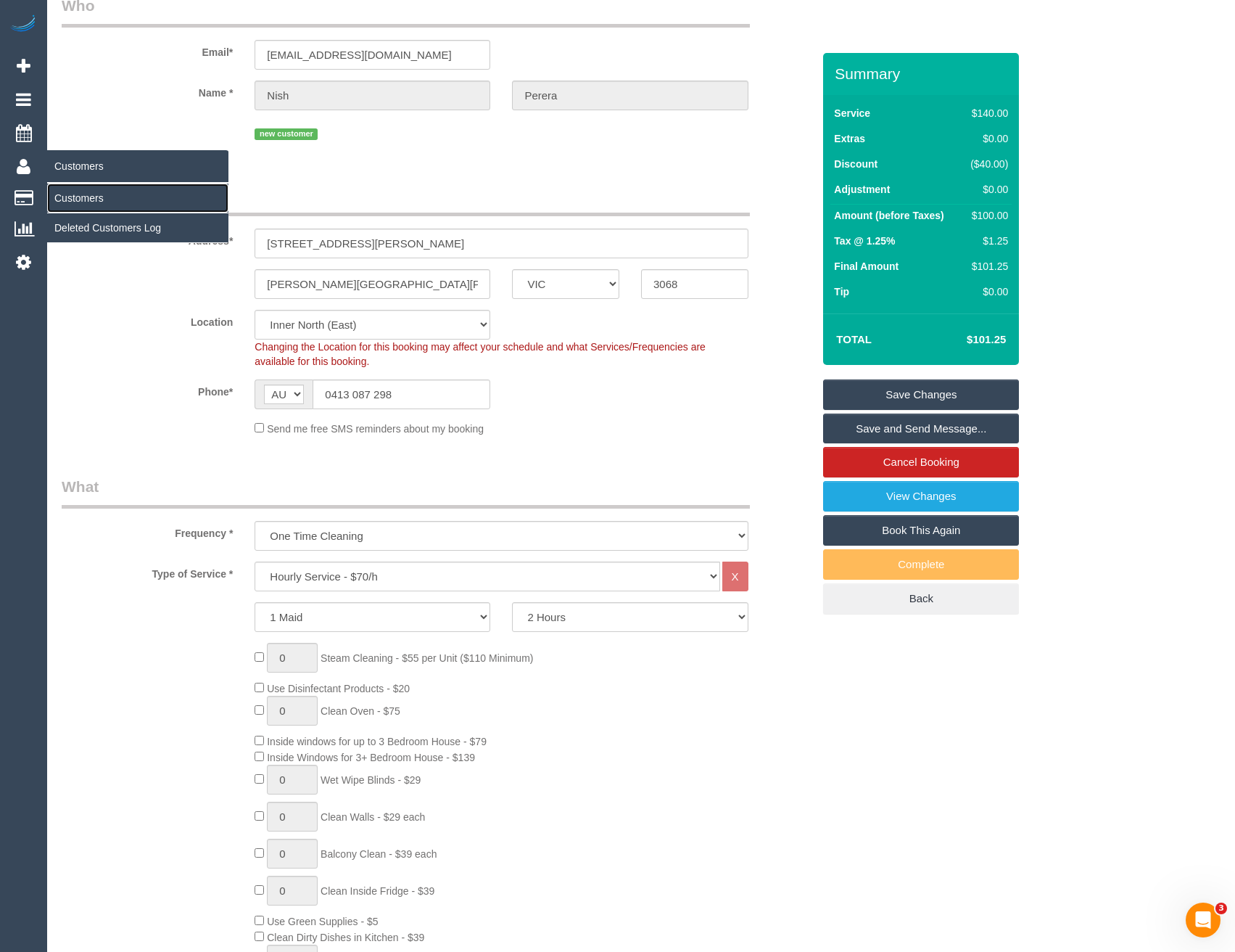
click at [101, 193] on link "Customers" at bounding box center [138, 198] width 181 height 29
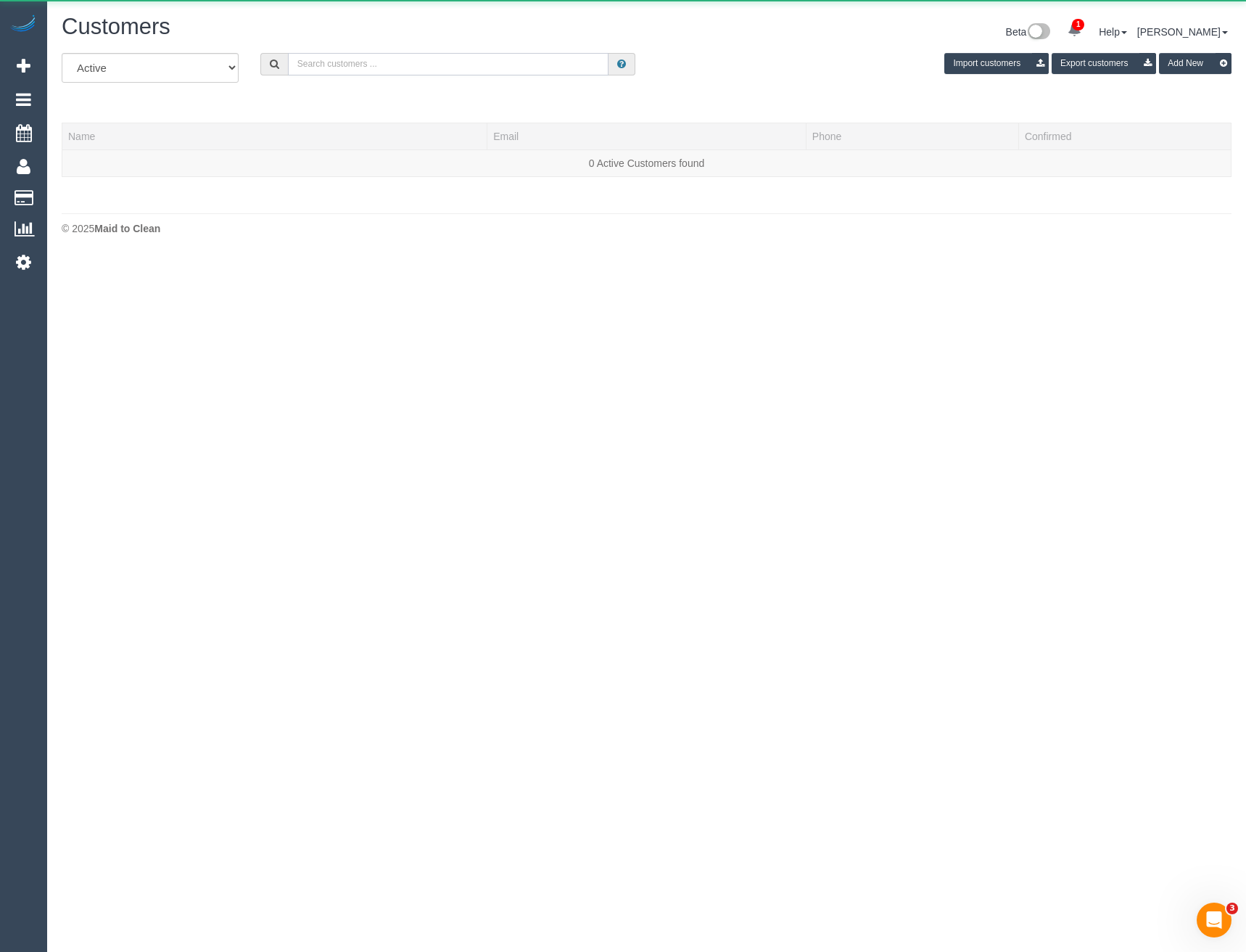
click at [401, 58] on input "text" at bounding box center [449, 64] width 321 height 22
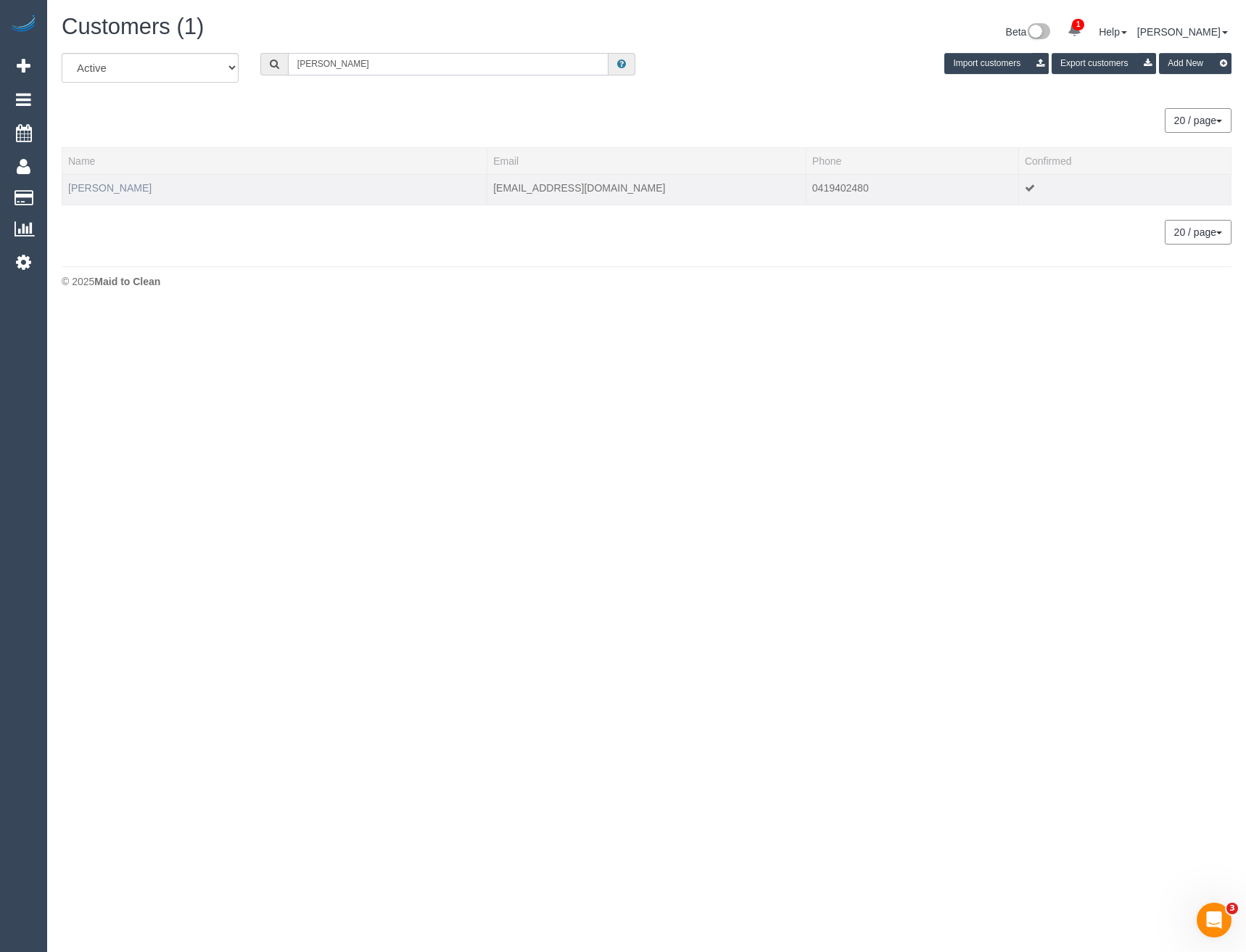
type input "[PERSON_NAME]"
click at [121, 186] on link "Simone Braid" at bounding box center [109, 188] width 83 height 12
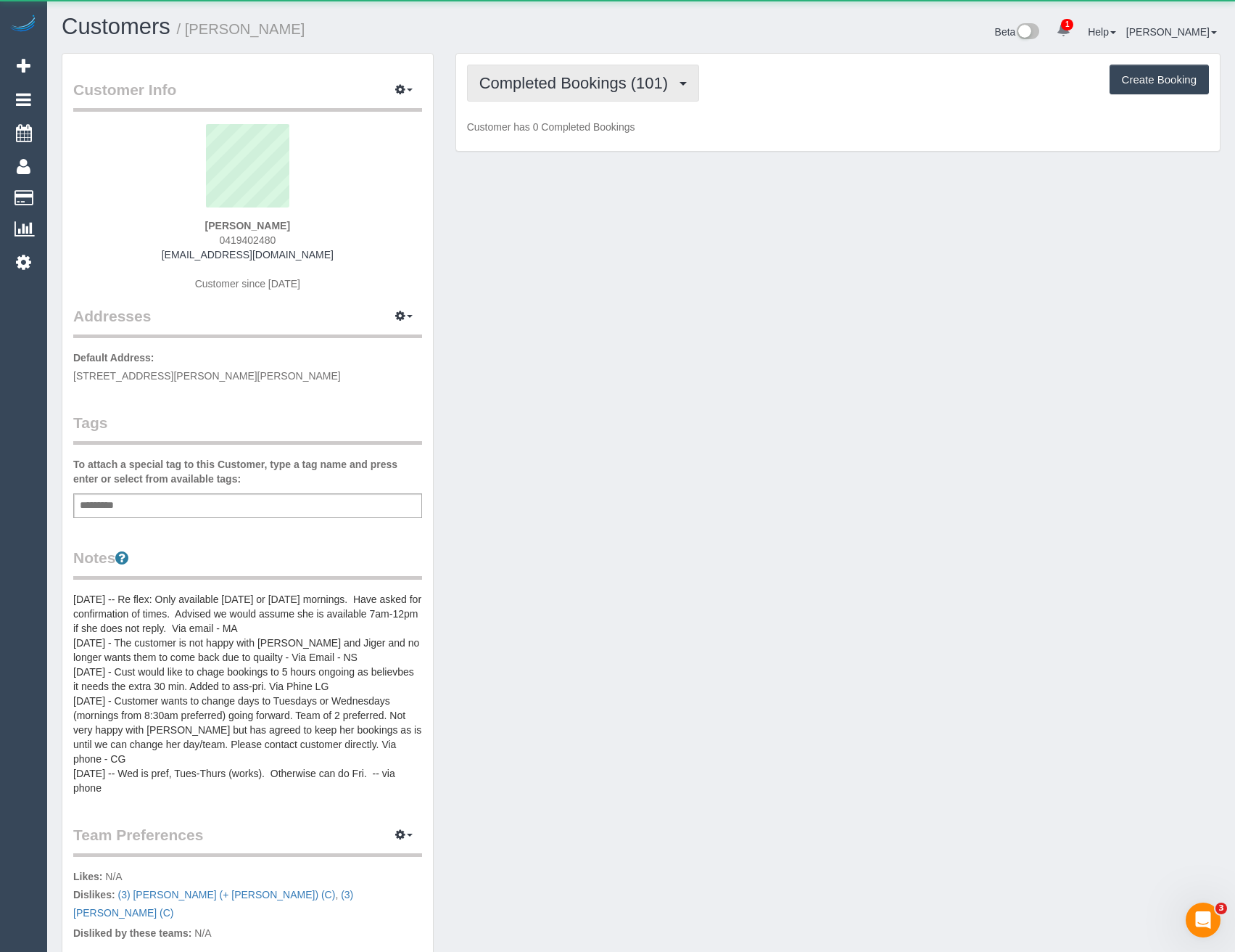
click at [667, 78] on span "Completed Bookings (101)" at bounding box center [577, 83] width 196 height 18
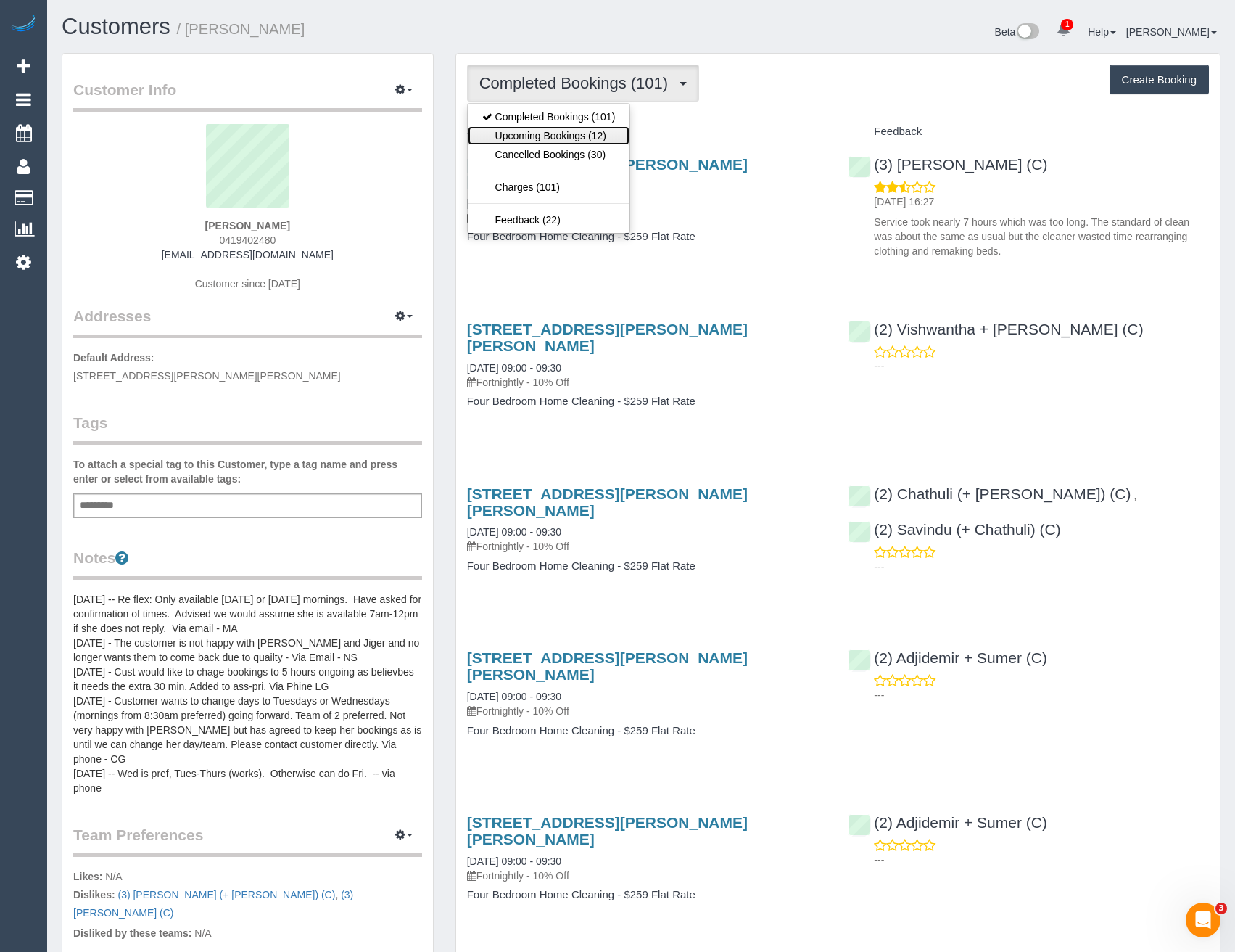
click at [570, 142] on link "Upcoming Bookings (12)" at bounding box center [549, 136] width 162 height 19
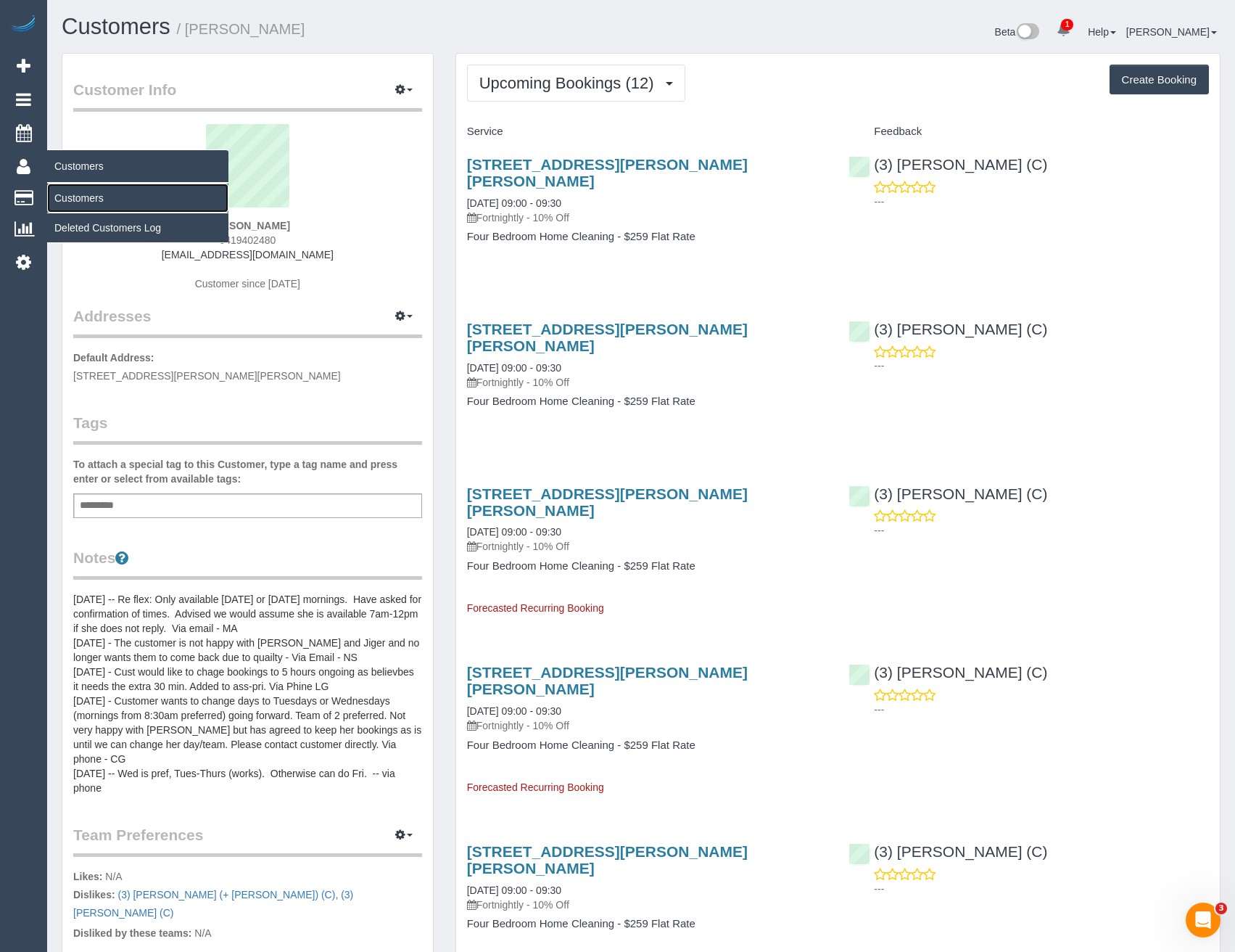
drag, startPoint x: 101, startPoint y: 204, endPoint x: 119, endPoint y: 199, distance: 18.7
click at [101, 204] on link "Customers" at bounding box center [138, 198] width 181 height 29
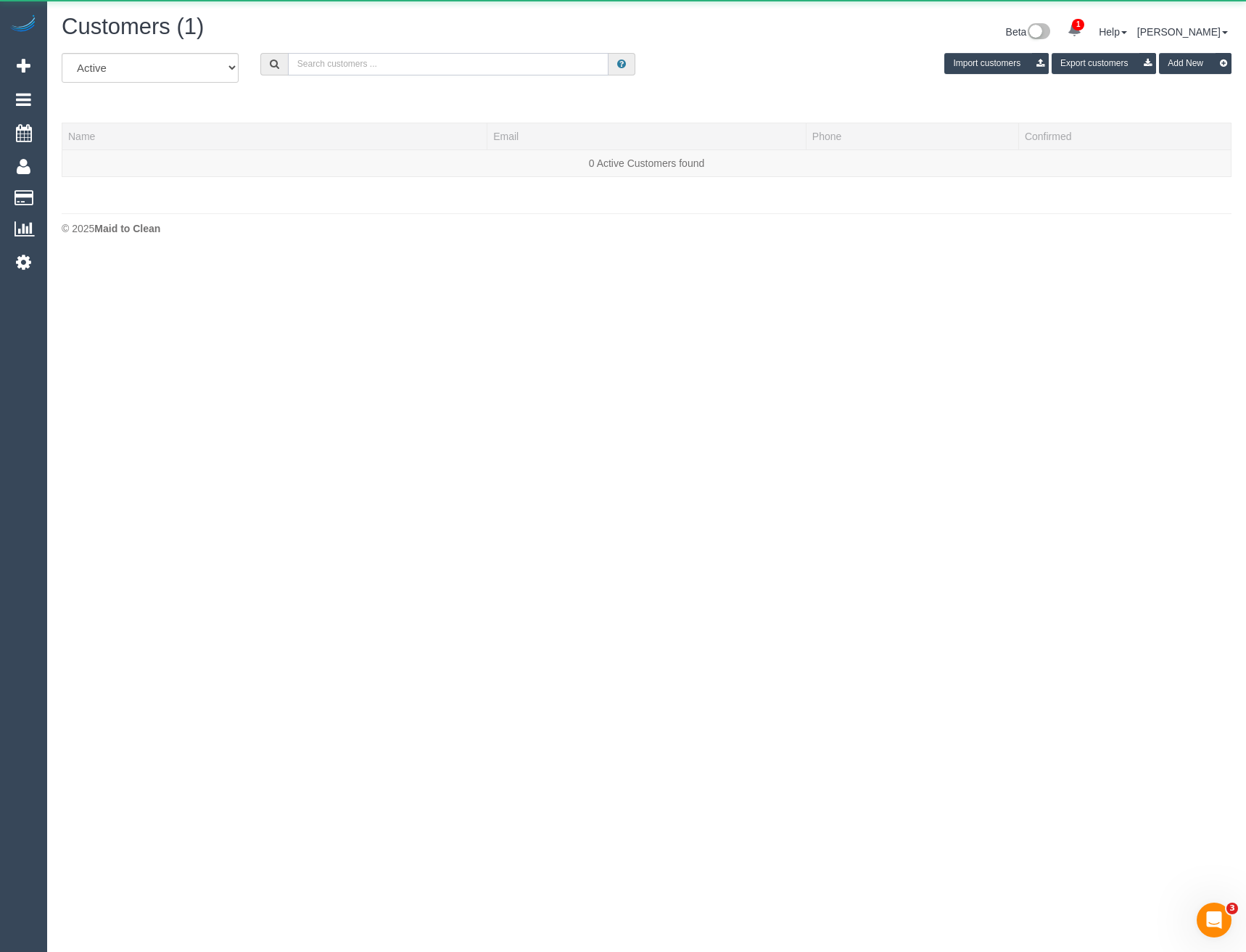
click at [344, 67] on input "text" at bounding box center [449, 64] width 321 height 22
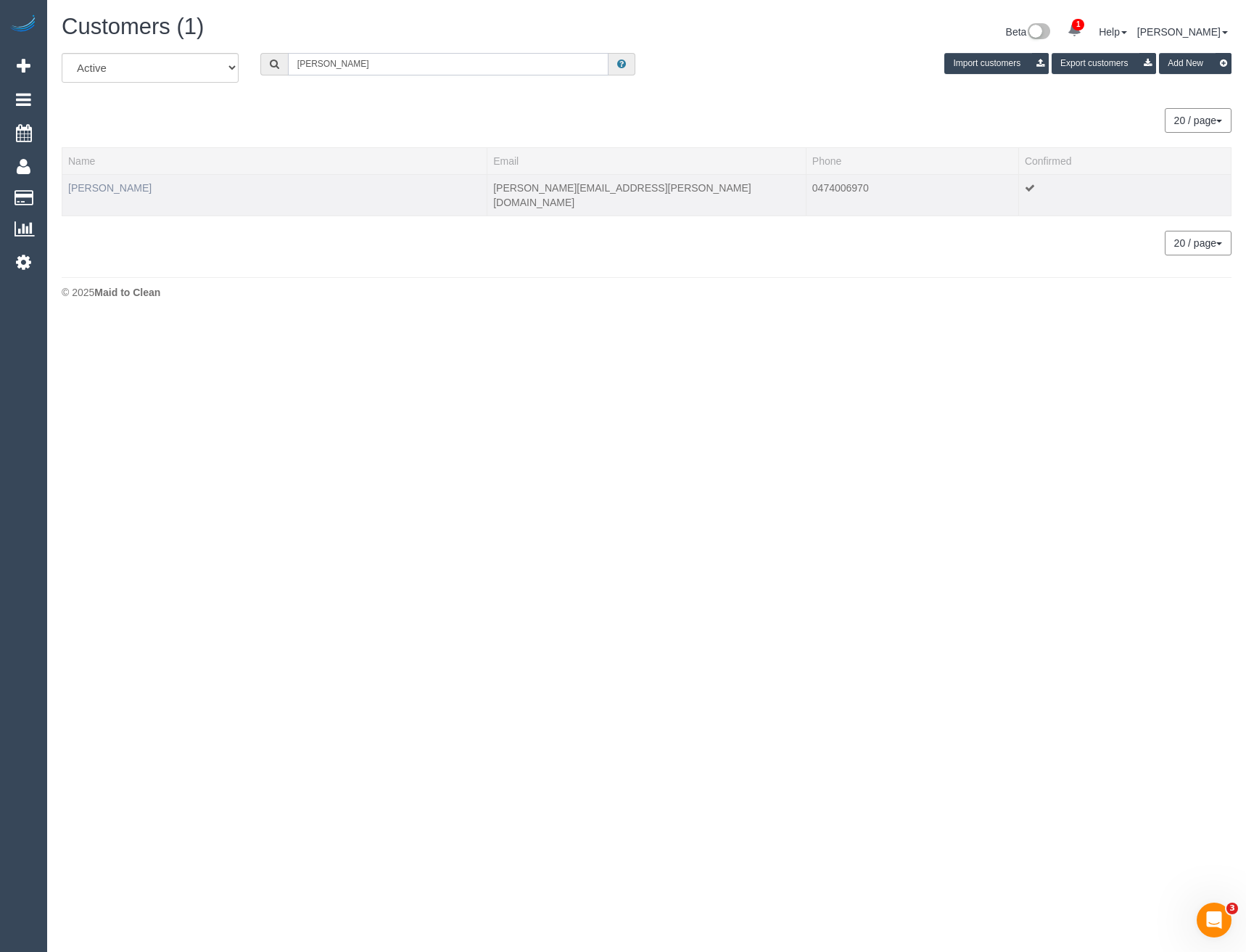
type input "Natalie Clar"
click at [105, 184] on link "[PERSON_NAME]" at bounding box center [109, 188] width 83 height 12
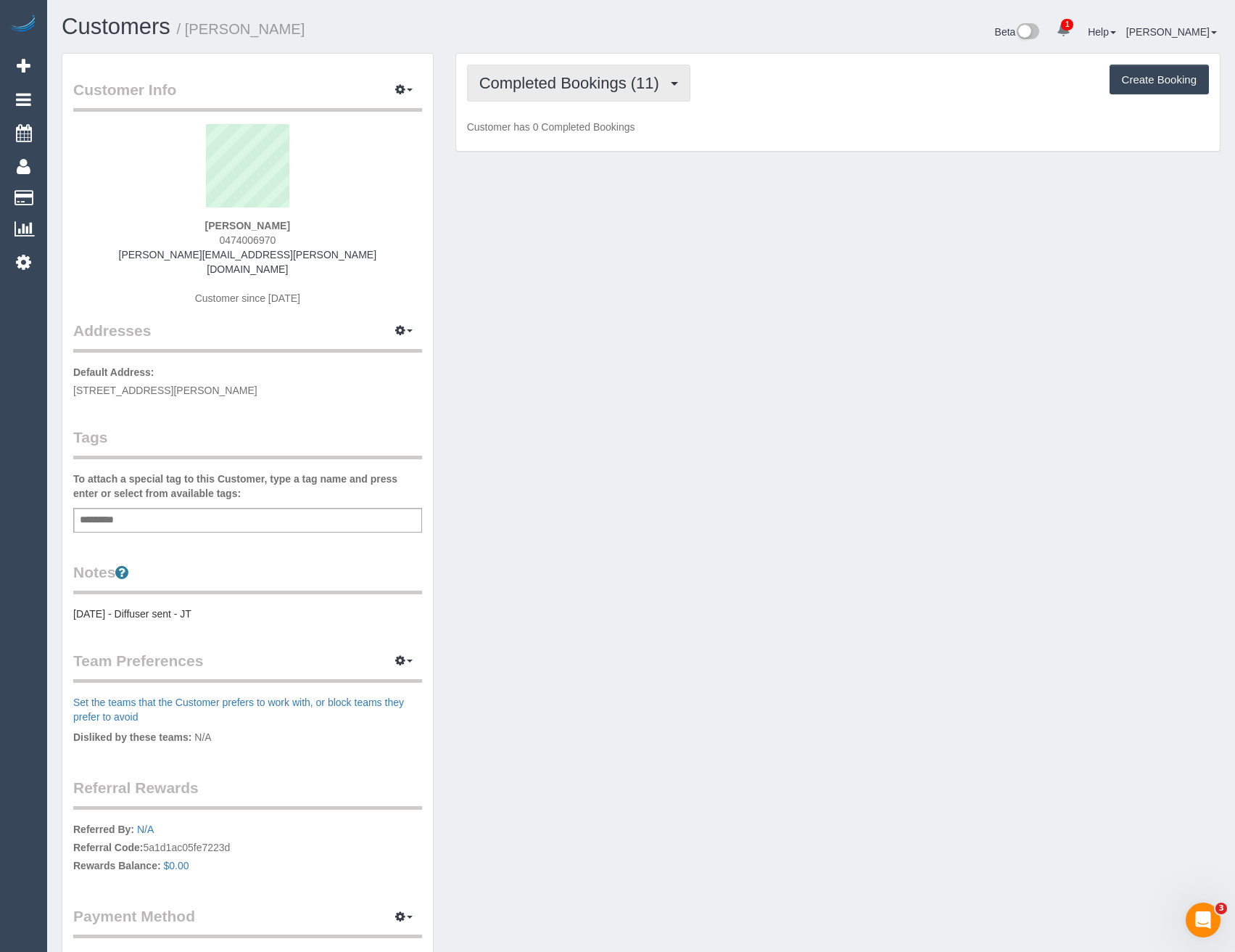
click at [589, 72] on button "Completed Bookings (11)" at bounding box center [579, 83] width 223 height 37
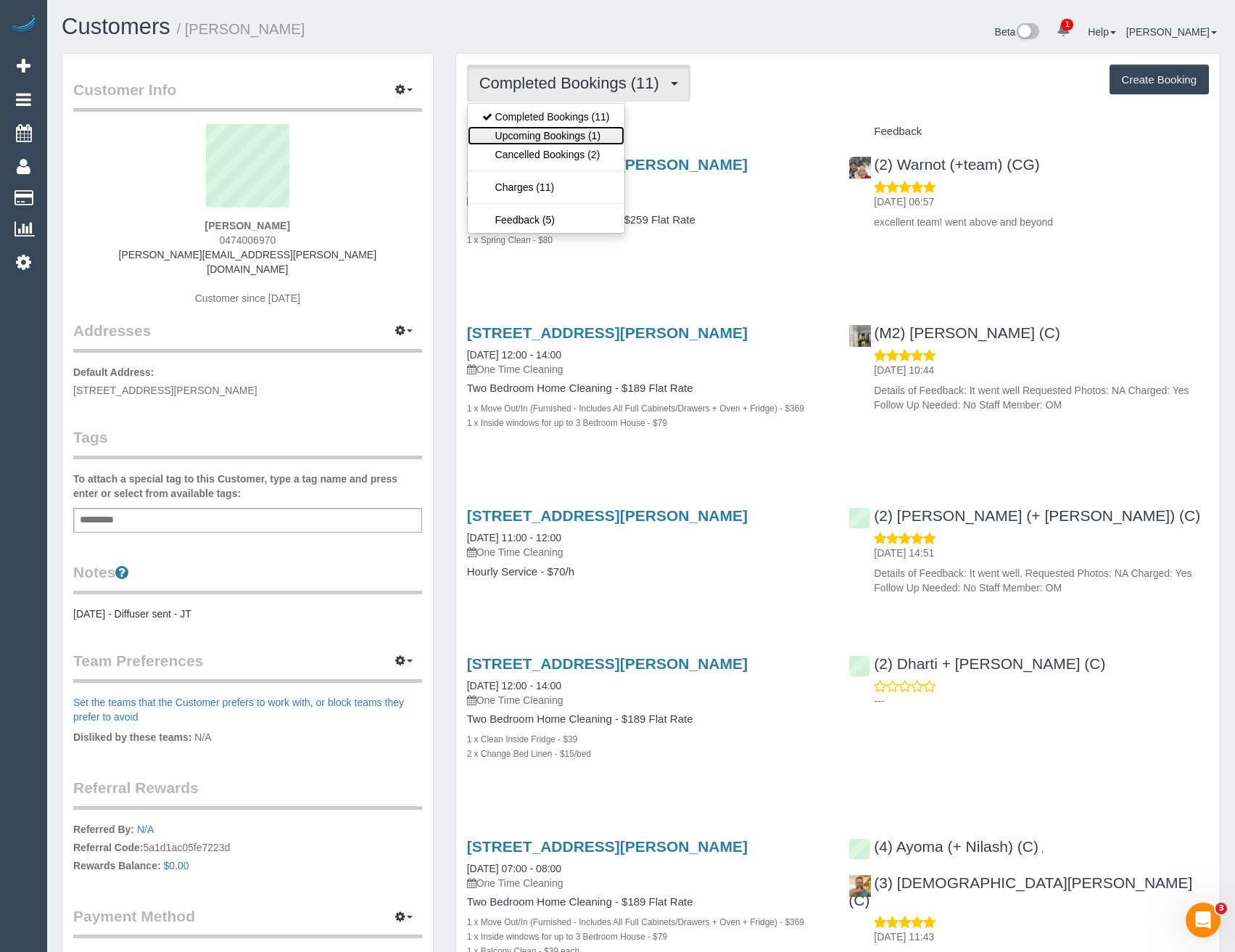
click at [567, 137] on link "Upcoming Bookings (1)" at bounding box center [546, 136] width 157 height 19
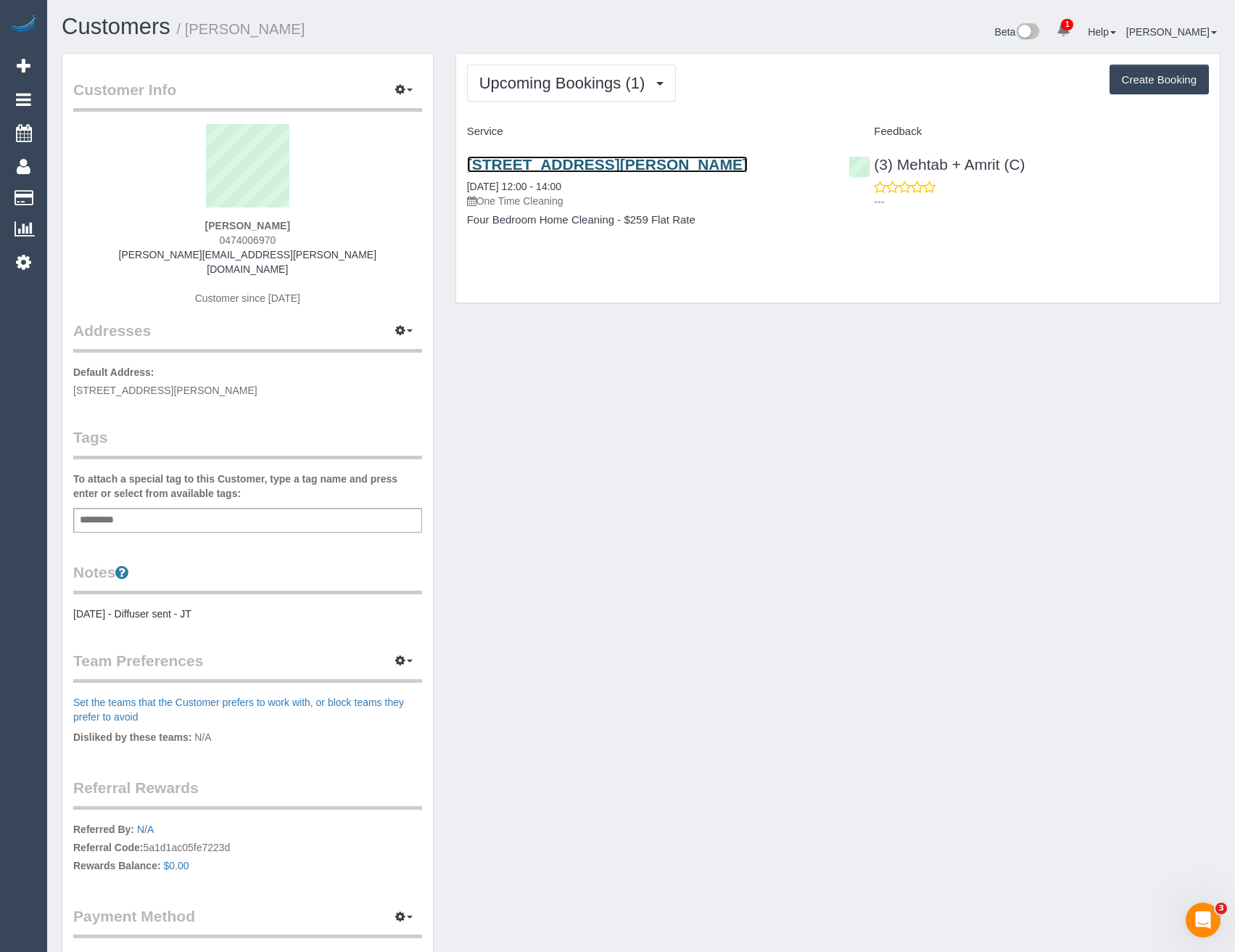
click at [633, 167] on link "76 Hutton Street, Thornbury Vic 3071, Thornbury, VIC 3071" at bounding box center [608, 164] width 281 height 17
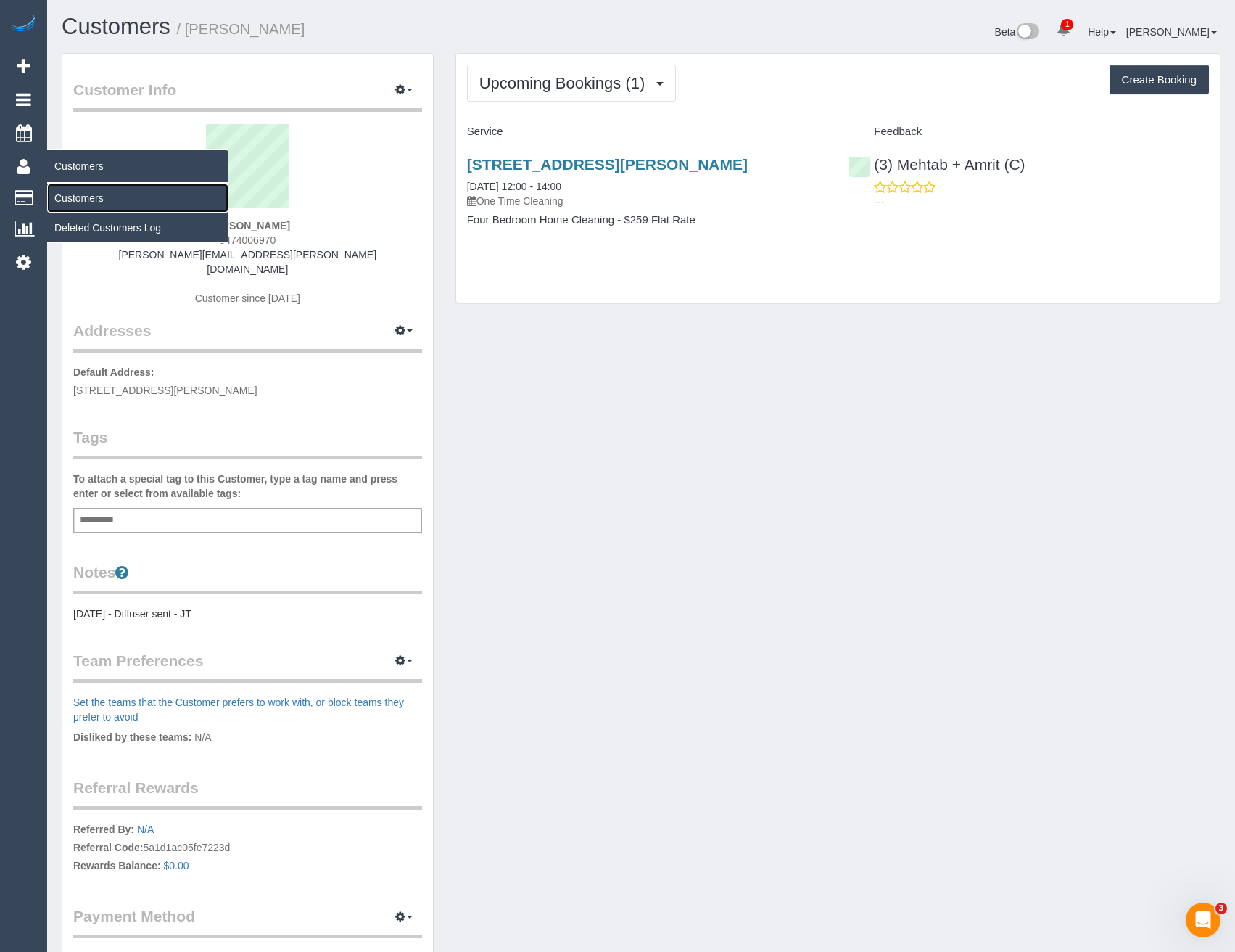
click at [78, 191] on link "Customers" at bounding box center [138, 198] width 181 height 29
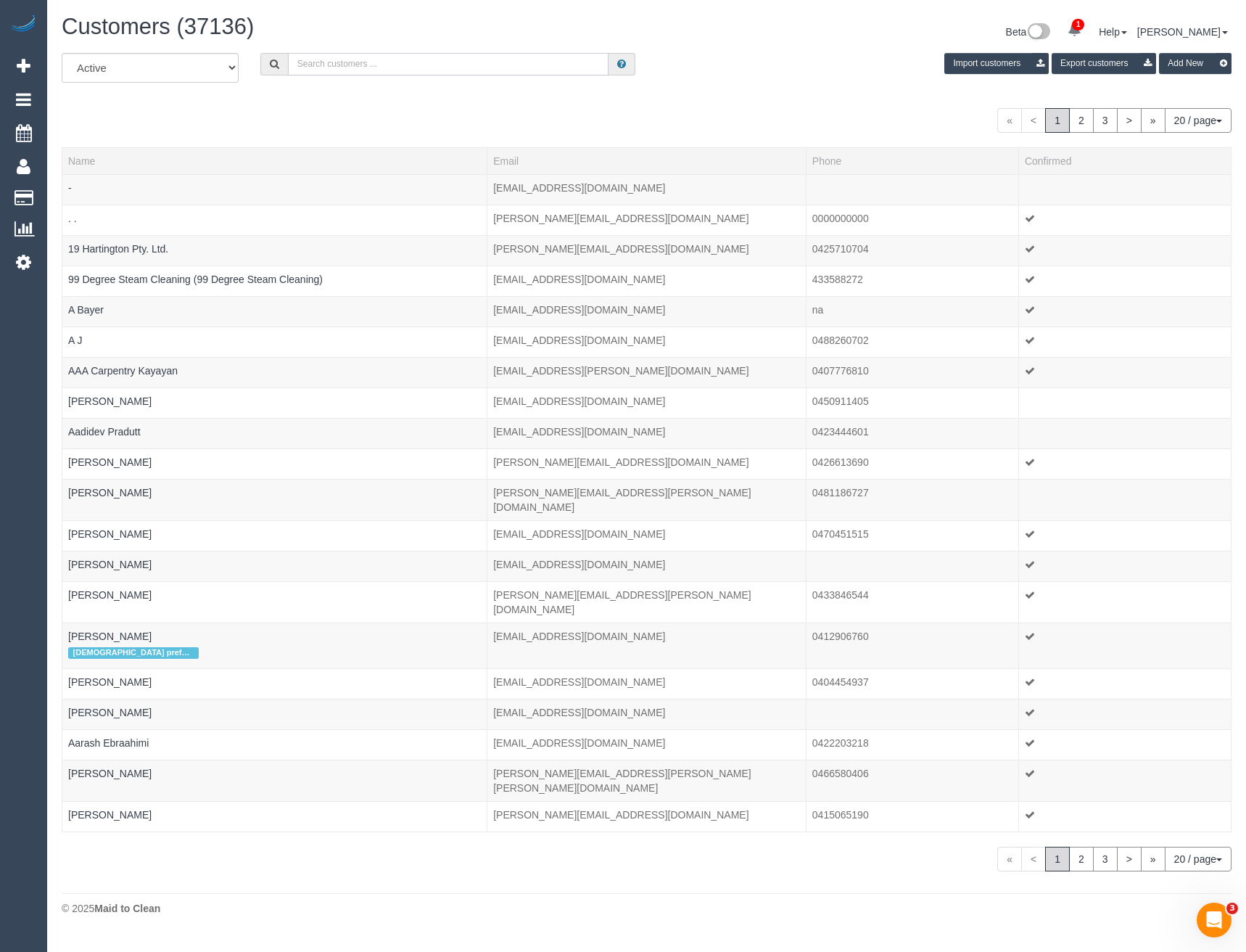
click at [380, 65] on input "text" at bounding box center [449, 64] width 321 height 22
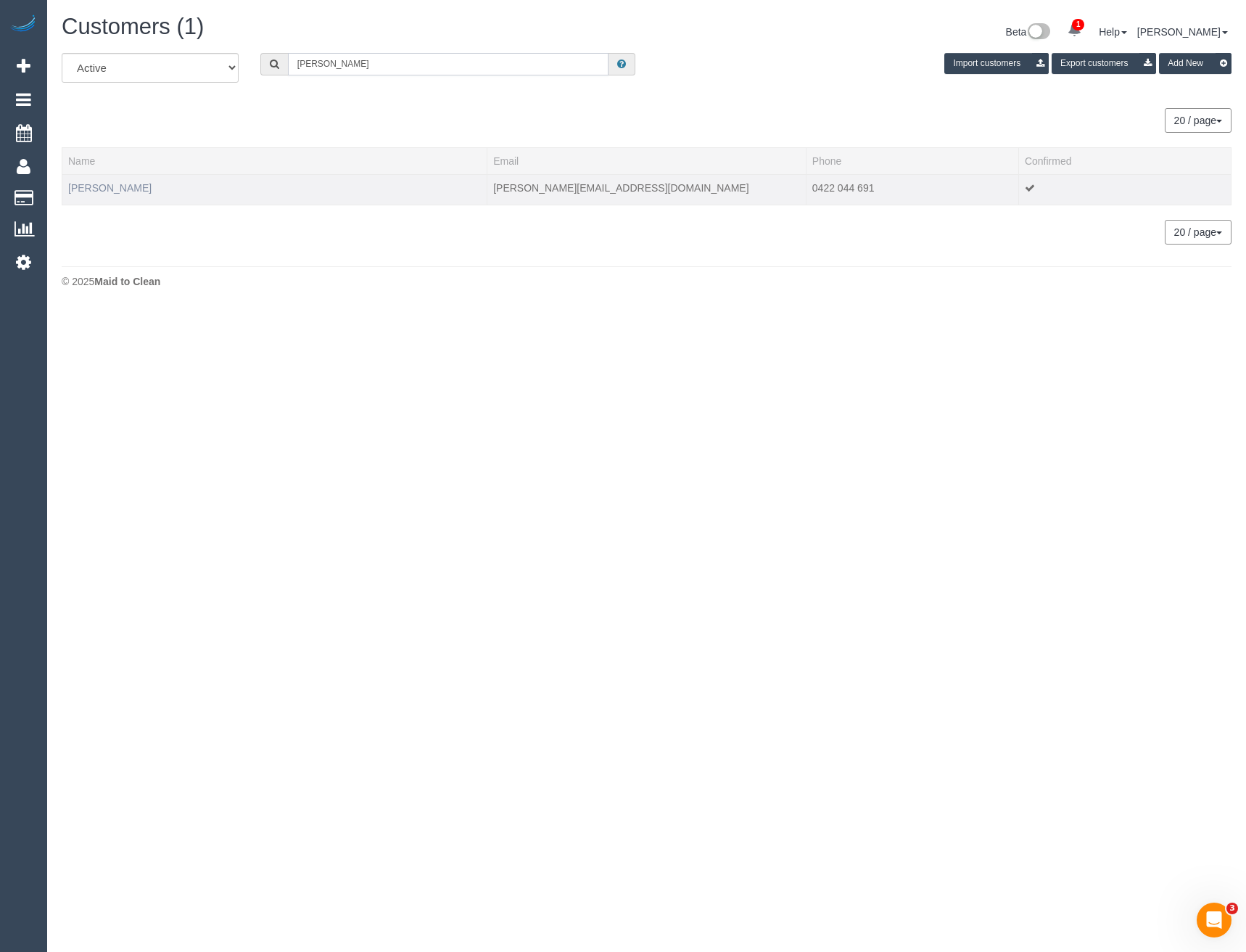
type input "Julia Mc"
click at [116, 187] on link "Julia McKeown" at bounding box center [109, 188] width 83 height 12
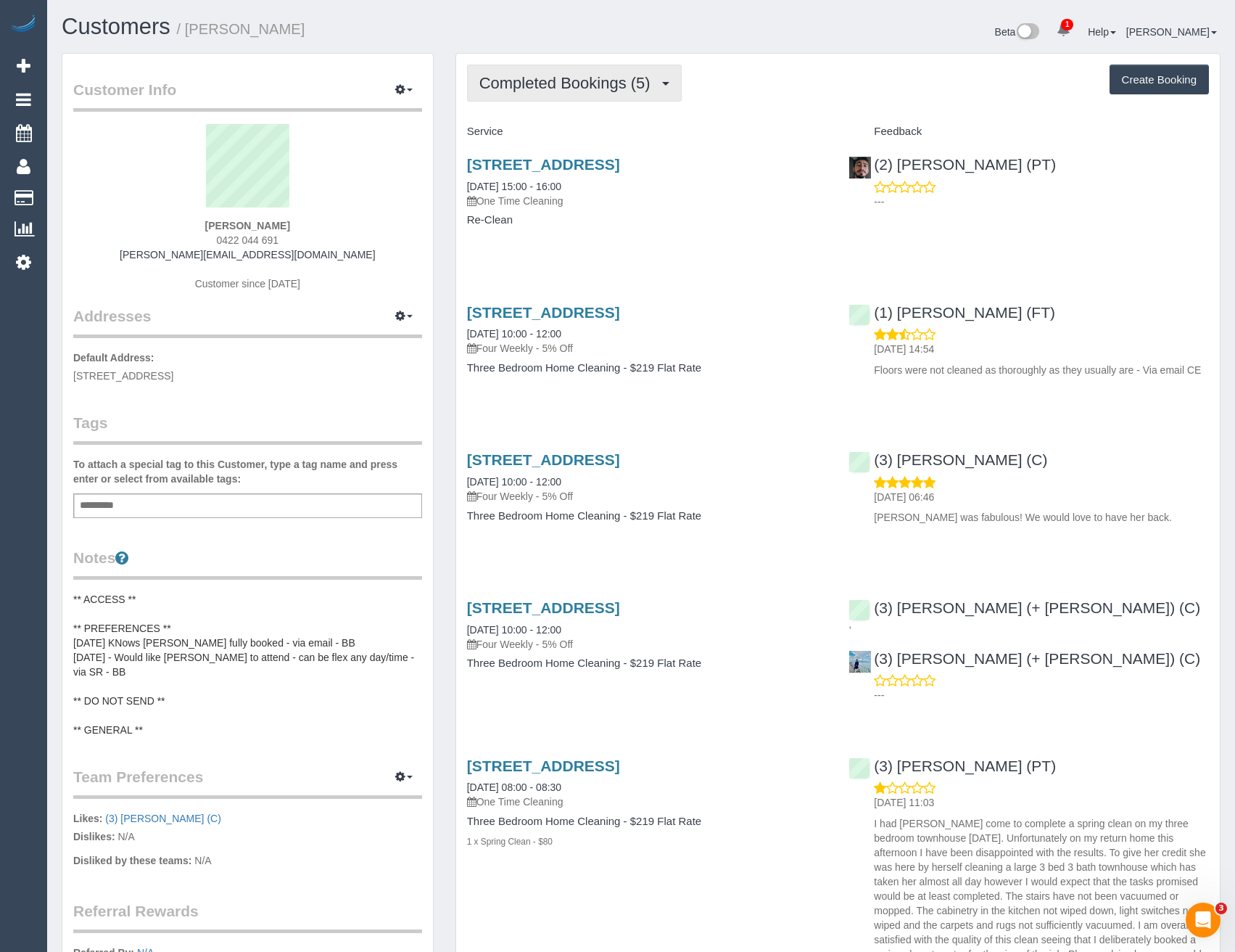
click at [590, 81] on span "Completed Bookings (5)" at bounding box center [568, 83] width 178 height 18
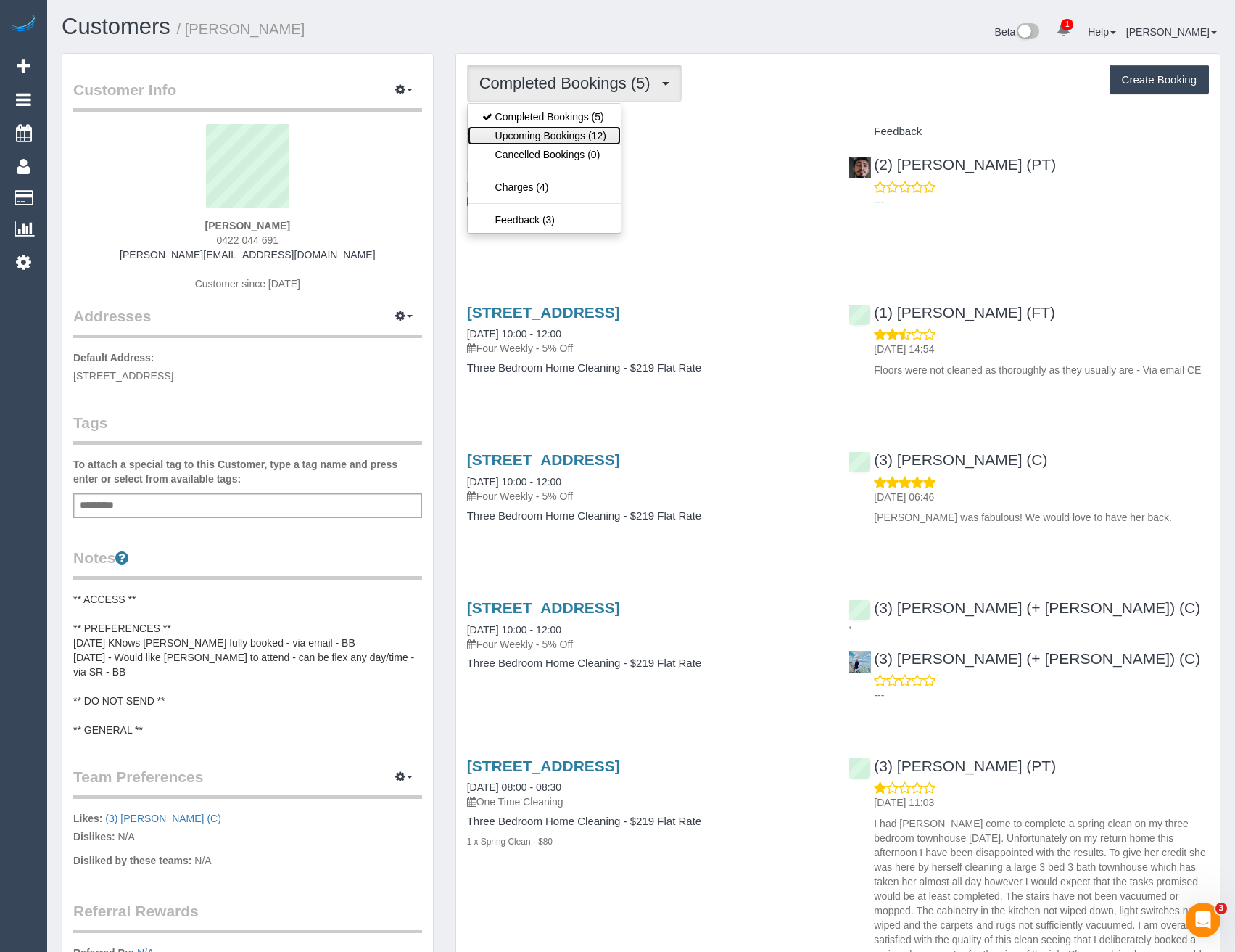
click at [574, 137] on link "Upcoming Bookings (12)" at bounding box center [545, 136] width 153 height 19
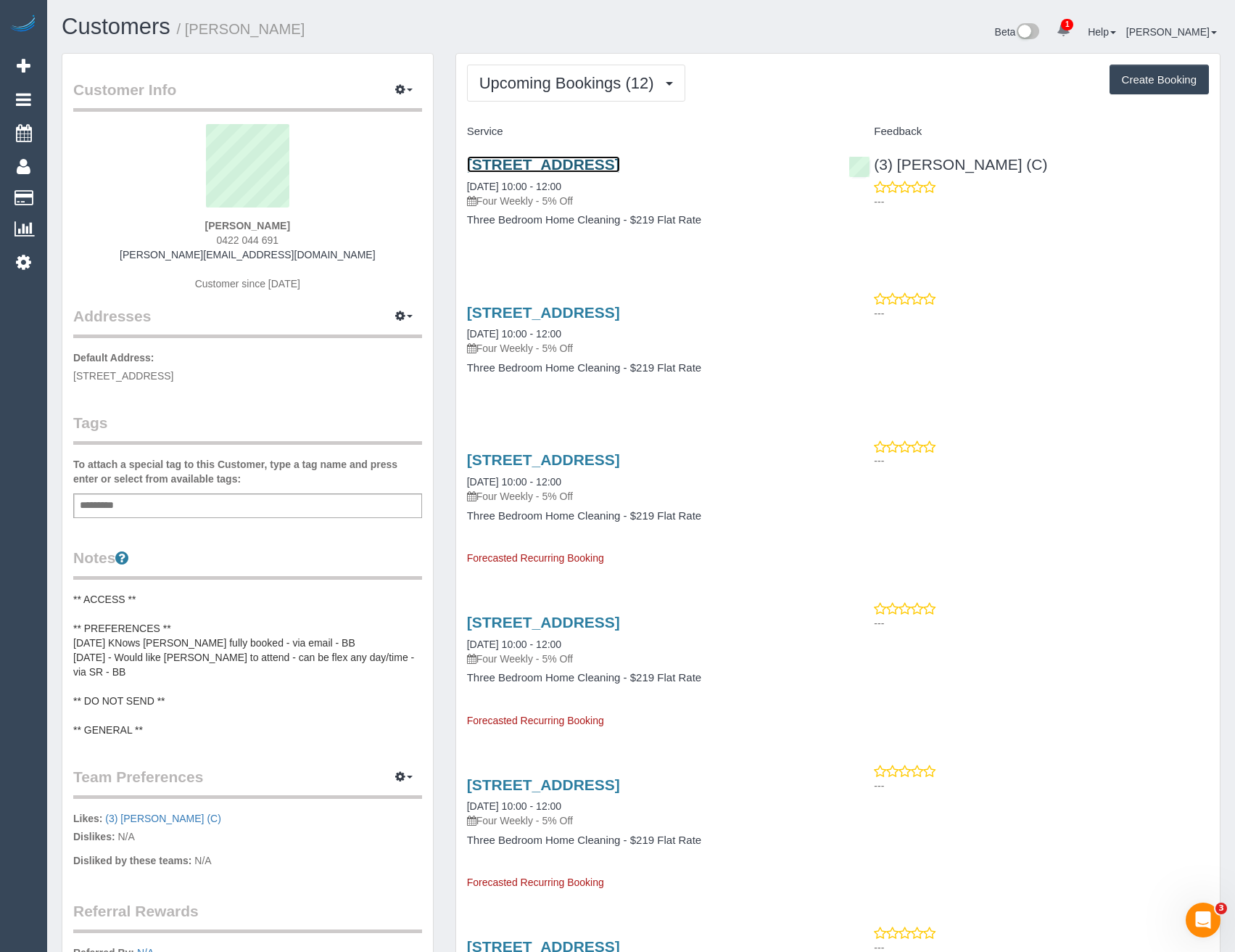
click at [620, 164] on link "4/548 Victoria Parade, East Melbourne, VIC 3002" at bounding box center [544, 164] width 153 height 17
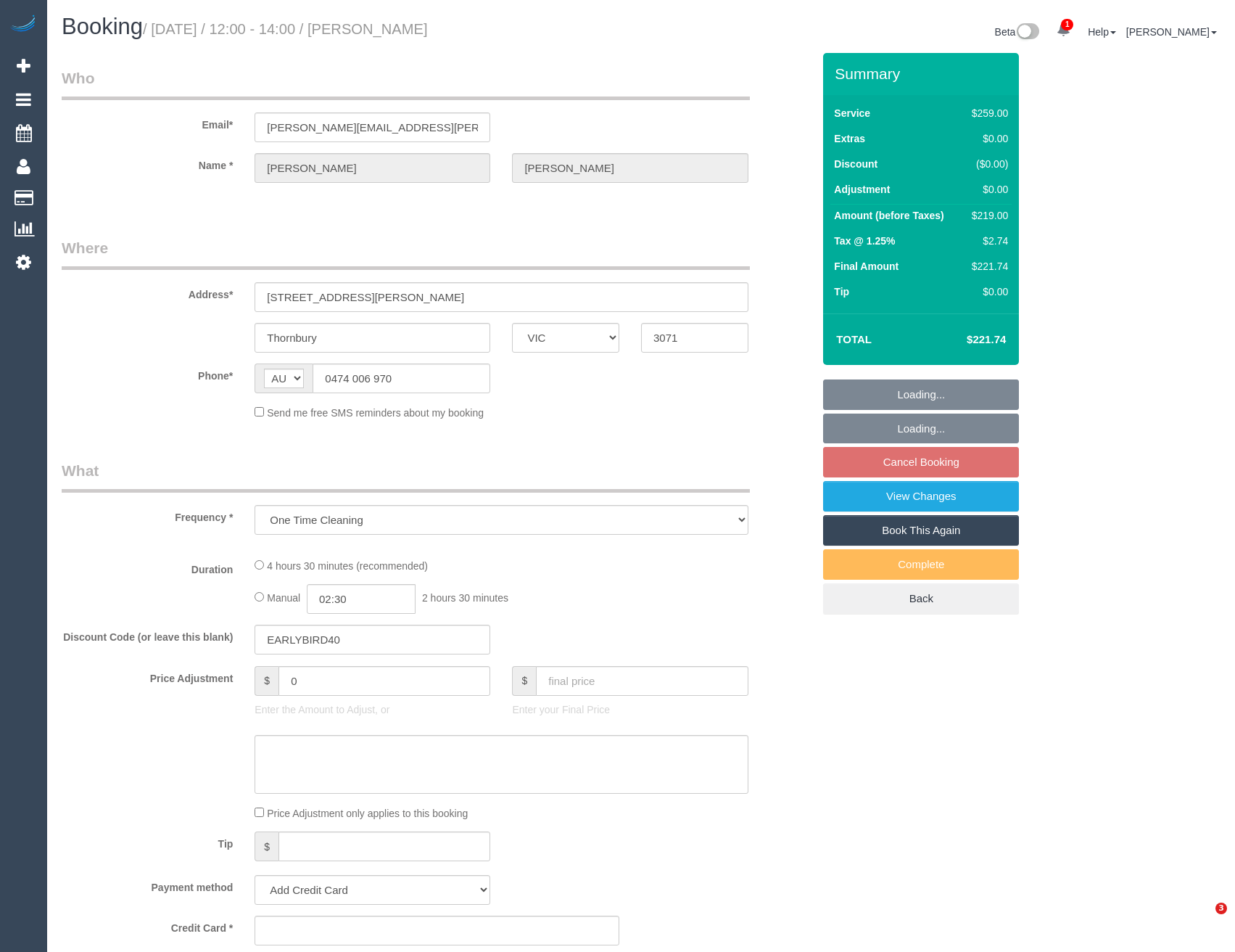
select select "VIC"
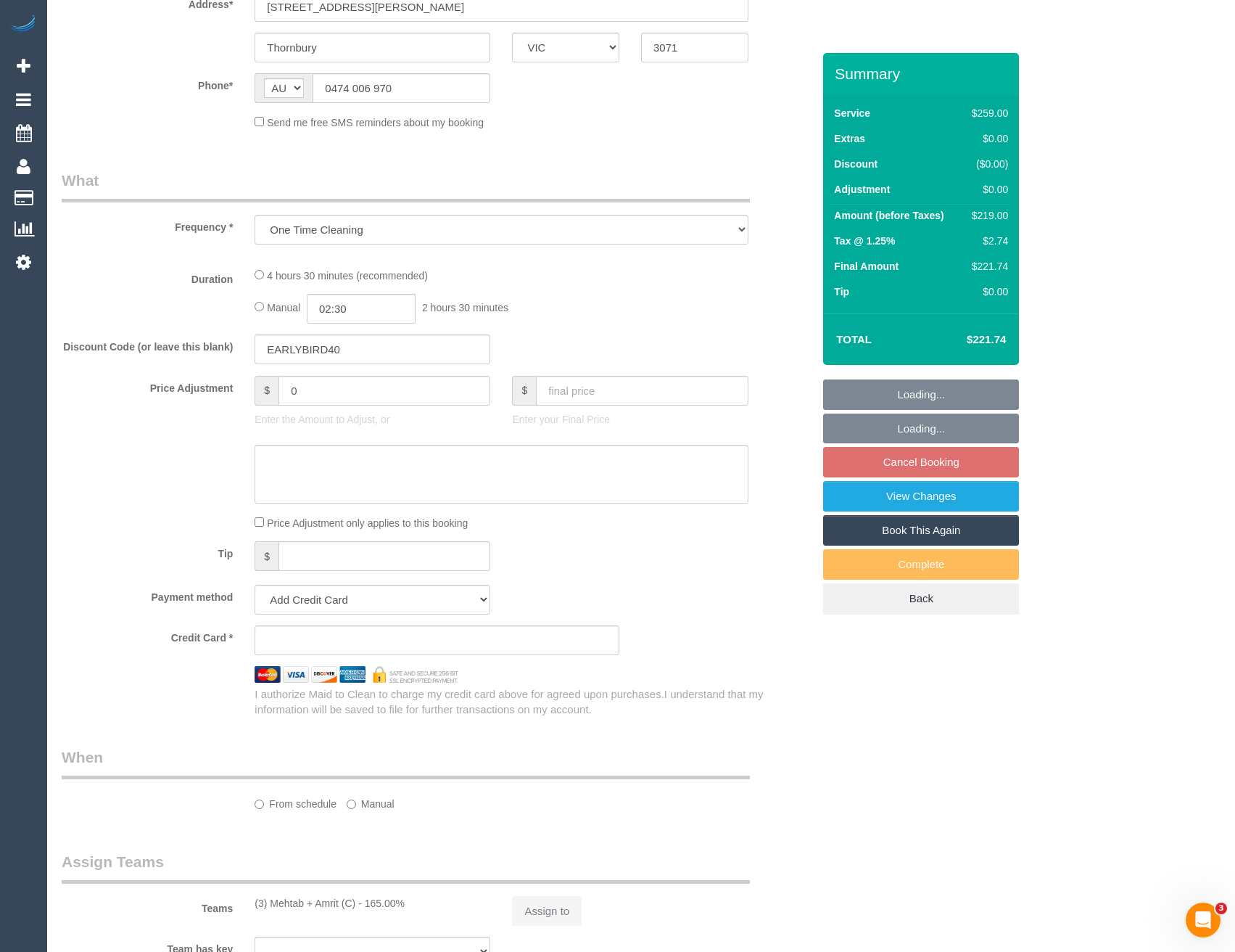
select select "number:28"
select select "number:16"
select select "number:18"
select select "number:24"
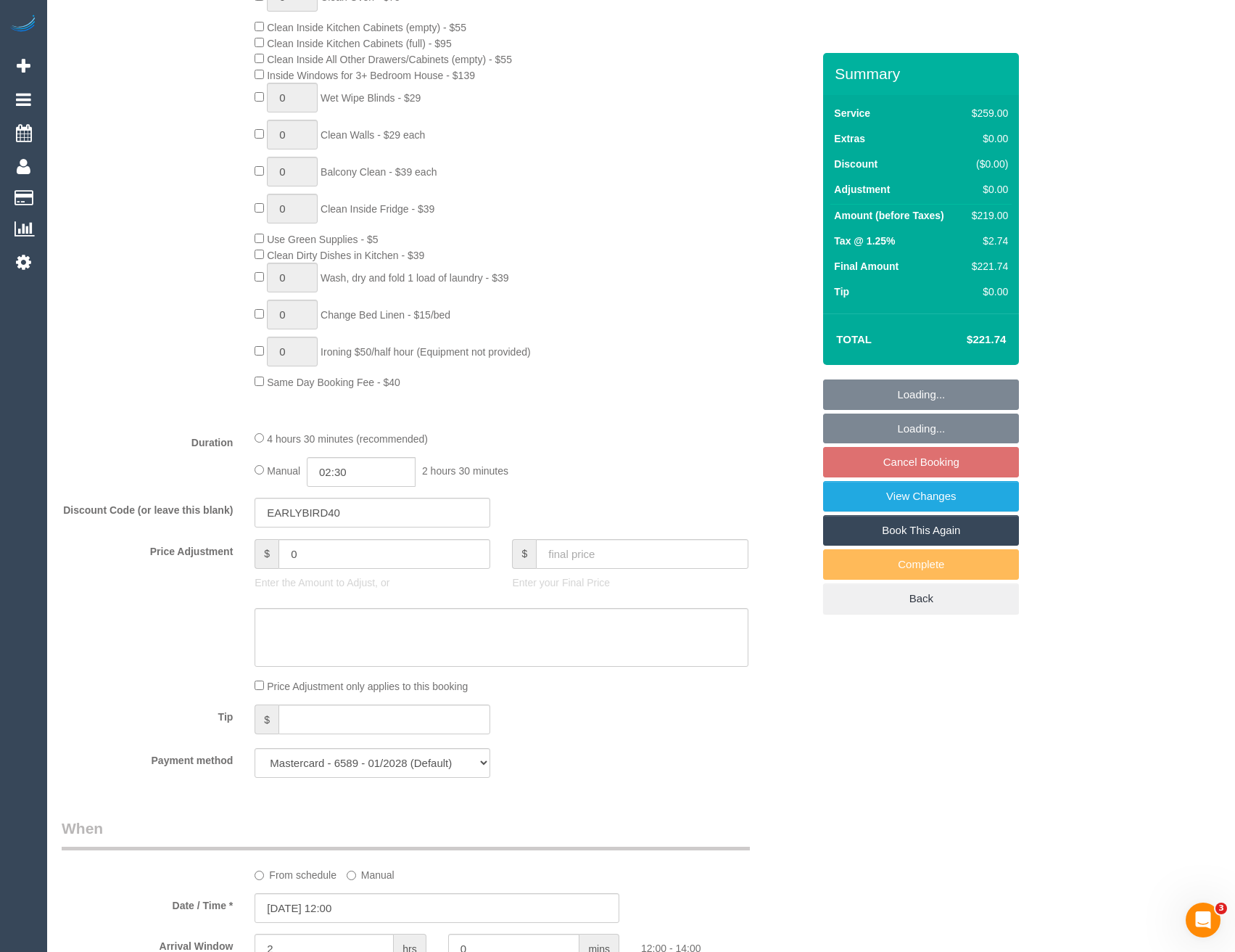
select select "object:1625"
select select "string:stripe-pm_1RvfhU2GScqysDRVtQOEJrfD"
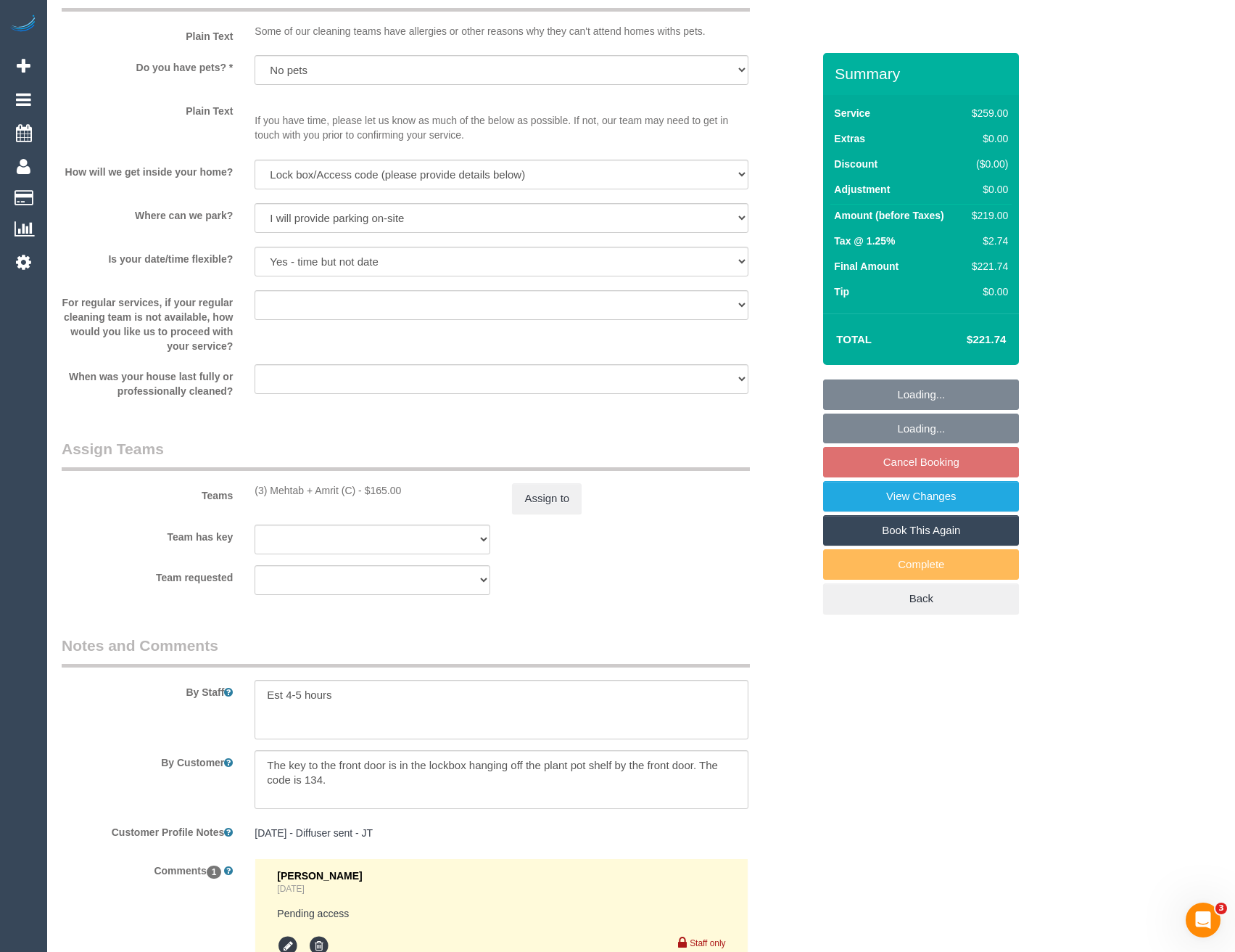
scroll to position [2031, 0]
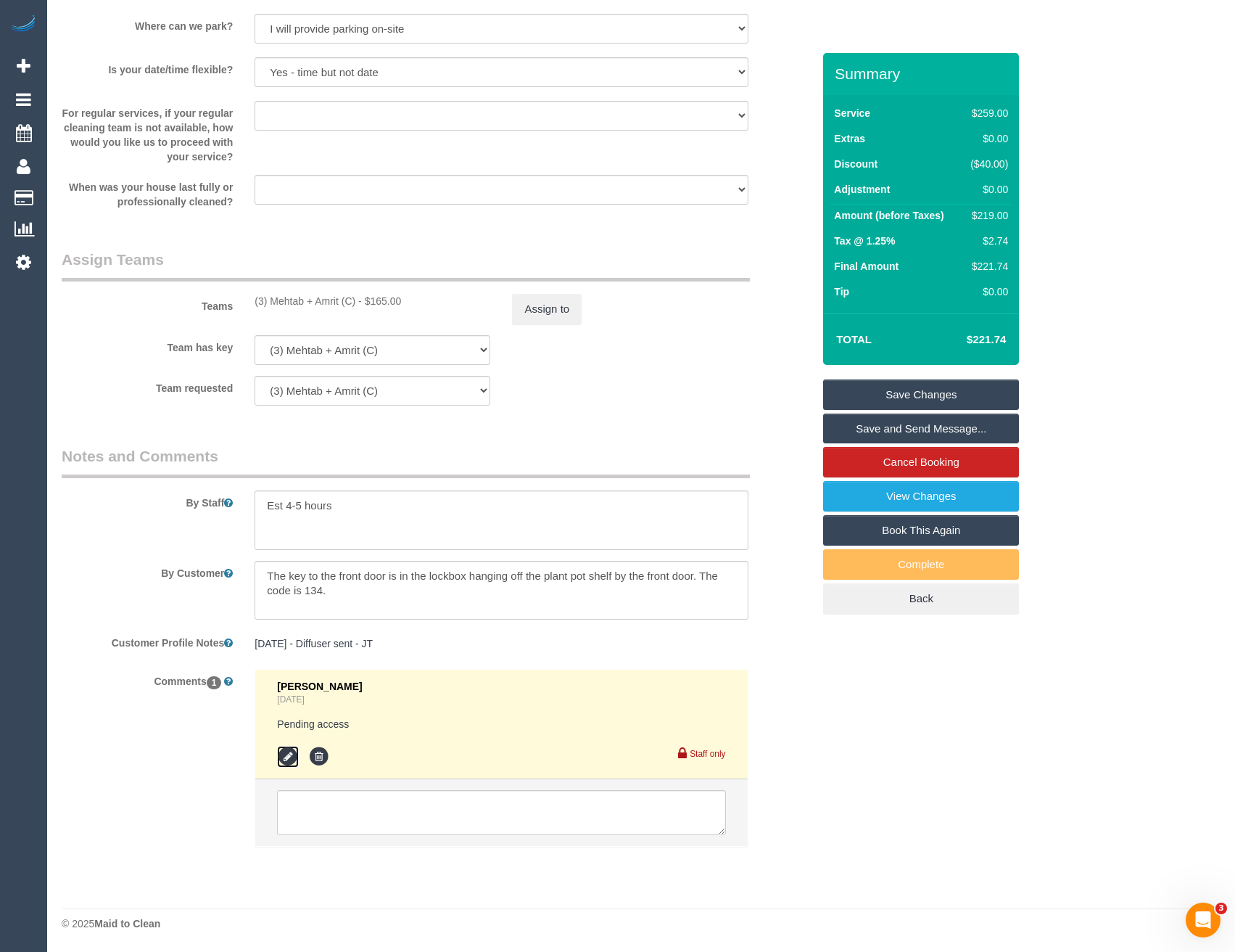
click at [291, 753] on icon at bounding box center [288, 757] width 22 height 22
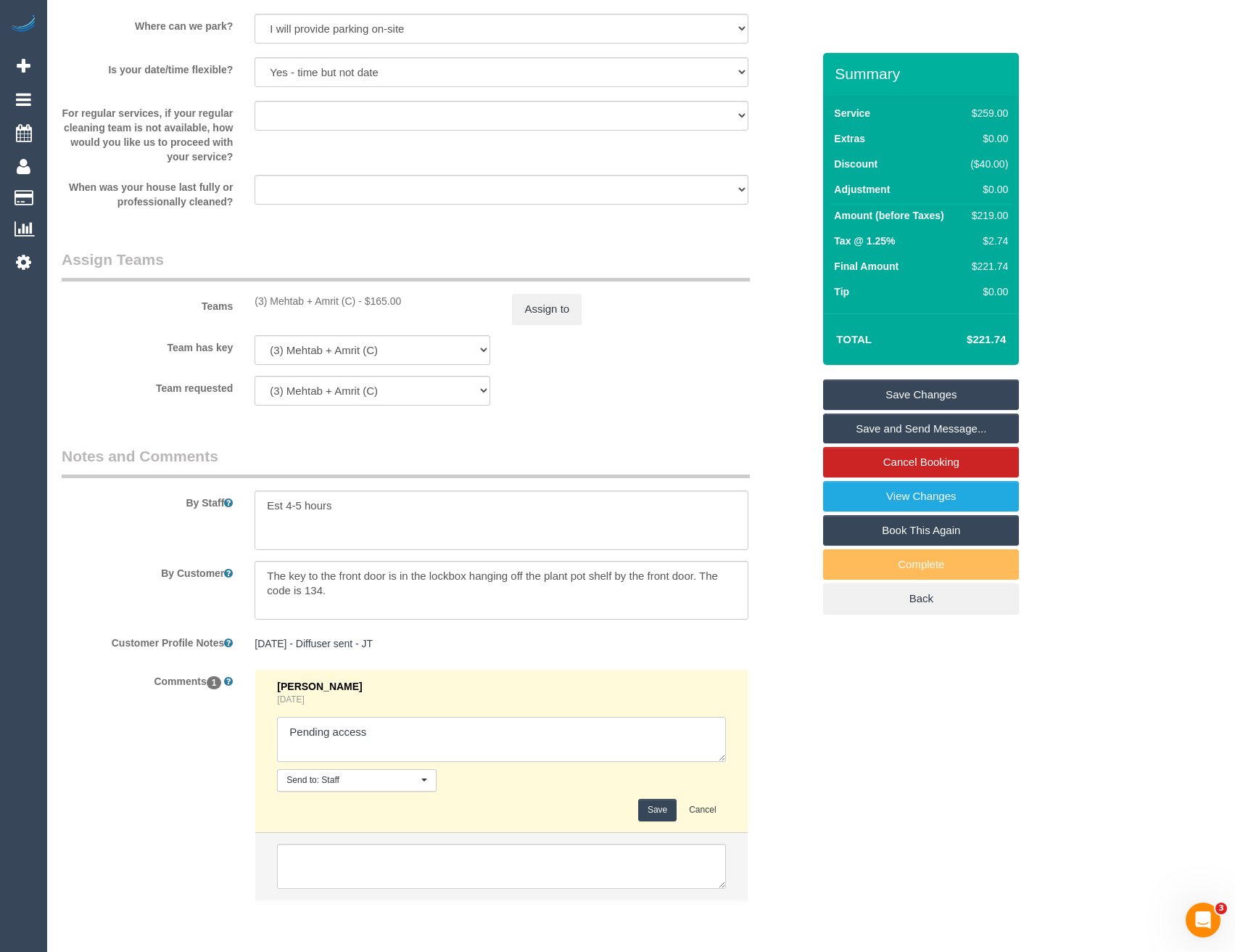
click at [419, 737] on textarea at bounding box center [501, 739] width 448 height 45
type textarea "Pending access // conf via email"
click at [660, 803] on button "Save" at bounding box center [658, 810] width 38 height 22
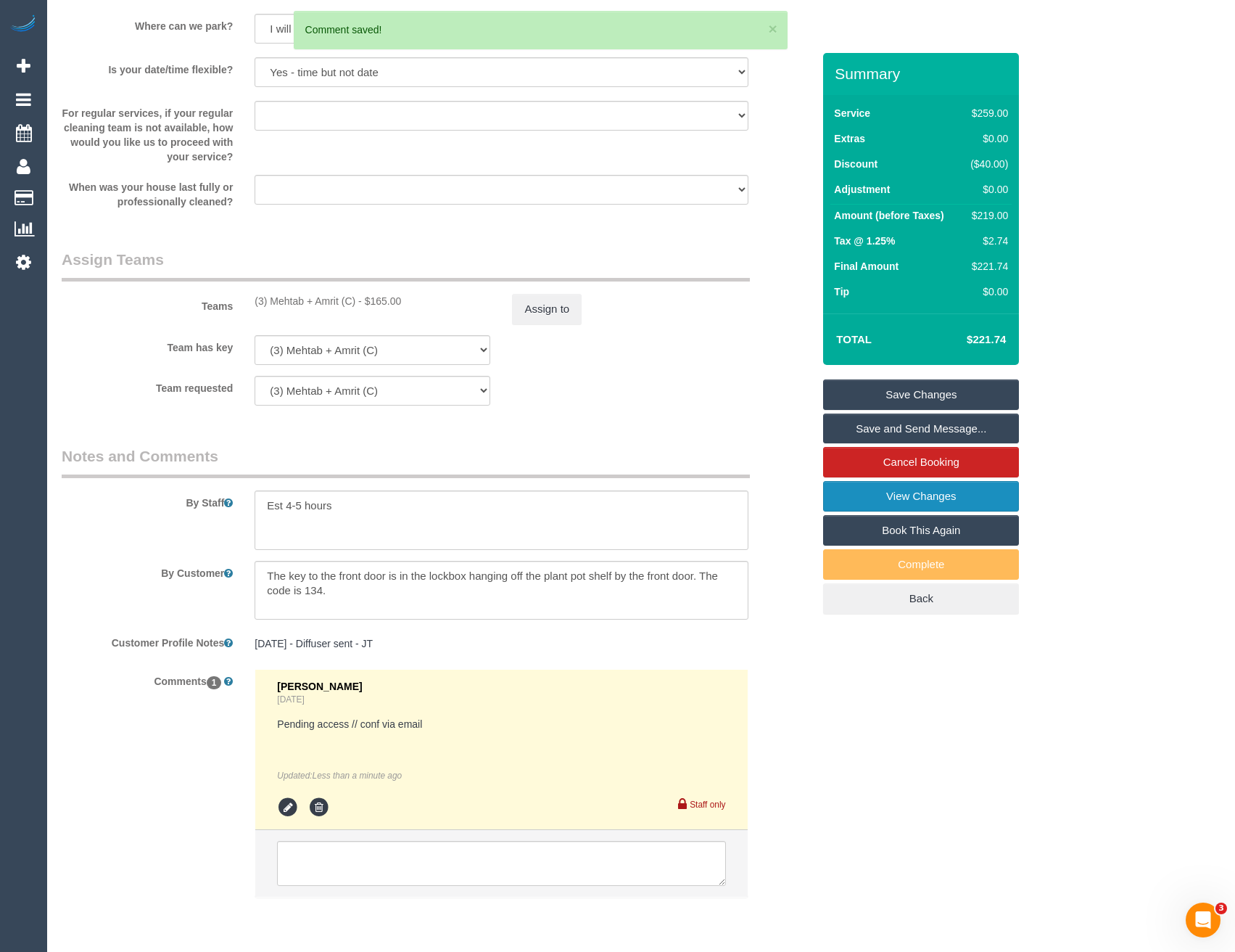
click at [927, 502] on link "View Changes" at bounding box center [922, 496] width 196 height 30
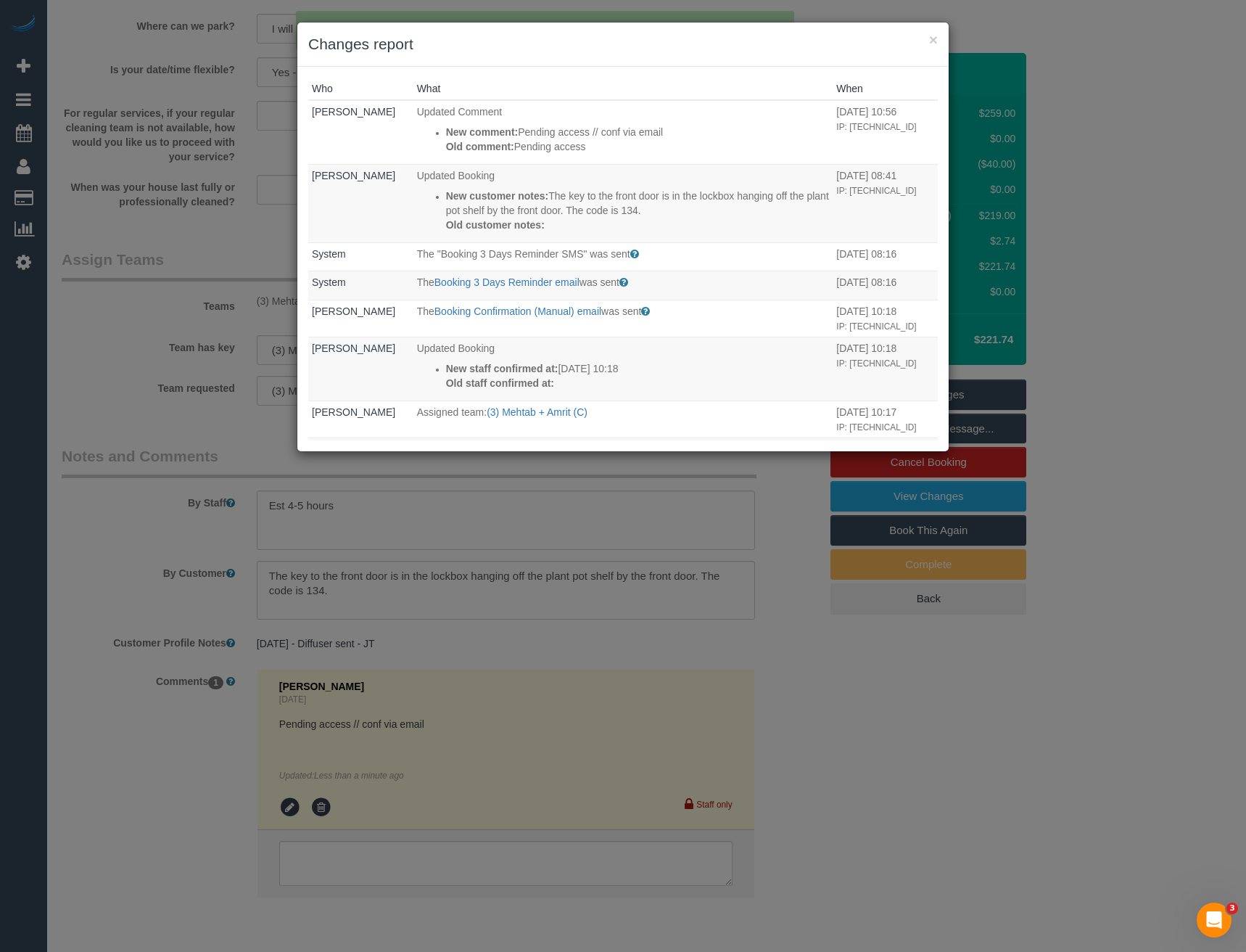
click at [606, 507] on div "× Changes report Who What When [PERSON_NAME] Updated Comment New comment: Pendi…" at bounding box center [623, 476] width 1246 height 952
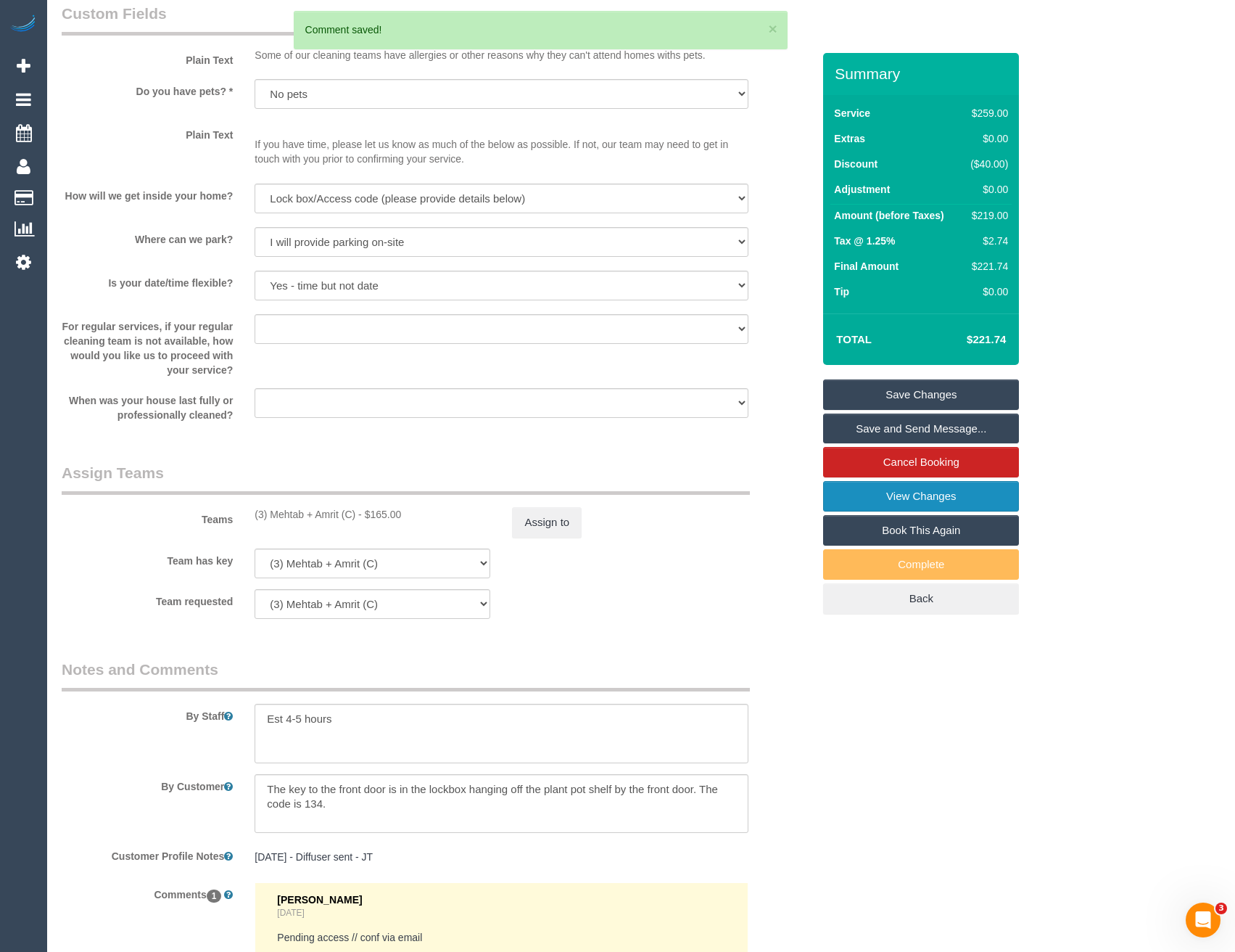
scroll to position [1813, 0]
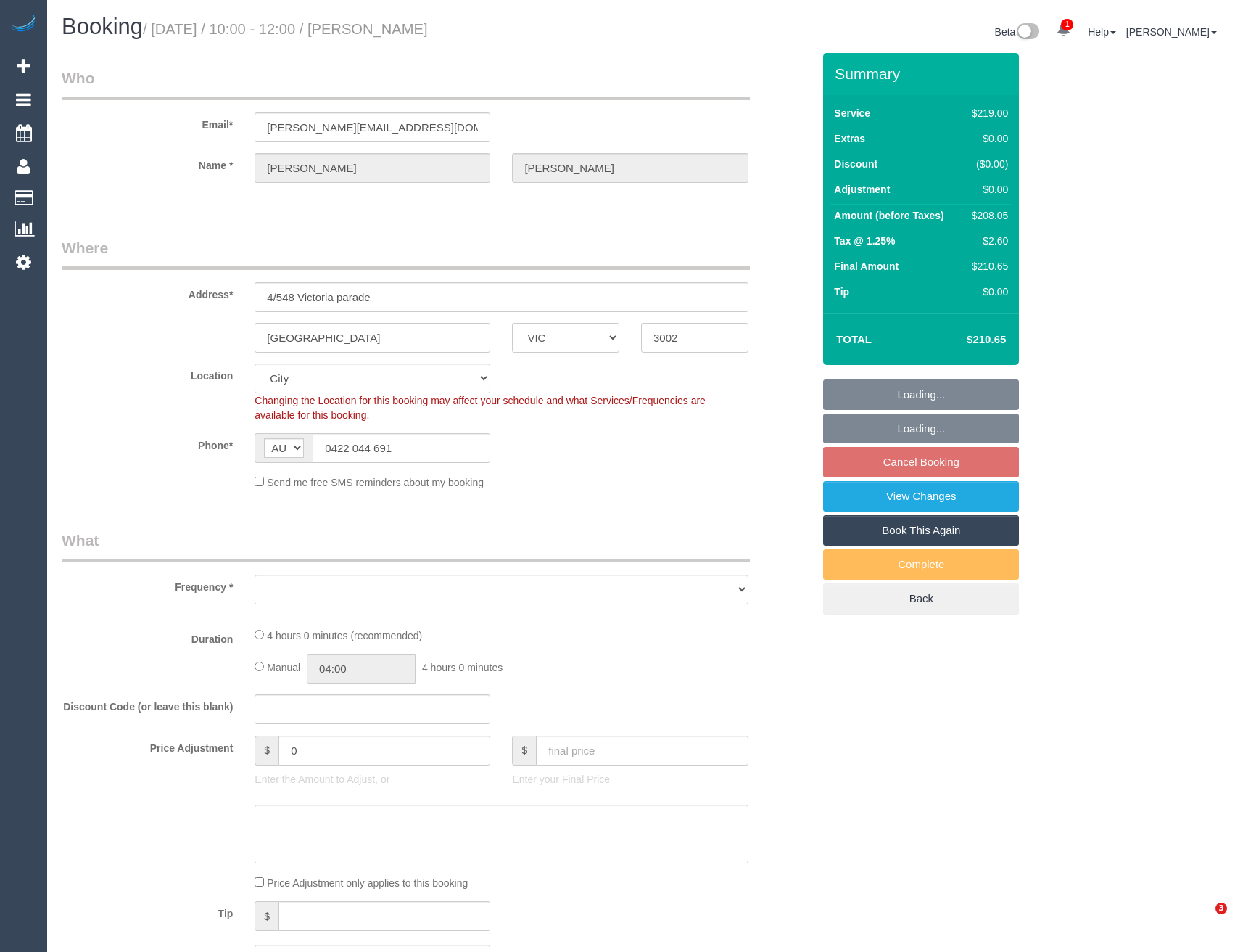
select select "VIC"
select select "object:781"
select select "string:stripe-pm_1RSw0X2GScqysDRVnxpGLOCN"
select select "number:28"
select select "number:14"
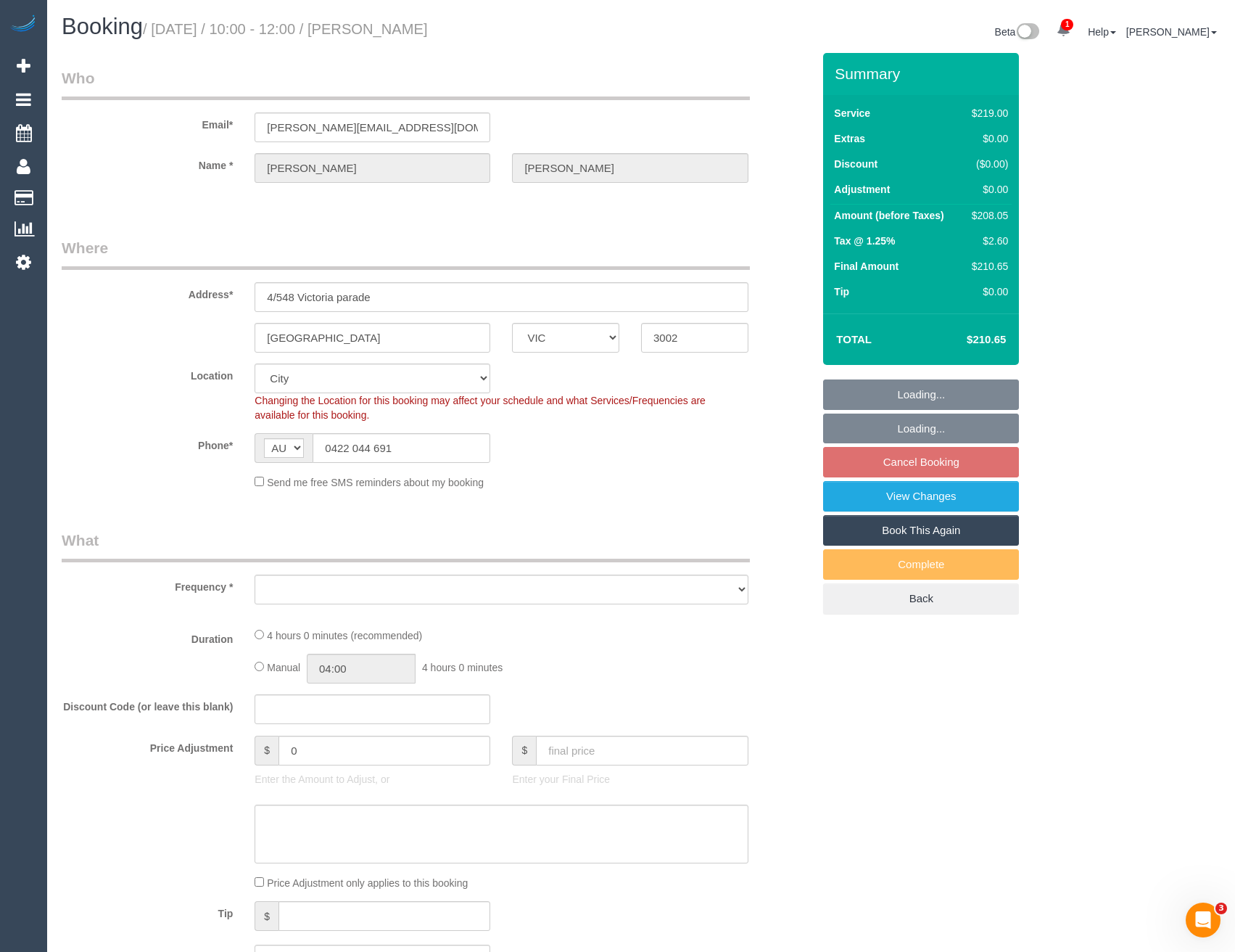
select select "number:18"
select select "number:24"
select select "number:34"
select select "number:12"
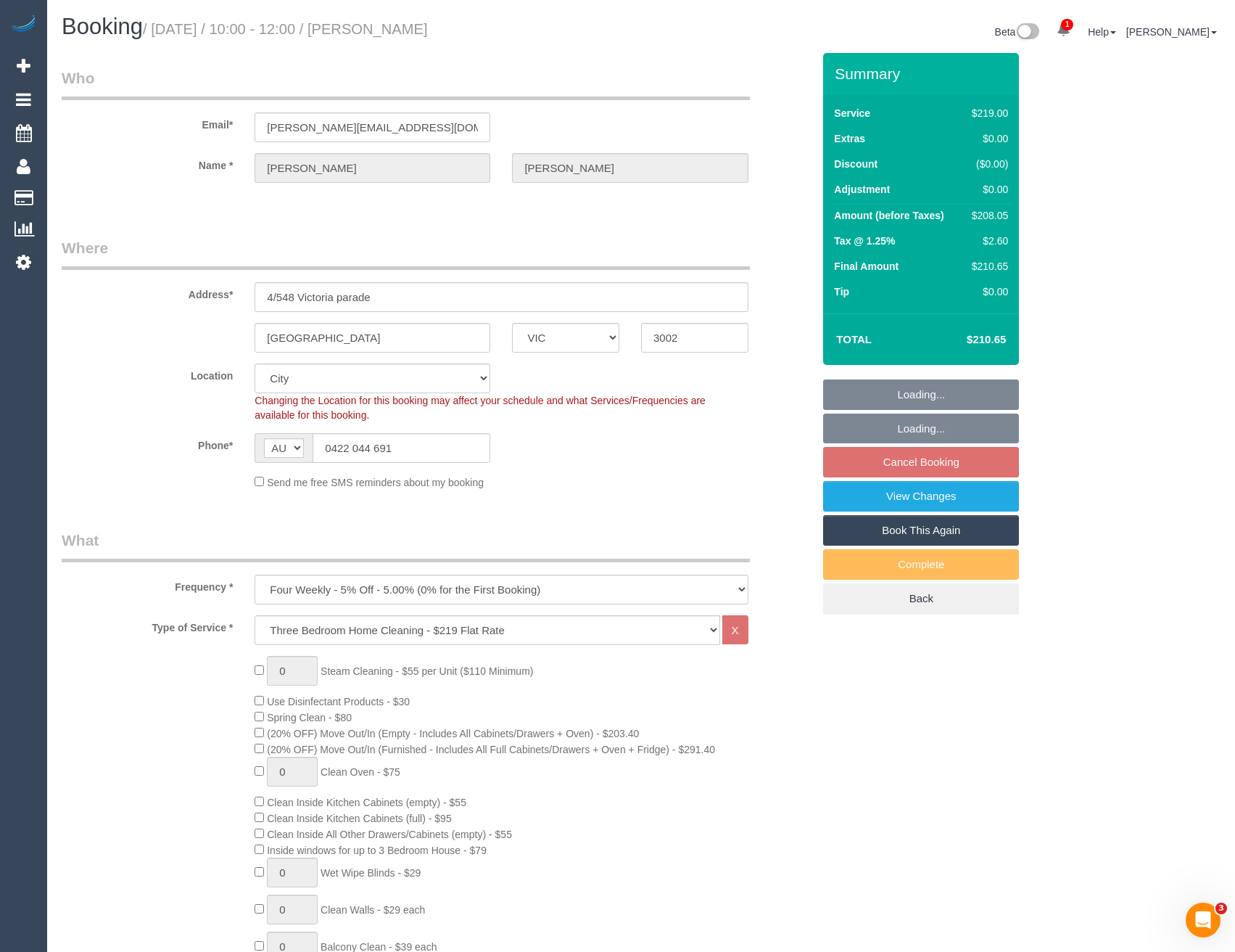
select select "object:882"
click at [904, 499] on link "View Changes" at bounding box center [922, 496] width 196 height 30
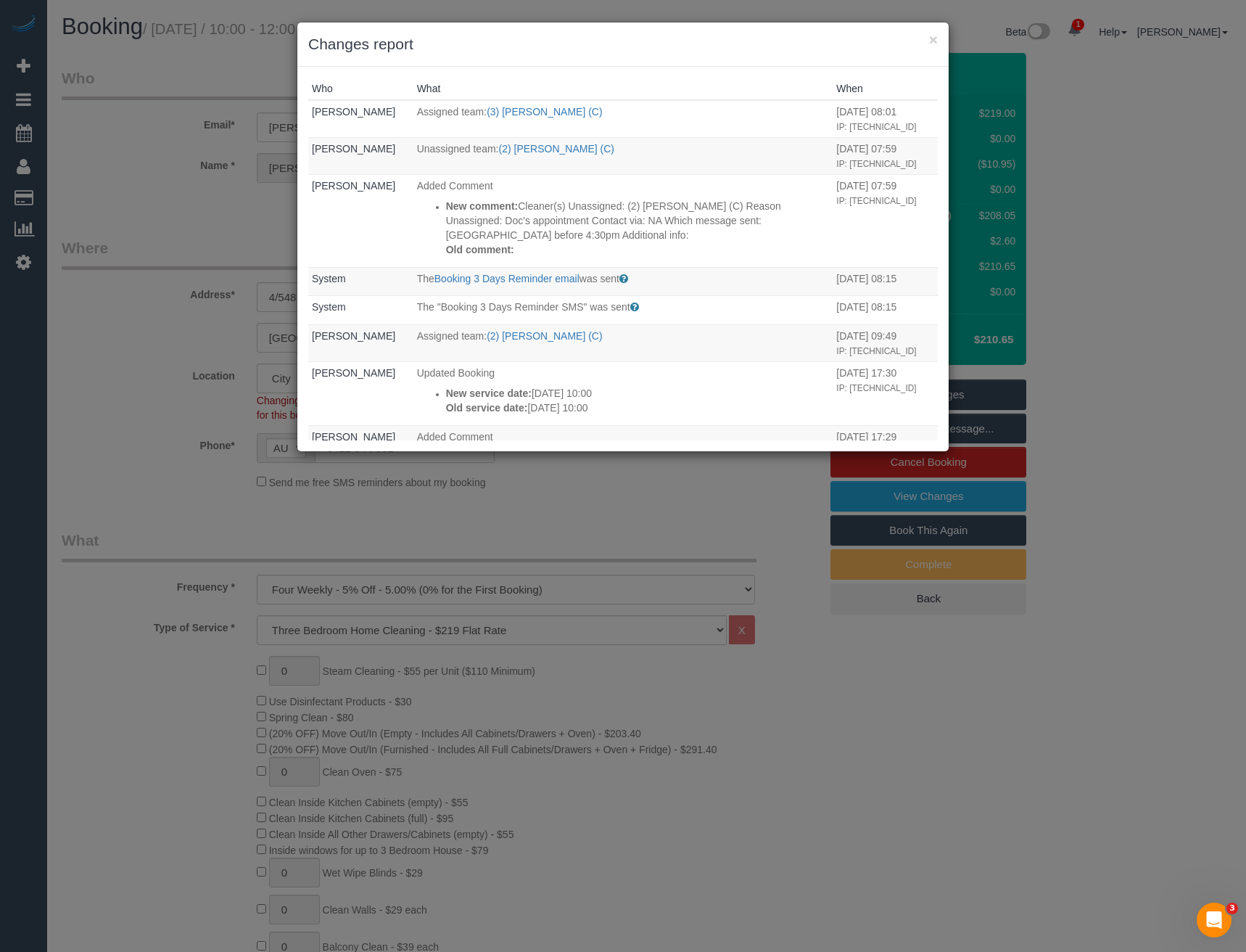
click at [538, 488] on div "× Changes report Who What When [PERSON_NAME] Assigned team: (3) [PERSON_NAME] (…" at bounding box center [623, 476] width 1246 height 952
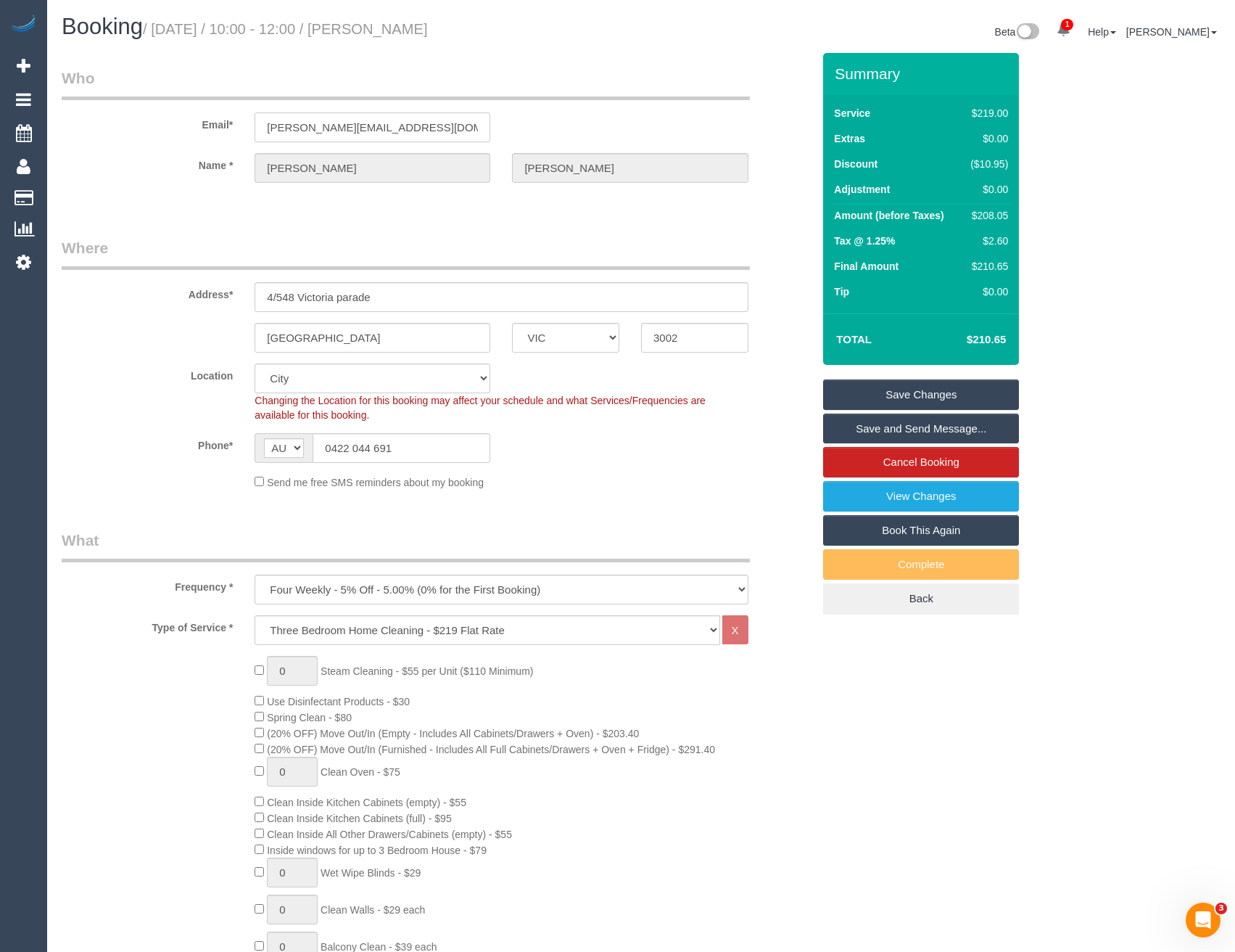
drag, startPoint x: 433, startPoint y: 125, endPoint x: 259, endPoint y: 124, distance: 174.0
click at [259, 124] on input "[PERSON_NAME][EMAIL_ADDRESS][DOMAIN_NAME]" at bounding box center [372, 127] width 236 height 29
click at [878, 495] on link "View Changes" at bounding box center [922, 496] width 196 height 30
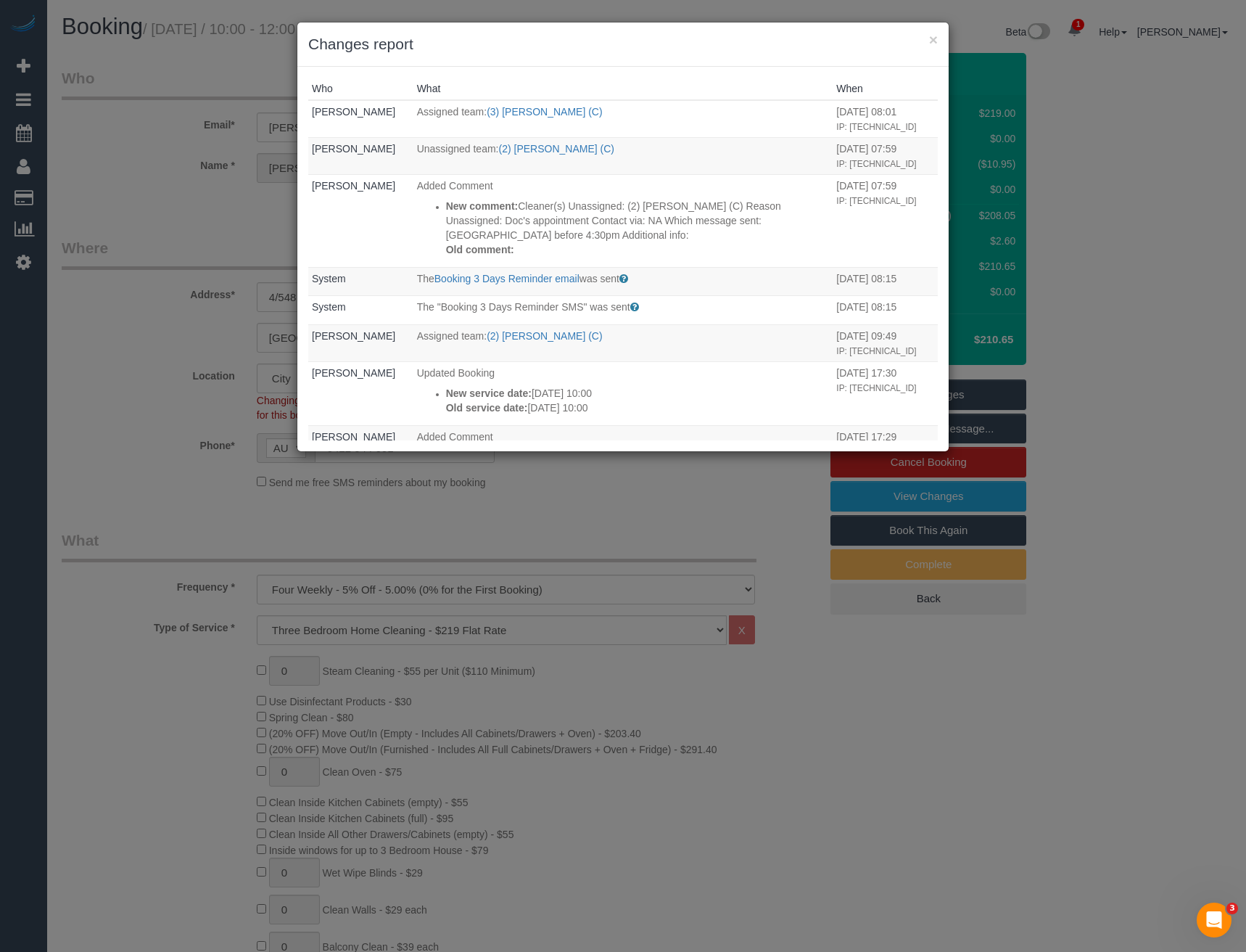
click at [683, 501] on div "× Changes report Who What When [PERSON_NAME] Assigned team: (3) [PERSON_NAME] (…" at bounding box center [623, 476] width 1246 height 952
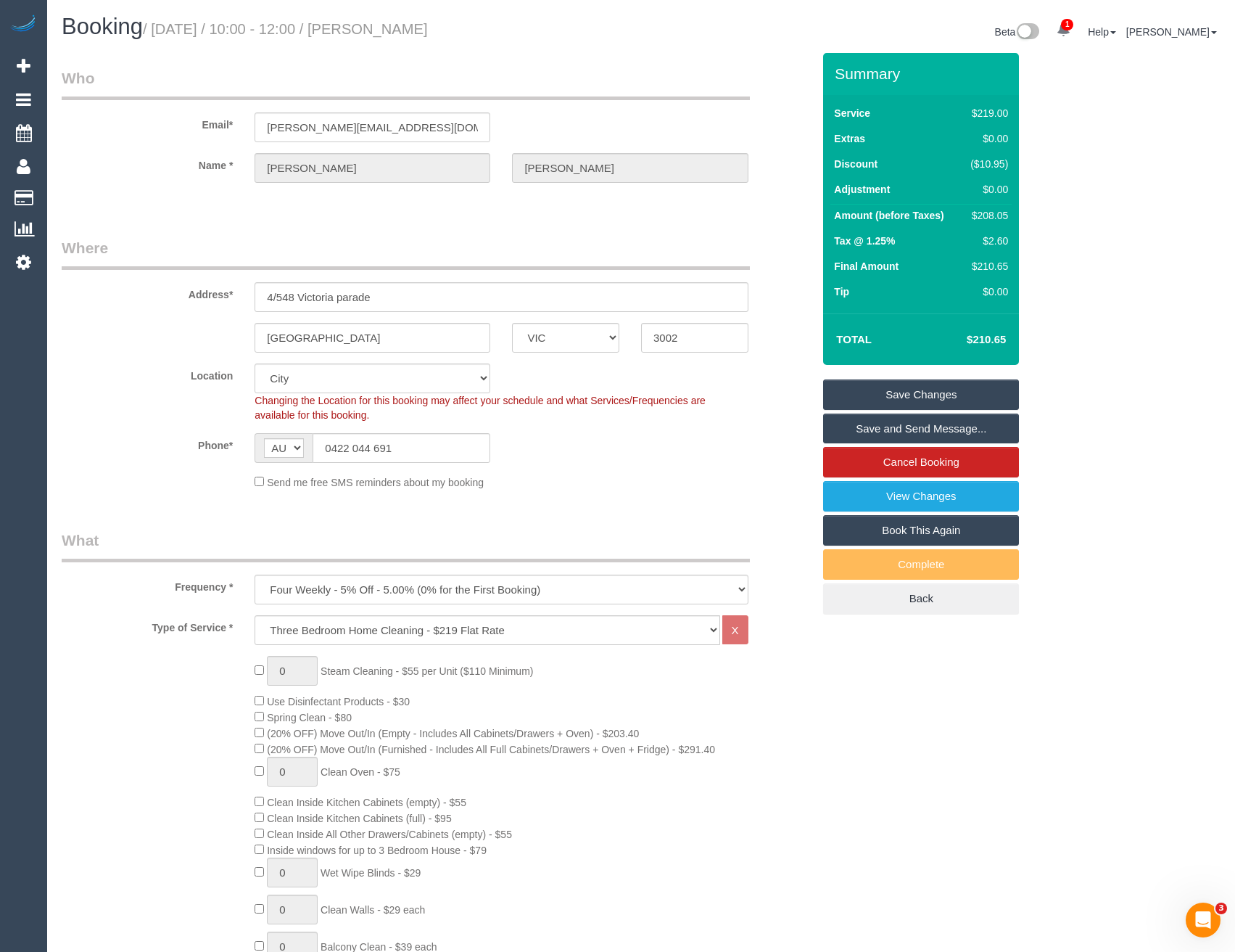
click at [879, 439] on link "Save and Send Message..." at bounding box center [922, 428] width 196 height 30
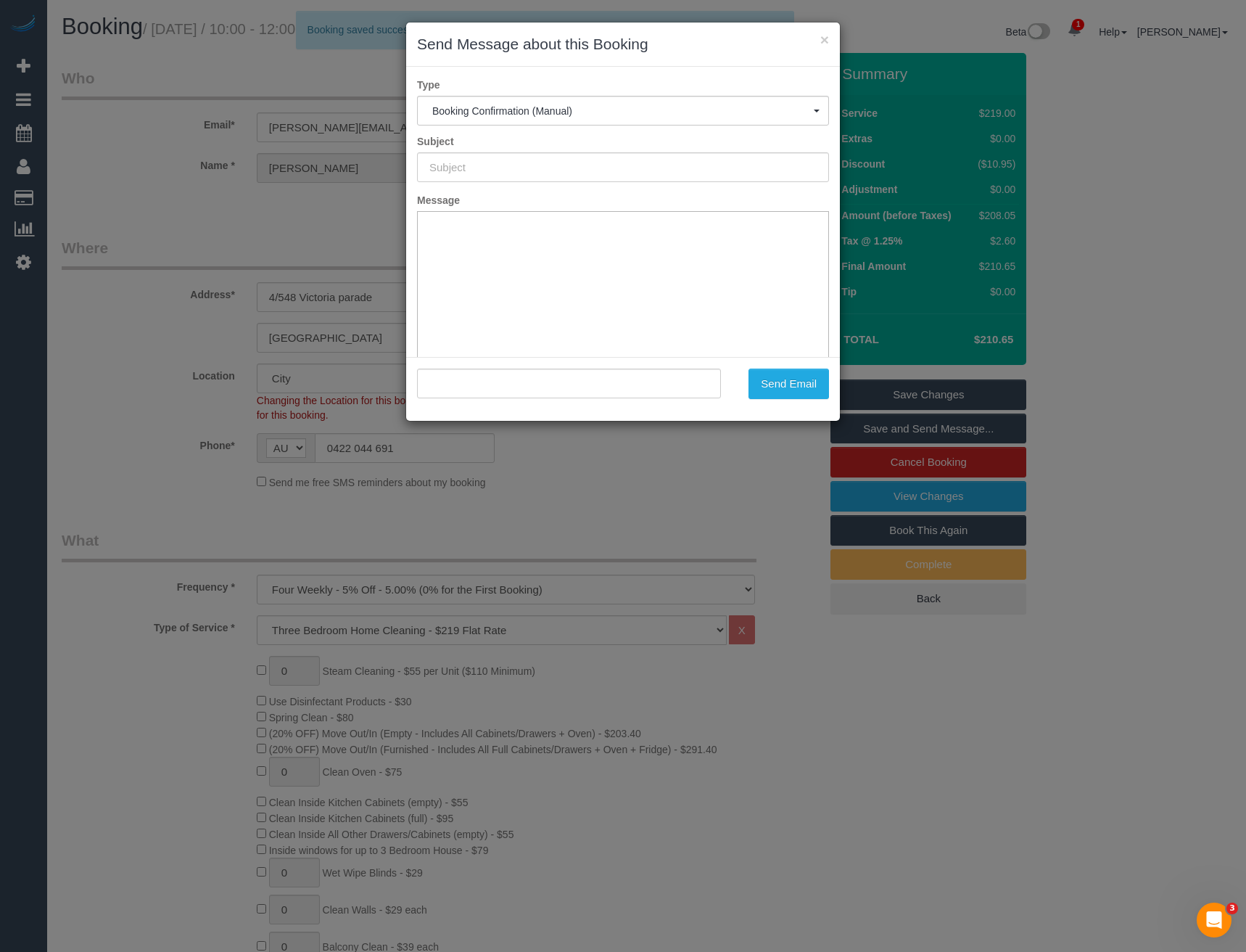
type input "Booking Confirmed"
type input ""[PERSON_NAME]" <[PERSON_NAME][EMAIL_ADDRESS][DOMAIN_NAME]>"
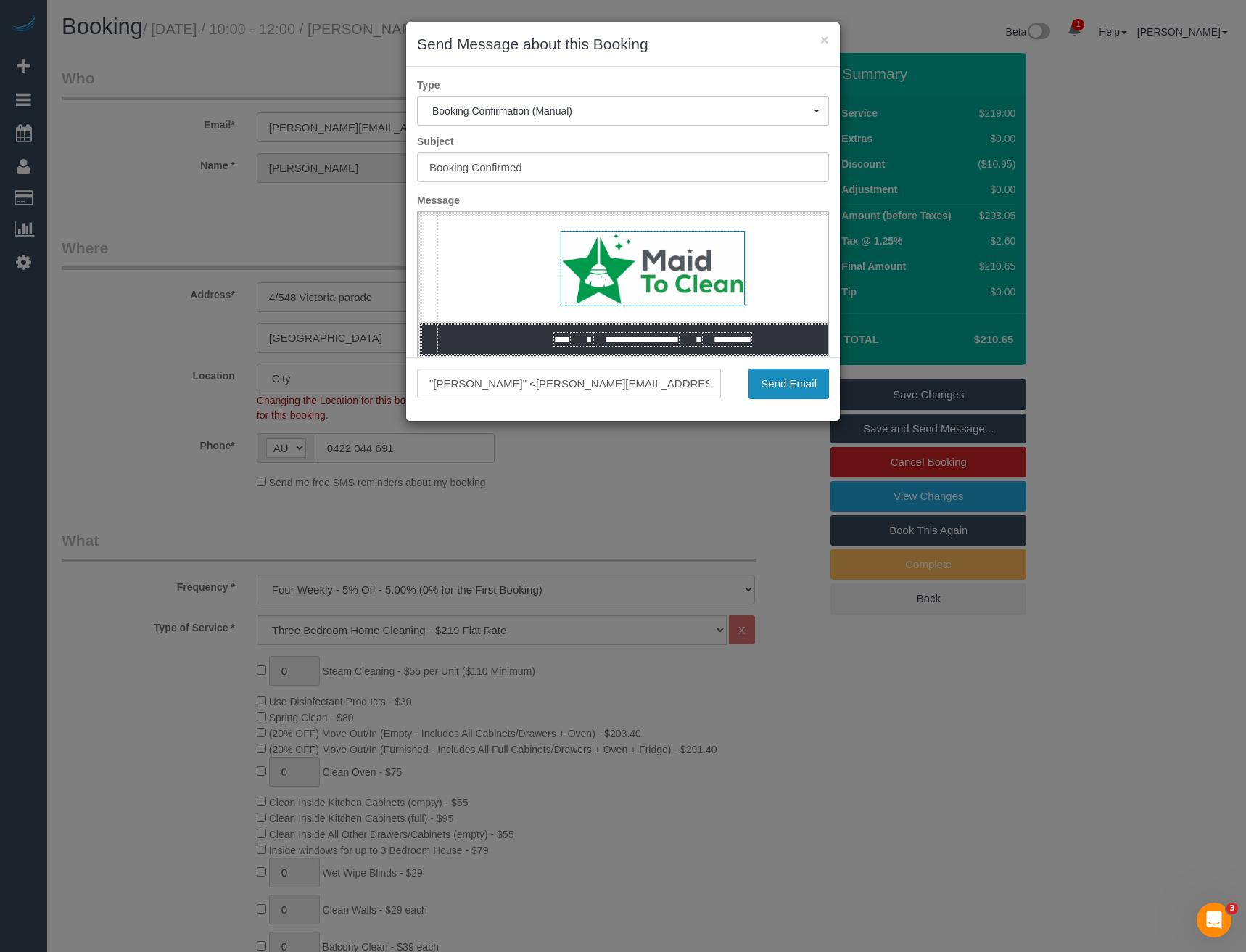
click at [805, 378] on button "Send Email" at bounding box center [788, 383] width 80 height 30
